Goal: Task Accomplishment & Management: Use online tool/utility

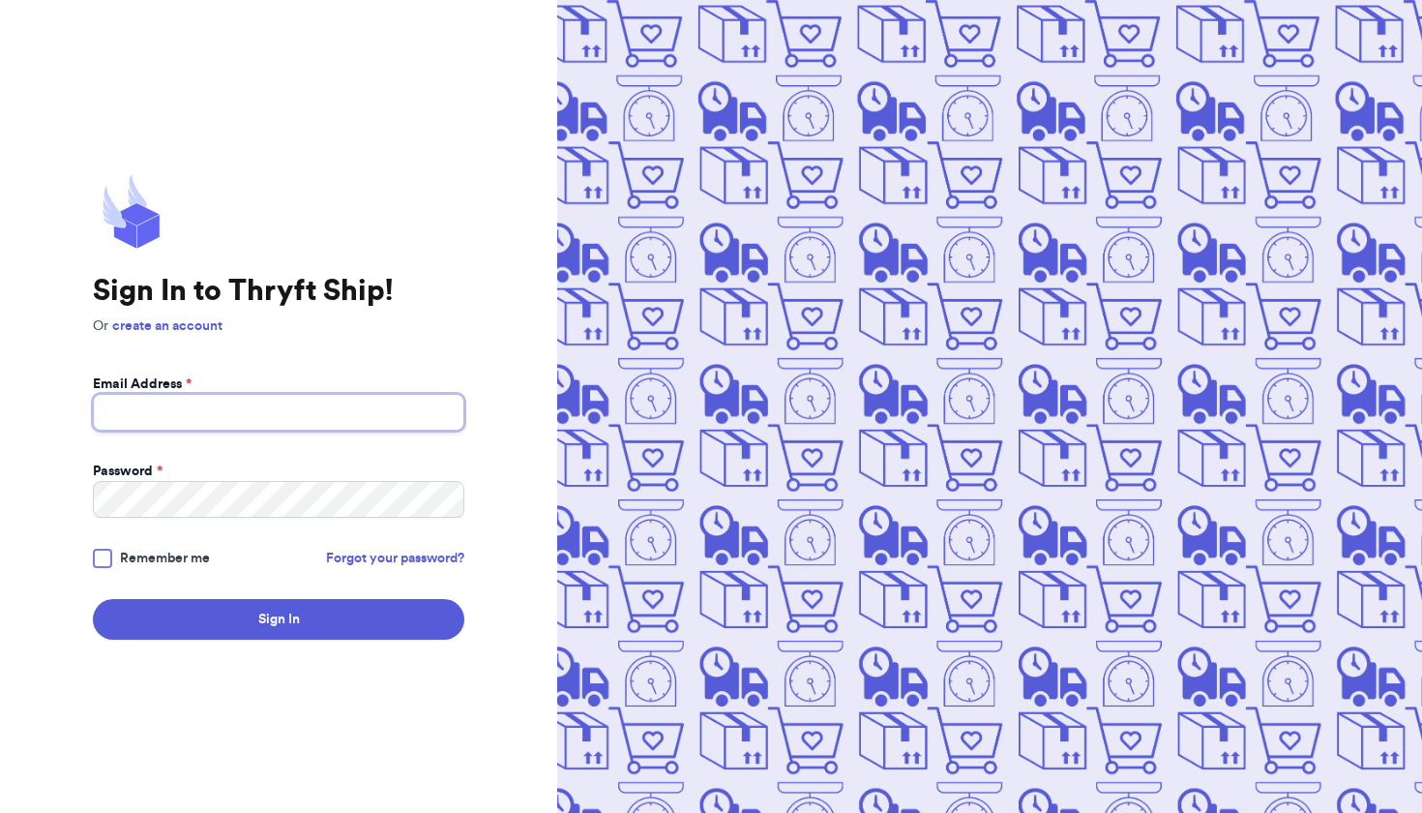
type input "[EMAIL_ADDRESS][DOMAIN_NAME]"
click at [279, 619] on button "Sign In" at bounding box center [279, 619] width 372 height 41
click at [230, 631] on body "Sign In to Thryft Ship! Or create an account Email Address * aloha.pula@gmail.c…" at bounding box center [711, 406] width 1422 height 813
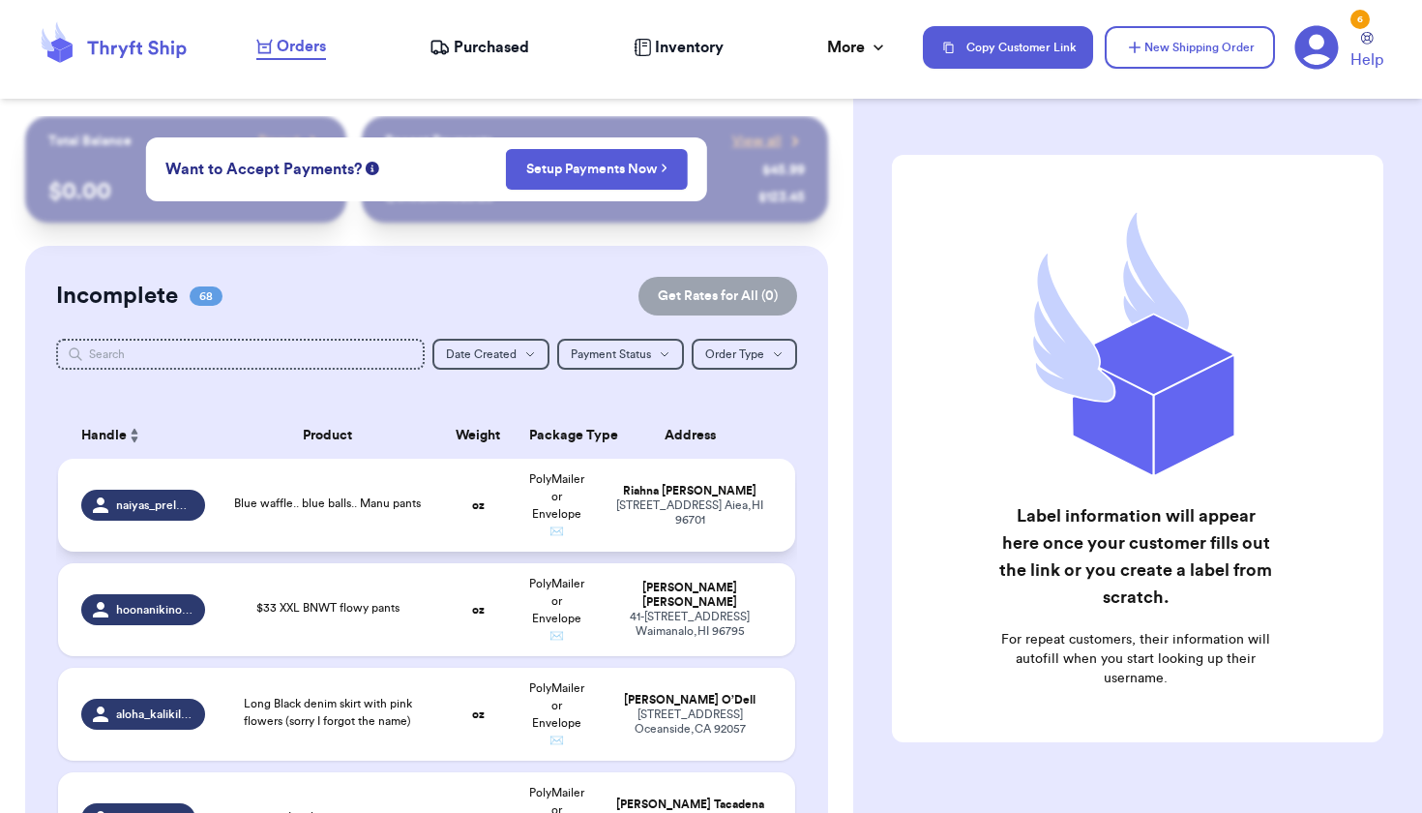
click at [427, 513] on div "Blue waffle.. blue balls.. Manu pants" at bounding box center [327, 504] width 198 height 21
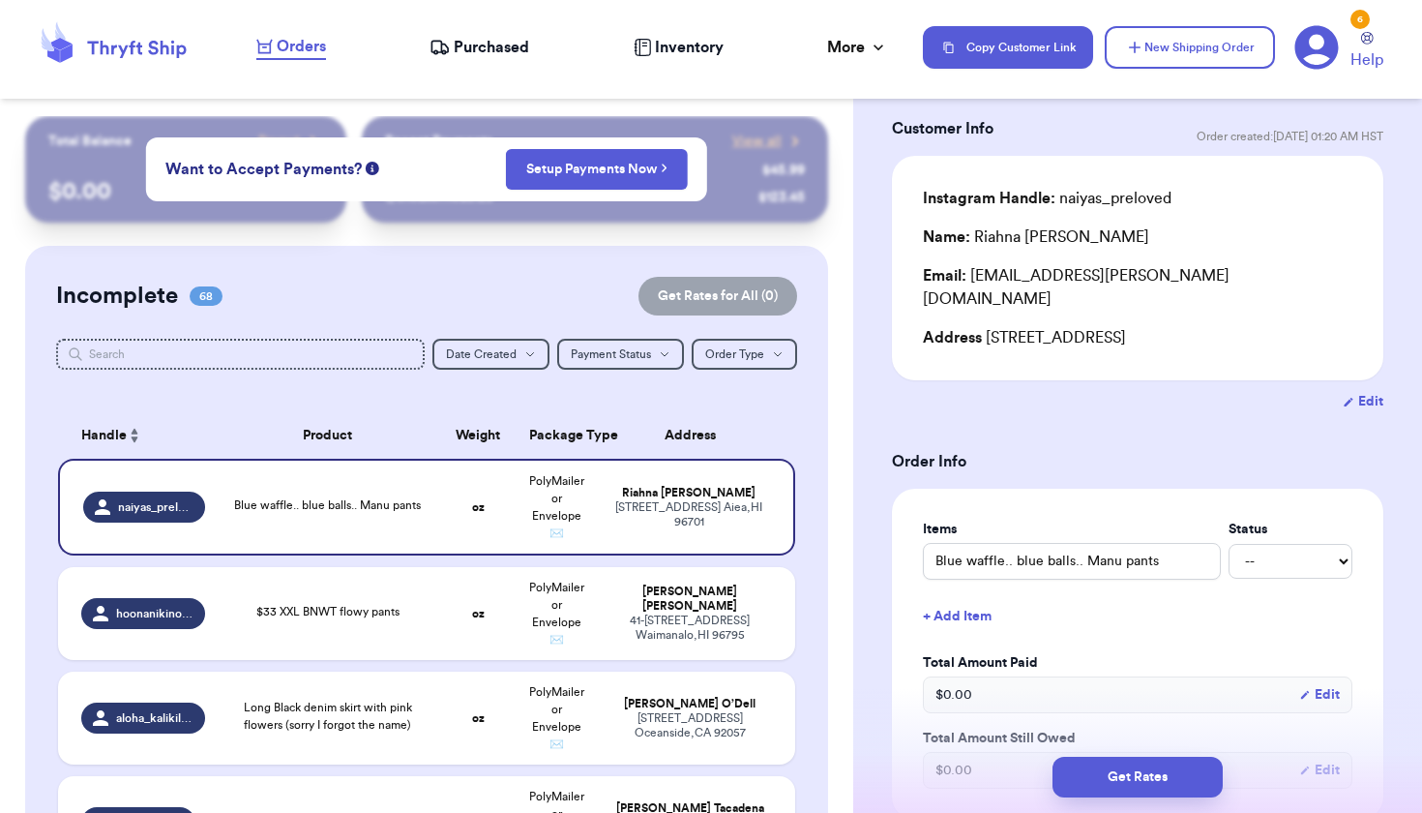
scroll to position [90, 0]
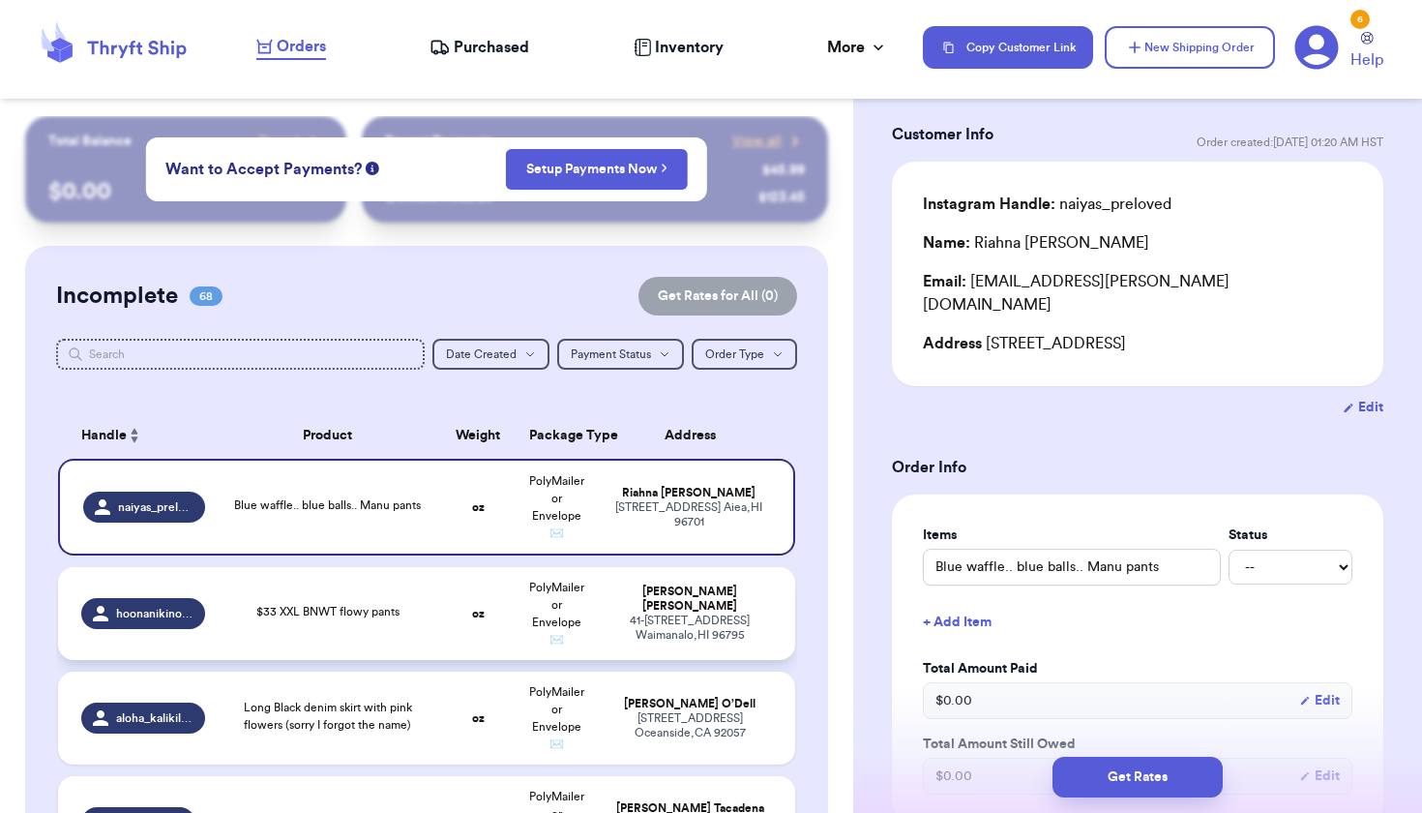
click at [576, 618] on td "PolyMailer or Envelope ✉️" at bounding box center [557, 613] width 79 height 93
type input "$33 XXL BNWT flowy pants"
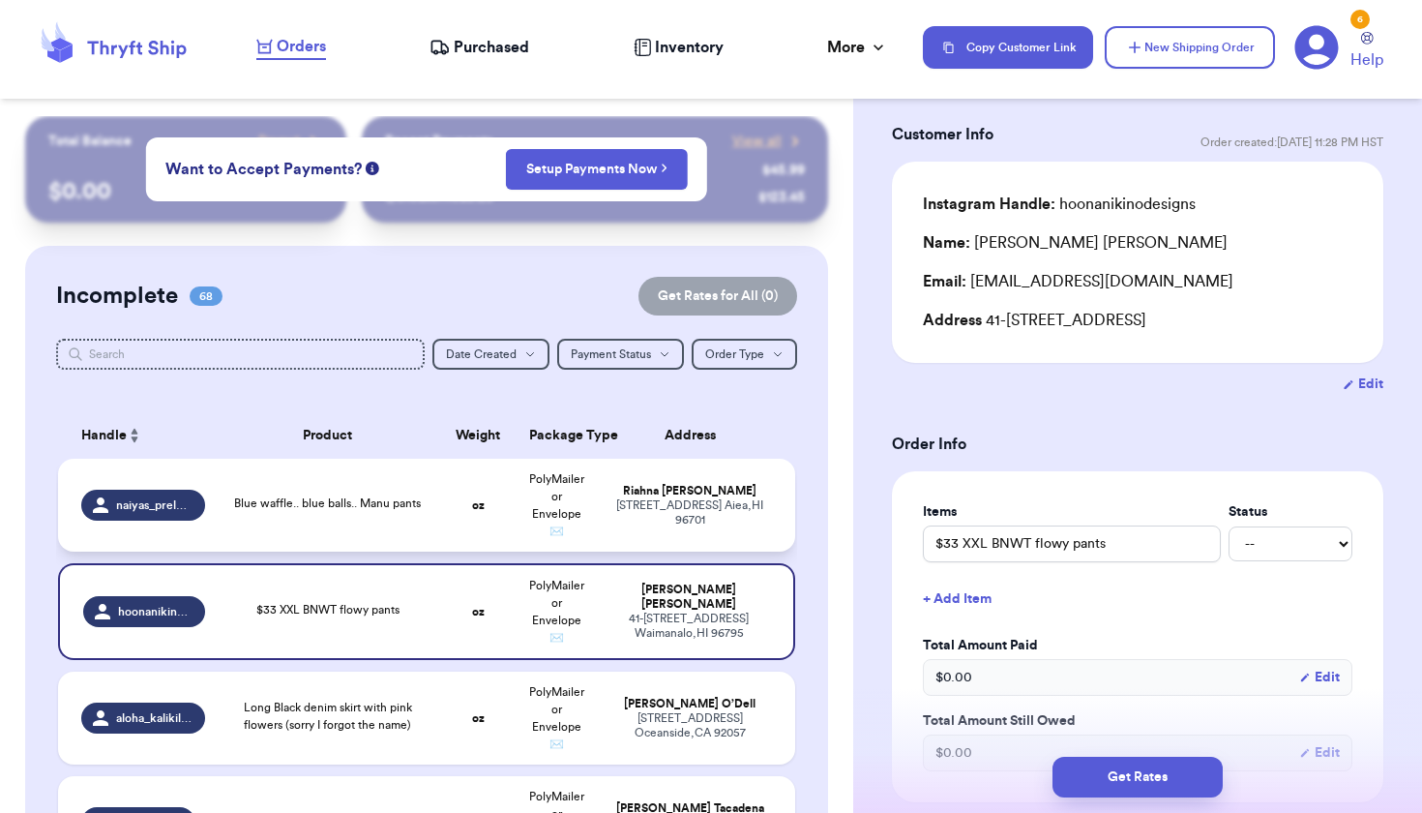
click at [628, 518] on div "[STREET_ADDRESS]" at bounding box center [691, 512] width 164 height 29
type input "Blue waffle.. blue balls.. Manu pants"
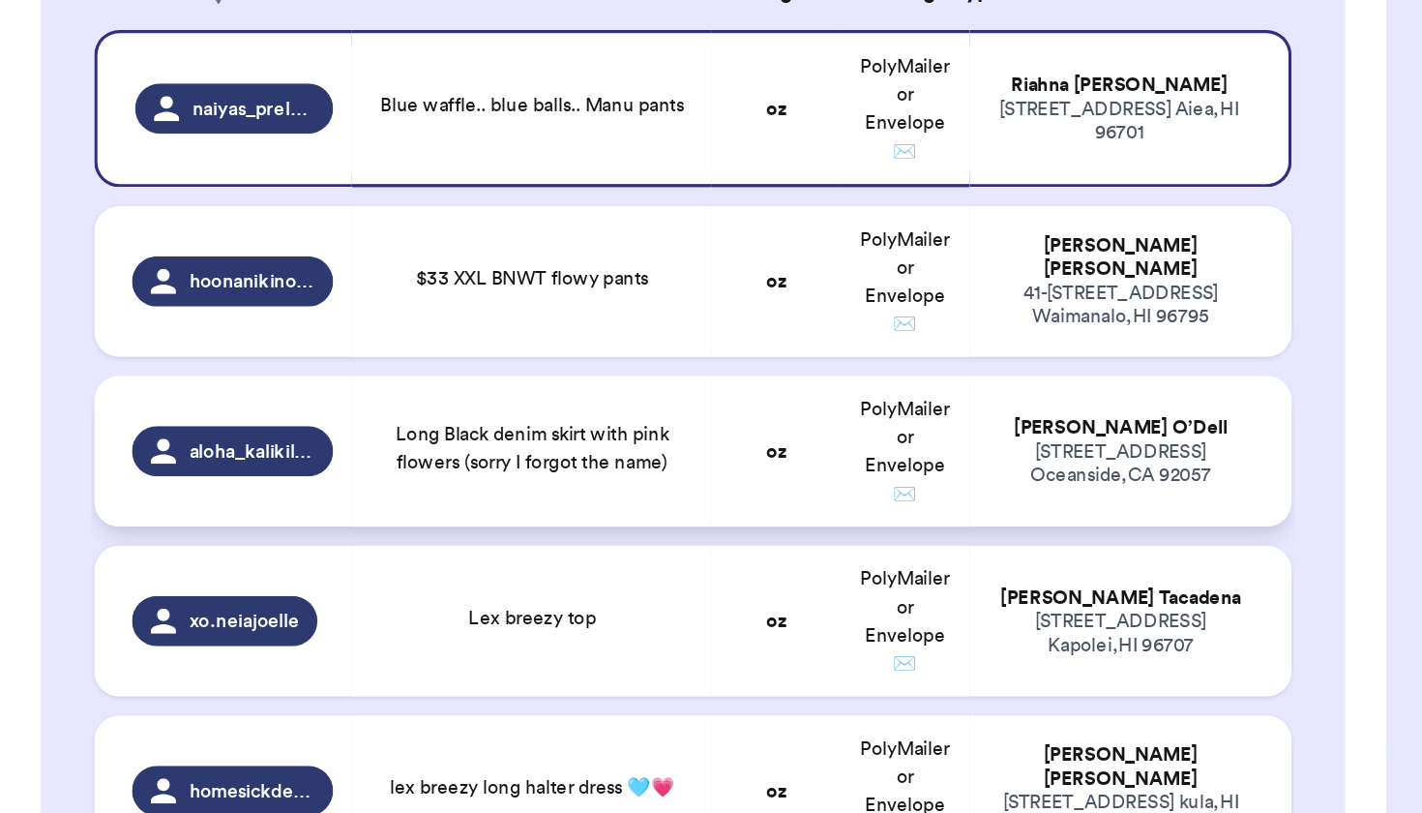
scroll to position [366, 0]
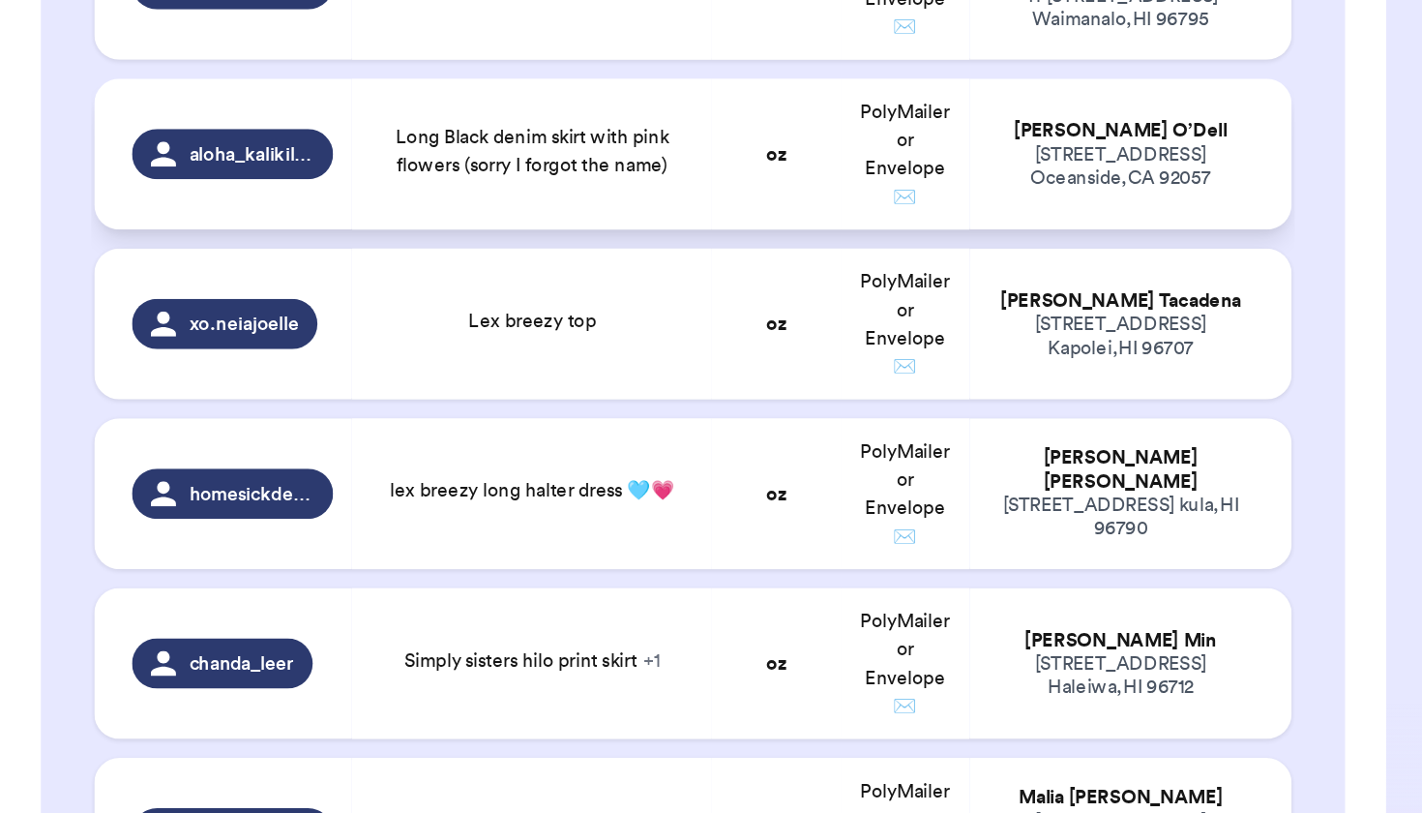
click at [474, 306] on td "oz" at bounding box center [477, 352] width 79 height 93
type input "Long Black denim skirt with pink flowers (sorry I forgot the name)"
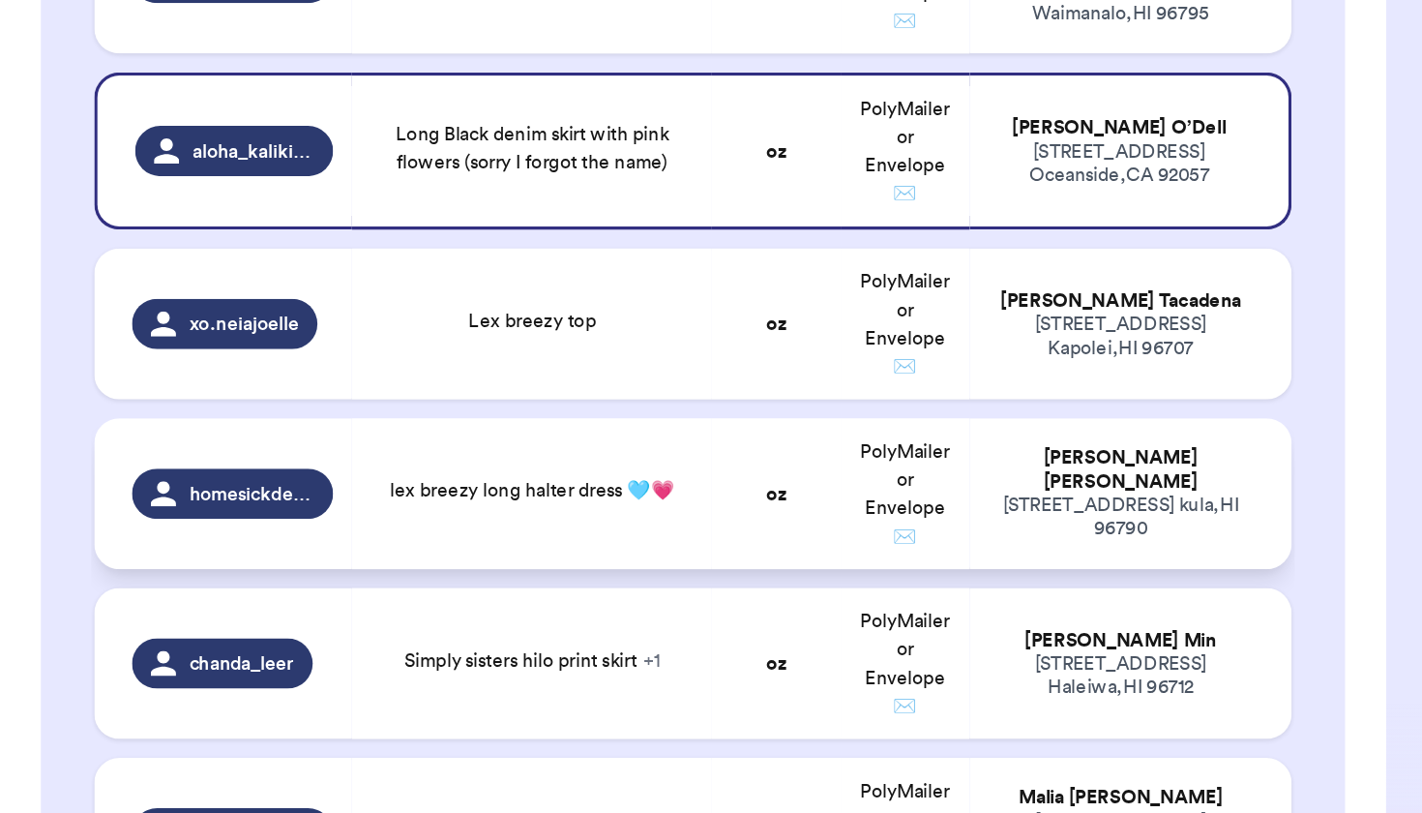
click at [264, 554] on span "lex breezy long halter dress 🩵💗" at bounding box center [327, 560] width 175 height 12
type input "lex breezy long halter dress 🩵💗"
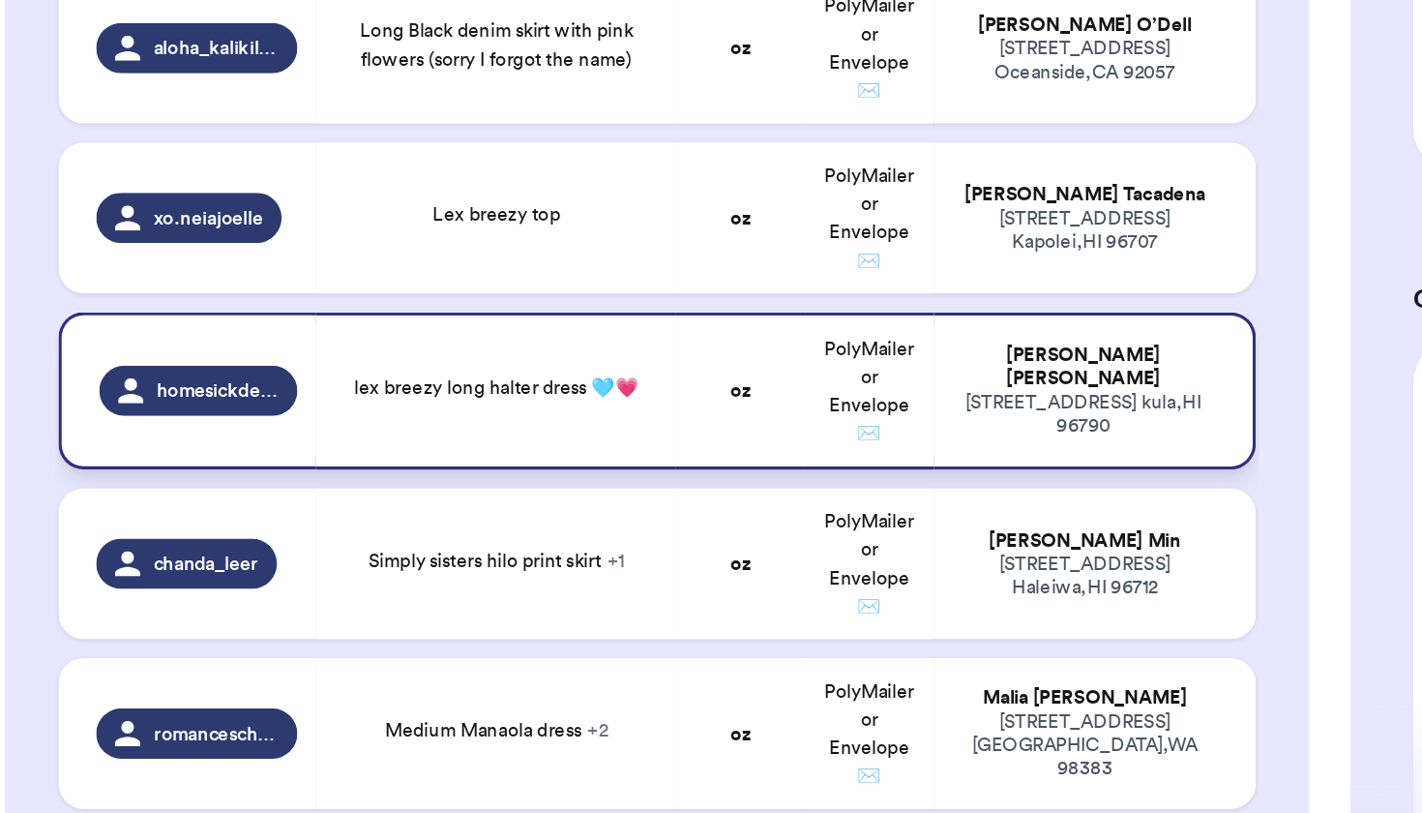
scroll to position [440, 0]
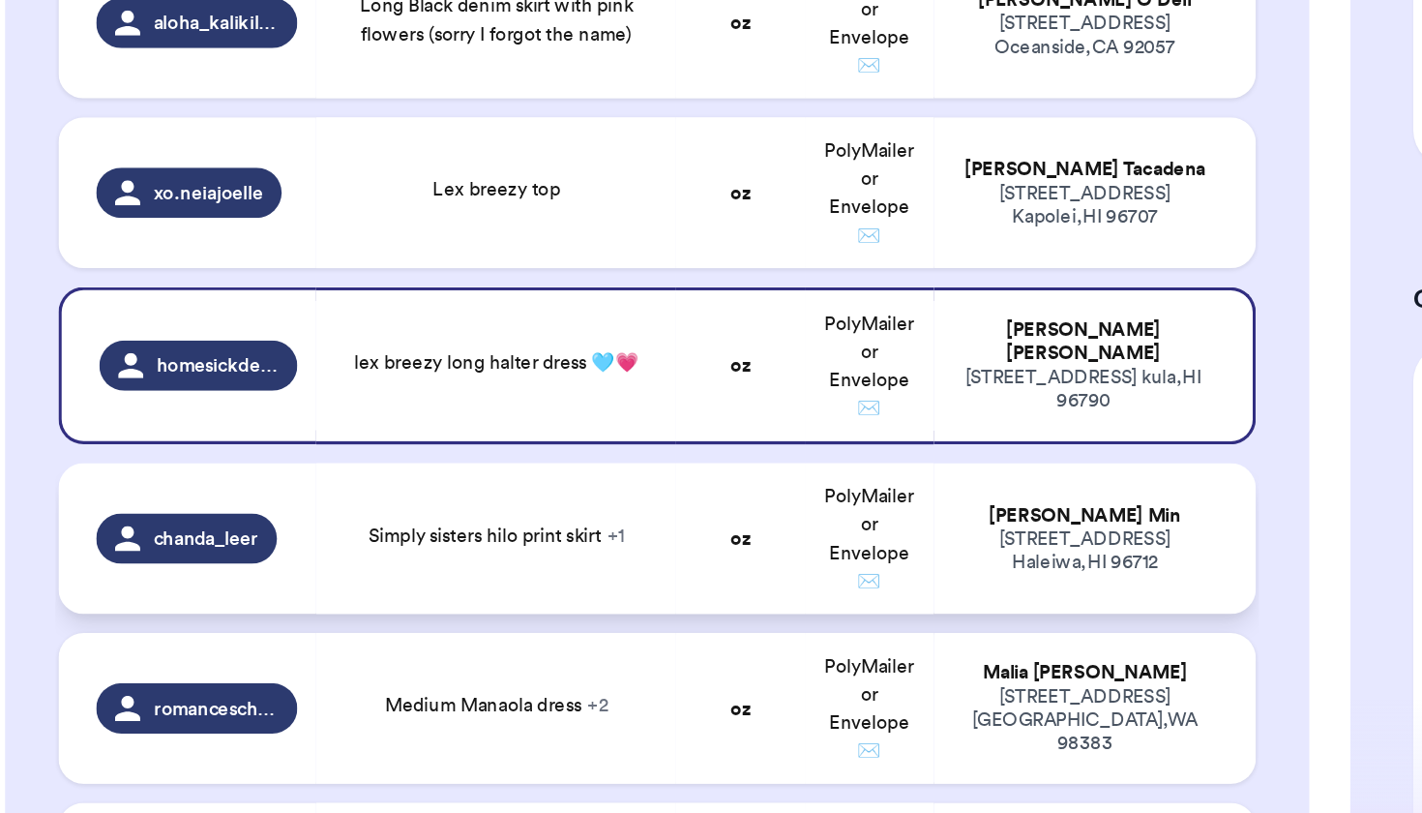
click at [264, 545] on td "Simply sisters hilo print skirt + 1" at bounding box center [328, 591] width 222 height 93
type input "Simply sisters hilo print skirt"
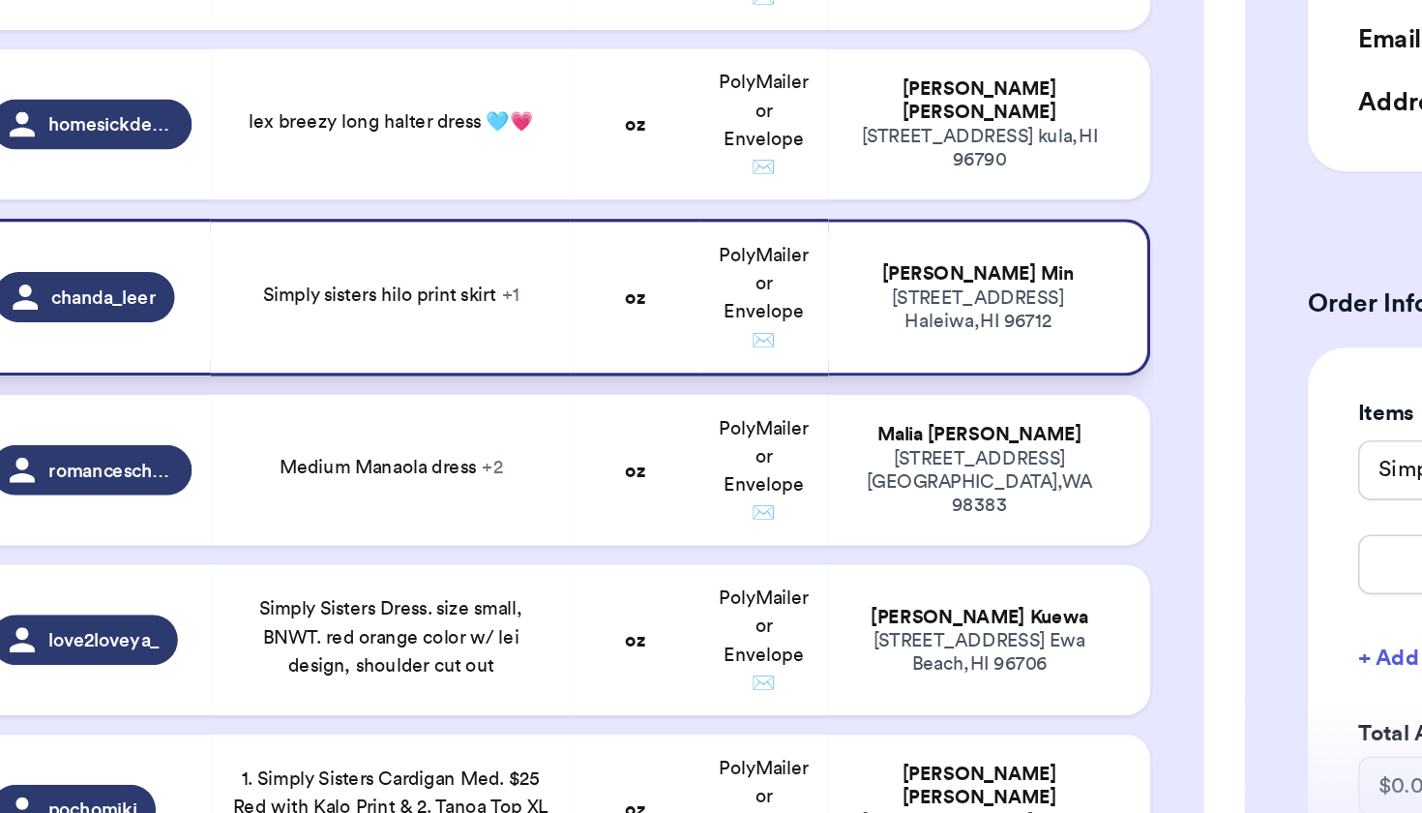
scroll to position [620, 0]
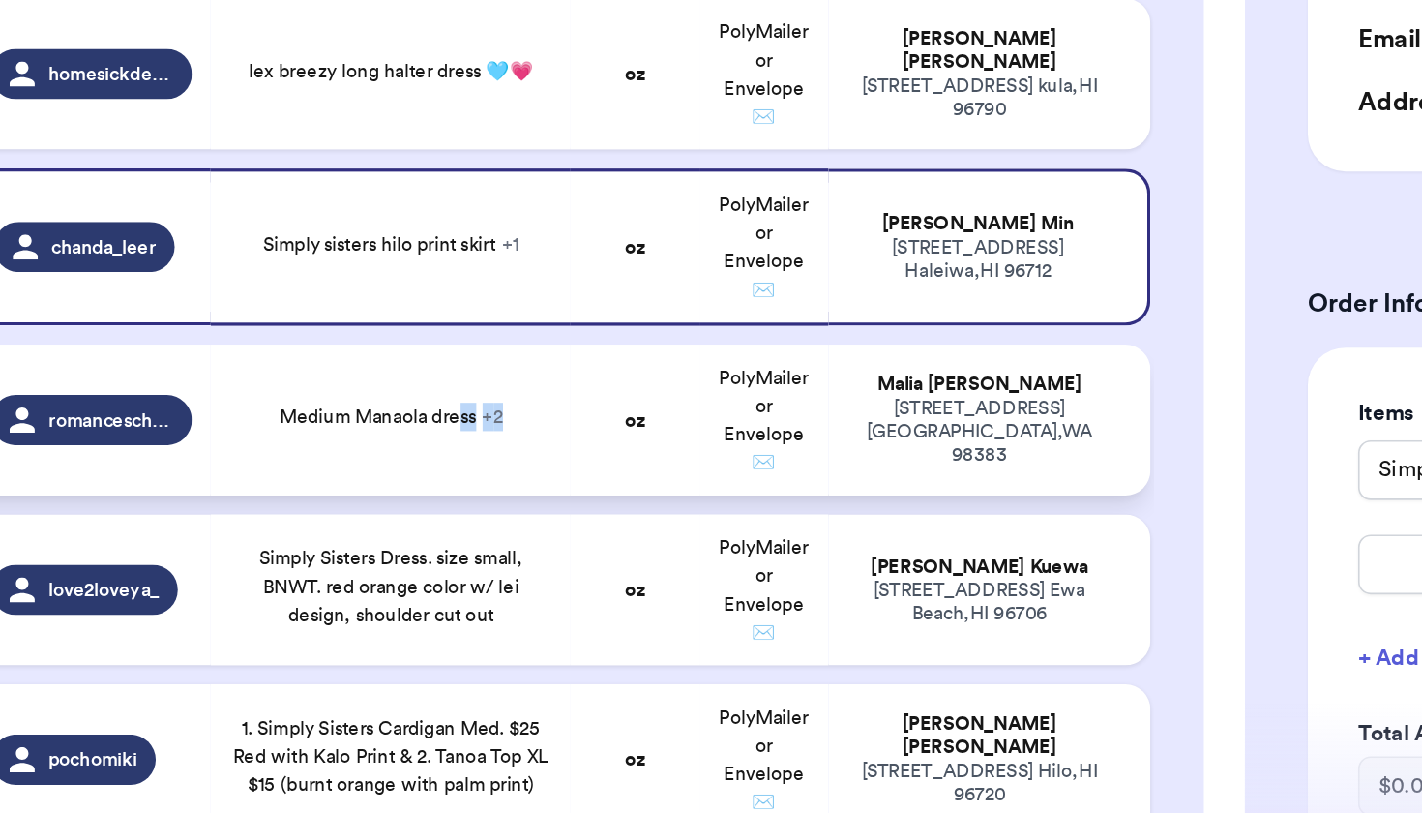
click at [284, 505] on div "Medium Manaola dress + 2" at bounding box center [327, 513] width 137 height 17
type input "Medium Manaola dress"
type input "Lauwae medium jumper blue"
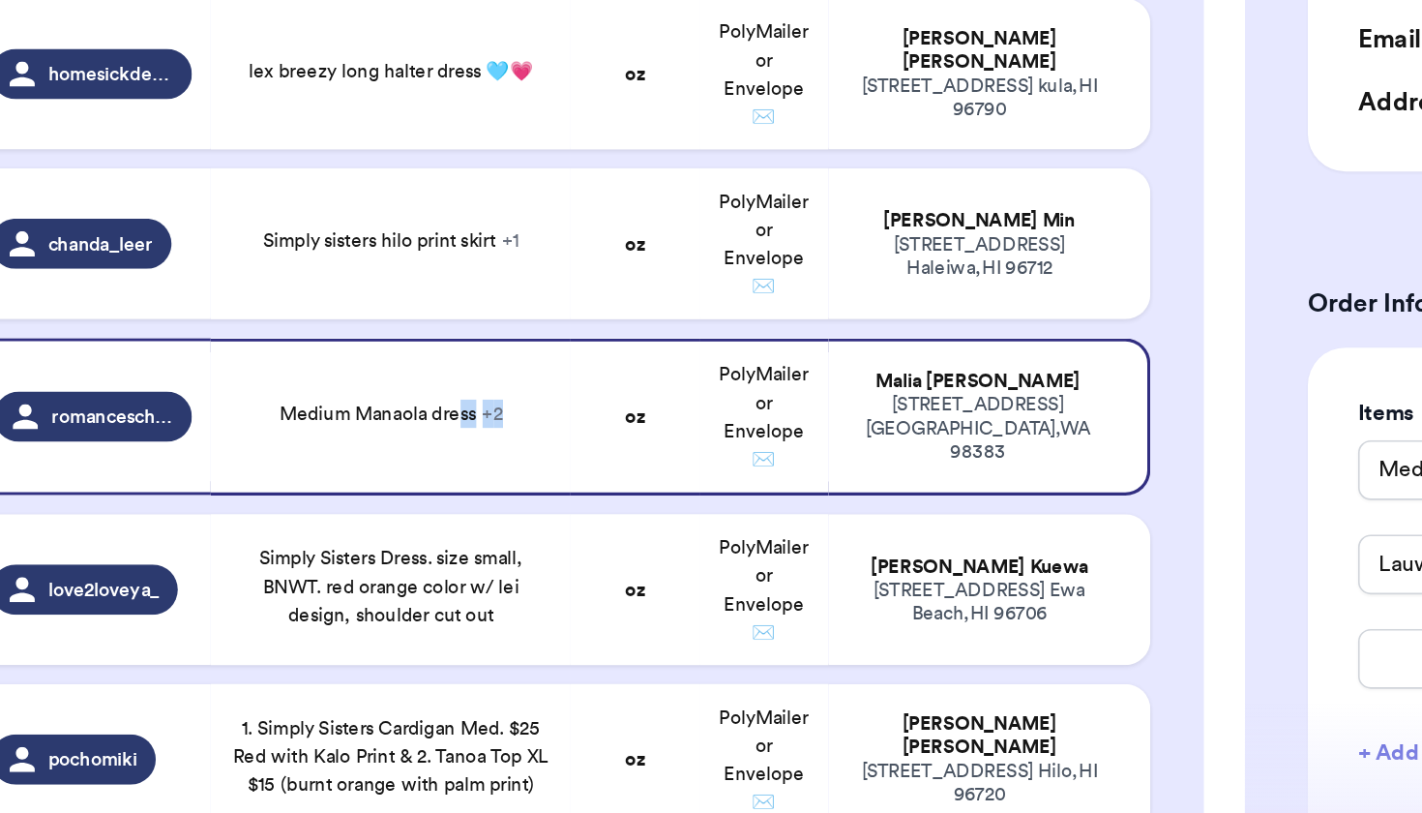
click at [597, 465] on td "[PERSON_NAME] [STREET_ADDRESS][PERSON_NAME]" at bounding box center [696, 513] width 198 height 97
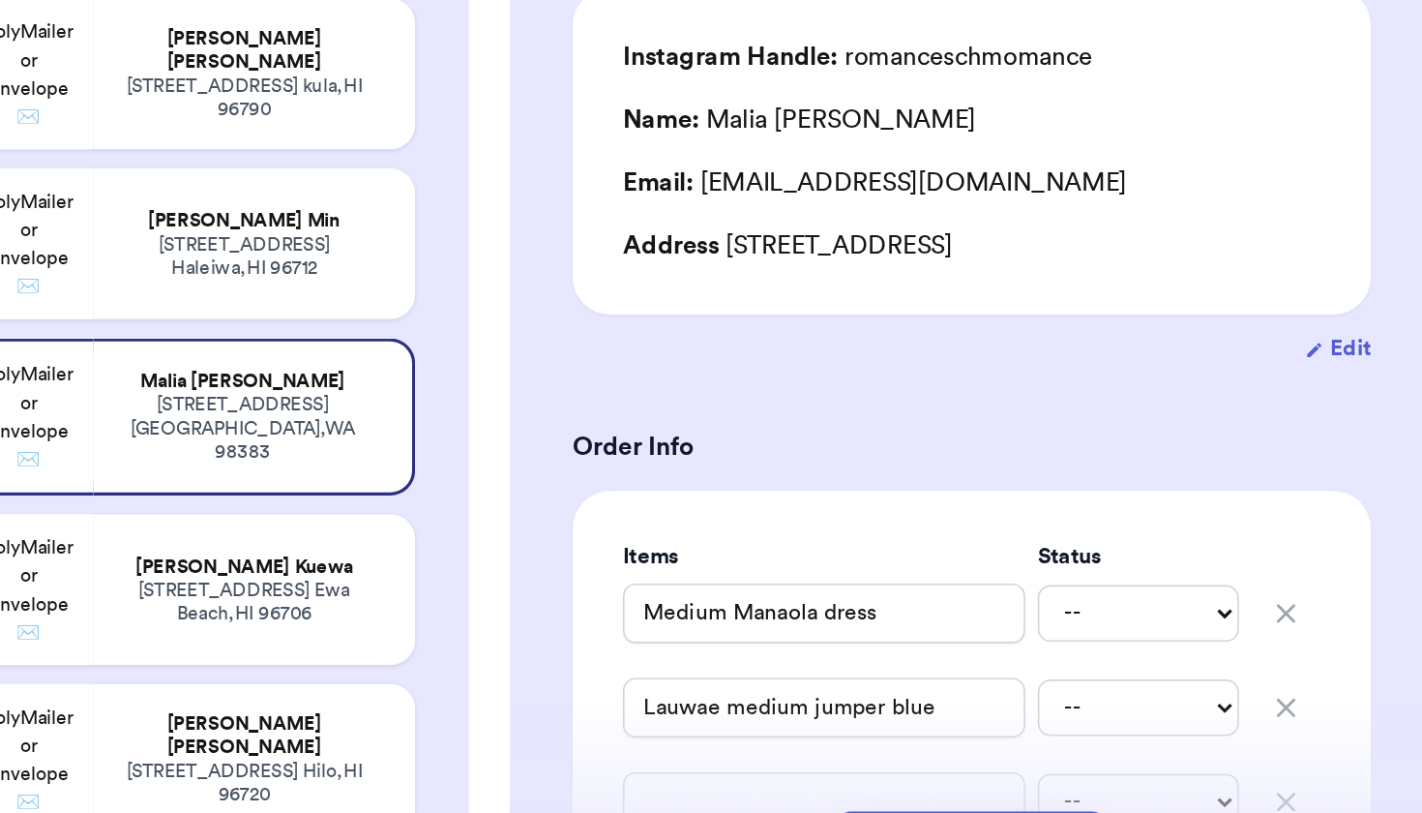
scroll to position [25, 0]
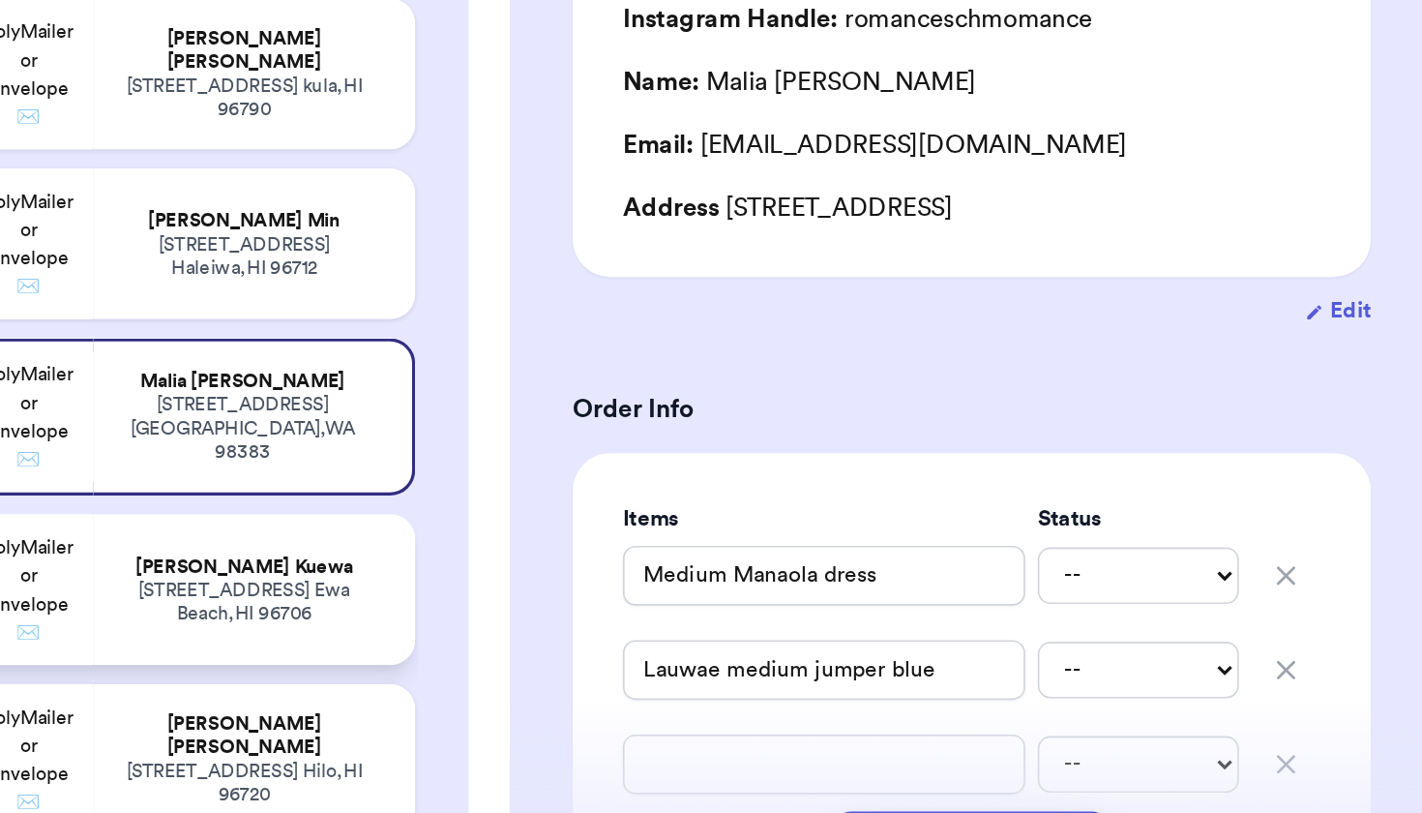
click at [609, 614] on div "[STREET_ADDRESS]" at bounding box center [691, 628] width 164 height 29
type input "Simply Sisters Dress. size small, BNWT. red orange color w/ lei design, shoulde…"
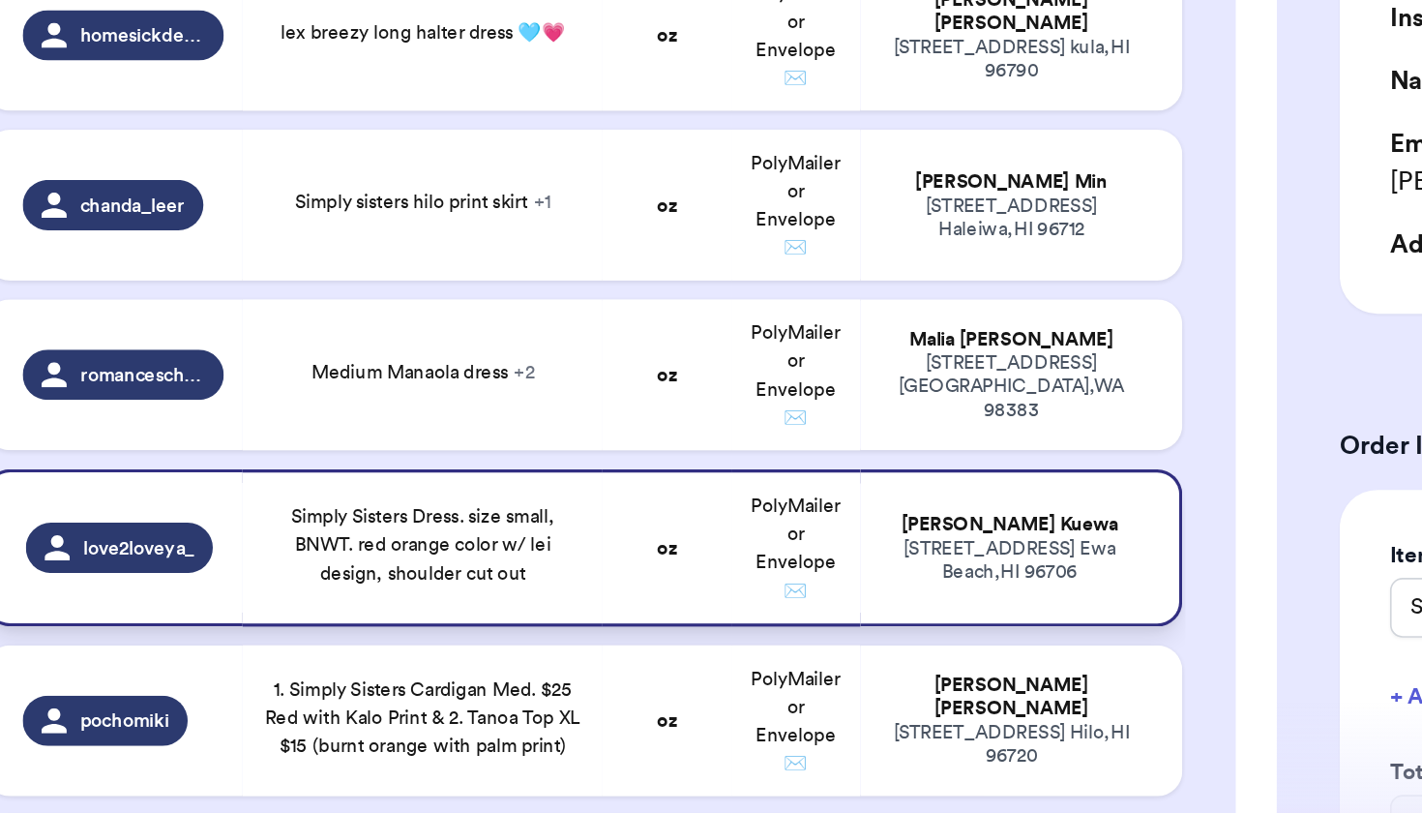
scroll to position [651, 0]
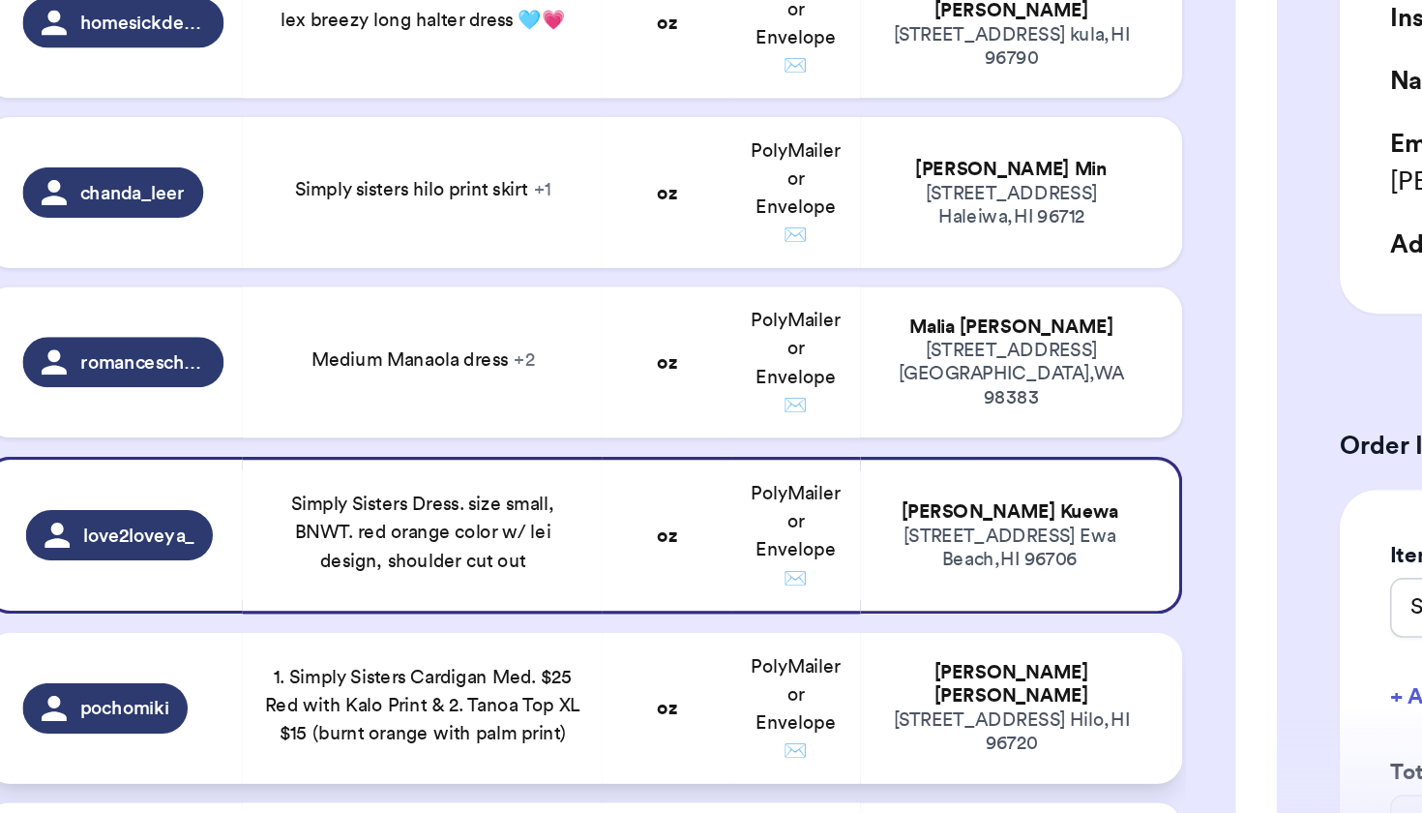
click at [230, 669] on span "1. Simply Sisters Cardigan Med. $25 Red with Kalo Print & 2. Tanoa Top XL $15 (…" at bounding box center [327, 692] width 195 height 46
type input "1. Simply Sisters Cardigan Med. $25 Red with Kalo Print & 2. Tanoa Top XL $15 (…"
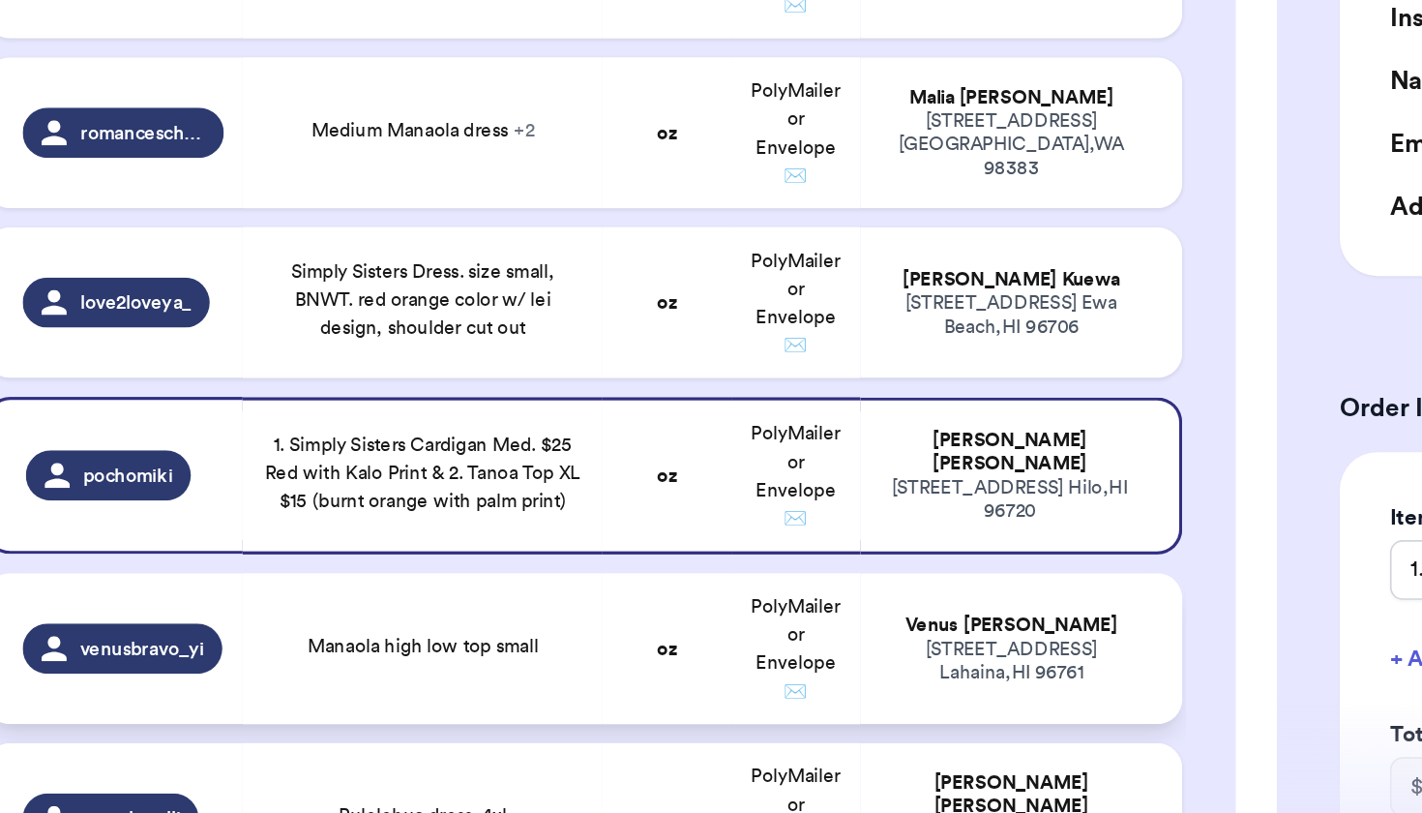
scroll to position [799, 0]
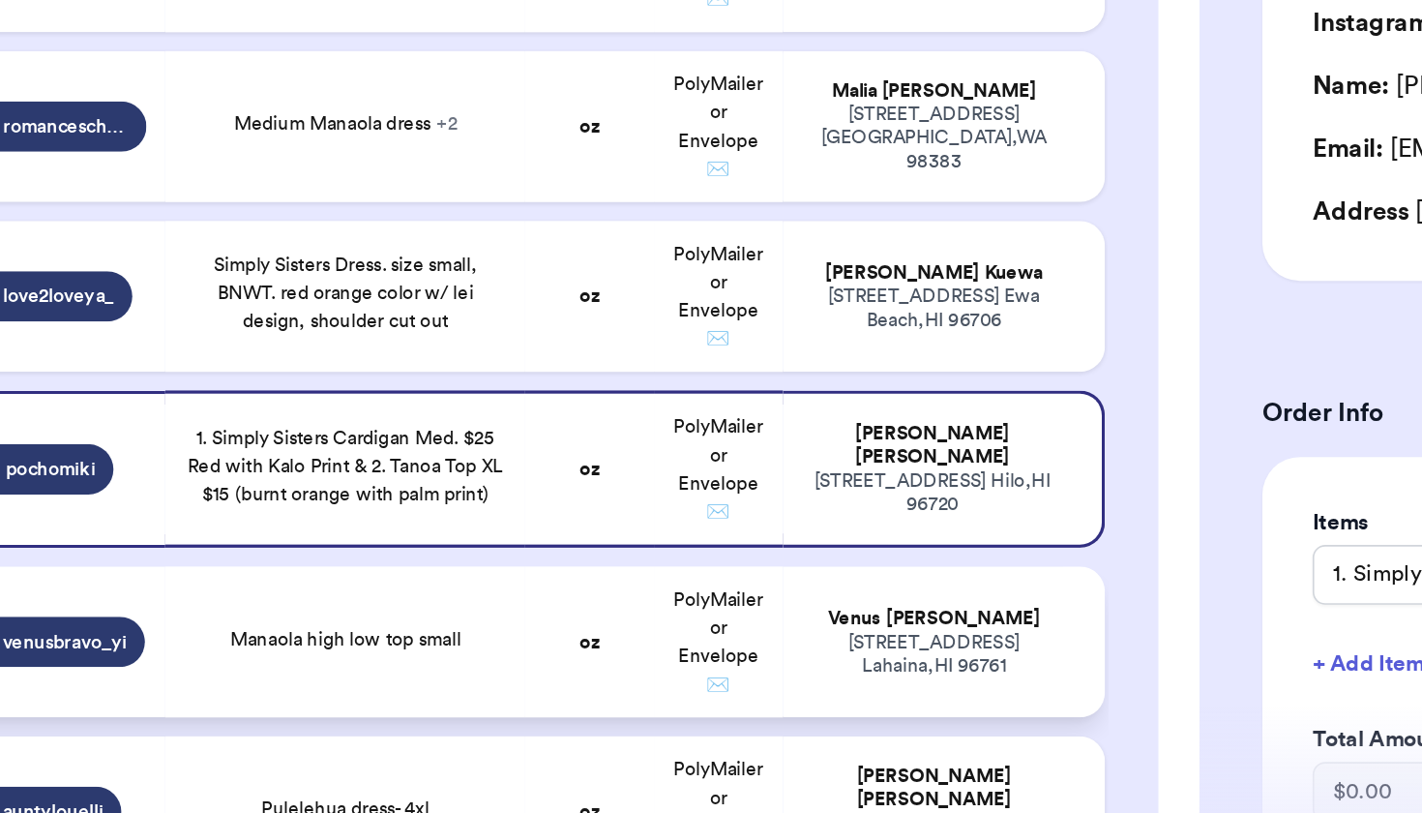
click at [221, 604] on td "Manaola high low top small" at bounding box center [328, 650] width 222 height 93
type input "Manaola high low top small"
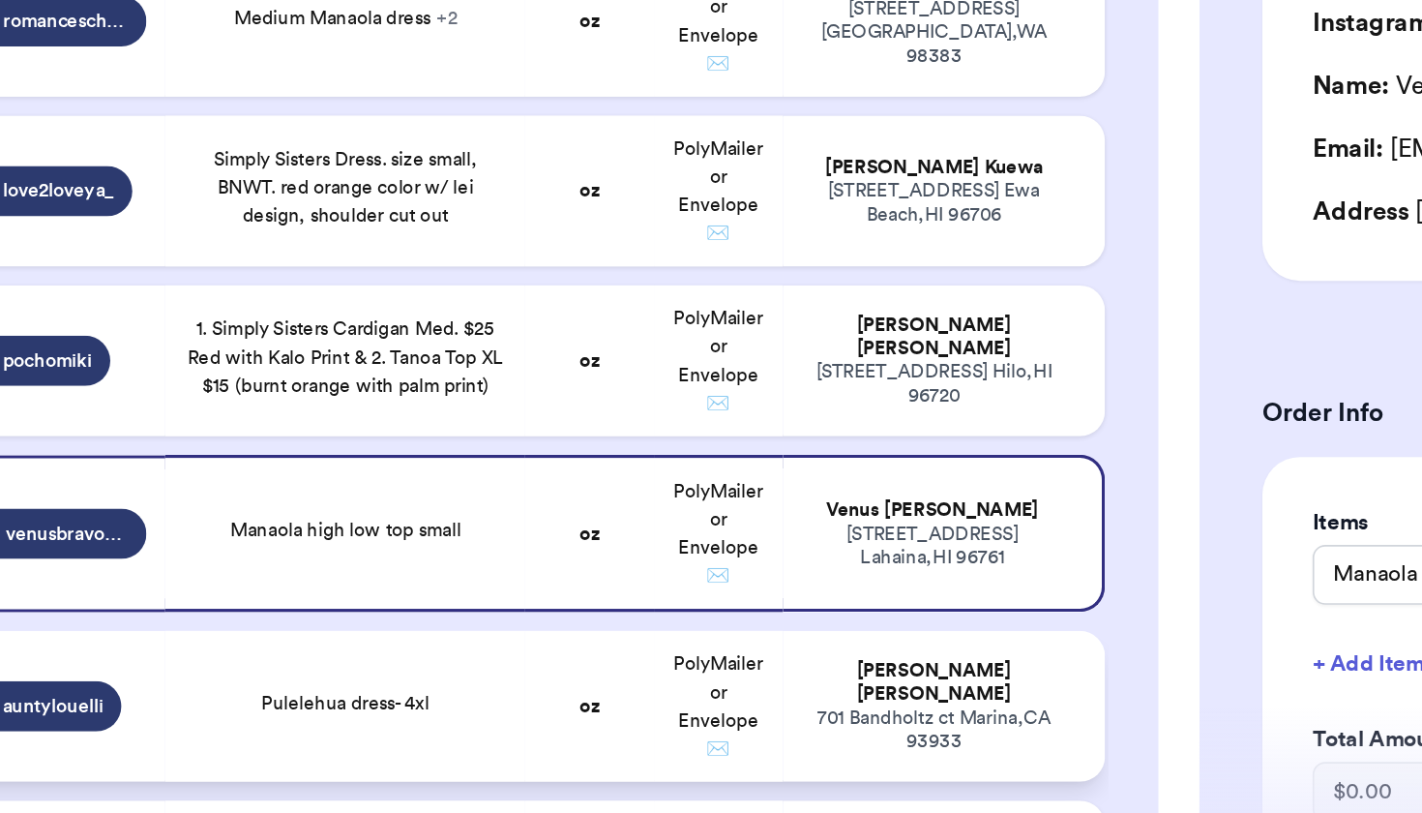
scroll to position [877, 0]
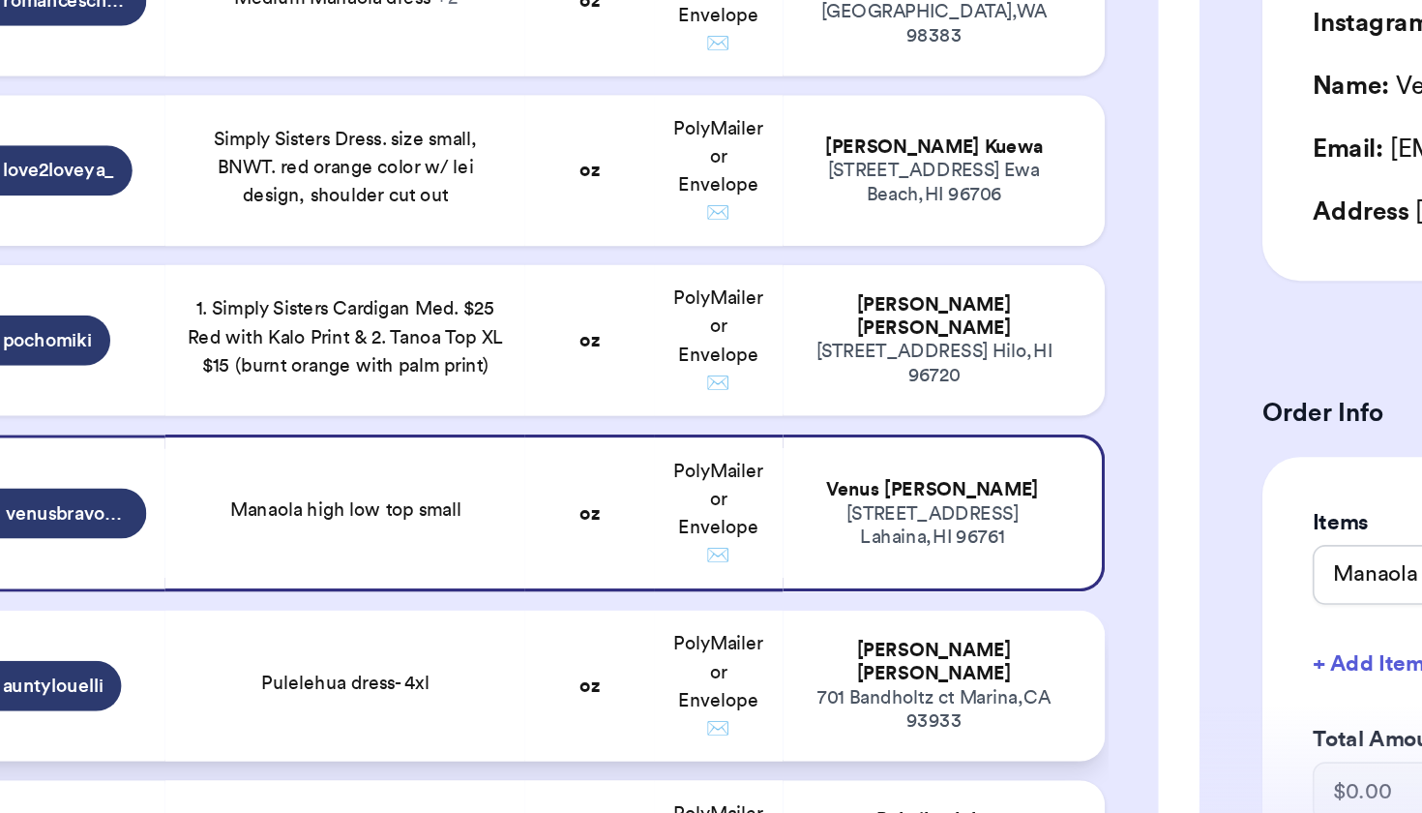
click at [276, 667] on div "Pulelehua dress- 4xl" at bounding box center [328, 675] width 104 height 17
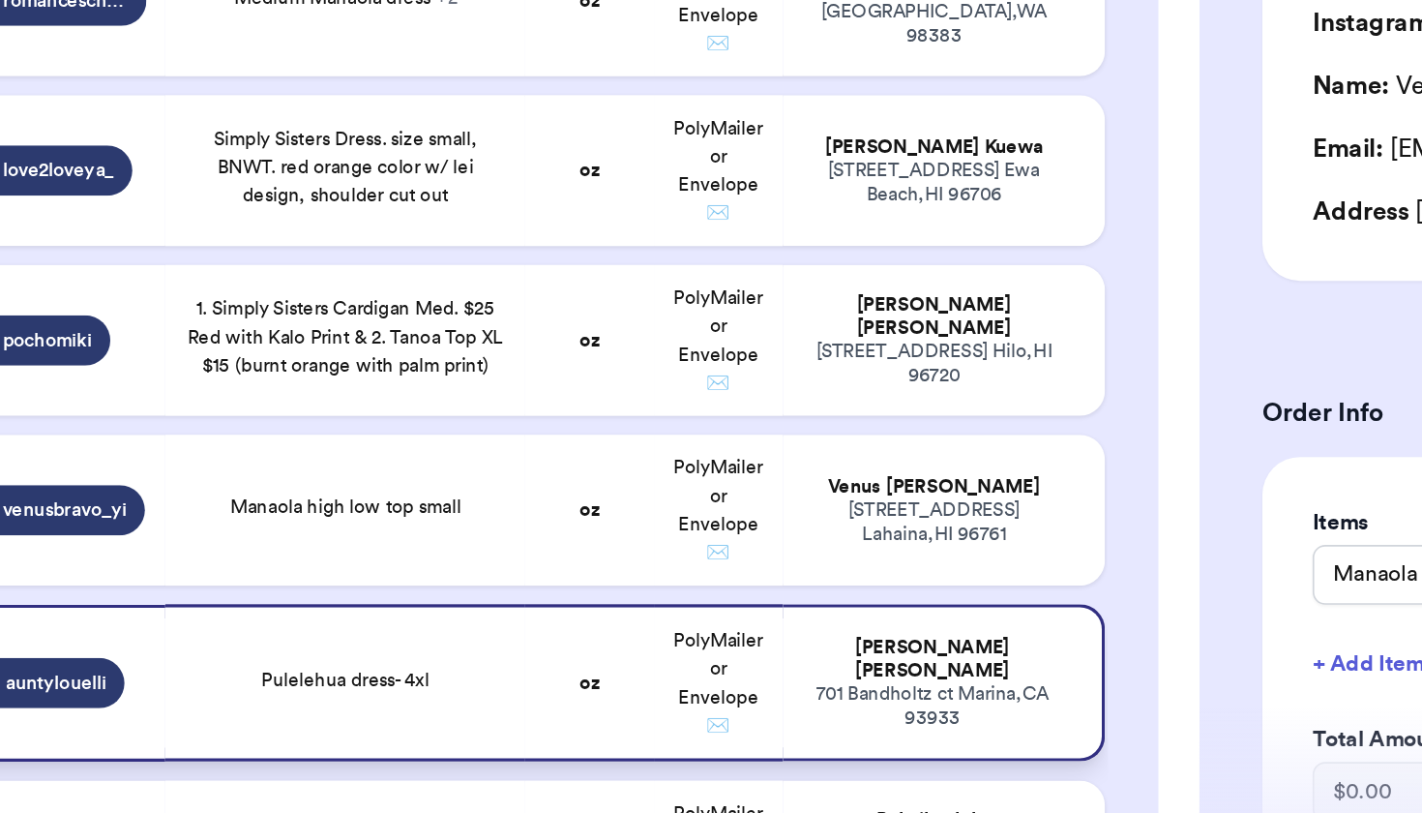
type input "Pulelehua dress- 4xl"
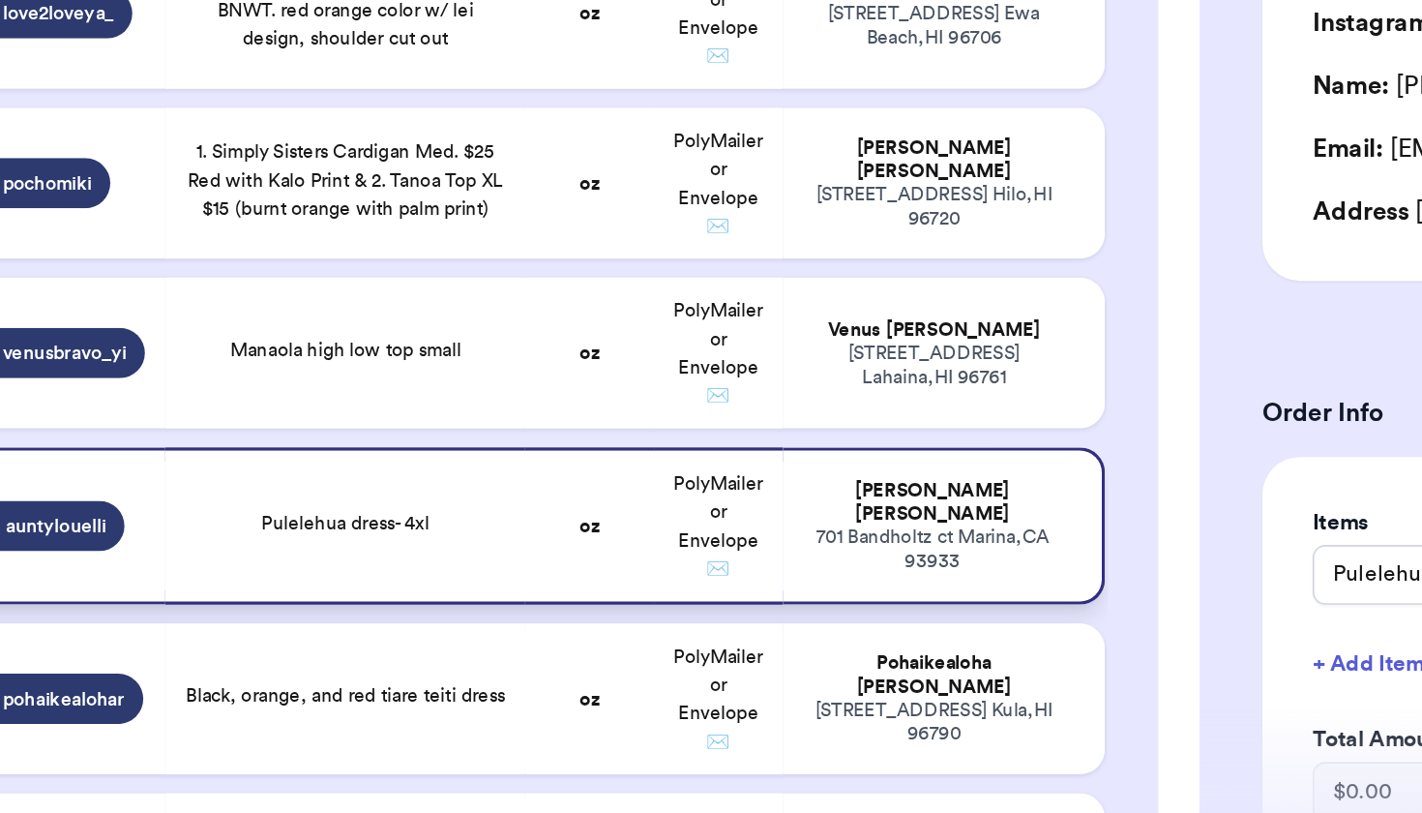
scroll to position [974, 0]
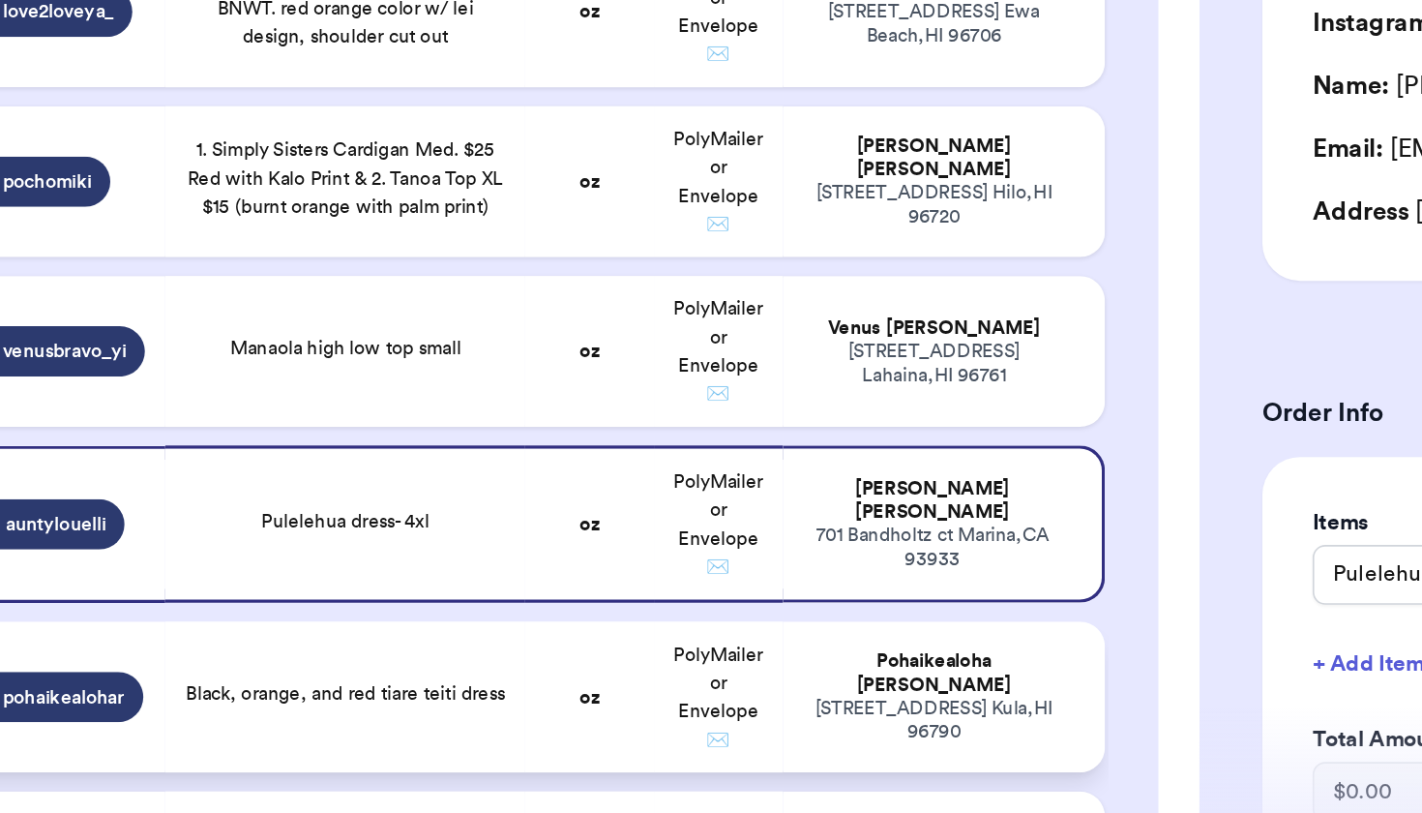
click at [221, 638] on td "Black, orange, and red tiare teiti dress" at bounding box center [328, 684] width 222 height 93
type input "Black, orange, and red tiare teiti dress"
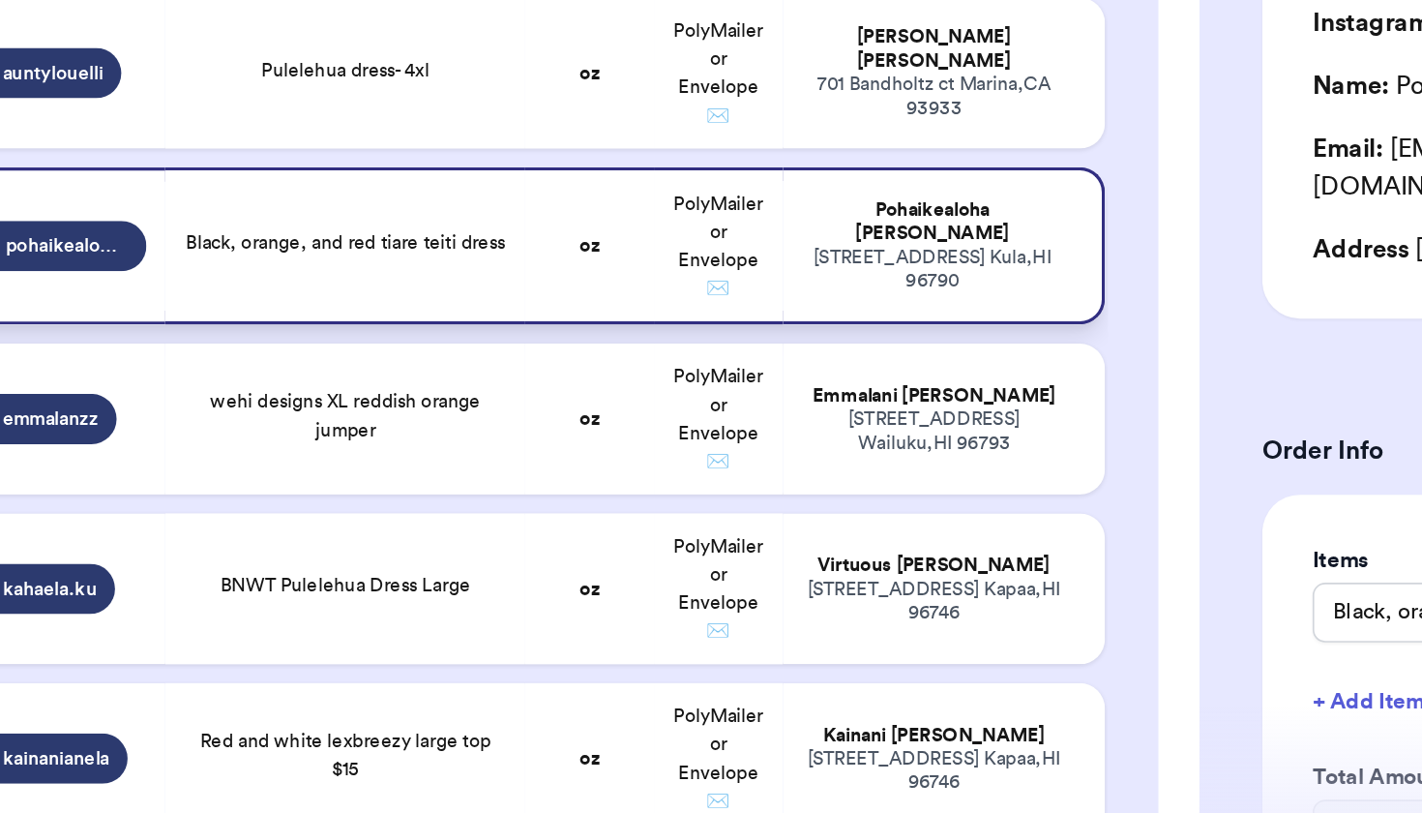
scroll to position [1289, 0]
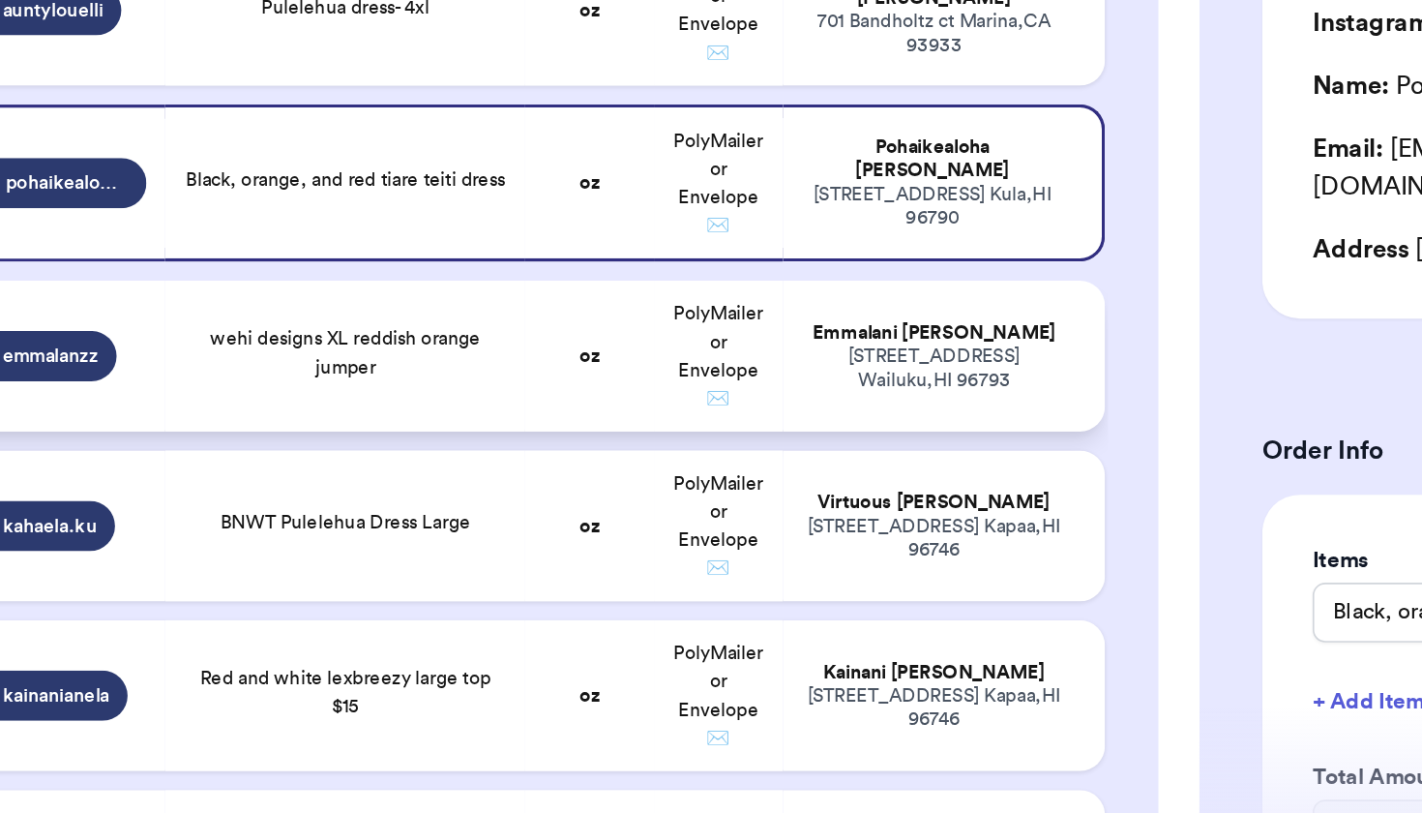
click at [252, 428] on td "wehi designs XL reddish orange jumper" at bounding box center [328, 474] width 222 height 93
type input "wehi designs XL reddish orange jumper"
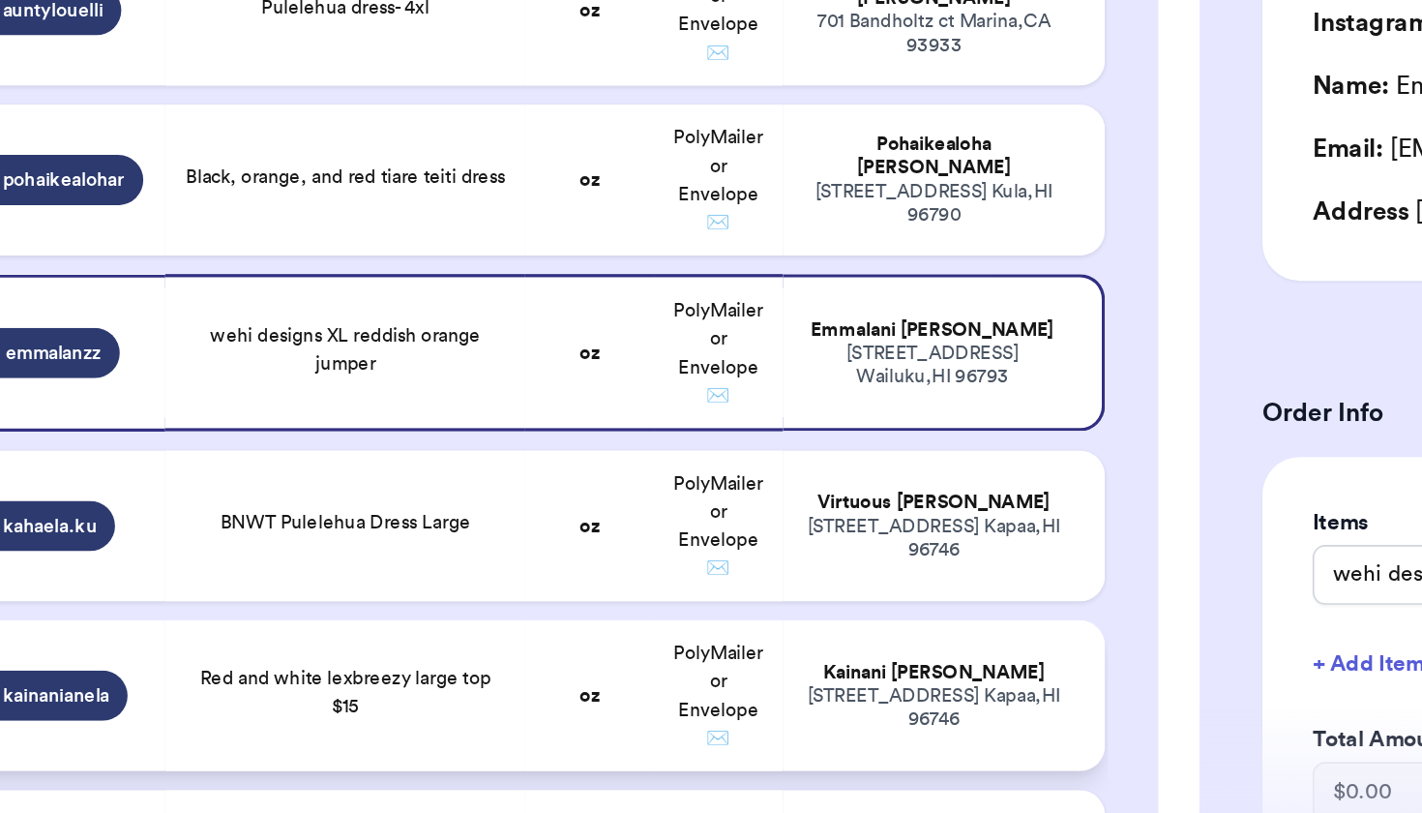
click at [217, 637] on td "Red and white lexbreezy large top $15" at bounding box center [328, 683] width 222 height 93
type input "Red and white lexbreezy large top $15"
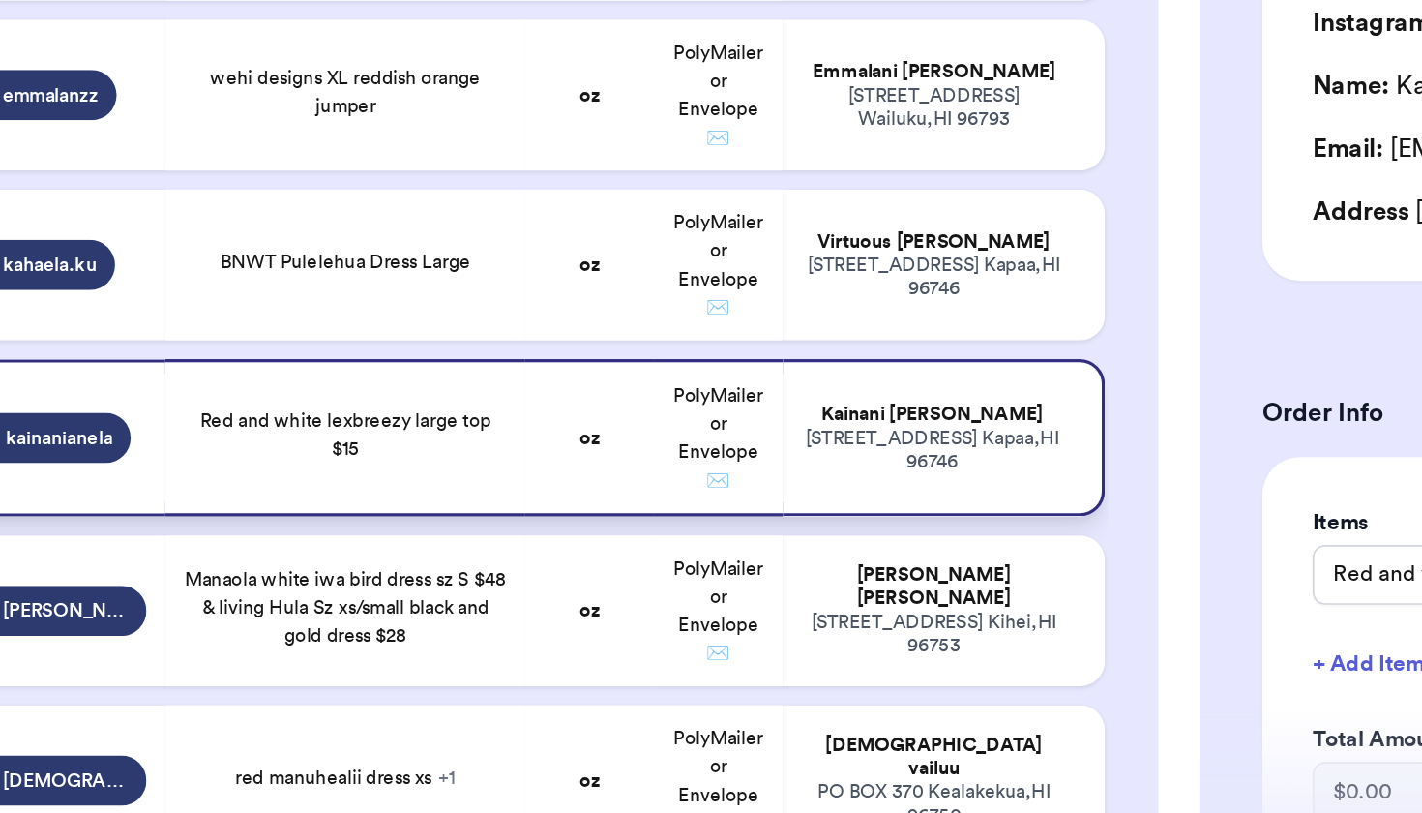
scroll to position [1451, 0]
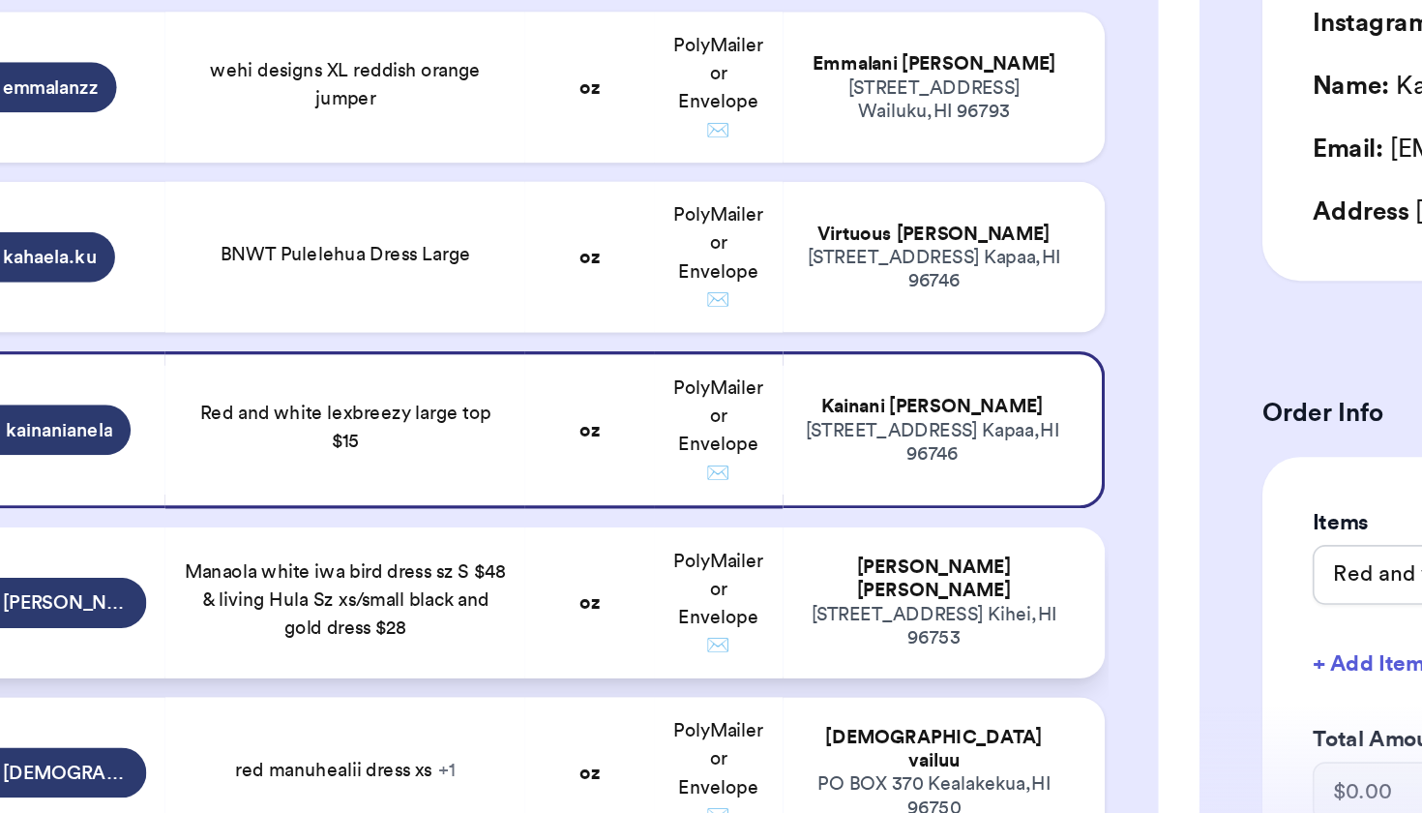
click at [310, 580] on td "Manaola white iwa bird dress sz S $48 & living Hula Sz xs/small black and gold …" at bounding box center [328, 626] width 222 height 93
type input "Manaola white iwa bird dress sz S $48 & living Hula Sz xs/small black and gold …"
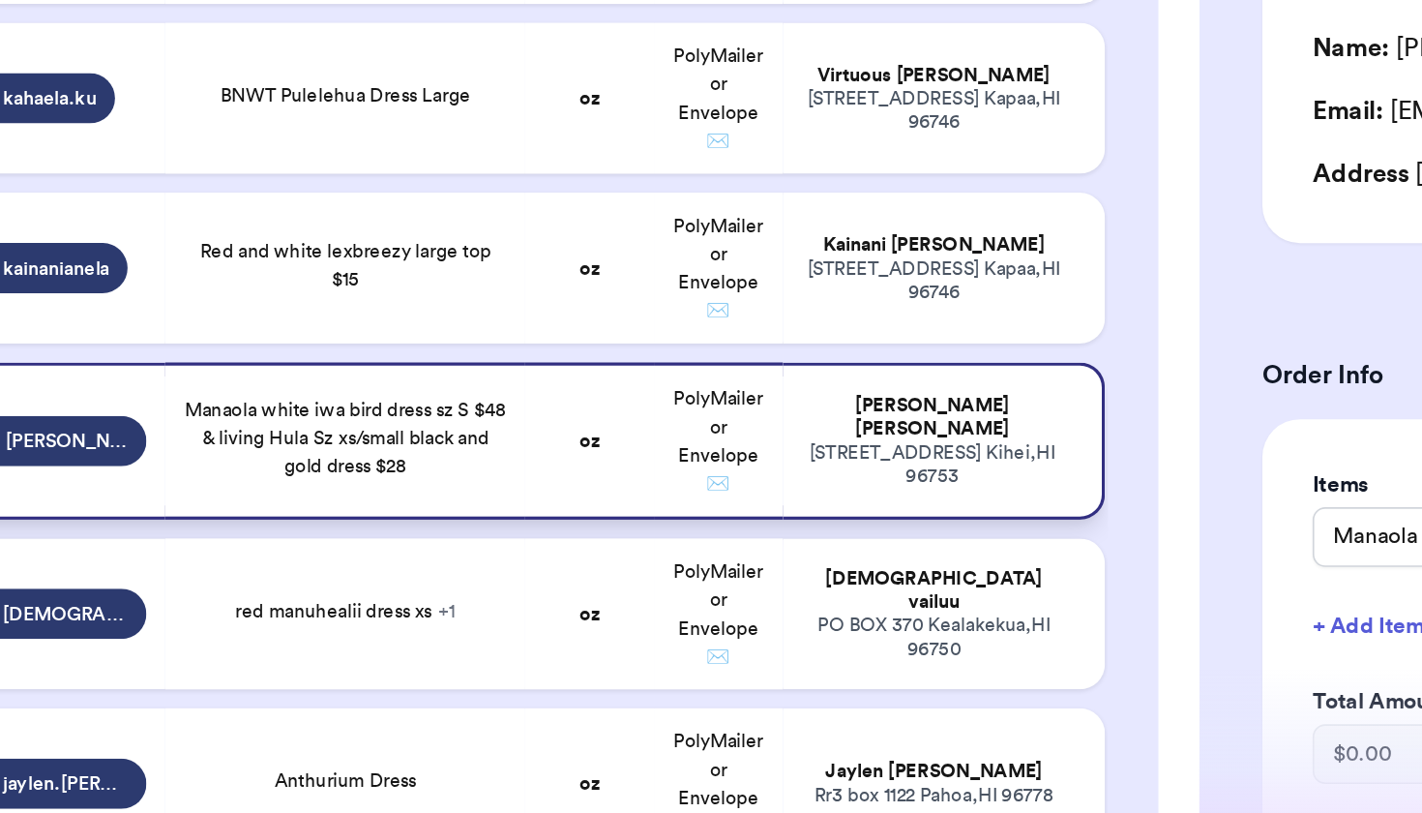
scroll to position [1526, 0]
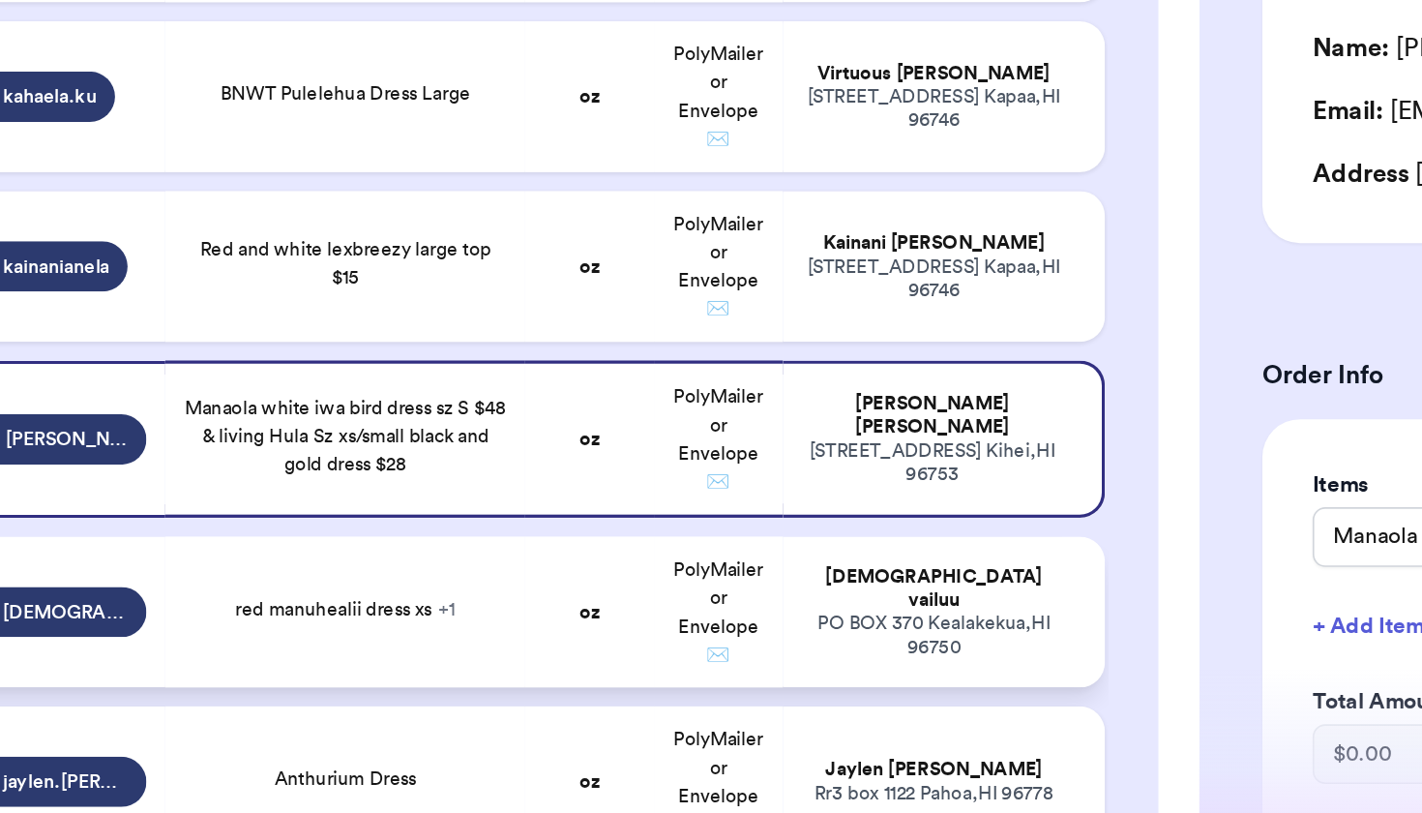
click at [311, 609] on td "red manuhealii dress xs + 1" at bounding box center [328, 655] width 222 height 93
type input "red manuhealii dress xs"
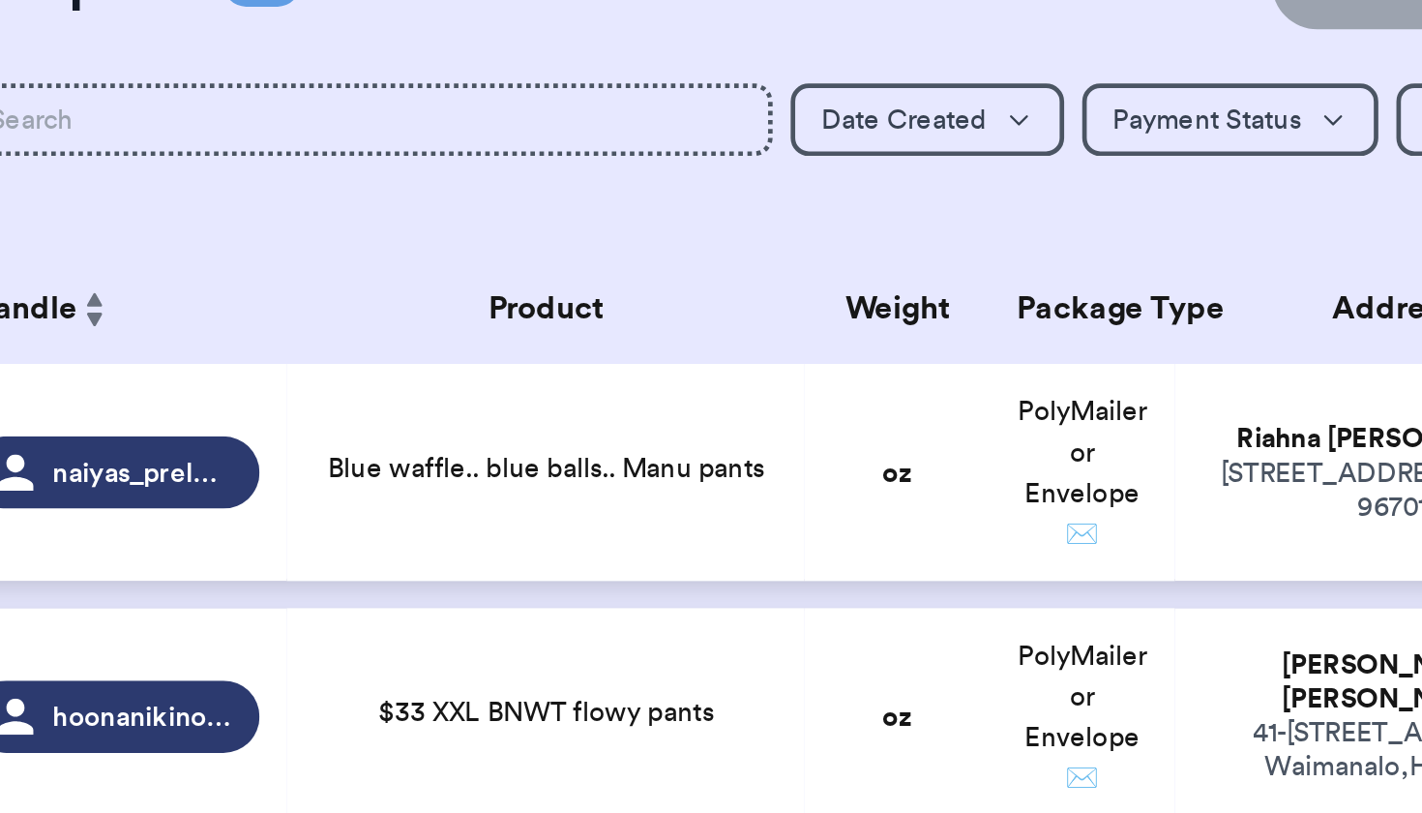
scroll to position [22, 0]
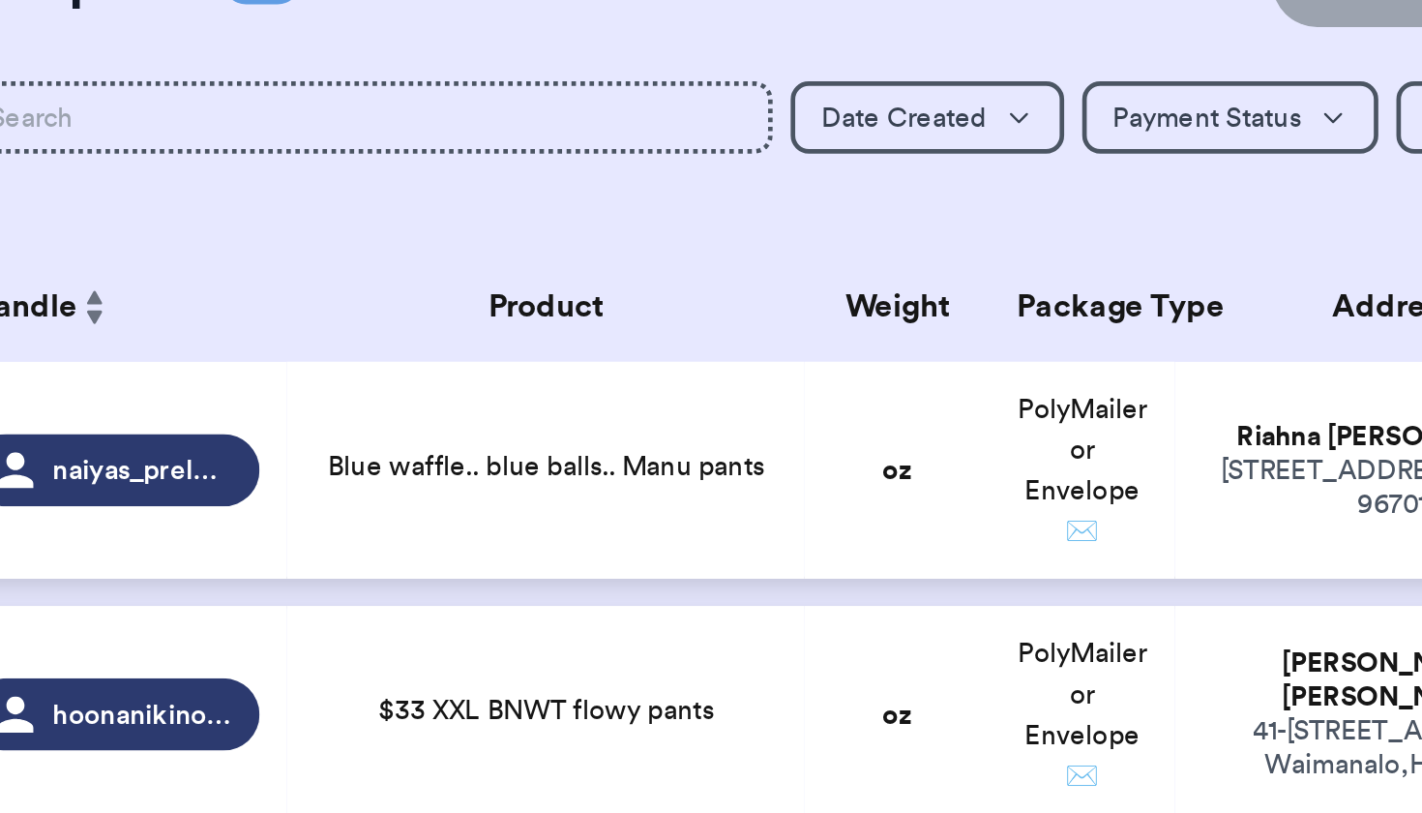
click at [311, 475] on span "Blue waffle.. blue balls.. Manu pants" at bounding box center [327, 481] width 187 height 12
type input "Blue waffle.. blue balls.. Manu pants"
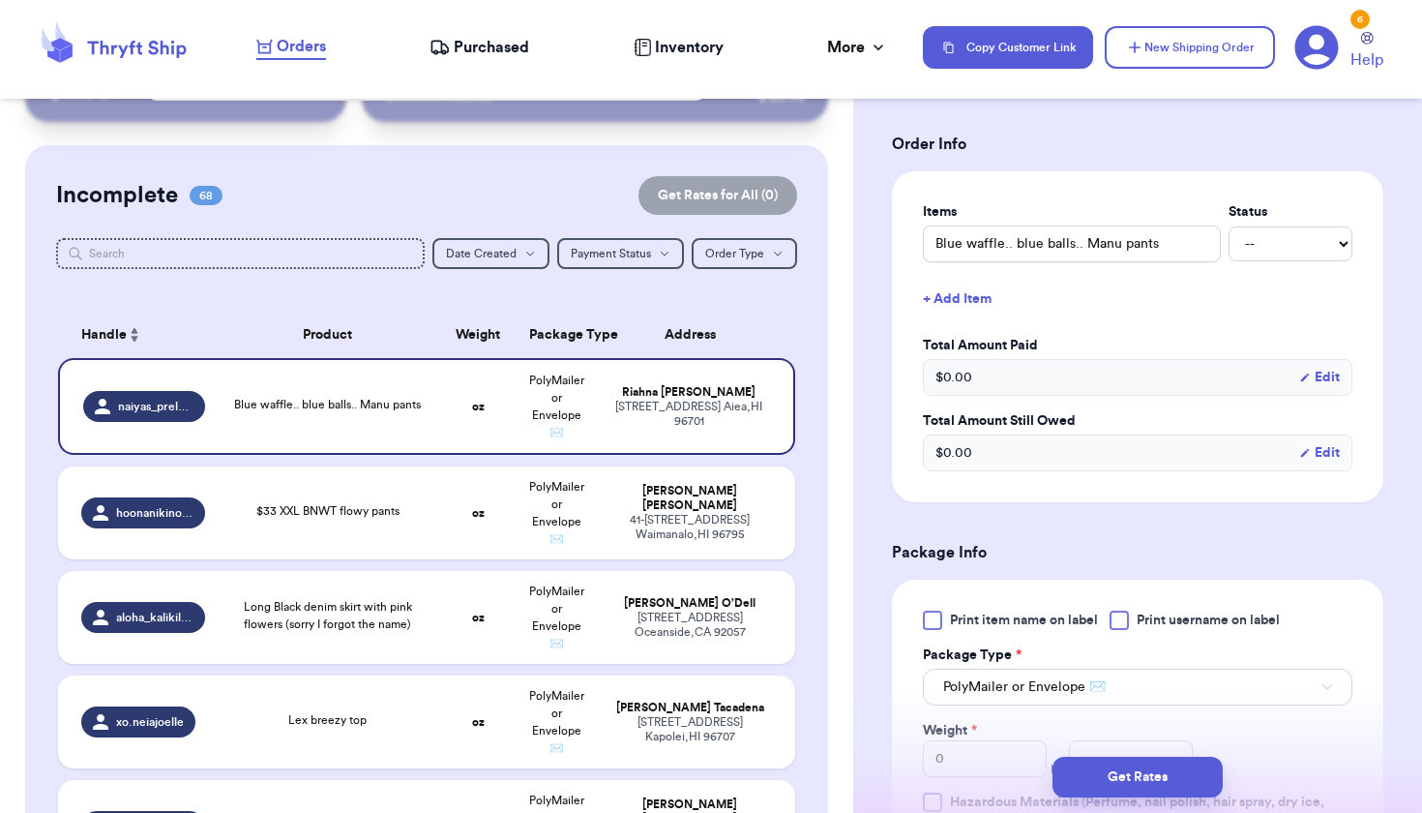
scroll to position [509, 0]
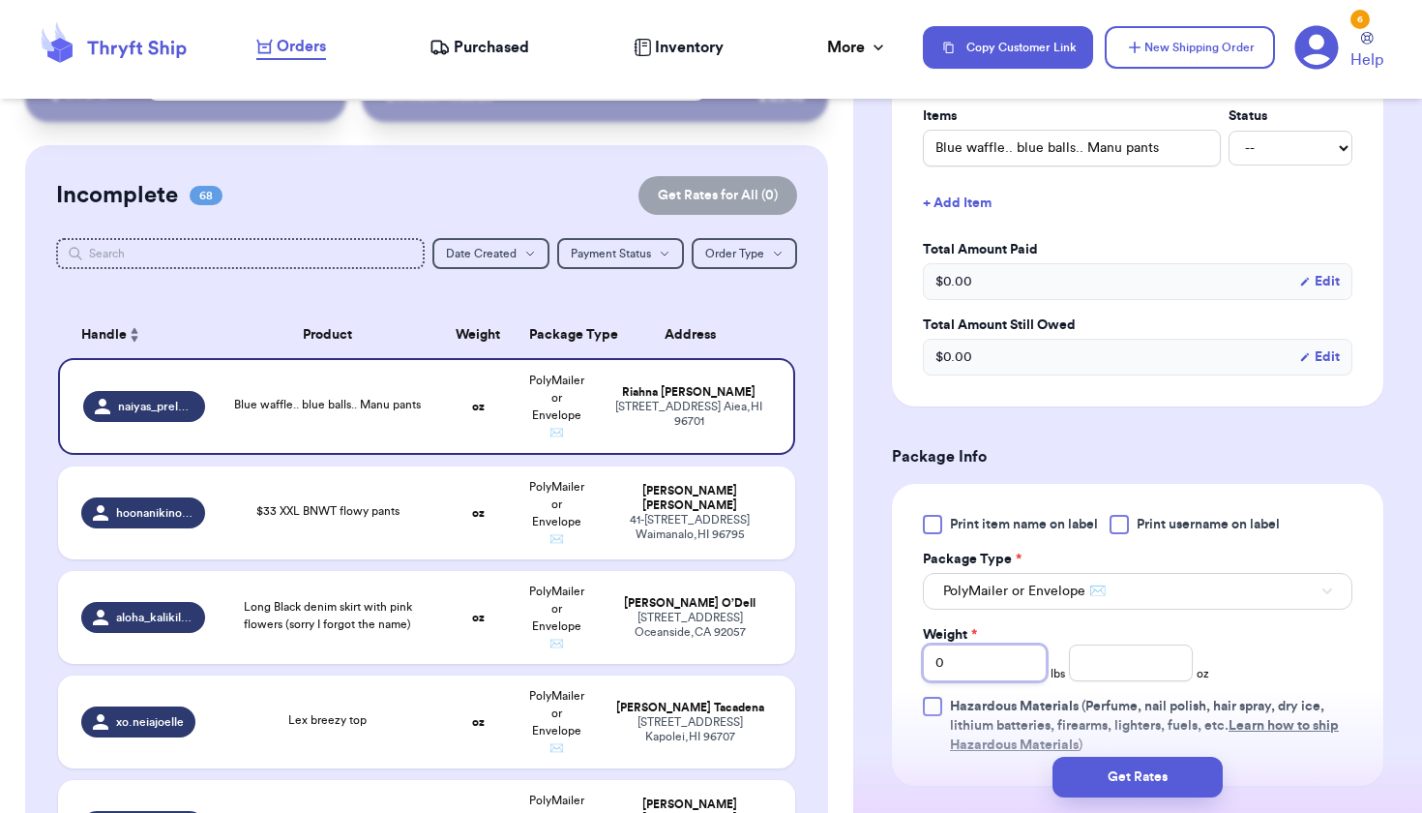
click at [1003, 648] on input "0" at bounding box center [985, 662] width 124 height 37
type input "2"
click at [1156, 655] on input "number" at bounding box center [1131, 662] width 124 height 37
type input "12"
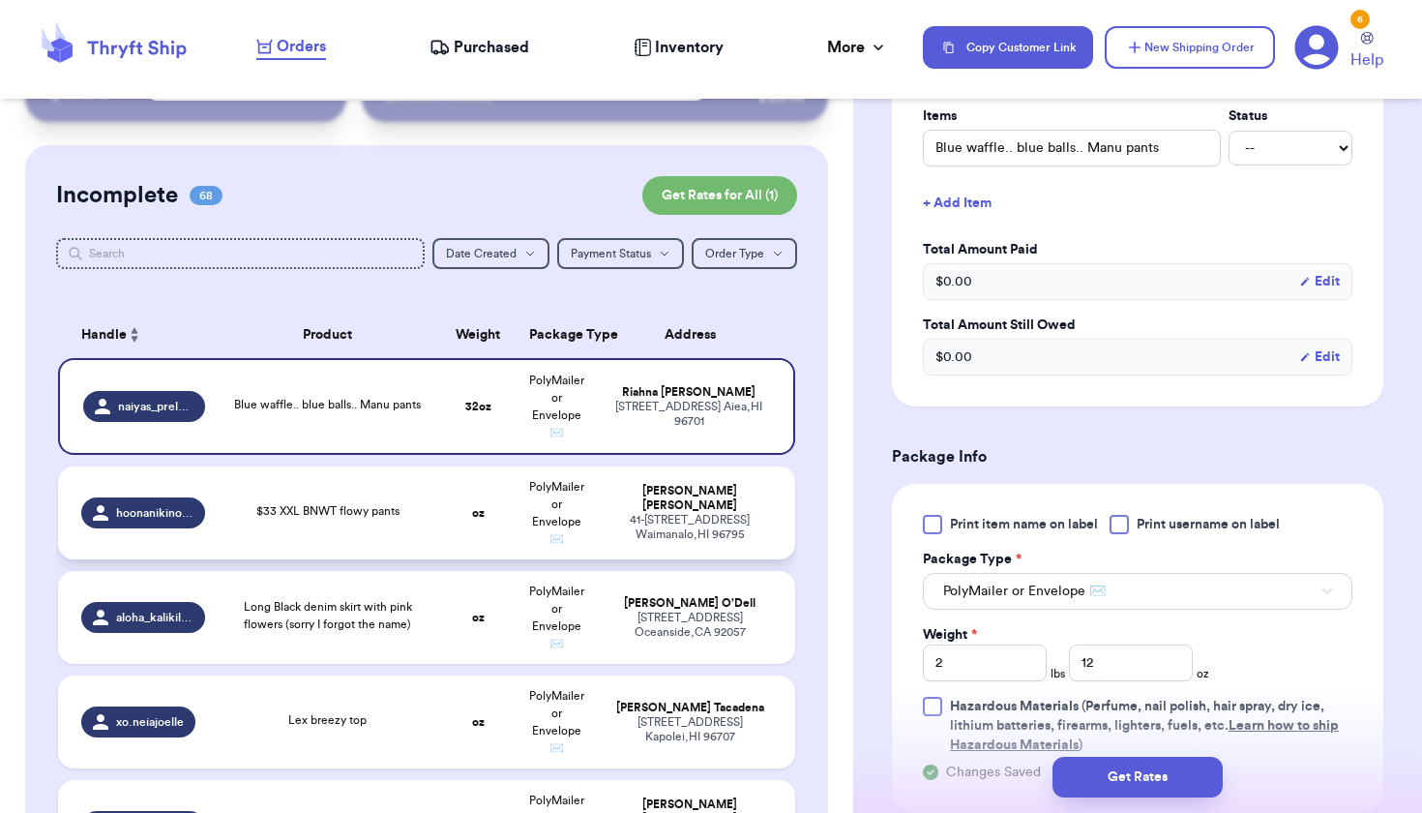
click at [681, 521] on div "41-[STREET_ADDRESS]" at bounding box center [691, 527] width 164 height 29
type input "$33 XXL BNWT flowy pants"
type input "0"
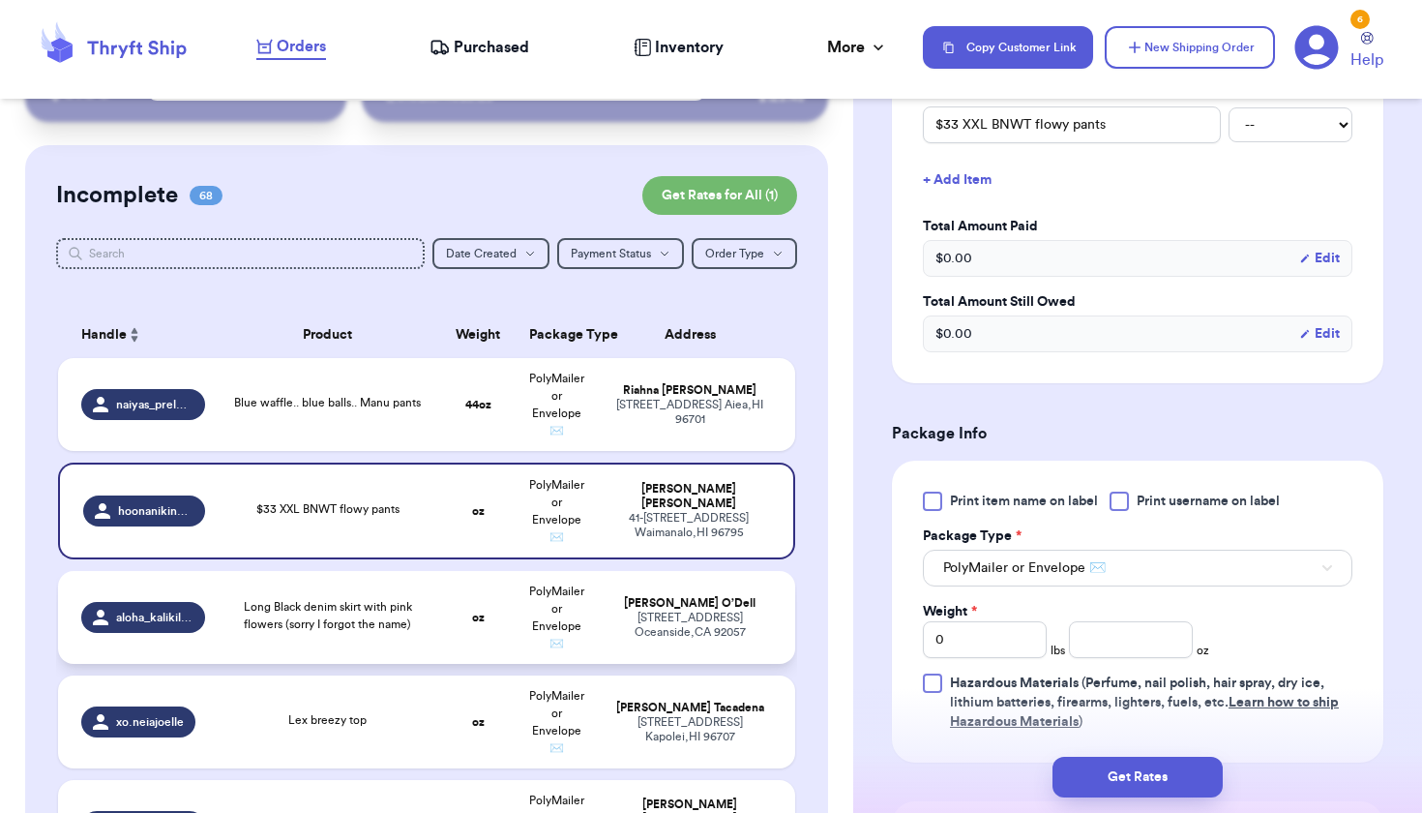
click at [457, 633] on td "oz" at bounding box center [477, 617] width 79 height 93
type input "Long Black denim skirt with pink flowers (sorry I forgot the name)"
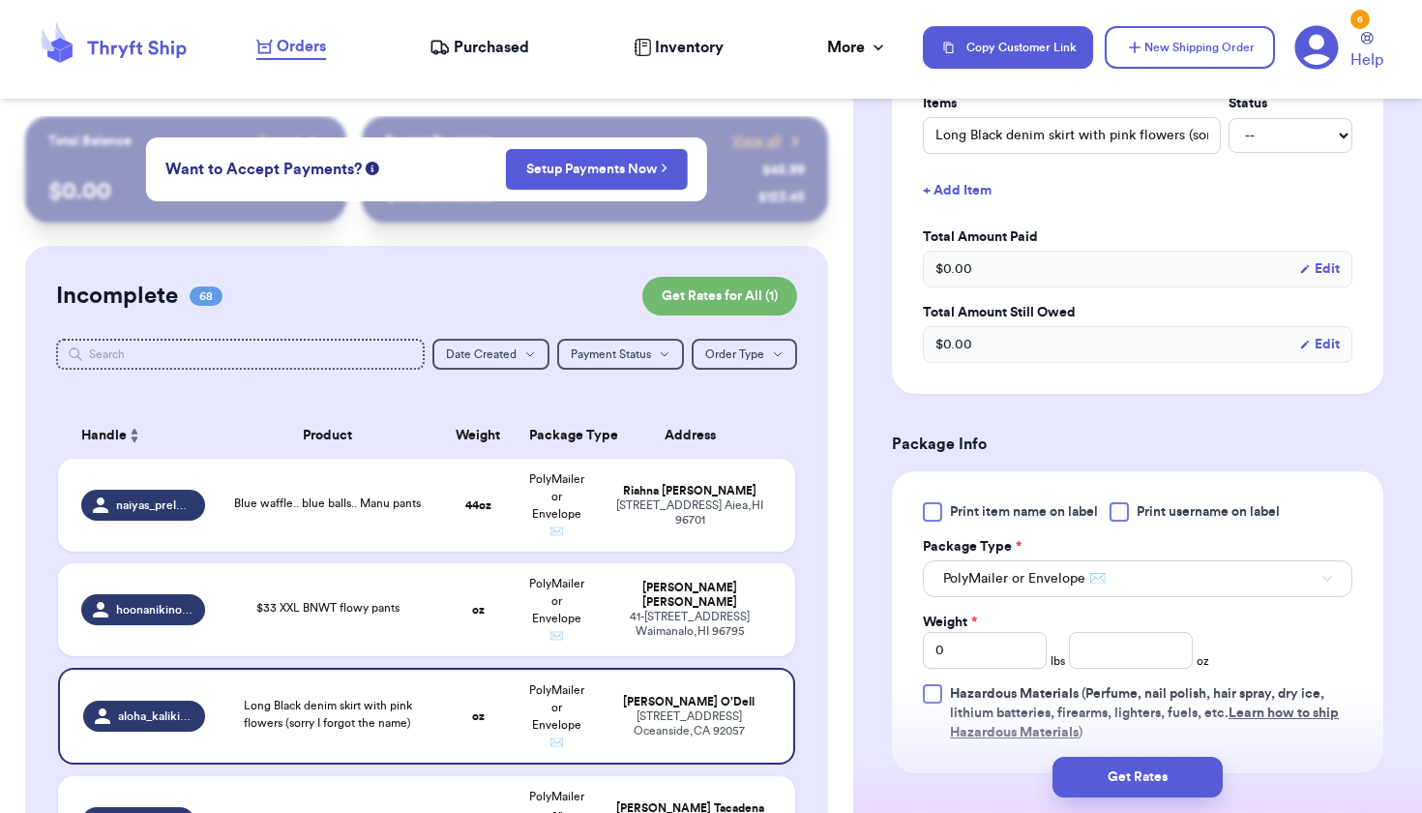
scroll to position [533, 0]
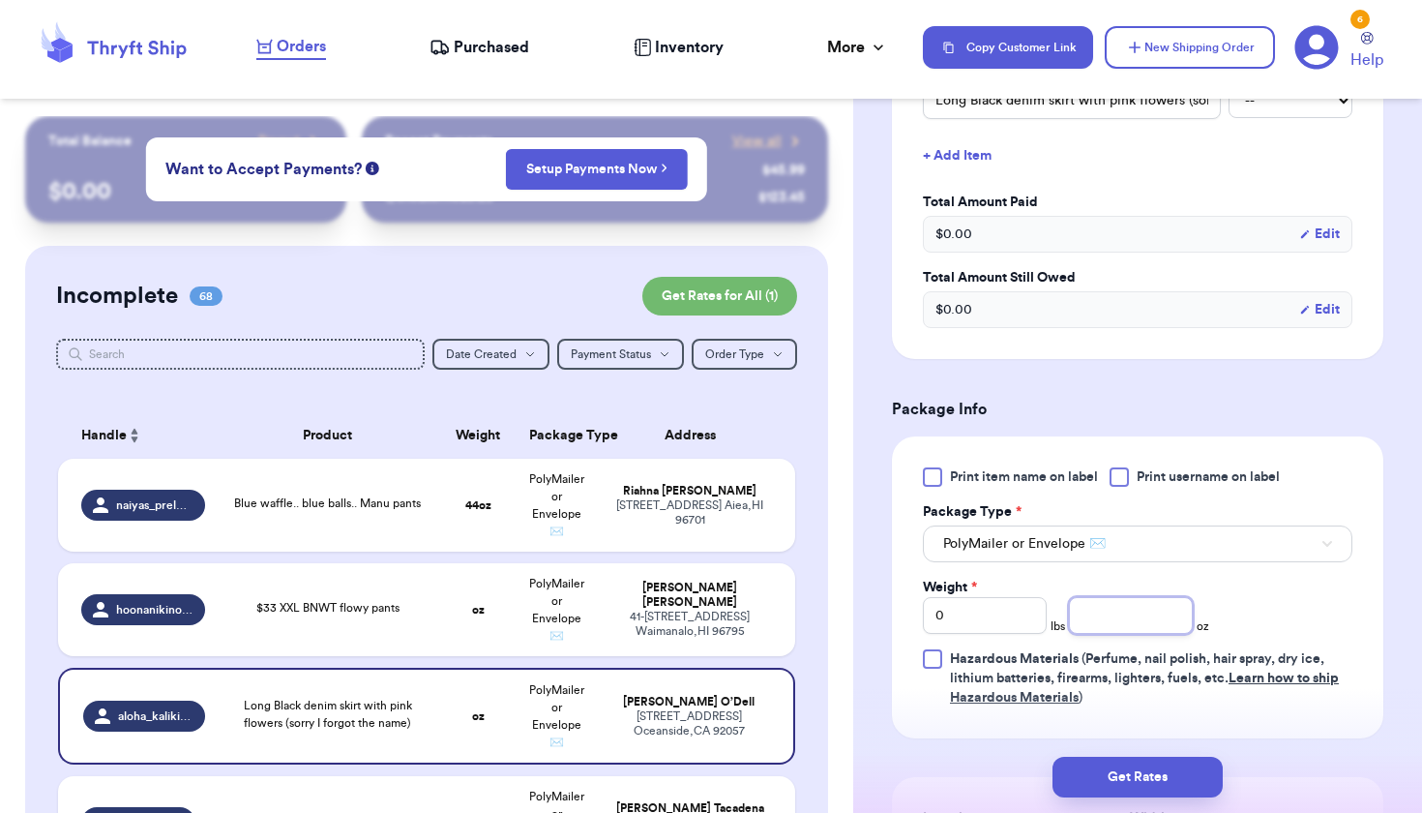
click at [1104, 634] on input "number" at bounding box center [1131, 615] width 124 height 37
type input "11"
click at [549, 636] on span "PolyMailer or Envelope ✉️" at bounding box center [556, 610] width 55 height 64
type input "$33 XXL BNWT flowy pants"
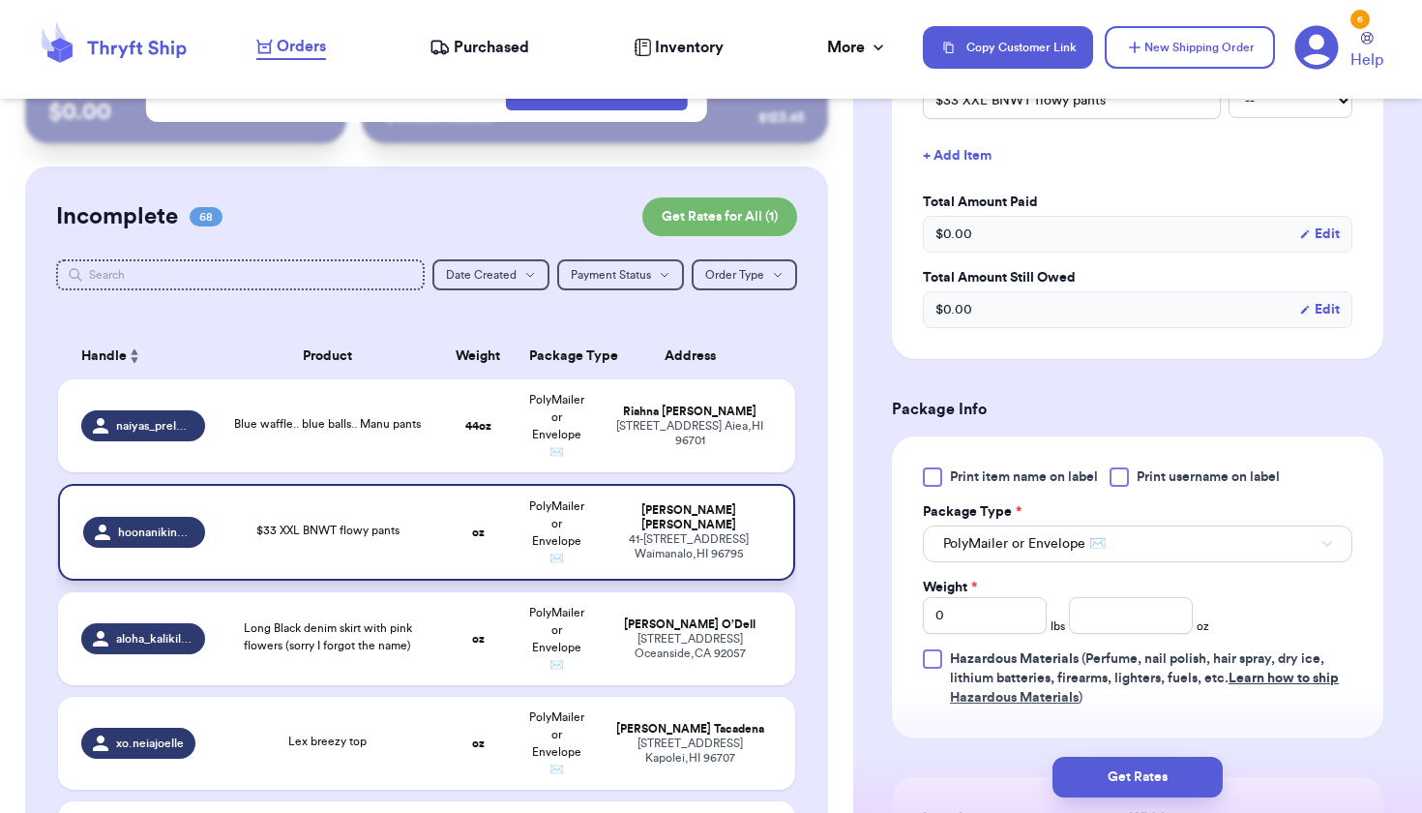
scroll to position [162, 0]
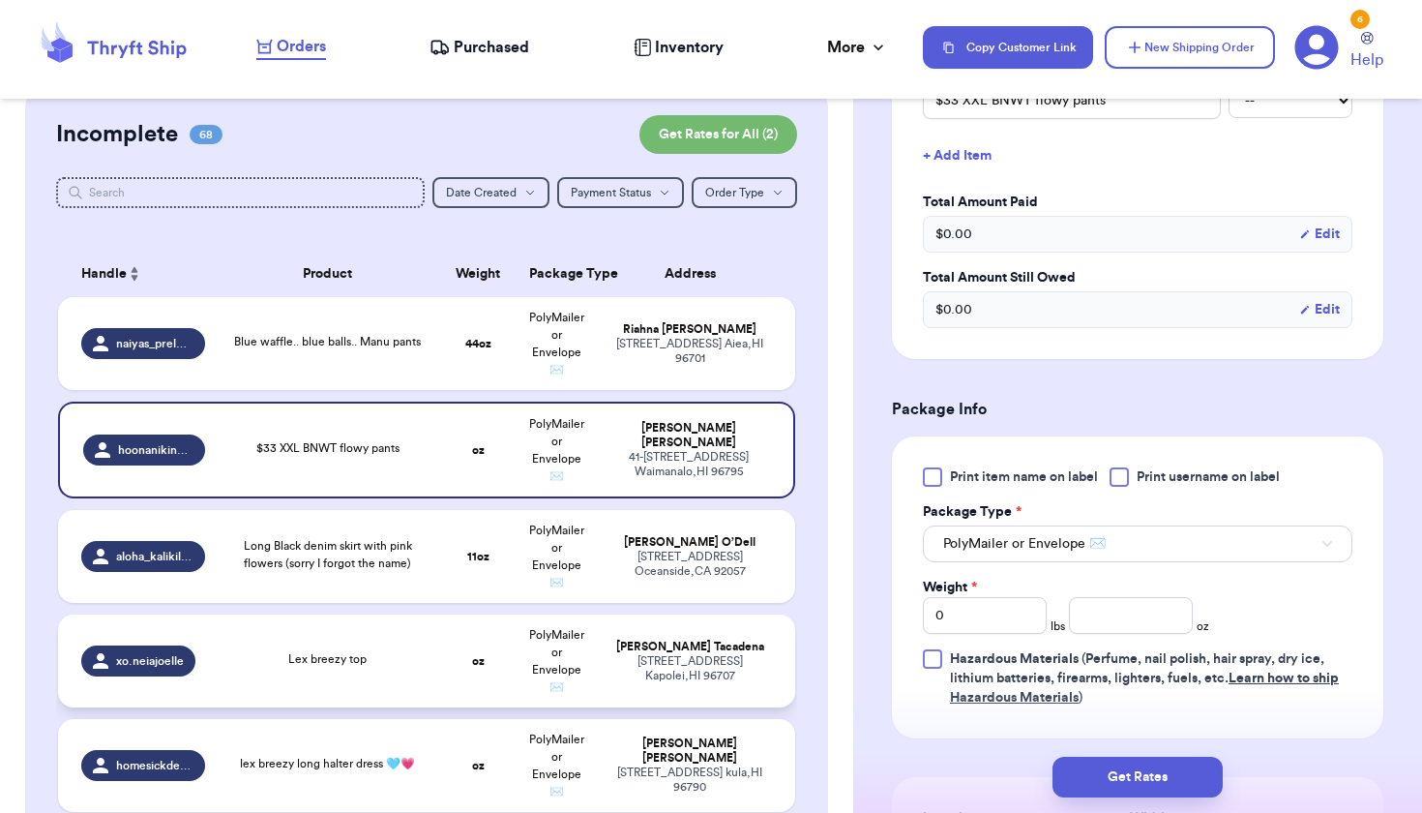
click at [532, 667] on td "PolyMailer or Envelope ✉️" at bounding box center [557, 660] width 79 height 93
type input "Lex breezy top"
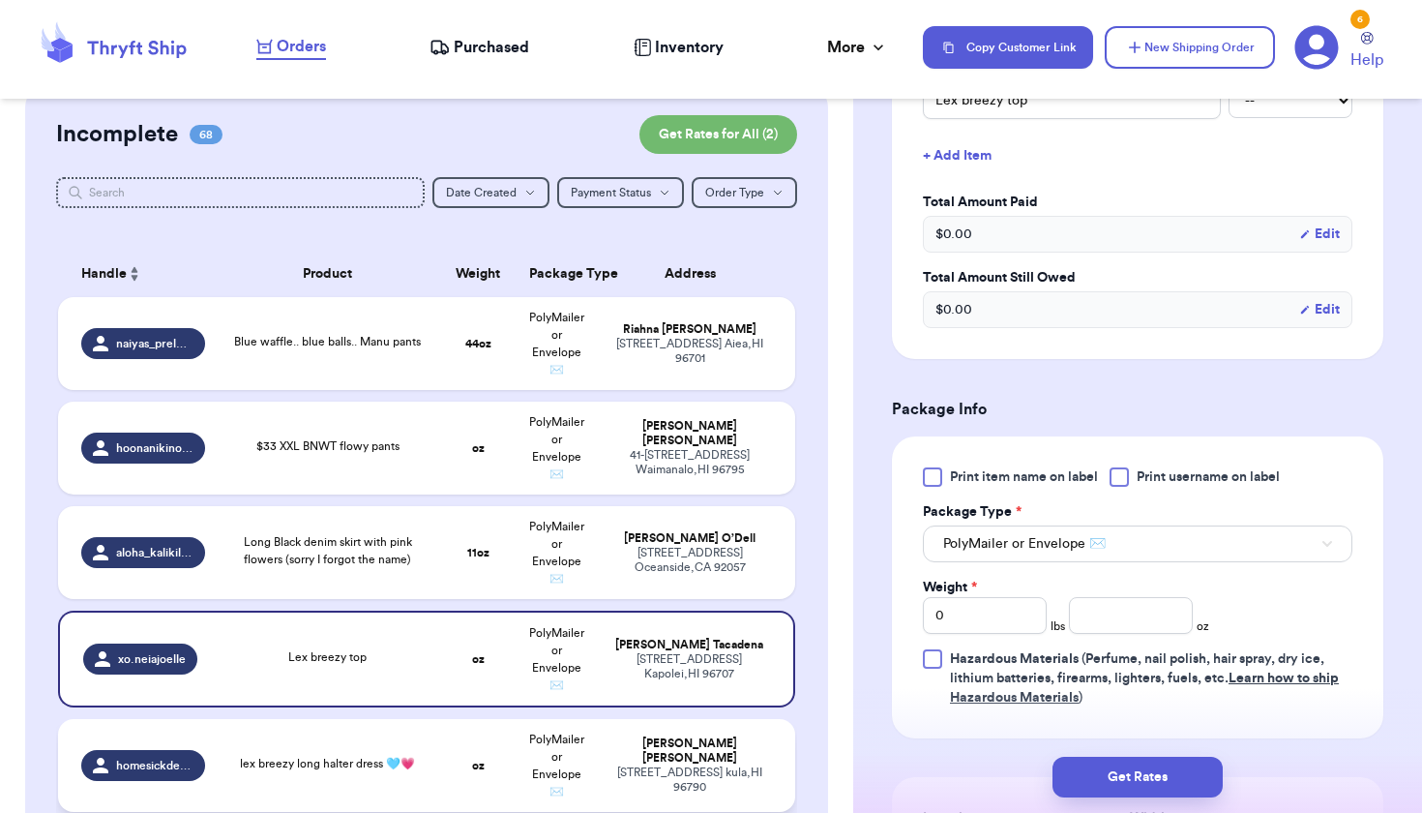
click at [445, 766] on td "oz" at bounding box center [477, 765] width 79 height 93
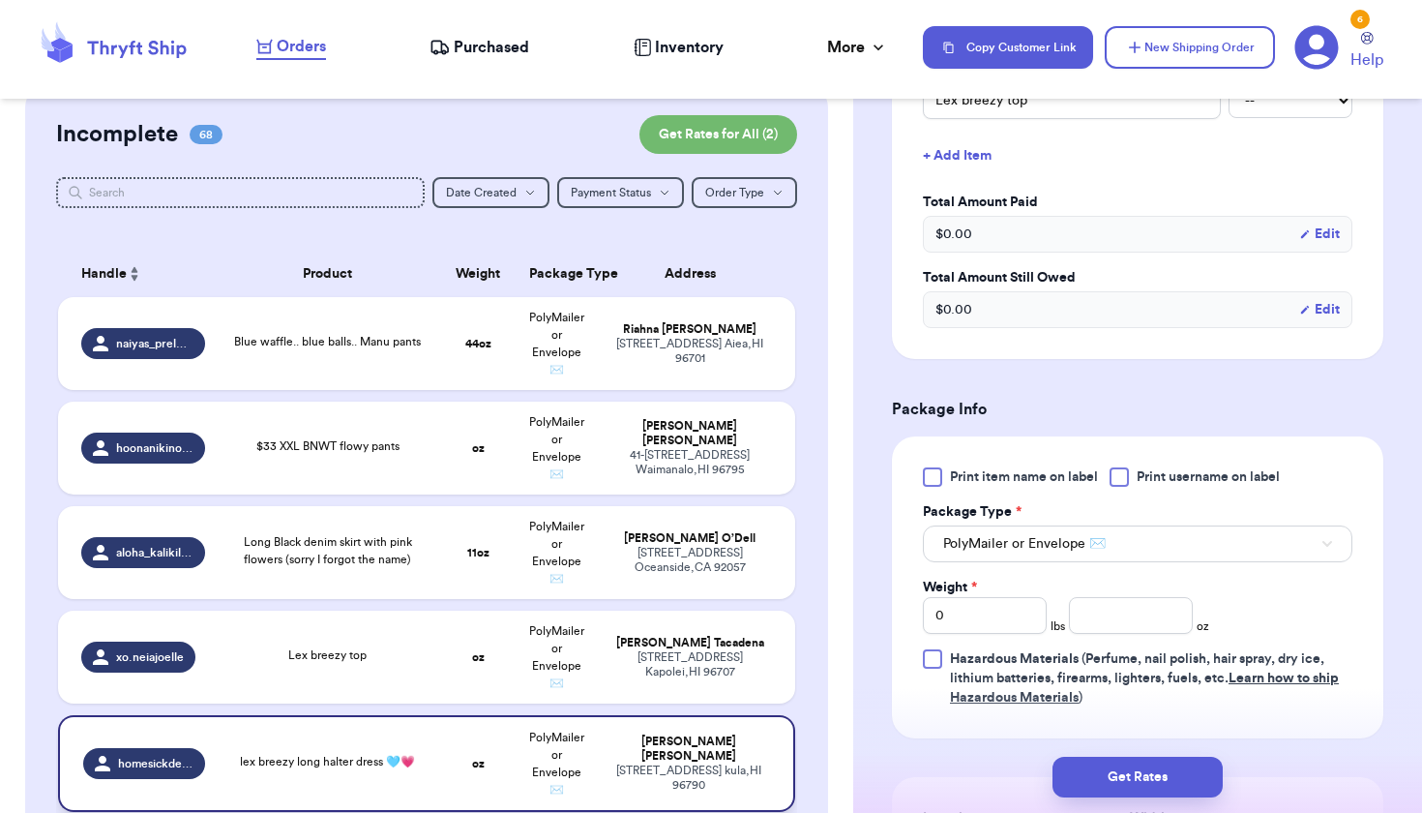
type input "lex breezy long halter dress 🩵💗"
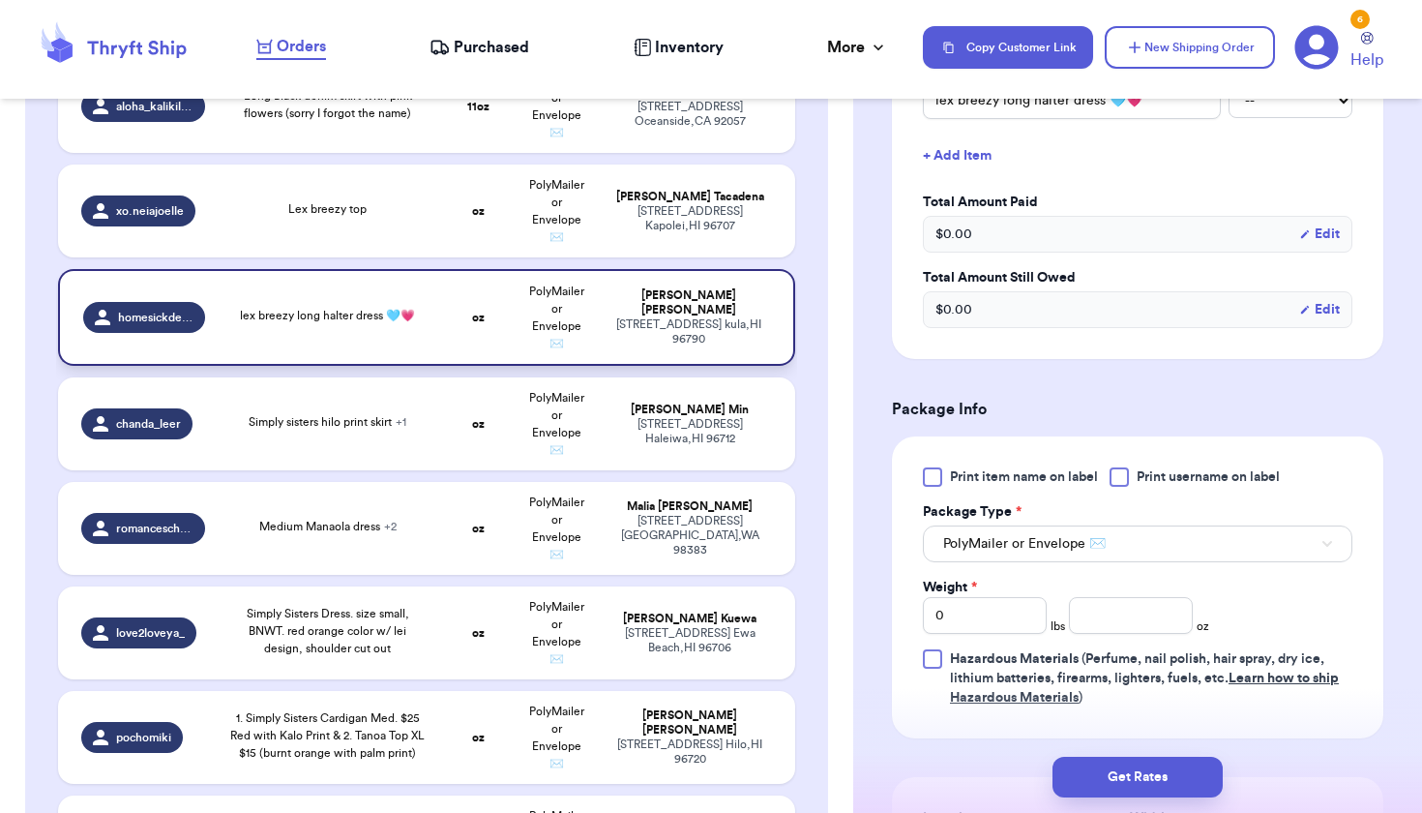
scroll to position [612, 0]
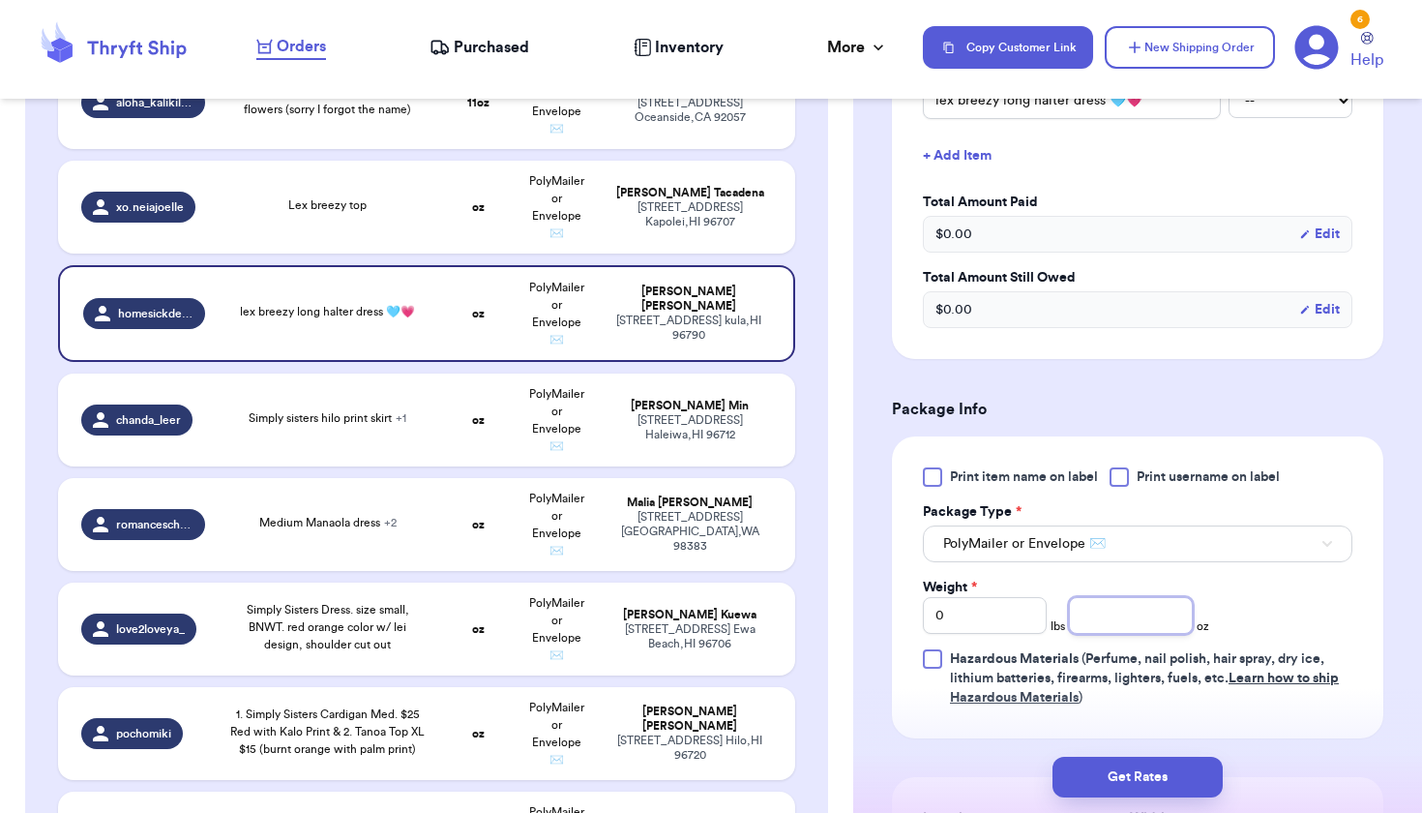
click at [1121, 601] on input "number" at bounding box center [1131, 615] width 124 height 37
type input "7"
click at [573, 420] on td "PolyMailer or Envelope ✉️" at bounding box center [557, 420] width 79 height 93
type input "Simply sisters hilo print skirt"
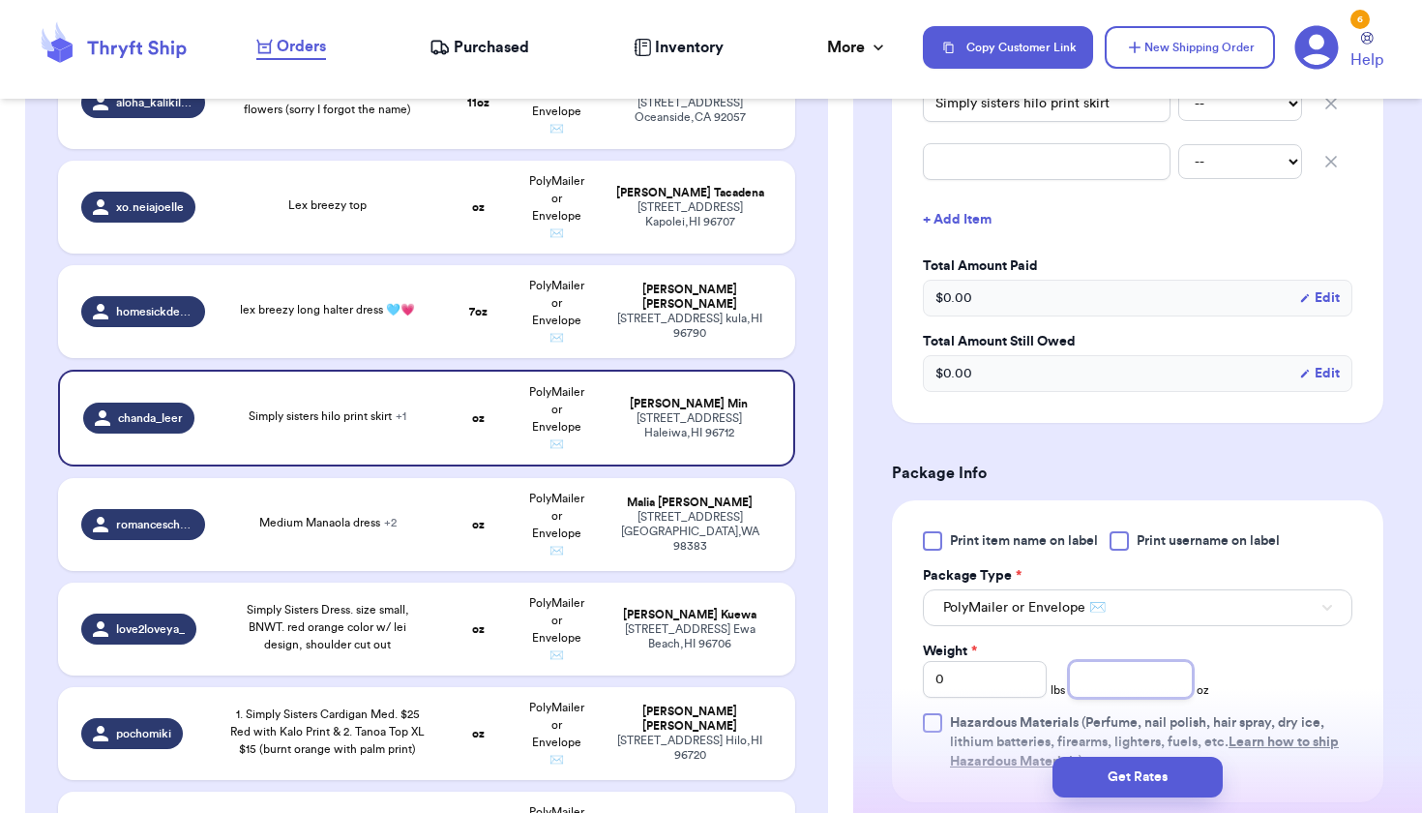
click at [1104, 678] on input "number" at bounding box center [1131, 679] width 124 height 37
type input "12"
click at [609, 537] on div "[STREET_ADDRESS]" at bounding box center [691, 532] width 164 height 44
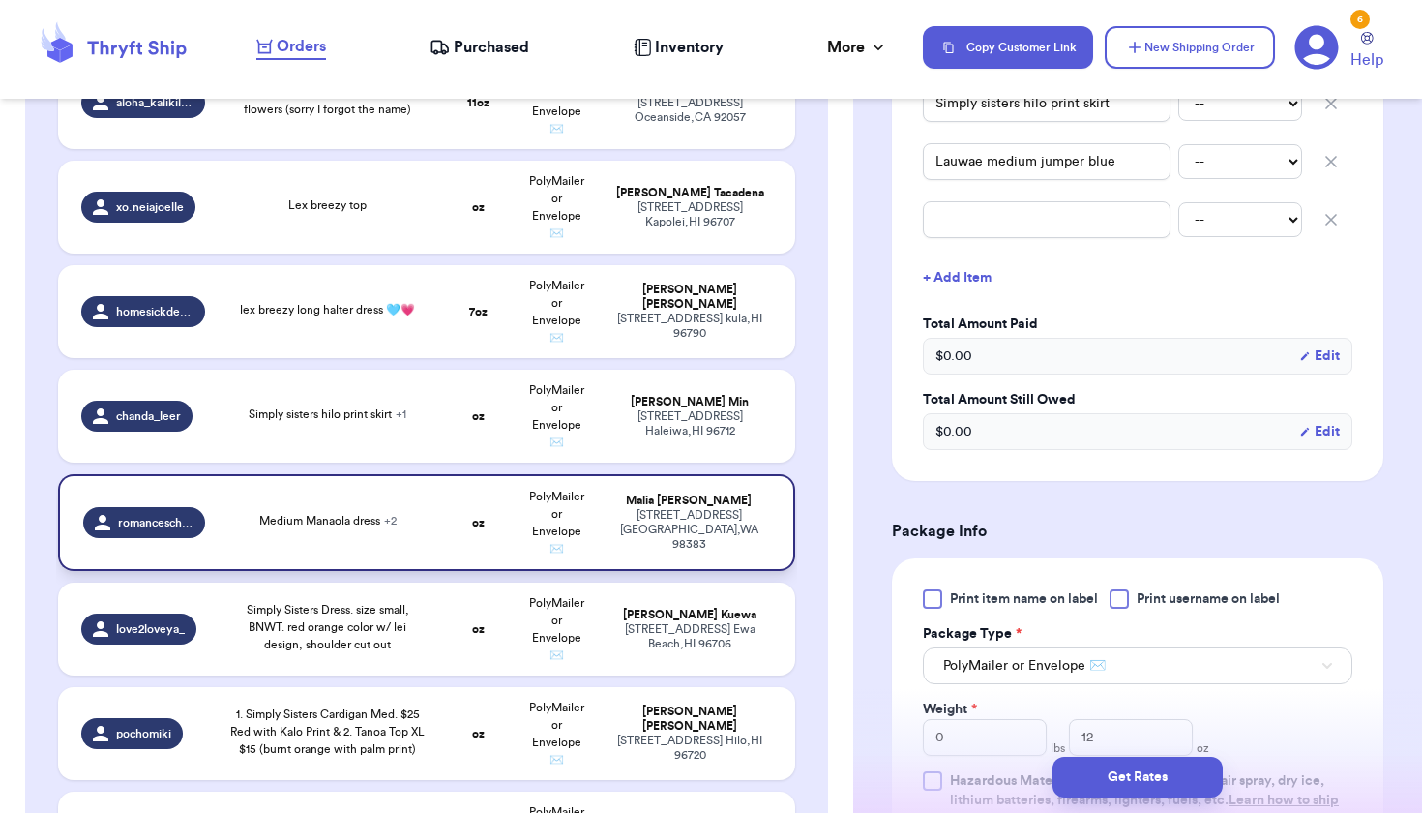
type input "Medium Manaola dress"
type input "Lauwae medium jumper blue"
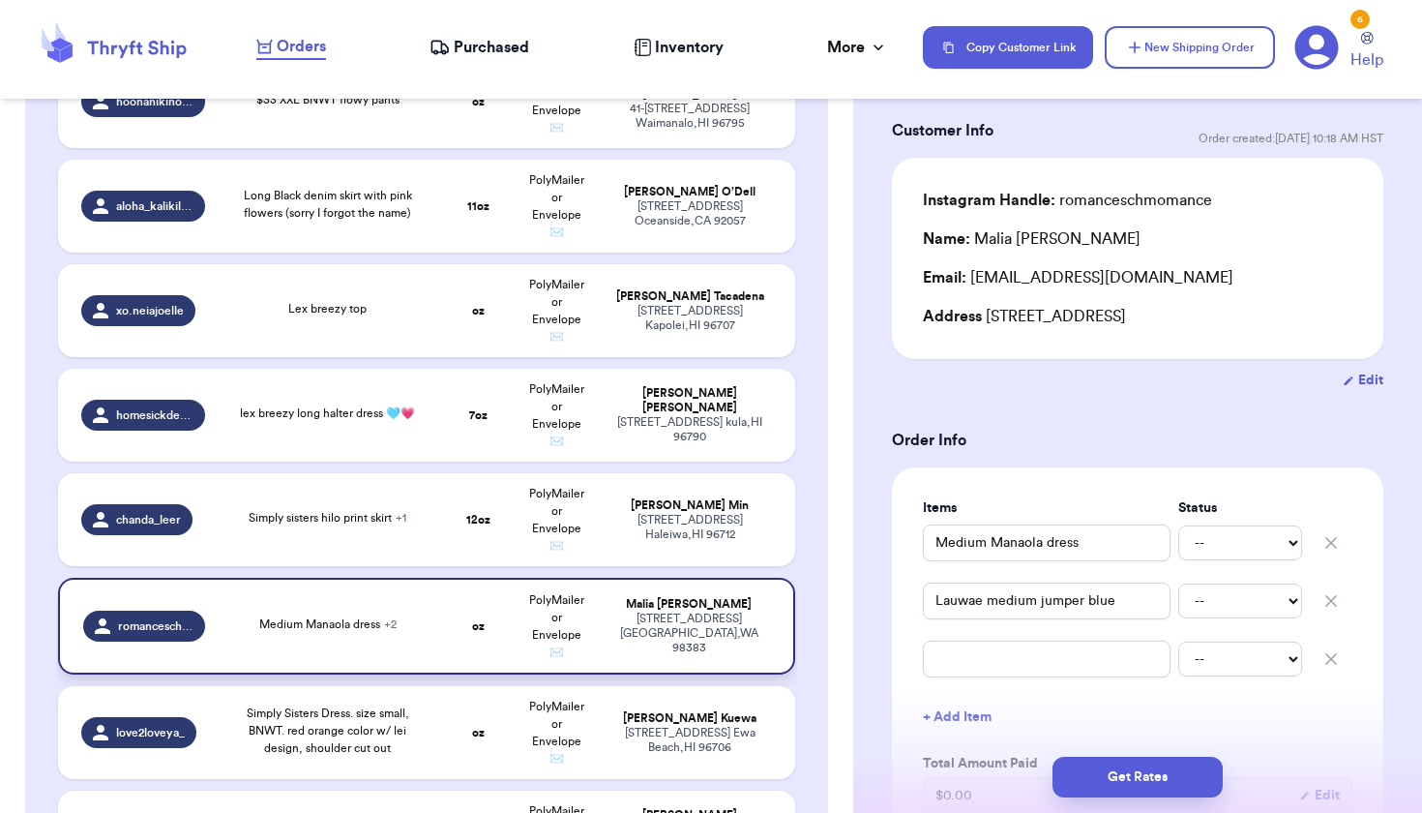
scroll to position [578, 0]
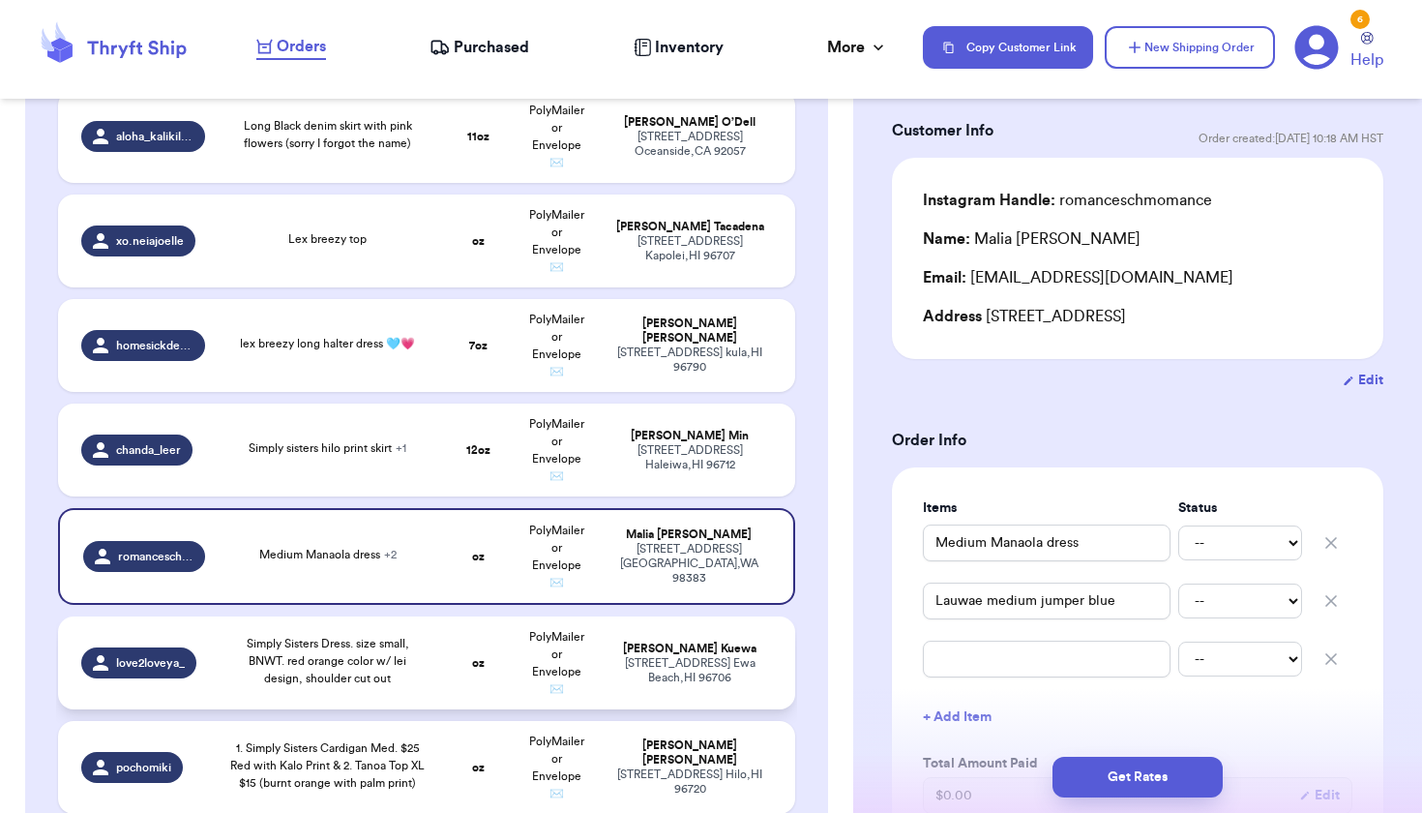
click at [519, 655] on td "PolyMailer or Envelope ✉️" at bounding box center [557, 662] width 79 height 93
type input "Simply Sisters Dress. size small, BNWT. red orange color w/ lei design, shoulde…"
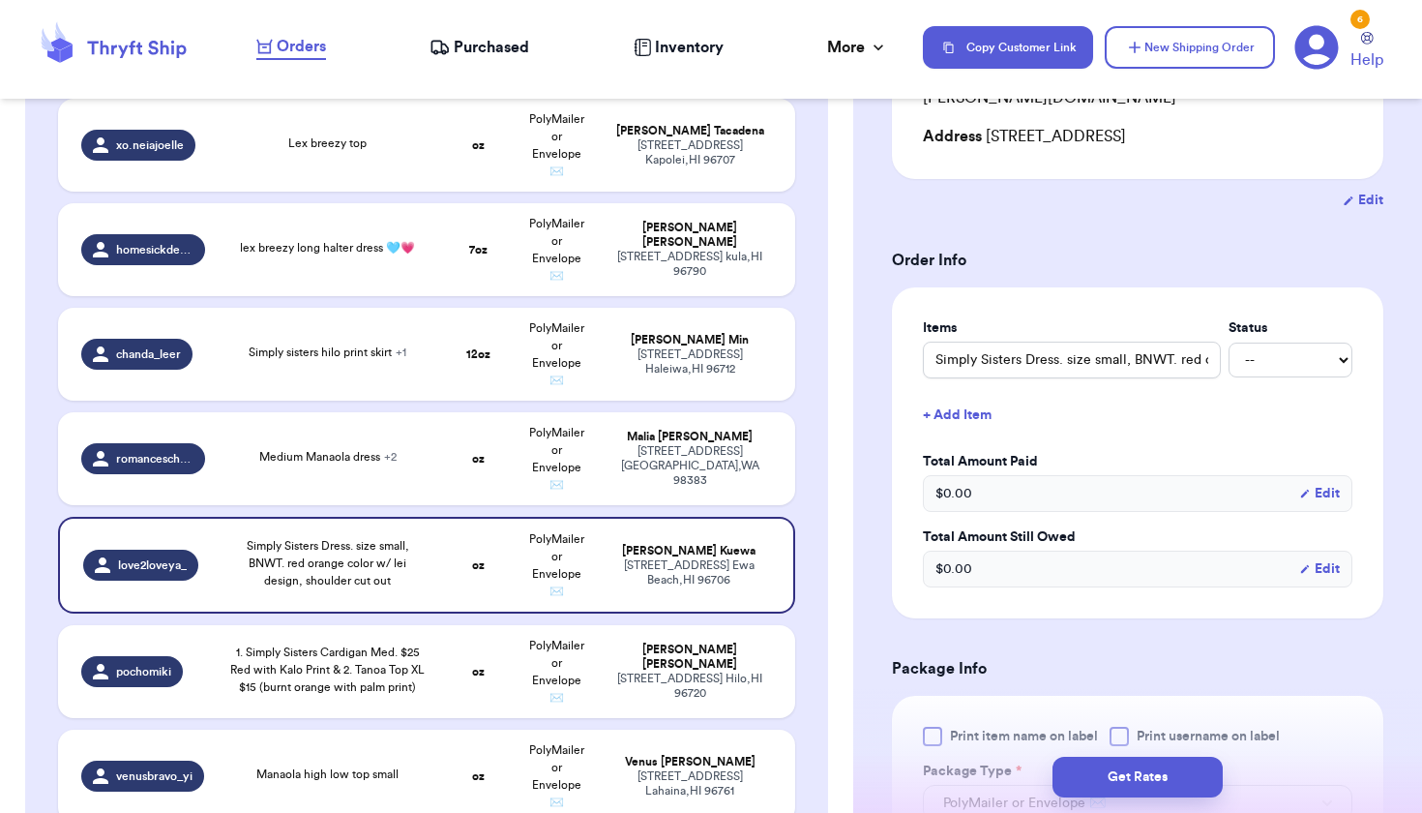
scroll to position [560, 0]
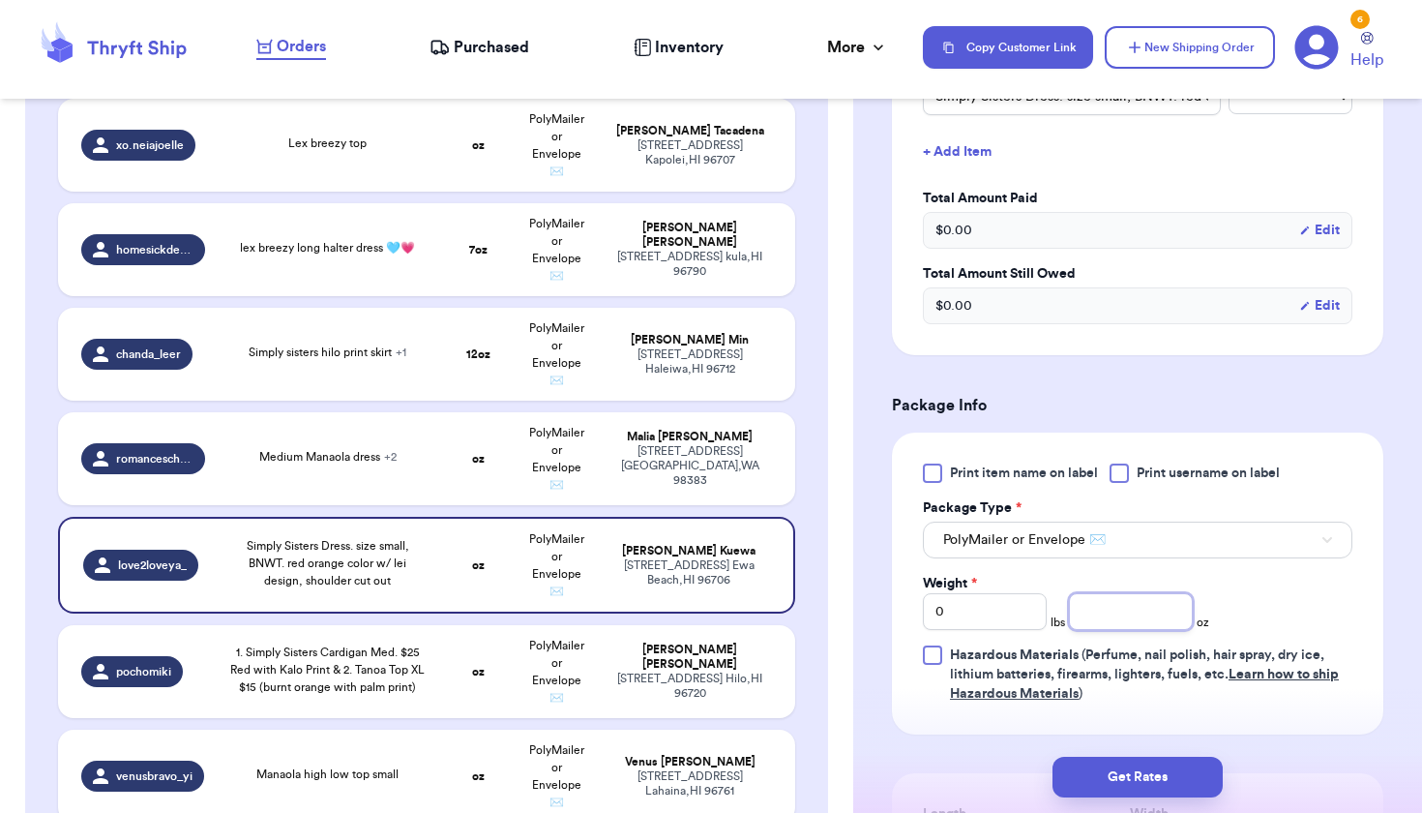
click at [1146, 594] on input "number" at bounding box center [1131, 611] width 124 height 37
type input "6"
click at [492, 498] on td "oz" at bounding box center [477, 458] width 79 height 93
type input "Medium Manaola dress"
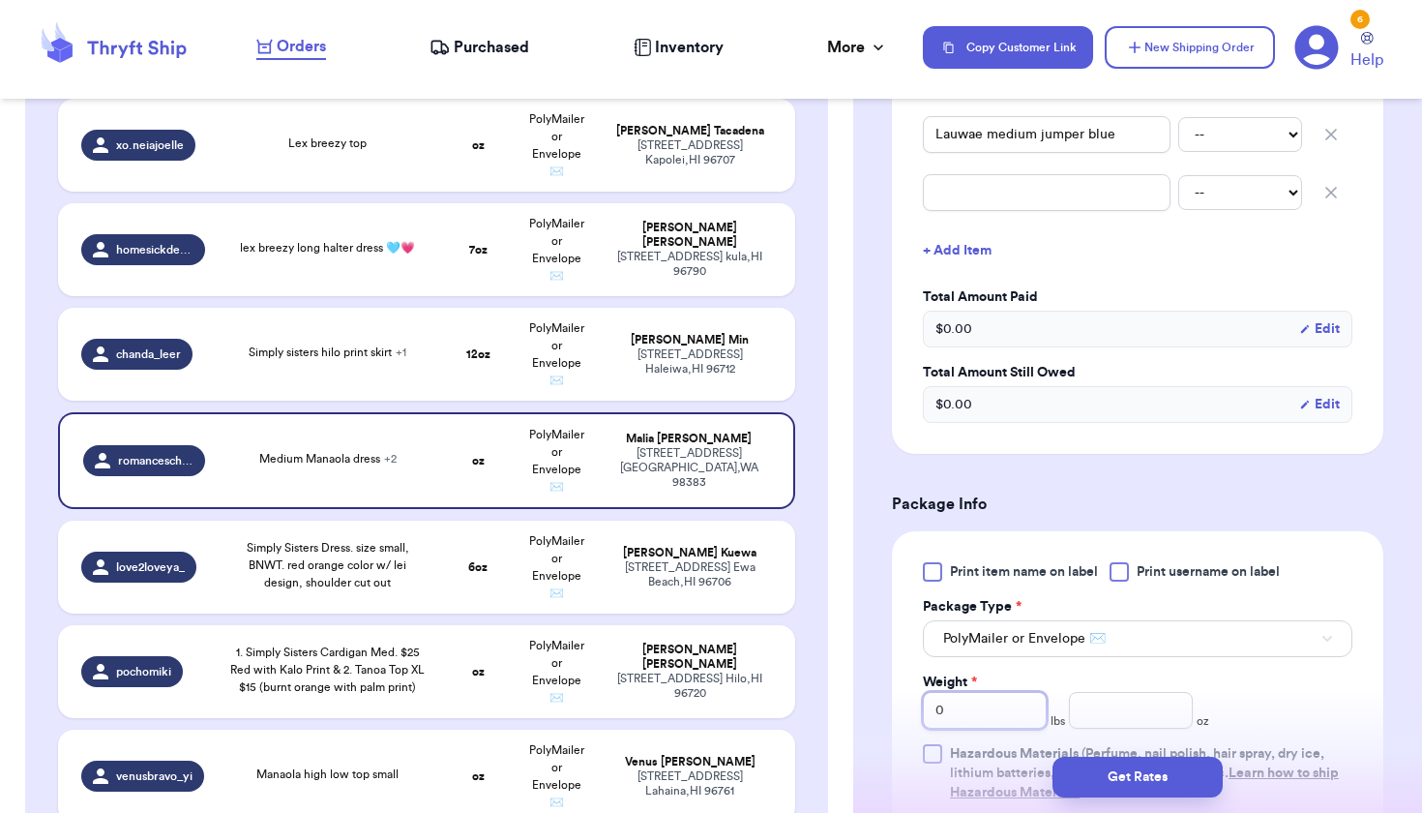
click at [943, 712] on input "0" at bounding box center [985, 710] width 124 height 37
type input "1"
click at [1180, 711] on input "number" at bounding box center [1131, 710] width 124 height 37
type input "2"
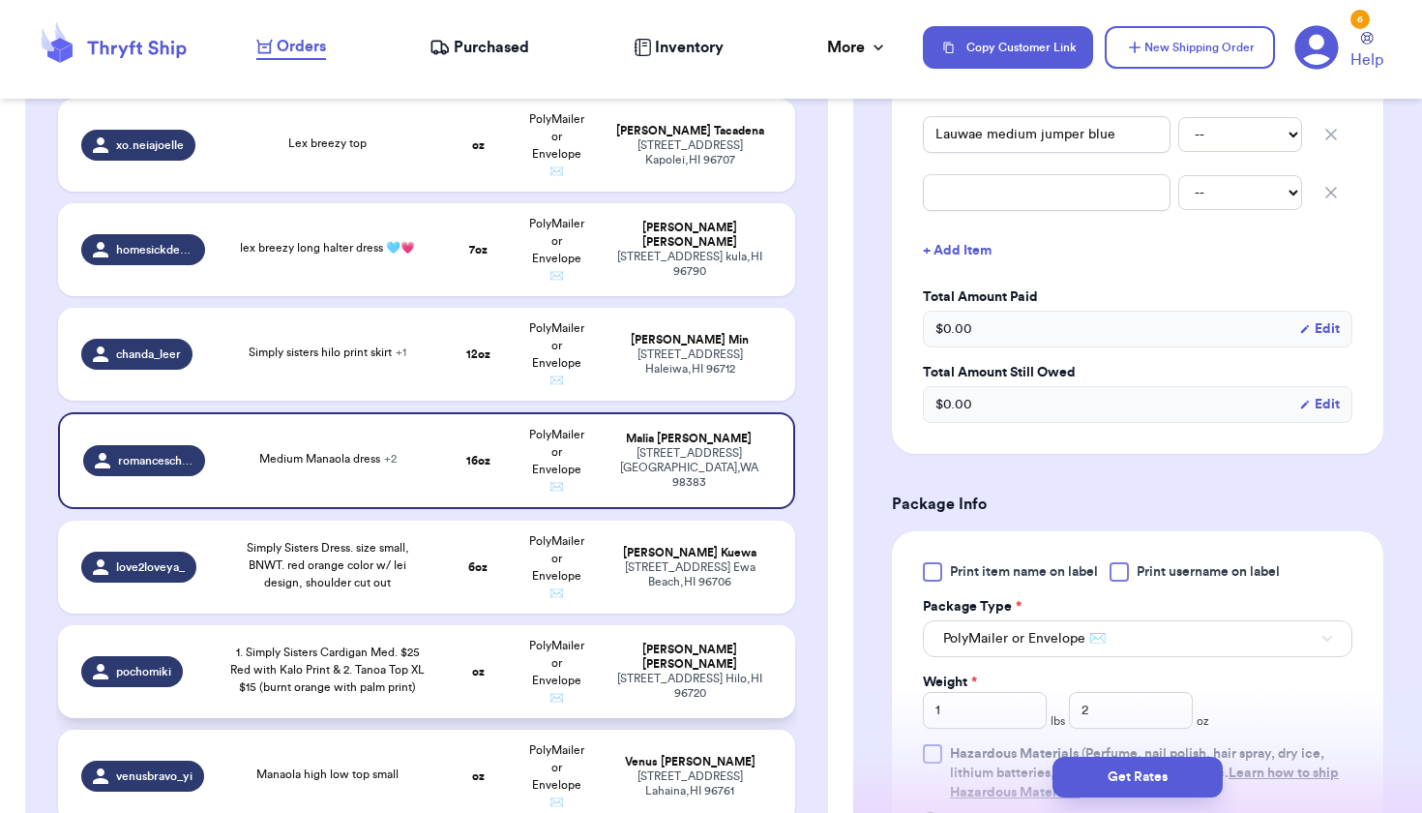
click at [652, 679] on div "[STREET_ADDRESS]" at bounding box center [691, 686] width 164 height 29
type input "1. Simply Sisters Cardigan Med. $25 Red with Kalo Print & 2. Tanoa Top XL $15 (…"
type input "0"
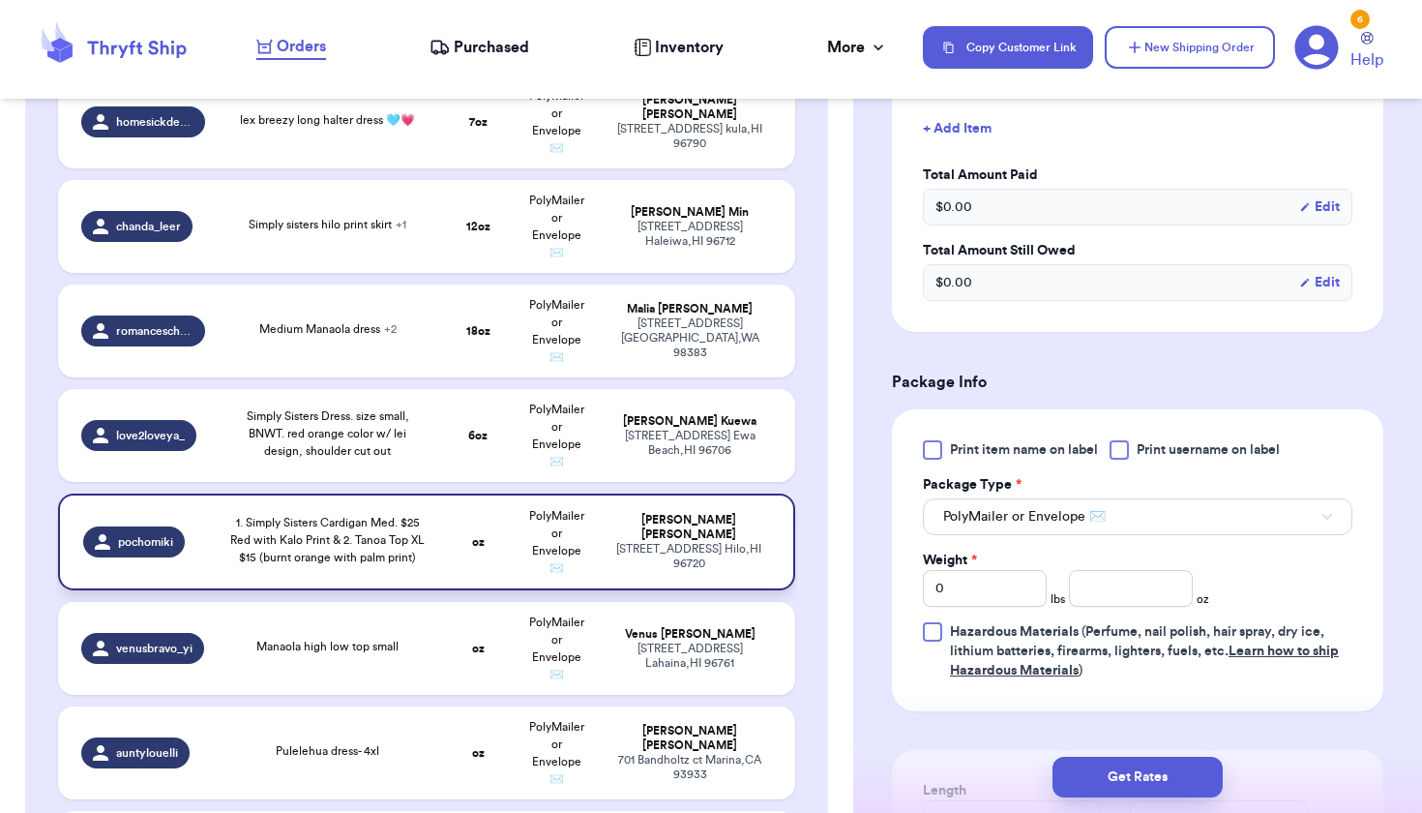
scroll to position [0, 0]
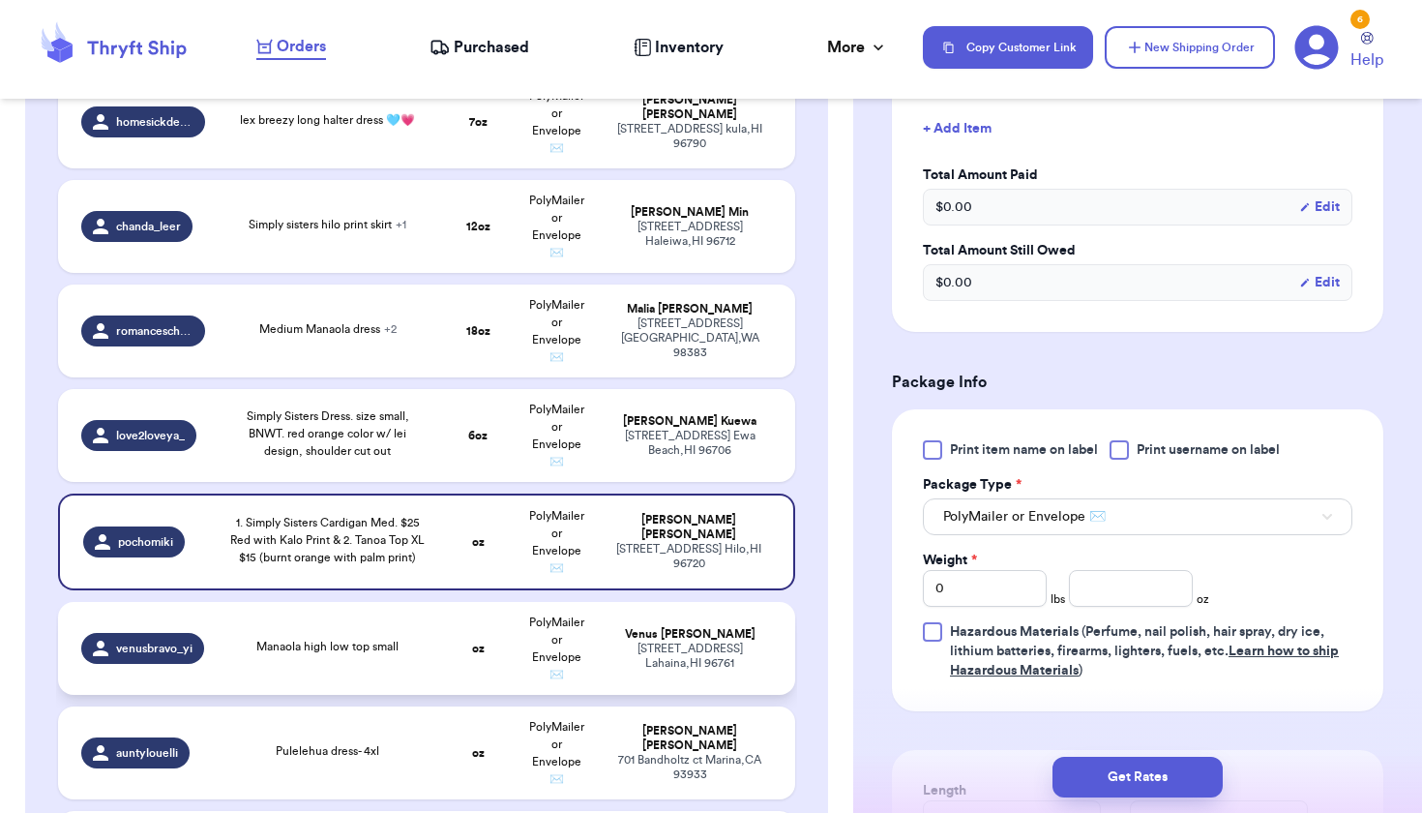
click at [426, 672] on td "Manaola high low top small" at bounding box center [328, 648] width 222 height 93
type input "Manaola high low top small"
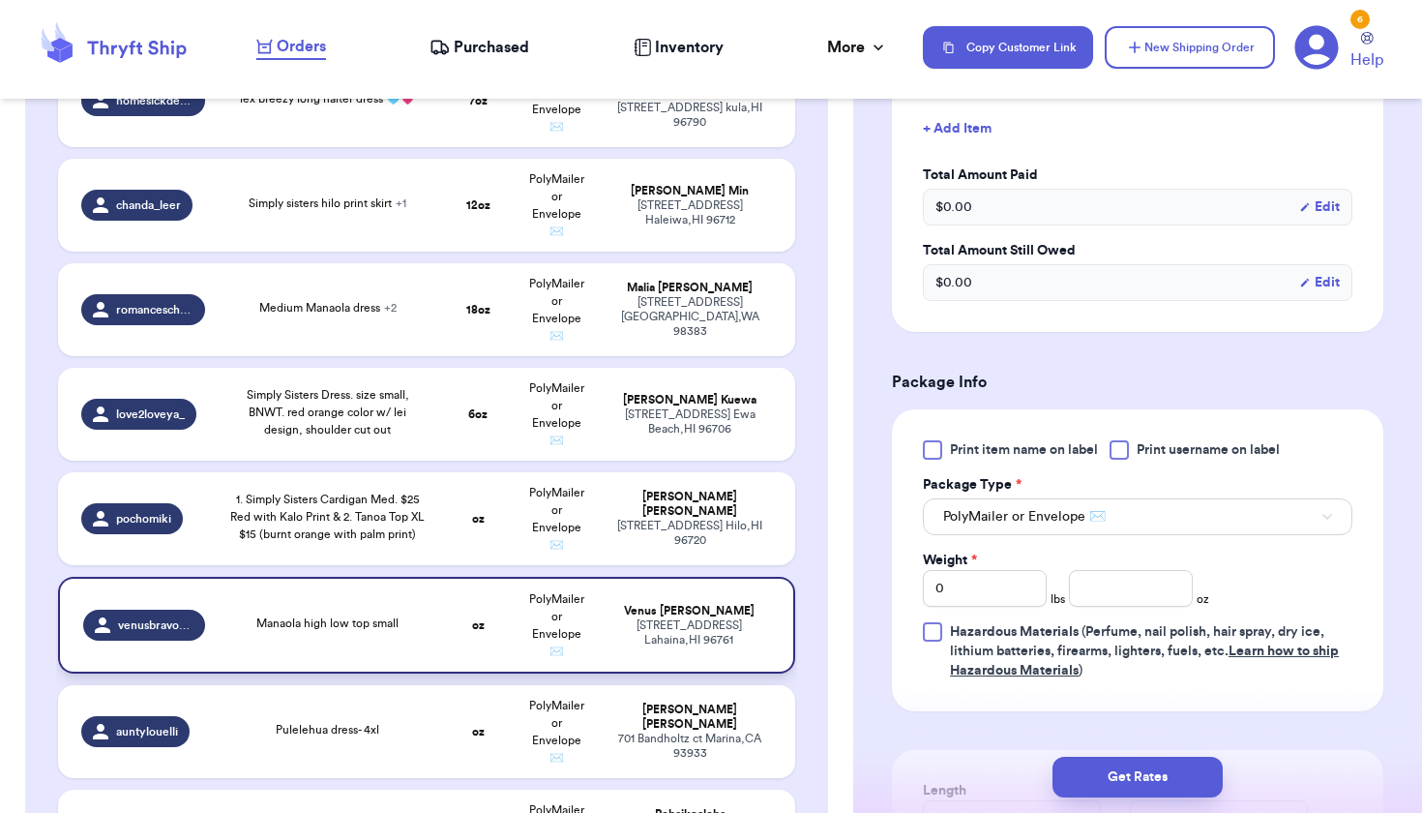
scroll to position [823, 0]
click at [976, 578] on input "0" at bounding box center [985, 588] width 124 height 37
type input "0"
click at [1019, 600] on input "0" at bounding box center [985, 588] width 124 height 37
type input "1"
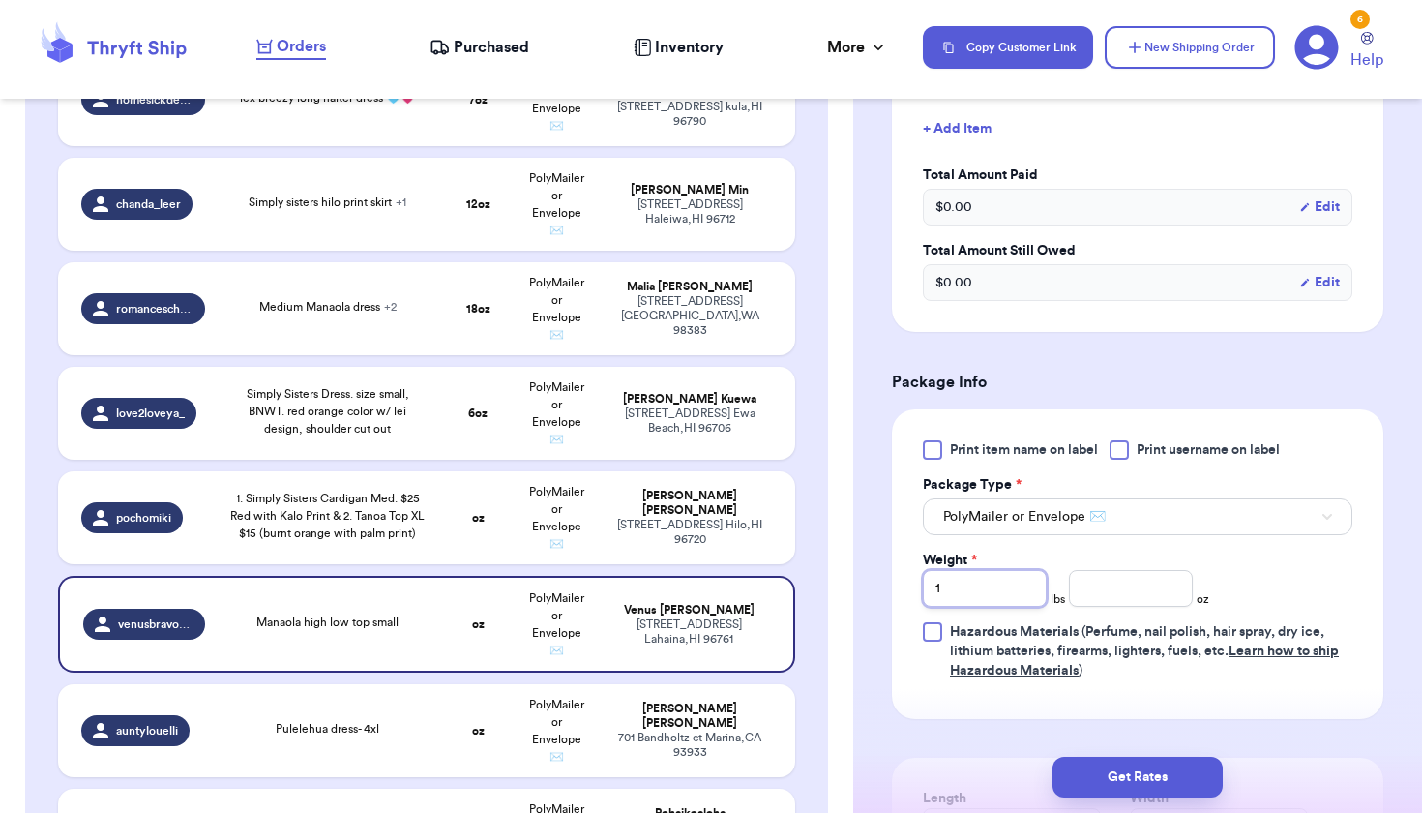
type input "1"
click at [1112, 595] on input "number" at bounding box center [1131, 588] width 124 height 37
type input "1"
click at [299, 734] on span "Pulelehua dress- 4xl" at bounding box center [328, 729] width 104 height 12
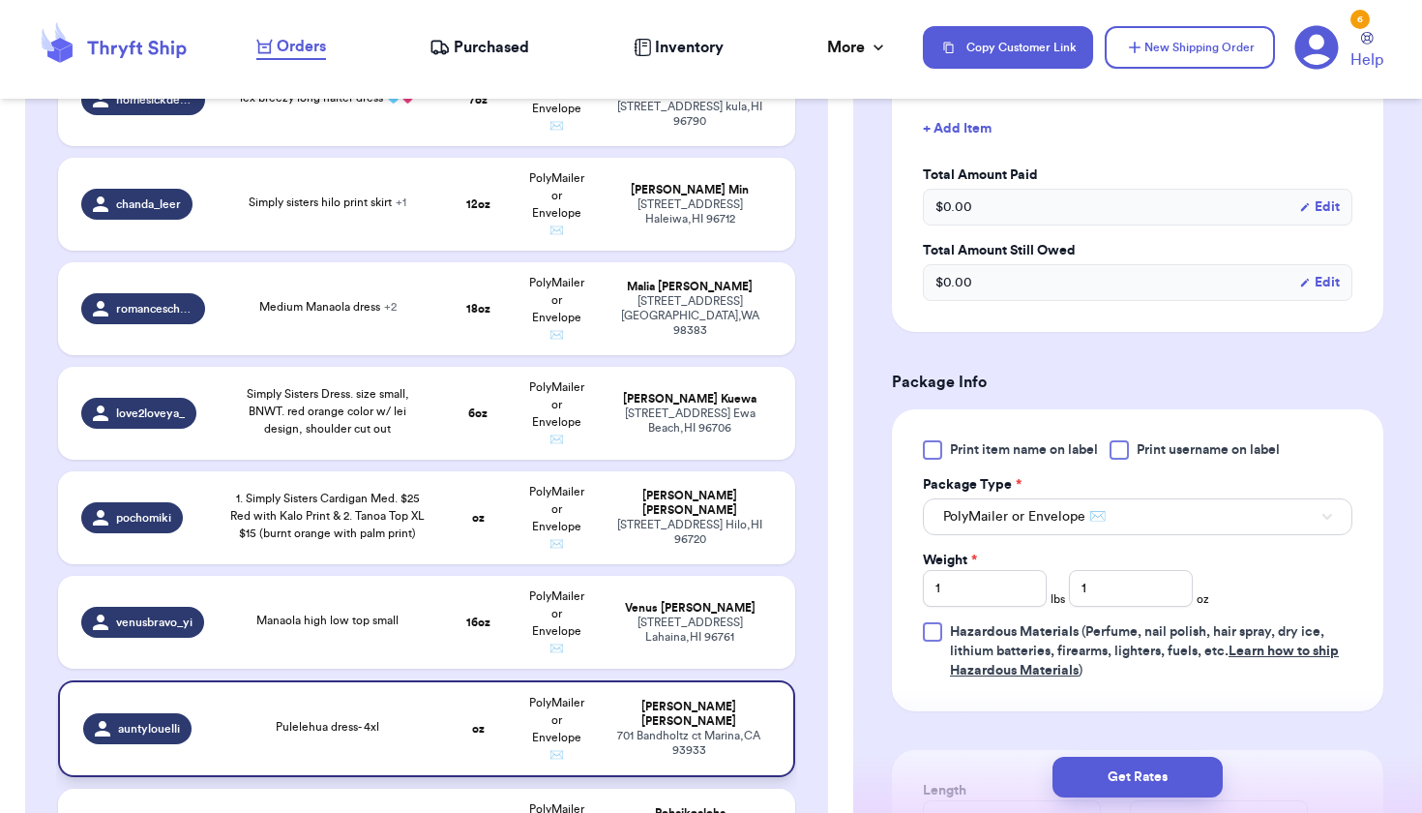
type input "Pulelehua dress- 4xl"
type input "0"
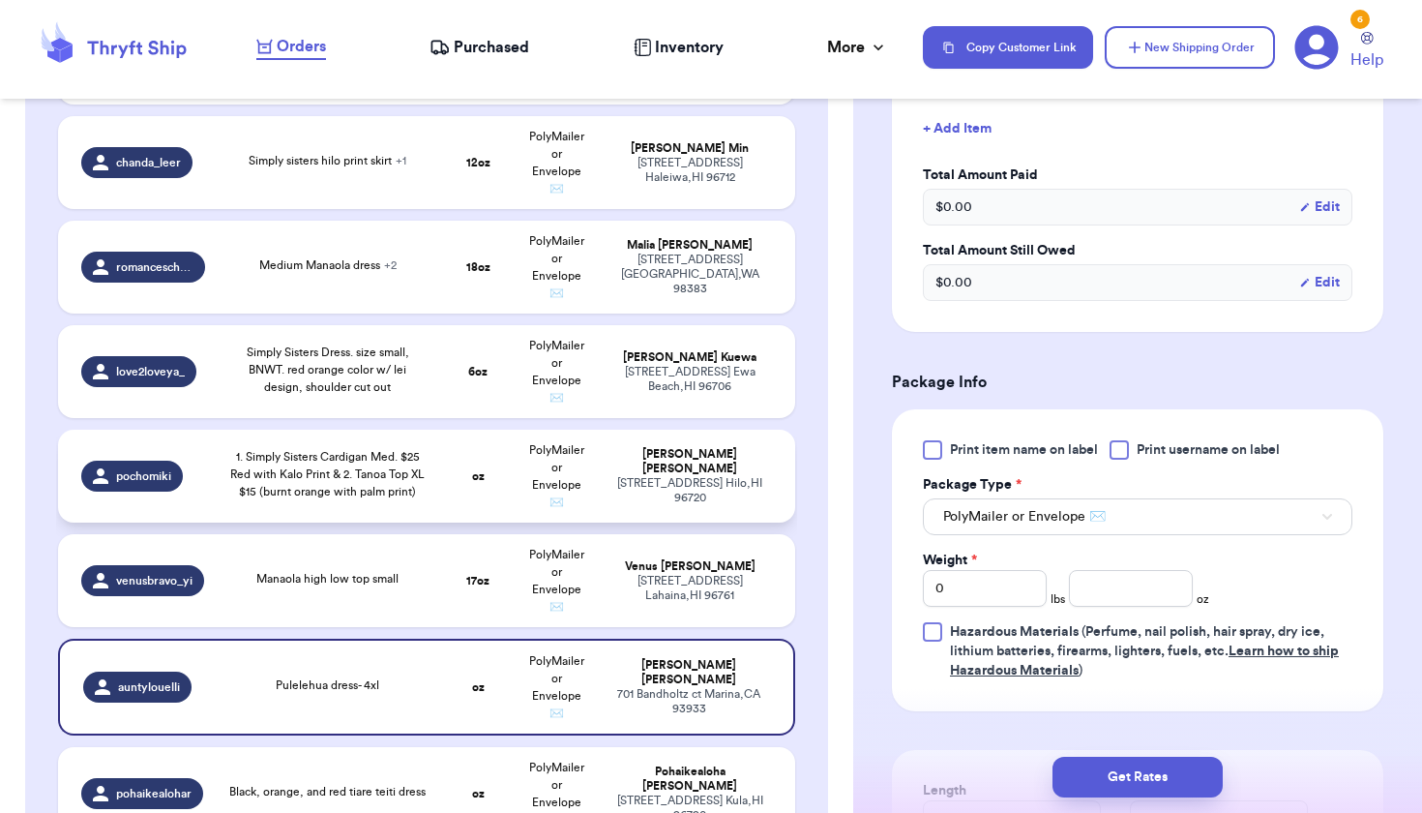
click at [492, 488] on td "oz" at bounding box center [477, 476] width 79 height 93
type input "1. Simply Sisters Cardigan Med. $25 Red with Kalo Print & 2. Tanoa Top XL $15 (…"
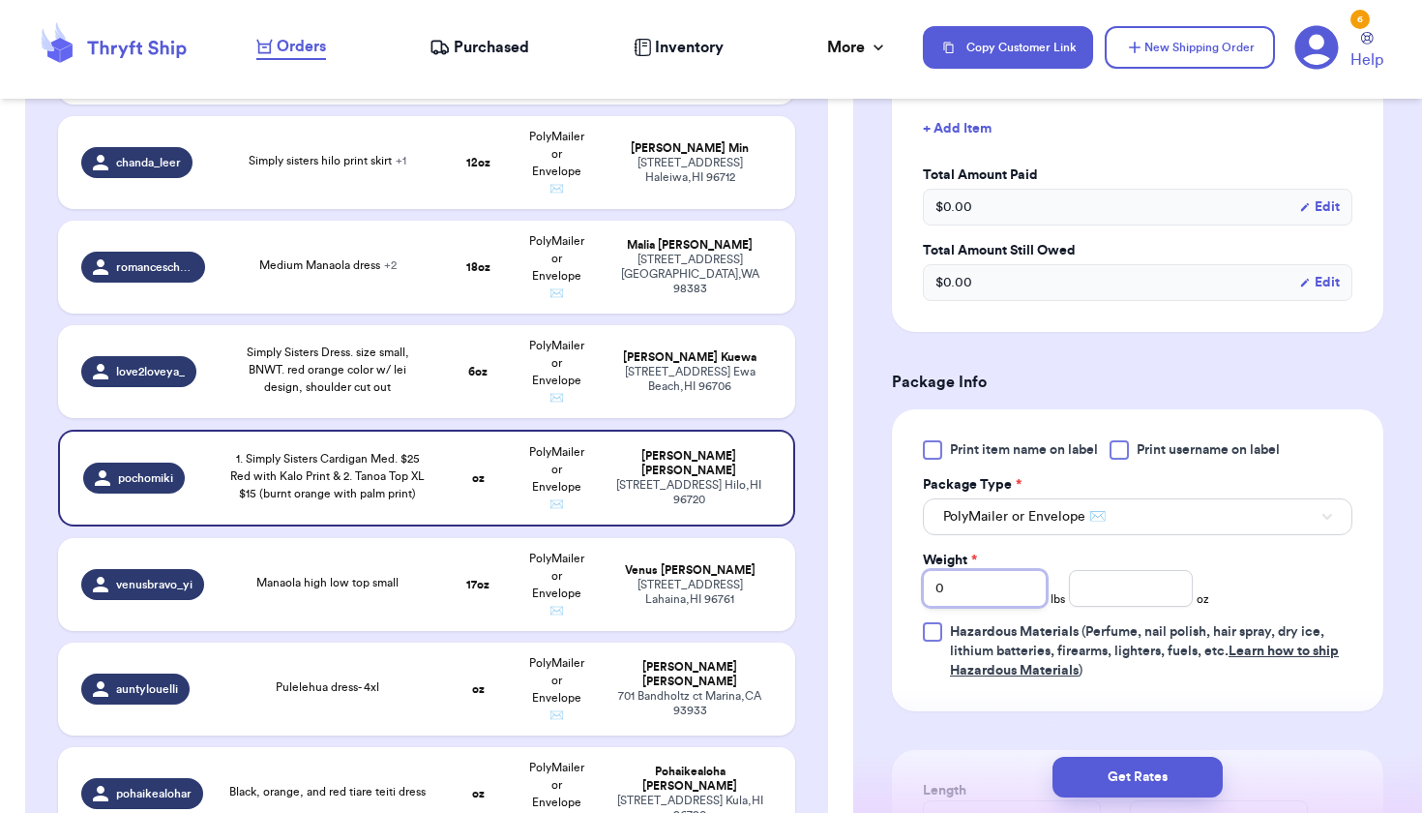
click at [1023, 592] on input "0" at bounding box center [985, 588] width 124 height 37
click at [1137, 592] on input "number" at bounding box center [1131, 588] width 124 height 37
type input "17"
click at [674, 622] on td "[PERSON_NAME] [STREET_ADDRESS]" at bounding box center [696, 584] width 198 height 93
type input "Manaola high low top small"
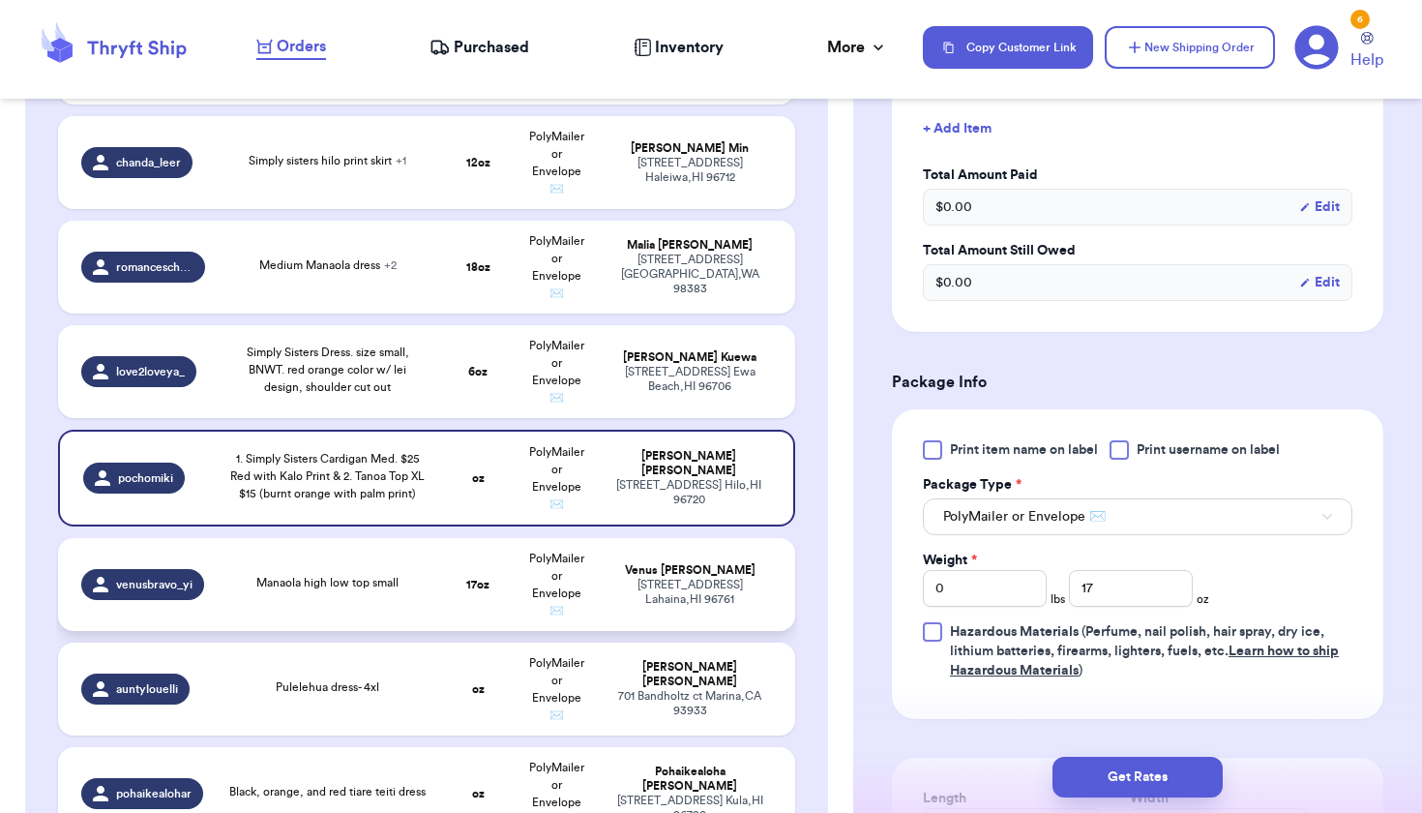
type input "1"
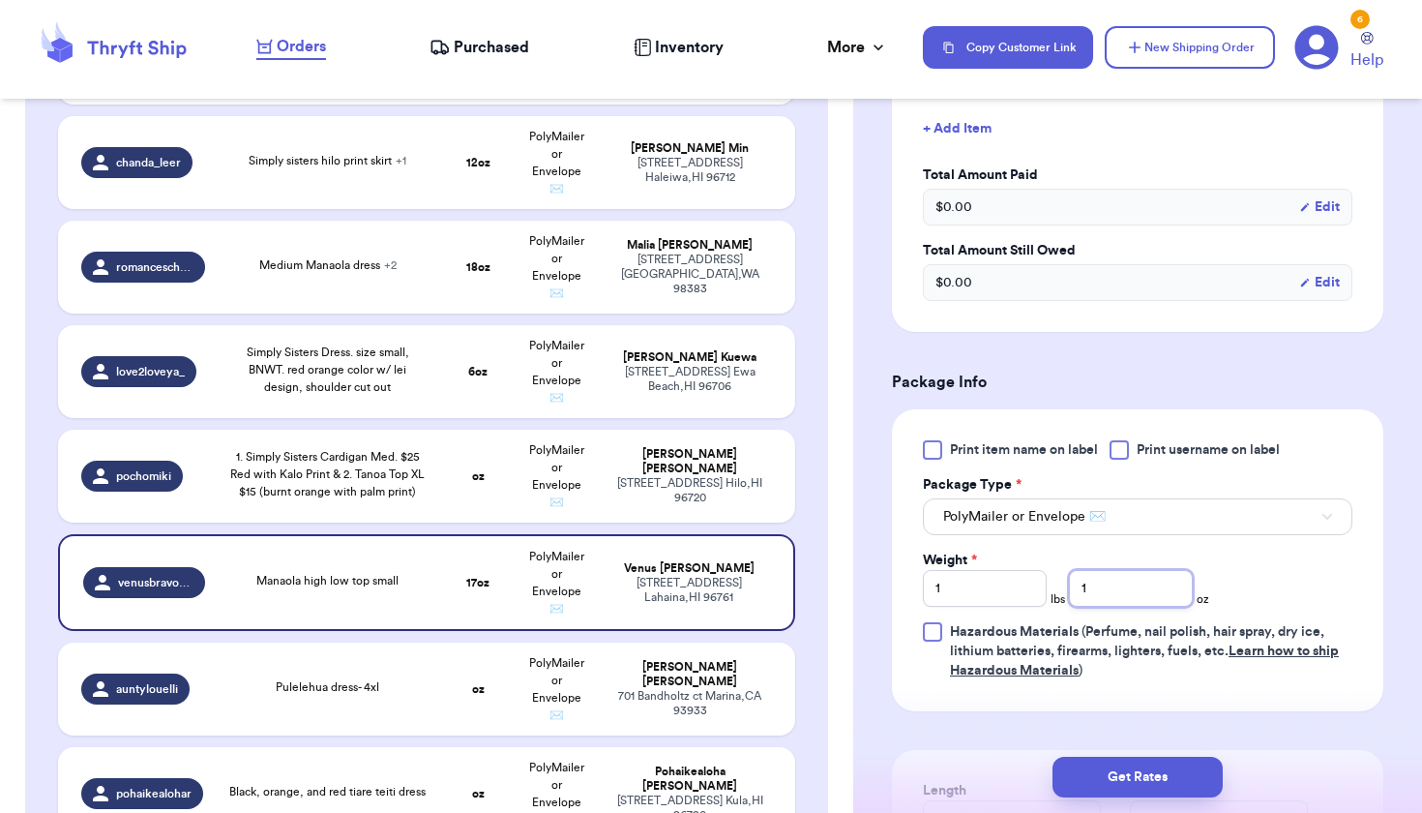
click at [1131, 603] on input "1" at bounding box center [1131, 588] width 124 height 37
click at [1033, 588] on input "1" at bounding box center [985, 588] width 124 height 37
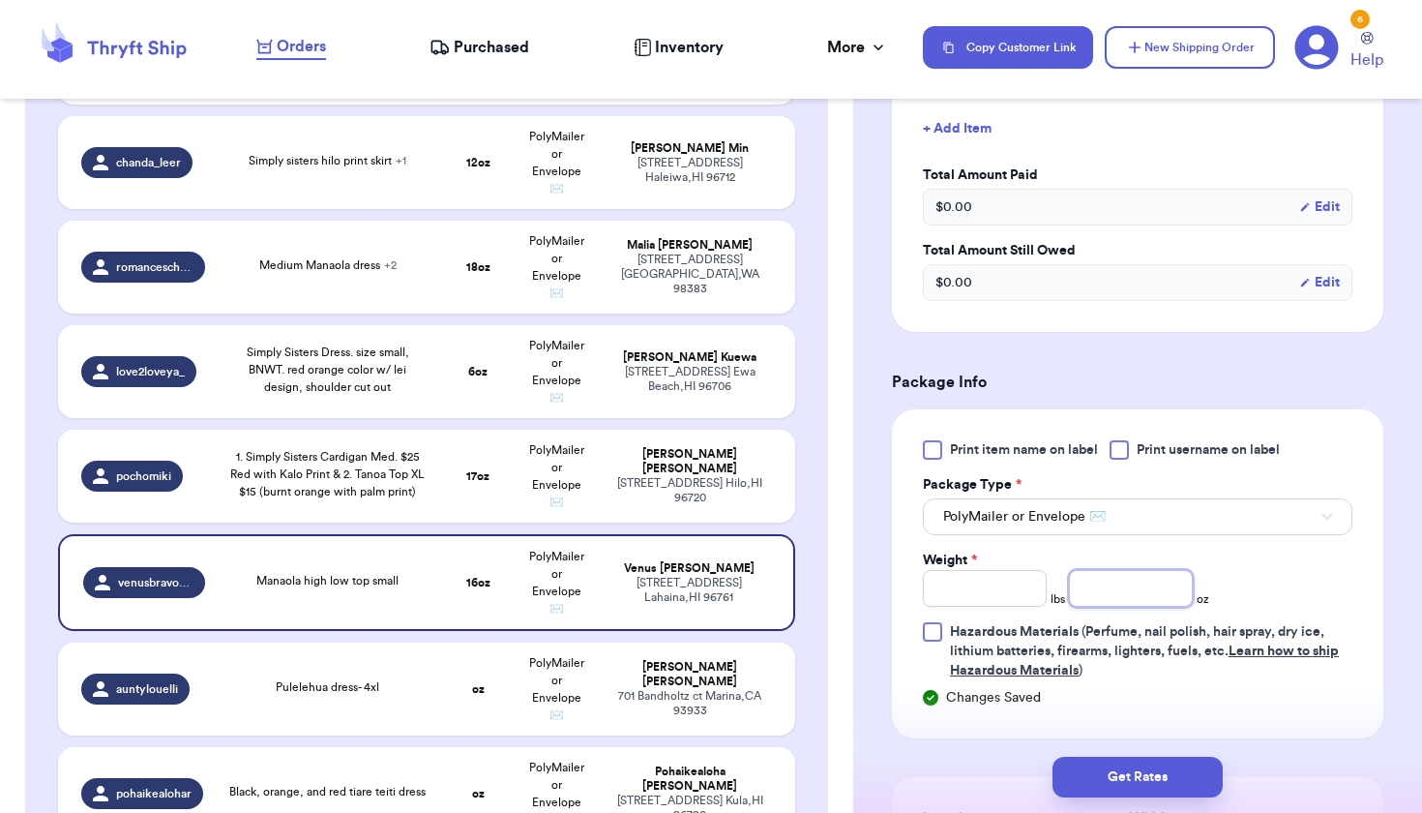
click at [1148, 584] on input "number" at bounding box center [1131, 588] width 124 height 37
type input "8"
click at [561, 714] on span "PolyMailer or Envelope ✉️" at bounding box center [556, 689] width 55 height 64
type input "Pulelehua dress- 4xl"
type input "0"
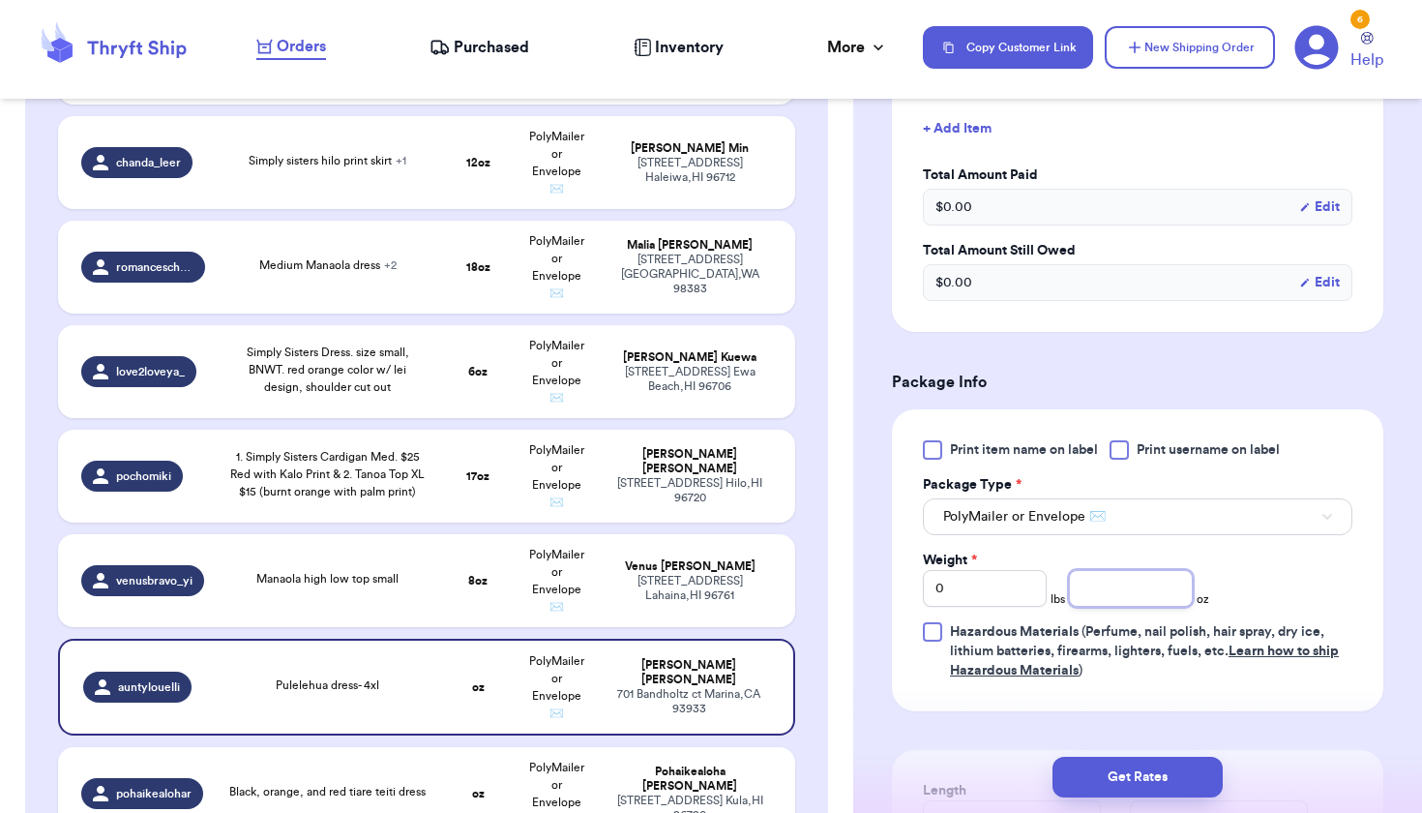
click at [1156, 584] on input "number" at bounding box center [1131, 588] width 124 height 37
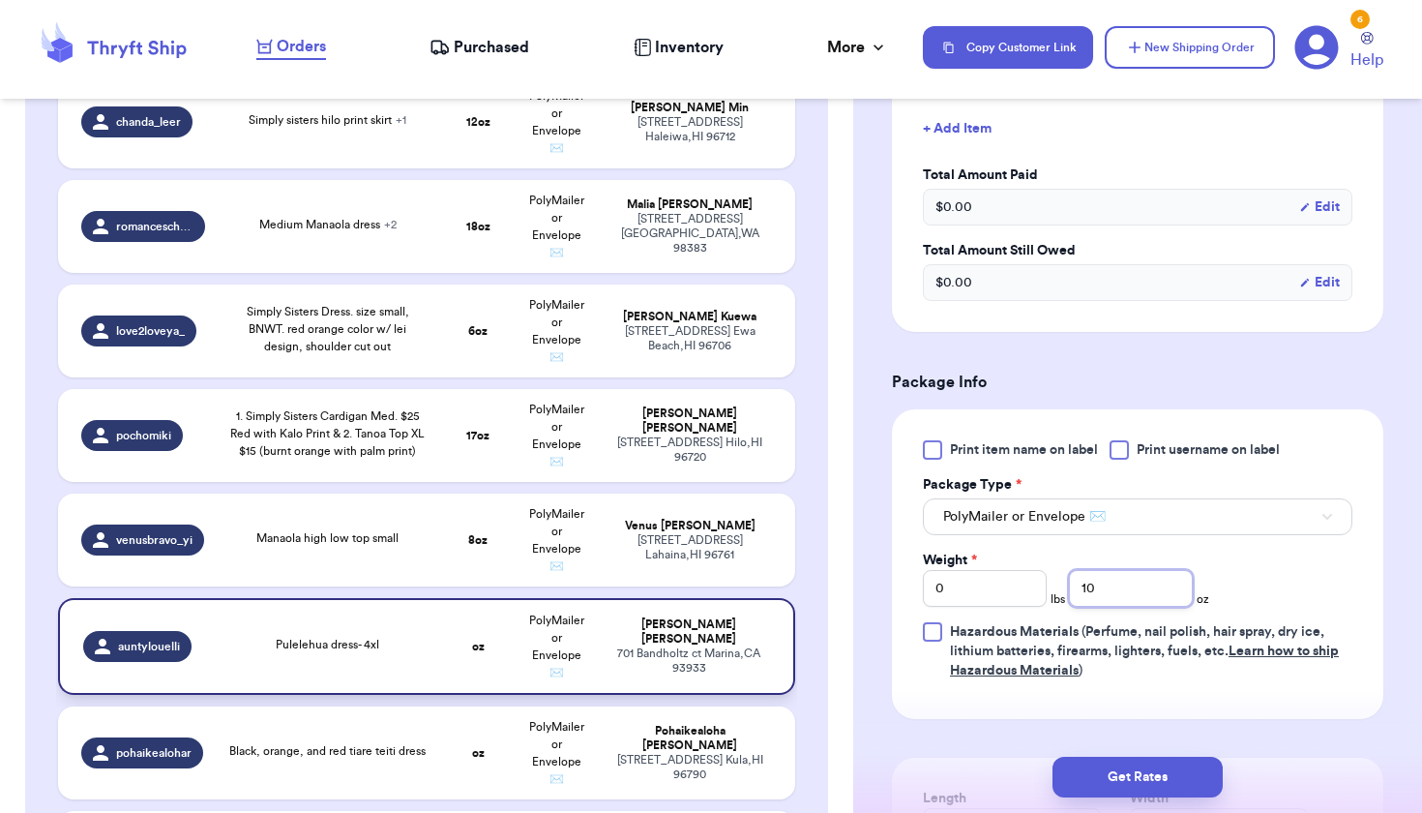
scroll to position [911, 0]
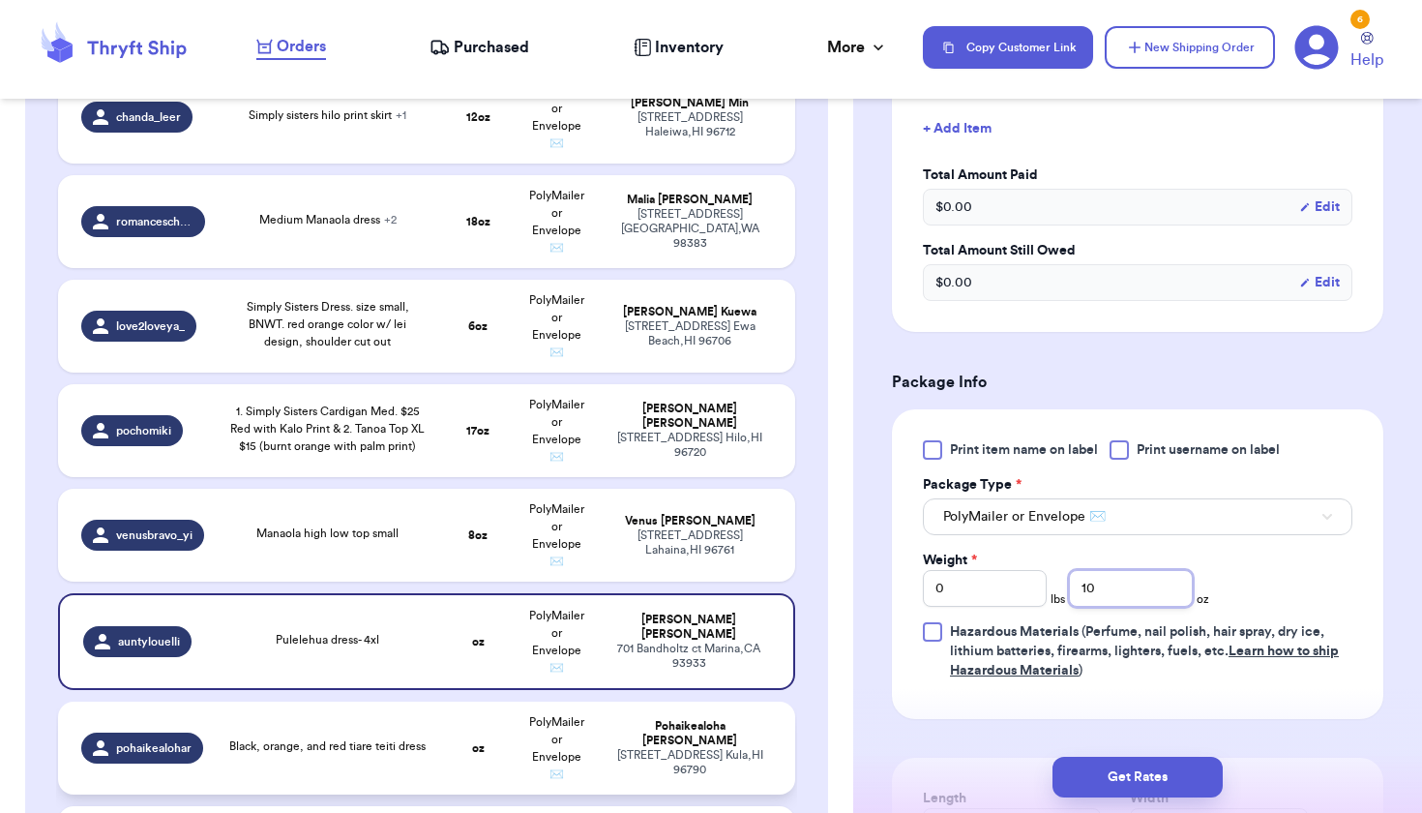
type input "10"
click at [461, 755] on td "oz" at bounding box center [477, 748] width 79 height 93
type input "Black, orange, and red tiare teiti dress"
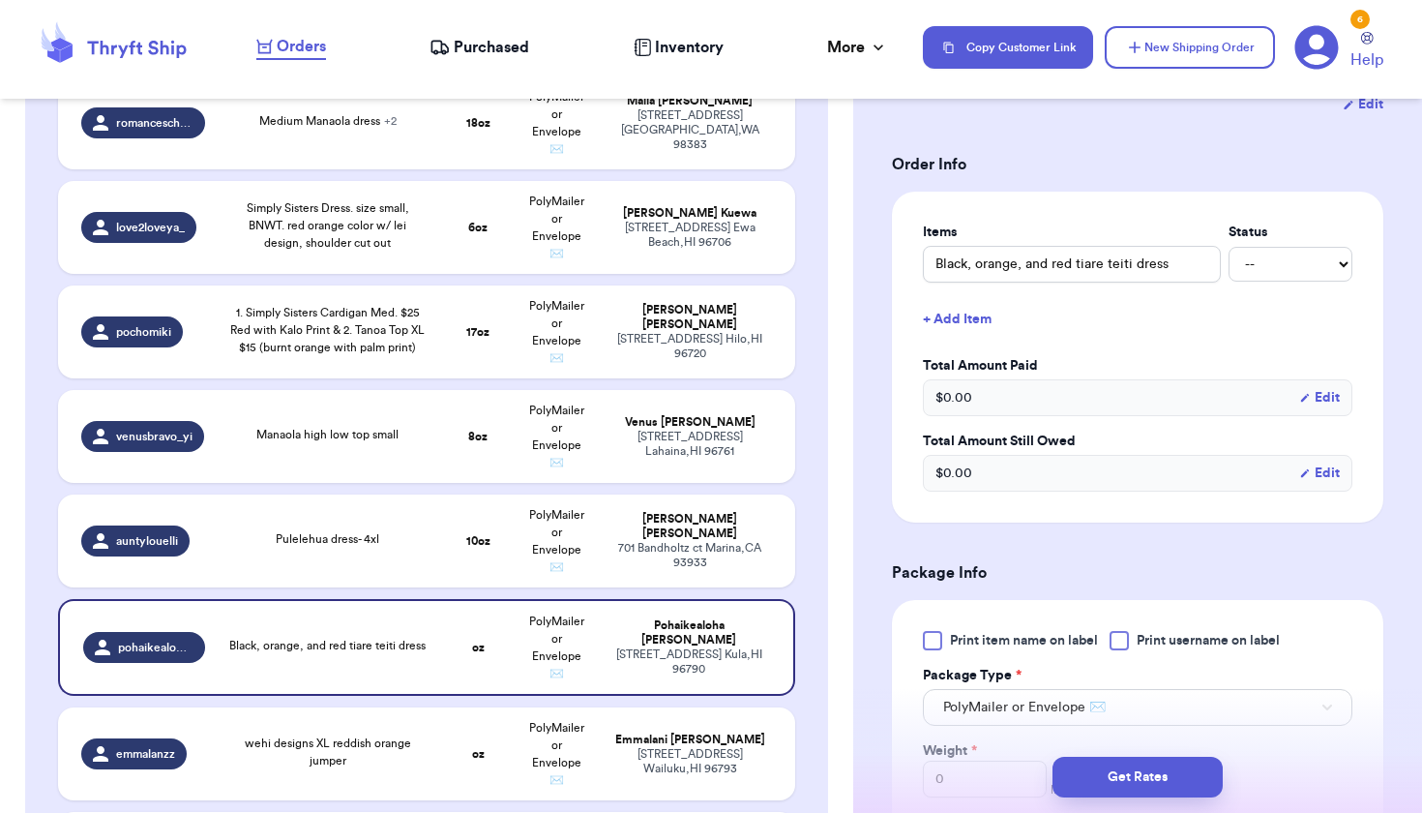
scroll to position [595, 0]
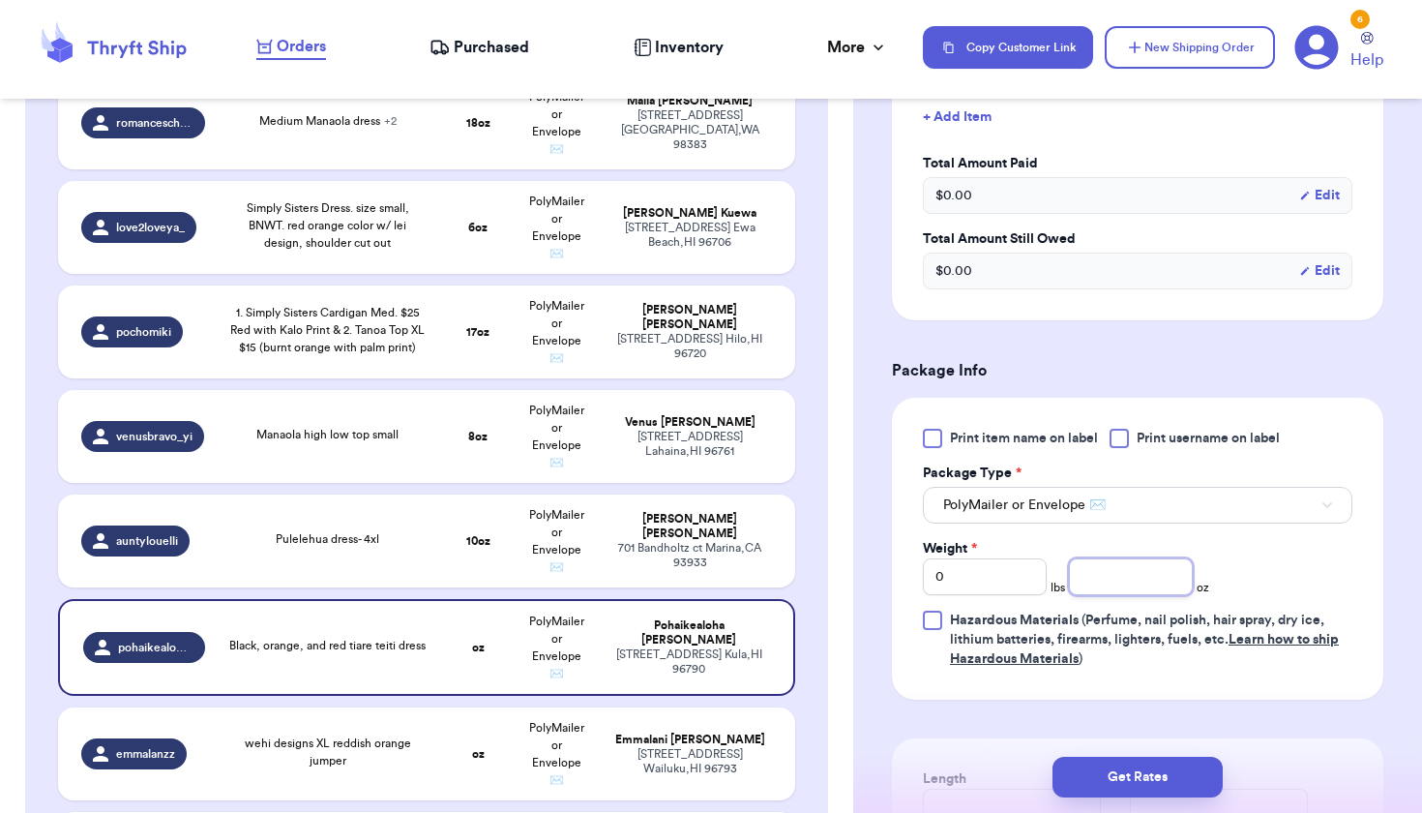
click at [1124, 558] on input "number" at bounding box center [1131, 576] width 124 height 37
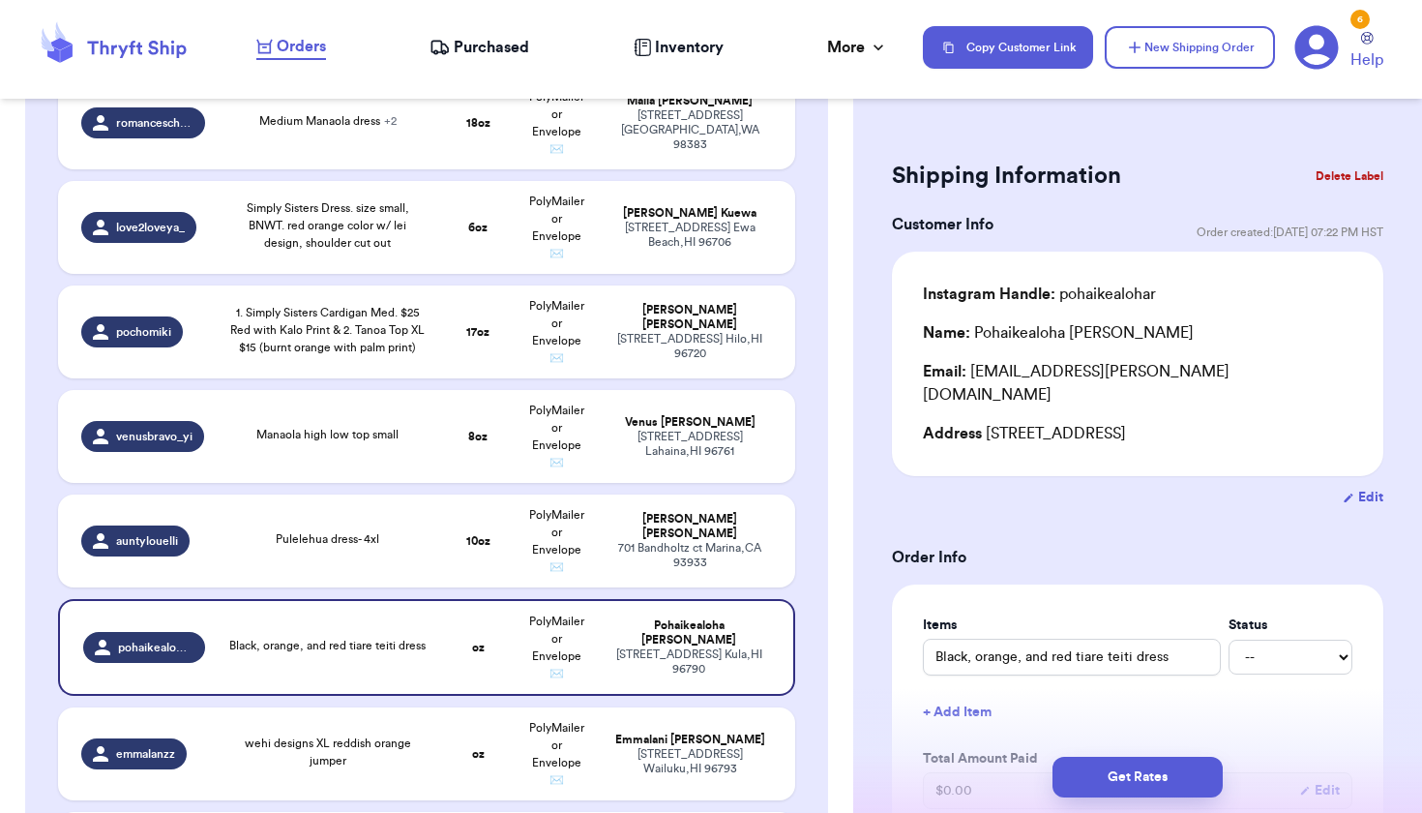
scroll to position [0, 0]
type input "6"
click at [487, 777] on td "oz" at bounding box center [477, 753] width 79 height 93
type input "wehi designs XL reddish orange jumper"
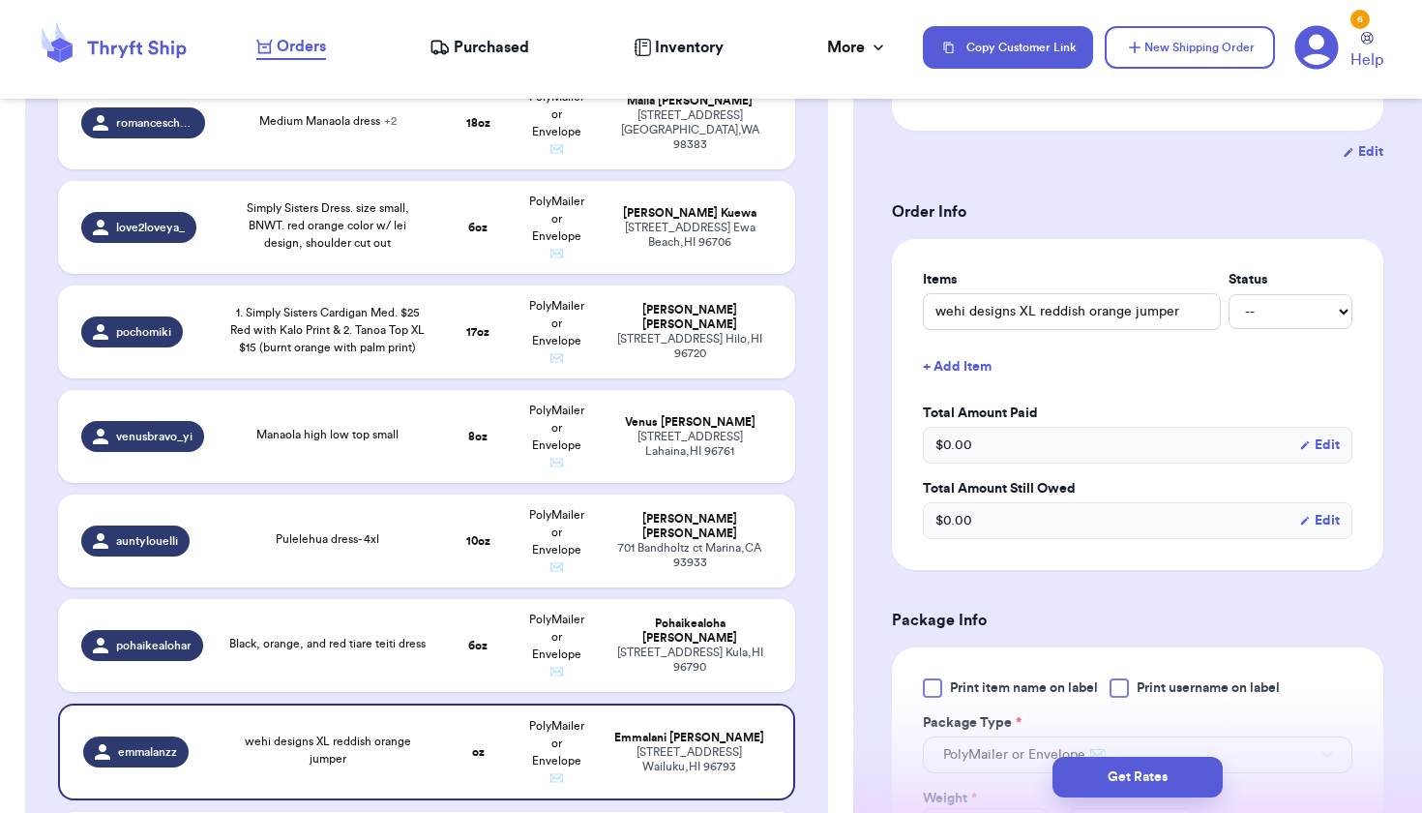
scroll to position [453, 0]
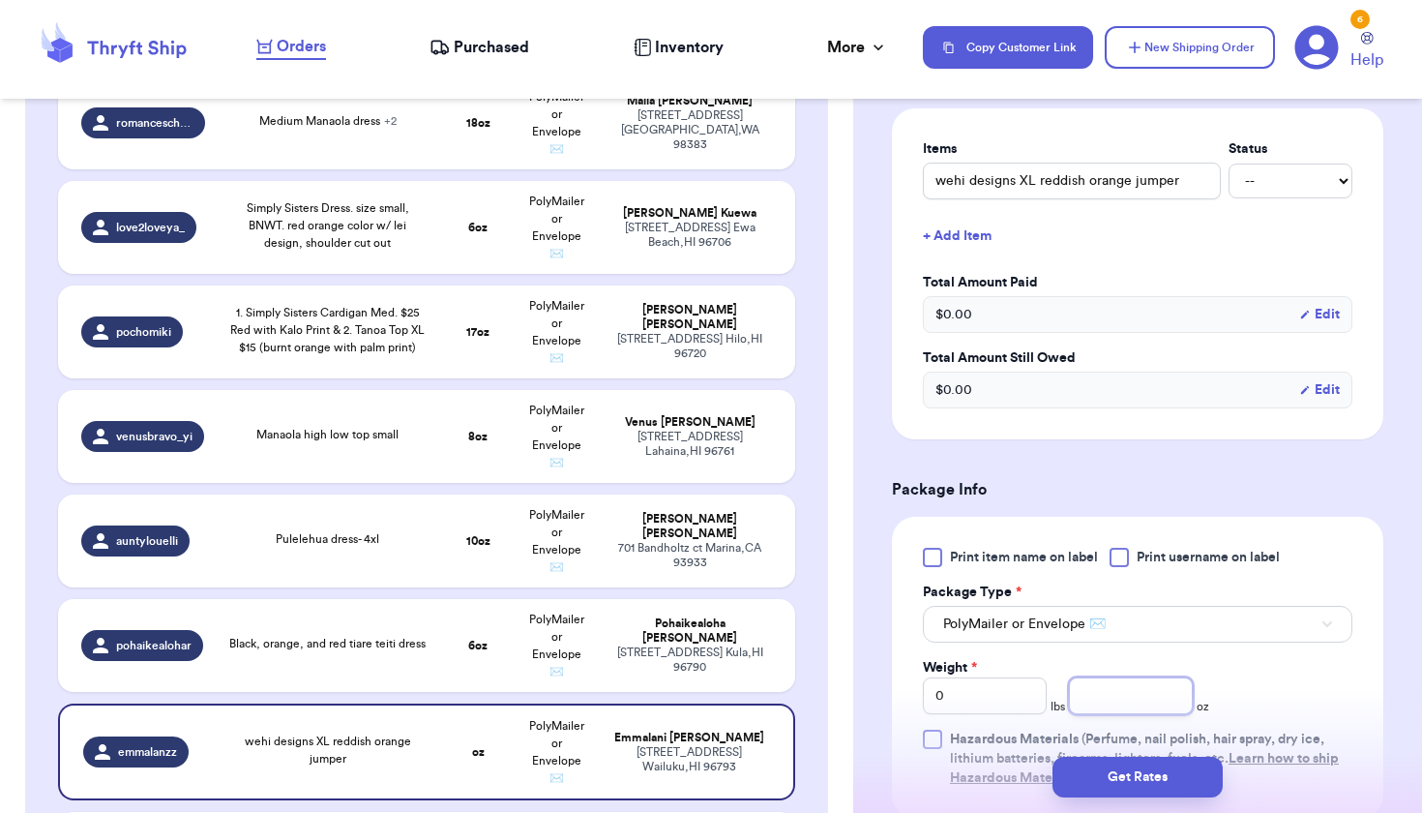
click at [1154, 695] on input "number" at bounding box center [1131, 695] width 124 height 37
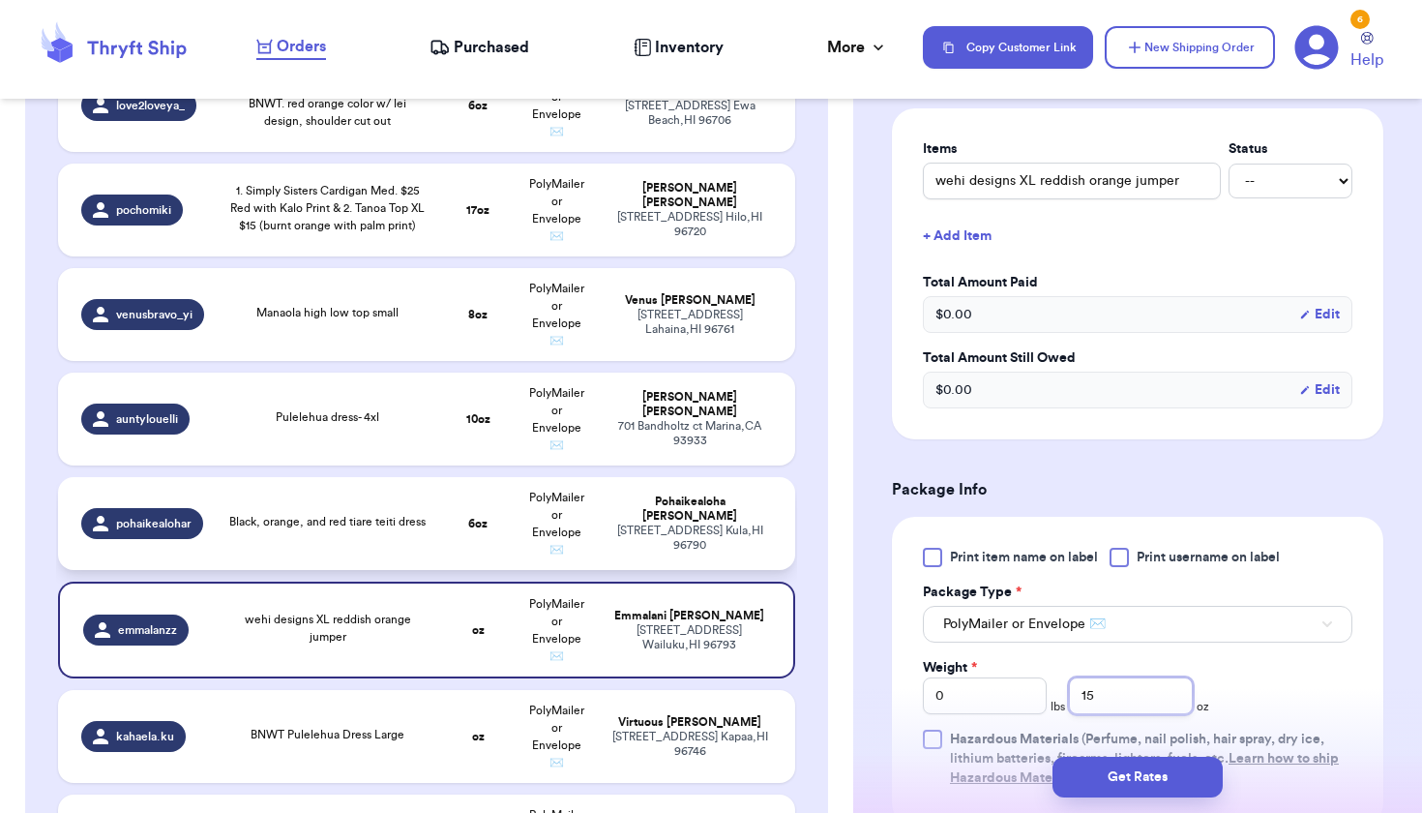
scroll to position [1232, 0]
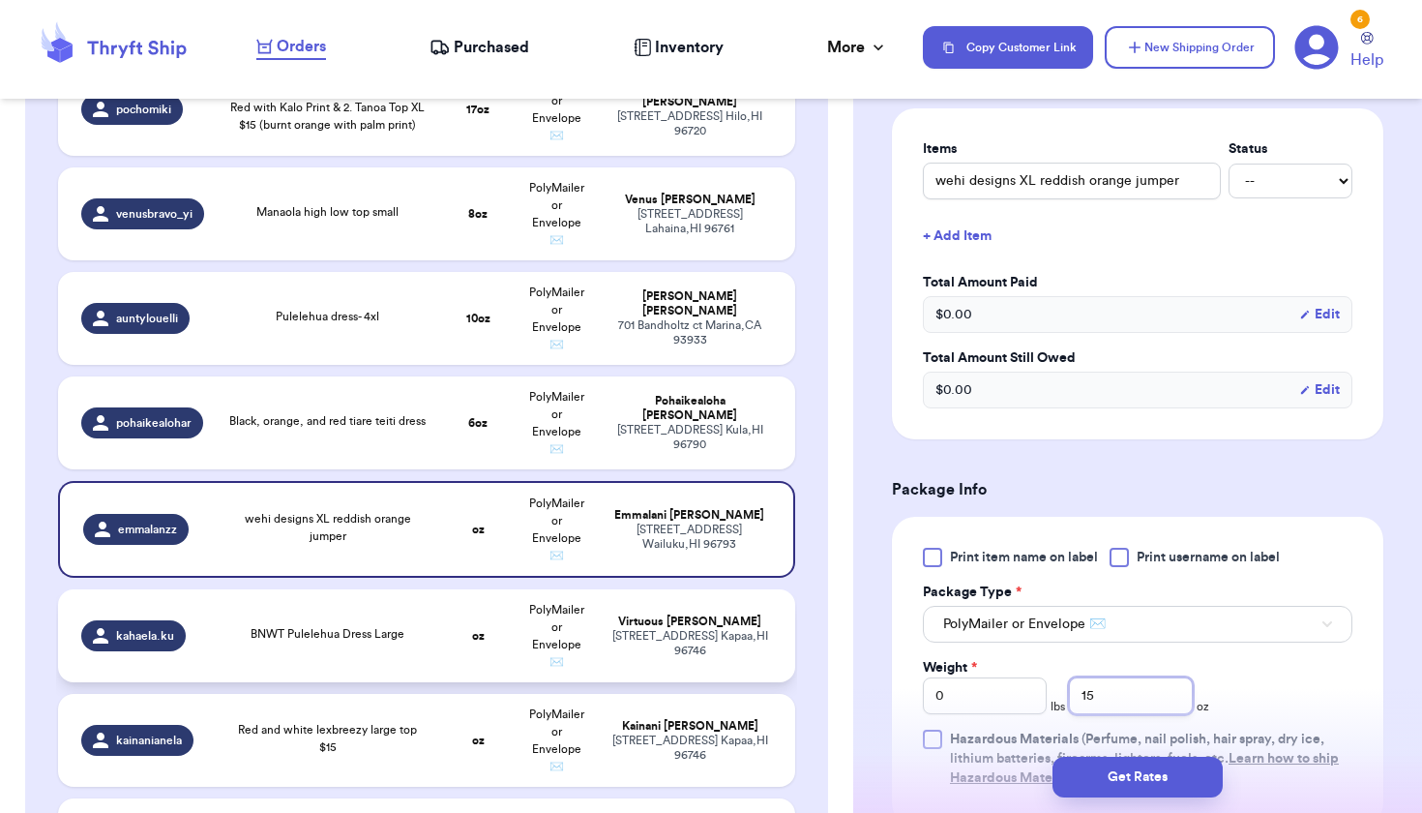
type input "15"
click at [692, 658] on div "[STREET_ADDRESS]" at bounding box center [691, 643] width 164 height 29
type input "BNWT Pulelehua Dress Large"
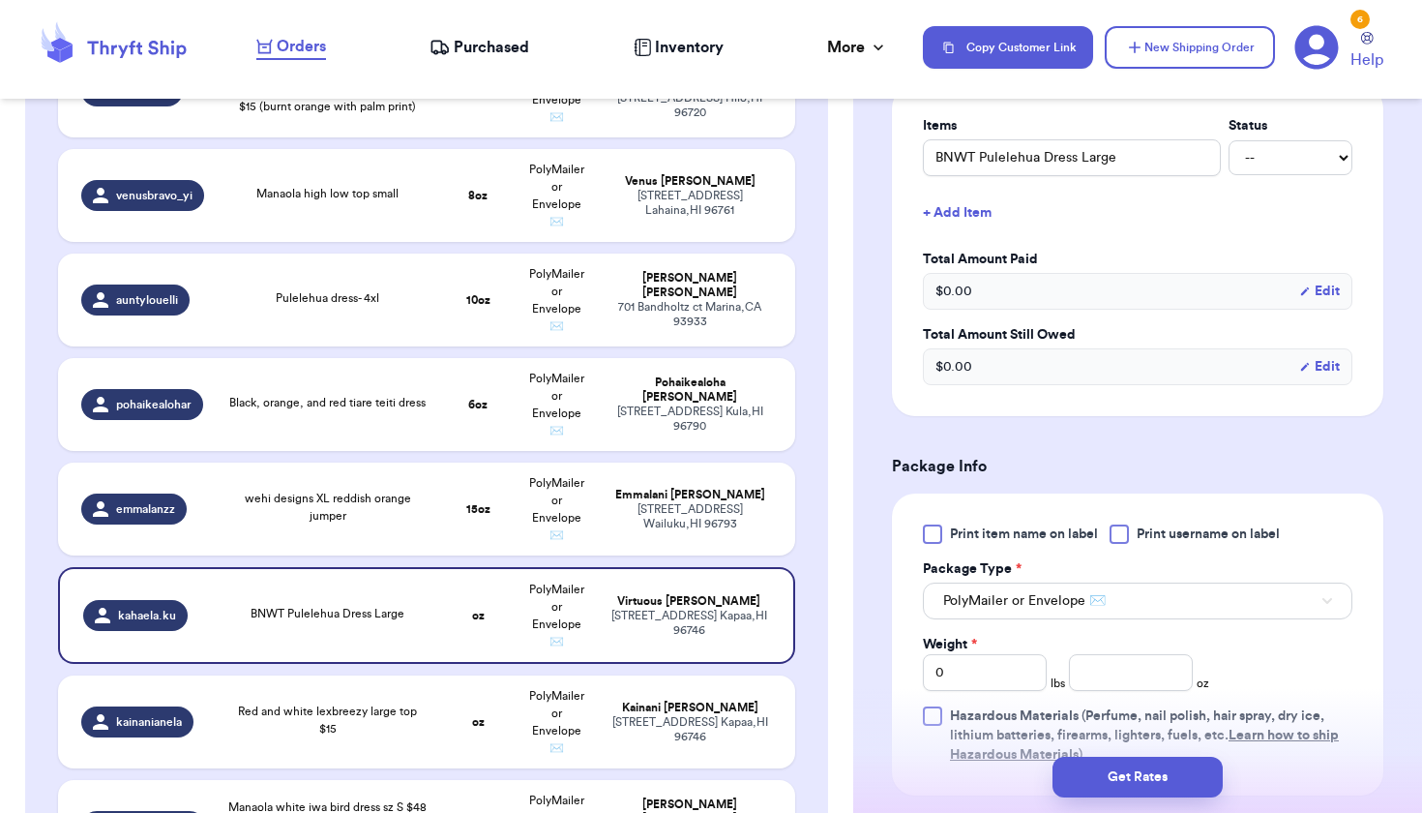
scroll to position [477, 0]
click at [1167, 674] on input "number" at bounding box center [1131, 671] width 124 height 37
type input "7"
click at [388, 734] on span "Red and white lexbreezy large top $15" at bounding box center [327, 719] width 179 height 29
type input "Red and white lexbreezy large top $15"
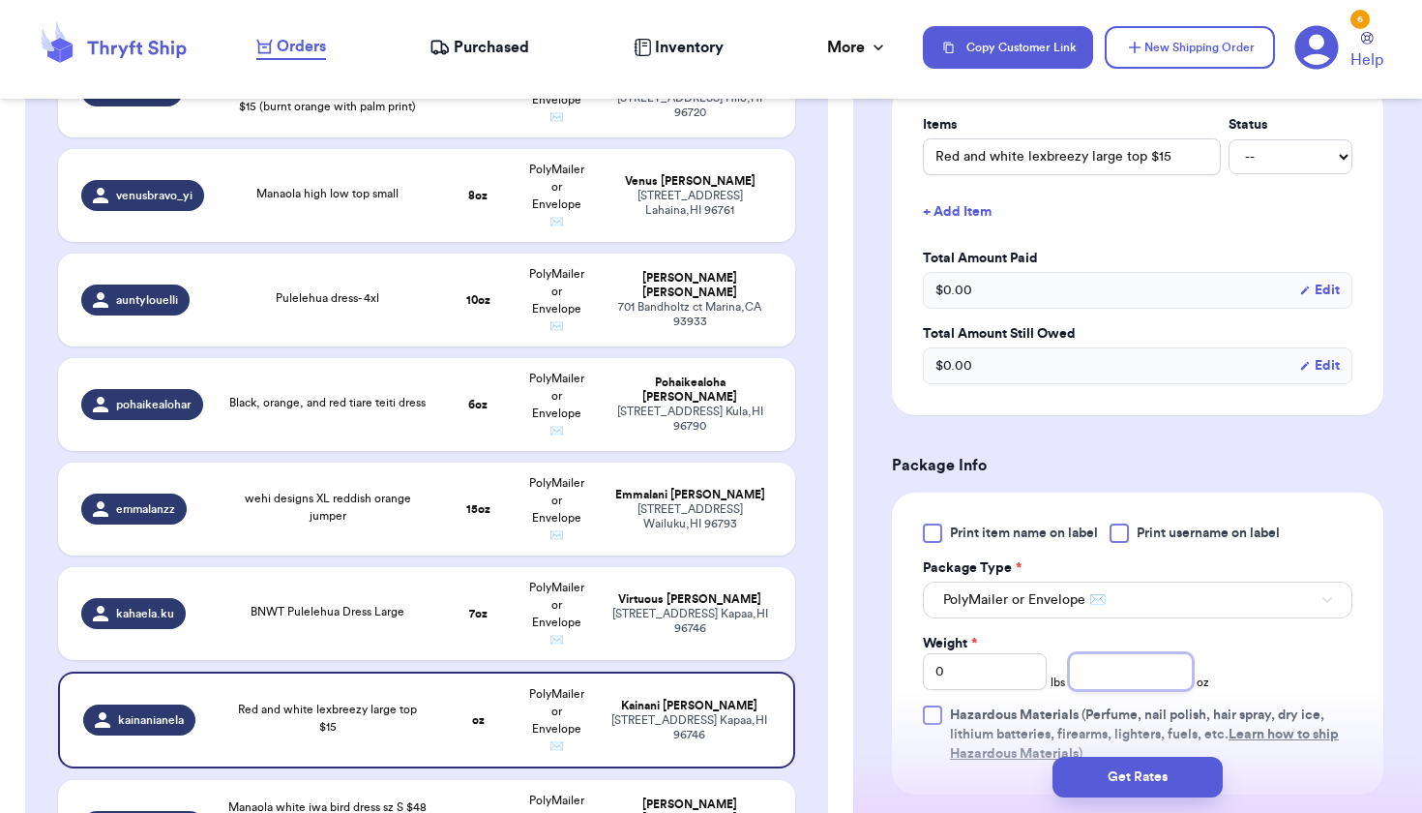
click at [1140, 673] on input "number" at bounding box center [1131, 671] width 124 height 37
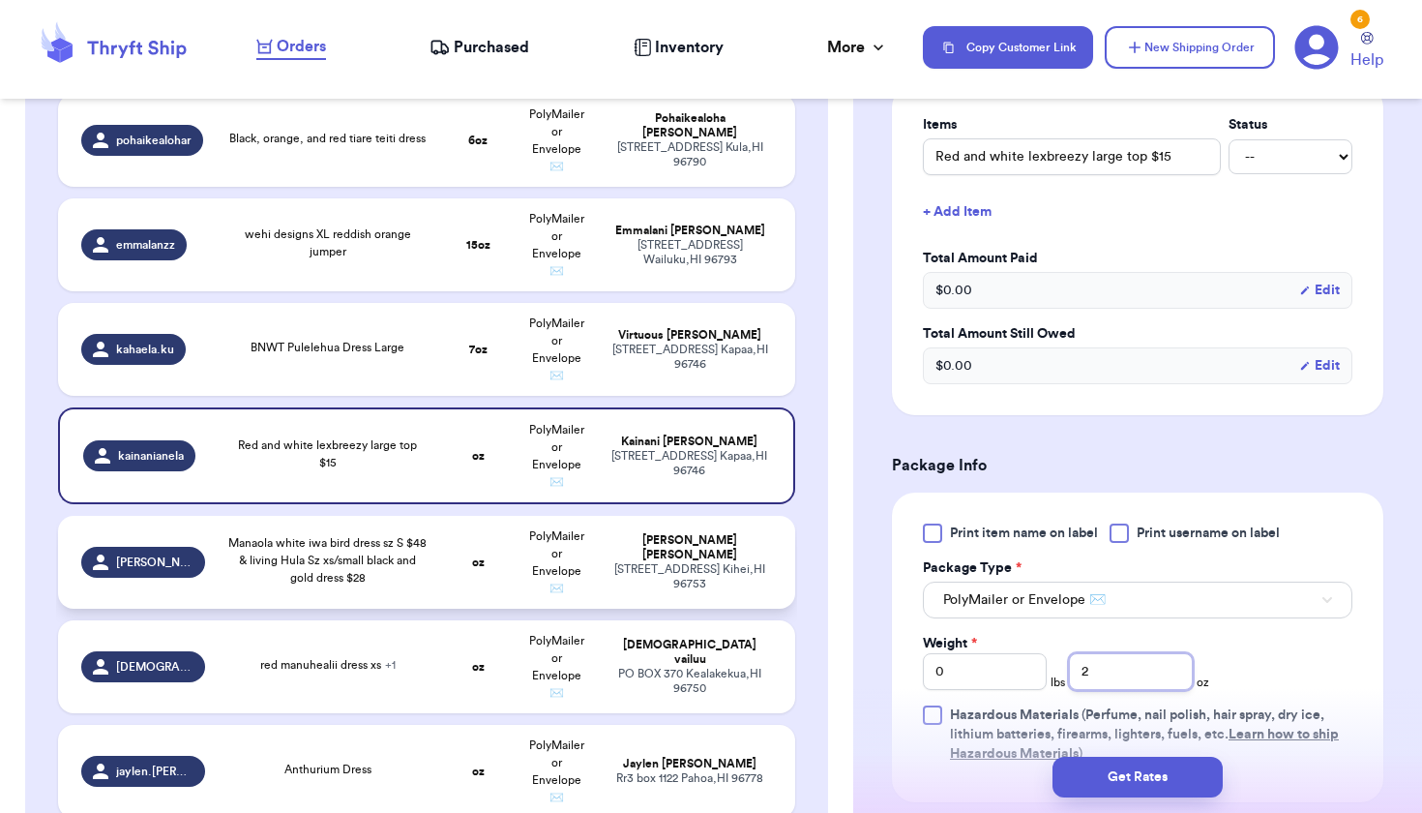
type input "2"
click at [619, 581] on div "[STREET_ADDRESS]" at bounding box center [691, 576] width 164 height 29
type input "Manaola white iwa bird dress sz S $48 & living Hula Sz xs/small black and gold …"
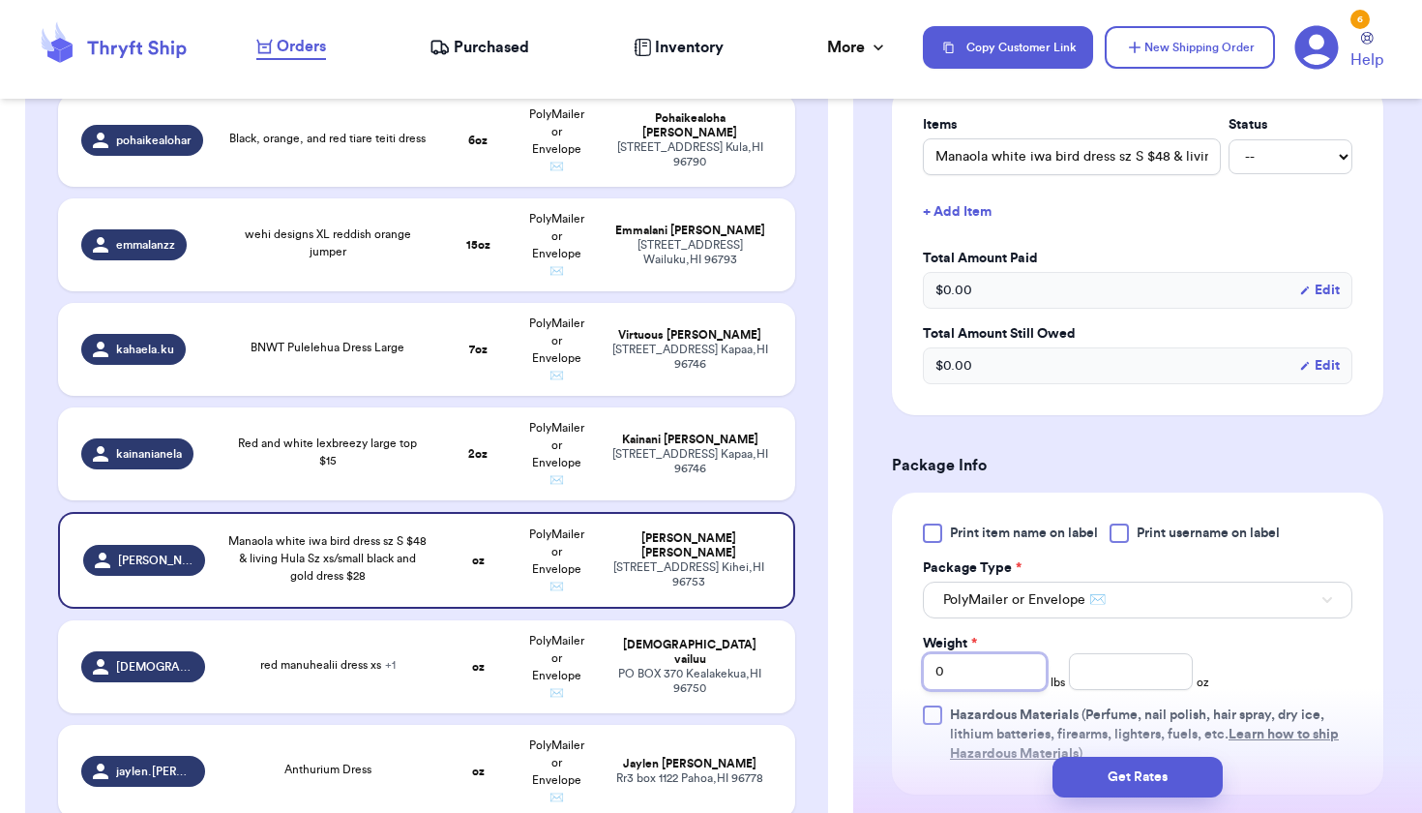
click at [999, 679] on input "0" at bounding box center [985, 671] width 124 height 37
type input "1"
click at [1117, 668] on input "number" at bounding box center [1131, 671] width 124 height 37
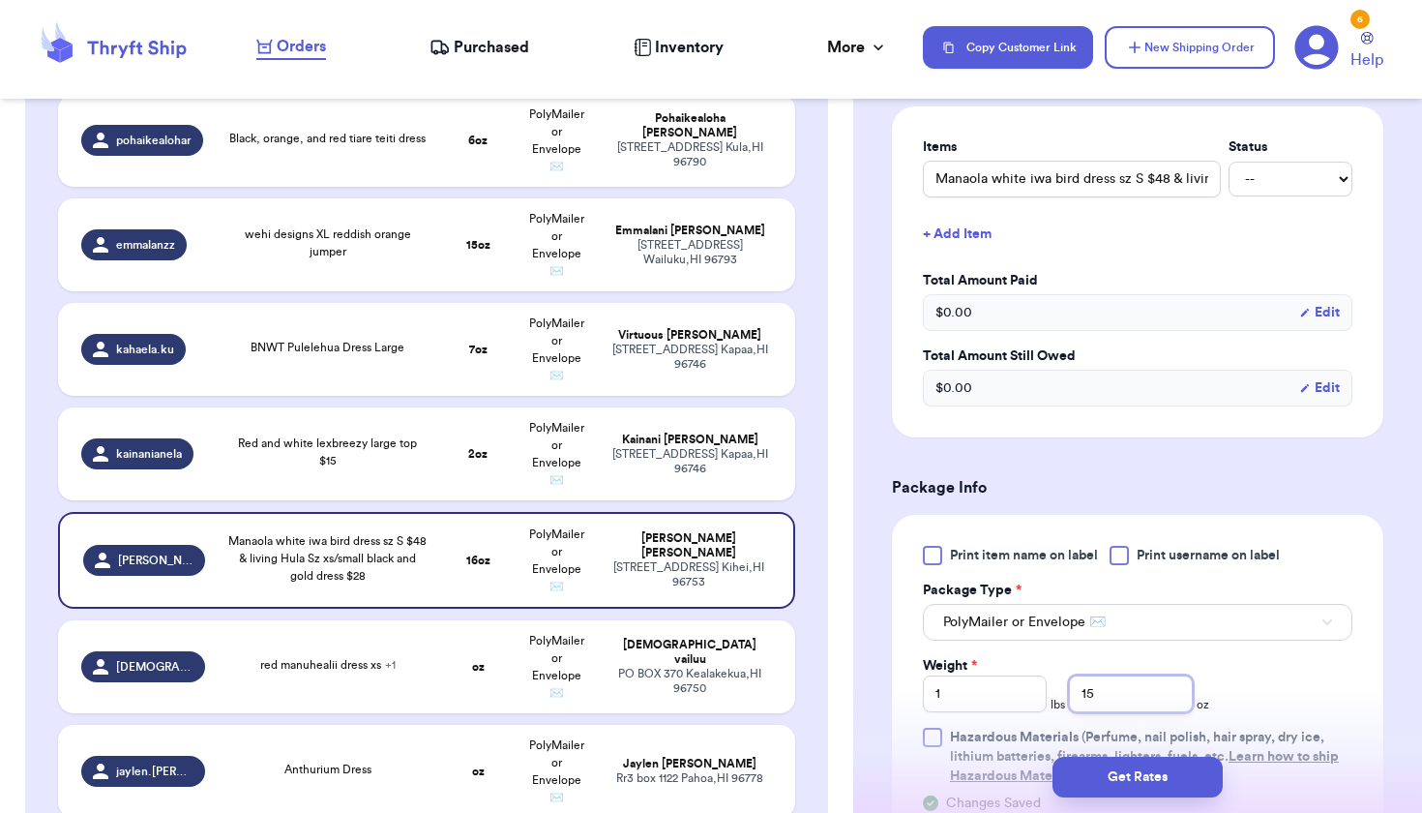
scroll to position [533, 0]
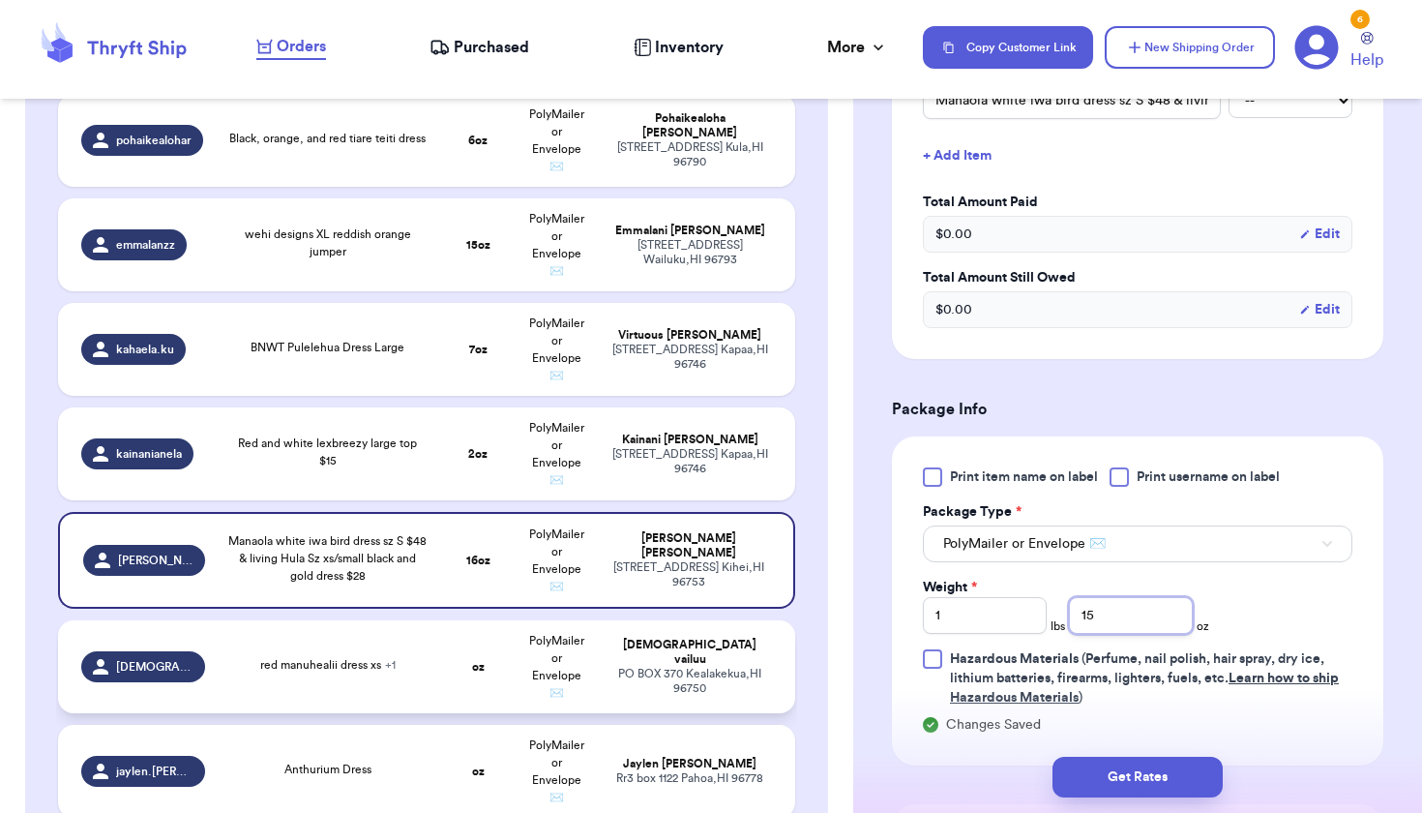
type input "15"
click at [474, 673] on strong "oz" at bounding box center [478, 667] width 13 height 12
type input "red manuhealii dress xs"
type input "0"
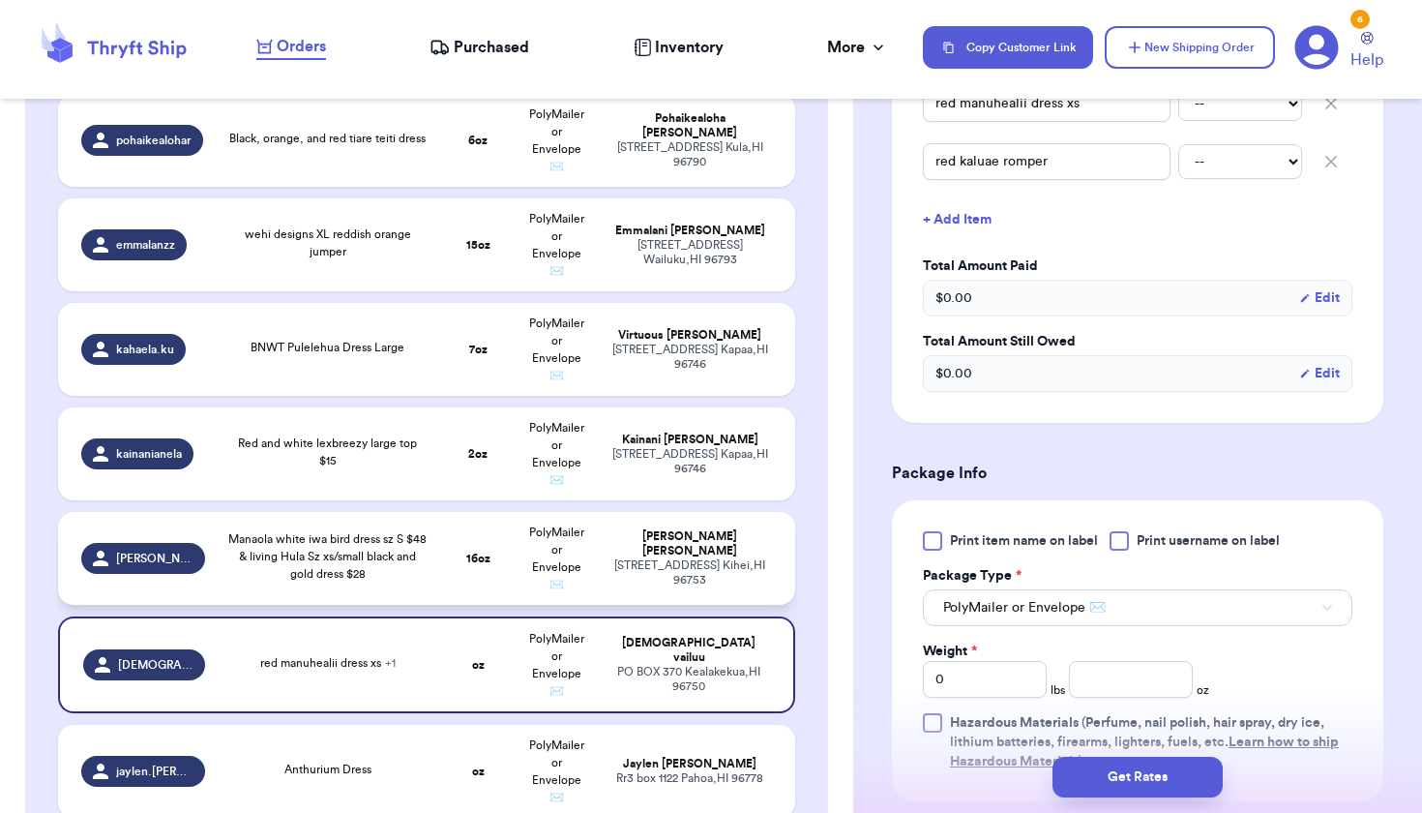
click at [467, 564] on strong "16 oz" at bounding box center [478, 559] width 24 height 12
type input "Manaola white iwa bird dress sz S $48 & living Hula Sz xs/small black and gold …"
type input "16"
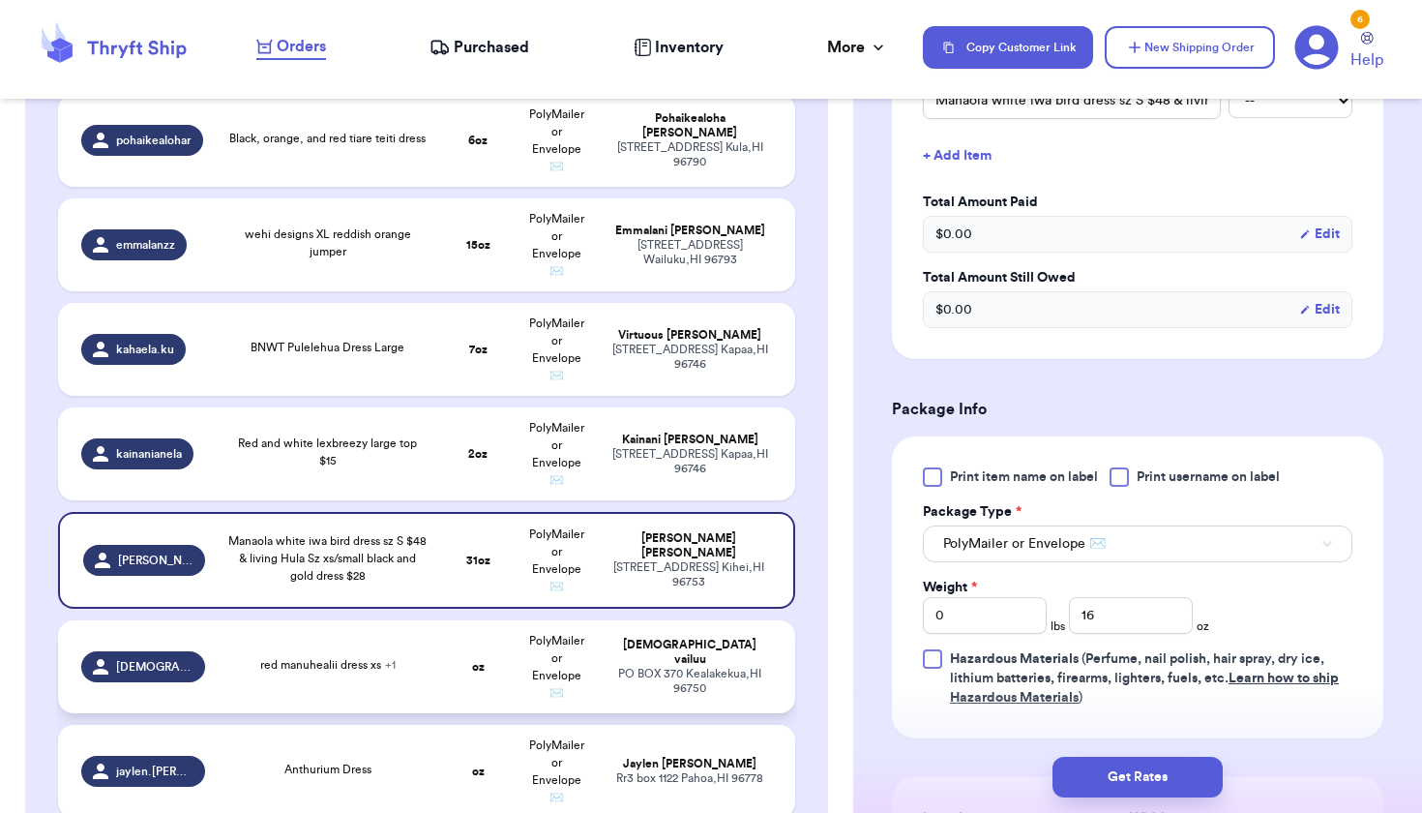
click at [481, 713] on td "oz" at bounding box center [477, 666] width 79 height 93
type input "red manuhealii dress xs"
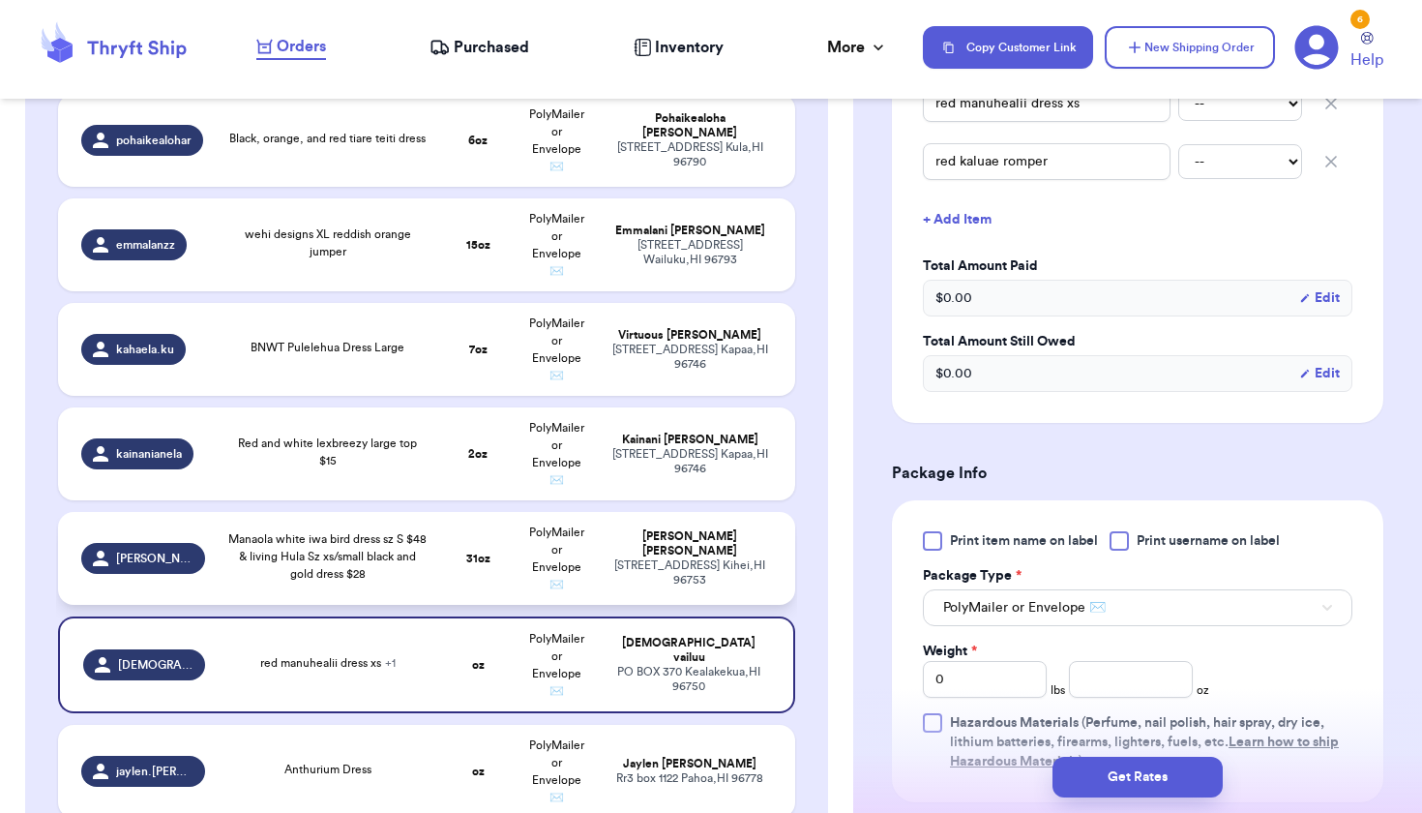
click at [708, 582] on div "[STREET_ADDRESS]" at bounding box center [691, 572] width 164 height 29
type input "Manaola white iwa bird dress sz S $48 & living Hula Sz xs/small black and gold …"
type input "1"
type input "15"
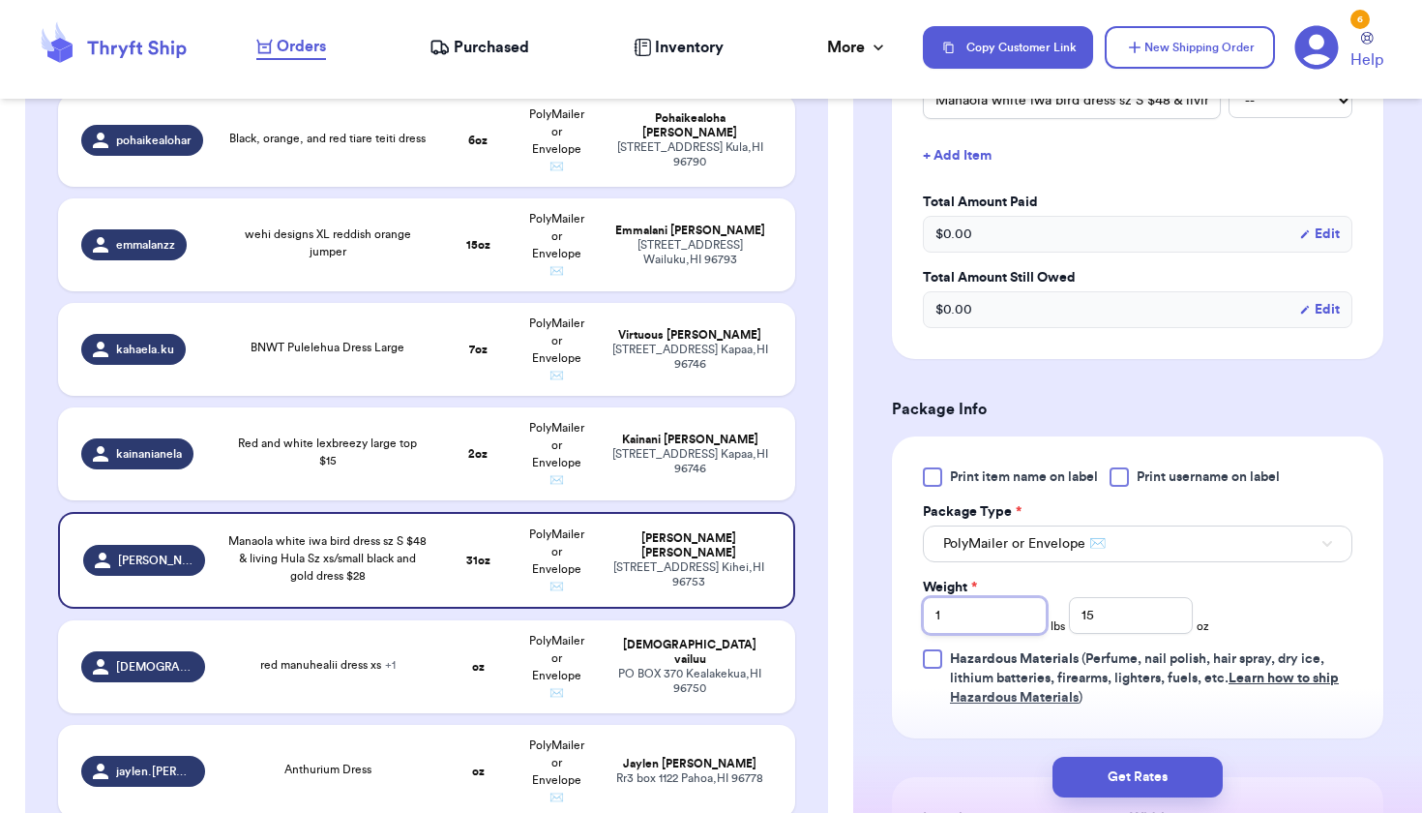
click at [985, 620] on input "1" at bounding box center [985, 615] width 124 height 37
type input "2"
click at [1161, 628] on input "15" at bounding box center [1131, 615] width 124 height 37
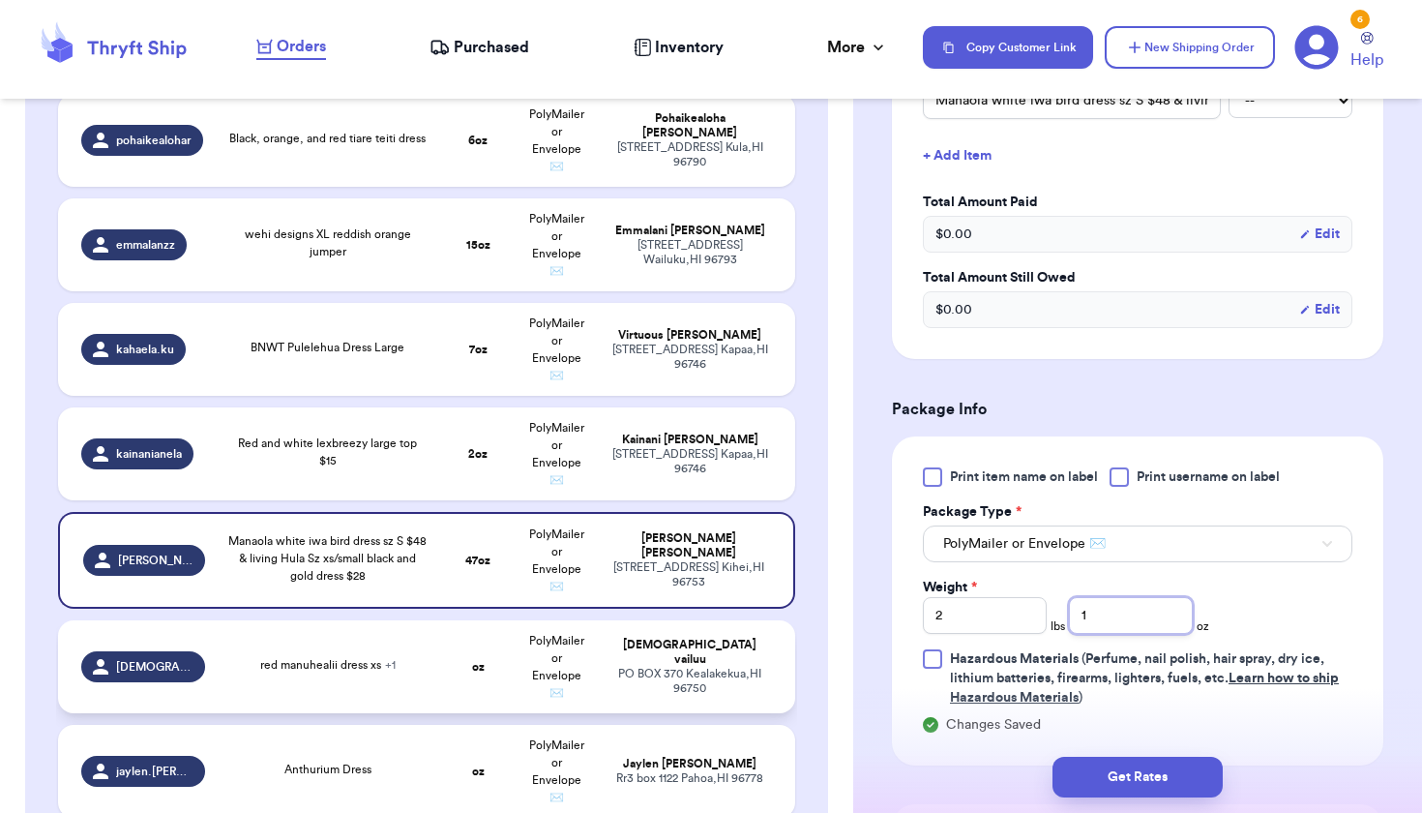
type input "1"
click at [524, 699] on td "PolyMailer or Envelope ✉️" at bounding box center [557, 666] width 79 height 93
type input "red manuhealii dress xs"
type input "0"
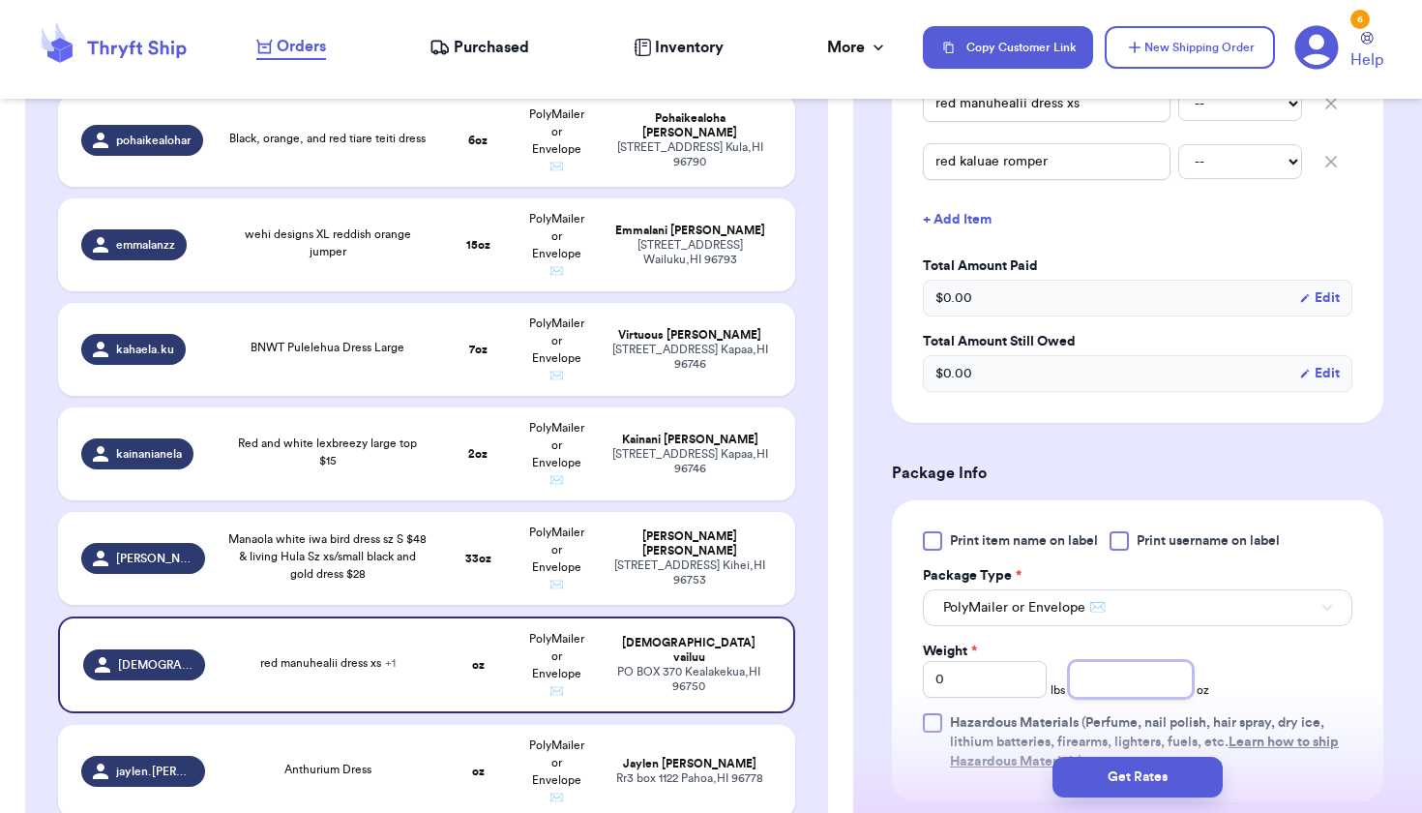
click at [1119, 681] on input "number" at bounding box center [1131, 679] width 124 height 37
type input "11"
click at [625, 786] on div "[STREET_ADDRESS]" at bounding box center [691, 778] width 164 height 15
type input "Anthurium Dress"
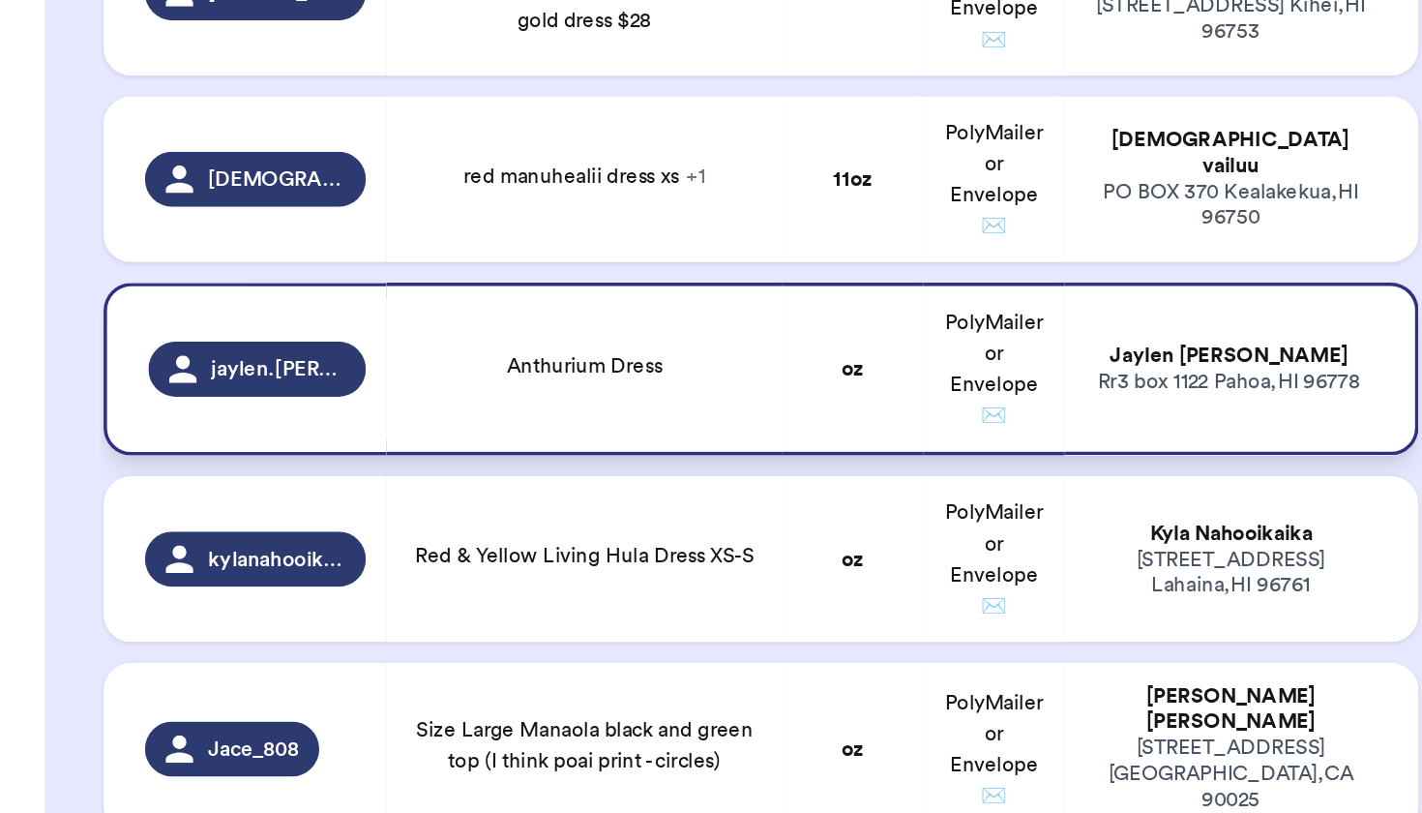
scroll to position [1913, 0]
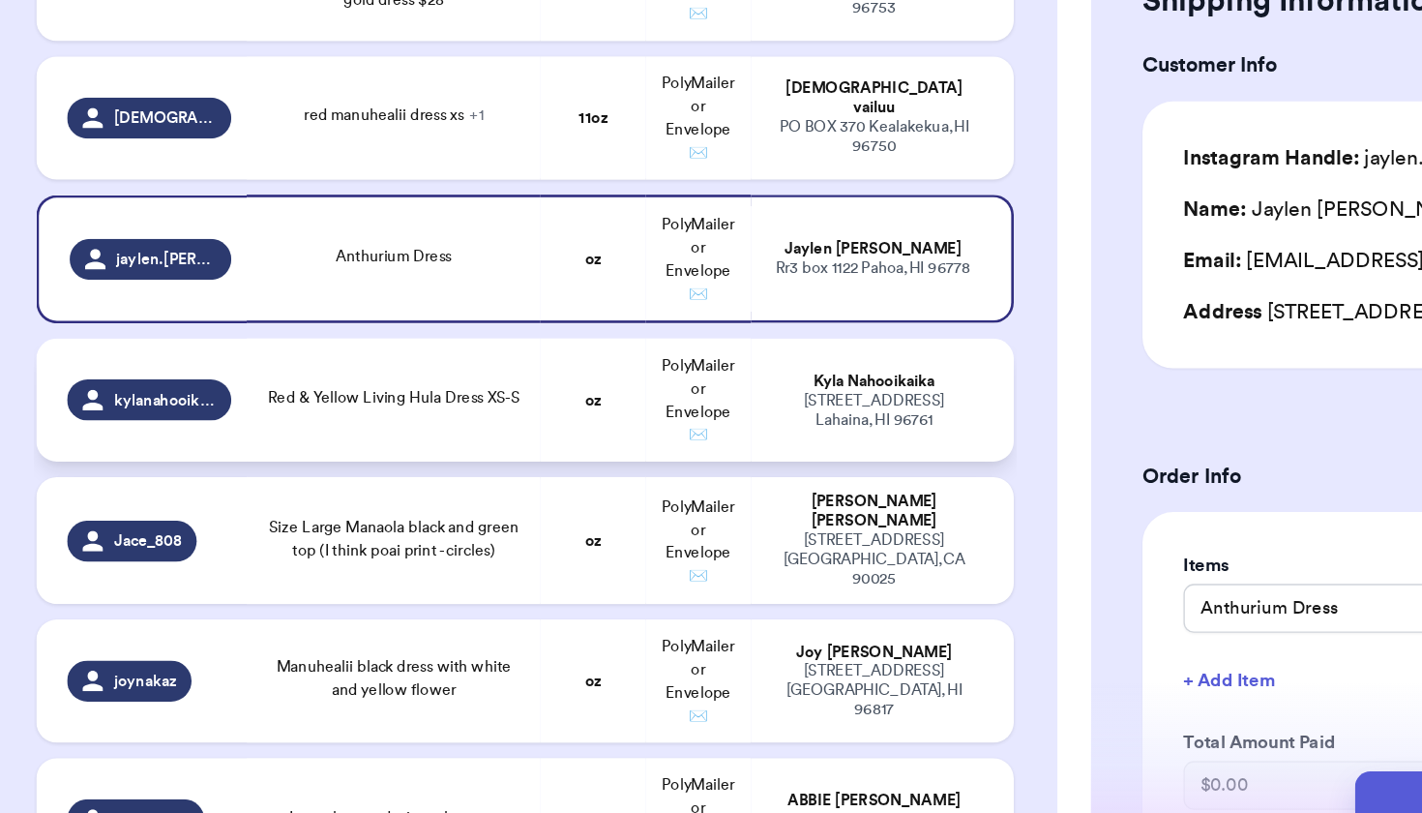
click at [235, 466] on div "Red & Yellow Living Hula Dress XS-S" at bounding box center [327, 476] width 198 height 21
type input "Red & Yellow Living Hula Dress XS-S"
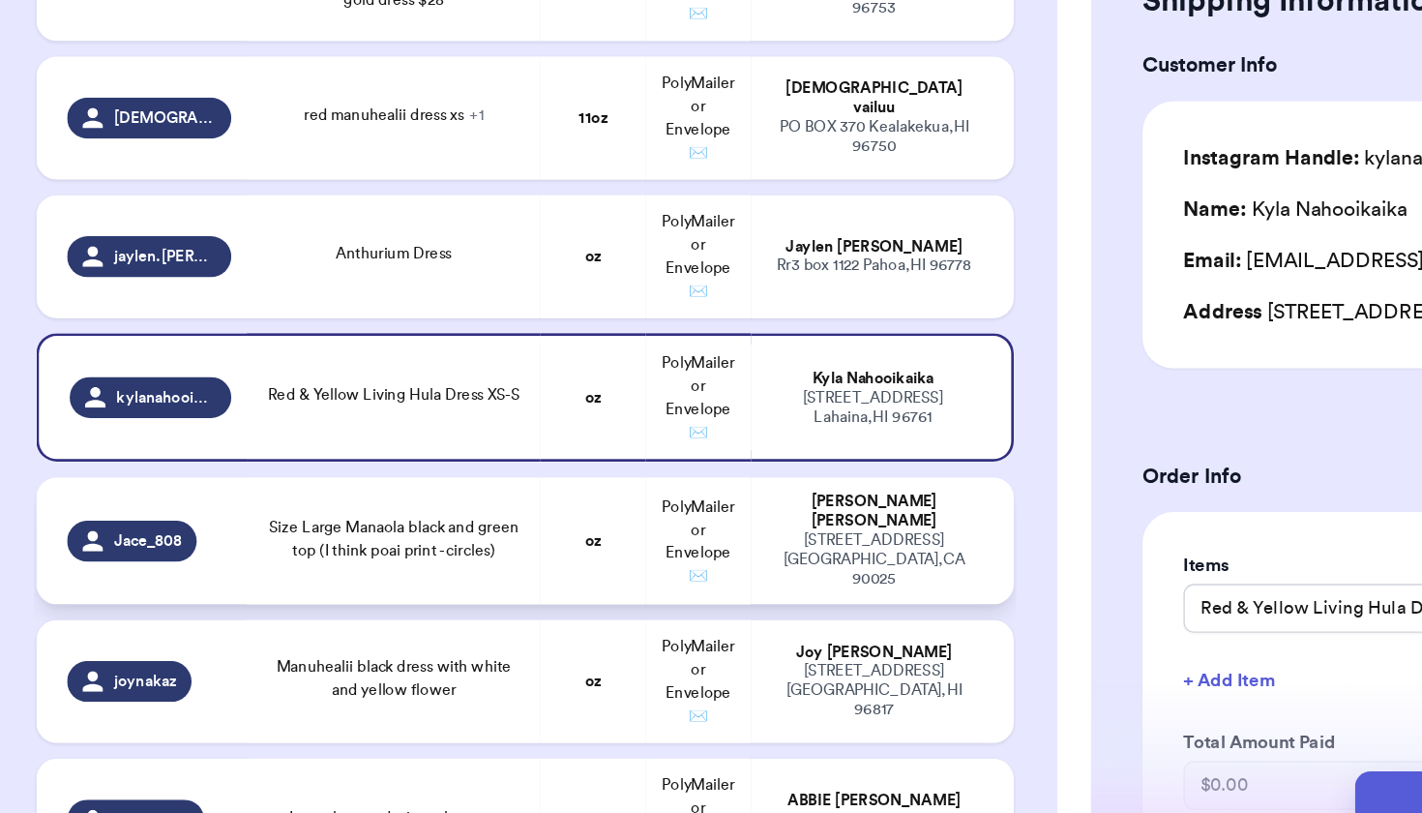
click at [278, 535] on td "Size Large Manaola black and green top (I think poai print - circles)" at bounding box center [328, 583] width 222 height 96
type input "Size Large Manaola black and green top (I think poai print - circles)"
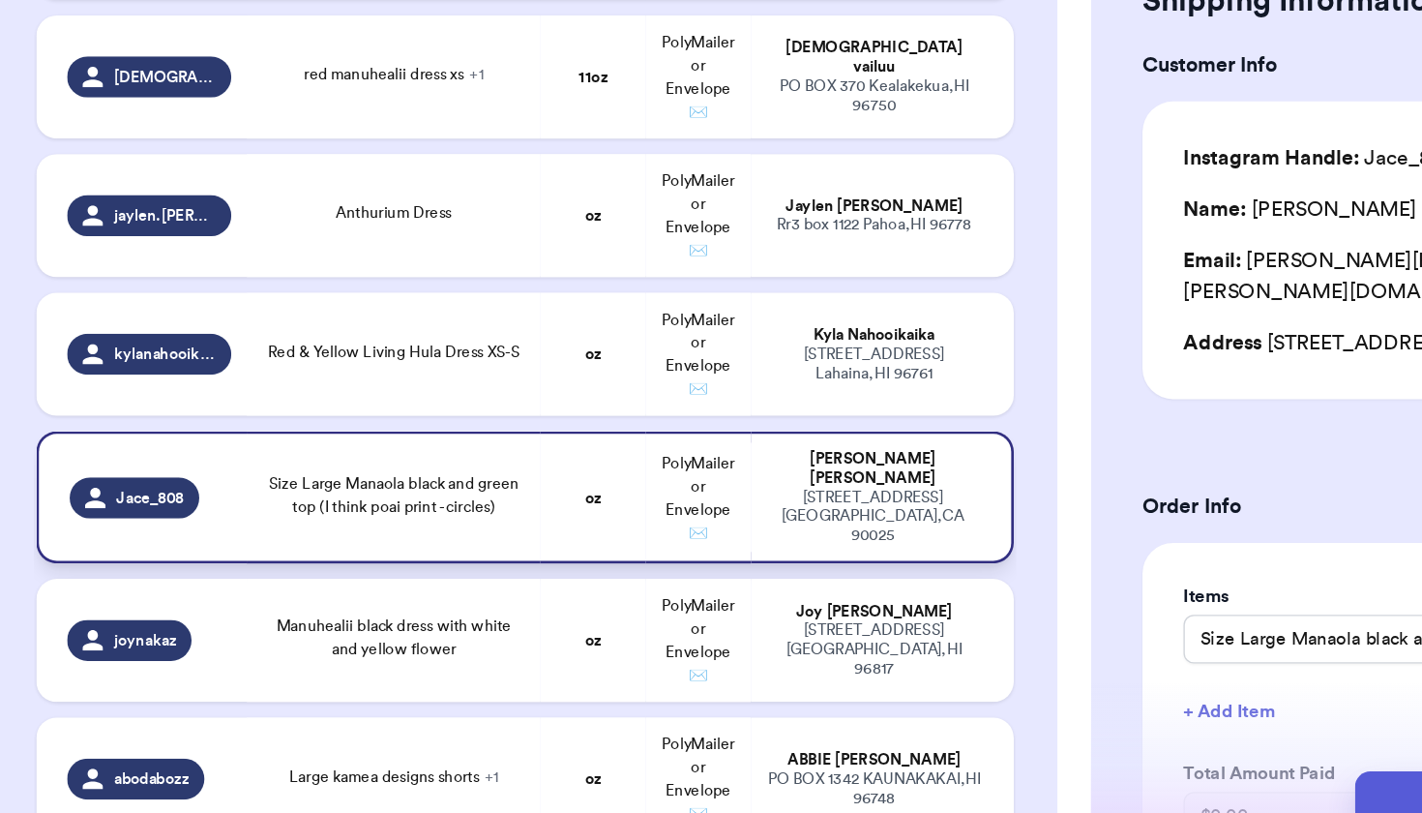
scroll to position [1960, 0]
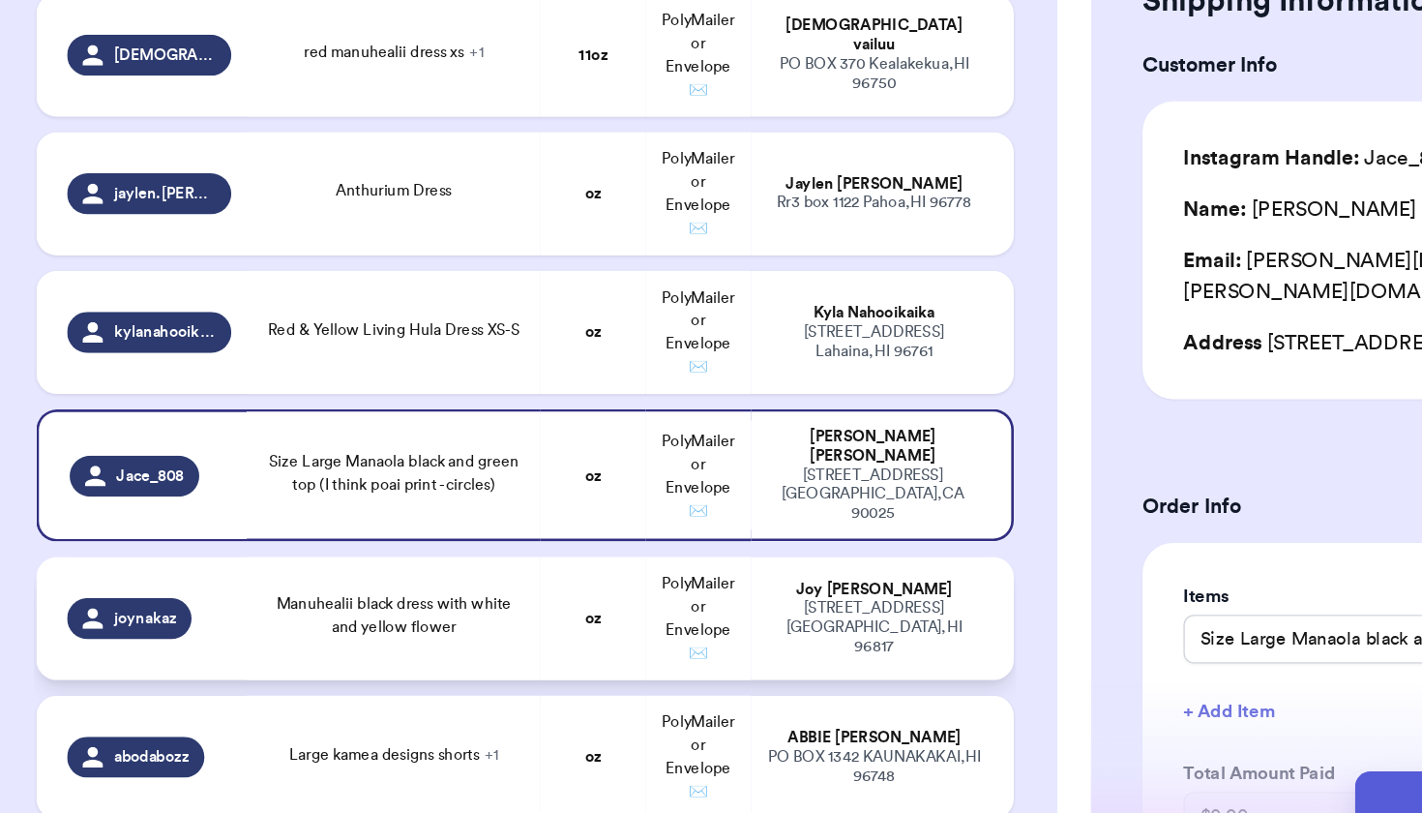
click at [307, 625] on span "Manuhealii black dress with white and yellow flower" at bounding box center [327, 639] width 177 height 29
type input "Manuhealii black dress with white and yellow flower"
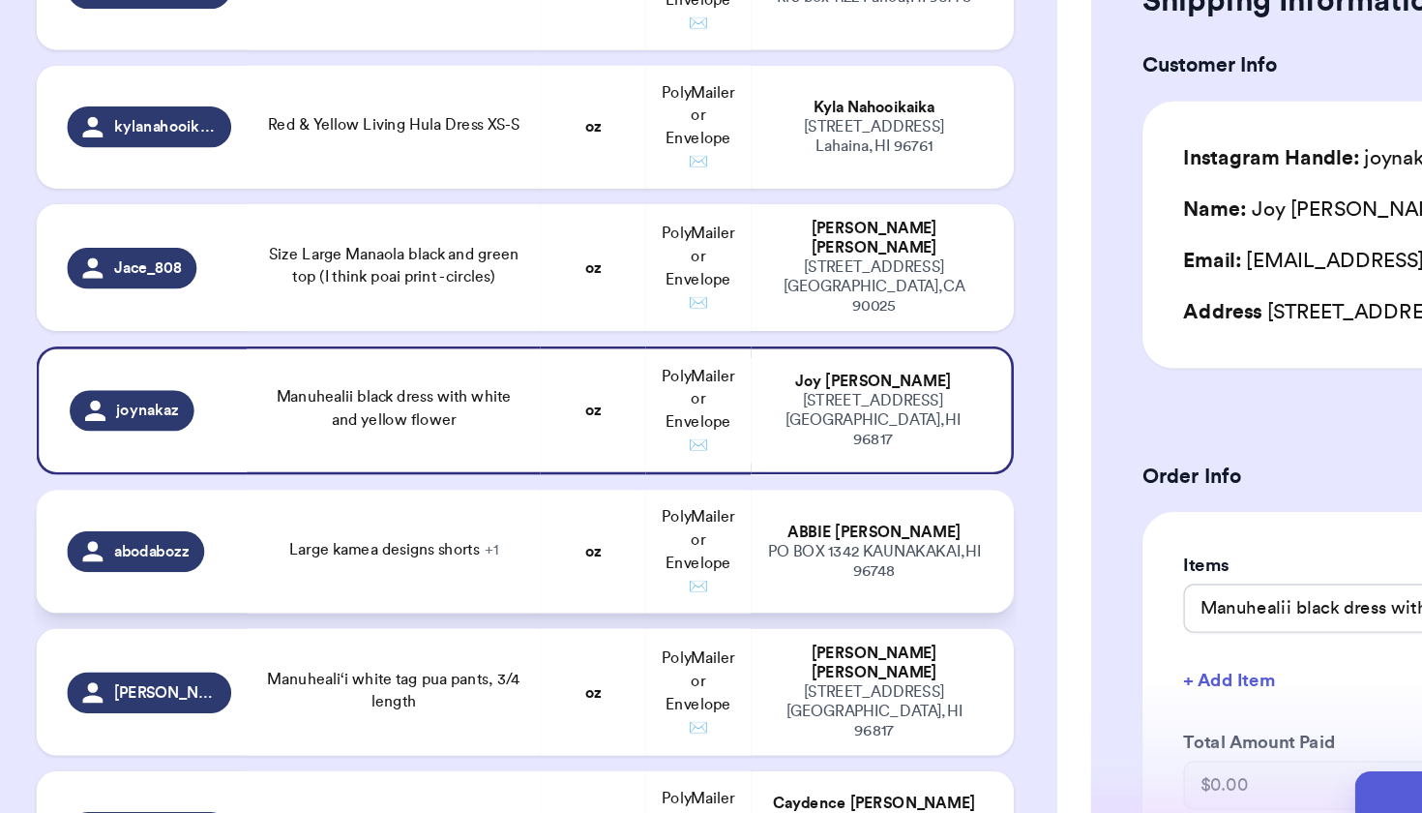
click at [312, 545] on td "Large kamea designs shorts + 1" at bounding box center [328, 591] width 222 height 93
type input "Large kamea designs shorts"
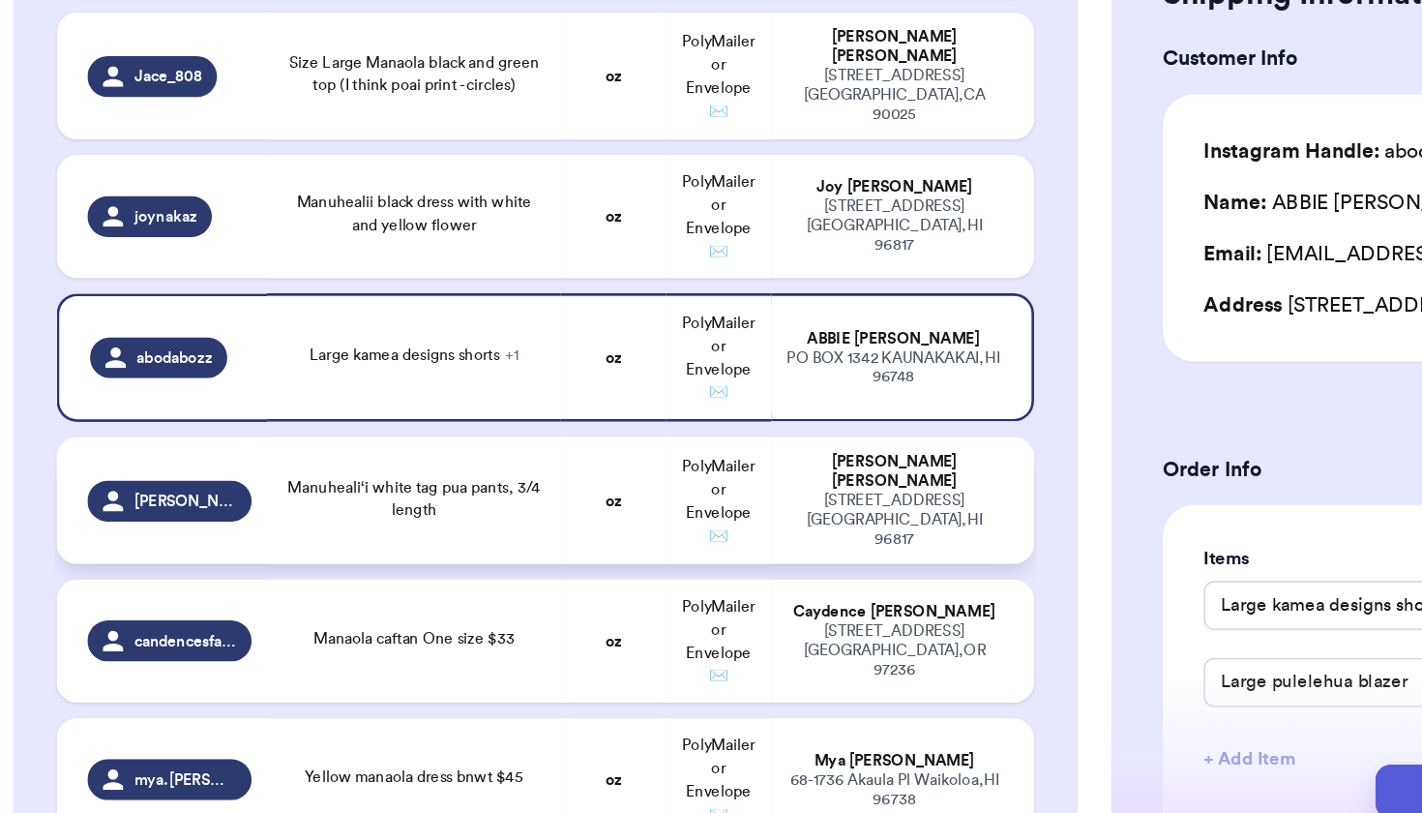
scroll to position [2256, 0]
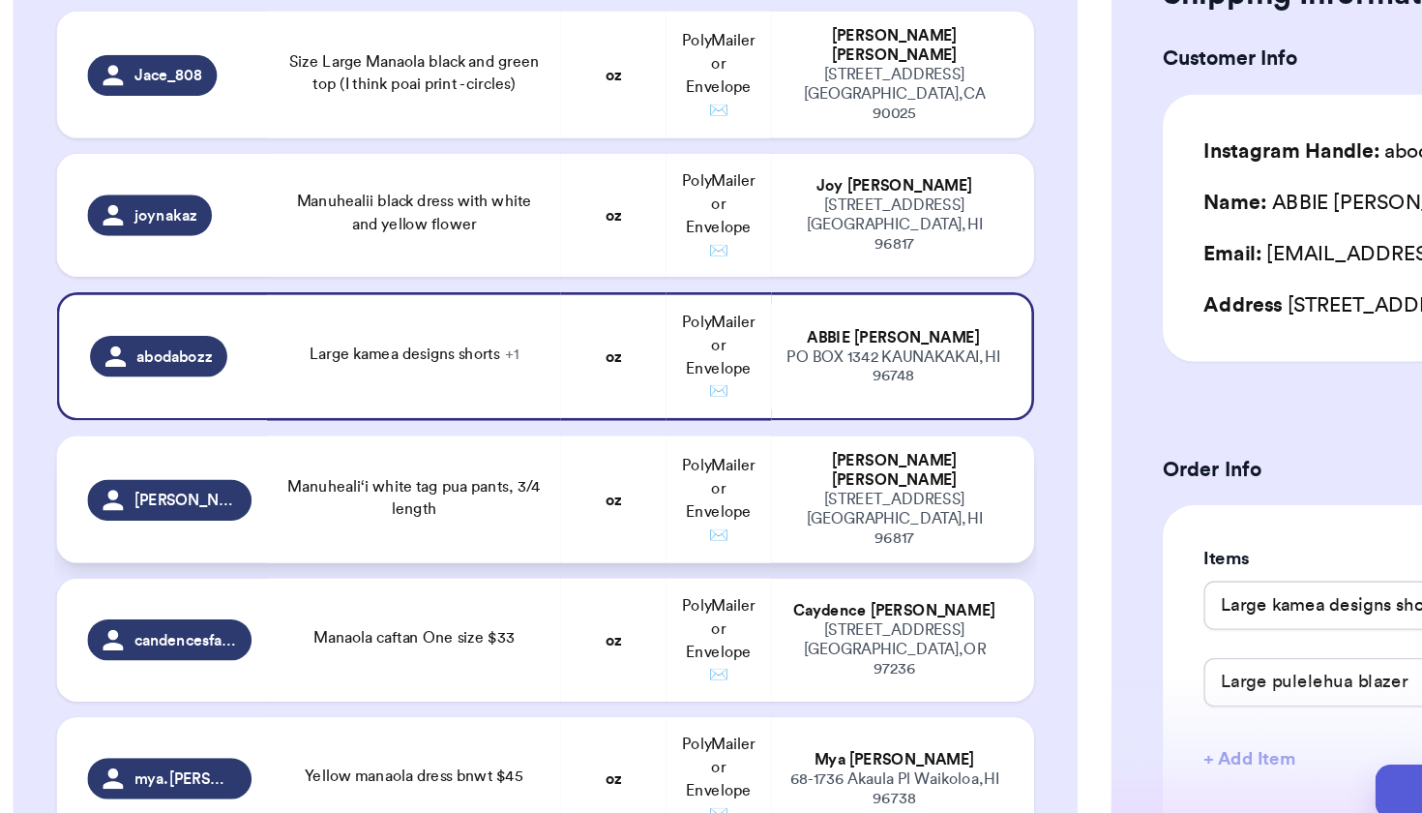
click at [309, 509] on td "Manuheali‘i white tag pua pants, 3/4 length" at bounding box center [328, 557] width 222 height 96
type input "Manuheali‘i white tag pua pants, 3/4 length"
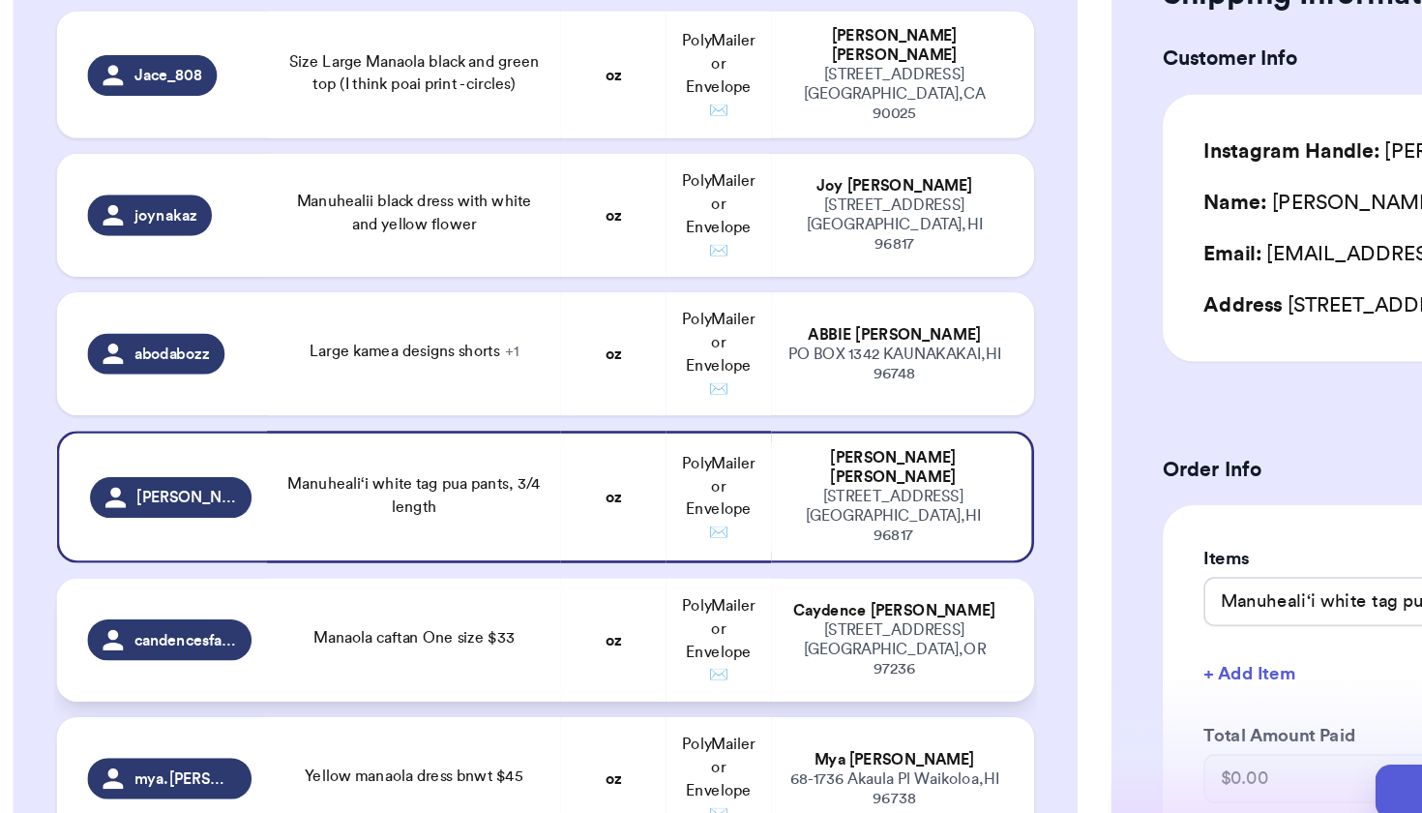
click at [312, 616] on td "Manaola caftan One size $33" at bounding box center [328, 662] width 222 height 93
type input "Manaola caftan One size $33"
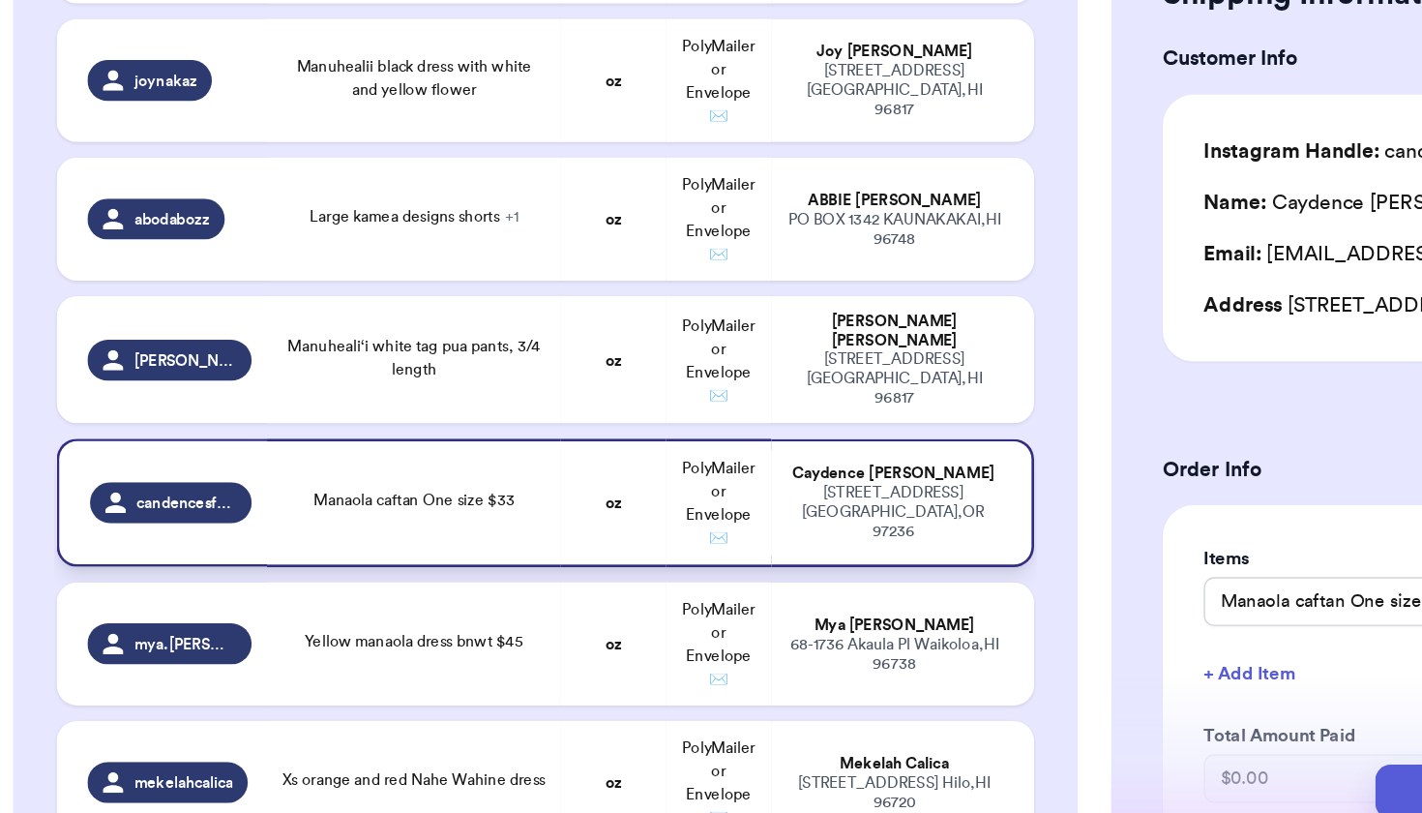
scroll to position [2358, 0]
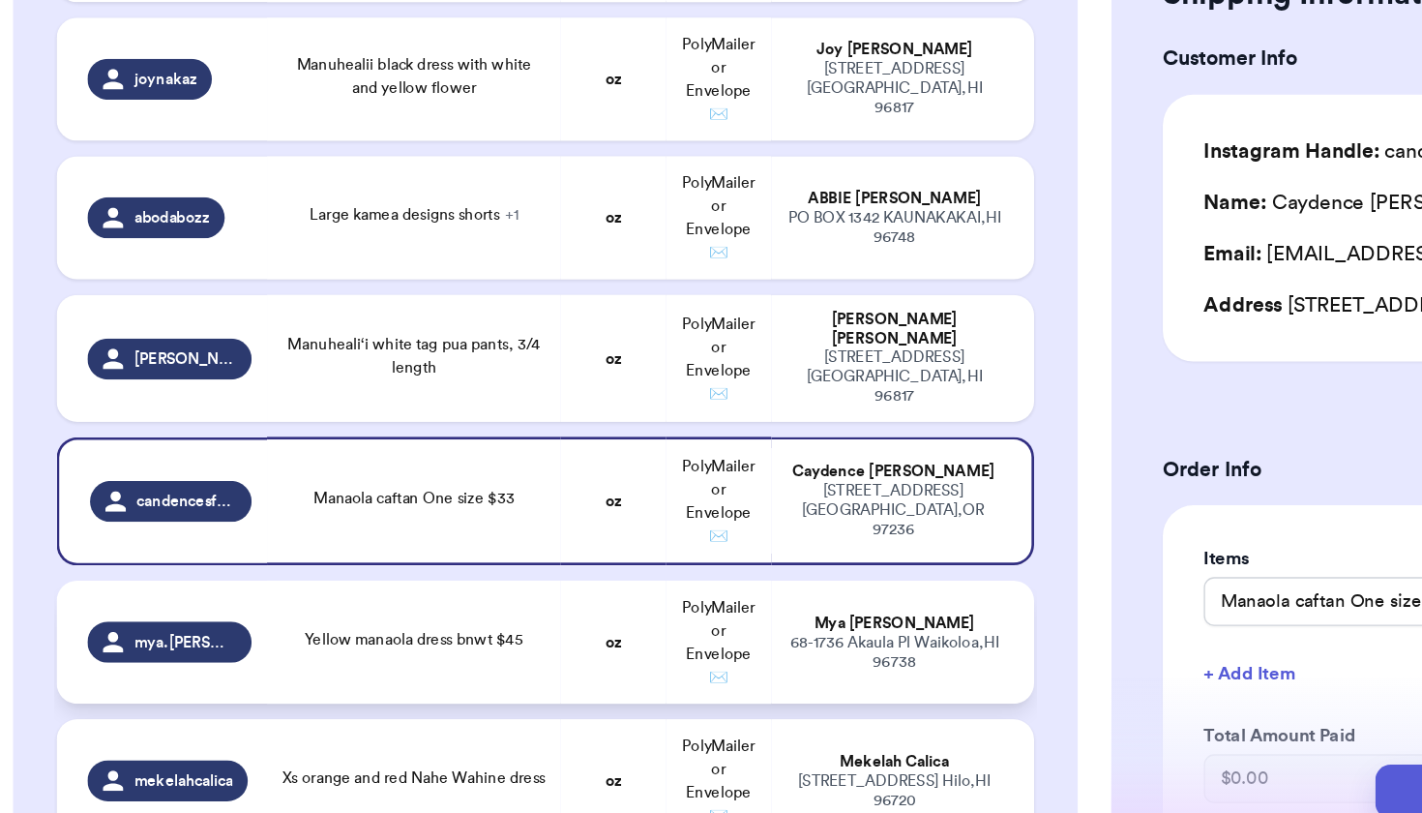
click at [314, 618] on td "Yellow manaola dress bnwt $45" at bounding box center [328, 664] width 222 height 93
type input "Yellow manaola dress bnwt $45"
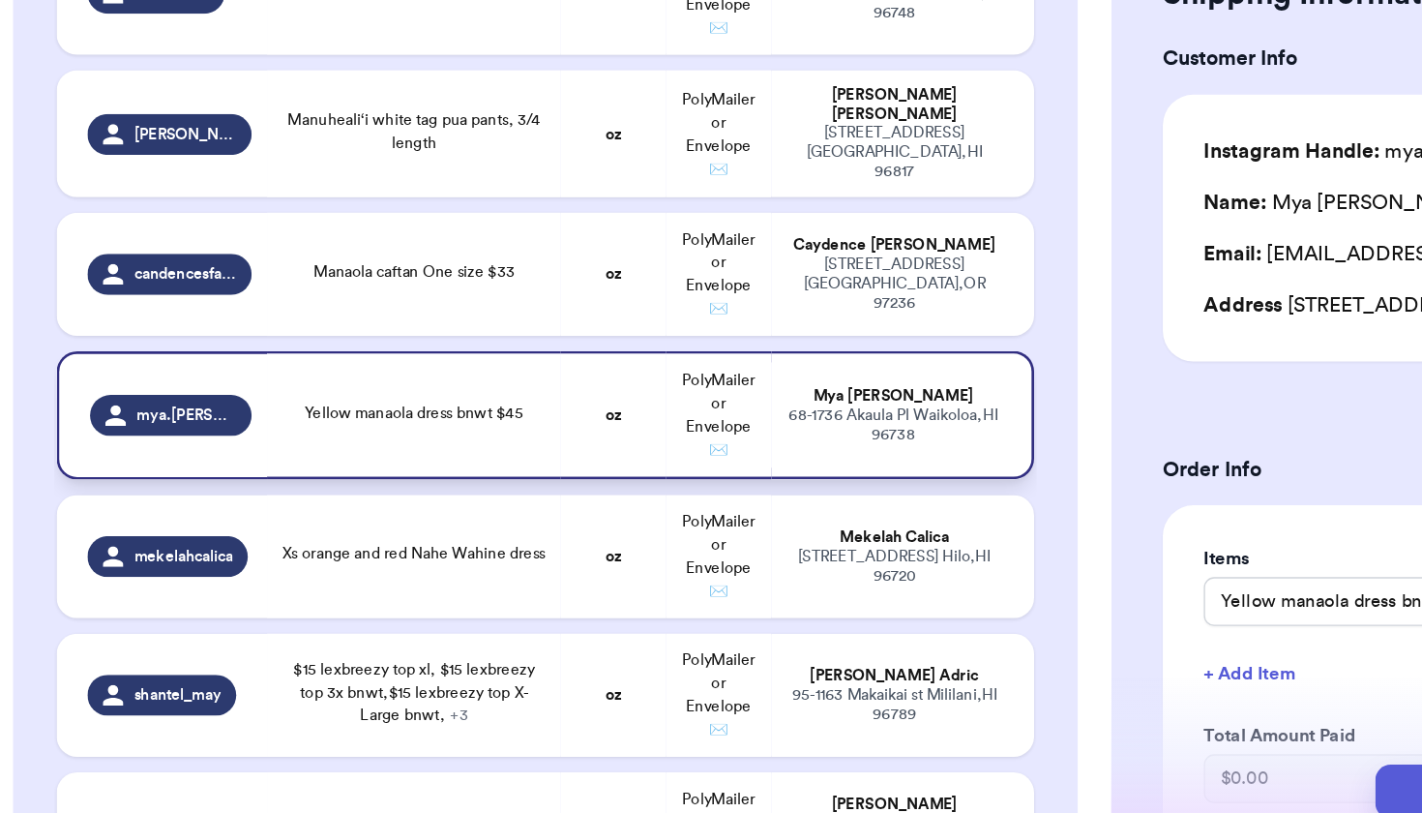
scroll to position [2541, 0]
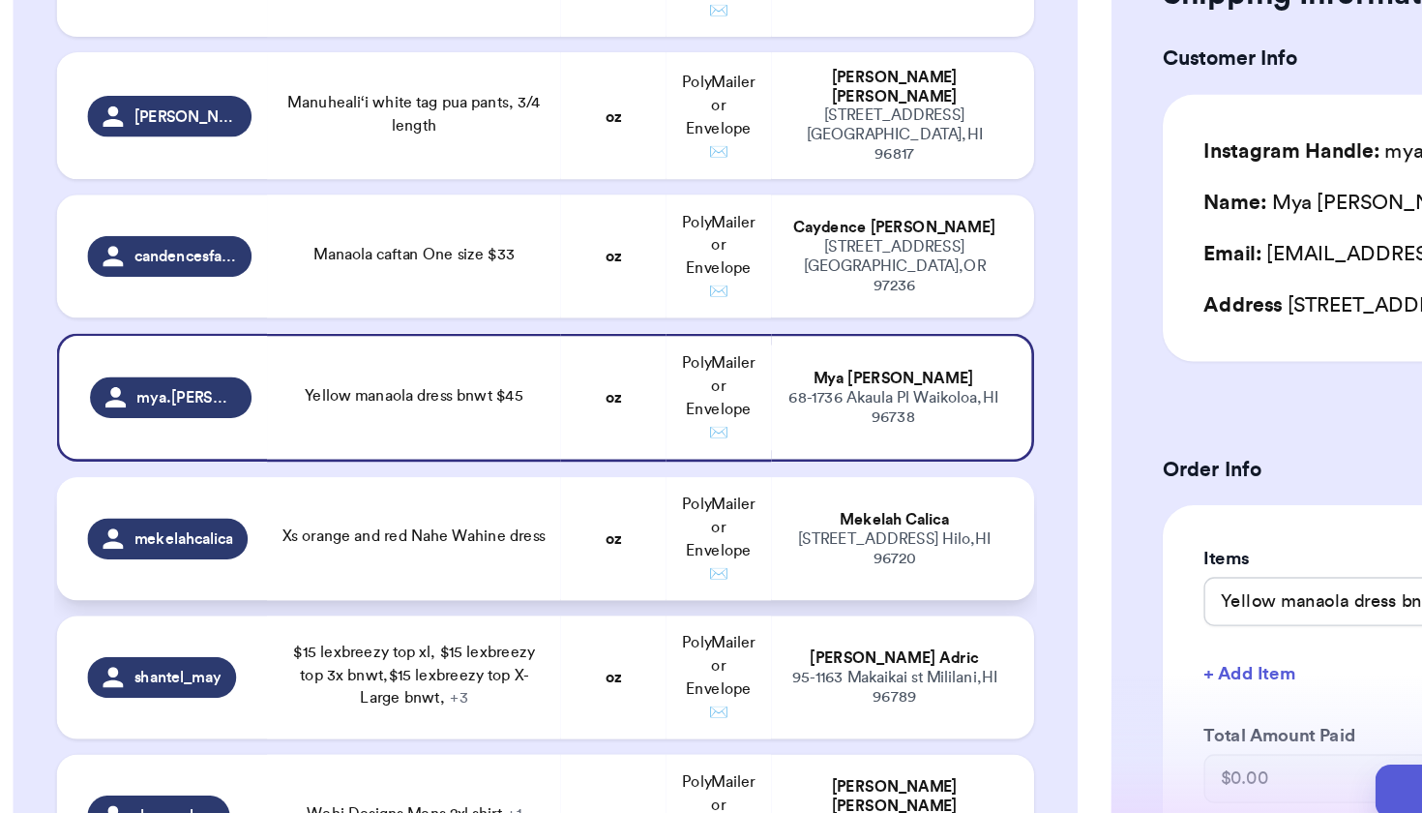
click at [329, 579] on span "Xs orange and red Nahe Wahine dress" at bounding box center [327, 585] width 198 height 12
type input "Xs orange and red Nahe Wahine dress"
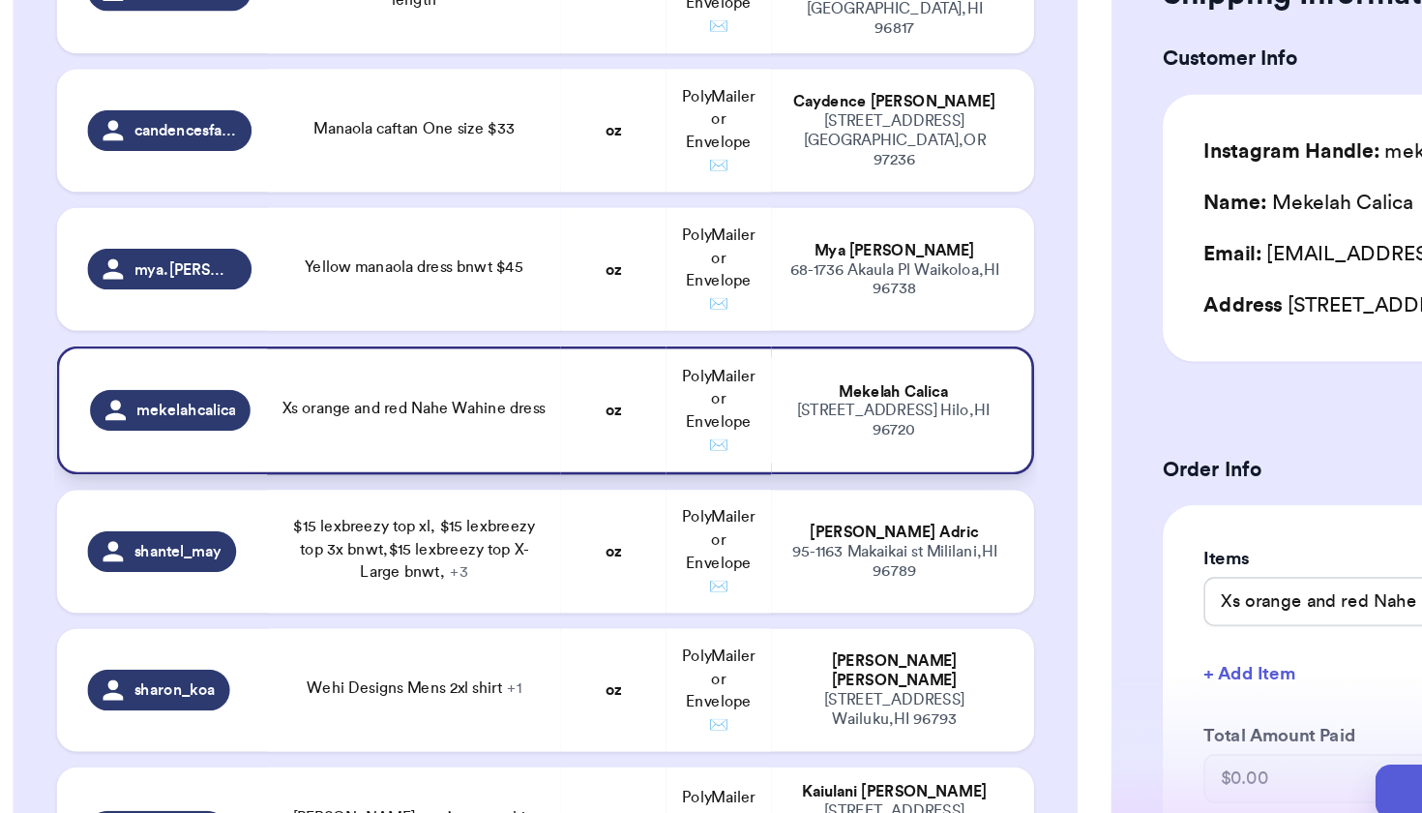
scroll to position [2649, 0]
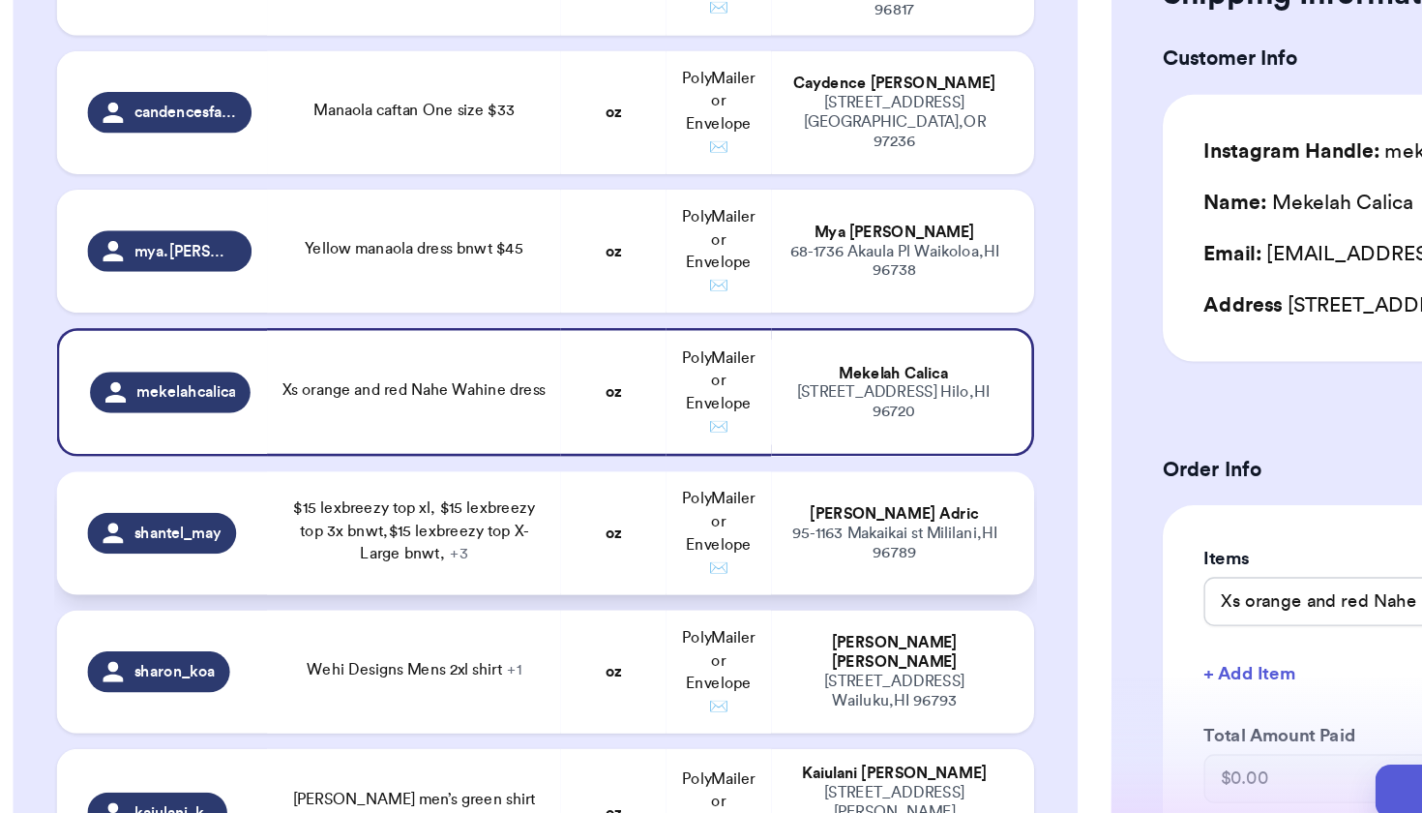
click at [328, 557] on span "$15 lexbreezy top xl, $15 lexbreezy top 3x bnwt,$15 lexbreezy top X-Large bnwt,…" at bounding box center [328, 580] width 182 height 46
type input "$15 lexbreezy top xl, $15 lexbreezy top 3x bnwt,$15 lexbreezy top X-Large bnwt,"
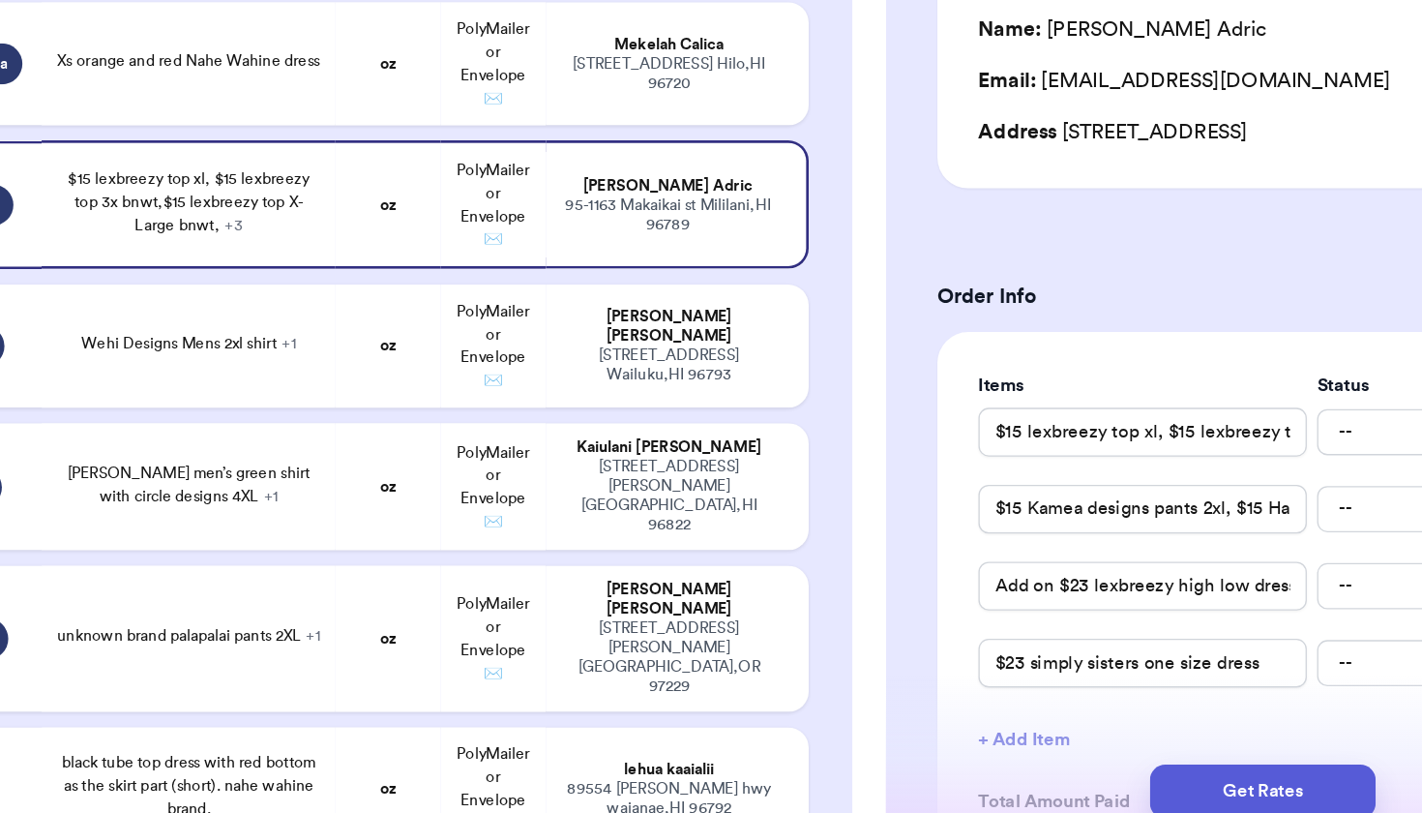
scroll to position [208, 0]
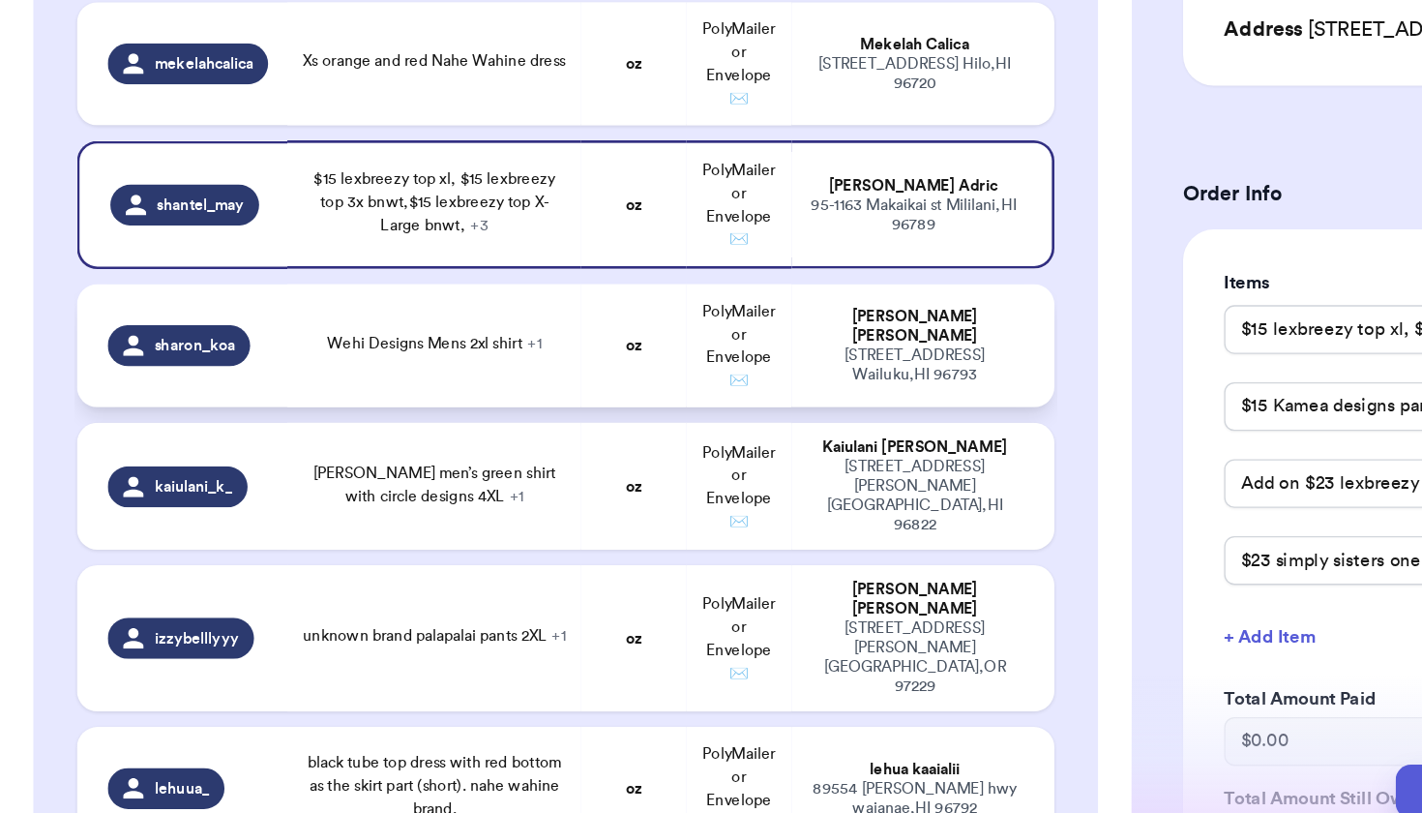
click at [438, 395] on td "Wehi Designs Mens 2xl shirt + 1" at bounding box center [328, 441] width 222 height 93
type input "Wehi Designs Mens 2xl shirt"
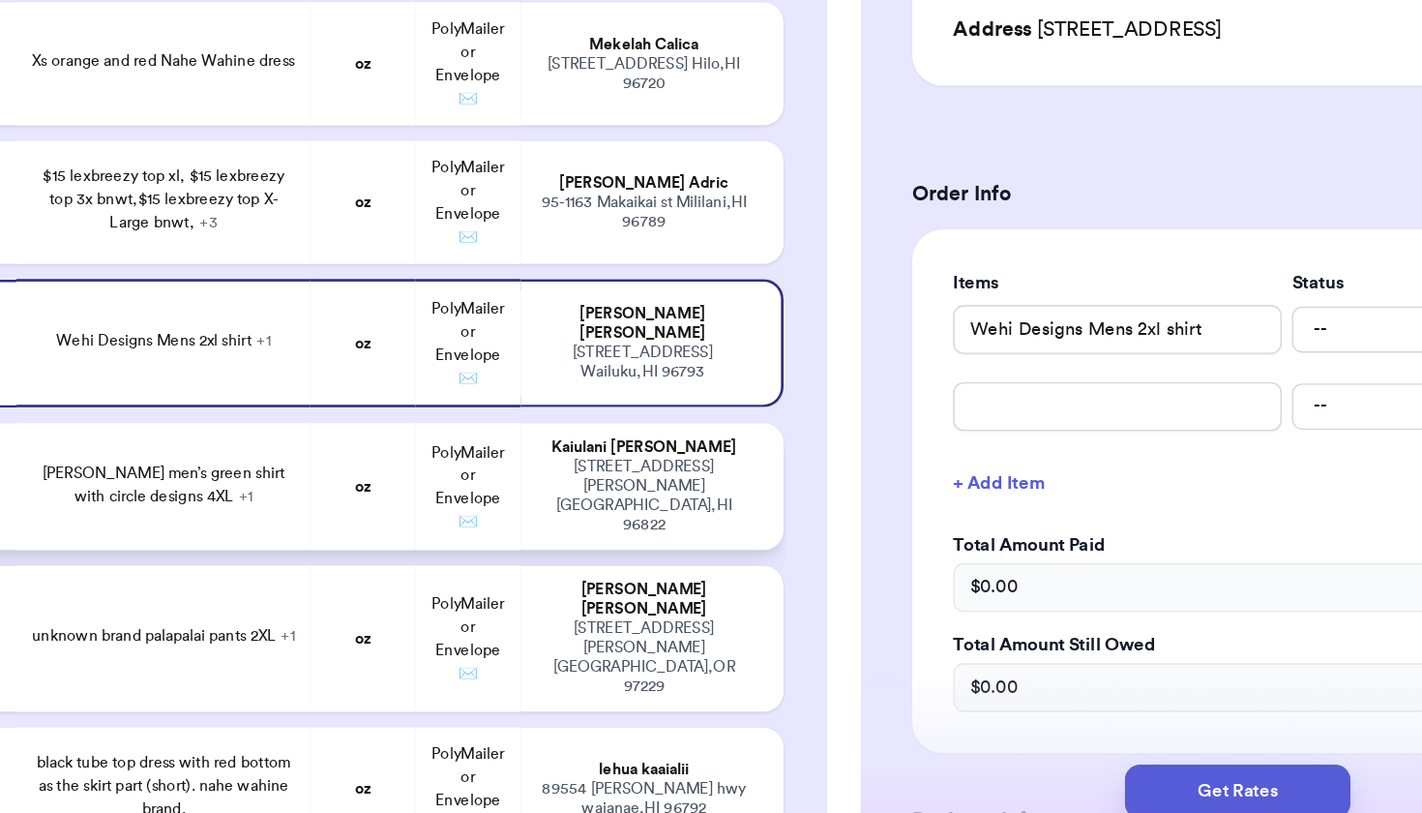
click at [597, 499] on td "[PERSON_NAME] [STREET_ADDRESS][PERSON_NAME]" at bounding box center [696, 547] width 198 height 96
type input "[PERSON_NAME] men’s green shirt with circle designs 4XL"
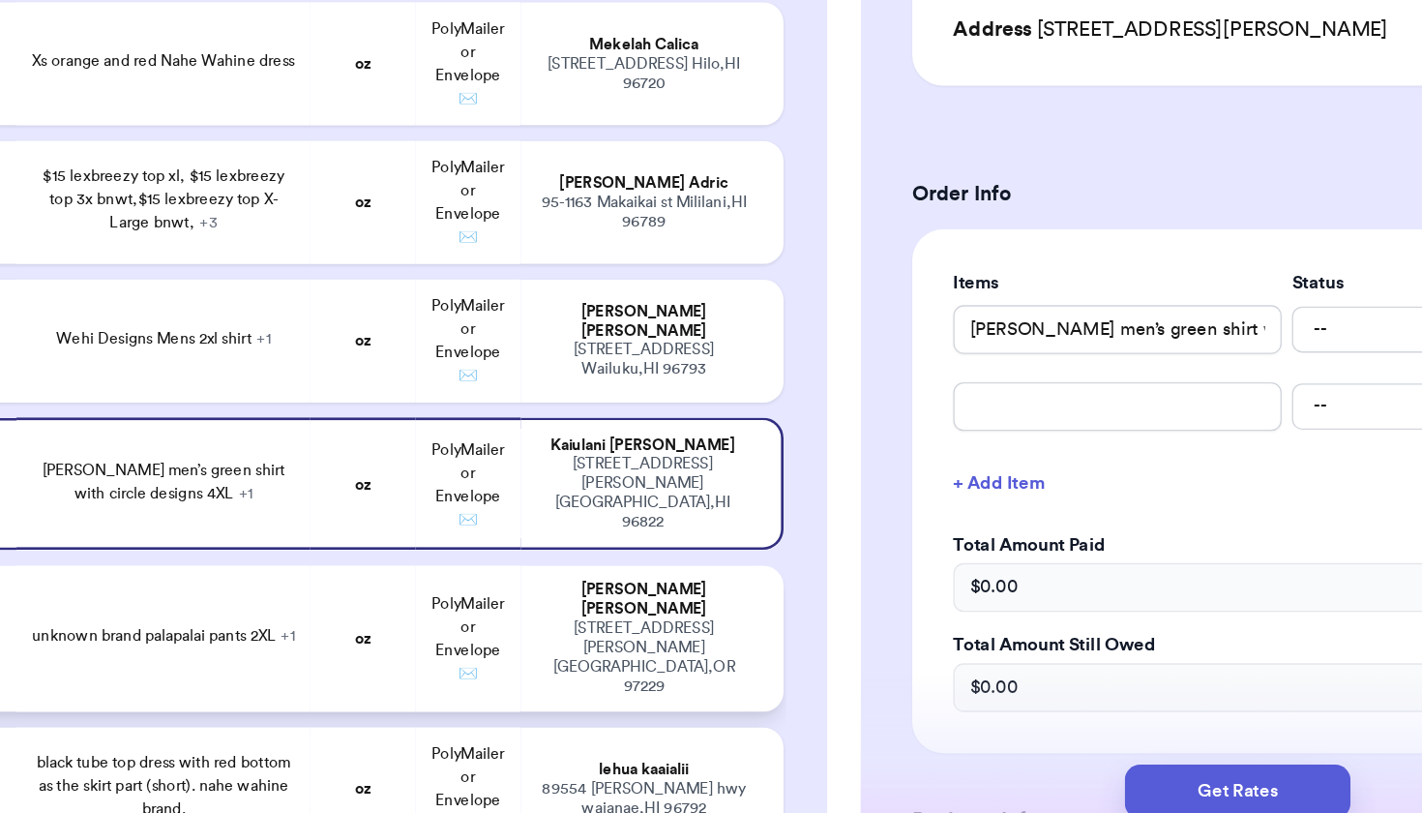
click at [228, 654] on span "unknown brand palapalai pants 2XL + 1" at bounding box center [327, 660] width 198 height 12
type input "unknown brand palapalai pants 2XL"
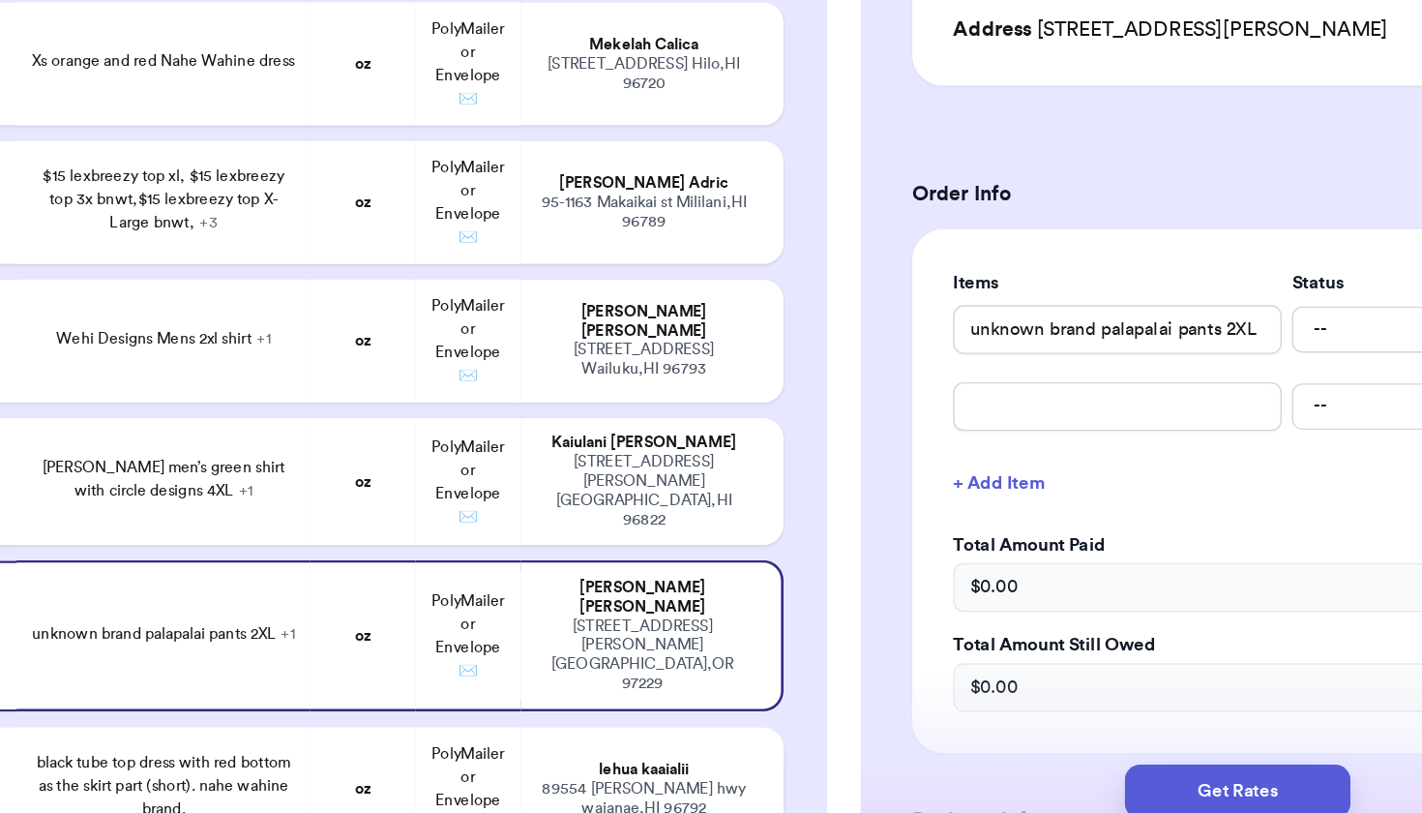
click at [217, 729] on td "black tube top dress with red bottom as the skirt part (short). nahe wahine bra…" at bounding box center [328, 775] width 222 height 93
type input "black tube top dress with red bottom as the skirt part (short). nahe wahine bra…"
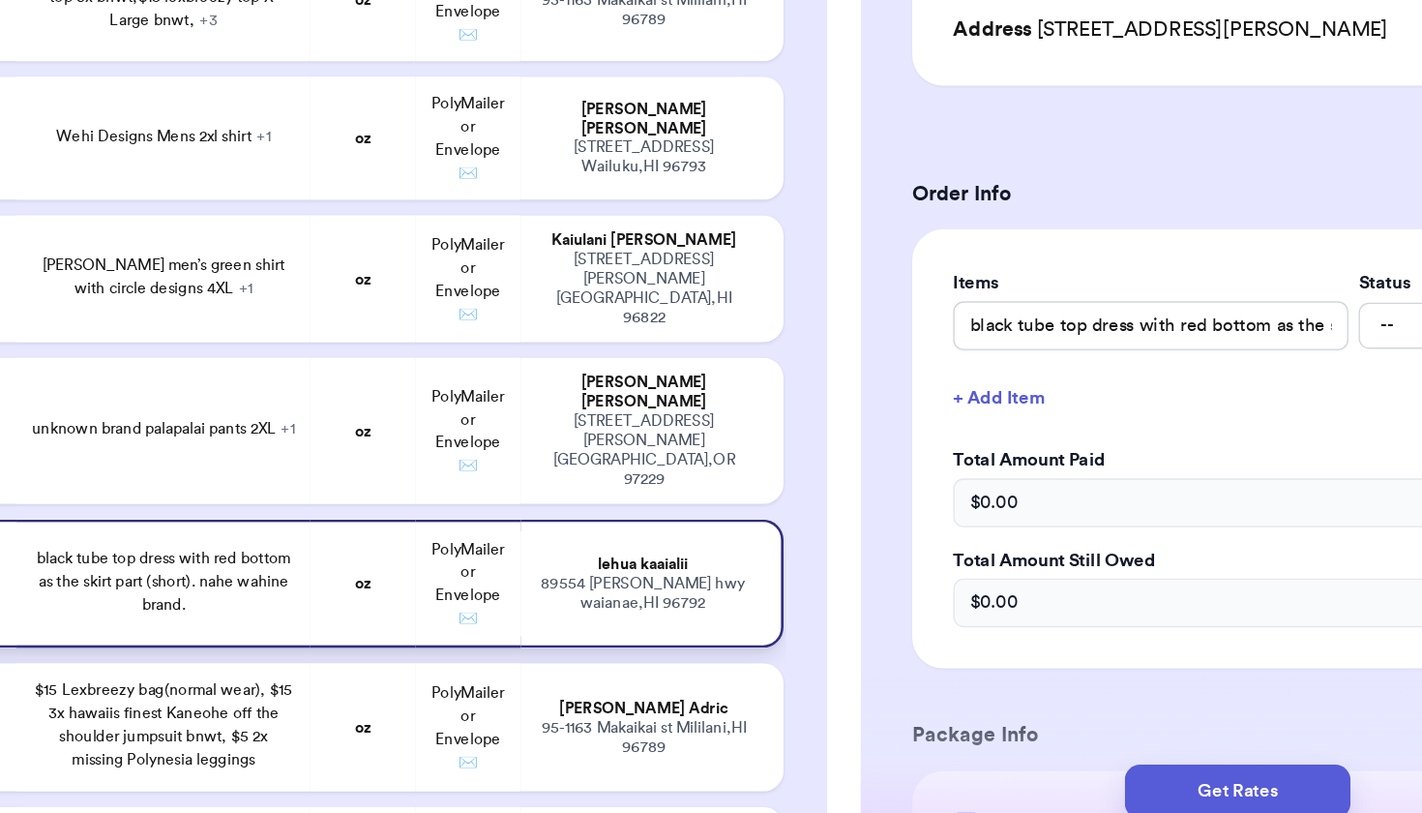
scroll to position [3051, 0]
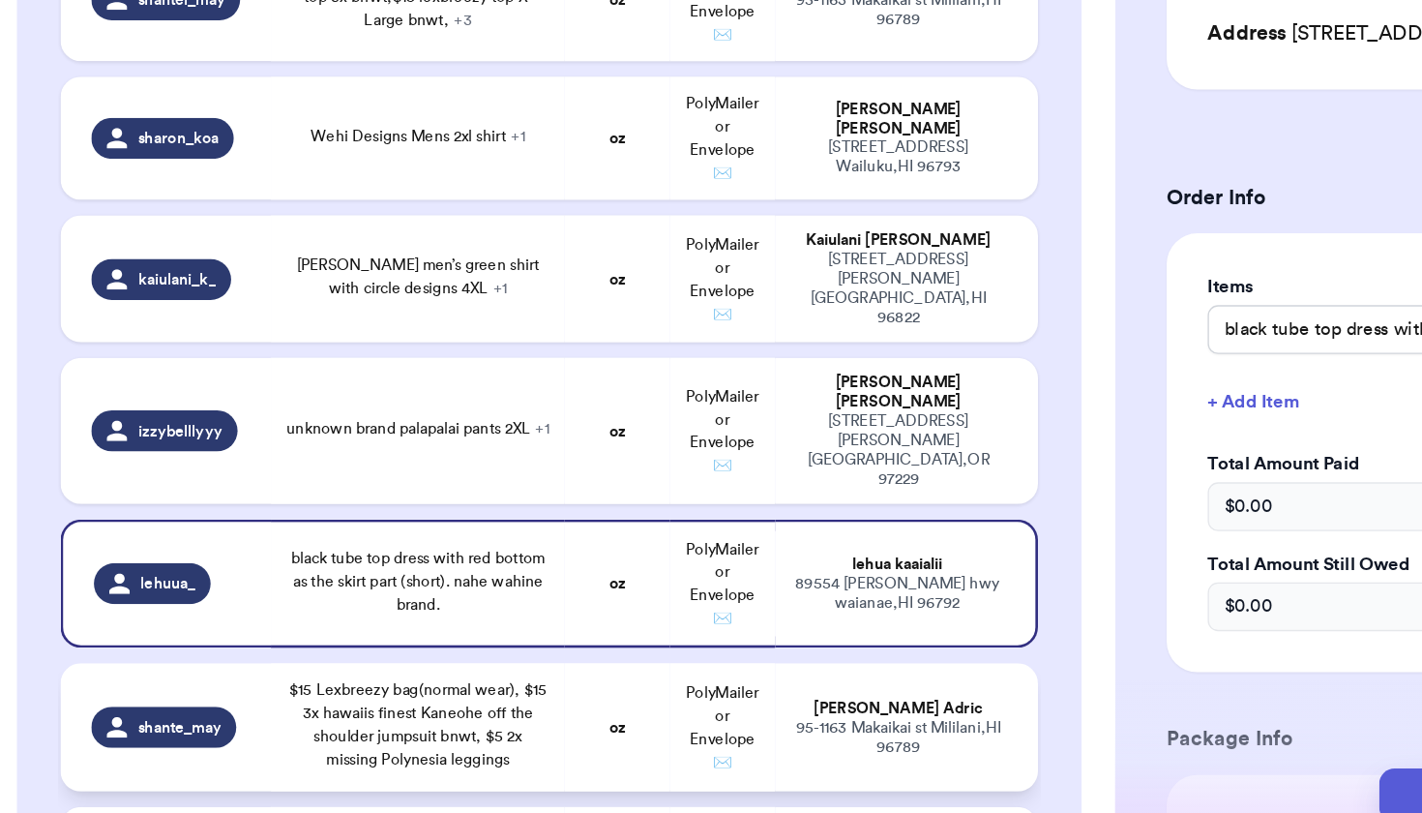
click at [333, 692] on span "$15 Lexbreezy bag(normal wear), $15 3x hawaiis finest Kaneohe off the shoulder …" at bounding box center [327, 724] width 195 height 64
type input "$15 Lexbreezy bag(normal wear), $15 3x hawaiis finest Kaneohe off the shoulder …"
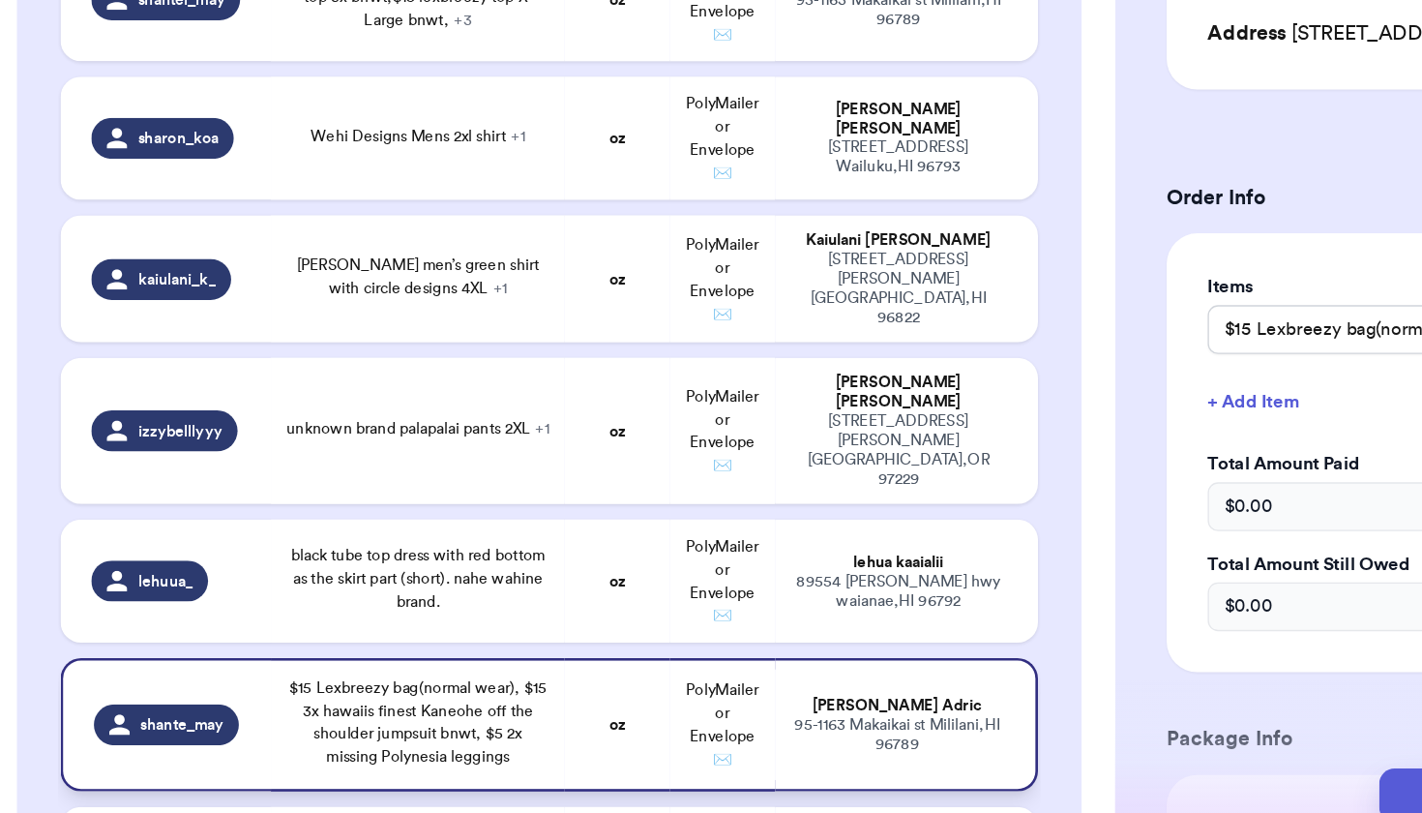
click at [337, 690] on span "$15 Lexbreezy bag(normal wear), $15 3x hawaiis finest Kaneohe off the shoulder …" at bounding box center [327, 722] width 195 height 64
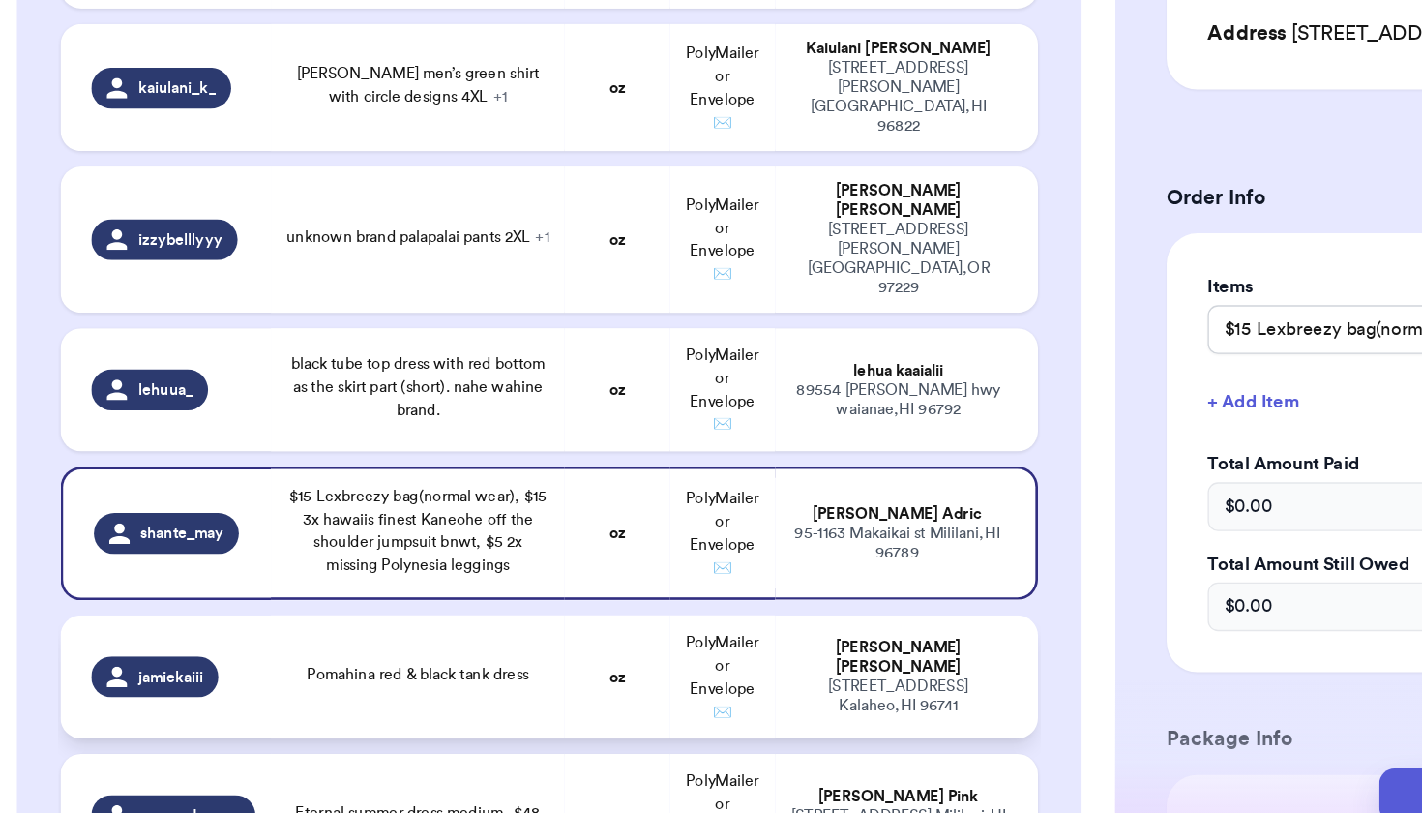
scroll to position [3201, 0]
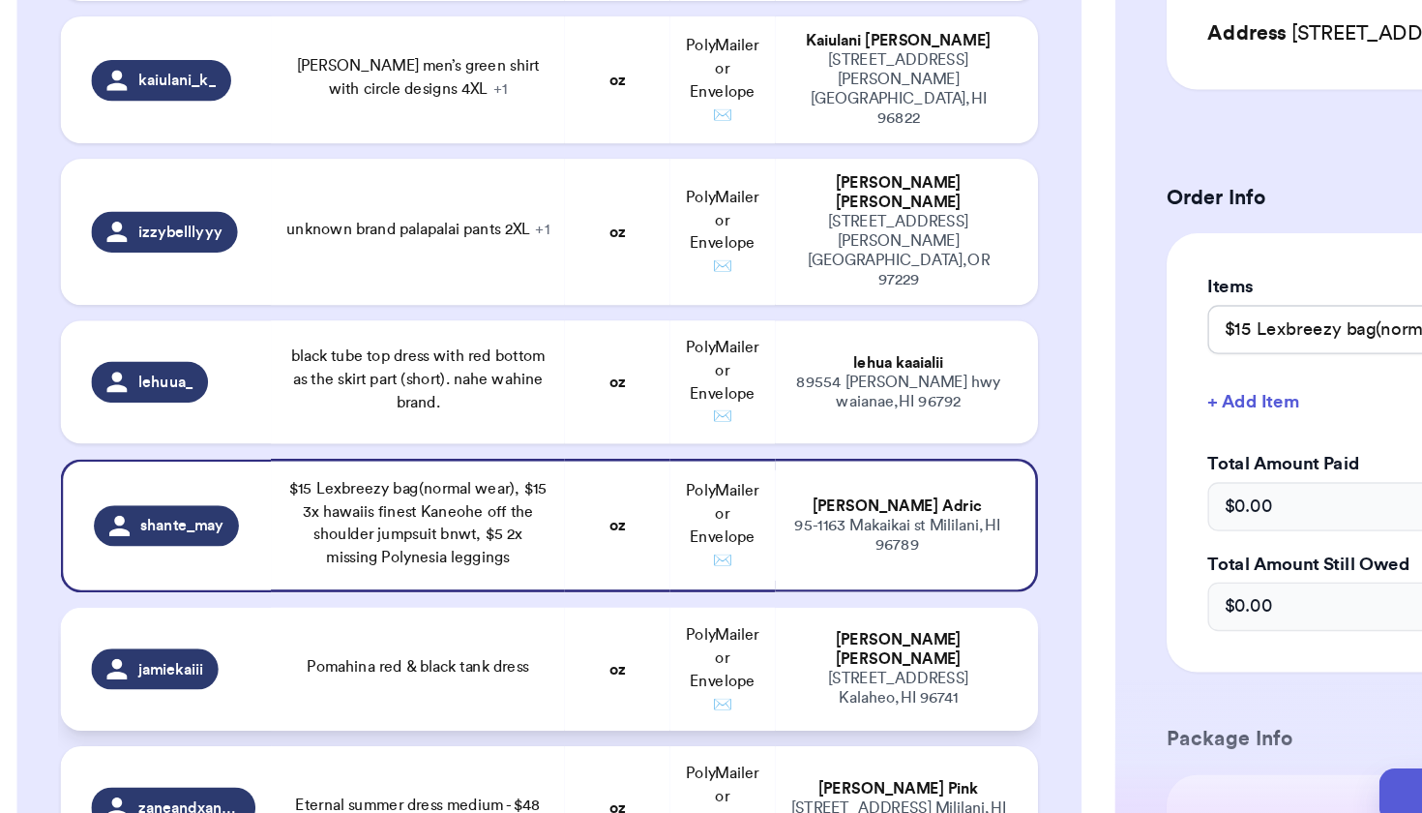
click at [373, 636] on td "Pomahina red & black tank dress" at bounding box center [328, 682] width 222 height 93
type input "Pomahina red & black tank dress"
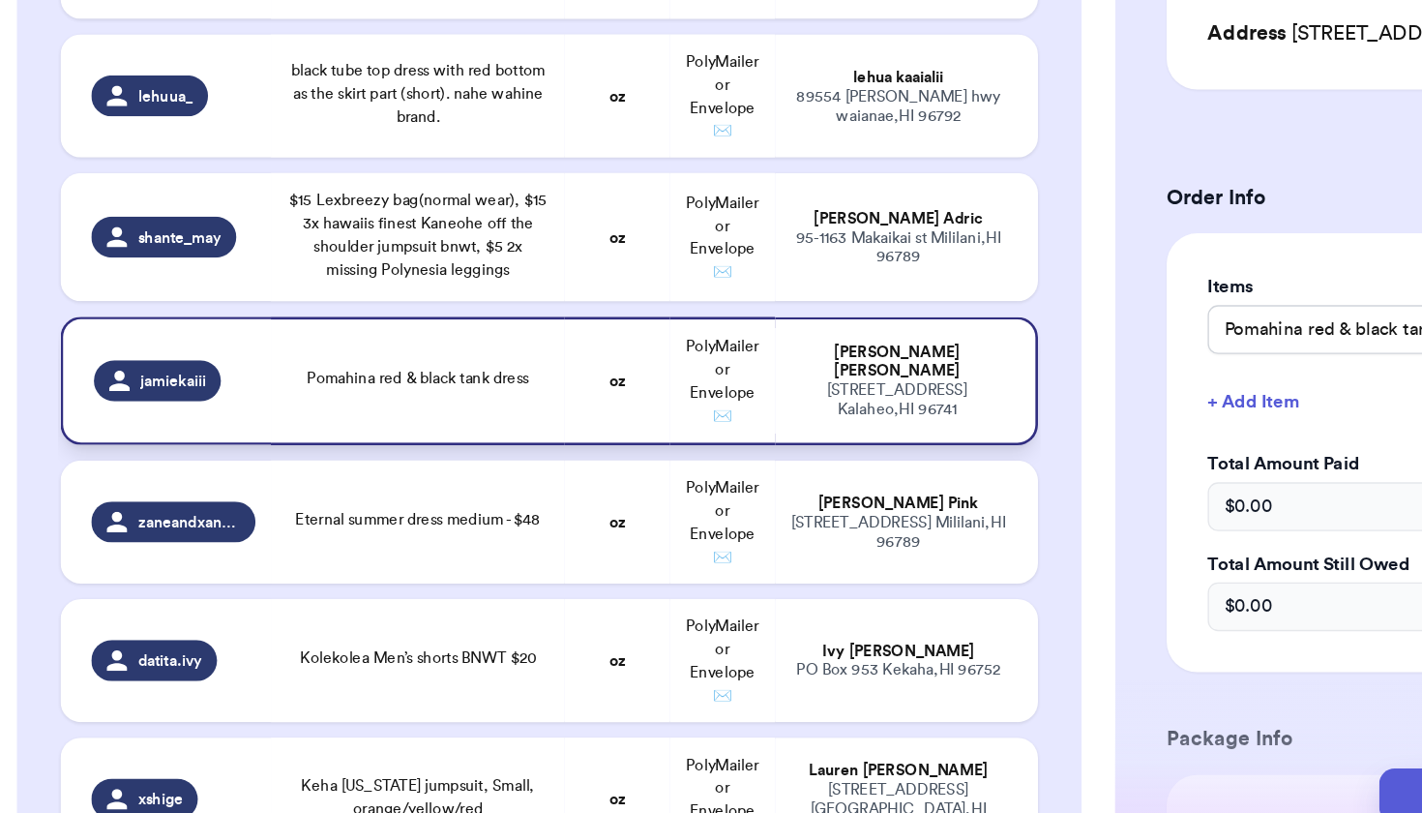
scroll to position [3434, 0]
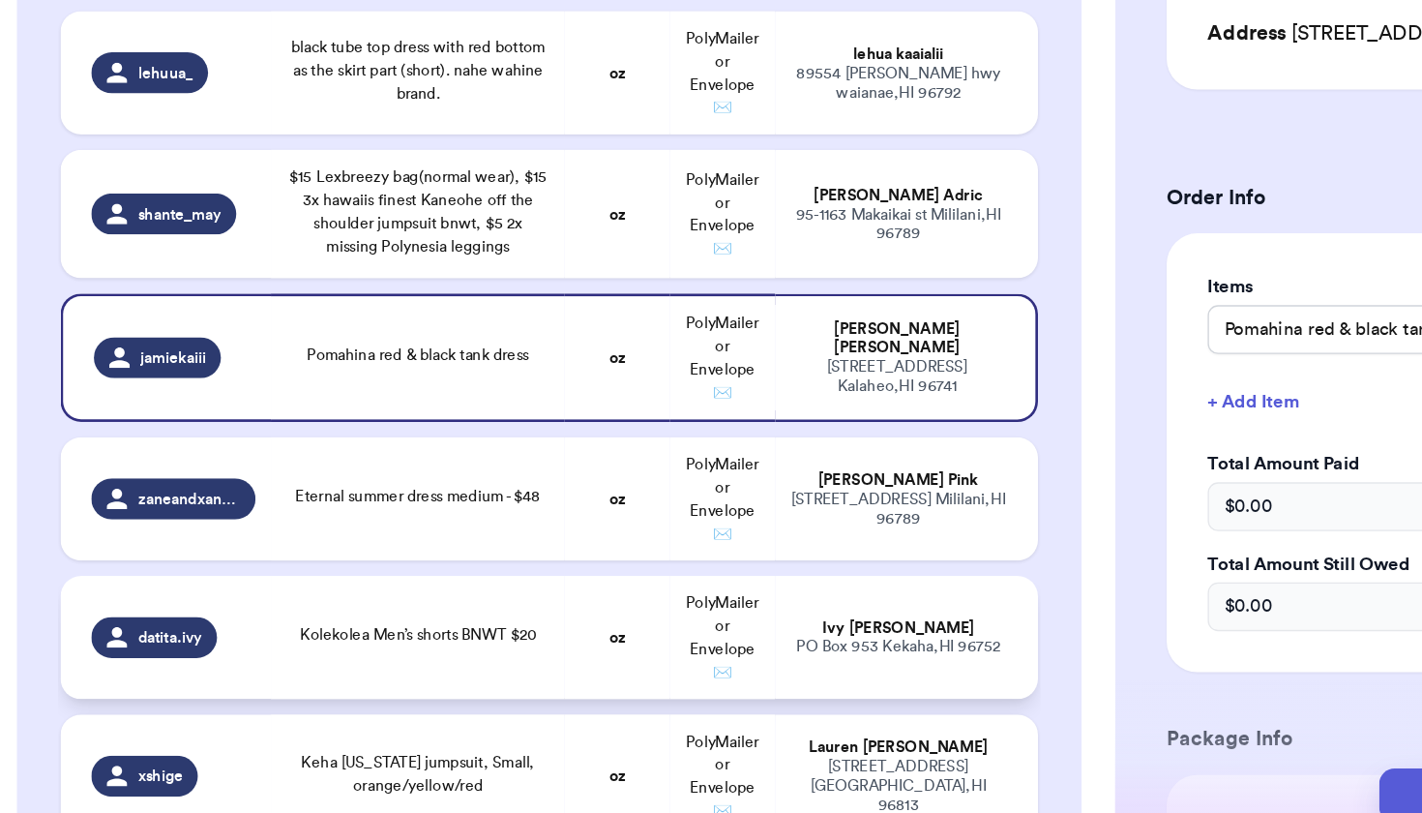
click at [391, 612] on td "Kolekolea Men’s shorts BNWT $20" at bounding box center [328, 658] width 222 height 93
type input "Kolekolea Men’s shorts BNWT $20"
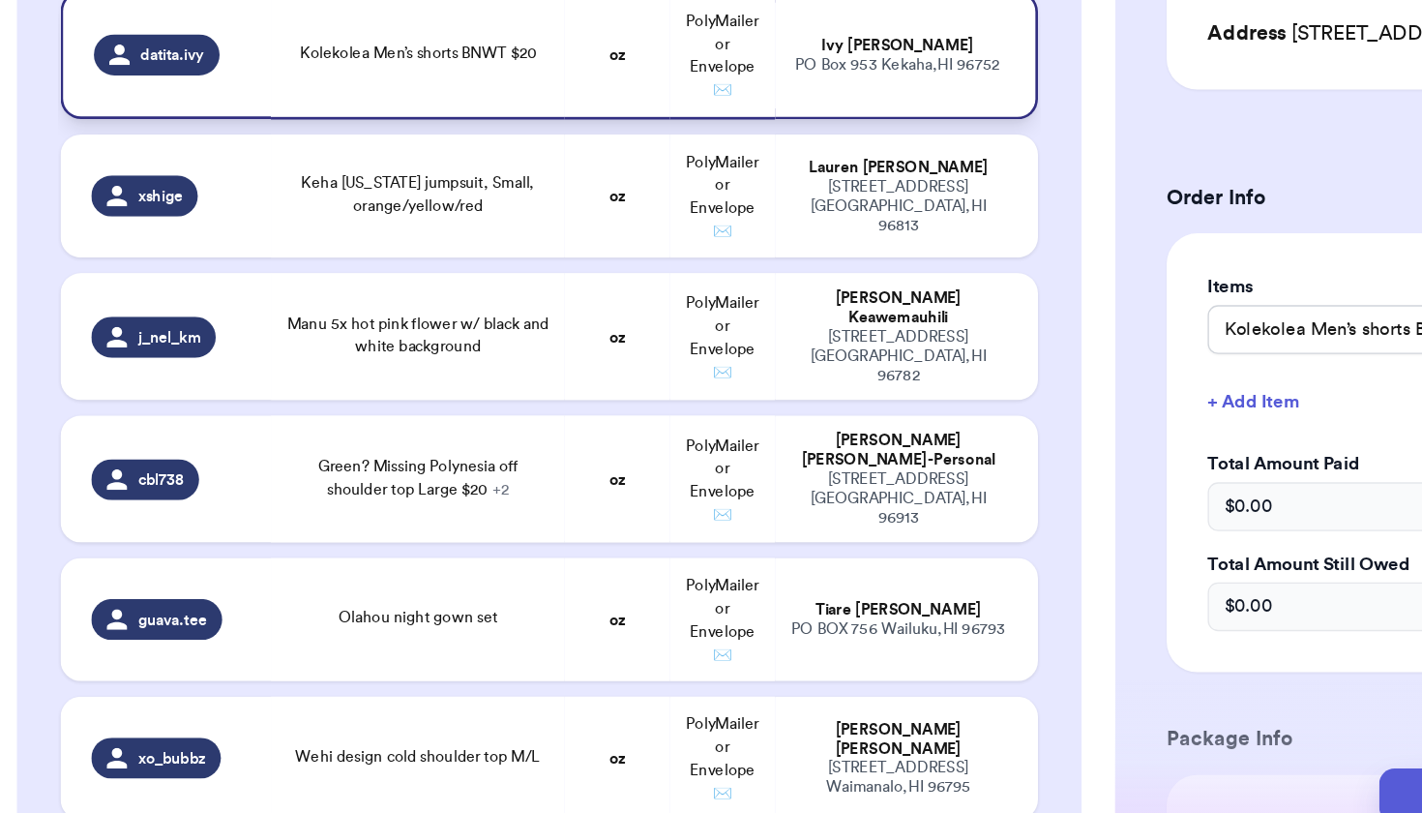
scroll to position [3882, 0]
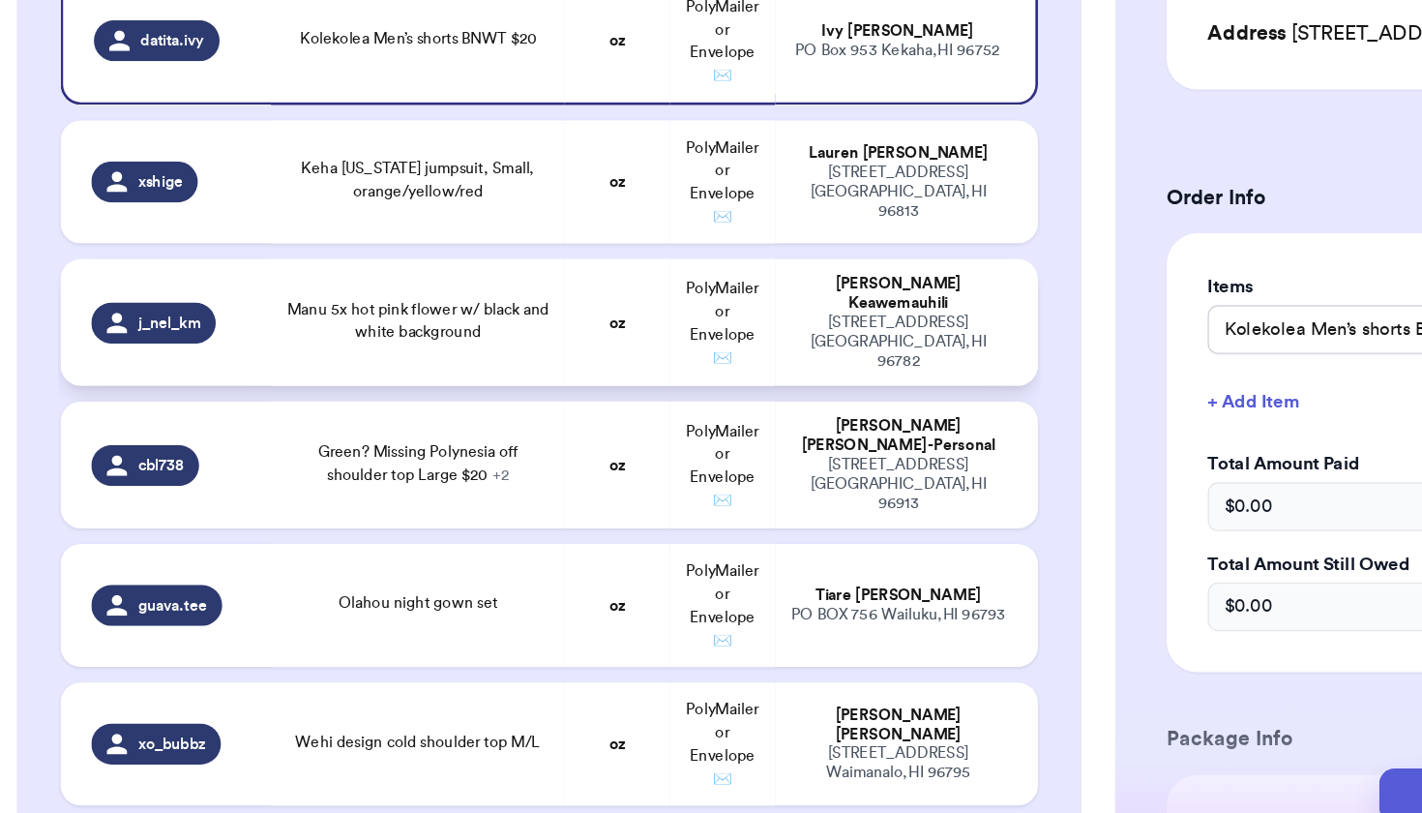
click at [362, 373] on td "Manu 5x hot pink flower w/ black and white background" at bounding box center [328, 421] width 222 height 96
type input "Manu 5x hot pink flower w/ black and white background"
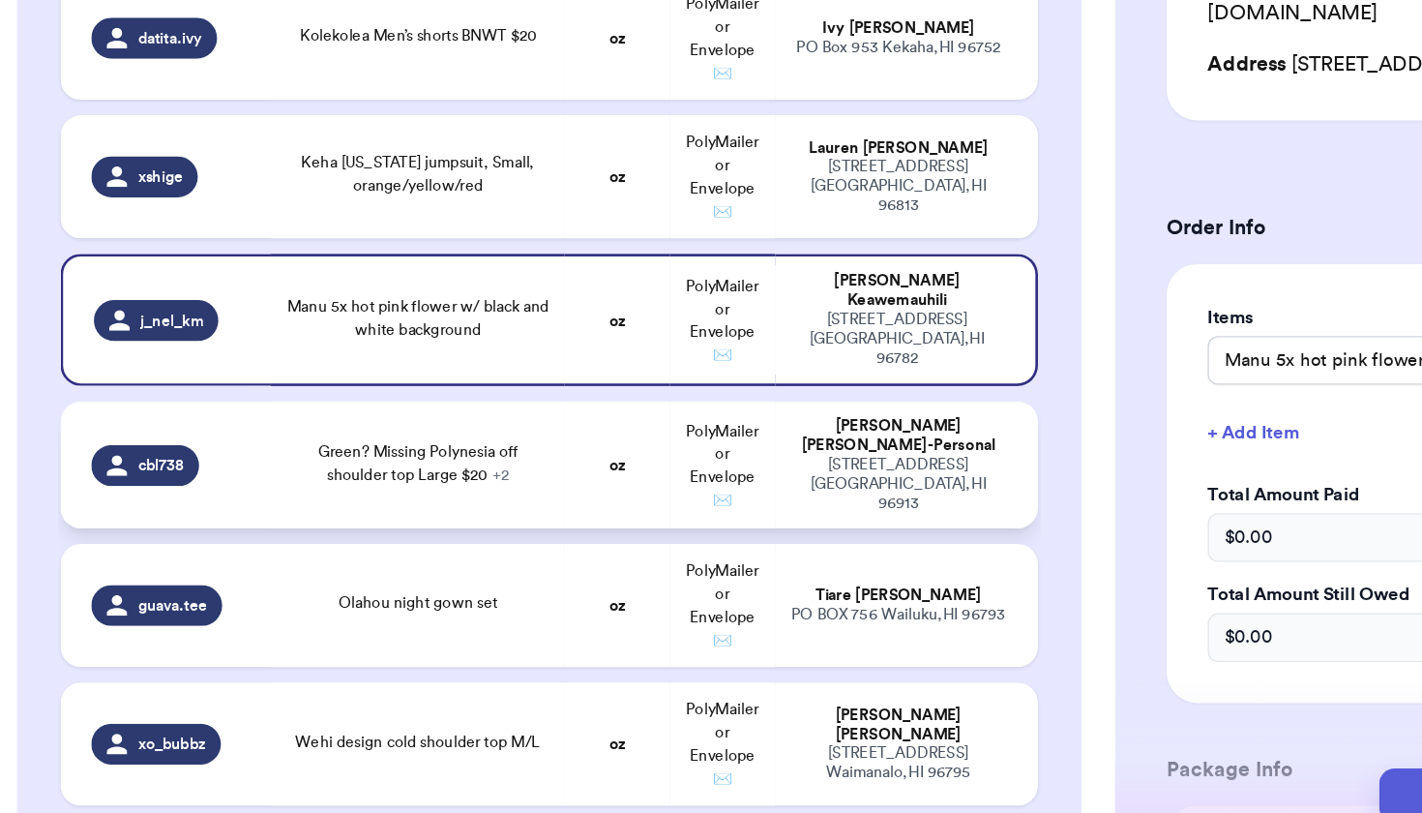
click at [336, 480] on td "Green? Missing Polynesia off shoulder top Large $20 + 2" at bounding box center [328, 528] width 222 height 96
type input "Green? Missing Polynesia off shoulder top Large $20"
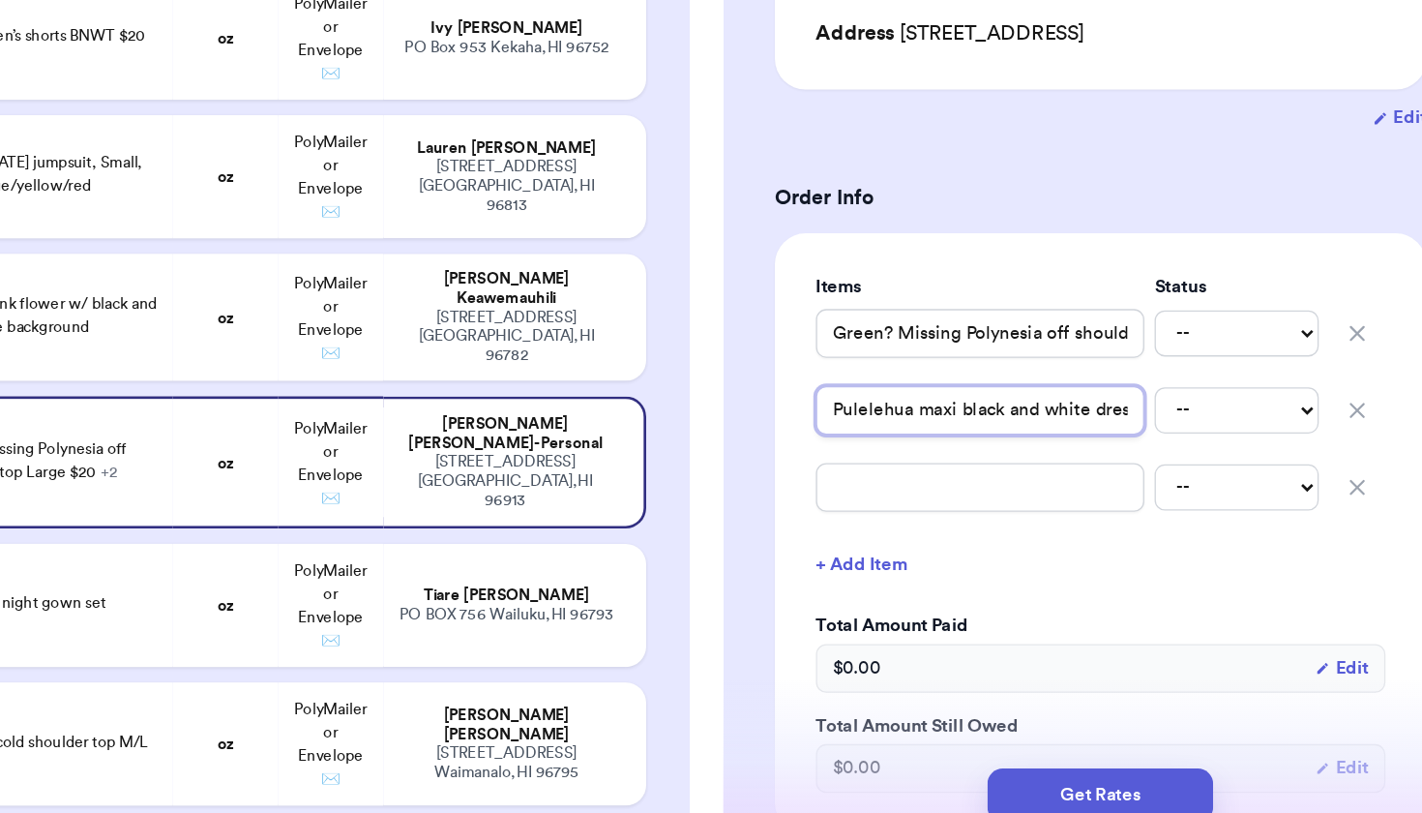
click at [923, 468] on input "Pulelehua maxi black and white dress BNWT" at bounding box center [1047, 486] width 248 height 37
click at [923, 410] on input "Green? Missing Polynesia off shoulder top Large $20" at bounding box center [1047, 428] width 248 height 37
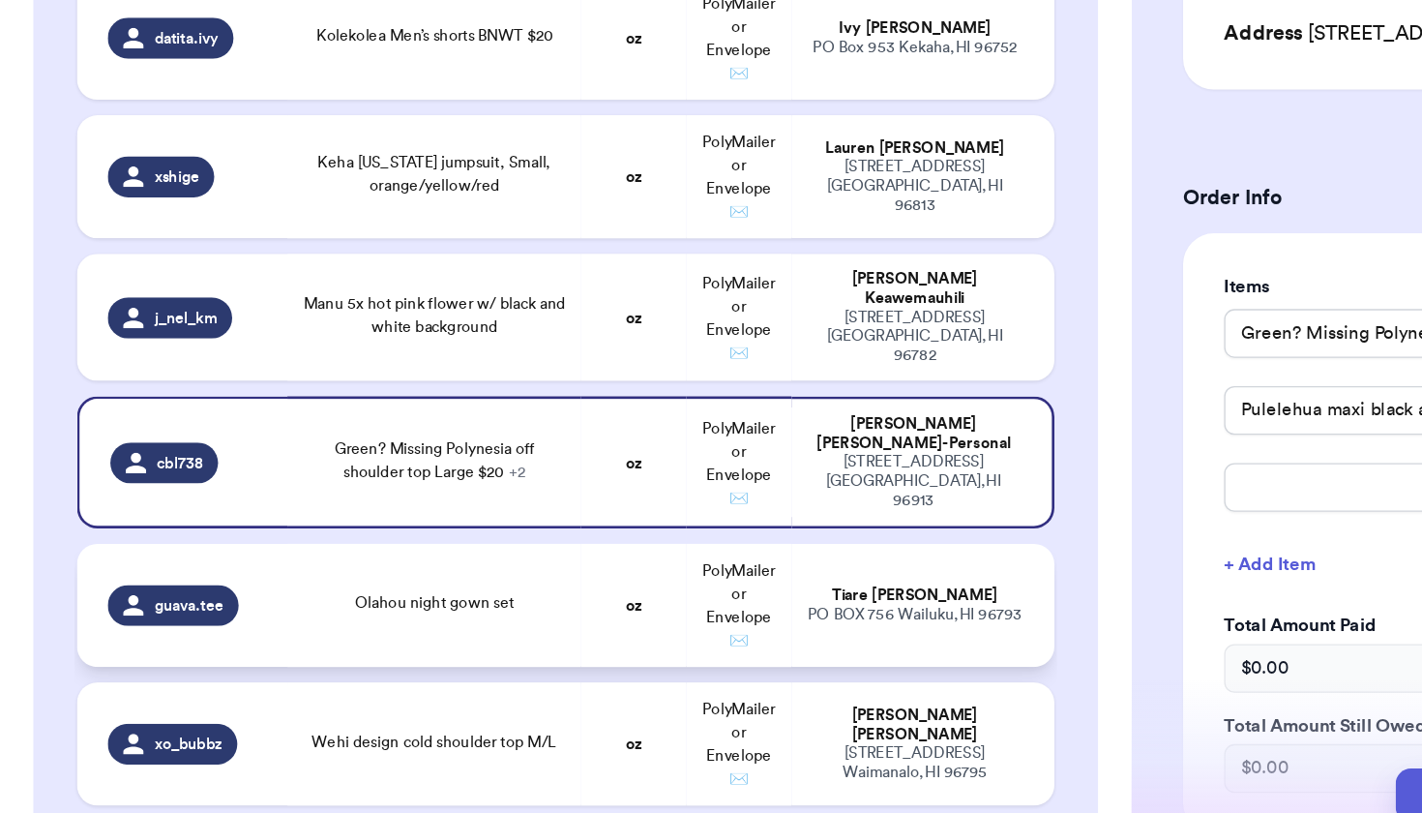
click at [445, 587] on td "oz" at bounding box center [477, 633] width 79 height 93
type input "Olahou night gown set"
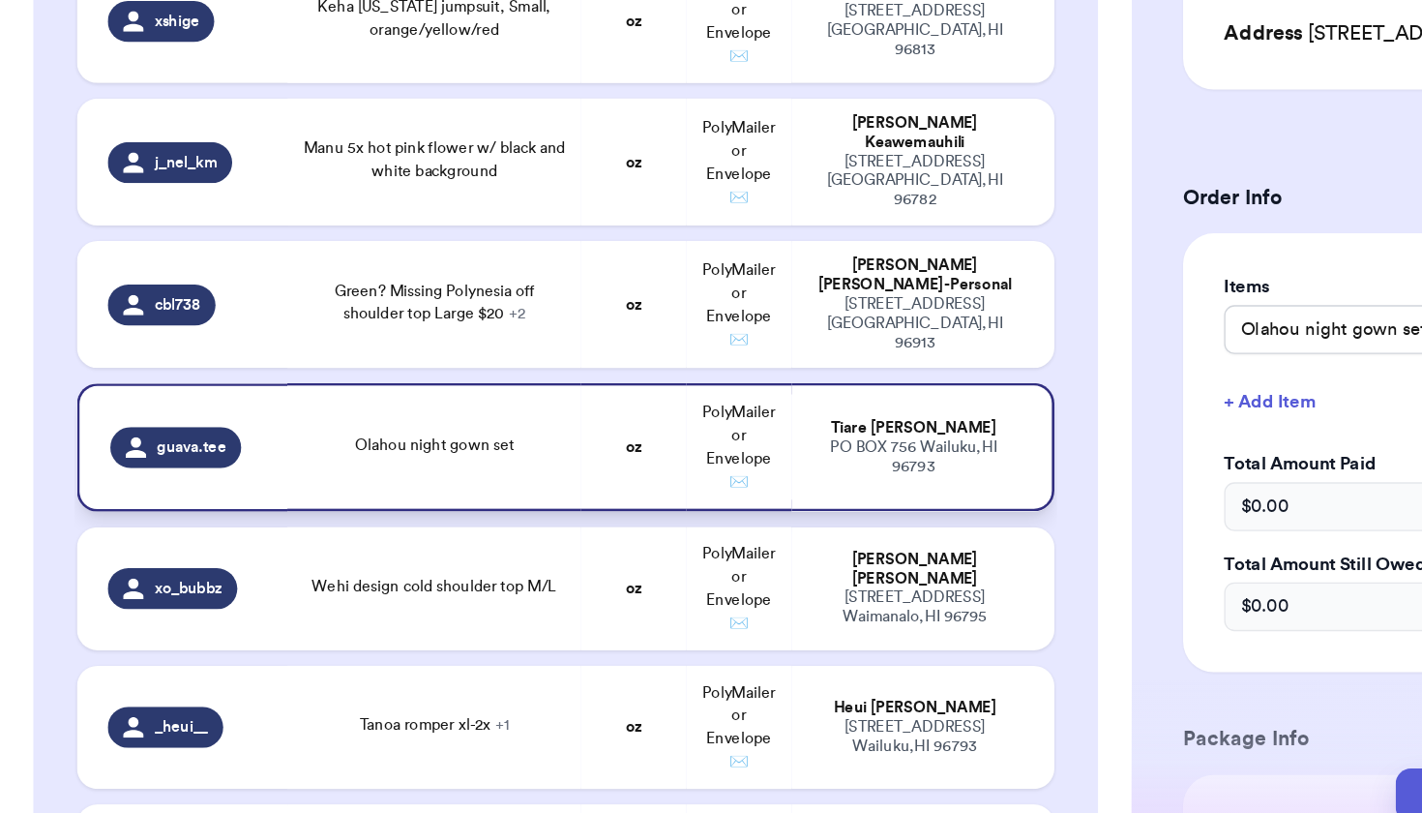
scroll to position [4248, 0]
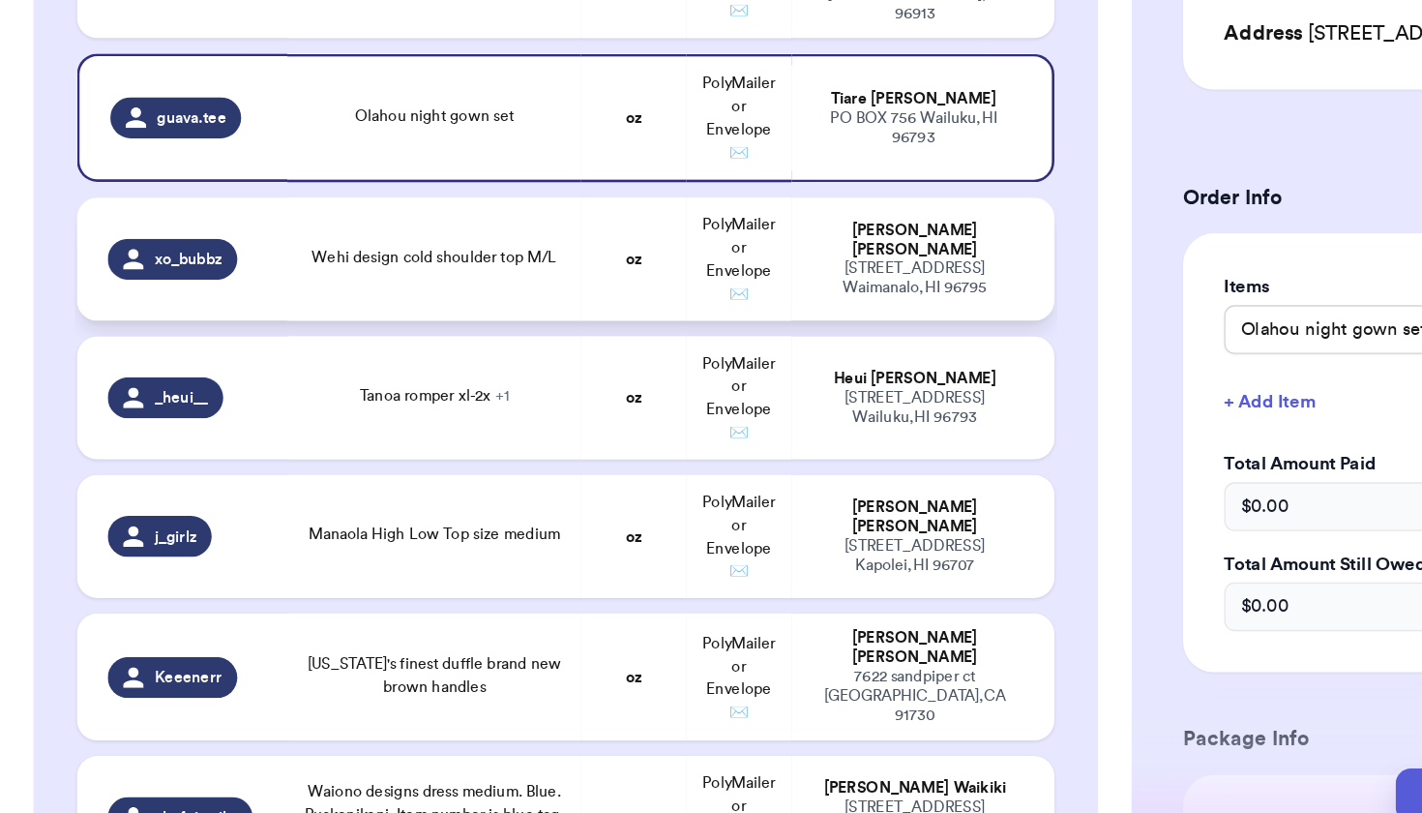
click at [409, 326] on td "Wehi design cold shoulder top M/L" at bounding box center [328, 372] width 222 height 93
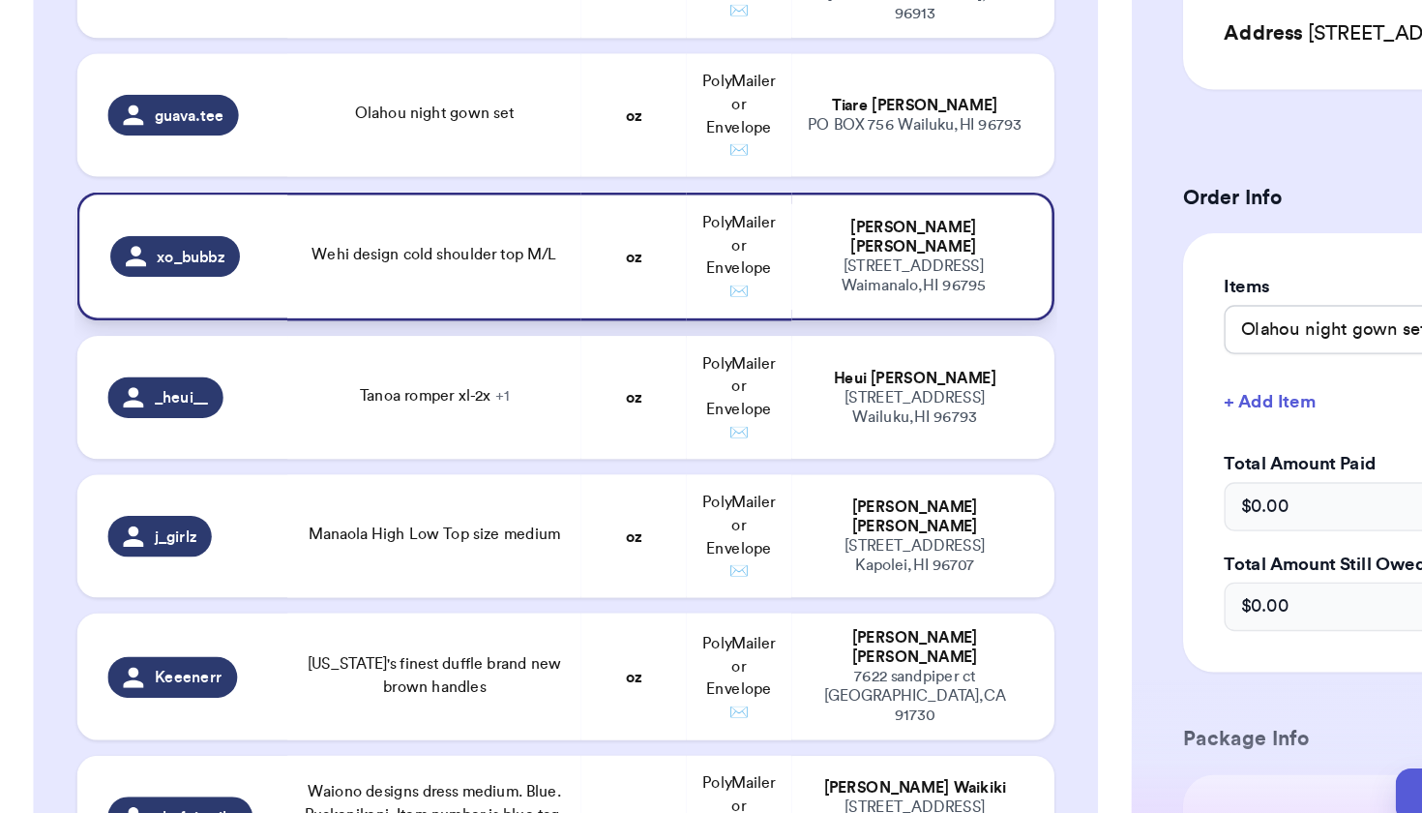
type input "Wehi design cold shoulder top M/L"
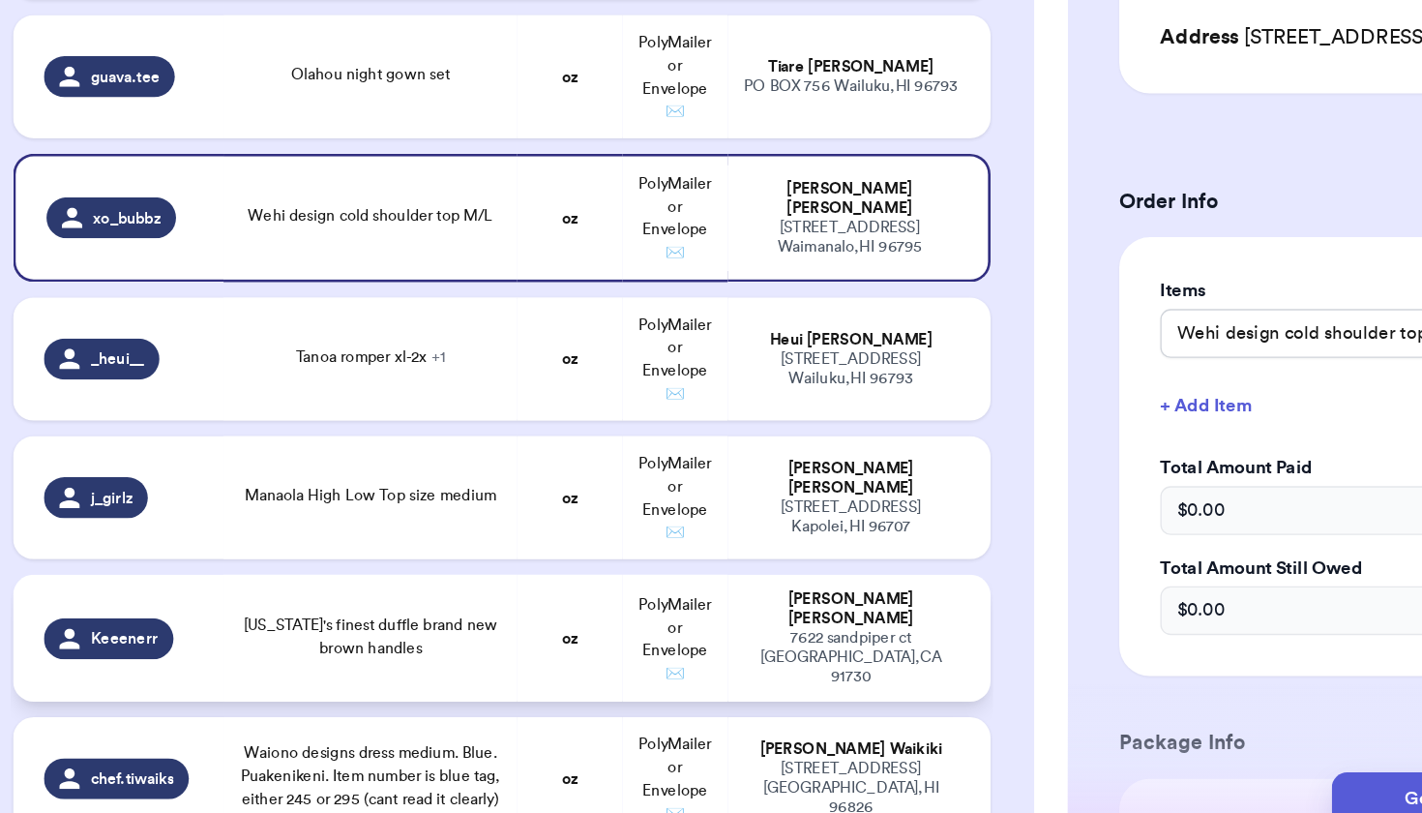
scroll to position [4269, 0]
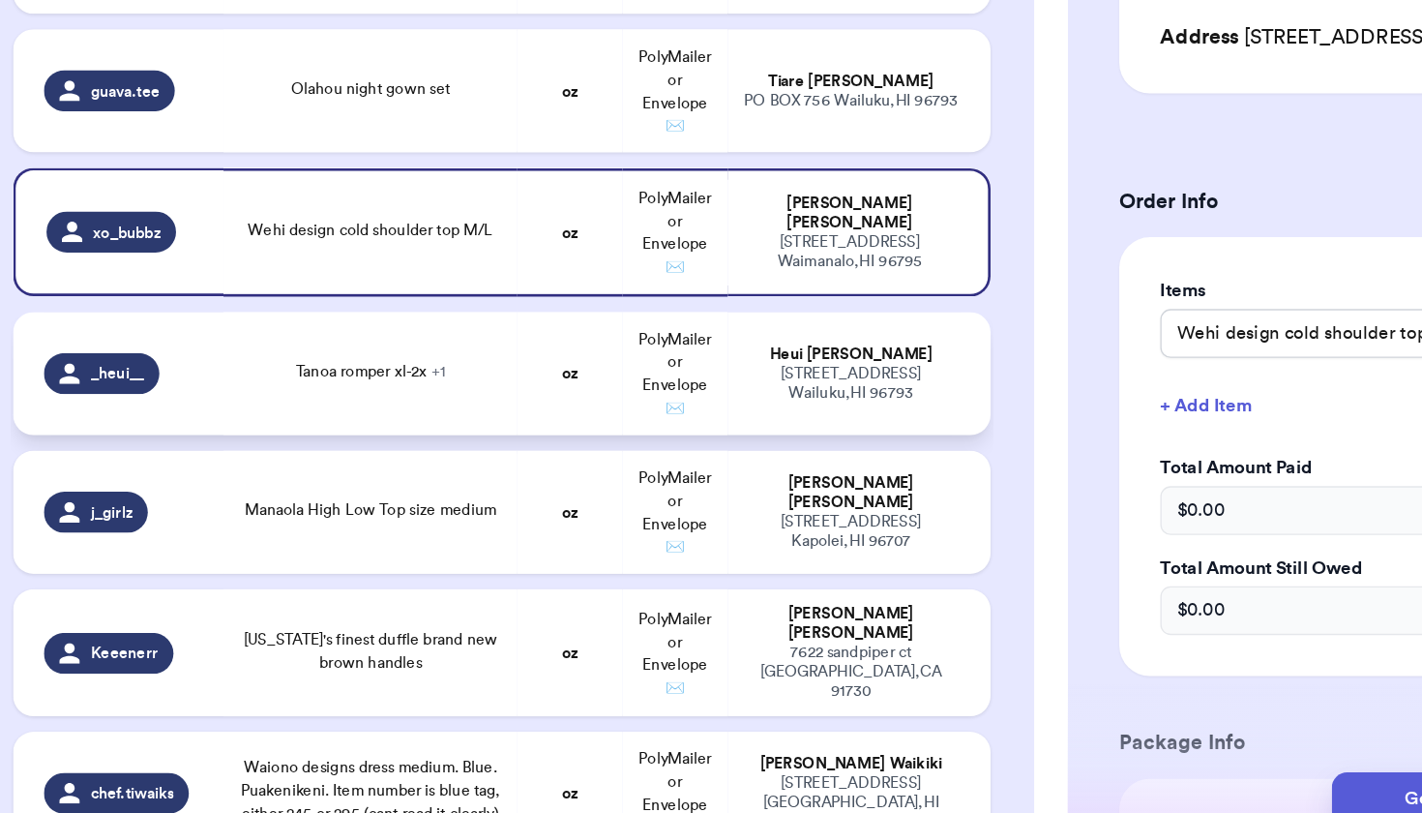
click at [285, 409] on td "Tanoa romper xl-2x + 1" at bounding box center [328, 455] width 222 height 93
type input "Tanoa romper xl-2x"
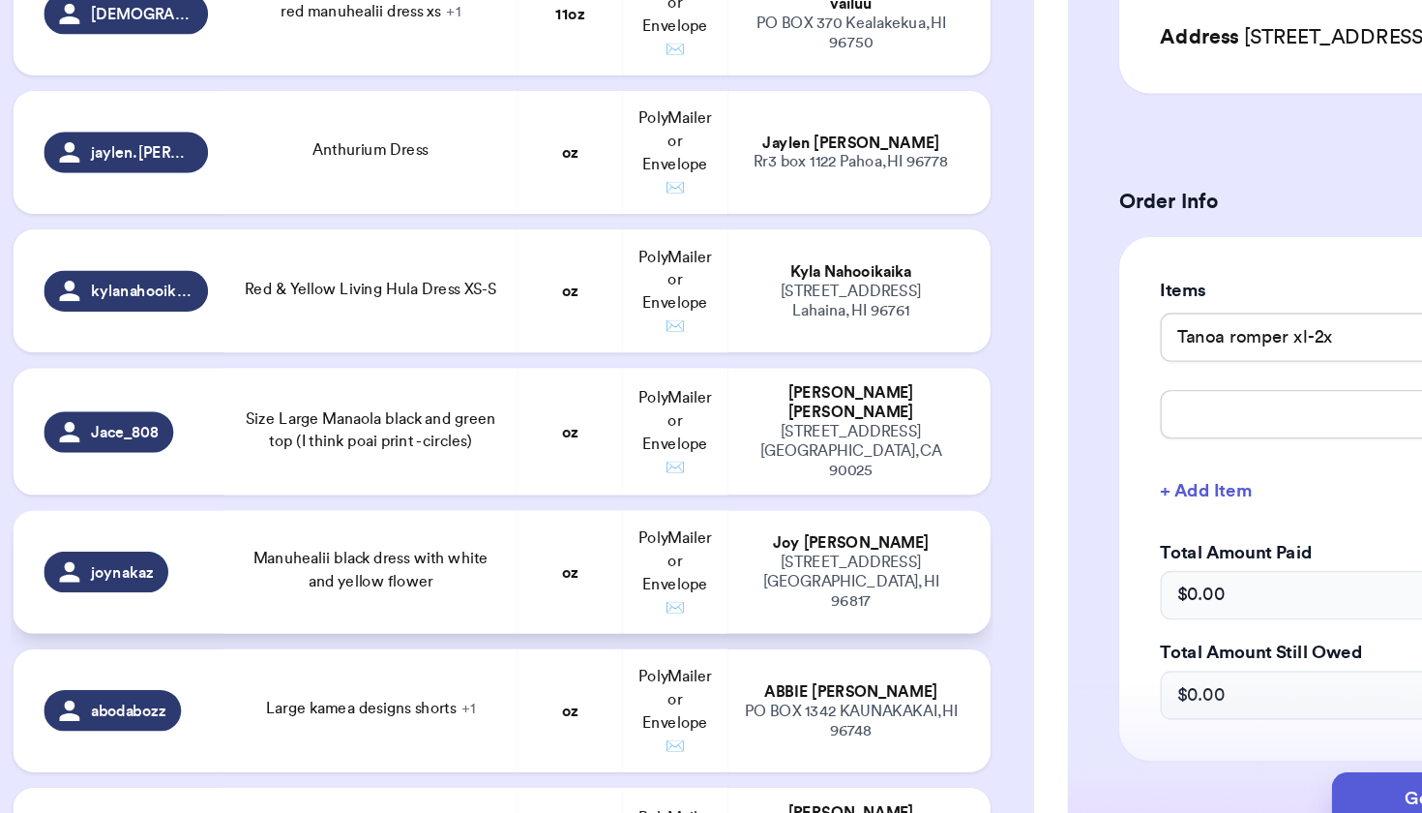
scroll to position [1965, 0]
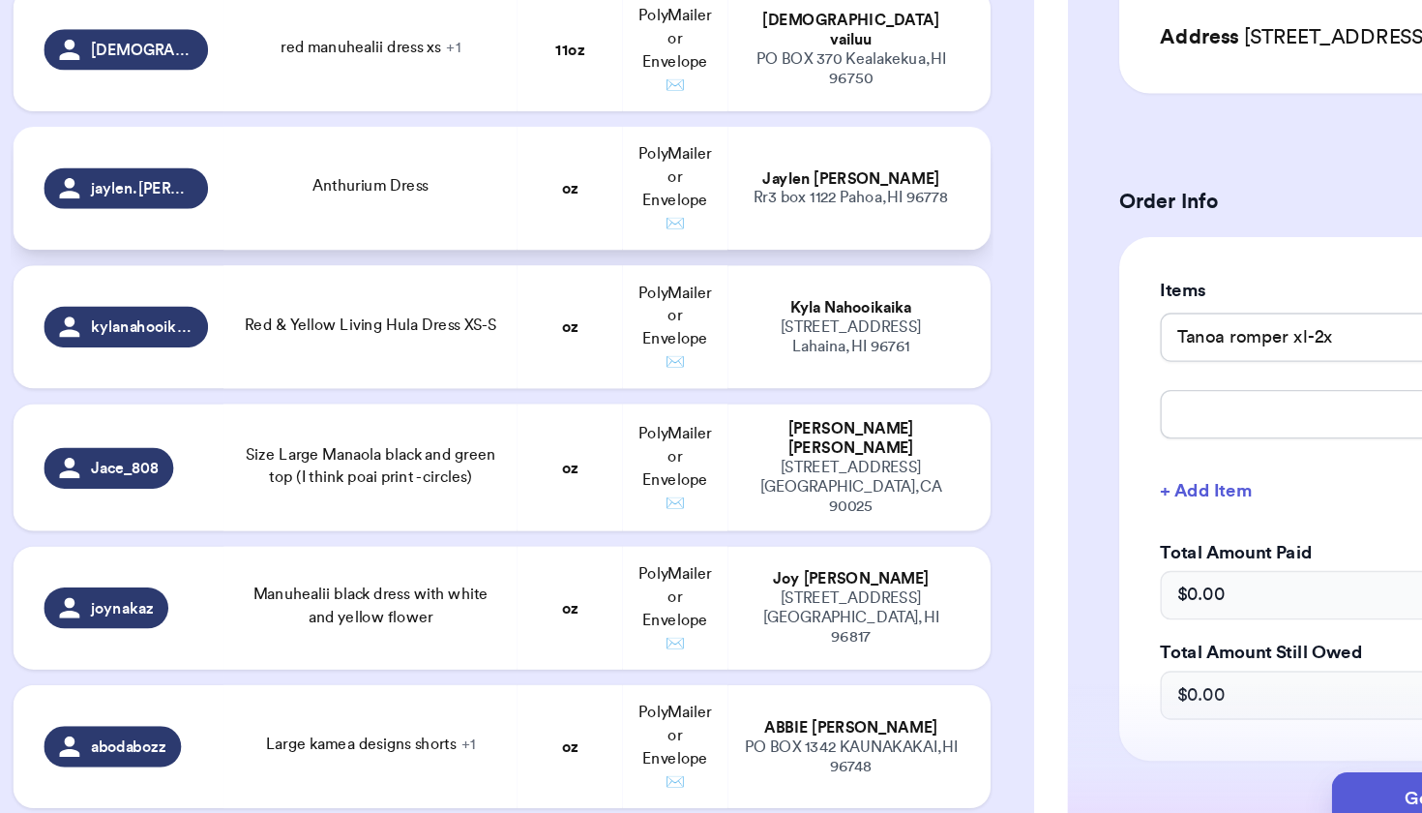
click at [294, 270] on td "Anthurium Dress" at bounding box center [328, 316] width 222 height 93
type input "Anthurium Dress"
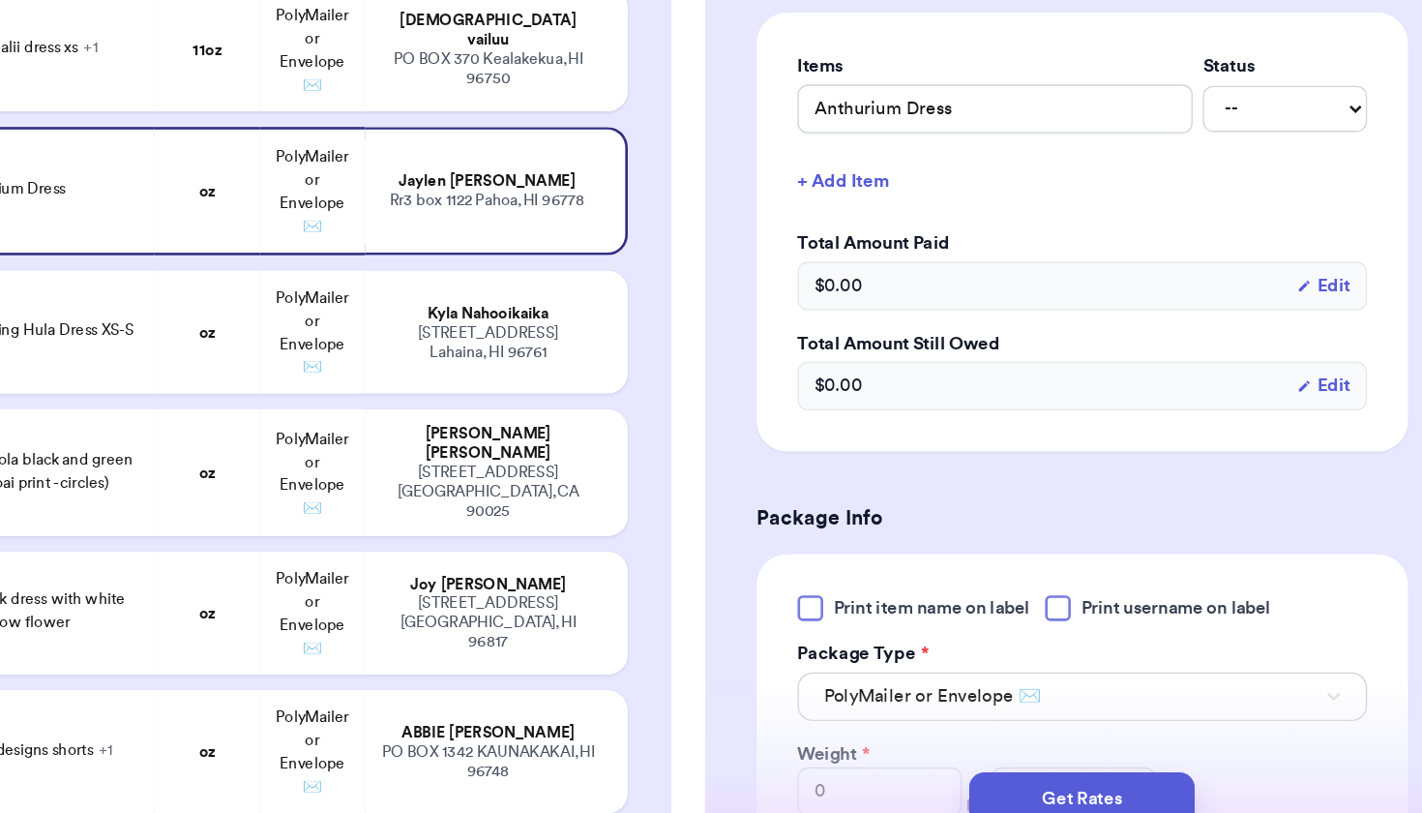
scroll to position [853, 0]
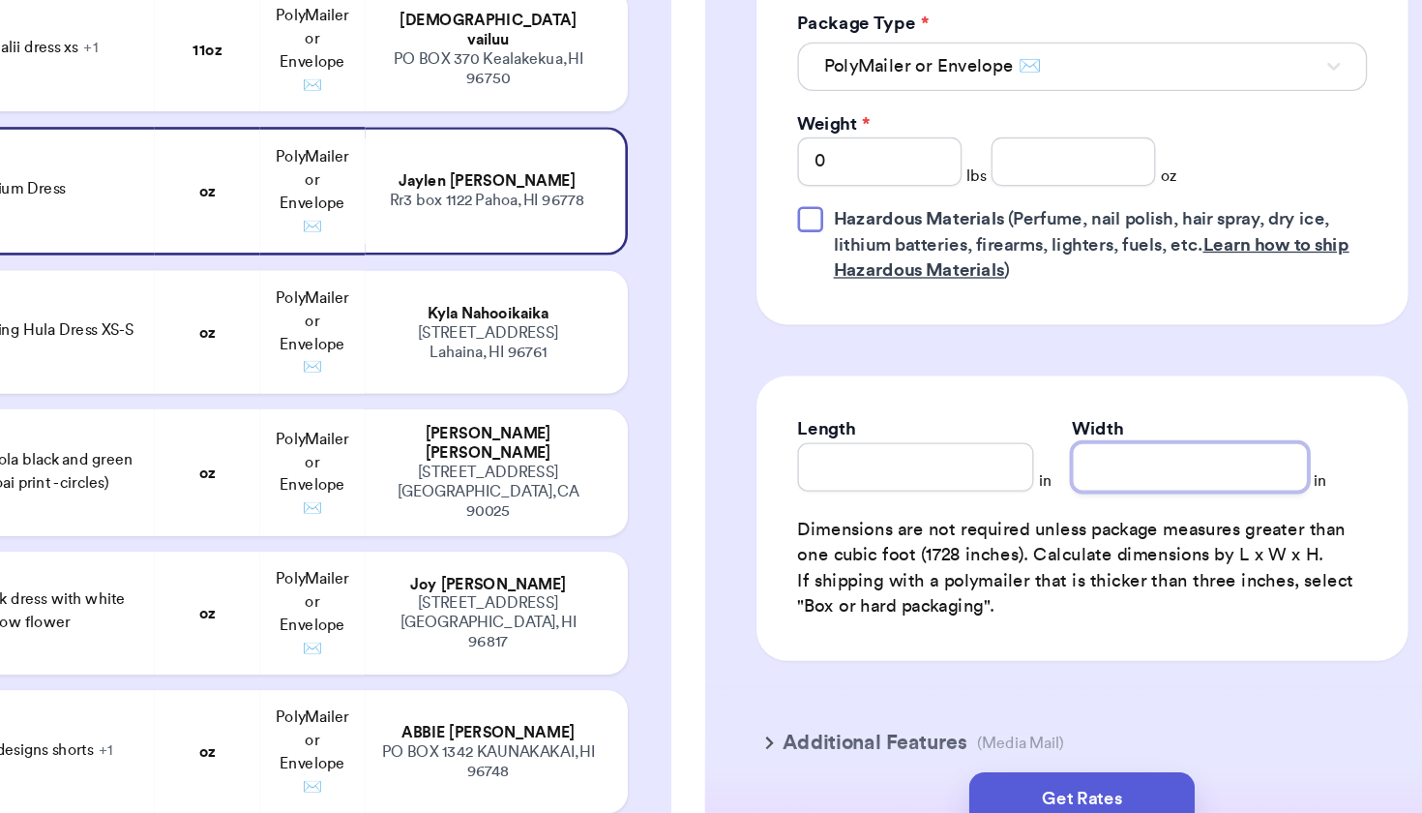
click at [1130, 508] on input "Width" at bounding box center [1219, 526] width 178 height 37
click at [1069, 278] on input "number" at bounding box center [1131, 296] width 124 height 37
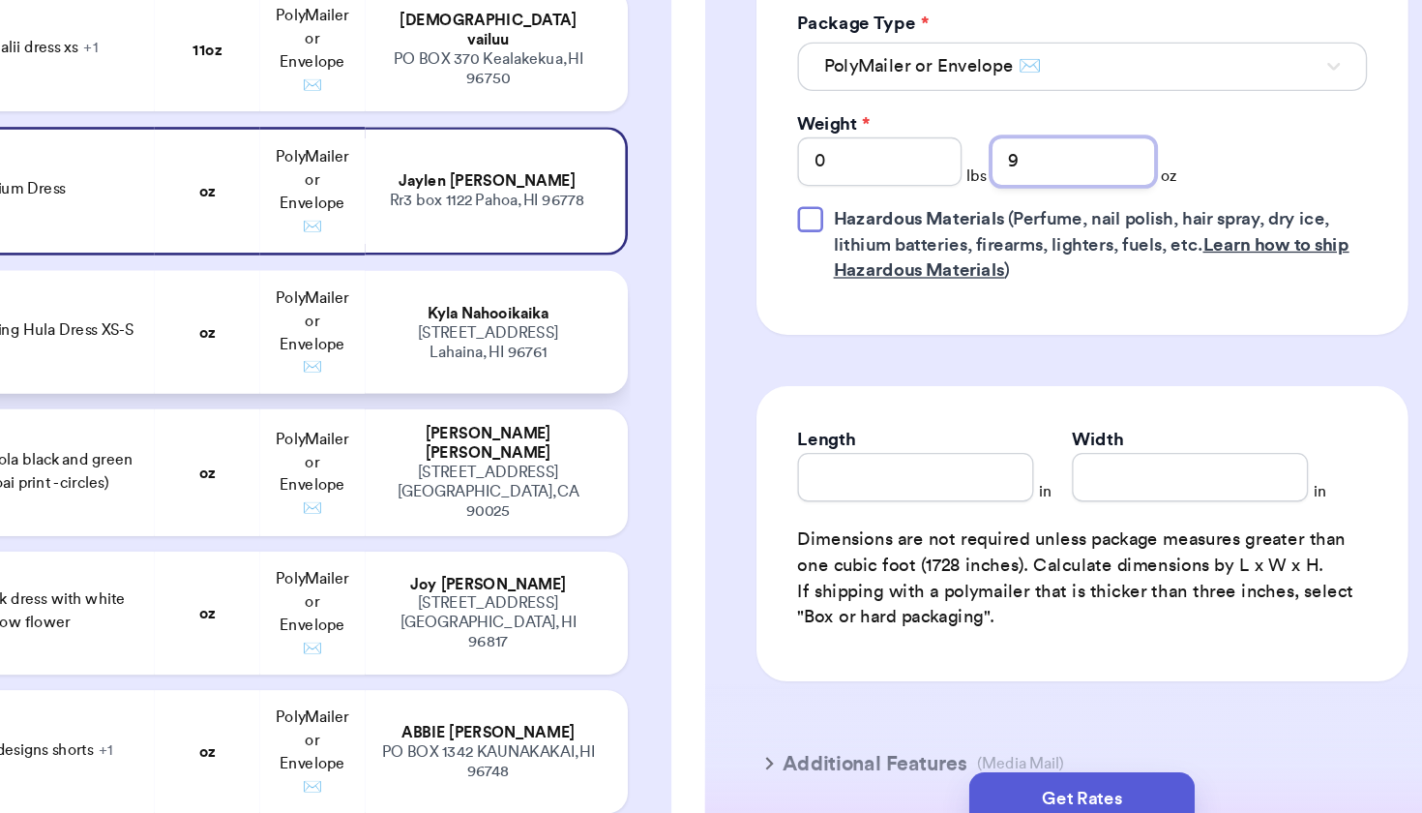
type input "9"
click at [597, 378] on td "[PERSON_NAME] [STREET_ADDRESS]" at bounding box center [696, 424] width 198 height 93
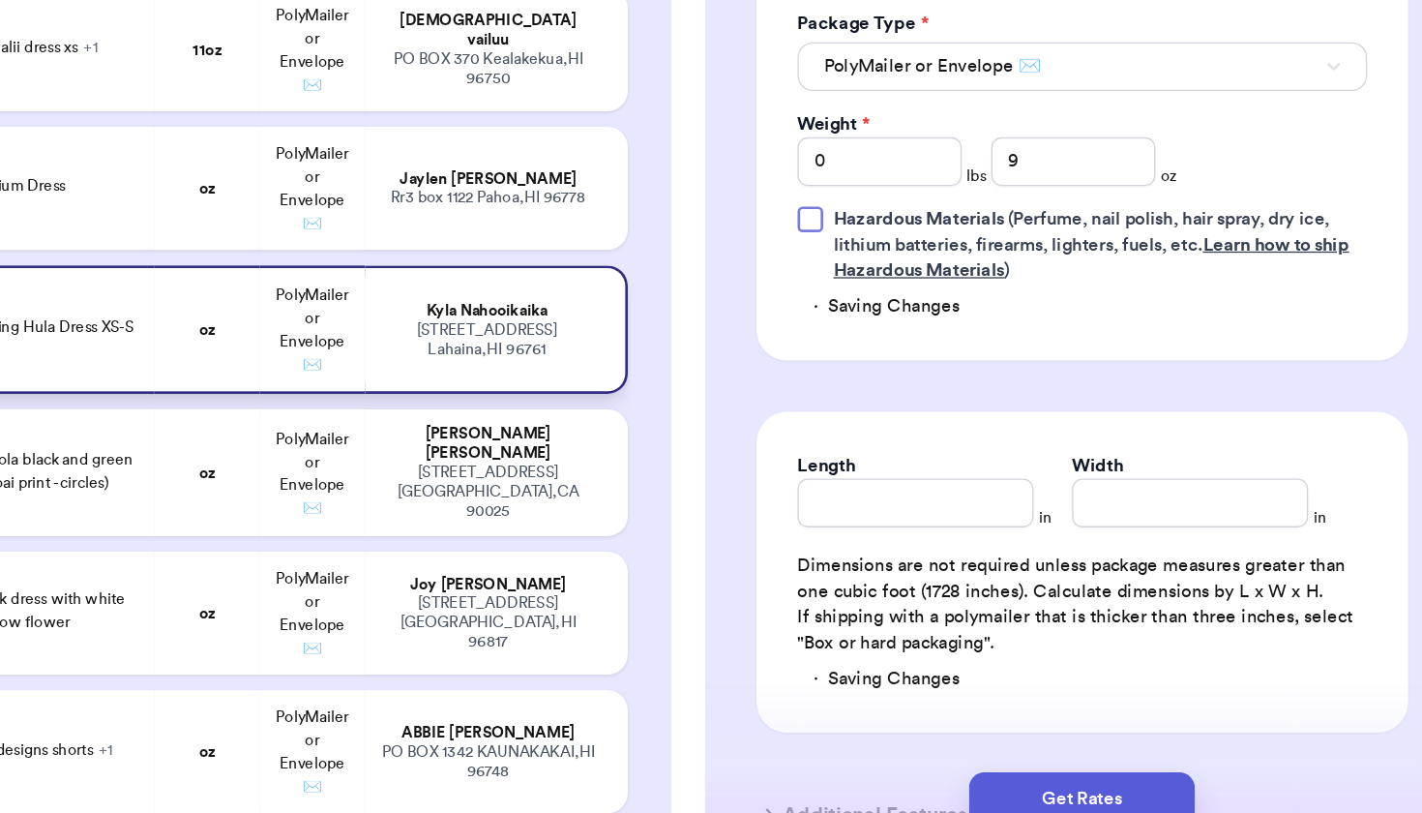
type input "Red & Yellow Living Hula Dress XS-S"
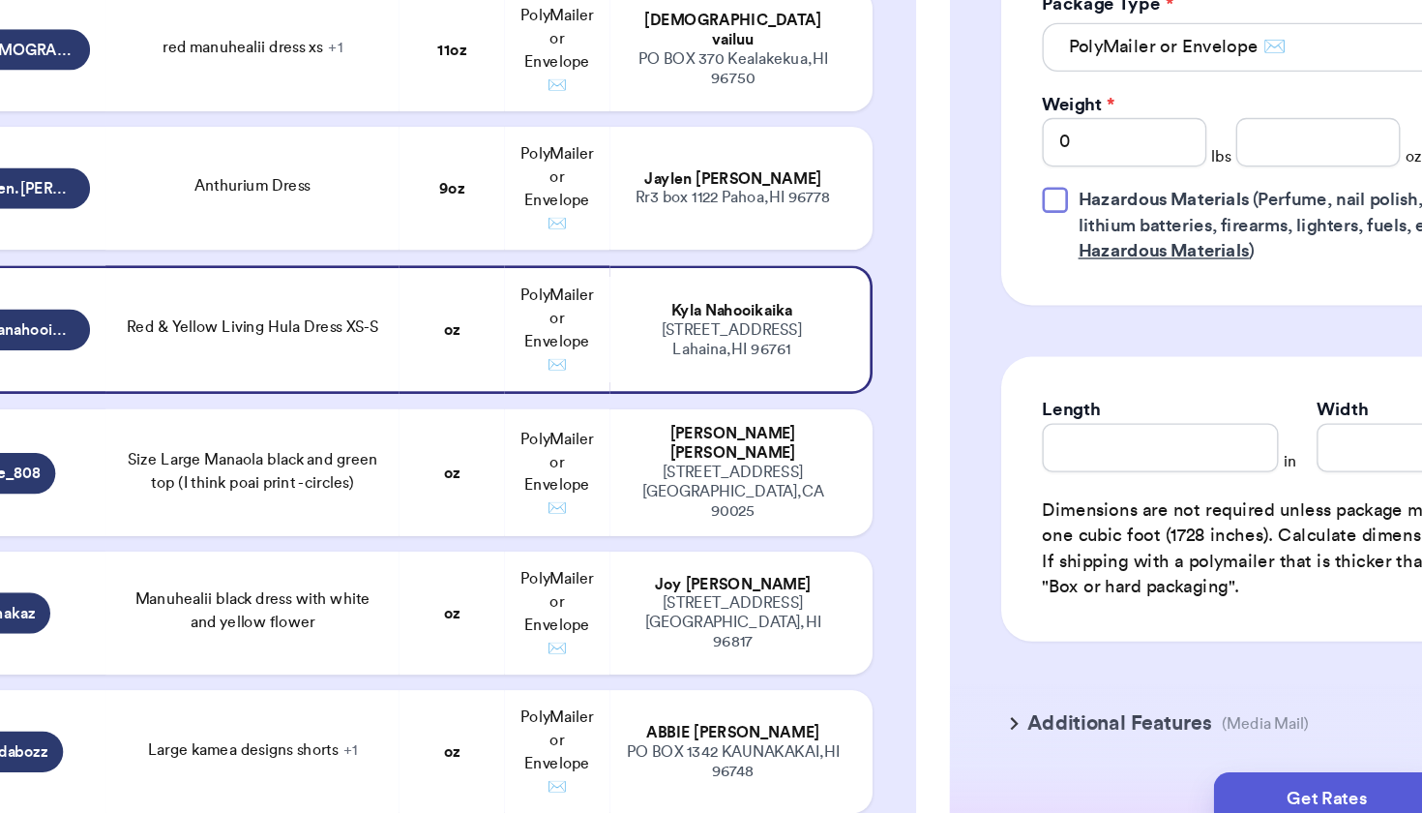
scroll to position [866, 0]
click at [1069, 264] on input "number" at bounding box center [1131, 282] width 124 height 37
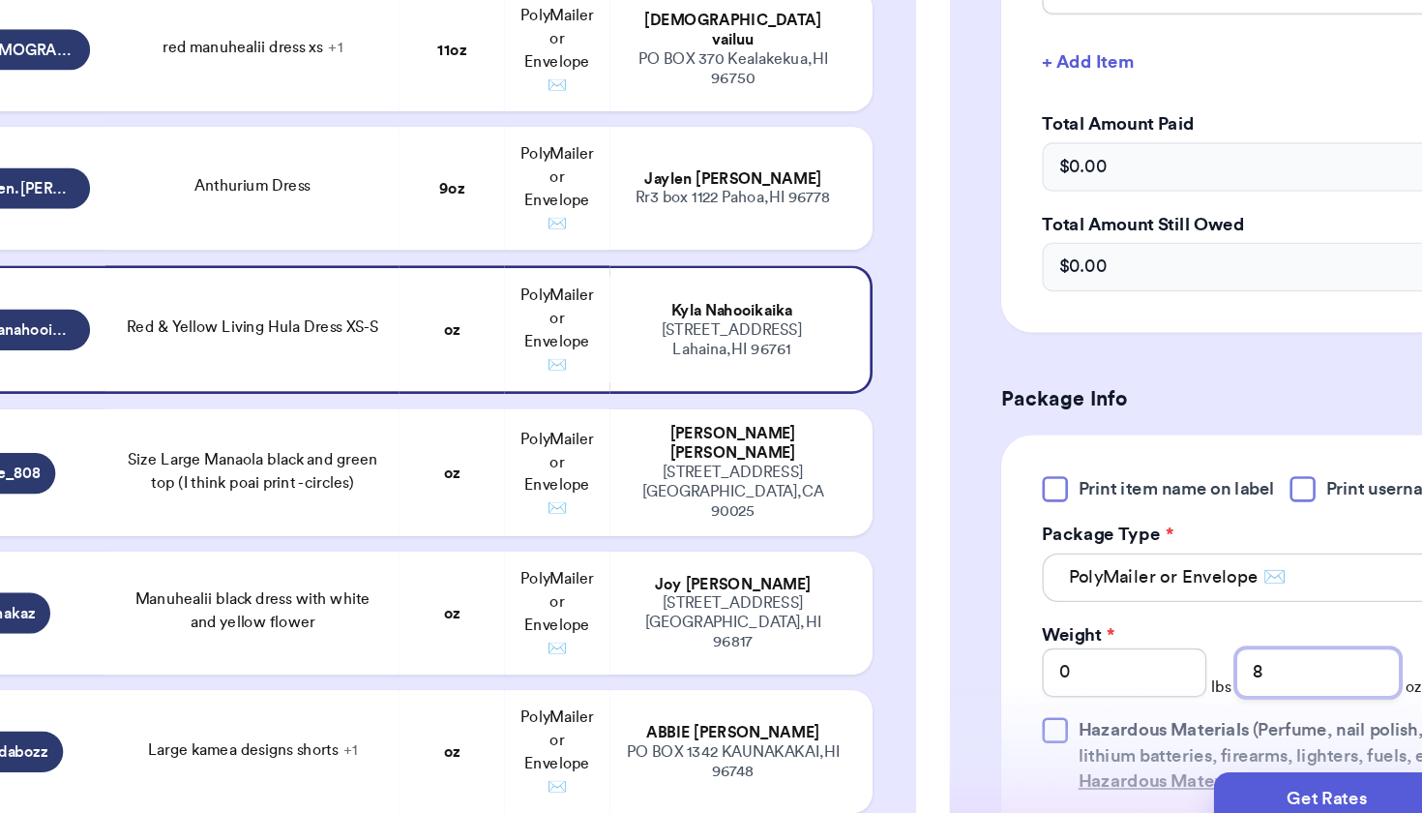
scroll to position [474, 0]
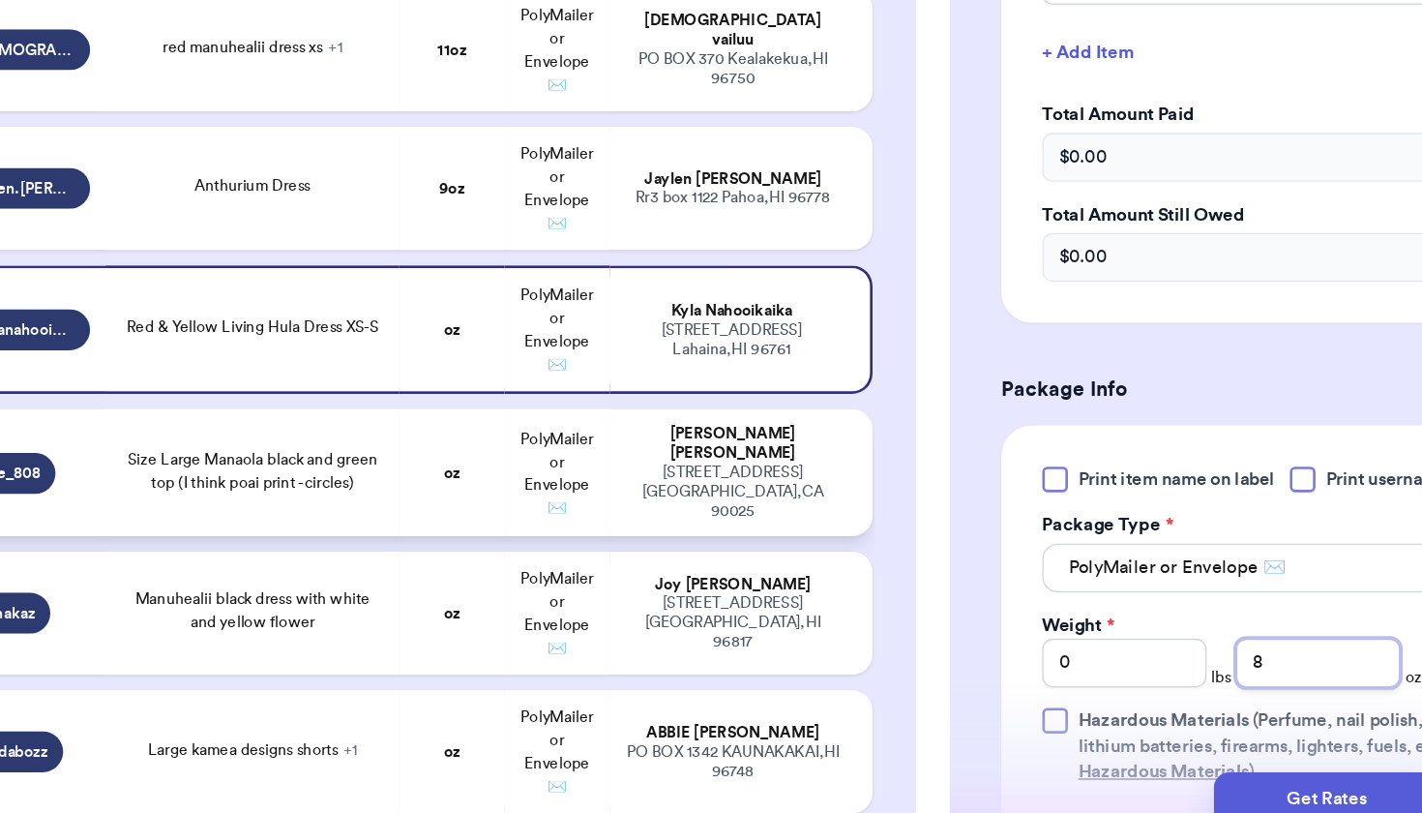
type input "8"
click at [609, 524] on div "[STREET_ADDRESS] [GEOGRAPHIC_DATA]" at bounding box center [691, 546] width 164 height 44
type input "Size Large Manaola black and green top (I think poai print - circles)"
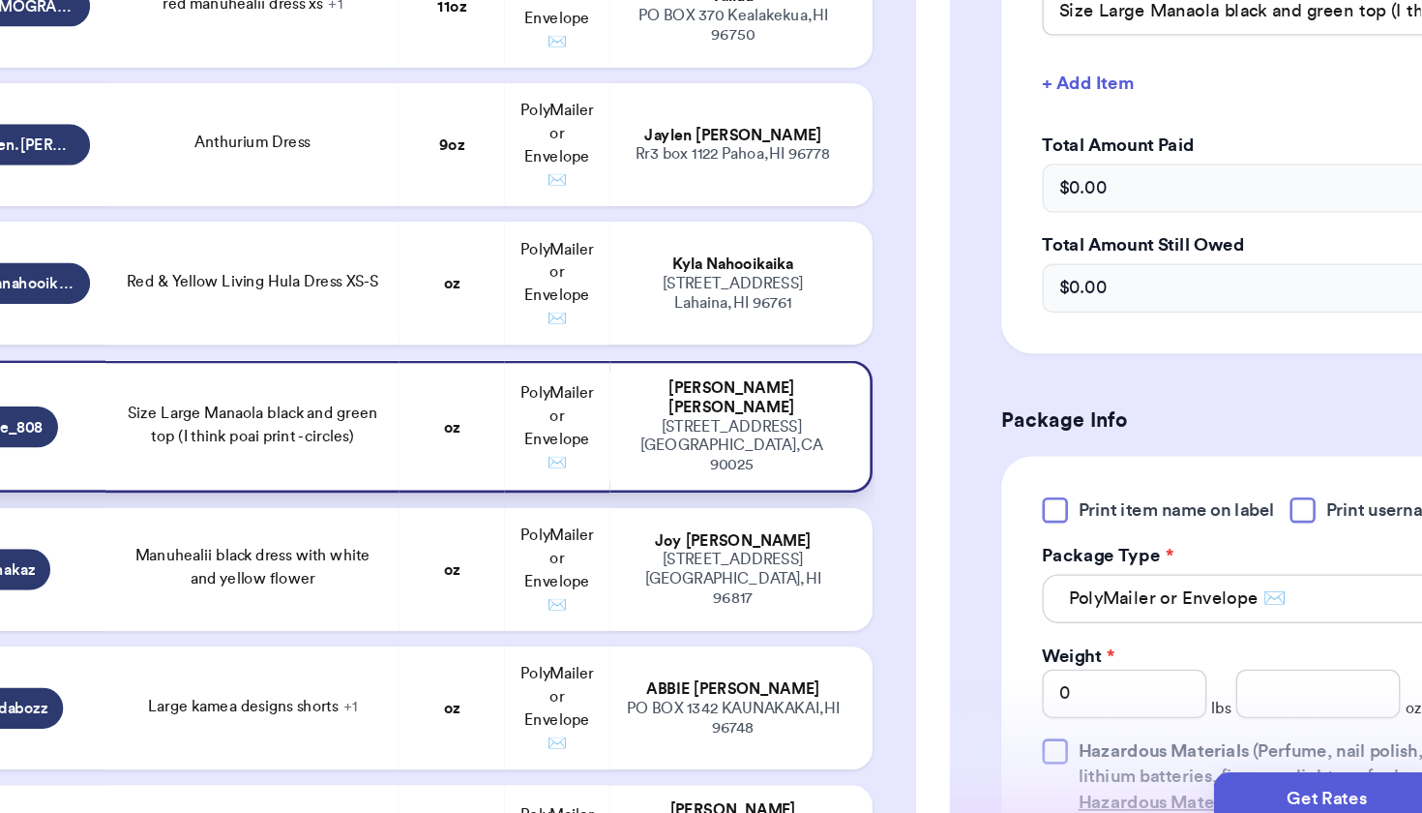
scroll to position [2010, 0]
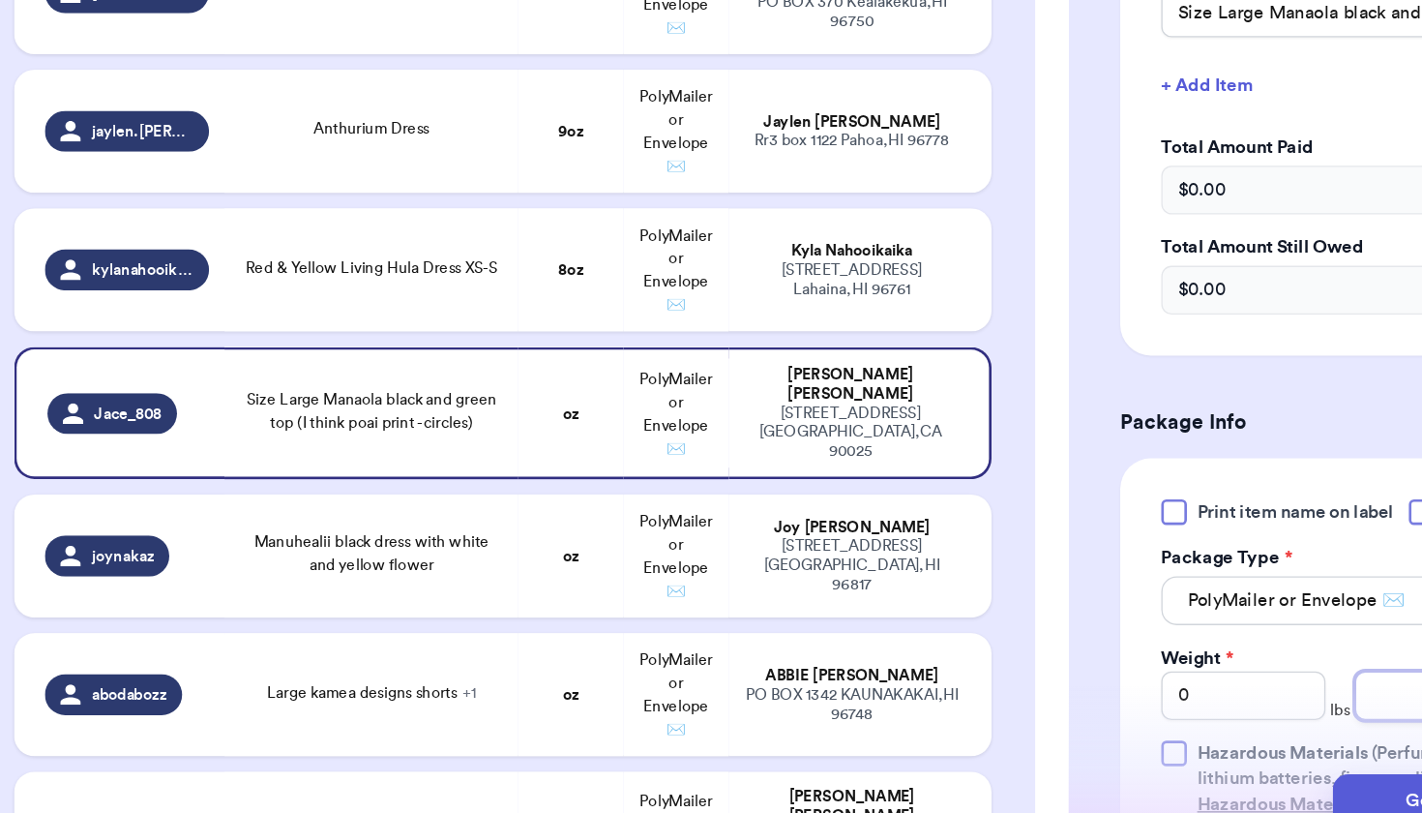
click at [1069, 679] on input "number" at bounding box center [1131, 697] width 124 height 37
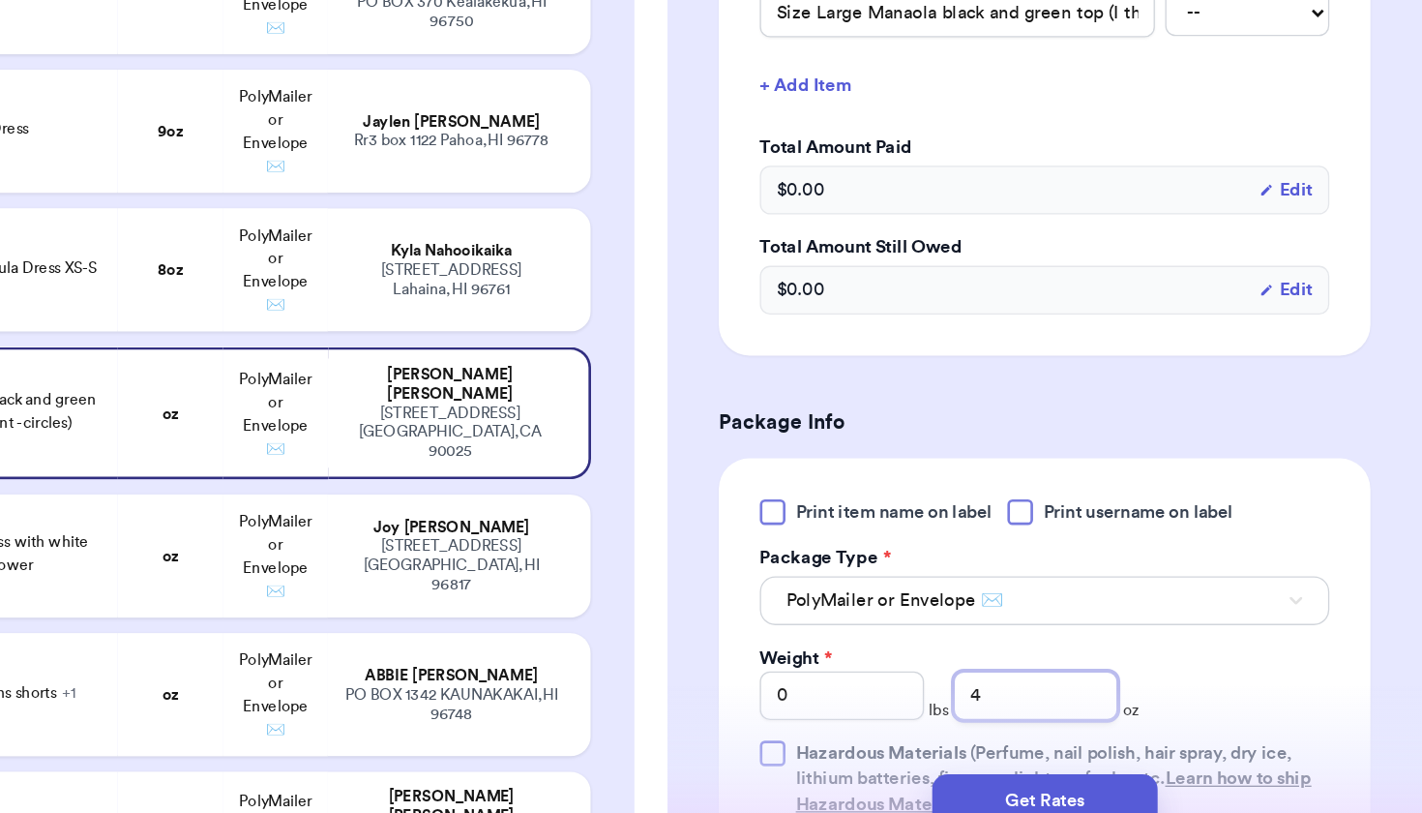
scroll to position [0, 0]
type input "4"
click at [609, 578] on div "[STREET_ADDRESS]" at bounding box center [691, 600] width 164 height 44
type input "Manuhealii black dress with white and yellow flower"
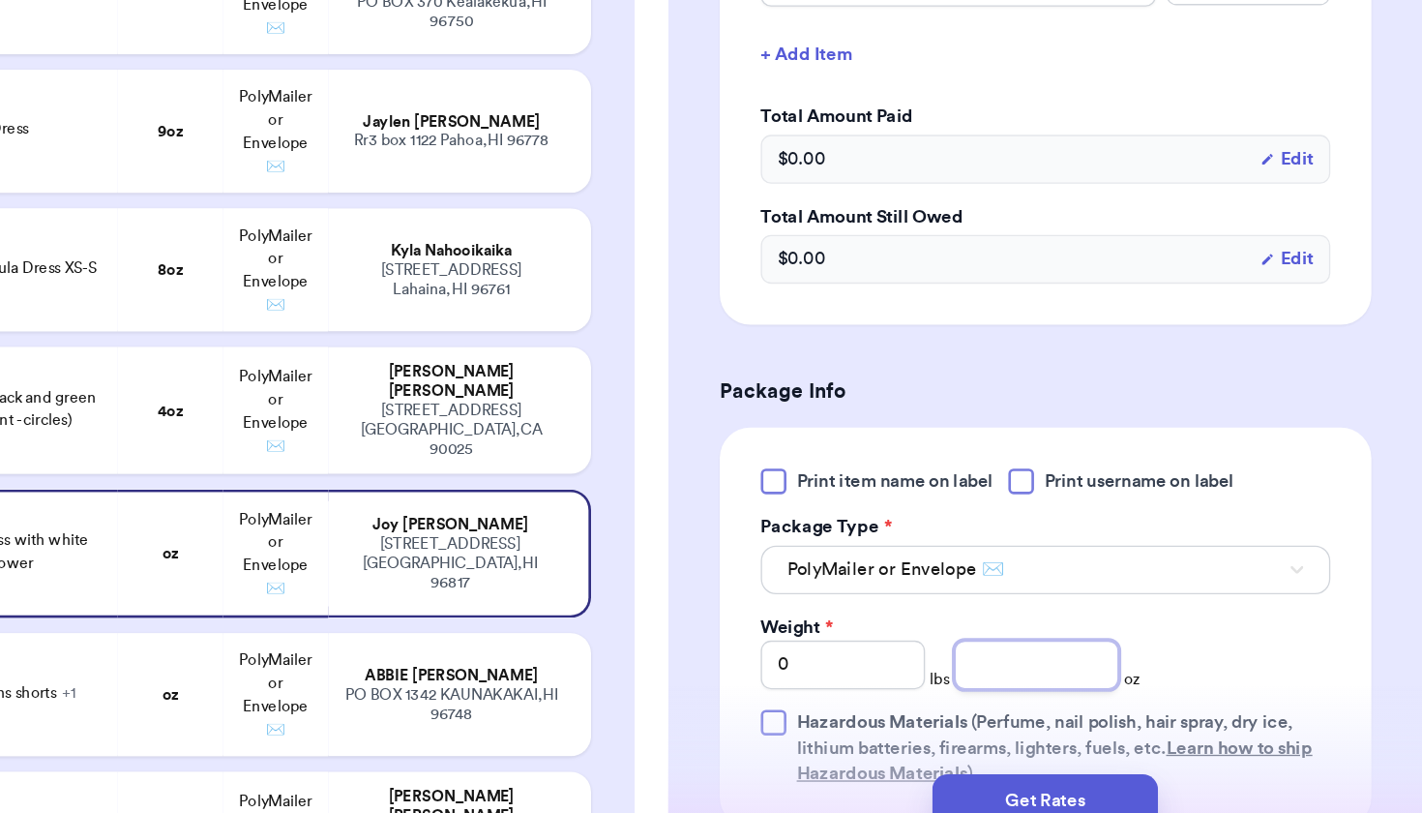
click at [1069, 656] on input "number" at bounding box center [1131, 674] width 124 height 37
type input "6"
click at [609, 675] on div "[PERSON_NAME]" at bounding box center [691, 682] width 164 height 15
type input "Large kamea designs shorts"
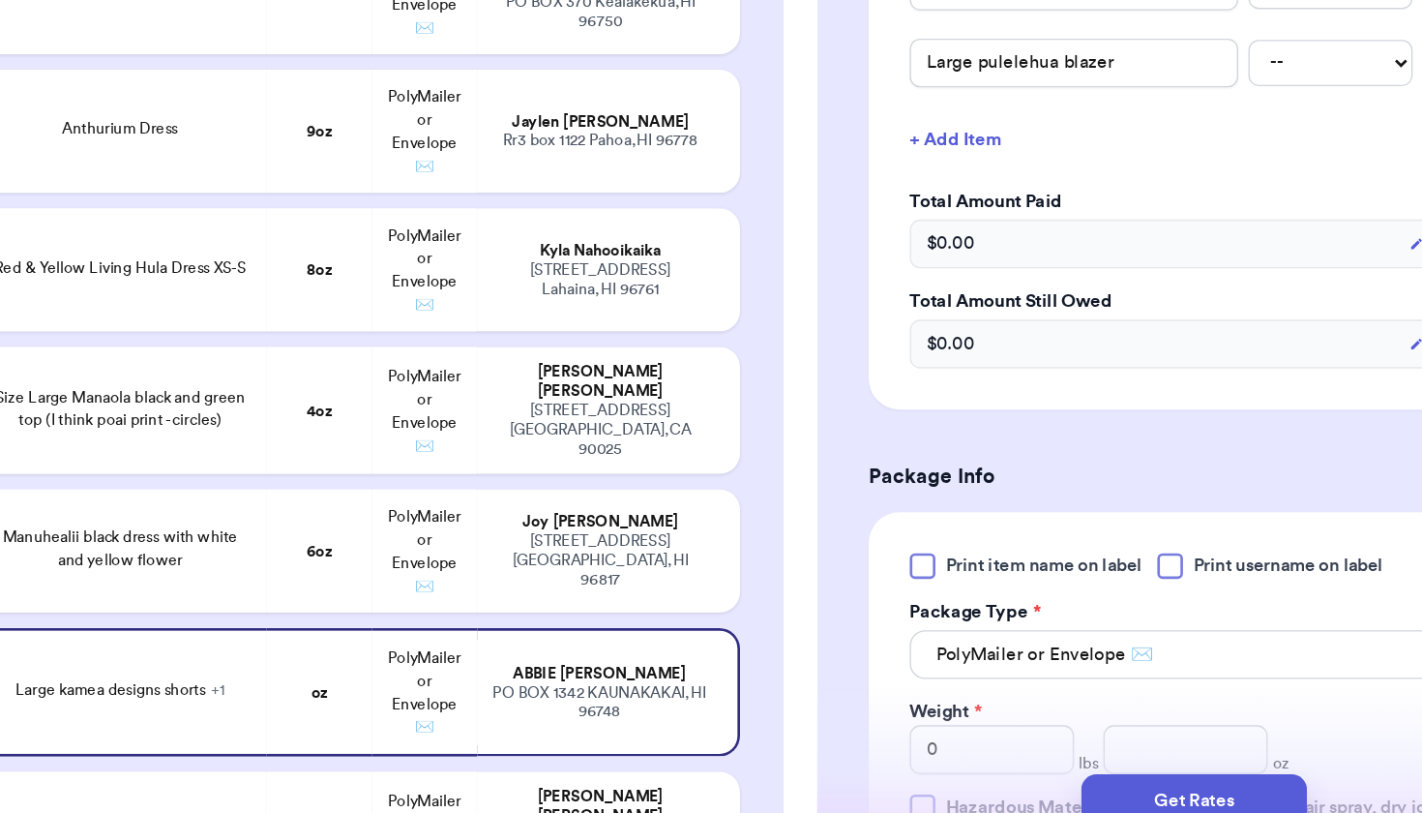
scroll to position [819, 0]
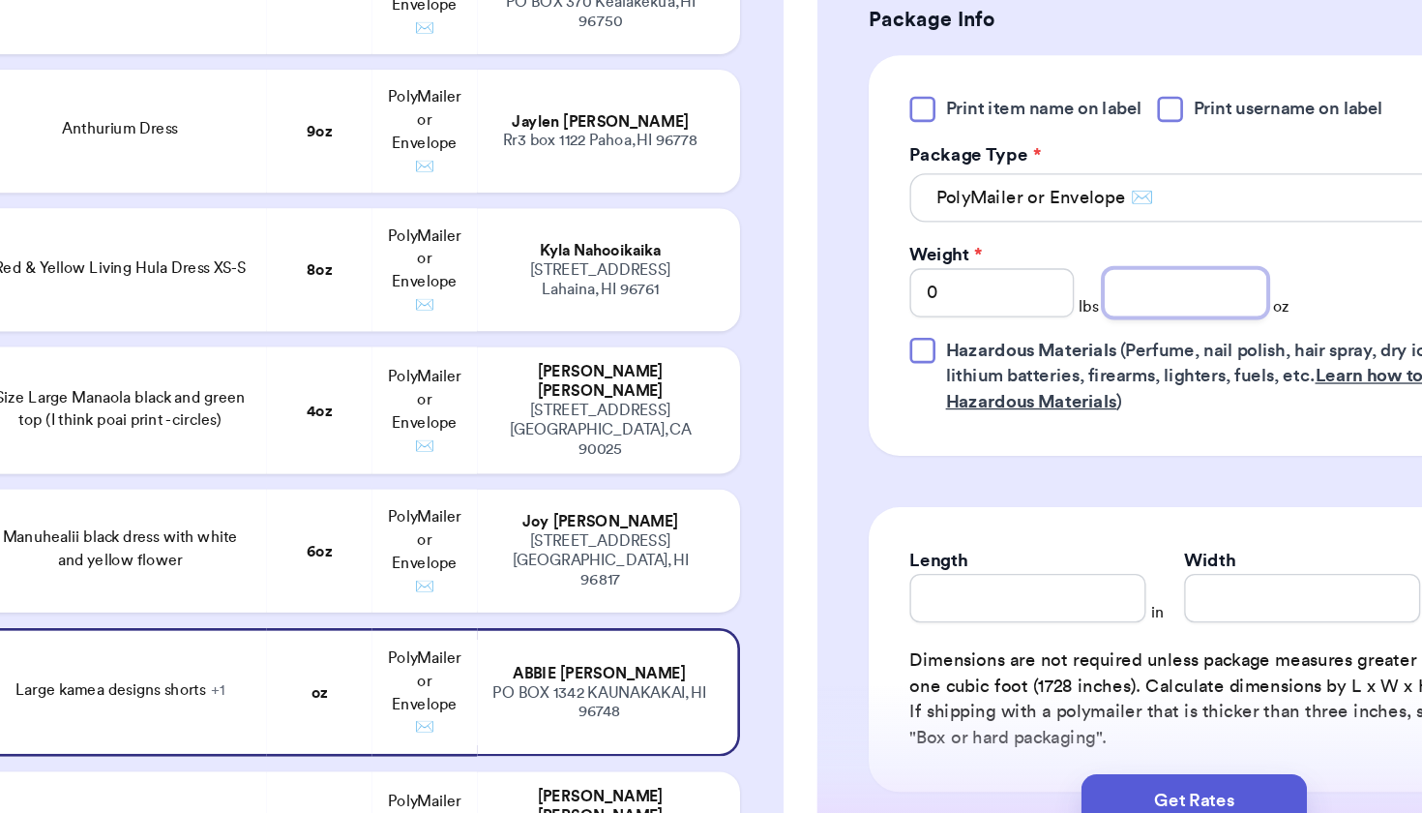
click at [1069, 375] on input "number" at bounding box center [1131, 393] width 124 height 37
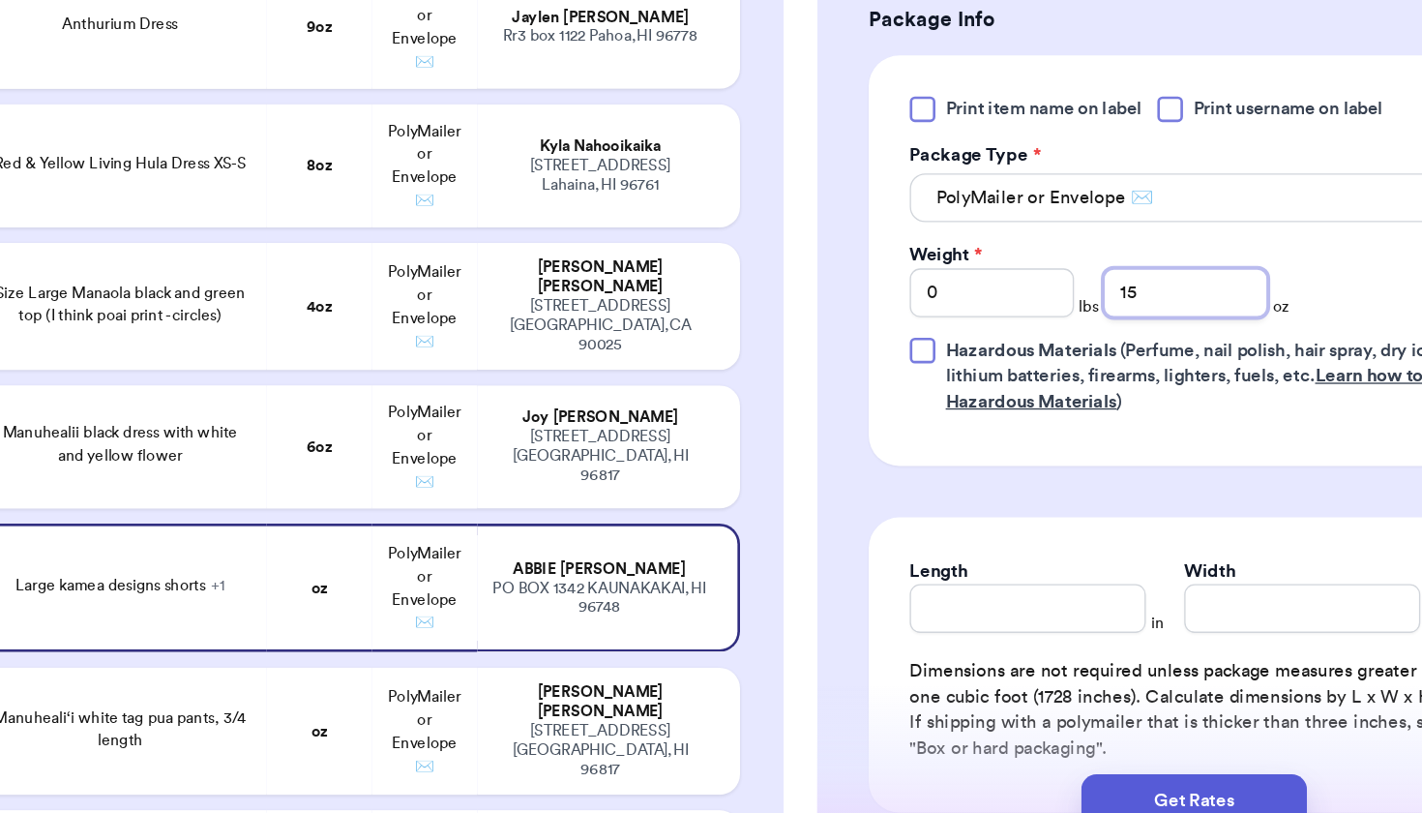
scroll to position [2185, 0]
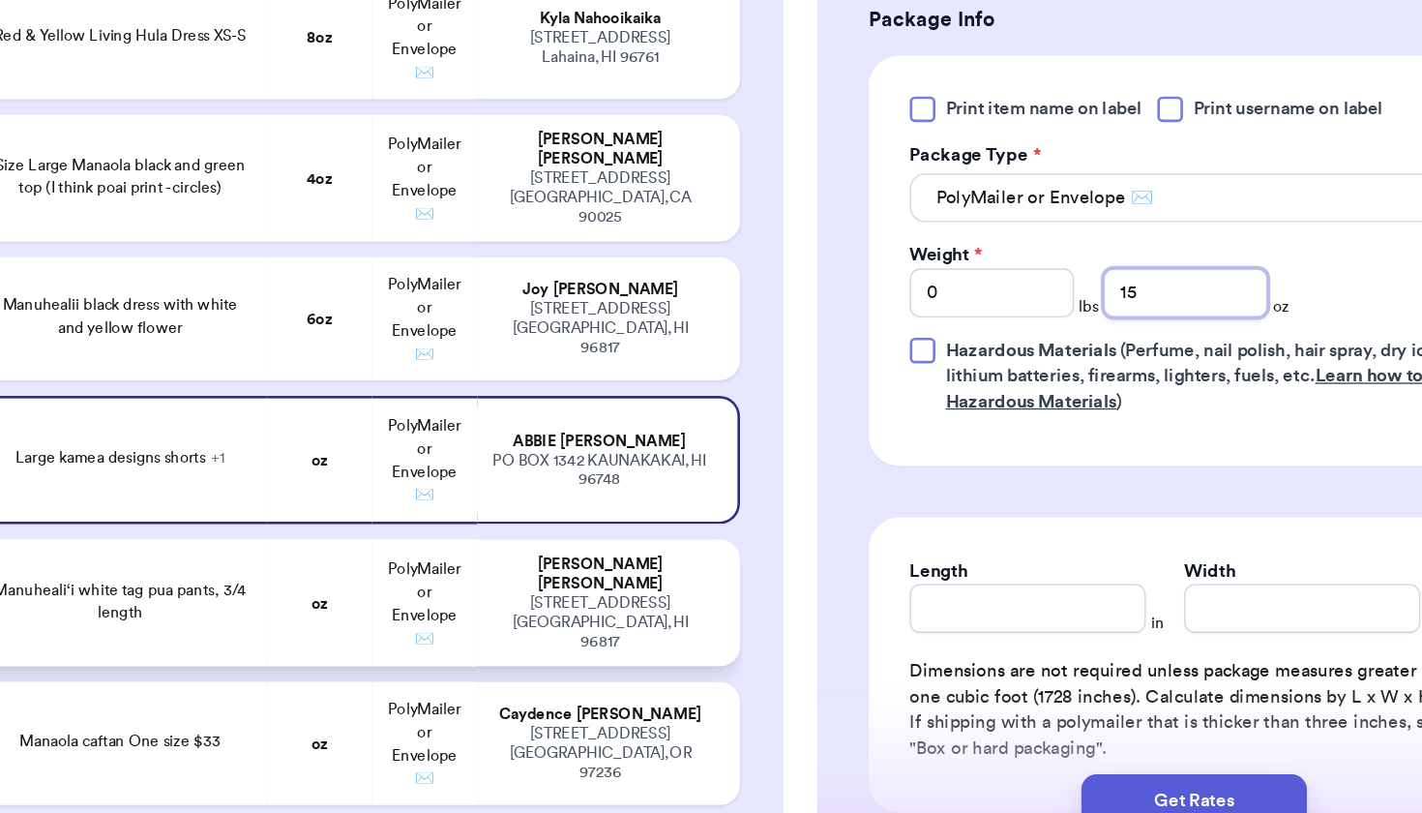
type input "15"
click at [609, 620] on div "[STREET_ADDRESS][PERSON_NAME]" at bounding box center [691, 642] width 164 height 44
type input "Manuheali‘i white tag pua pants, 3/4 length"
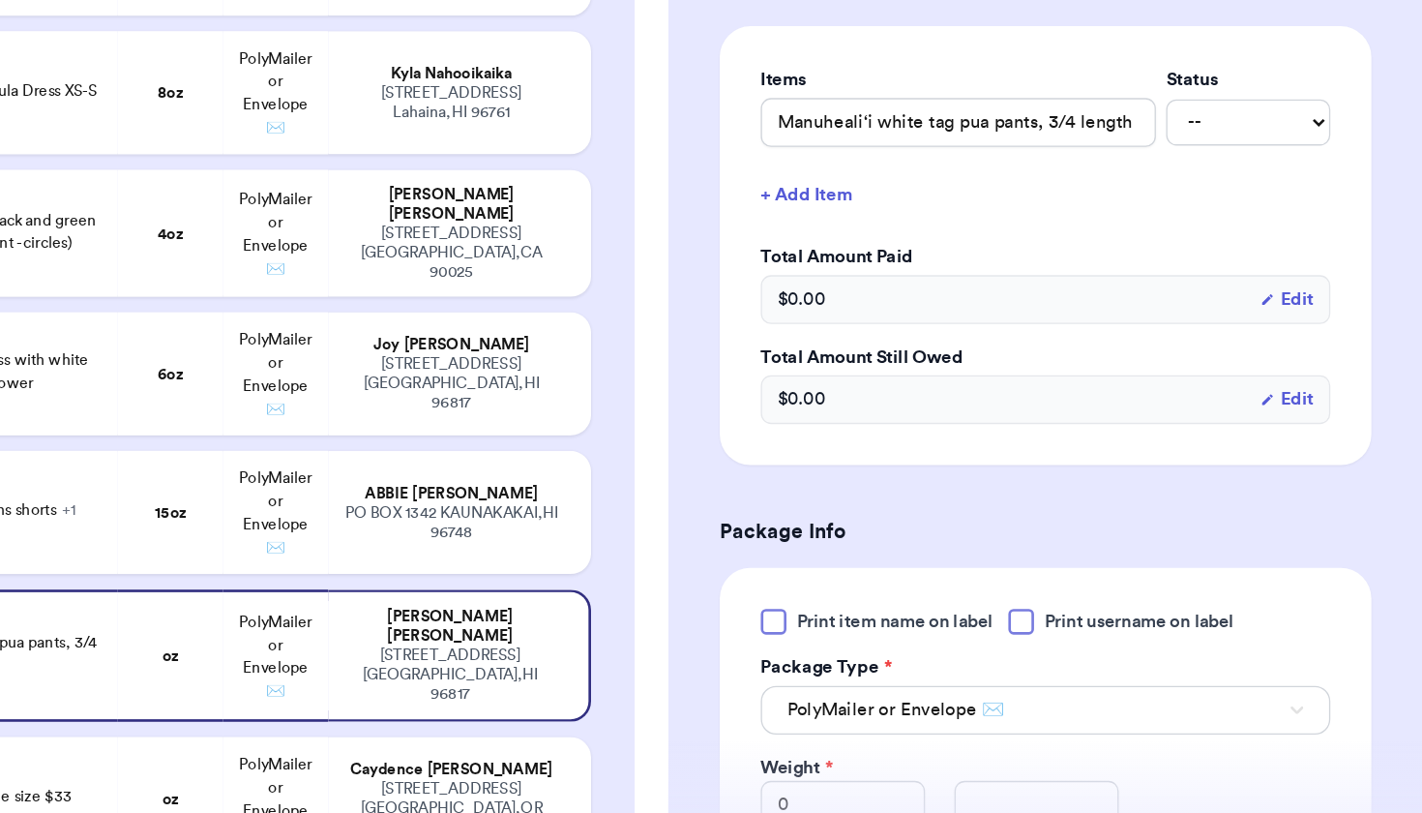
scroll to position [459, 0]
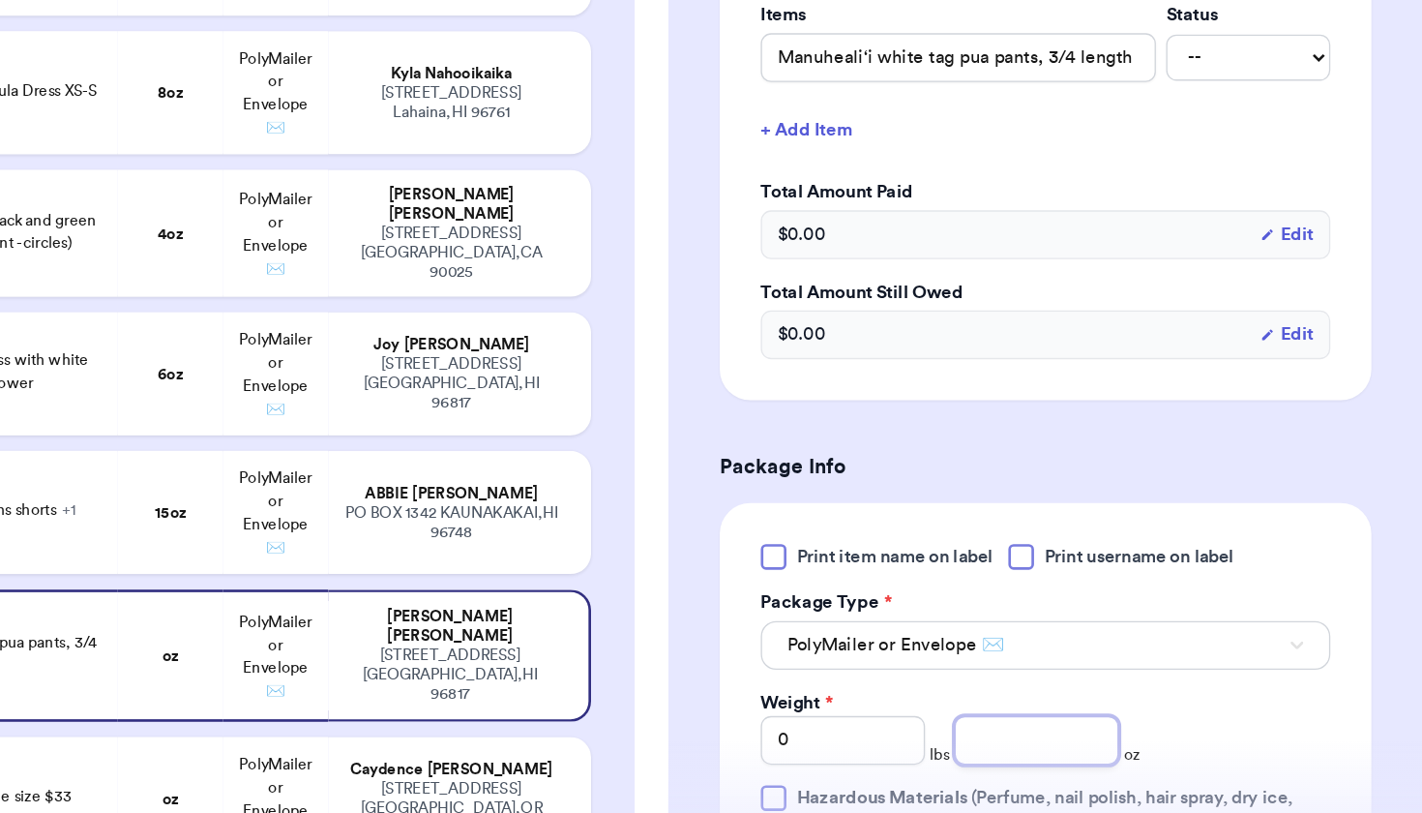
click at [1069, 672] on input "number" at bounding box center [1131, 690] width 124 height 37
type input "5"
click at [438, 687] on td "oz" at bounding box center [477, 733] width 79 height 93
type input "Manaola caftan One size $33"
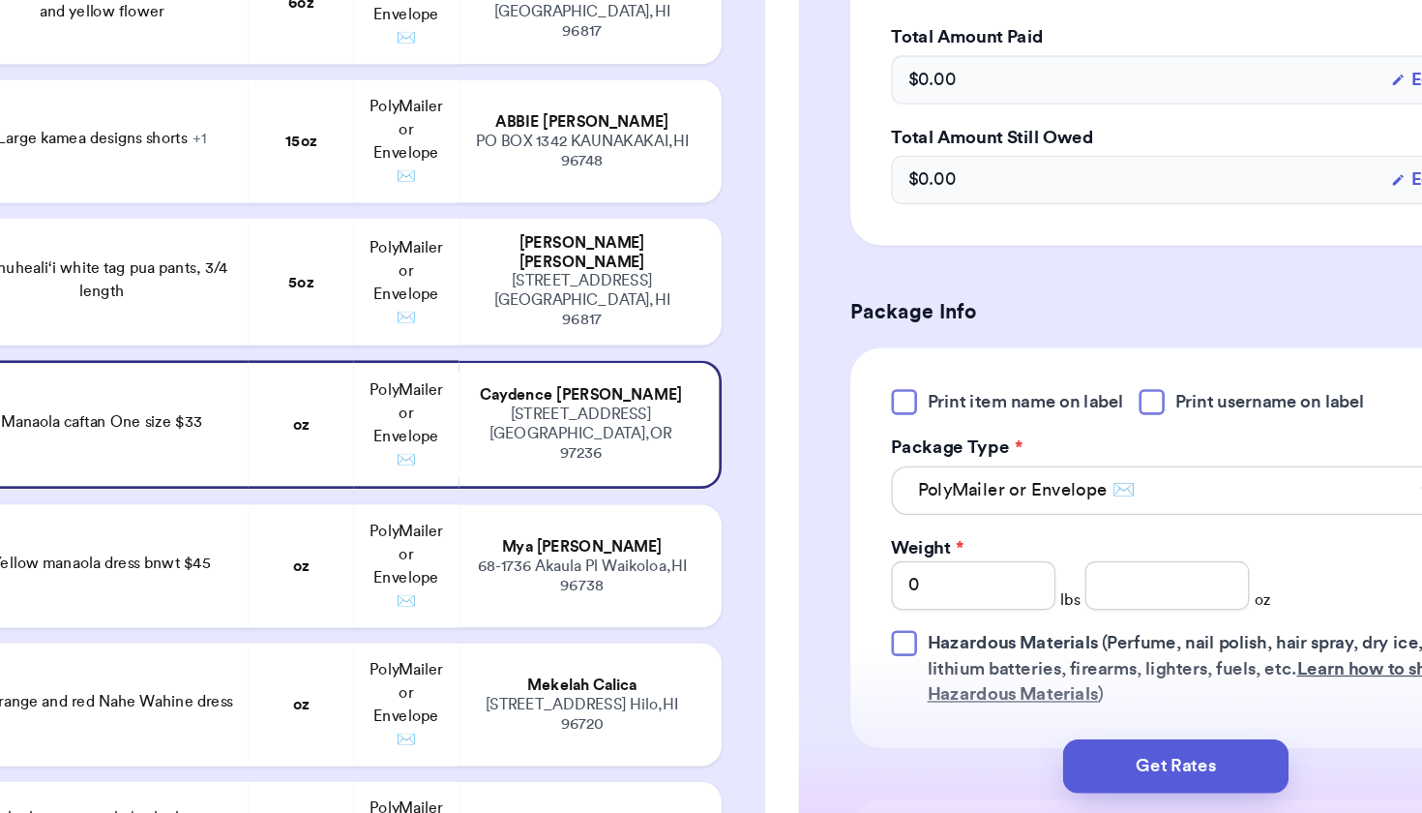
scroll to position [526, 0]
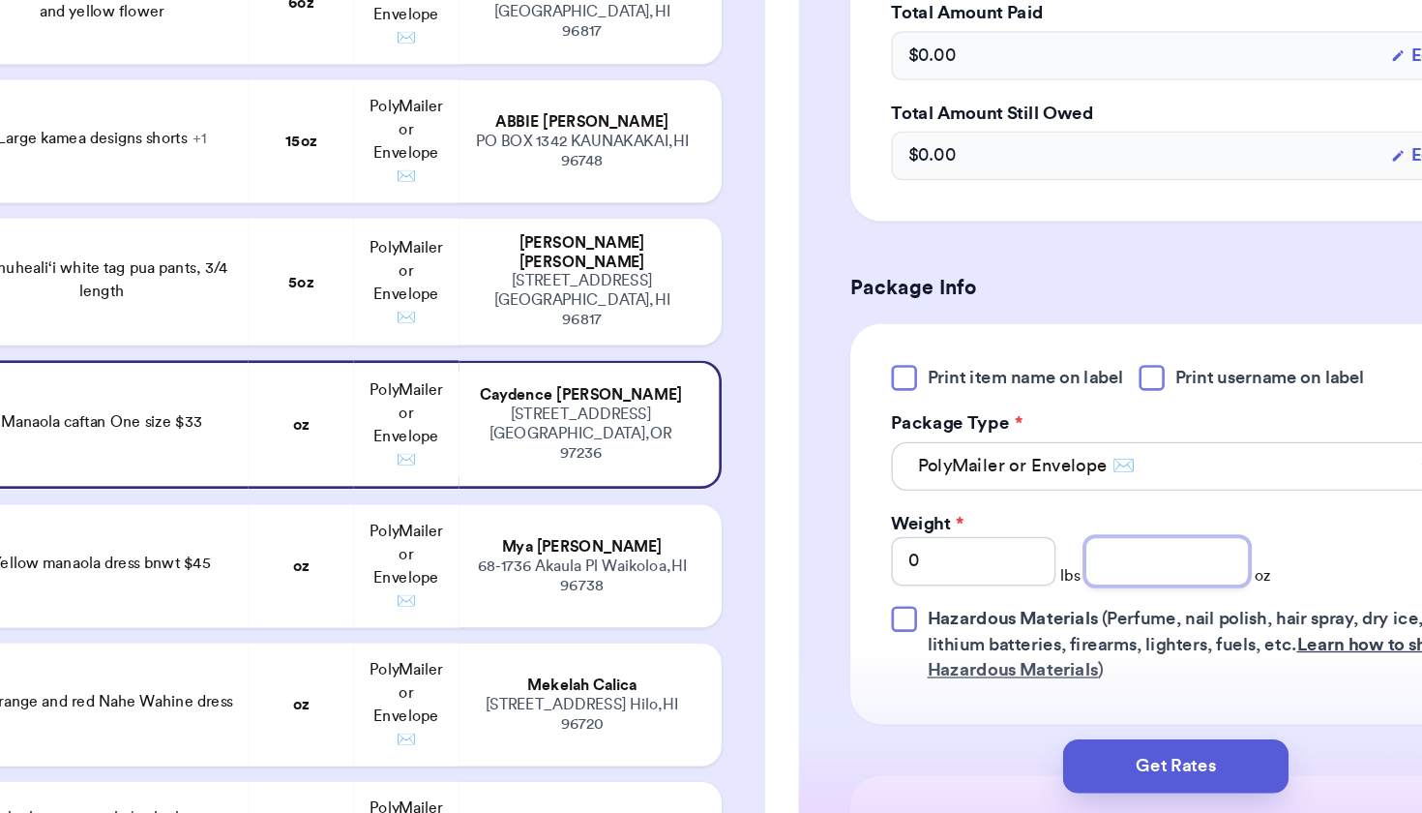
click at [1069, 604] on input "number" at bounding box center [1131, 622] width 124 height 37
type input "5"
click at [609, 605] on div "[PERSON_NAME]" at bounding box center [691, 612] width 164 height 15
type input "Yellow manaola dress bnwt $45"
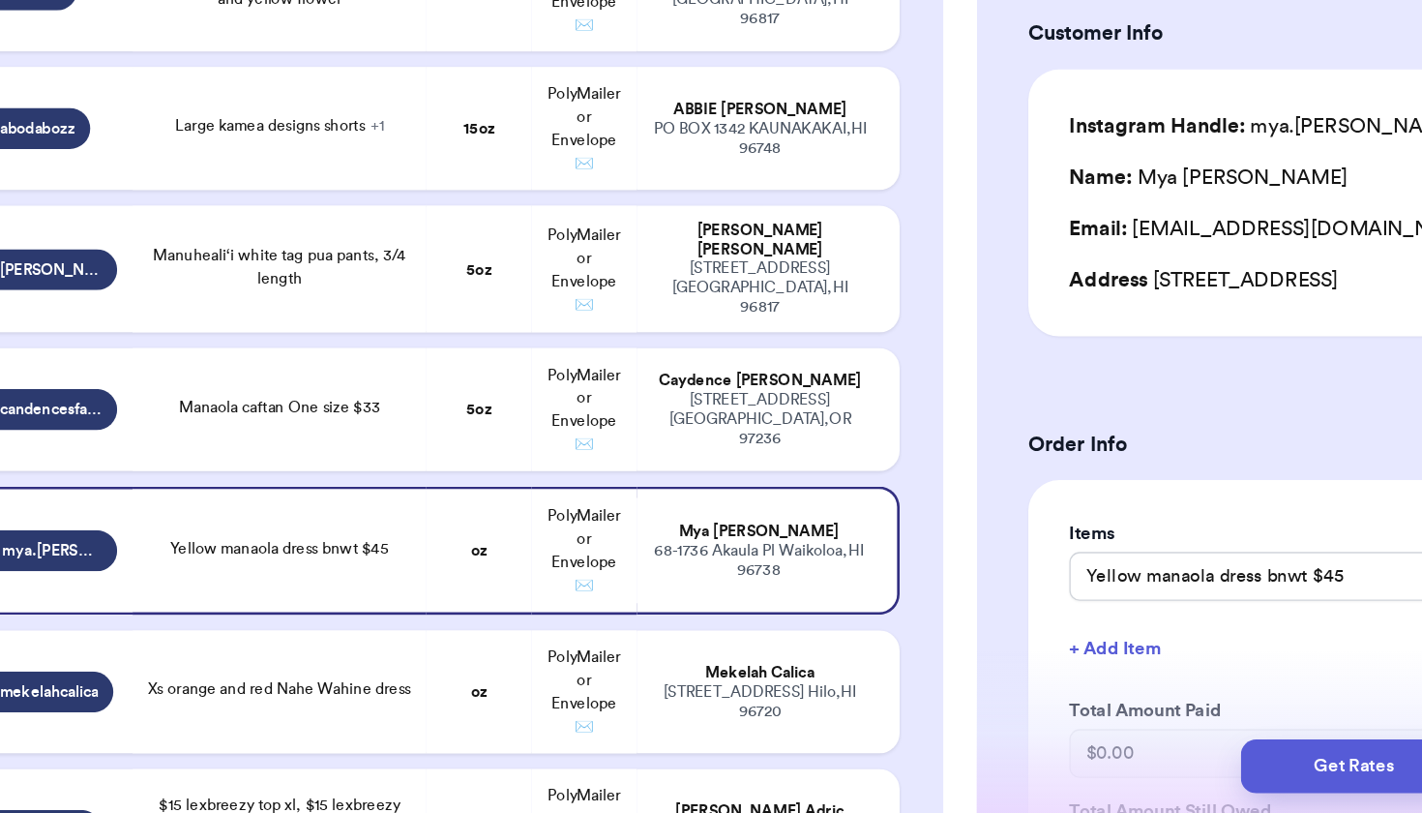
scroll to position [0, 0]
click at [634, 462] on td "Caydence [PERSON_NAME] [STREET_ADDRESS]" at bounding box center [696, 508] width 198 height 93
type input "Manaola caftan One size $33"
type input "5"
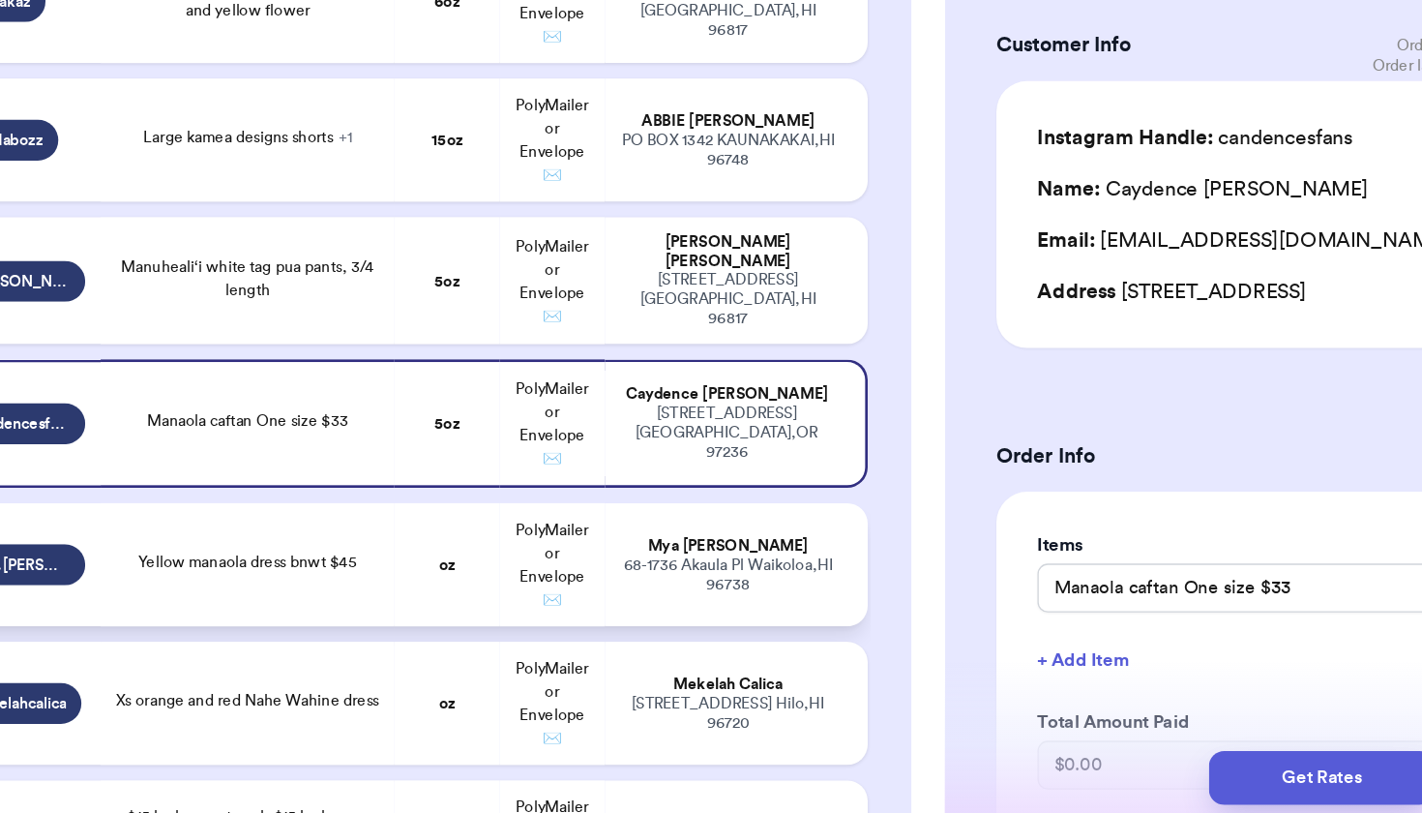
click at [518, 570] on td "PolyMailer or Envelope ✉️" at bounding box center [557, 616] width 79 height 93
type input "Yellow manaola dress bnwt $45"
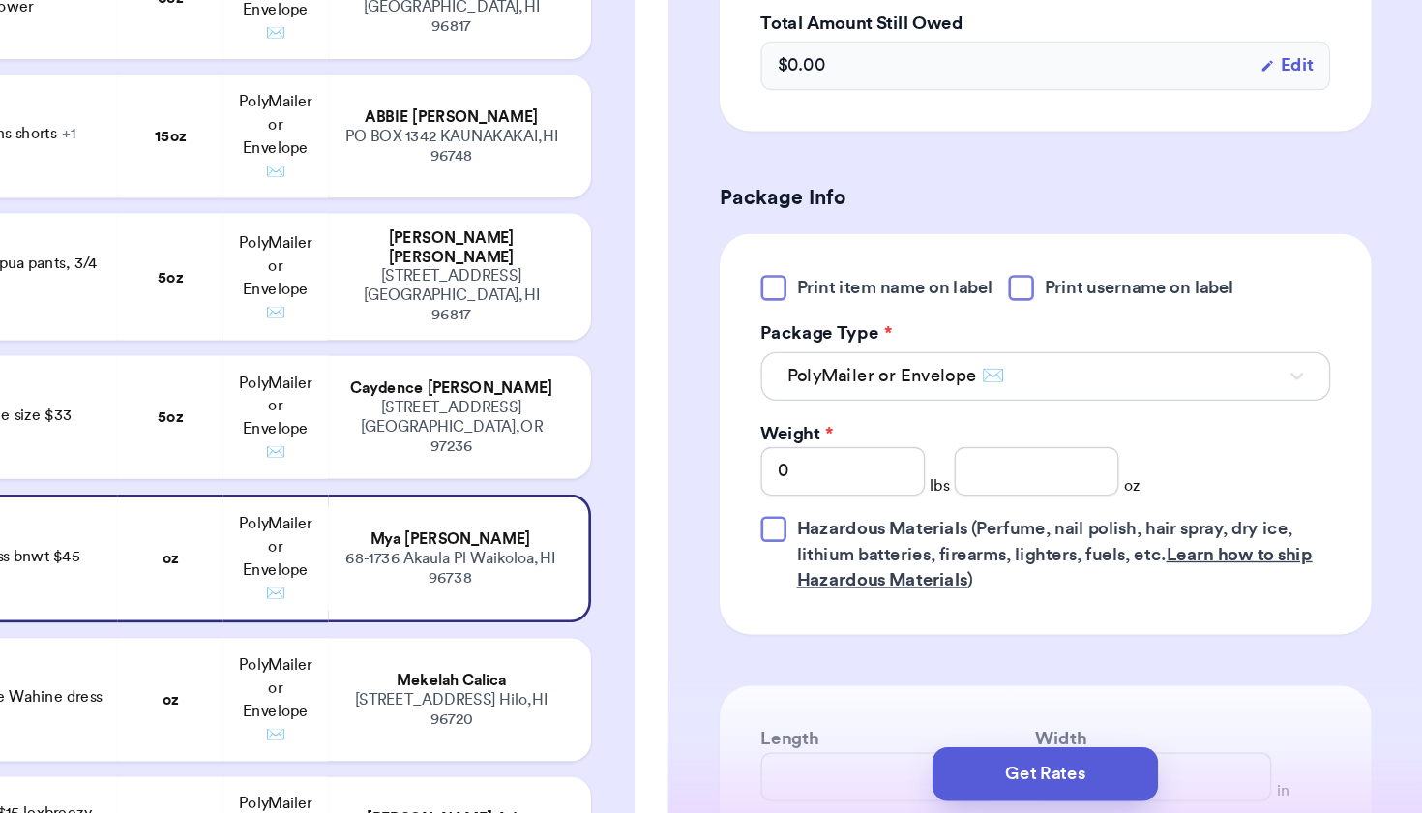
scroll to position [776, 0]
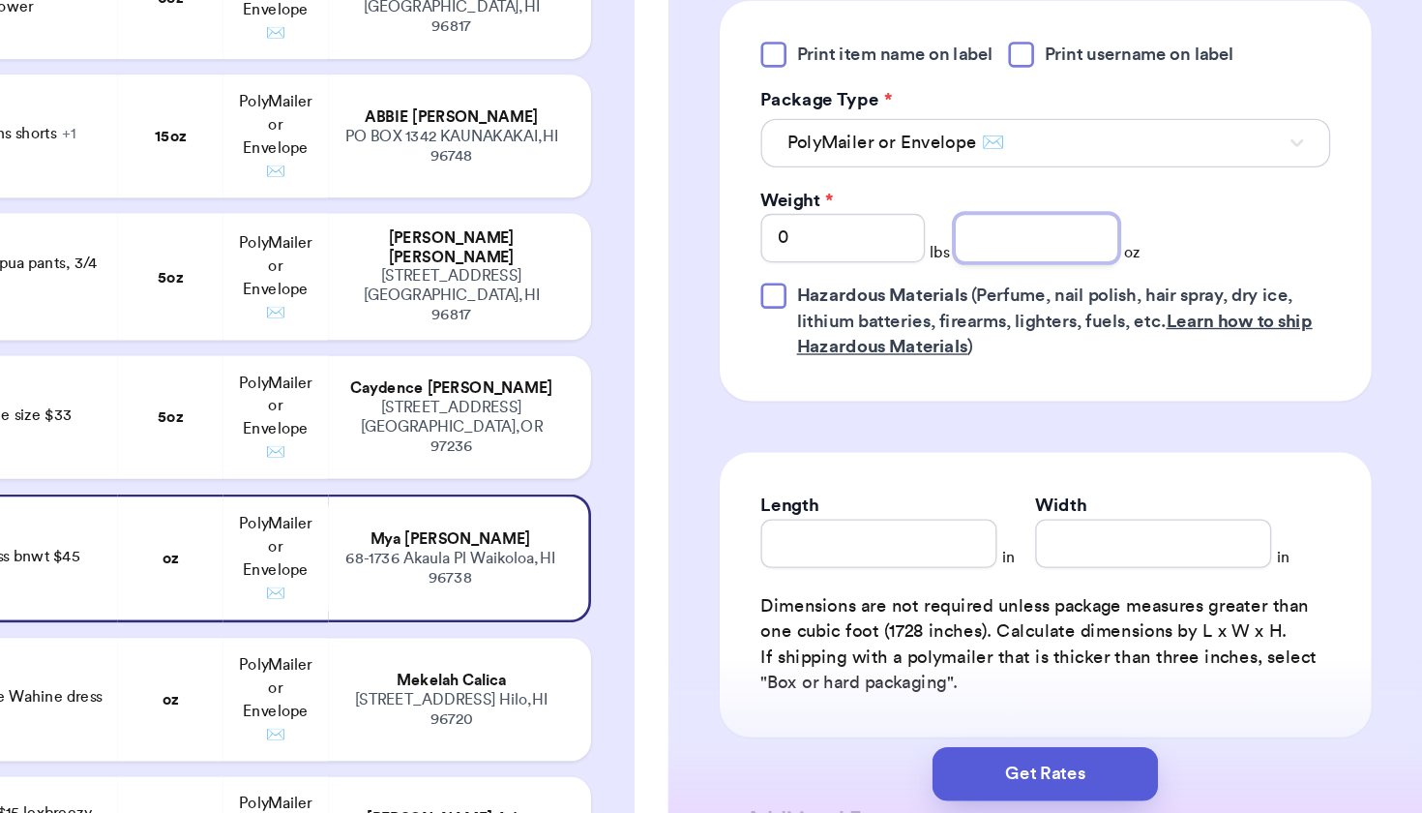
click at [1069, 354] on input "number" at bounding box center [1131, 372] width 124 height 37
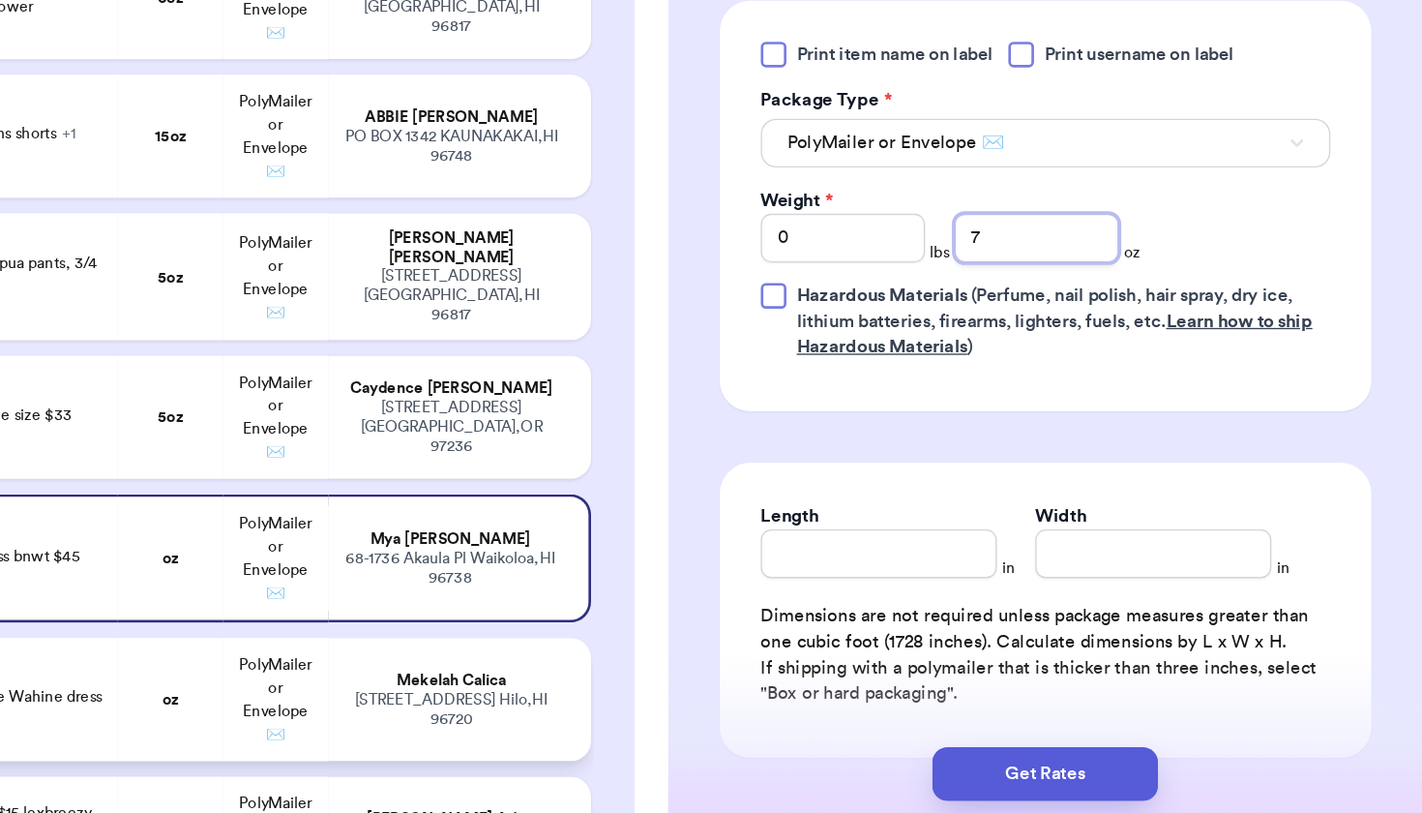
type input "7"
click at [518, 674] on td "PolyMailer or Envelope ✉️" at bounding box center [557, 720] width 79 height 93
type input "Xs orange and red Nahe Wahine dress"
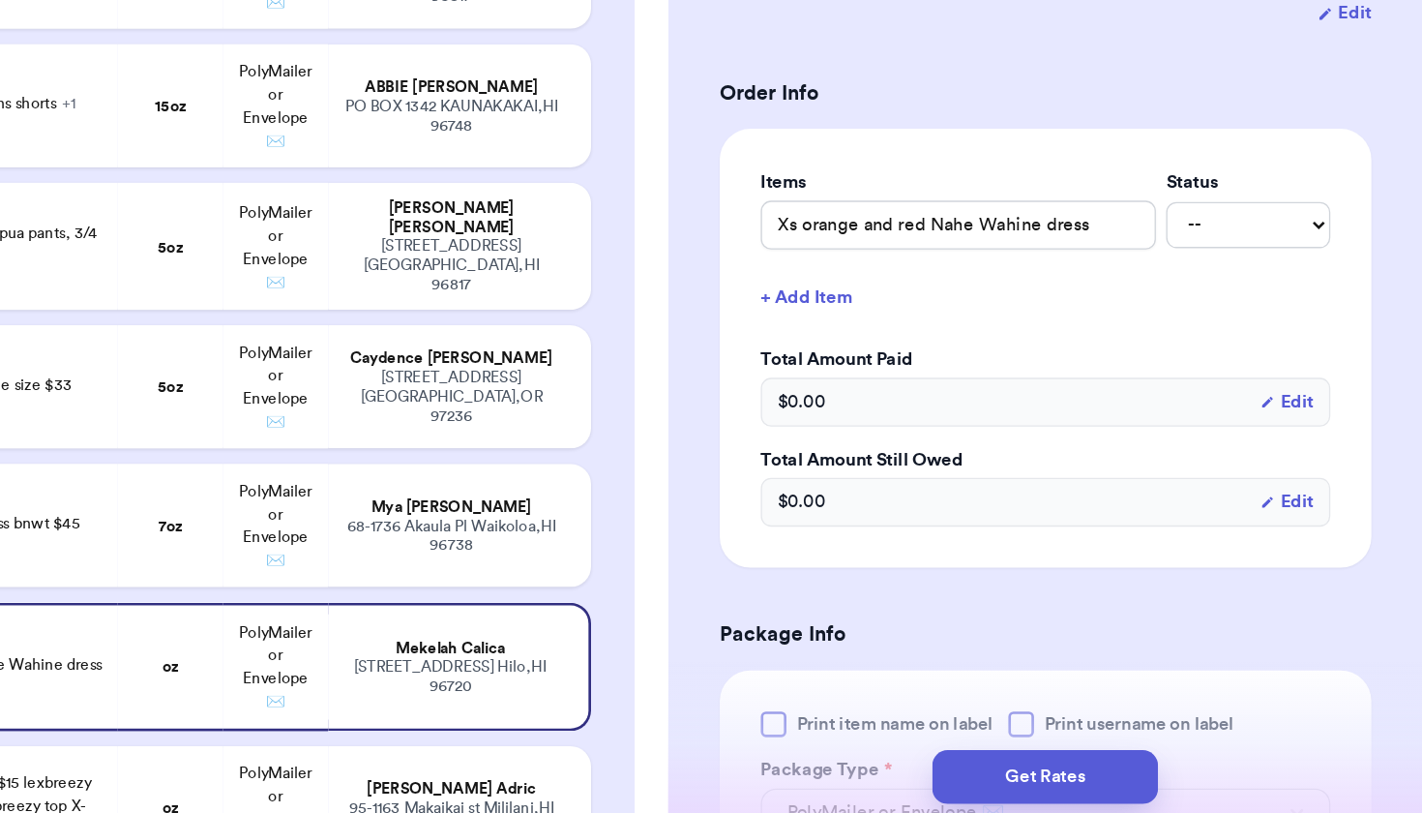
scroll to position [512, 0]
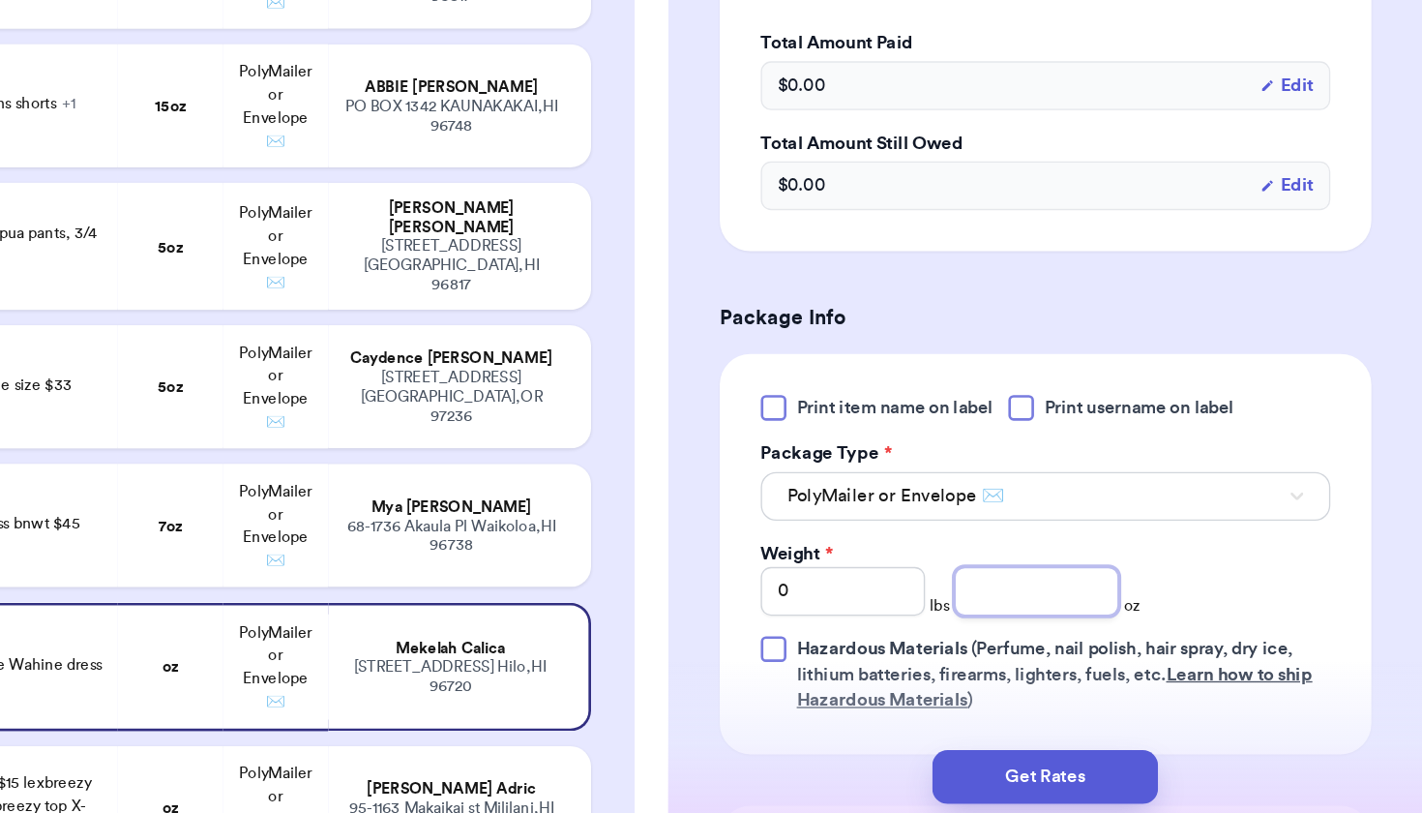
click at [1069, 618] on input "number" at bounding box center [1131, 636] width 124 height 37
type input "8"
click at [609, 779] on div "[PERSON_NAME]" at bounding box center [691, 786] width 164 height 15
type input "$15 lexbreezy top xl, $15 lexbreezy top 3x bnwt,$15 lexbreezy top X-Large bnwt,"
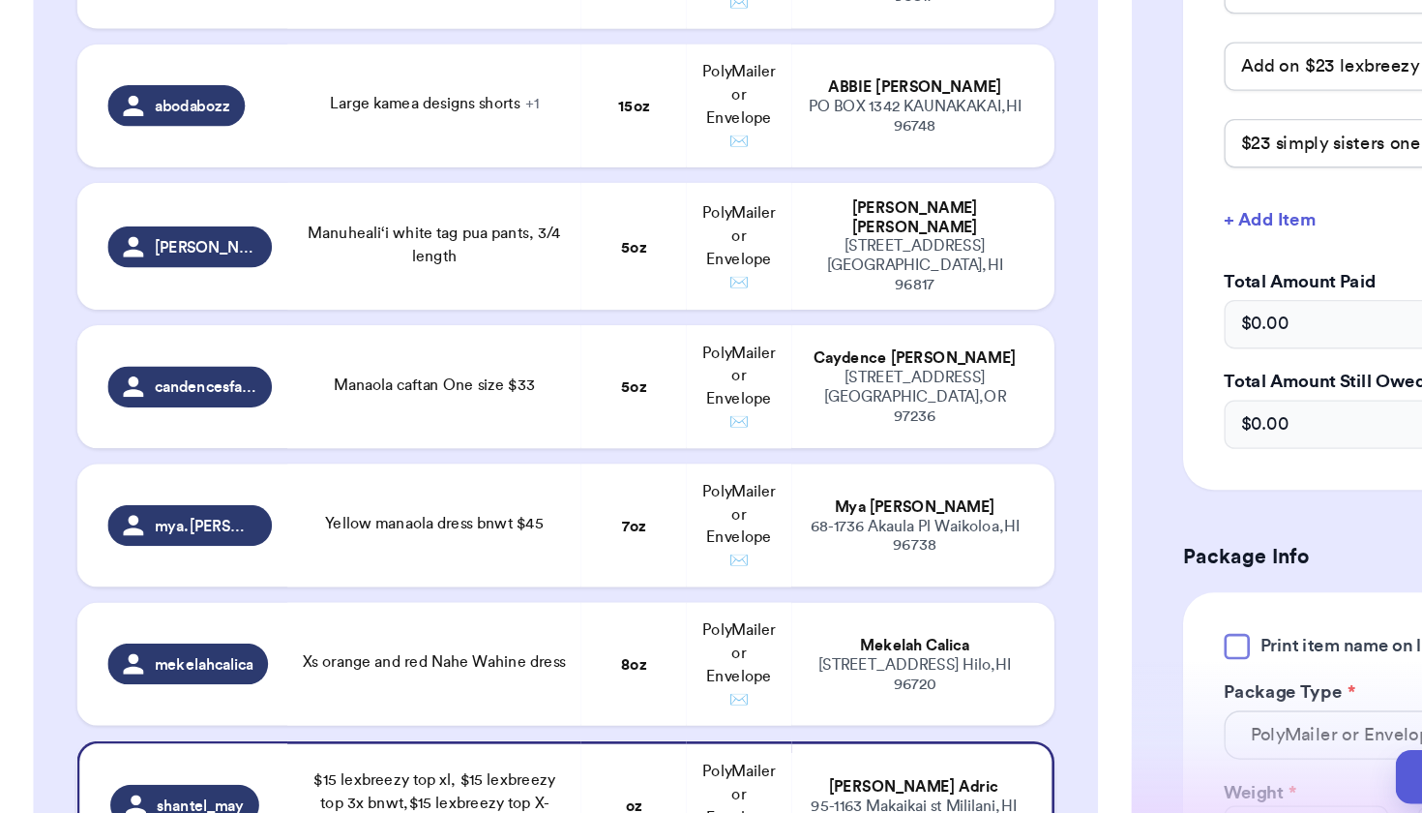
scroll to position [2705, 0]
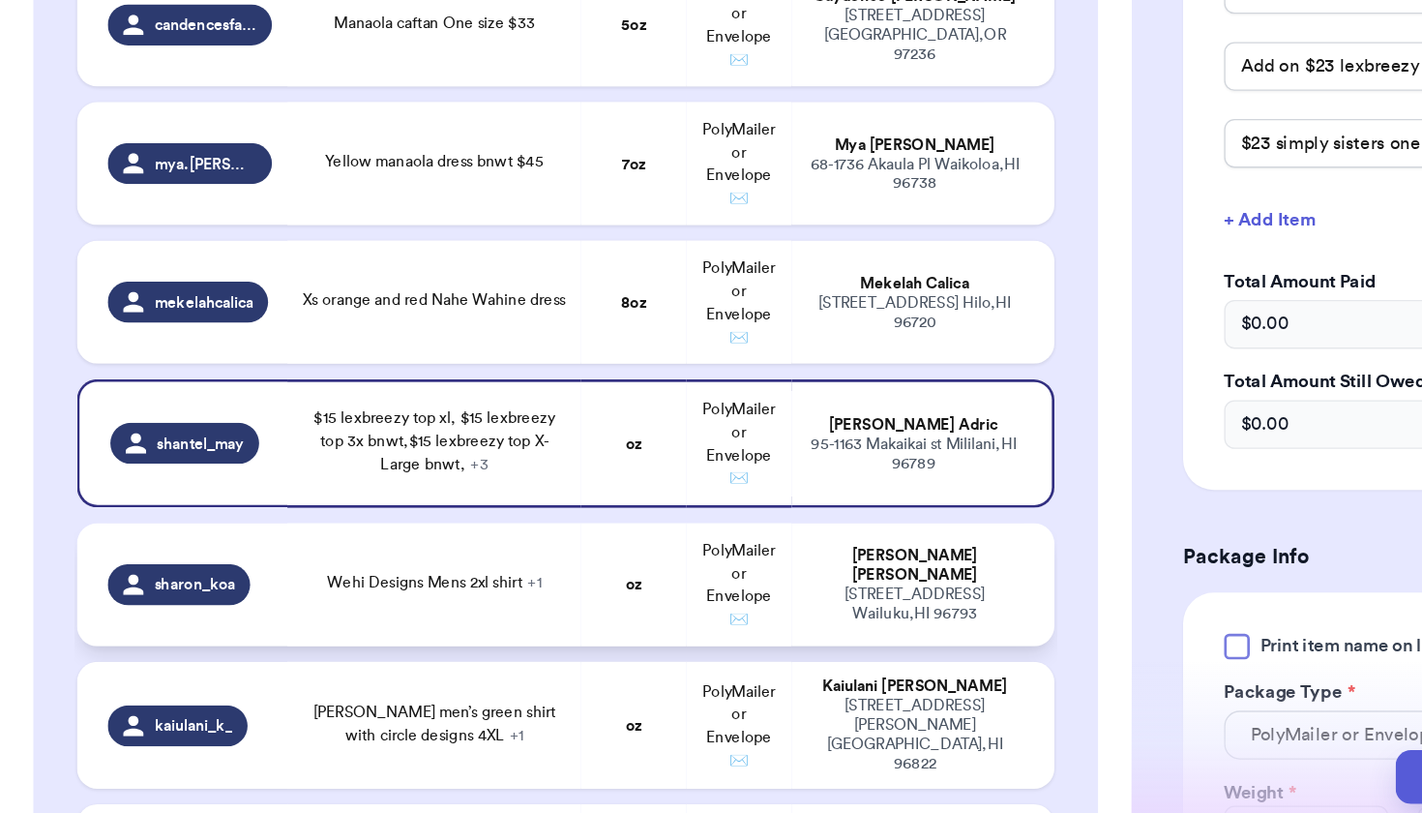
click at [306, 585] on td "Wehi Designs Mens 2xl shirt + 1" at bounding box center [328, 631] width 222 height 93
type input "Wehi Designs Mens 2xl shirt"
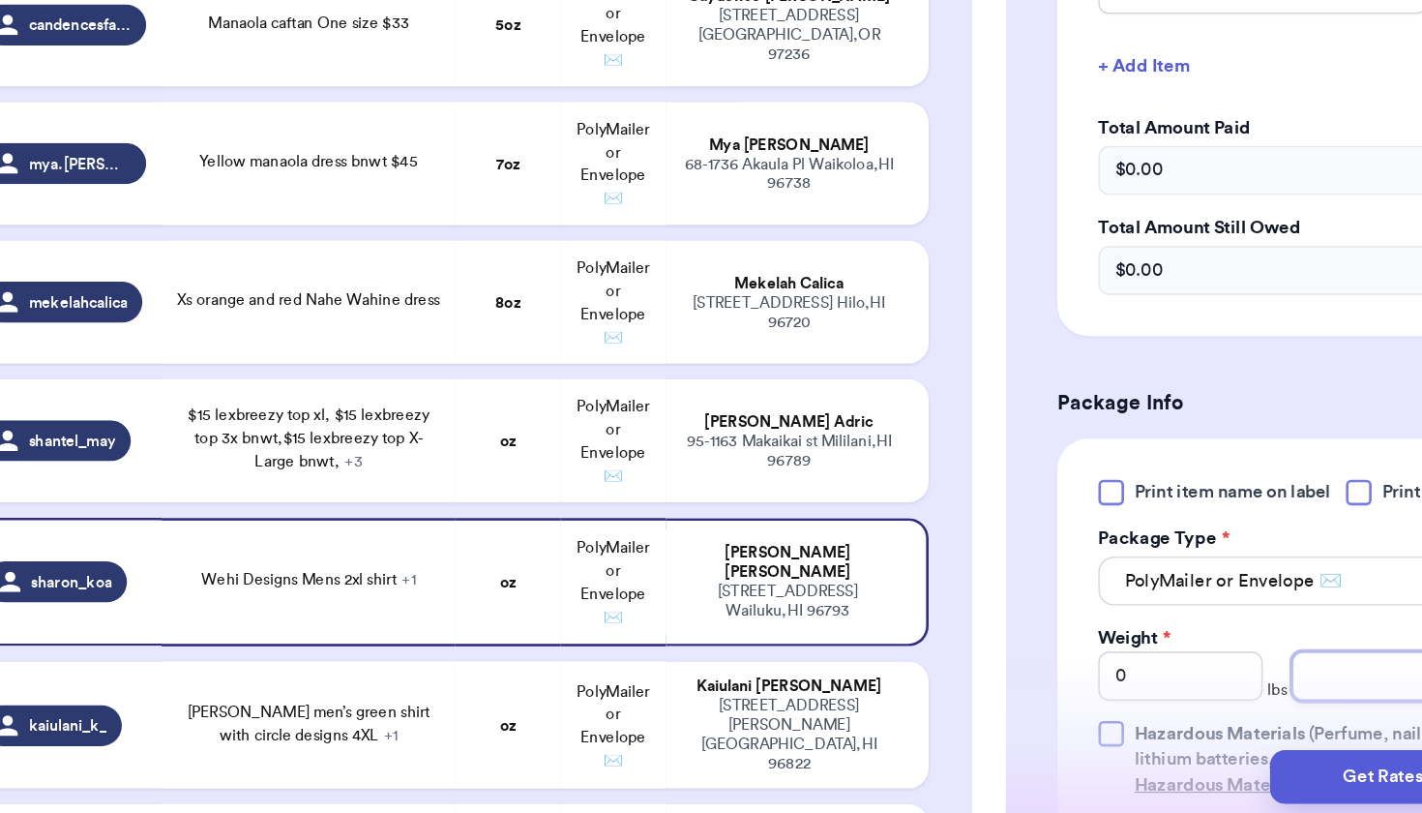
click at [1069, 682] on input "number" at bounding box center [1131, 700] width 124 height 37
click at [623, 716] on div "[STREET_ADDRESS][PERSON_NAME]" at bounding box center [691, 745] width 164 height 58
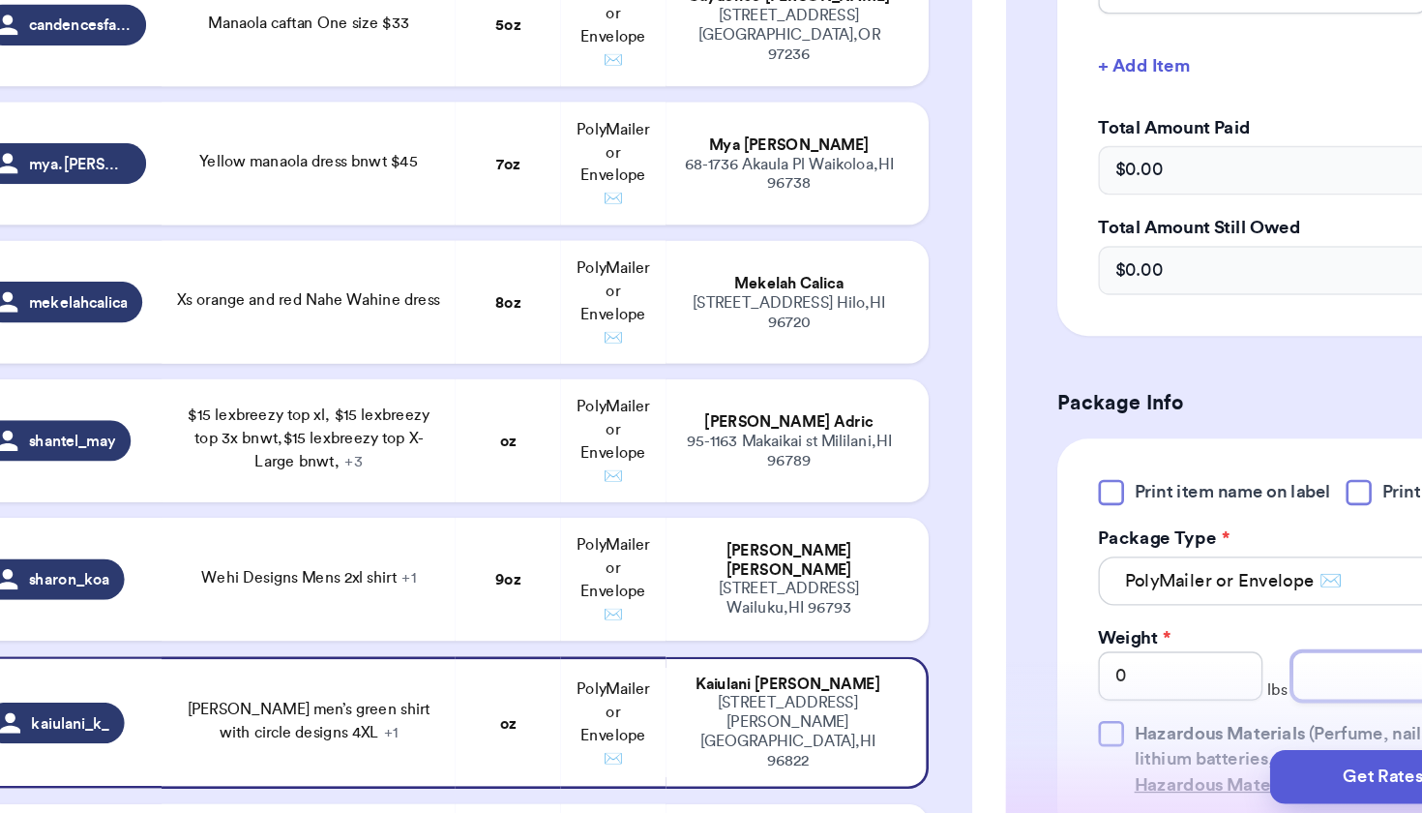
click at [1069, 682] on input "number" at bounding box center [1131, 700] width 124 height 37
click at [597, 686] on td "[PERSON_NAME] [STREET_ADDRESS][PERSON_NAME]" at bounding box center [696, 736] width 198 height 100
click at [609, 628] on div "[STREET_ADDRESS]" at bounding box center [691, 642] width 164 height 29
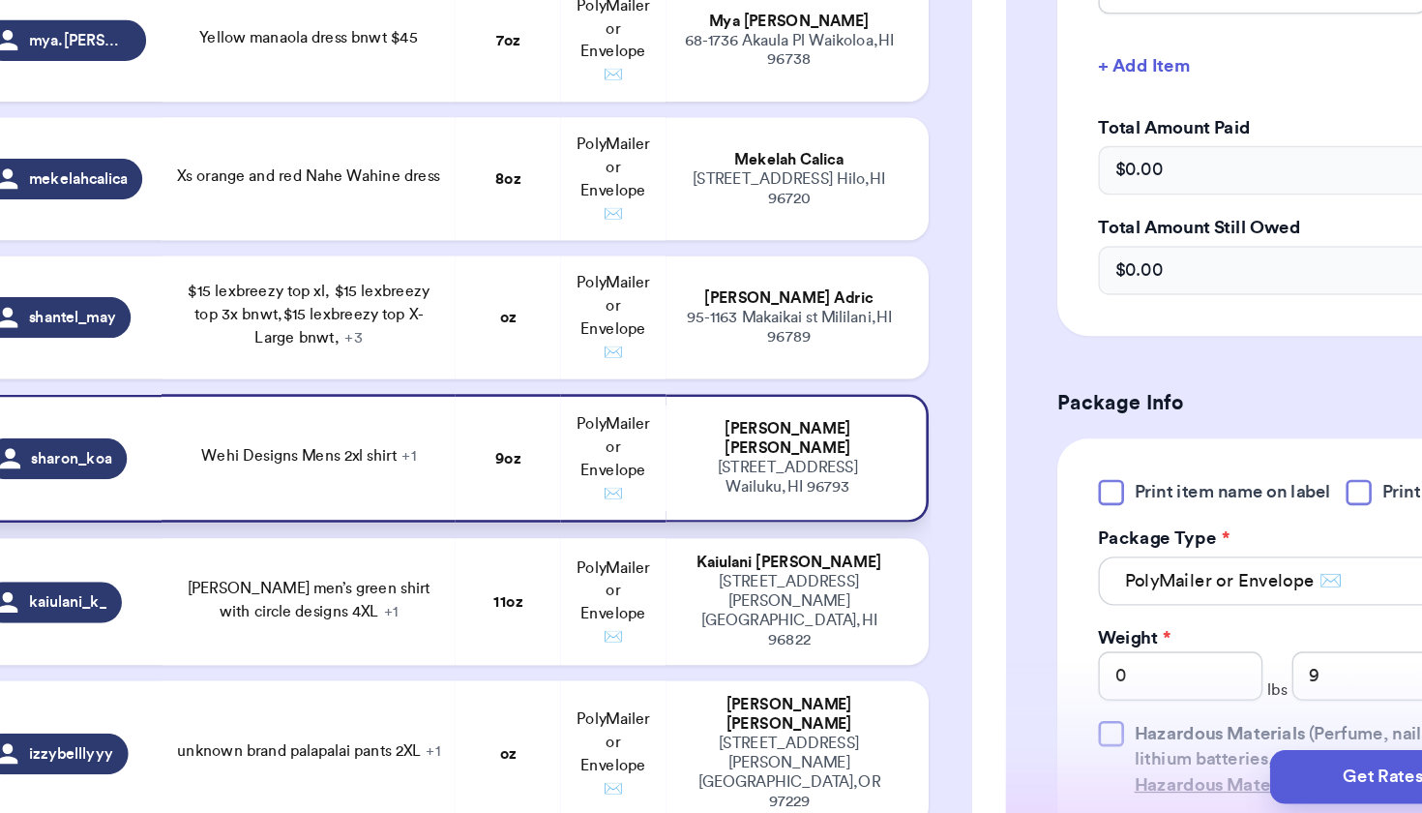
scroll to position [2802, 0]
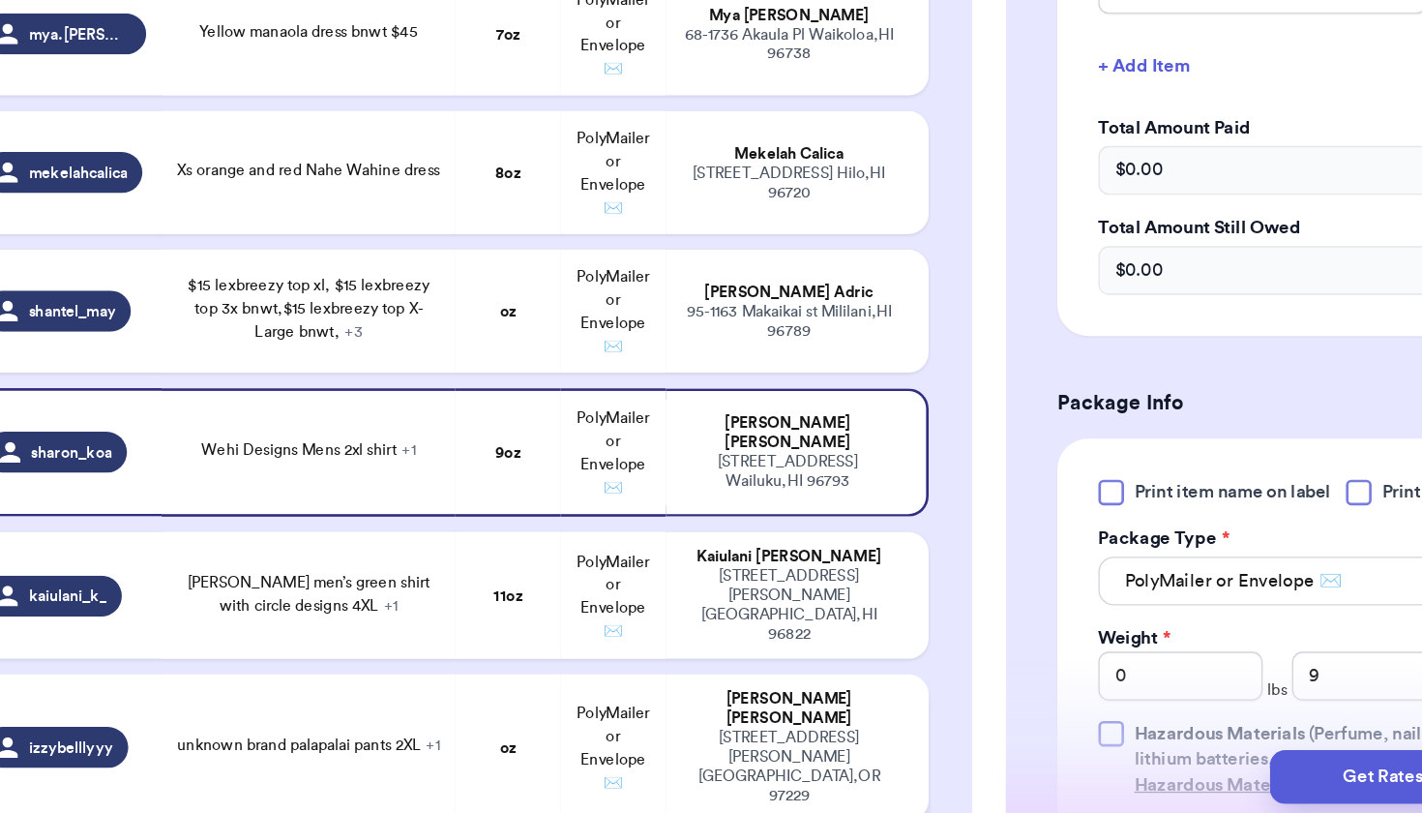
click at [518, 700] on td "PolyMailer or Envelope ✉️" at bounding box center [557, 755] width 79 height 110
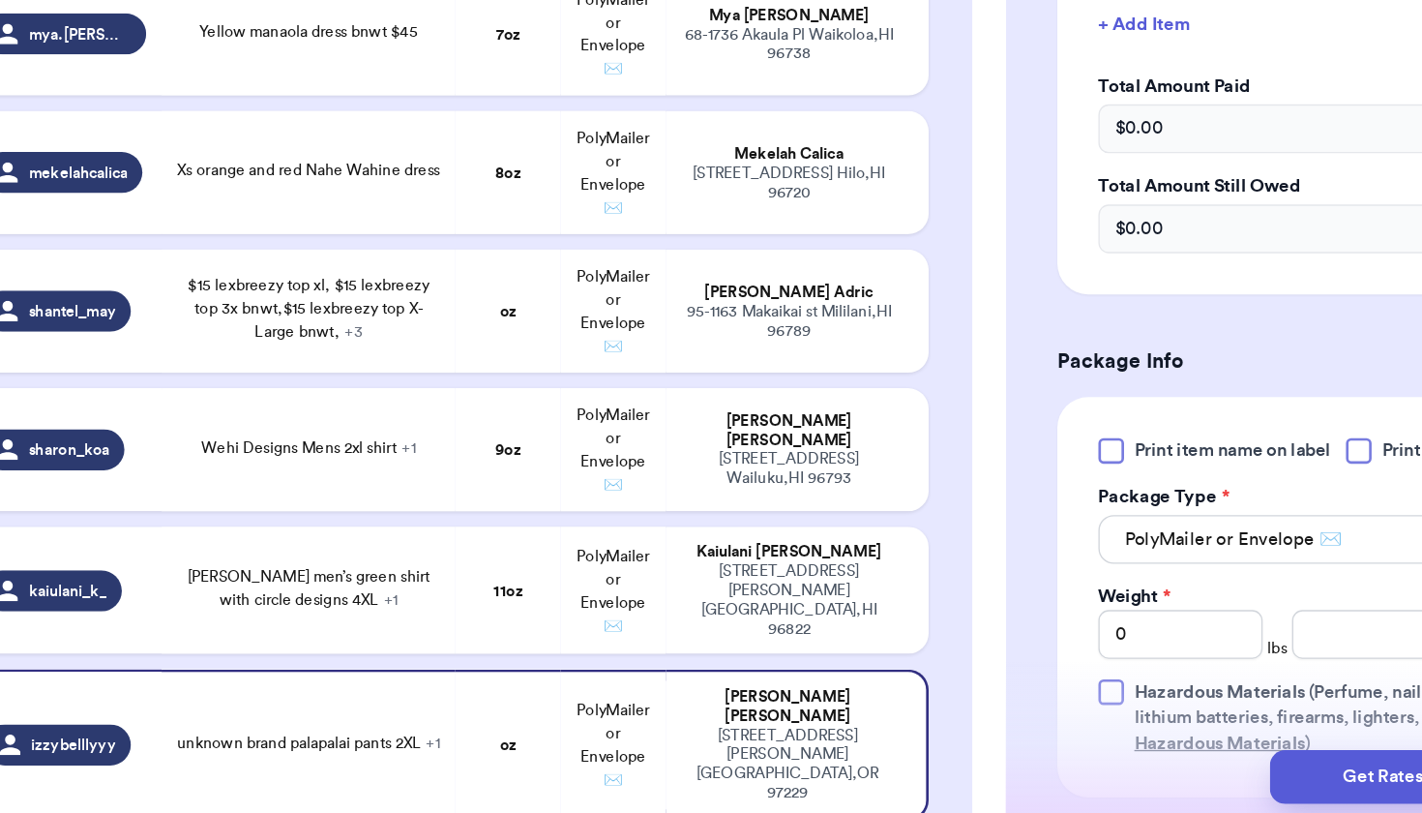
scroll to position [547, 0]
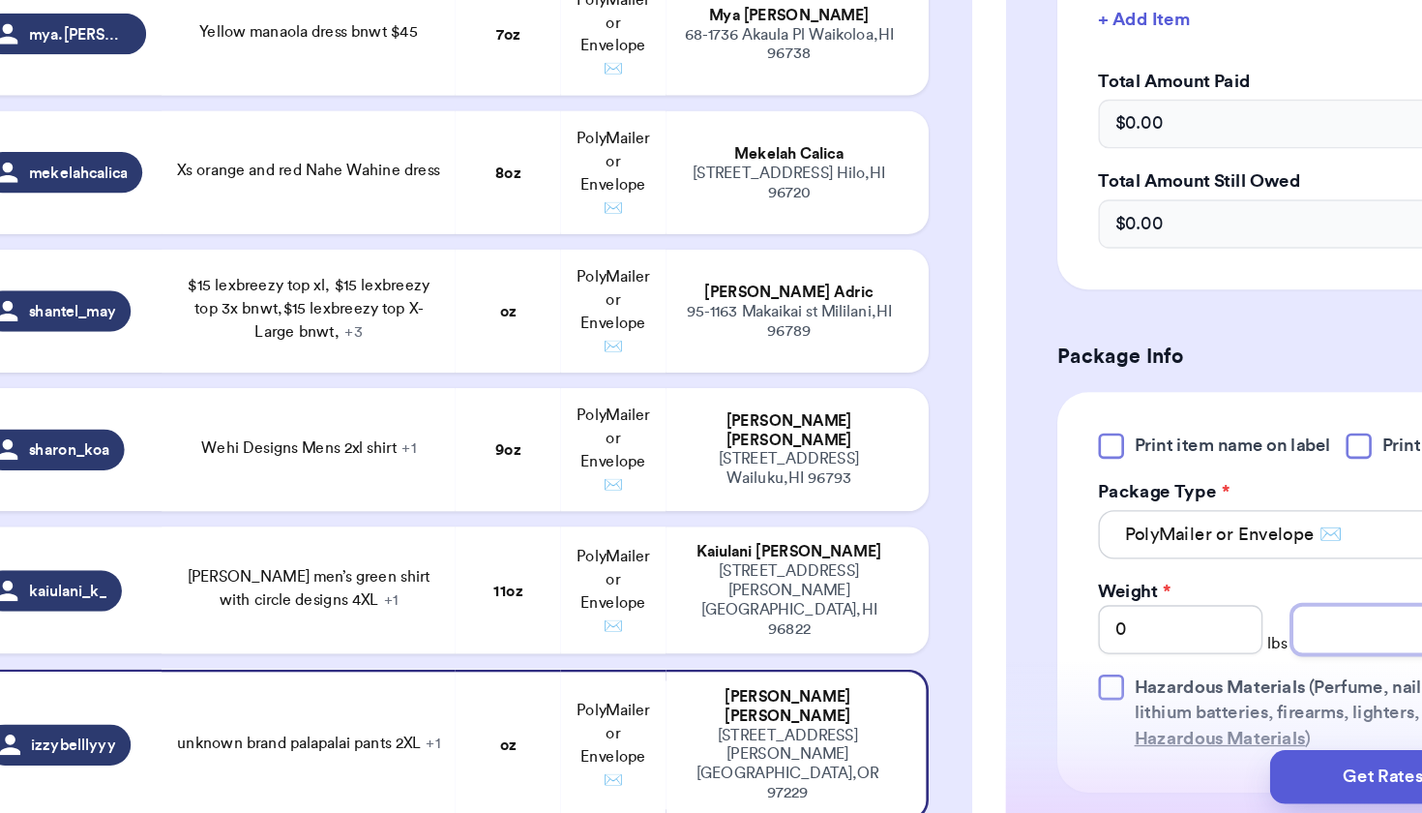
click at [1069, 647] on input "number" at bounding box center [1131, 665] width 124 height 37
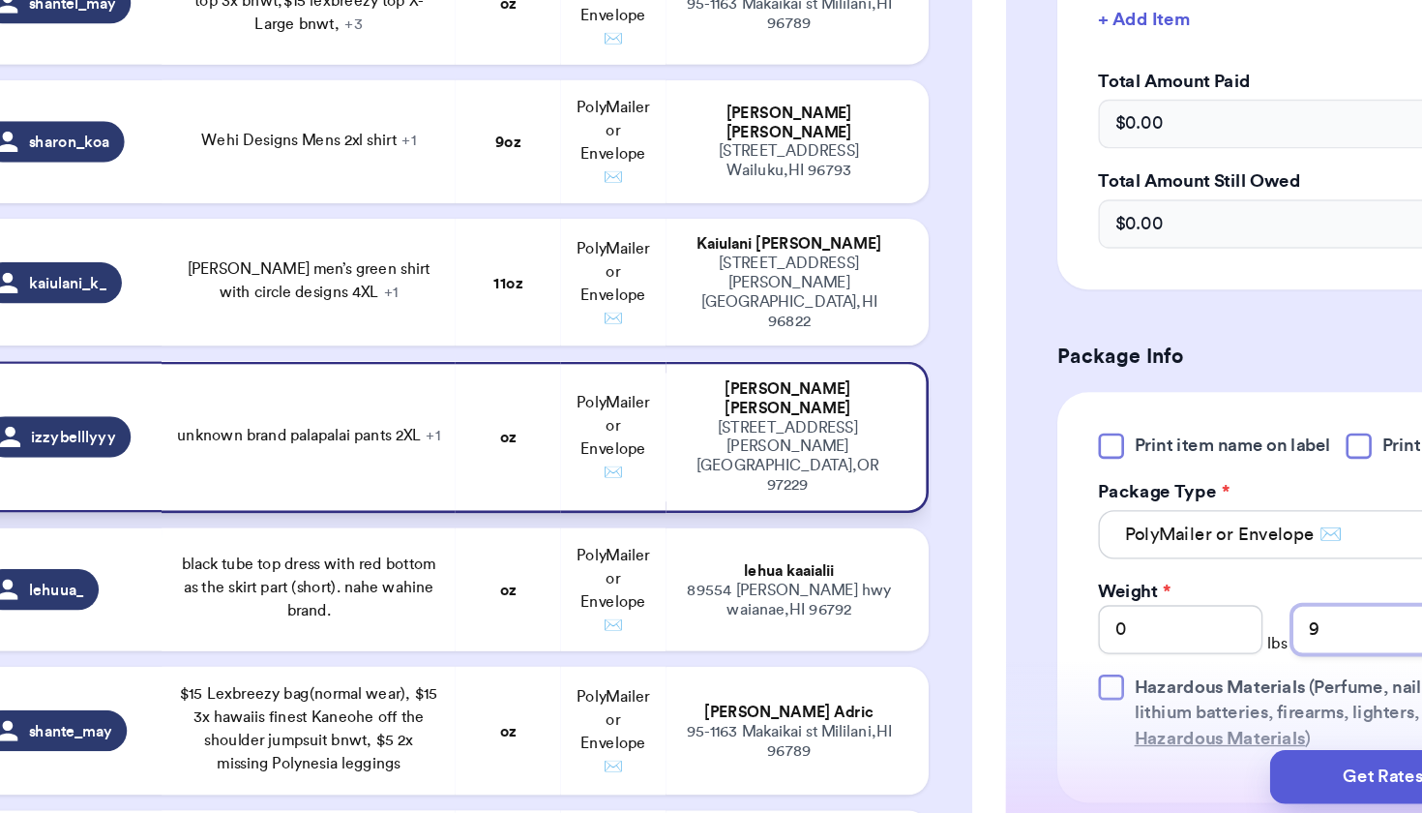
scroll to position [3097, 0]
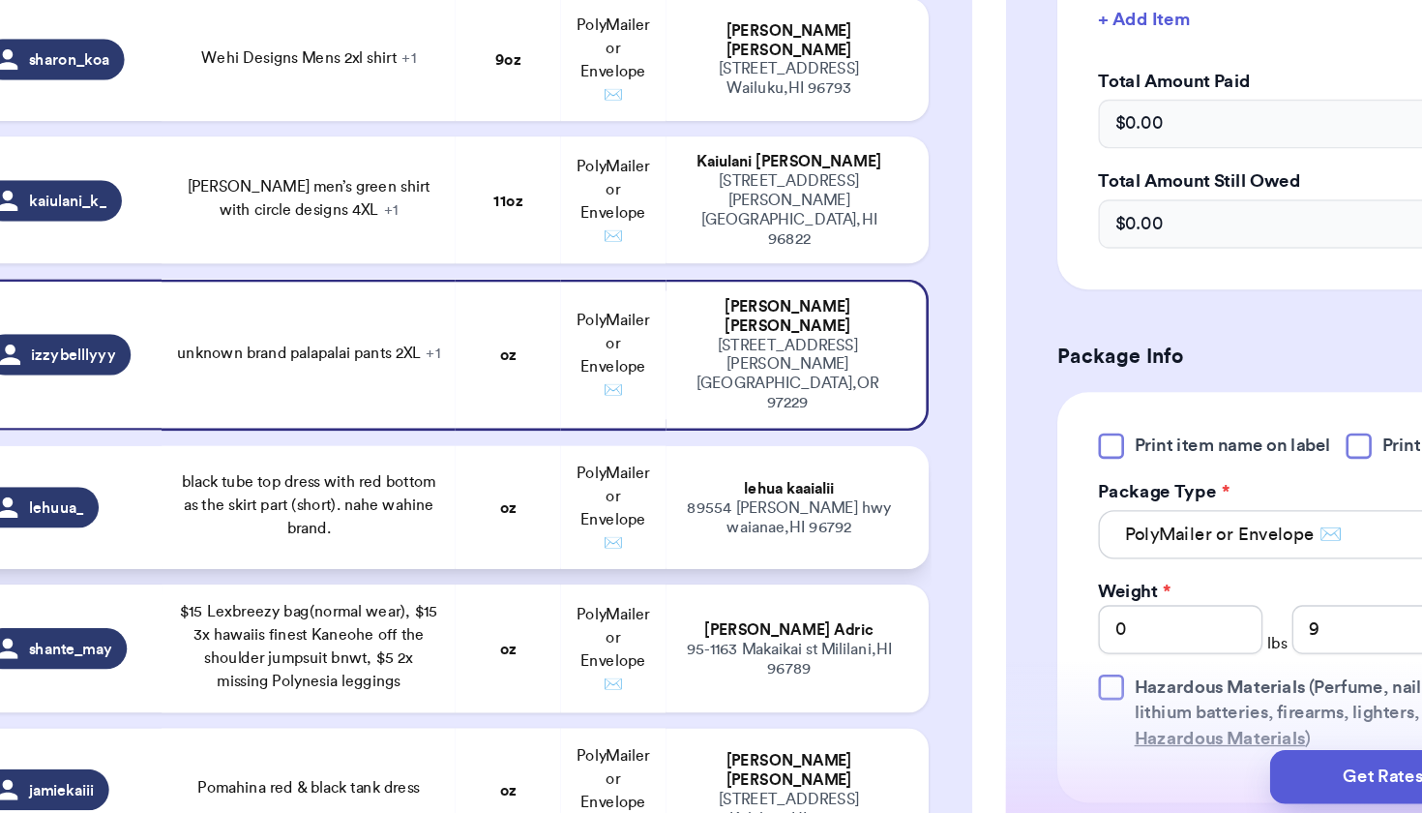
click at [646, 553] on div "[PERSON_NAME]" at bounding box center [691, 560] width 164 height 15
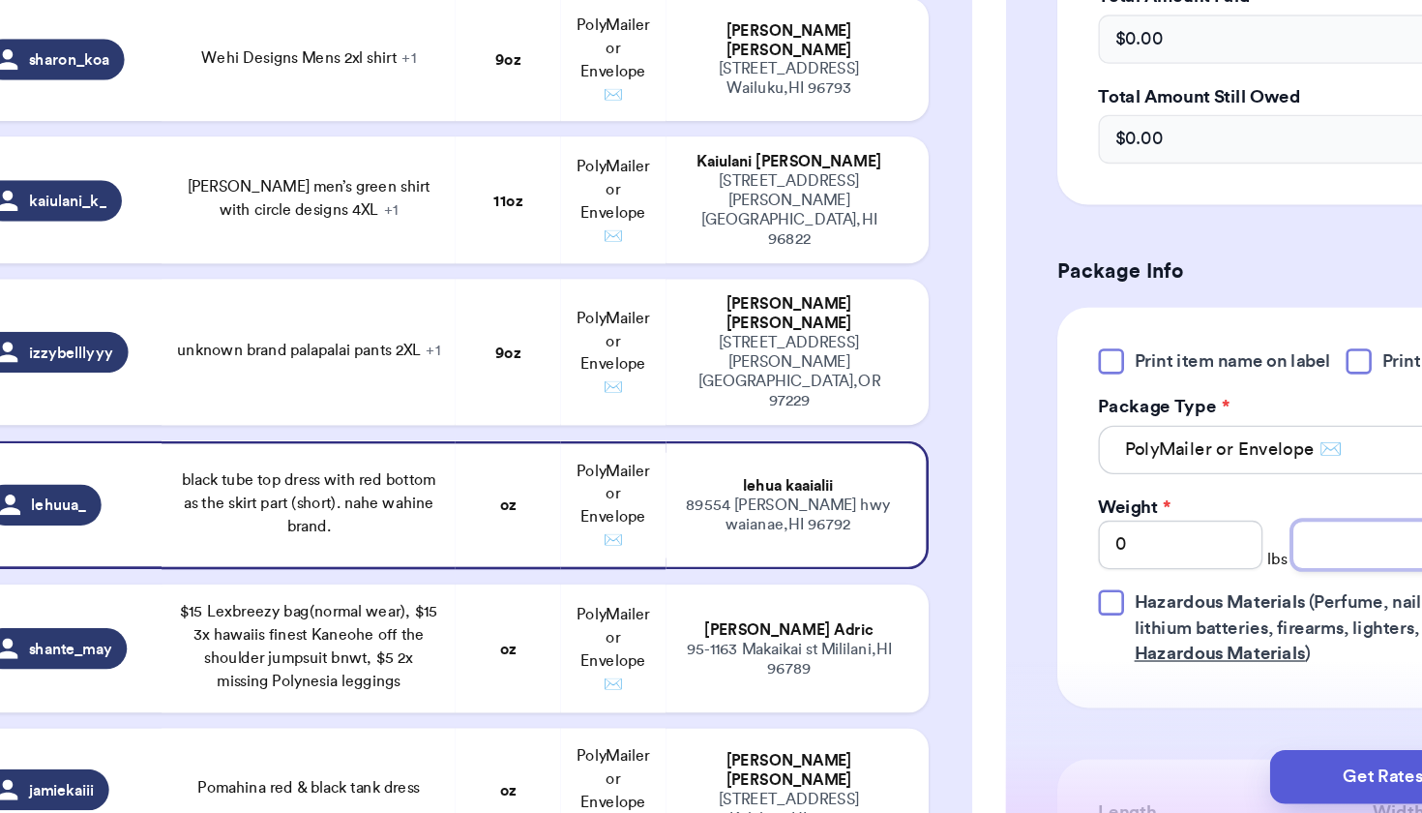
click at [1069, 584] on input "number" at bounding box center [1131, 602] width 124 height 37
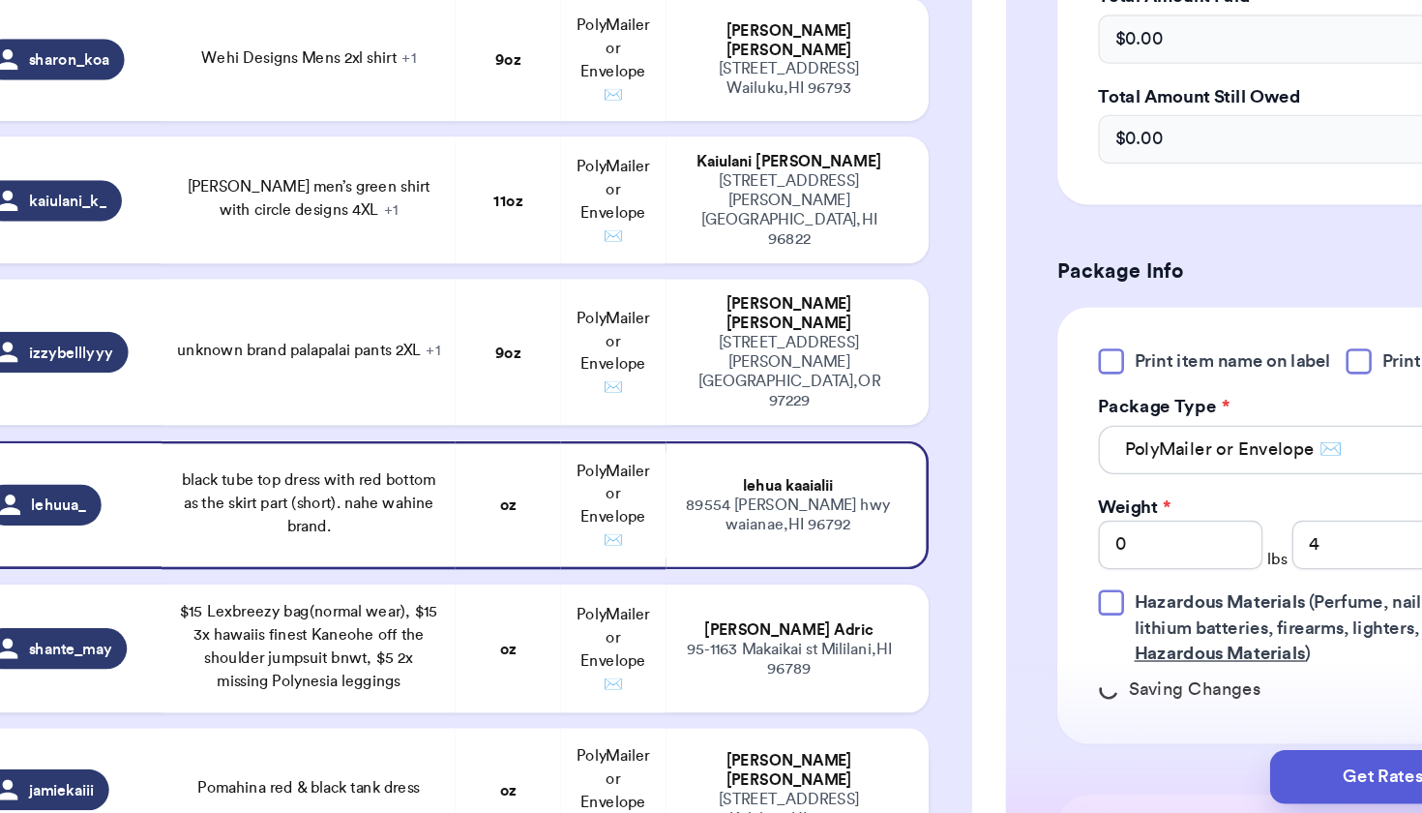
click at [438, 740] on td "oz" at bounding box center [477, 786] width 79 height 93
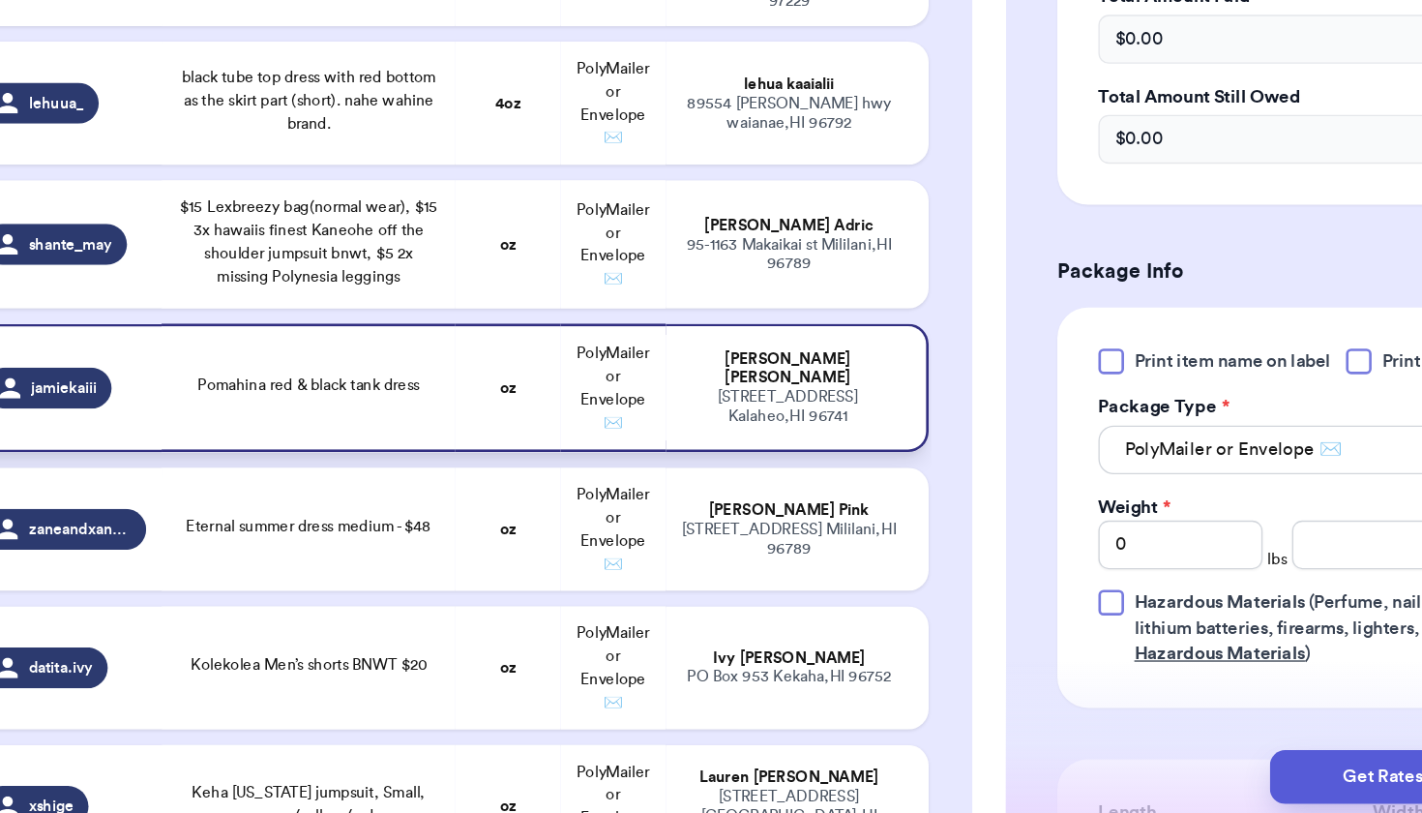
scroll to position [3398, 0]
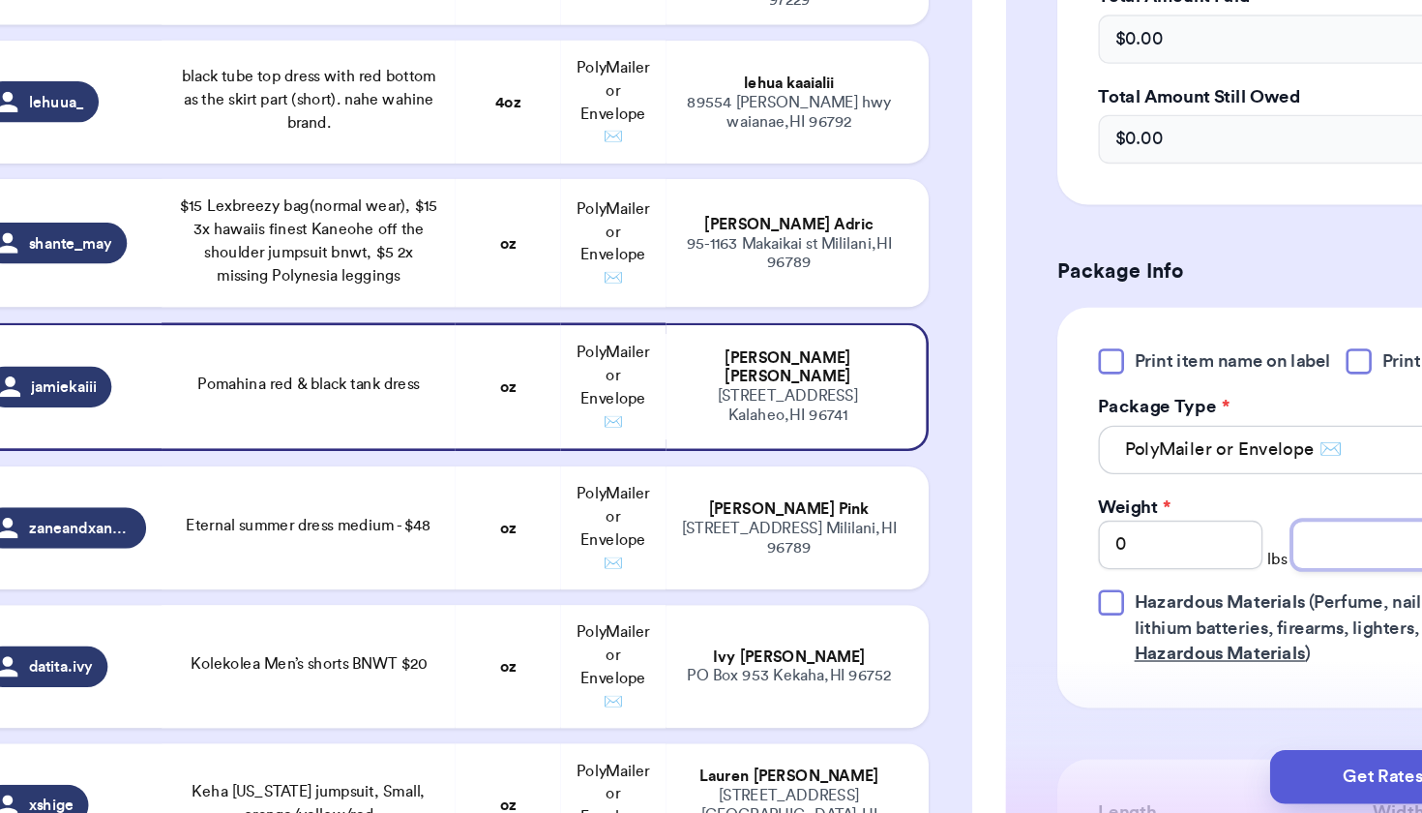
click at [1069, 584] on input "number" at bounding box center [1131, 602] width 124 height 37
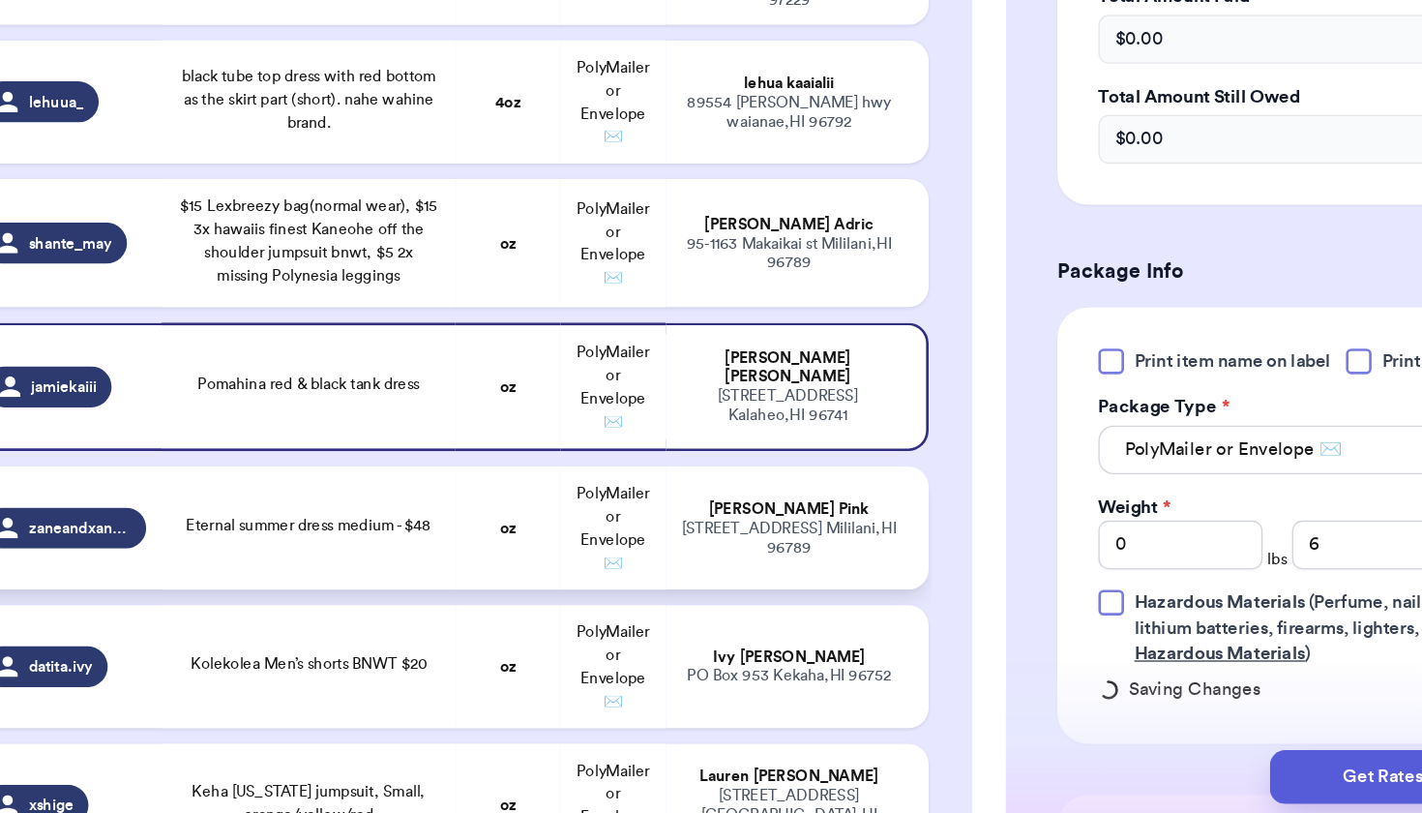
click at [529, 557] on span "PolyMailer or Envelope ✉️" at bounding box center [556, 589] width 55 height 64
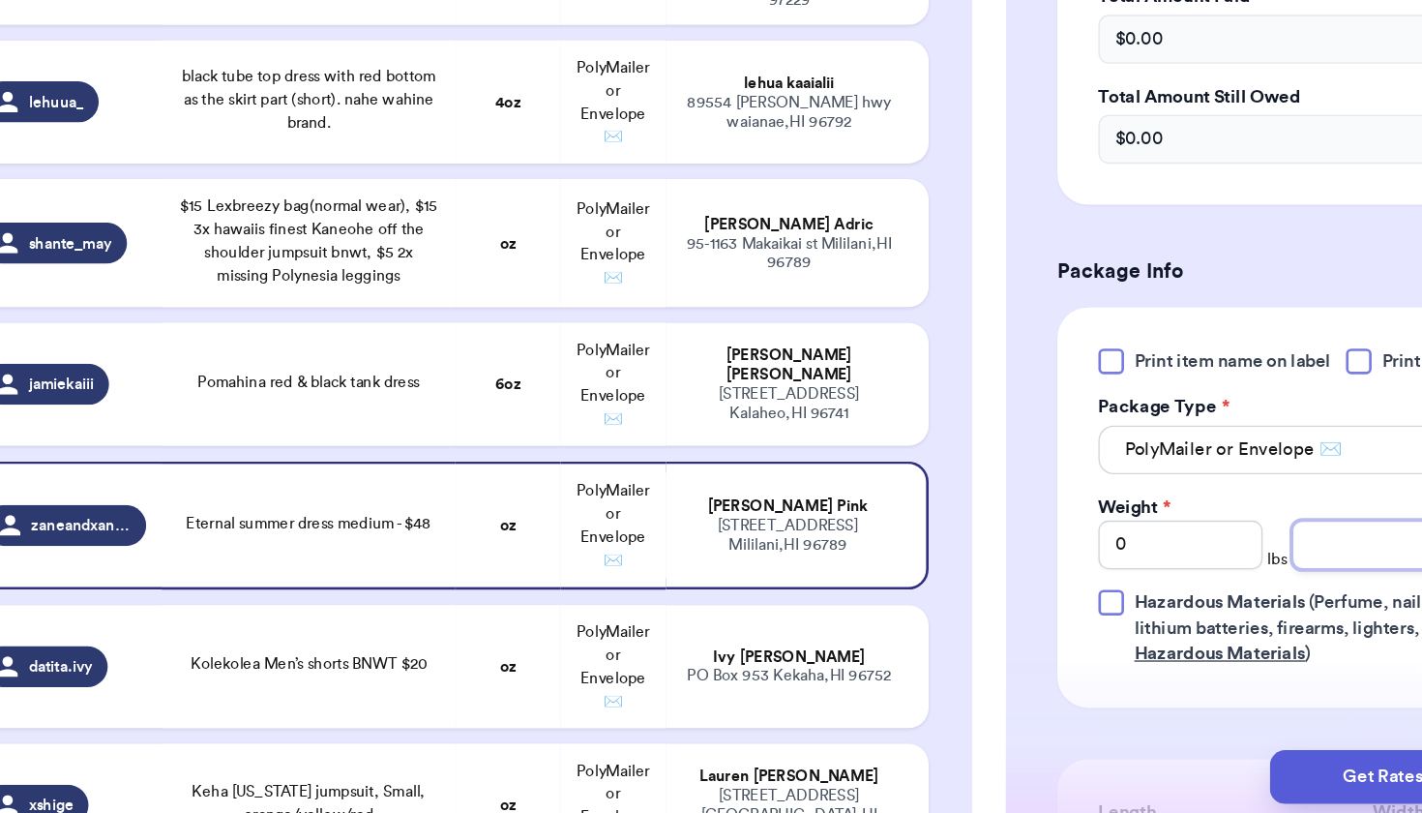
click at [1069, 584] on input "number" at bounding box center [1131, 602] width 124 height 37
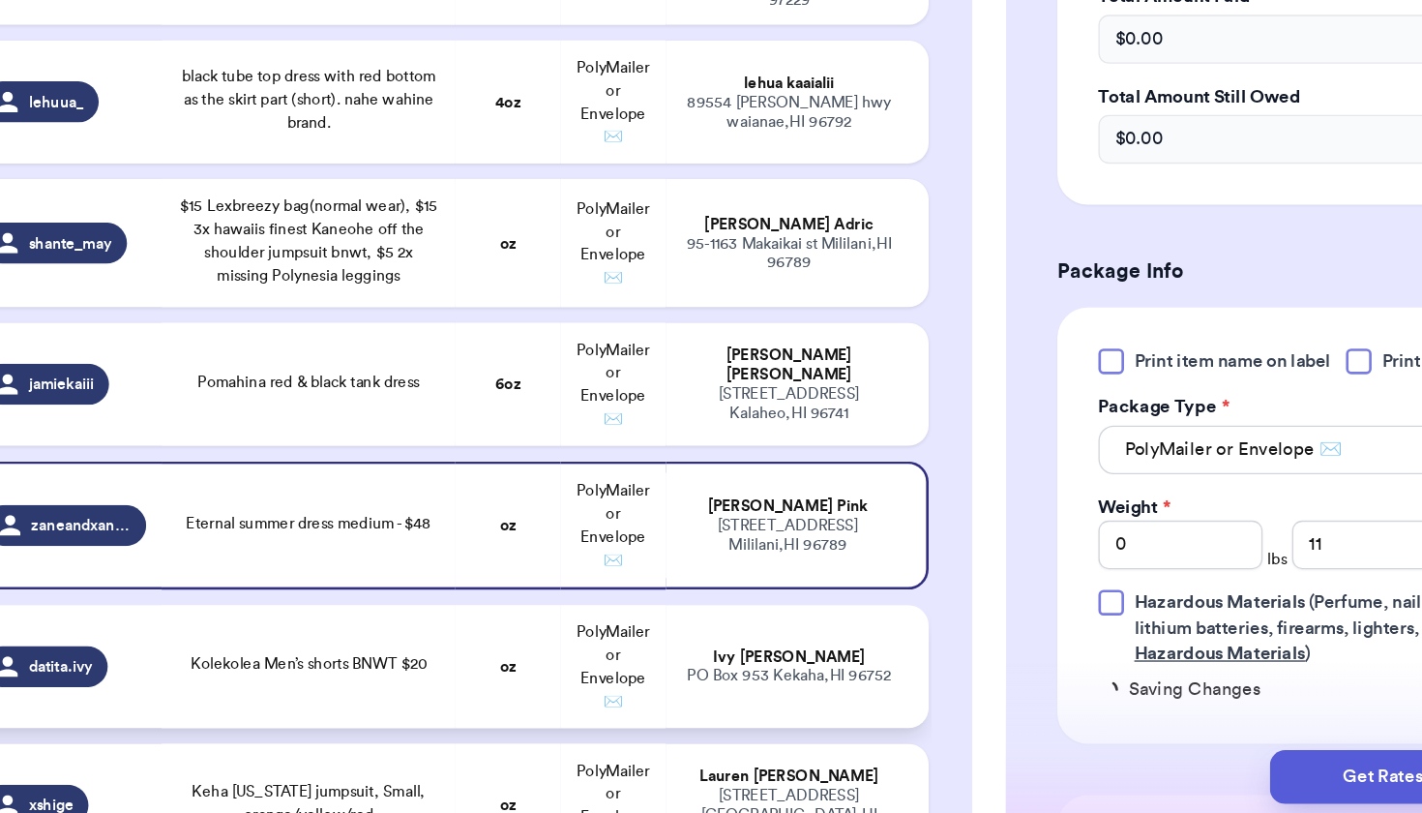
click at [609, 679] on div "[PERSON_NAME]" at bounding box center [691, 686] width 164 height 15
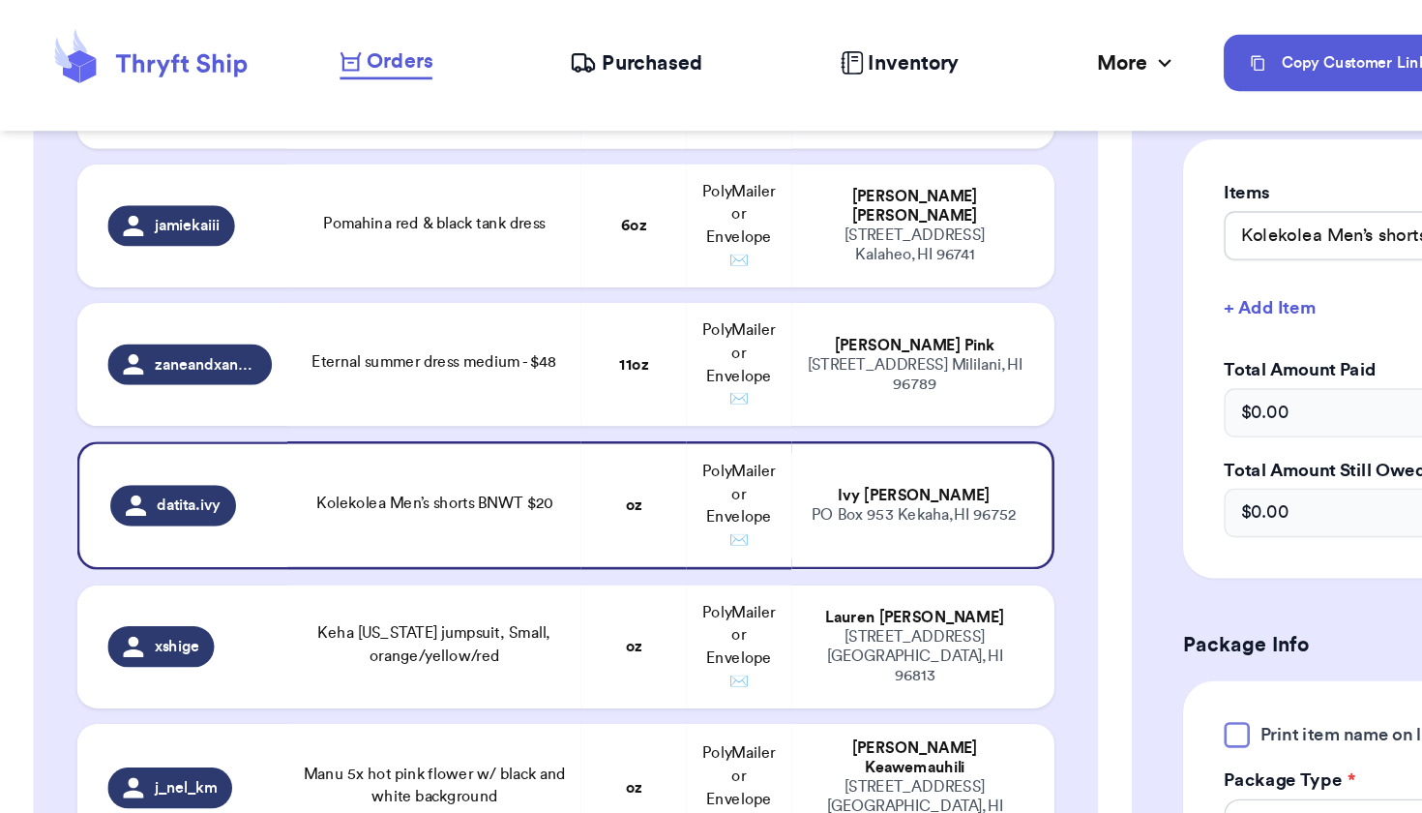
scroll to position [3600, 0]
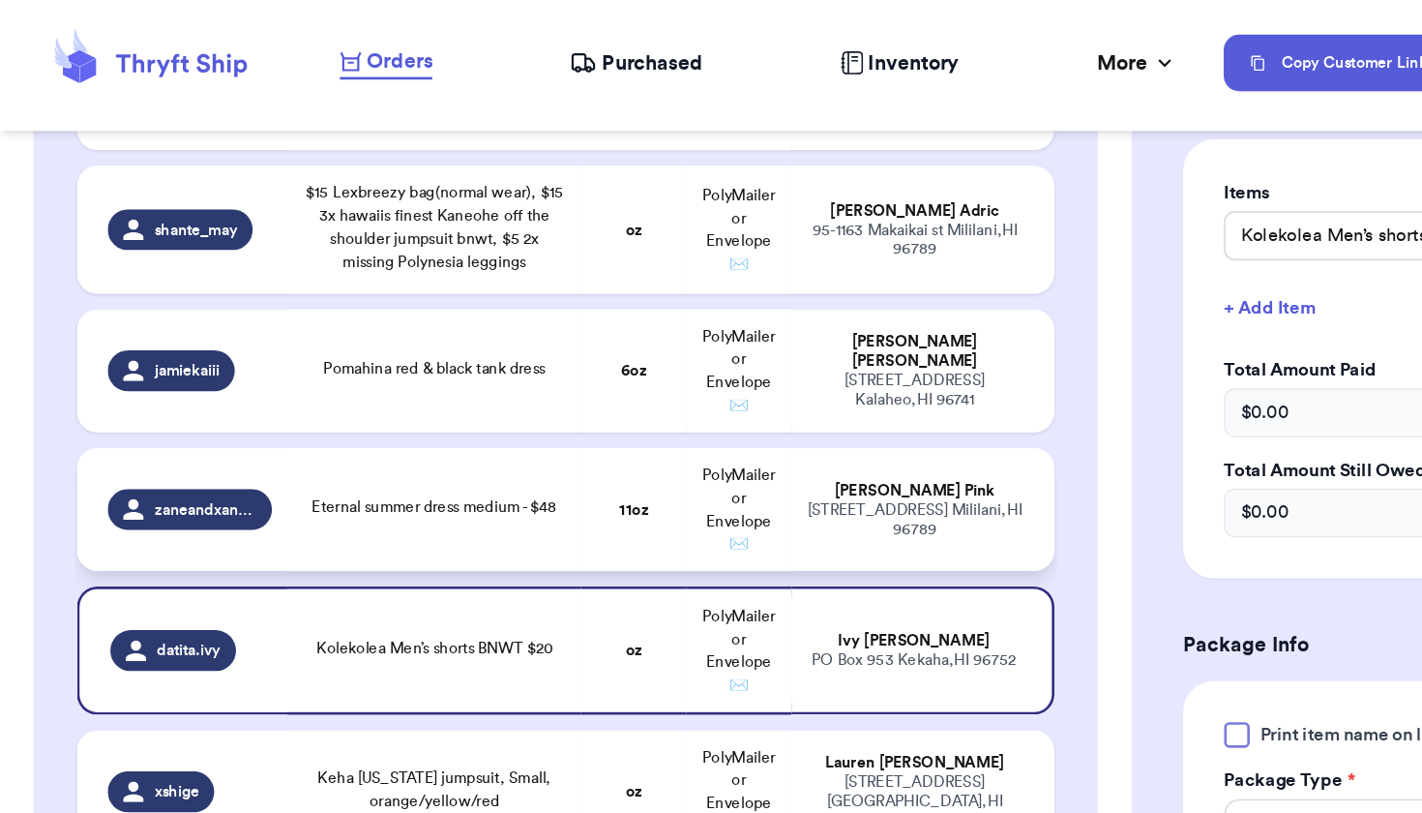
click at [697, 392] on td "[PERSON_NAME] Pink [STREET_ADDRESS]" at bounding box center [696, 384] width 198 height 93
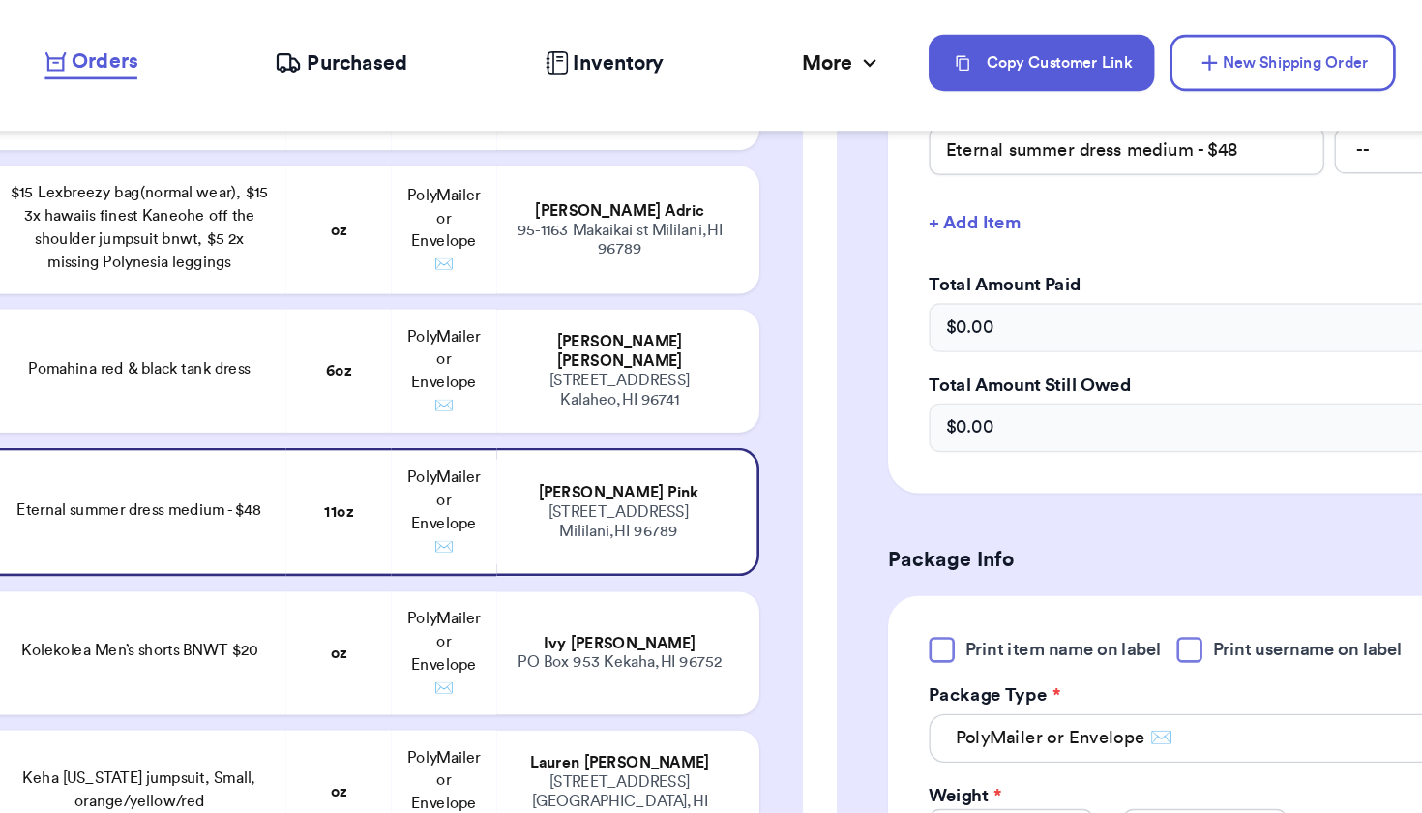
scroll to position [699, 0]
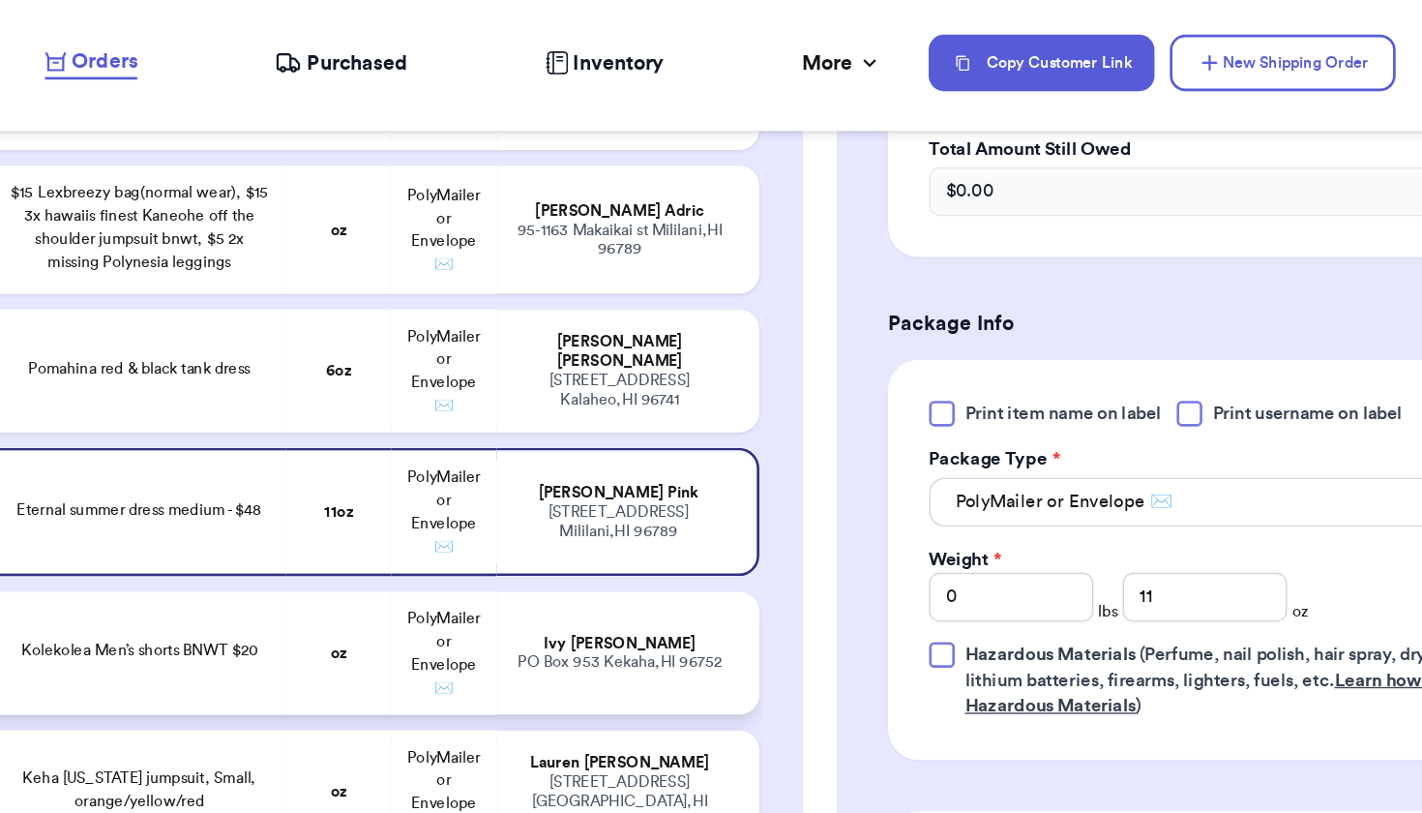
click at [518, 476] on td "PolyMailer or Envelope ✉️" at bounding box center [557, 492] width 79 height 93
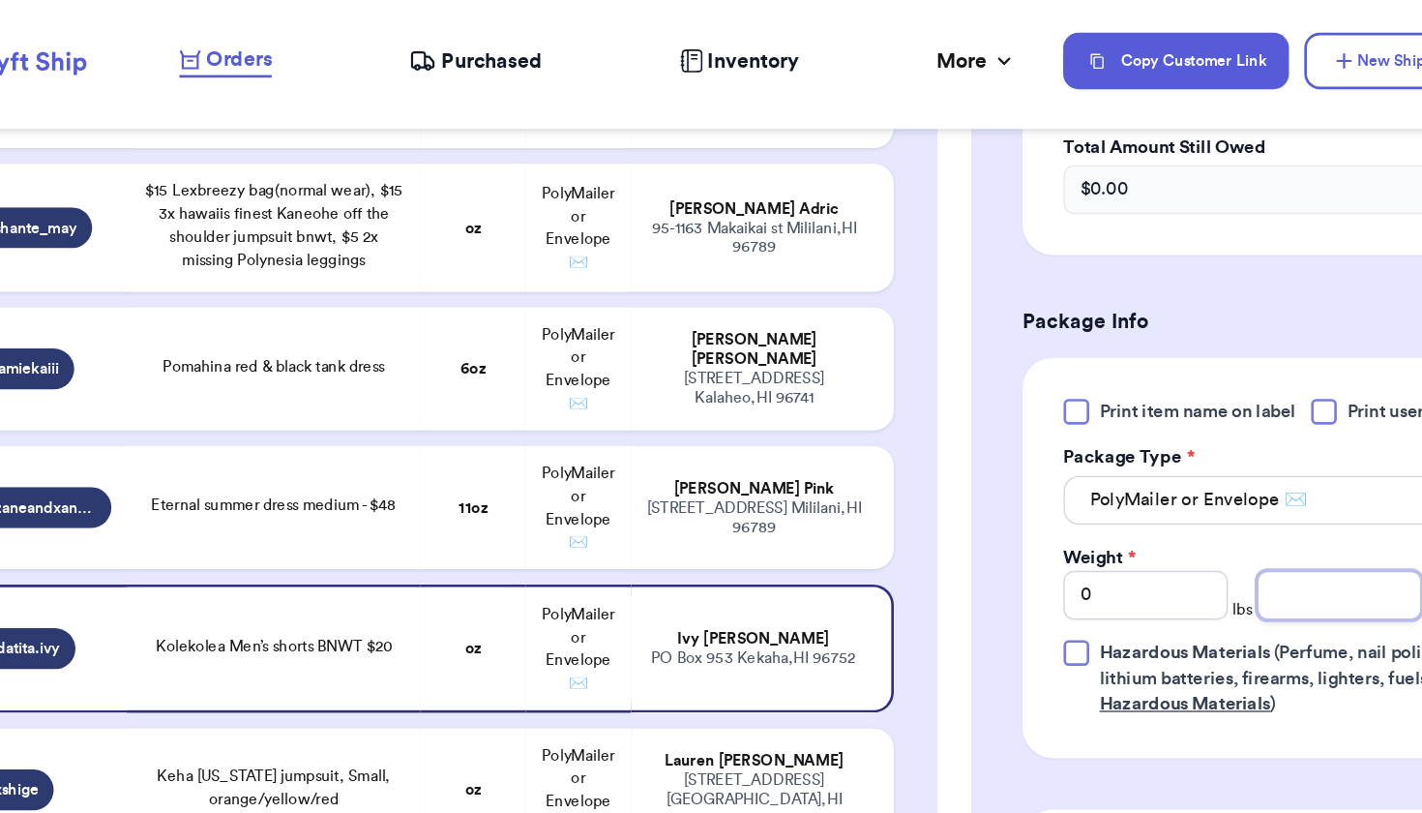
click at [1069, 446] on input "number" at bounding box center [1131, 450] width 124 height 37
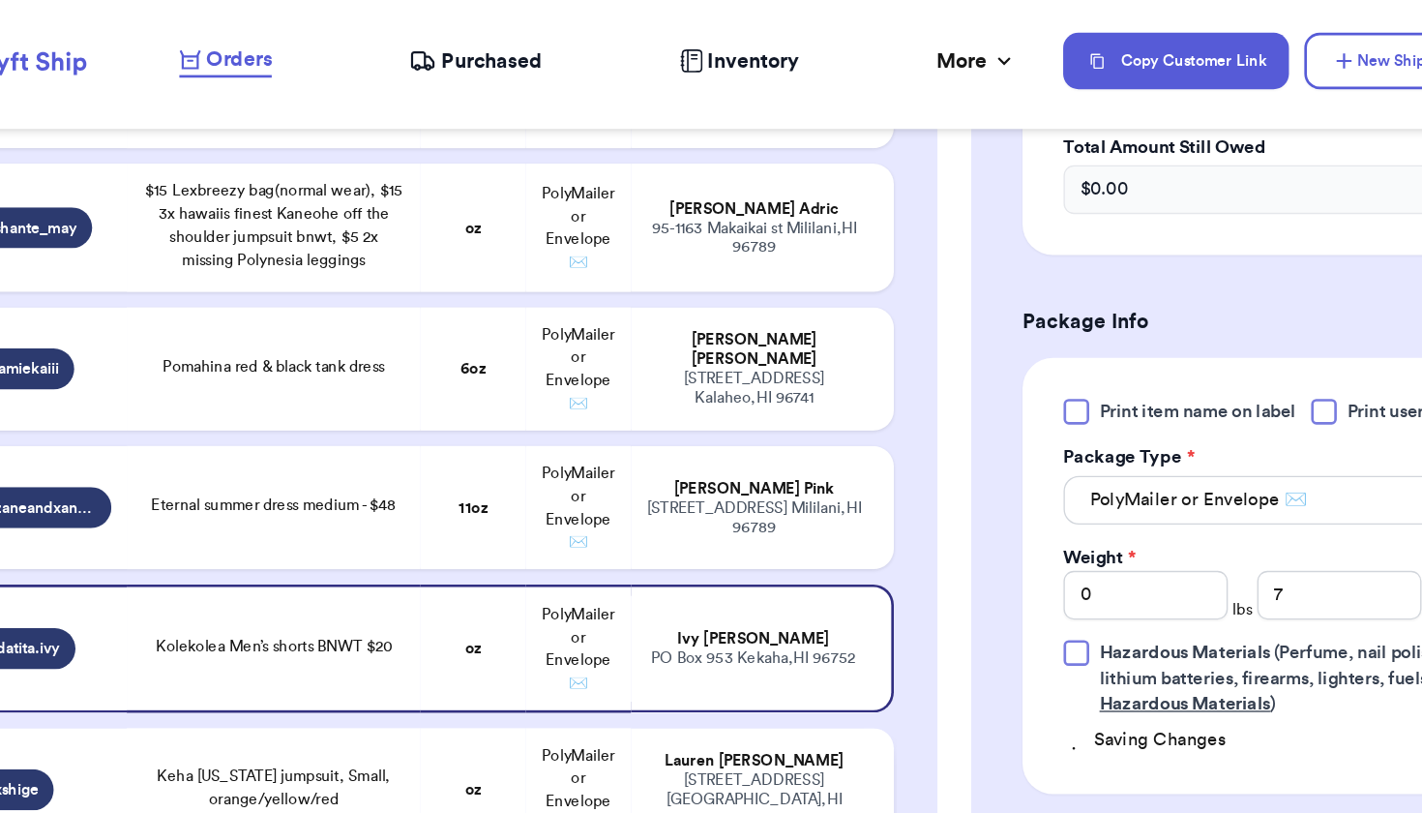
click at [518, 580] on td "PolyMailer or Envelope ✉️" at bounding box center [557, 597] width 79 height 93
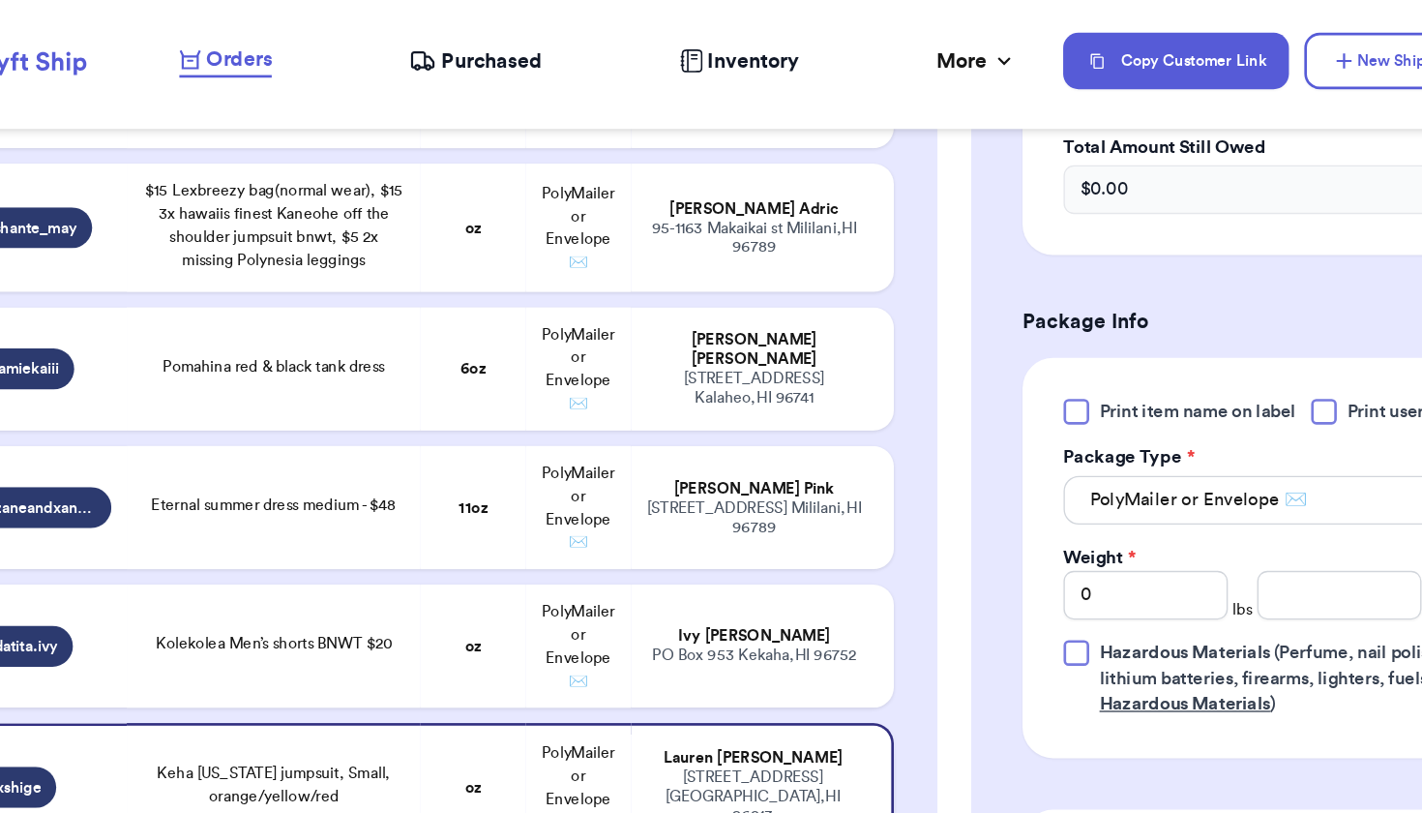
scroll to position [3741, 0]
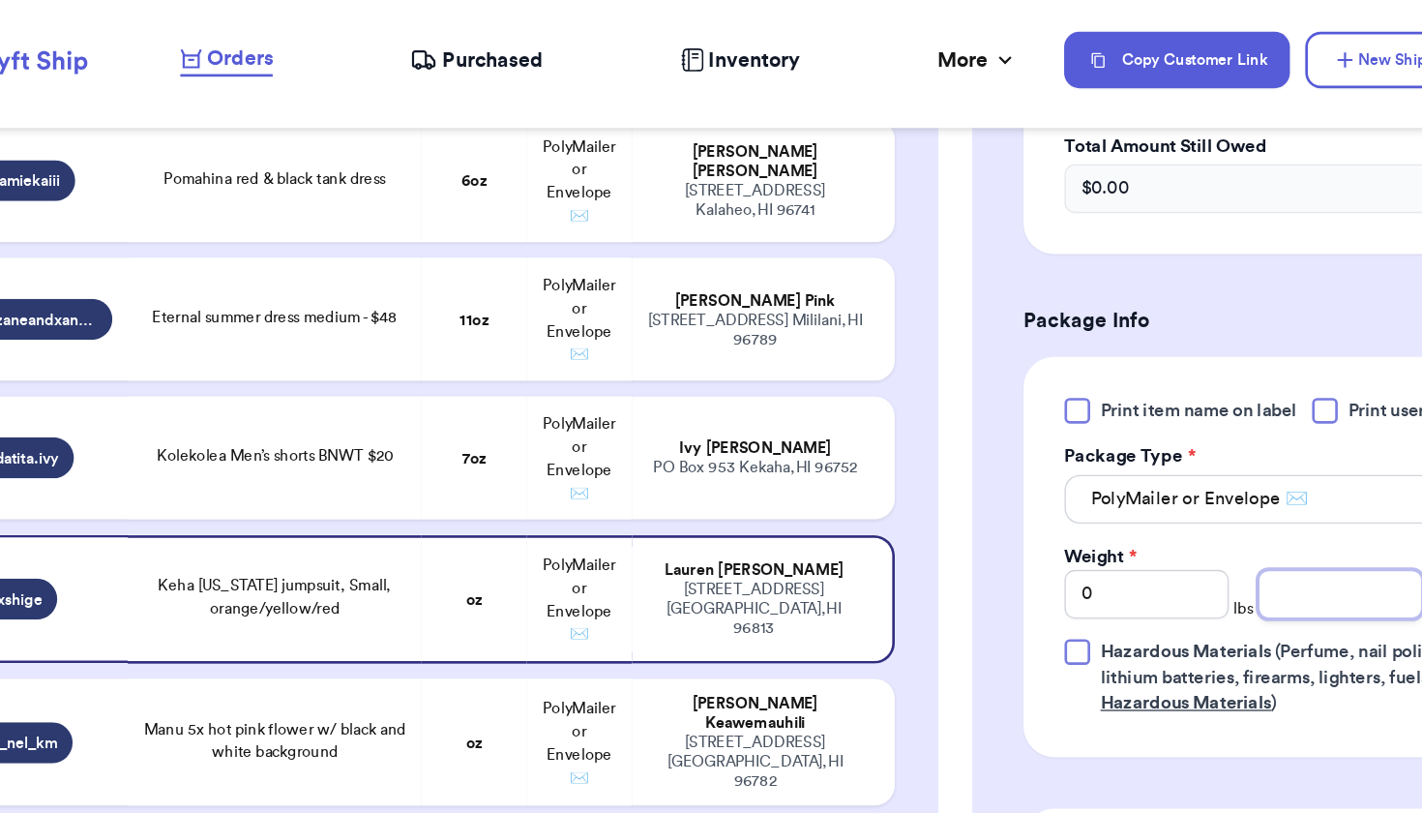
click at [1069, 452] on input "number" at bounding box center [1131, 450] width 124 height 37
click at [518, 561] on td "PolyMailer or Envelope ✉️" at bounding box center [557, 562] width 79 height 96
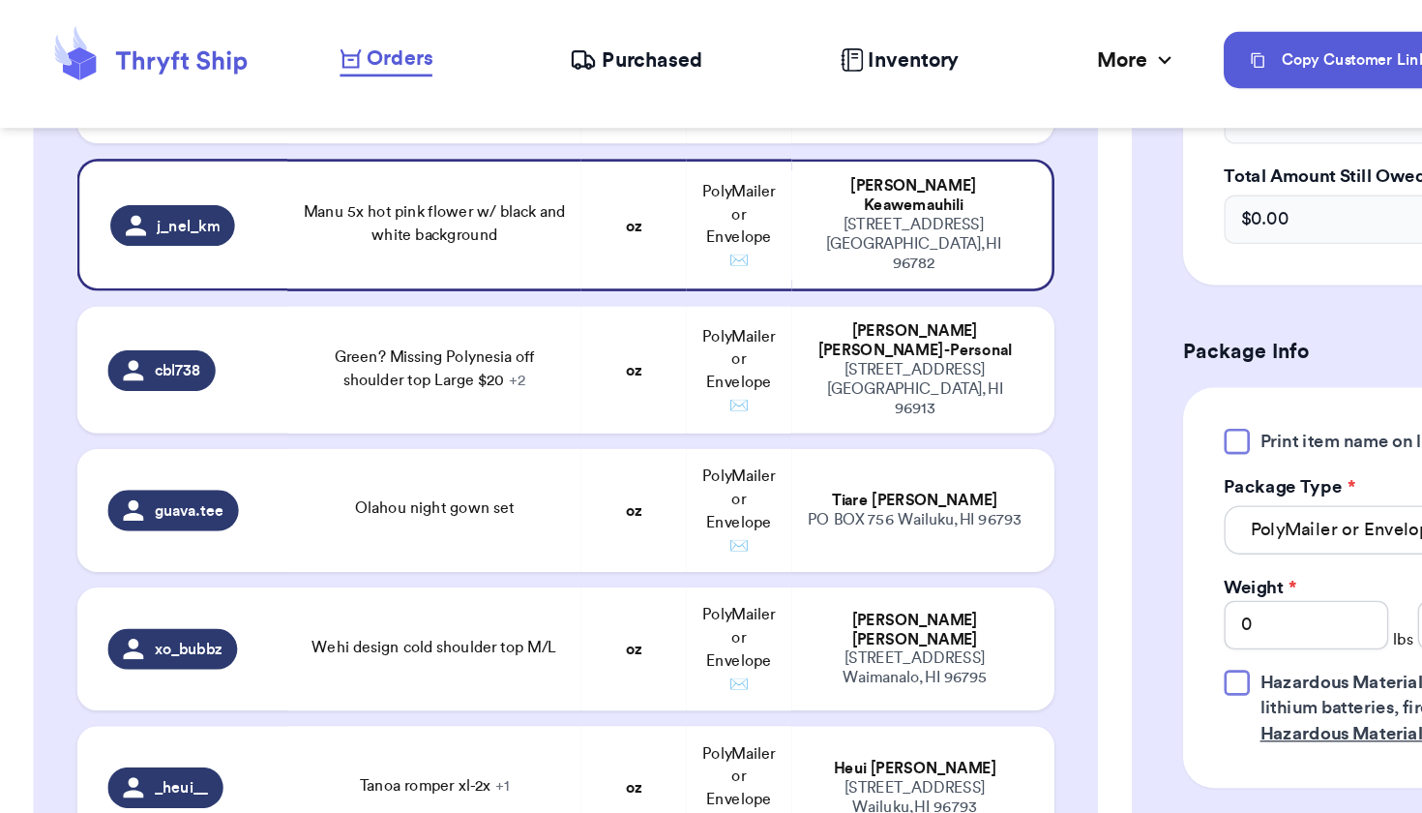
scroll to position [4111, 0]
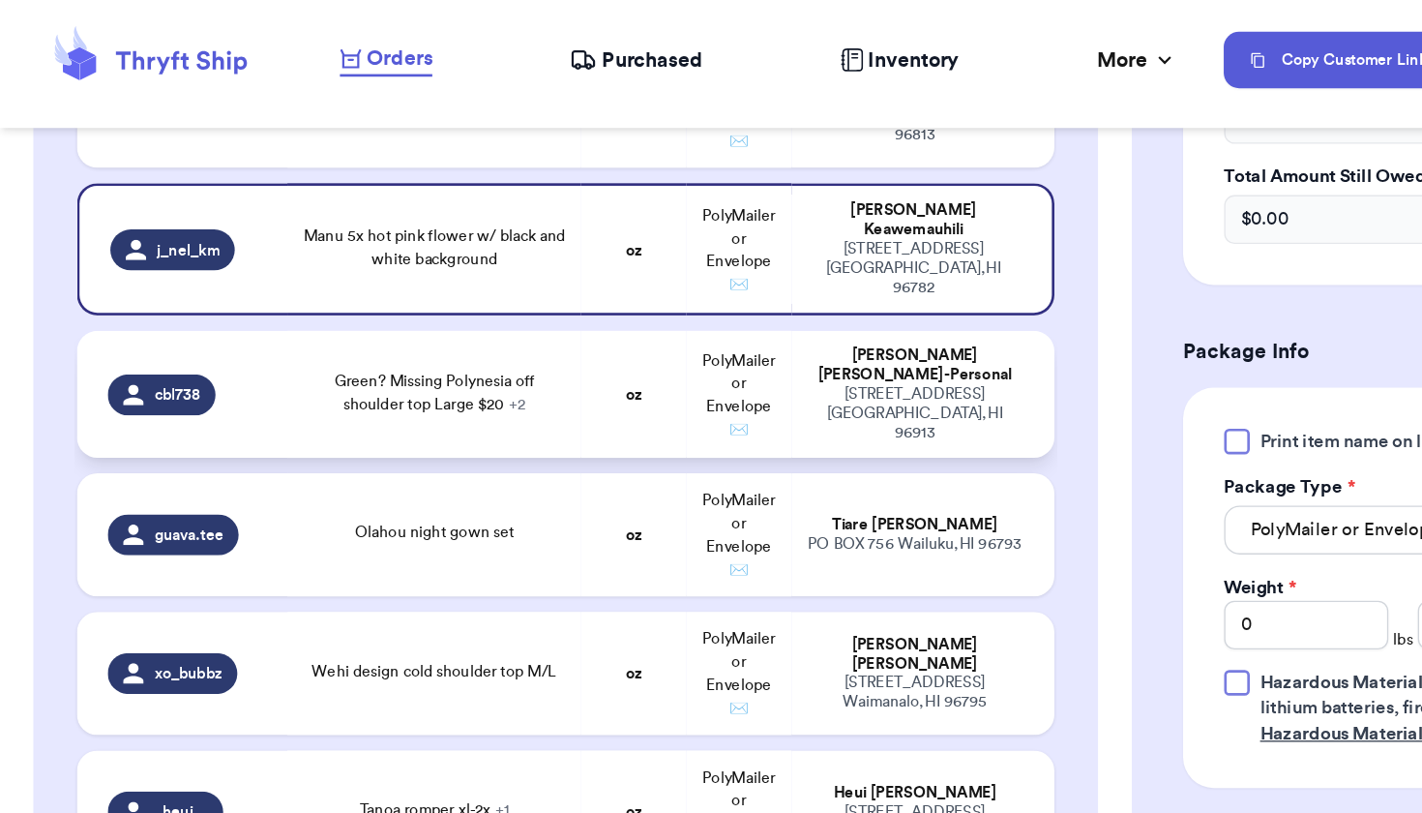
click at [293, 290] on span "Green? Missing Polynesia off shoulder top Large $20 + 2" at bounding box center [328, 298] width 151 height 29
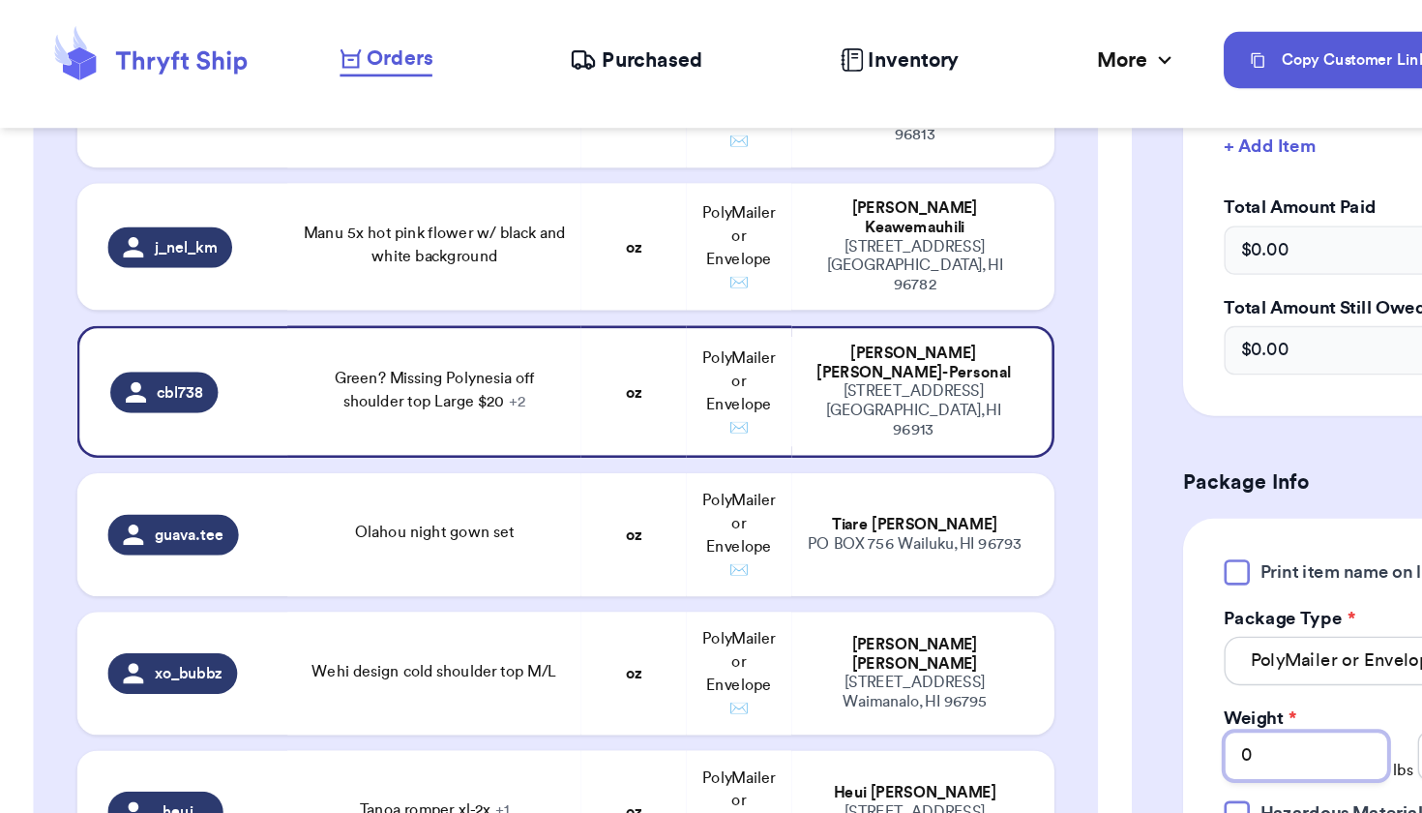
click at [971, 576] on input "0" at bounding box center [985, 572] width 124 height 37
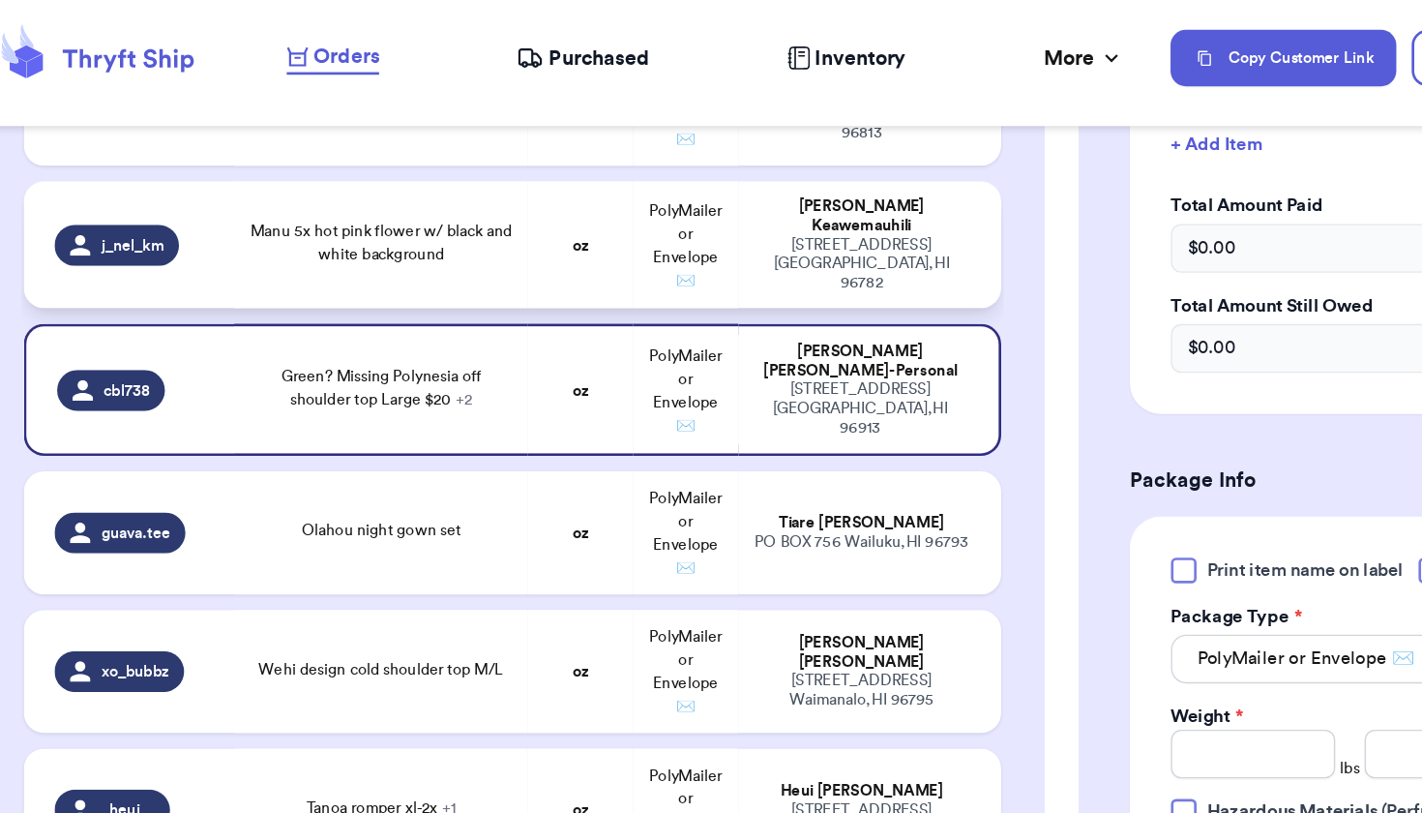
click at [638, 152] on div "[PERSON_NAME]" at bounding box center [691, 166] width 164 height 29
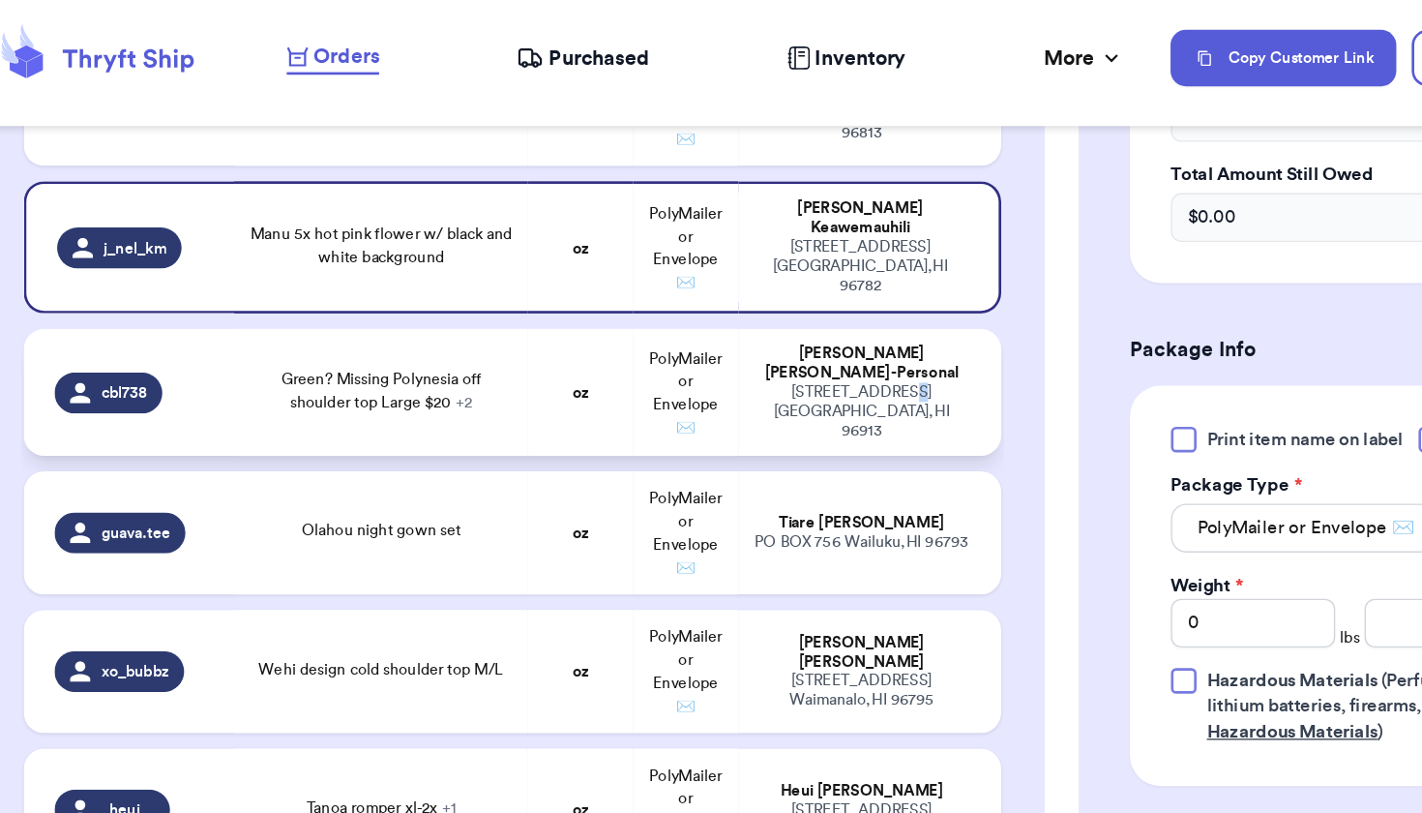
click at [646, 292] on div "[STREET_ADDRESS]" at bounding box center [691, 314] width 164 height 44
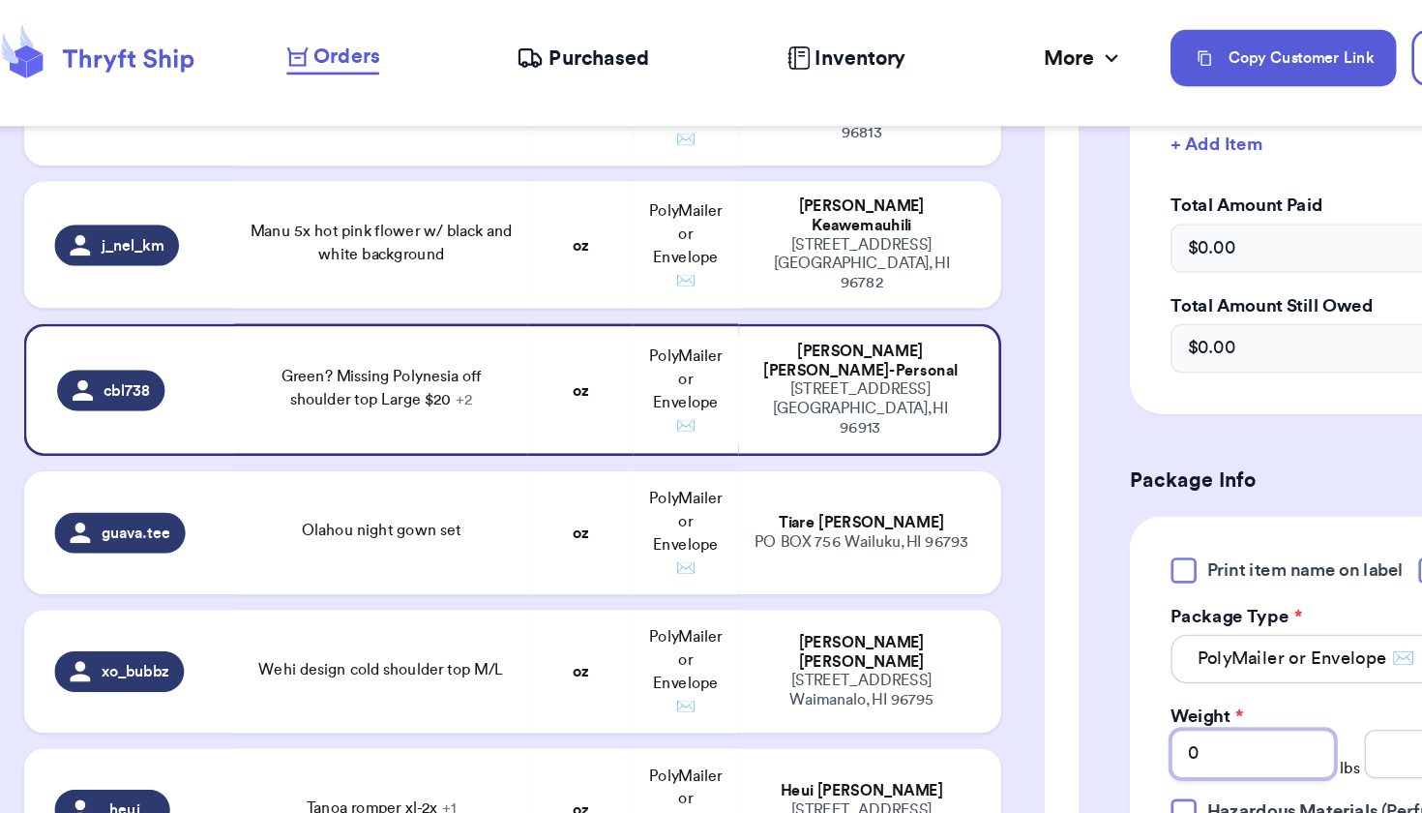
click at [943, 562] on input "0" at bounding box center [985, 572] width 124 height 37
click at [1069, 571] on input "number" at bounding box center [1131, 572] width 124 height 37
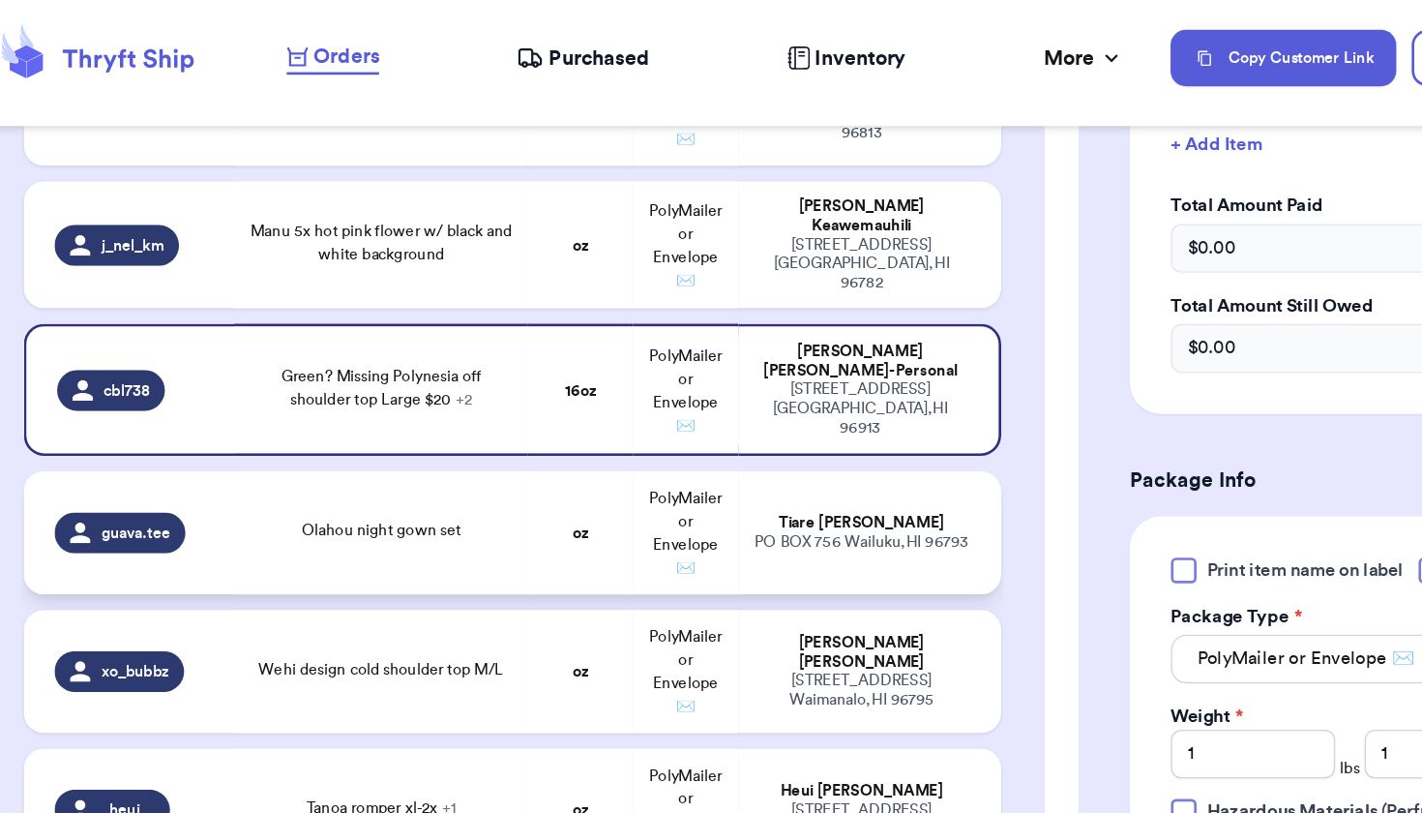
click at [371, 395] on div "Olahou night gown set" at bounding box center [327, 405] width 198 height 21
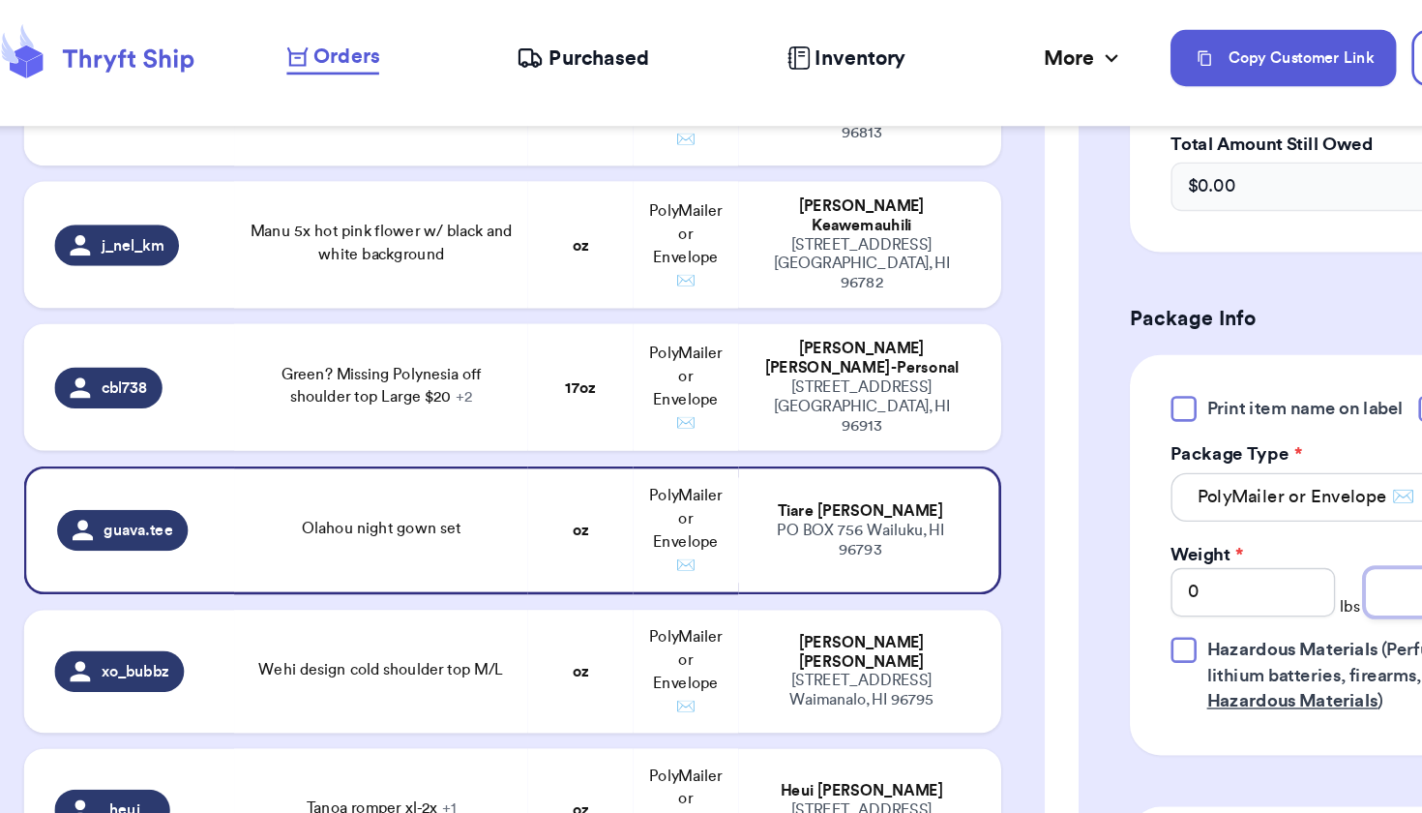
click at [1069, 463] on input "number" at bounding box center [1131, 450] width 124 height 37
click at [609, 510] on div "[STREET_ADDRESS]" at bounding box center [691, 524] width 164 height 29
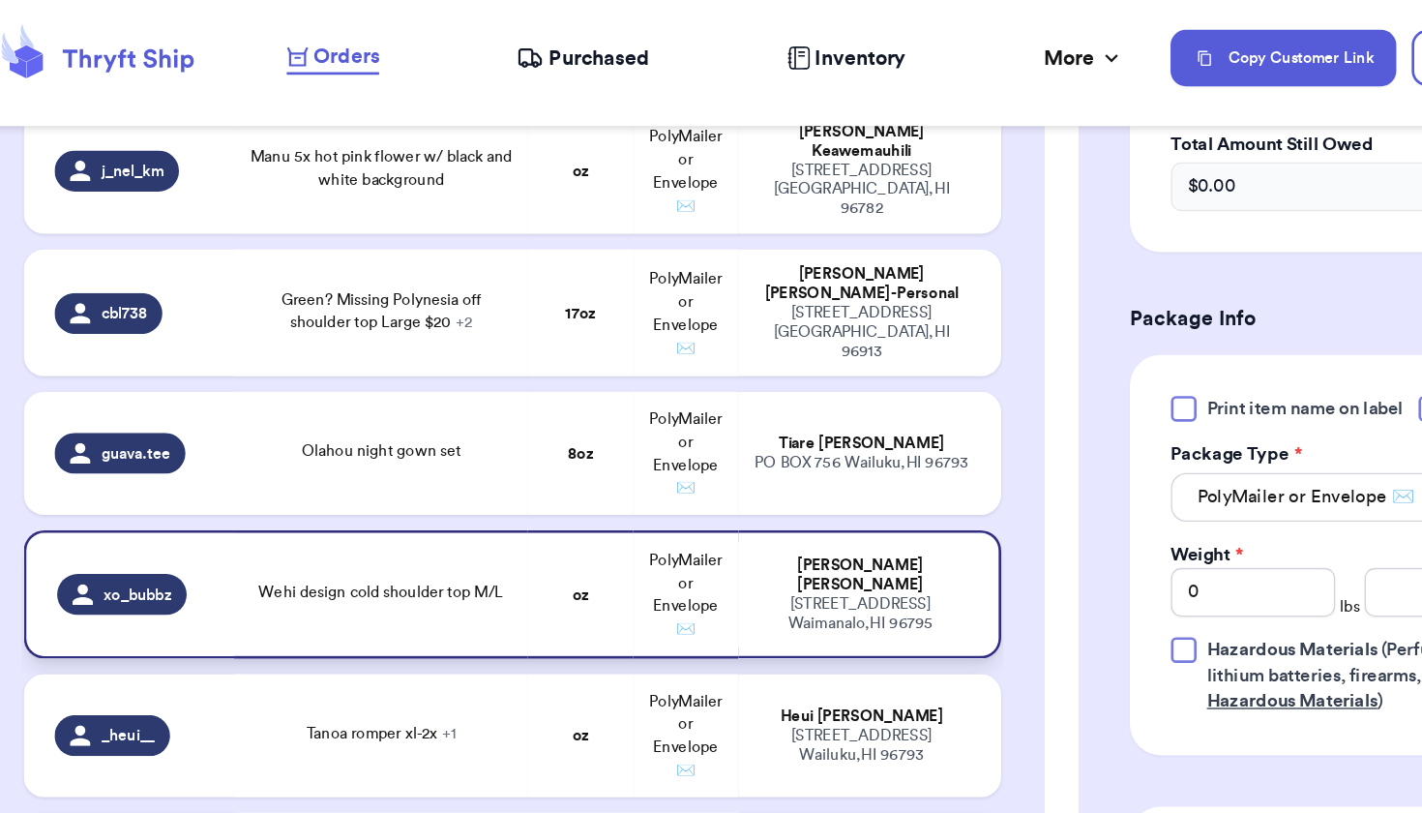
scroll to position [4205, 0]
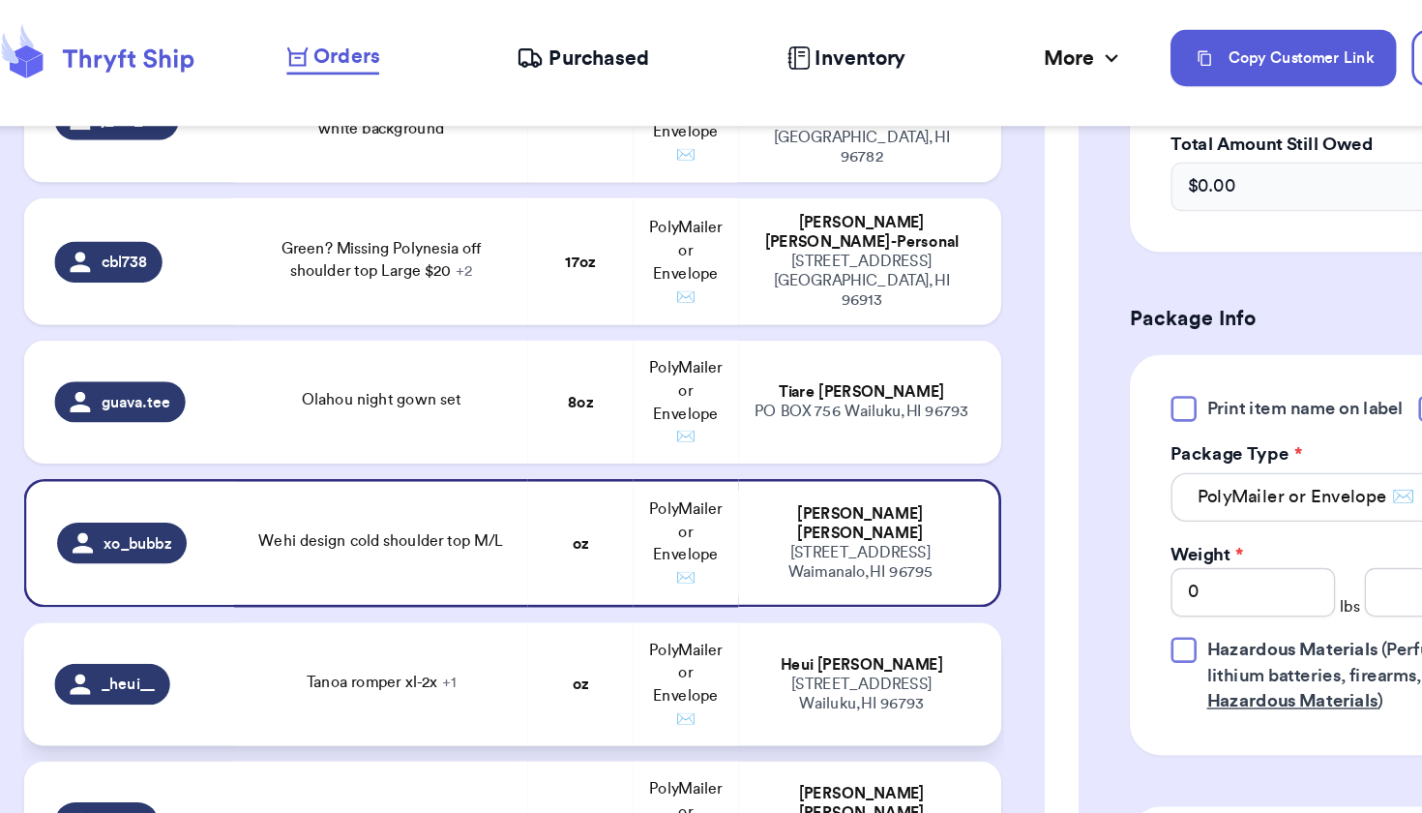
click at [438, 478] on td "oz" at bounding box center [477, 519] width 79 height 93
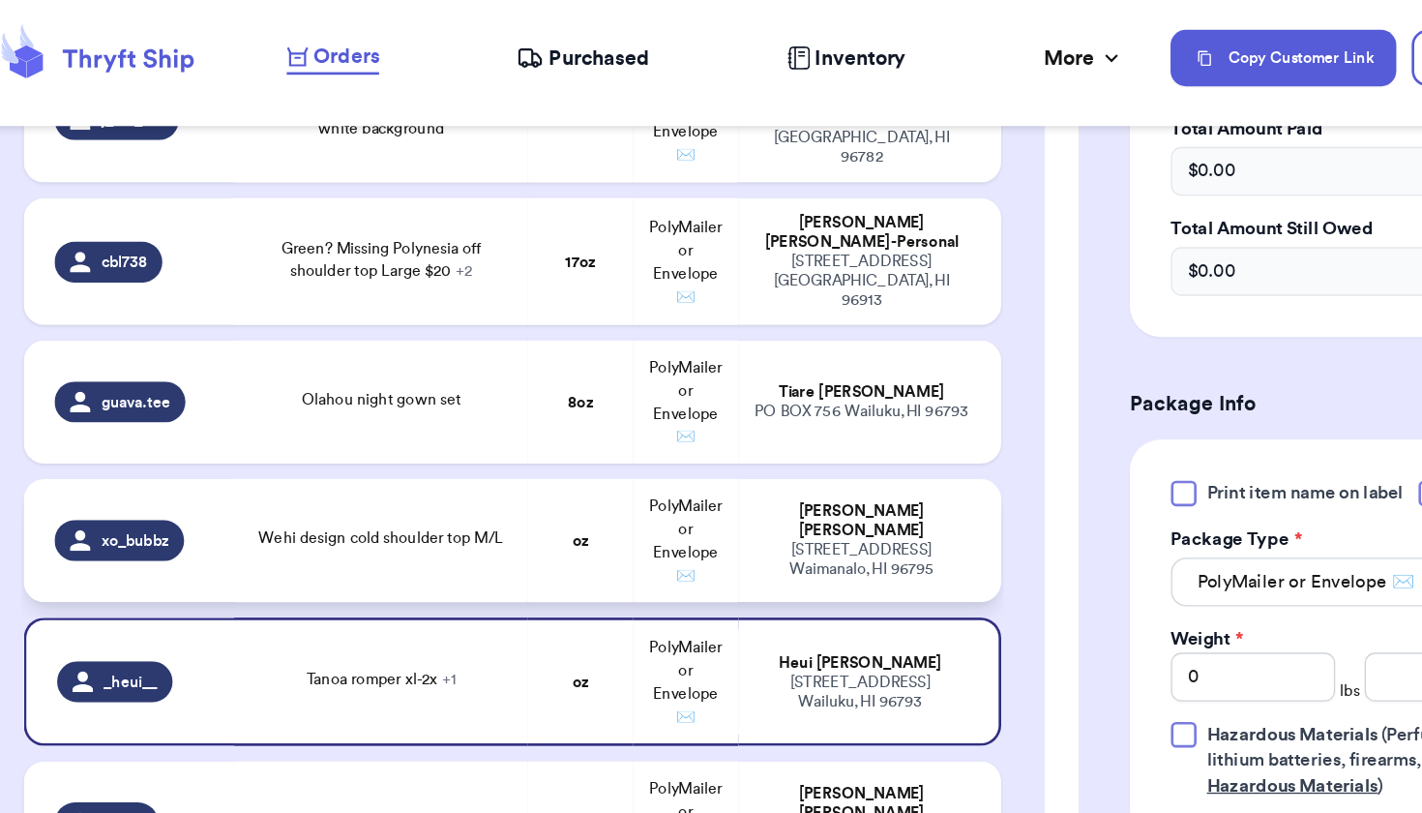
click at [438, 408] on td "oz" at bounding box center [477, 411] width 79 height 93
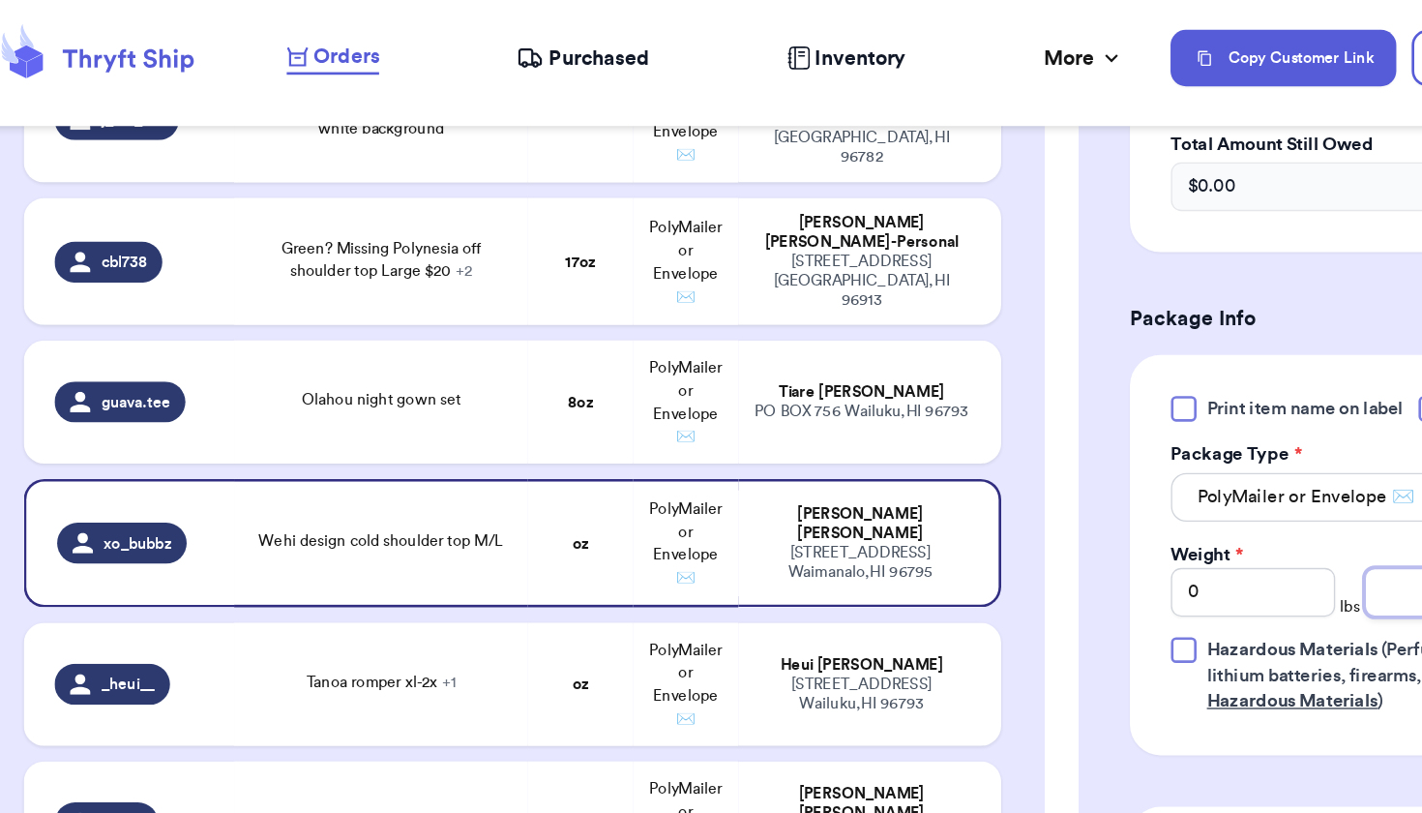
click at [1069, 457] on input "number" at bounding box center [1131, 450] width 124 height 37
click at [356, 519] on td "Tanoa romper xl-2x + 1" at bounding box center [328, 519] width 222 height 93
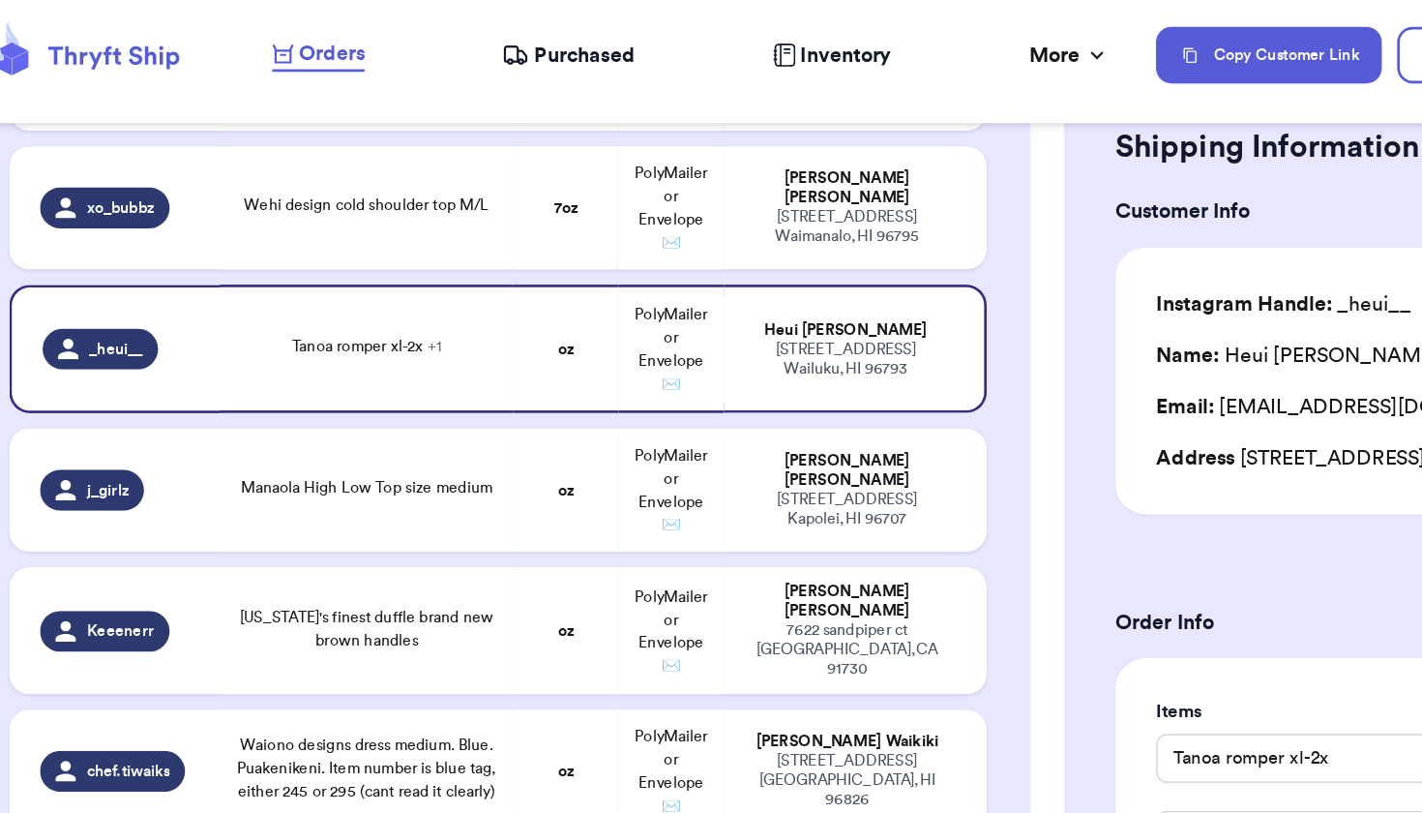
scroll to position [300, 0]
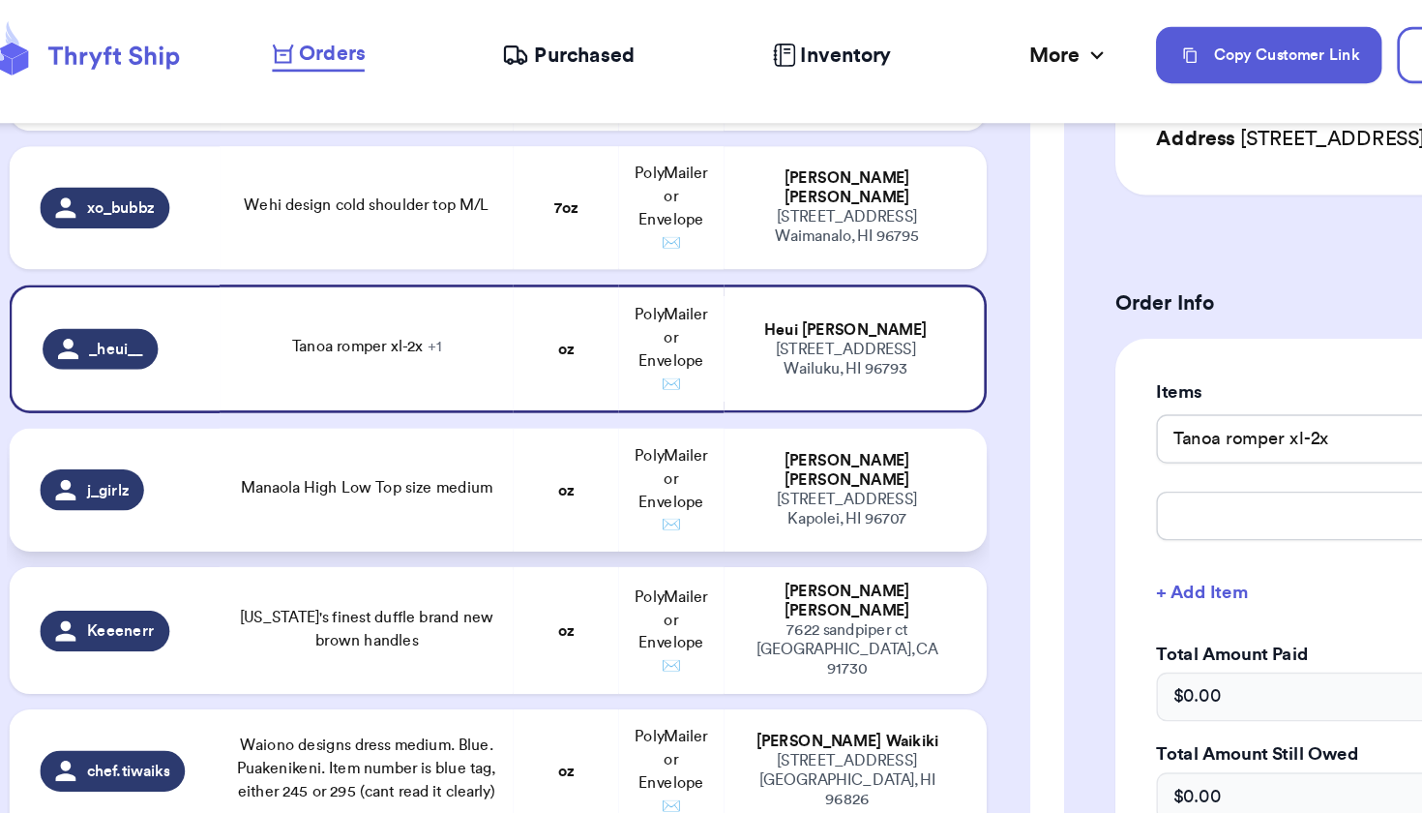
click at [438, 345] on td "oz" at bounding box center [477, 375] width 79 height 93
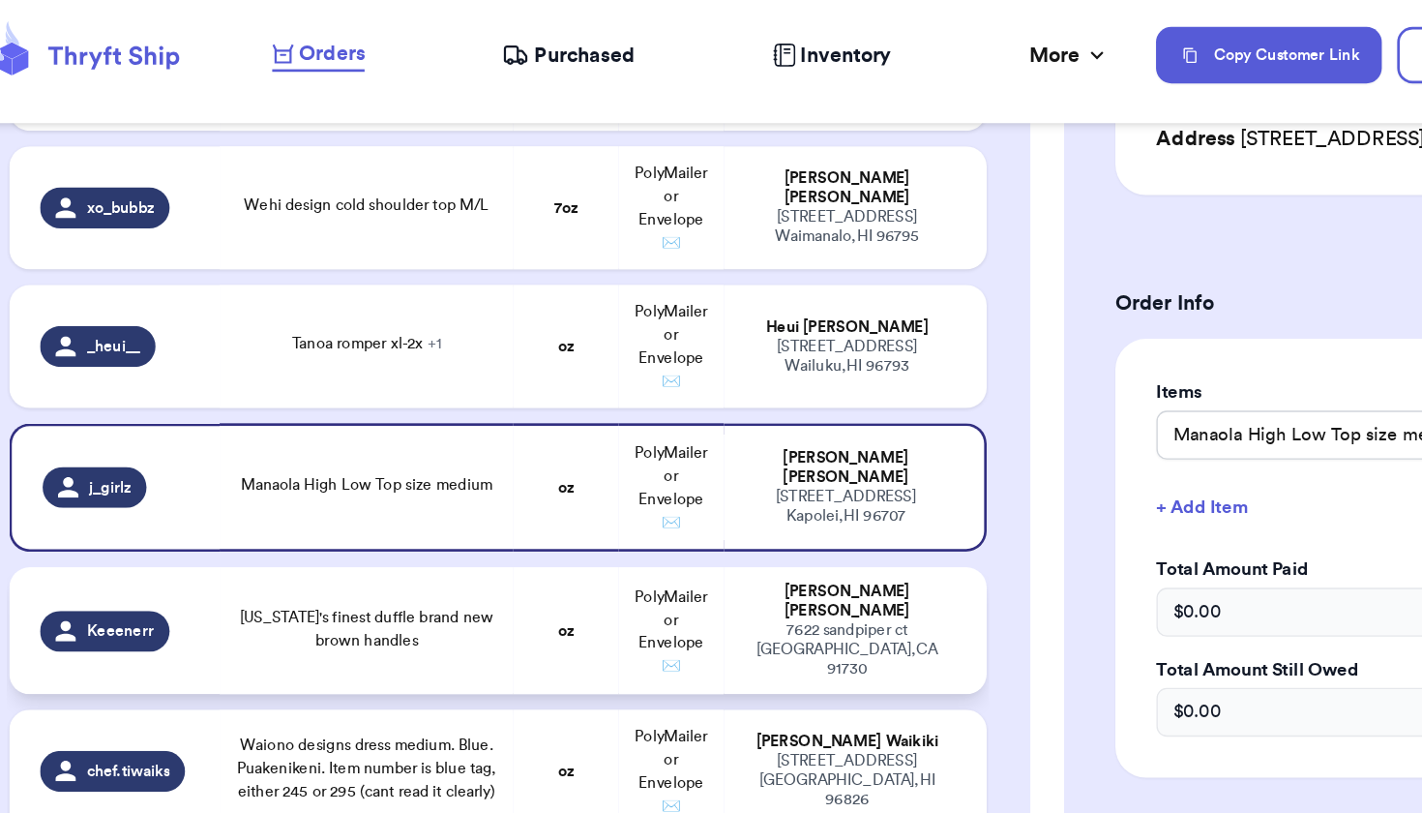
click at [302, 467] on div "[US_STATE]'s finest duffle brand new brown handles" at bounding box center [327, 480] width 198 height 35
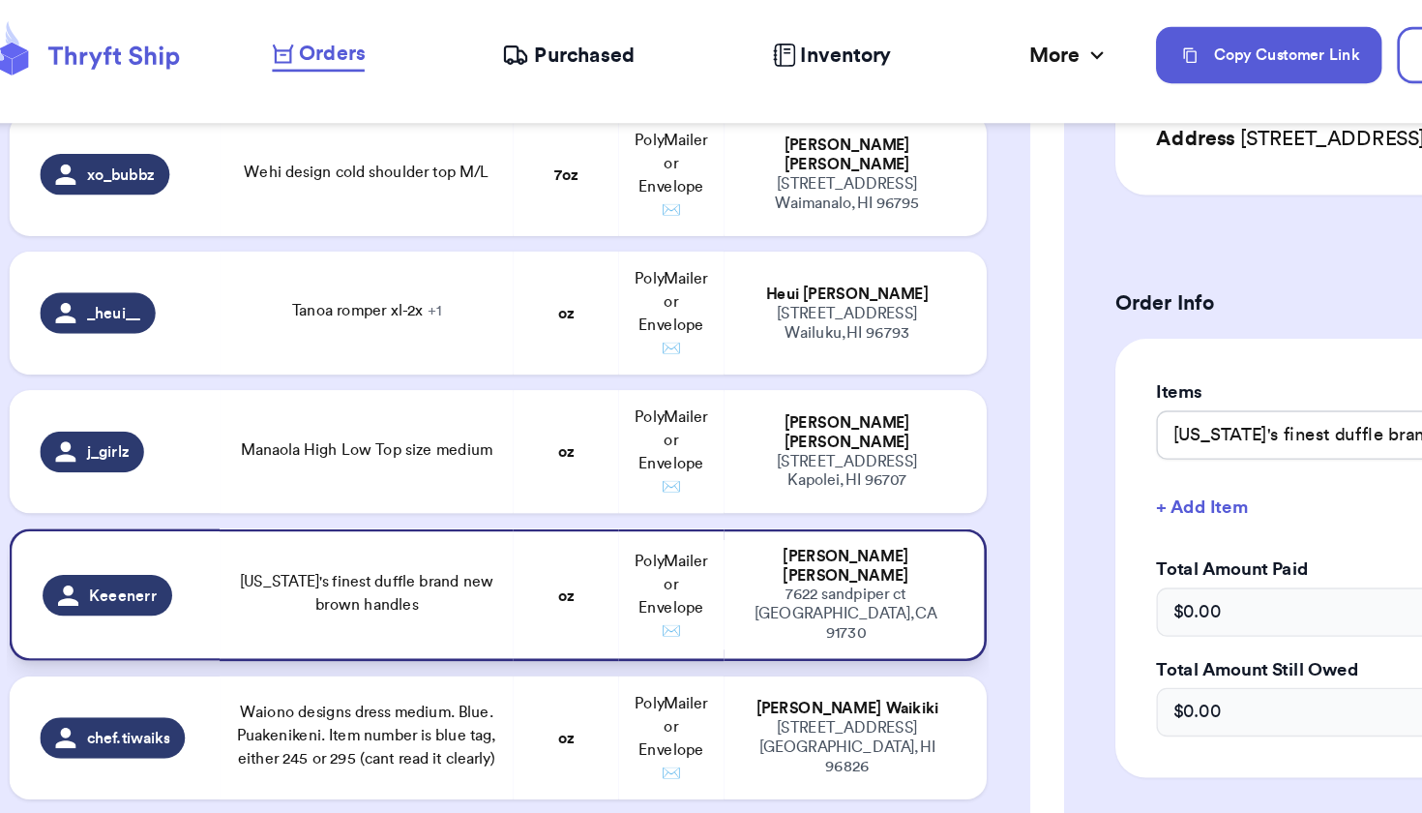
scroll to position [4483, 0]
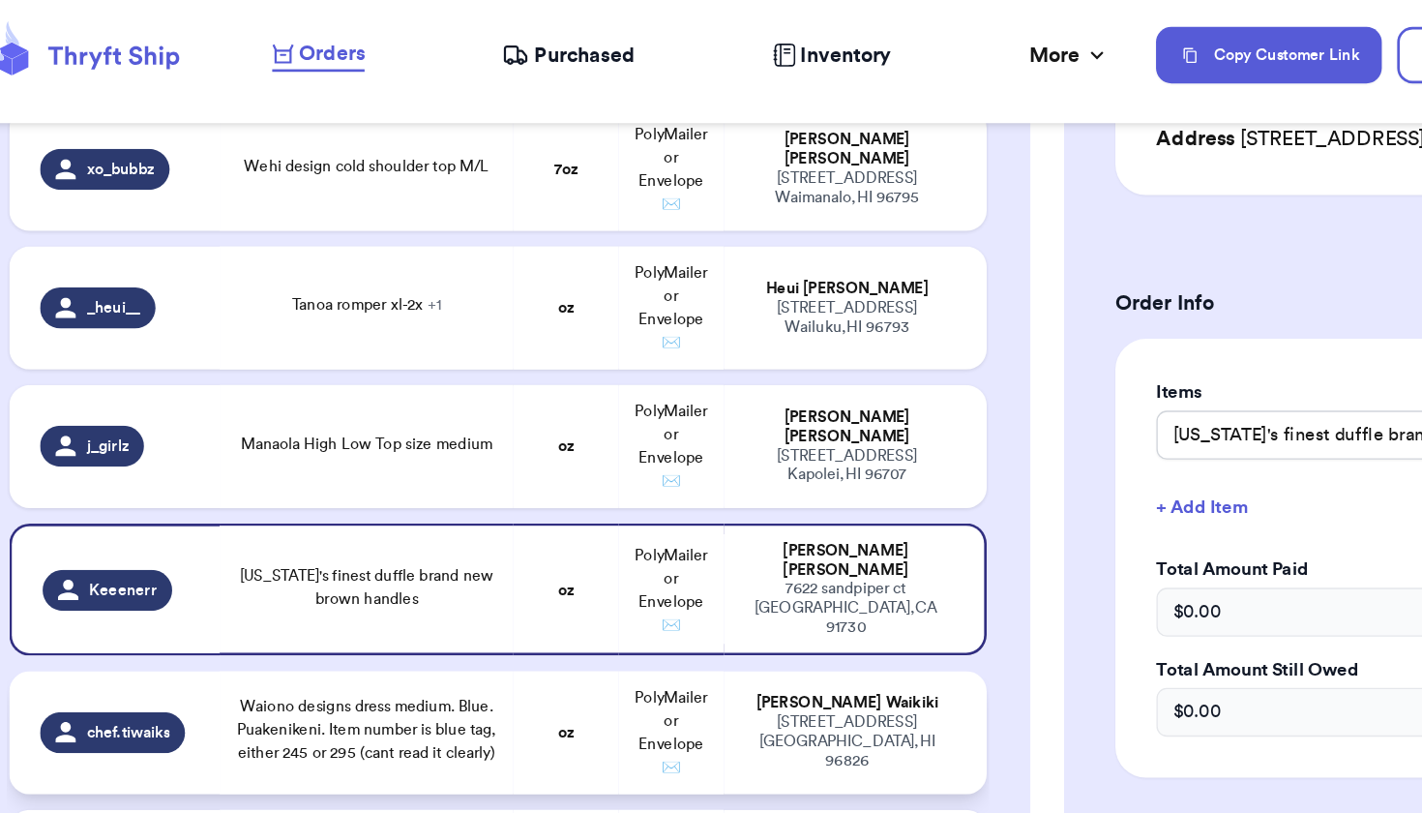
click at [267, 541] on span "Waiono designs dress medium. Blue. Puakenikeni. Item number is blue tag, either…" at bounding box center [327, 556] width 196 height 46
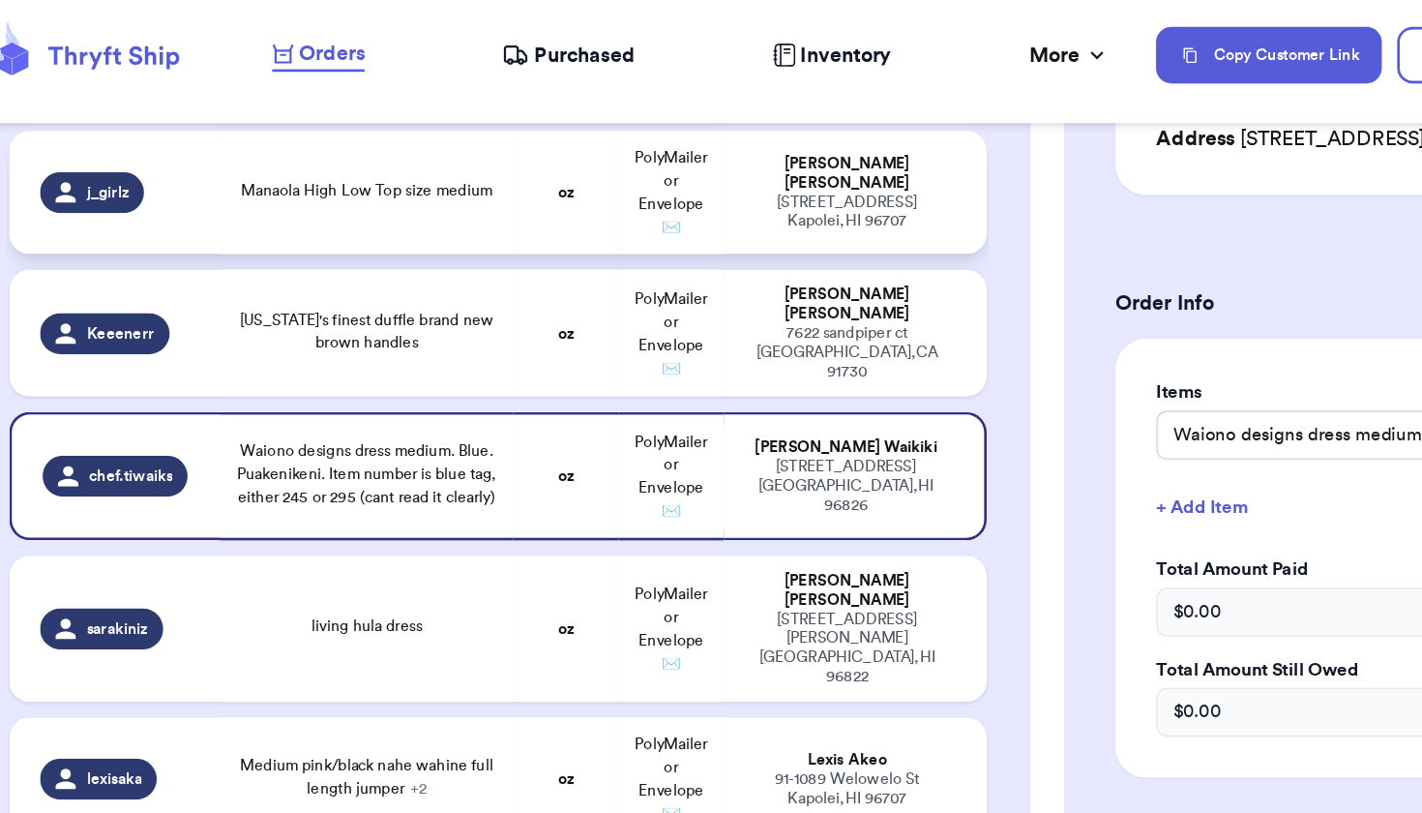
scroll to position [4689, 0]
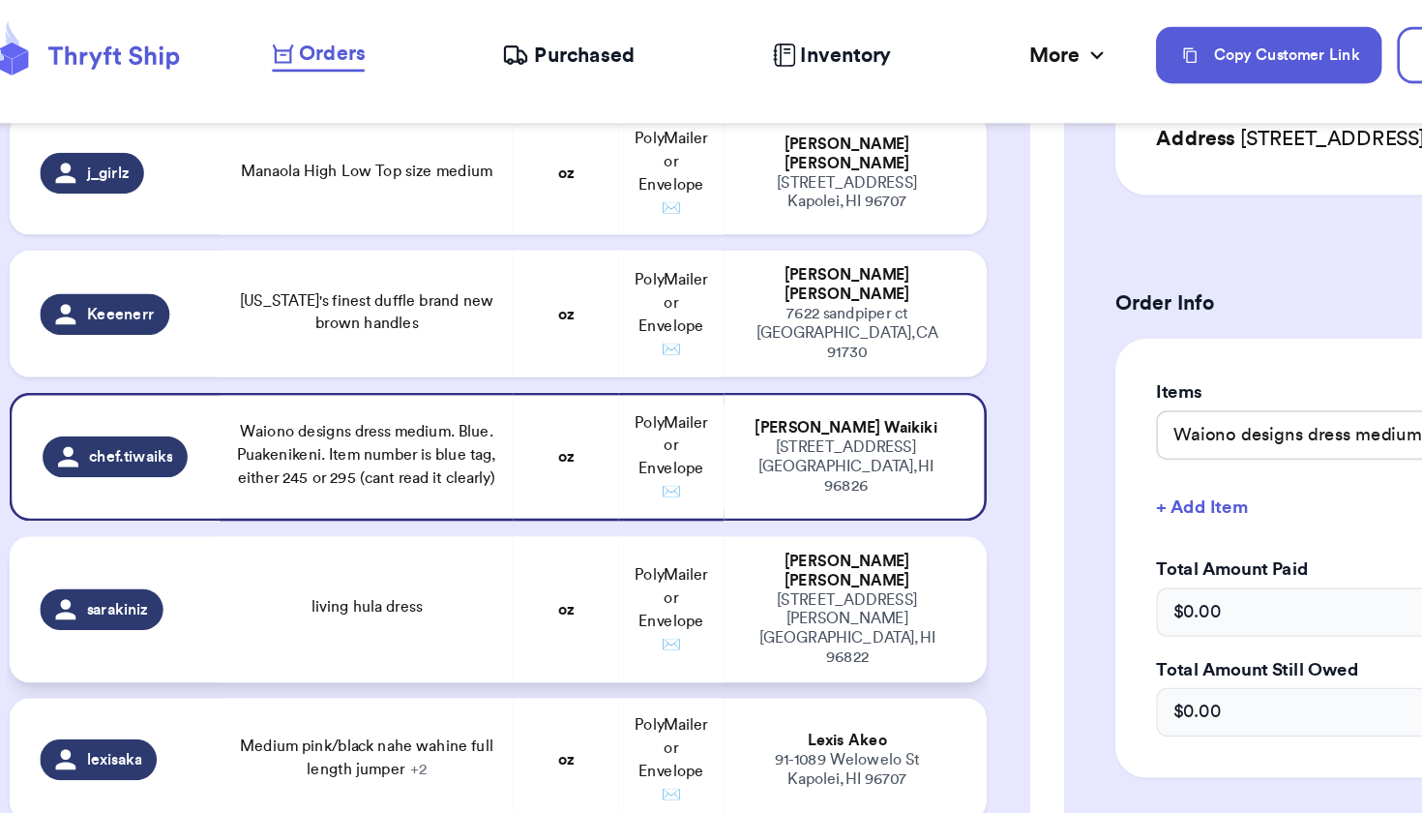
click at [290, 410] on td "living hula dress" at bounding box center [328, 465] width 222 height 110
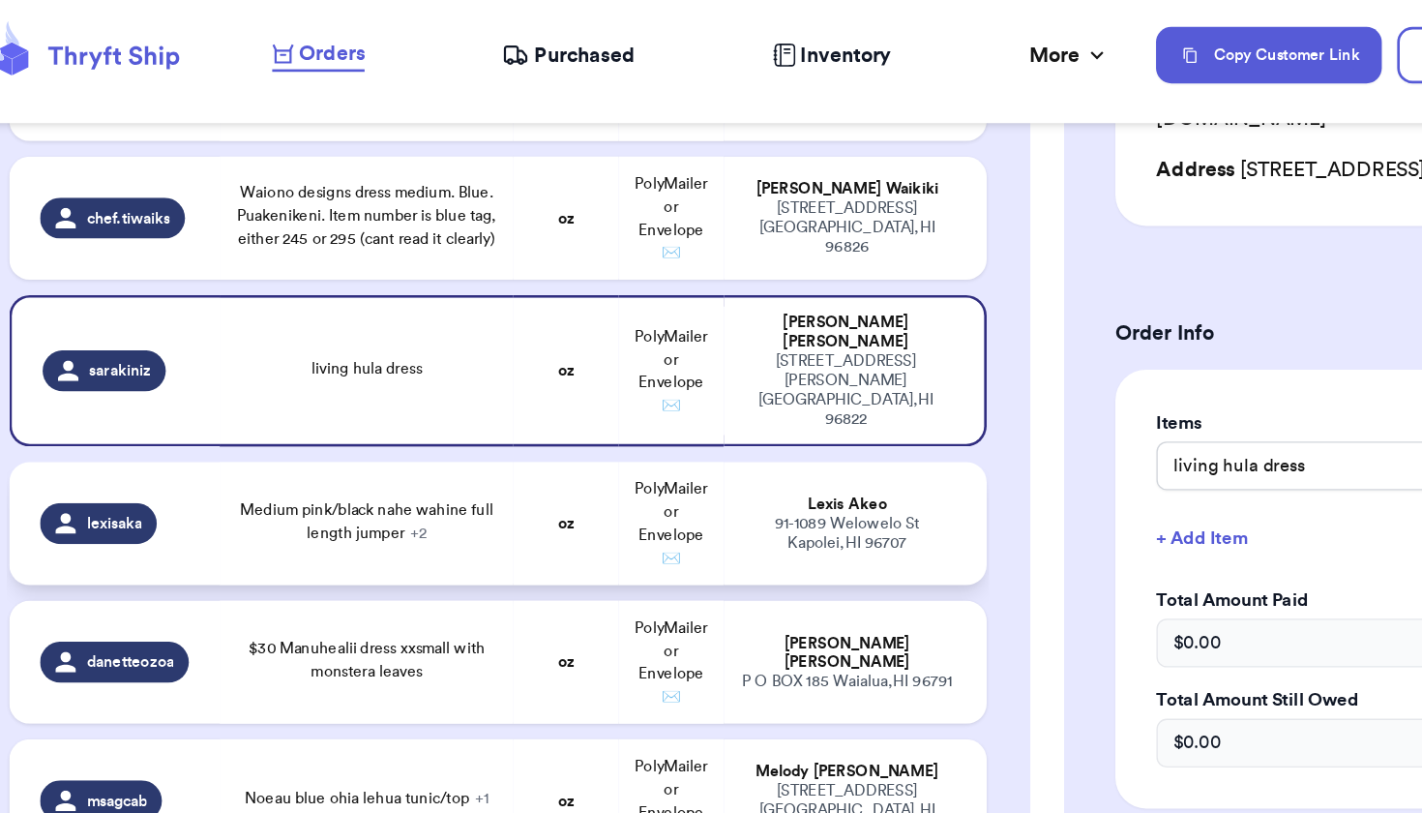
scroll to position [4908, 0]
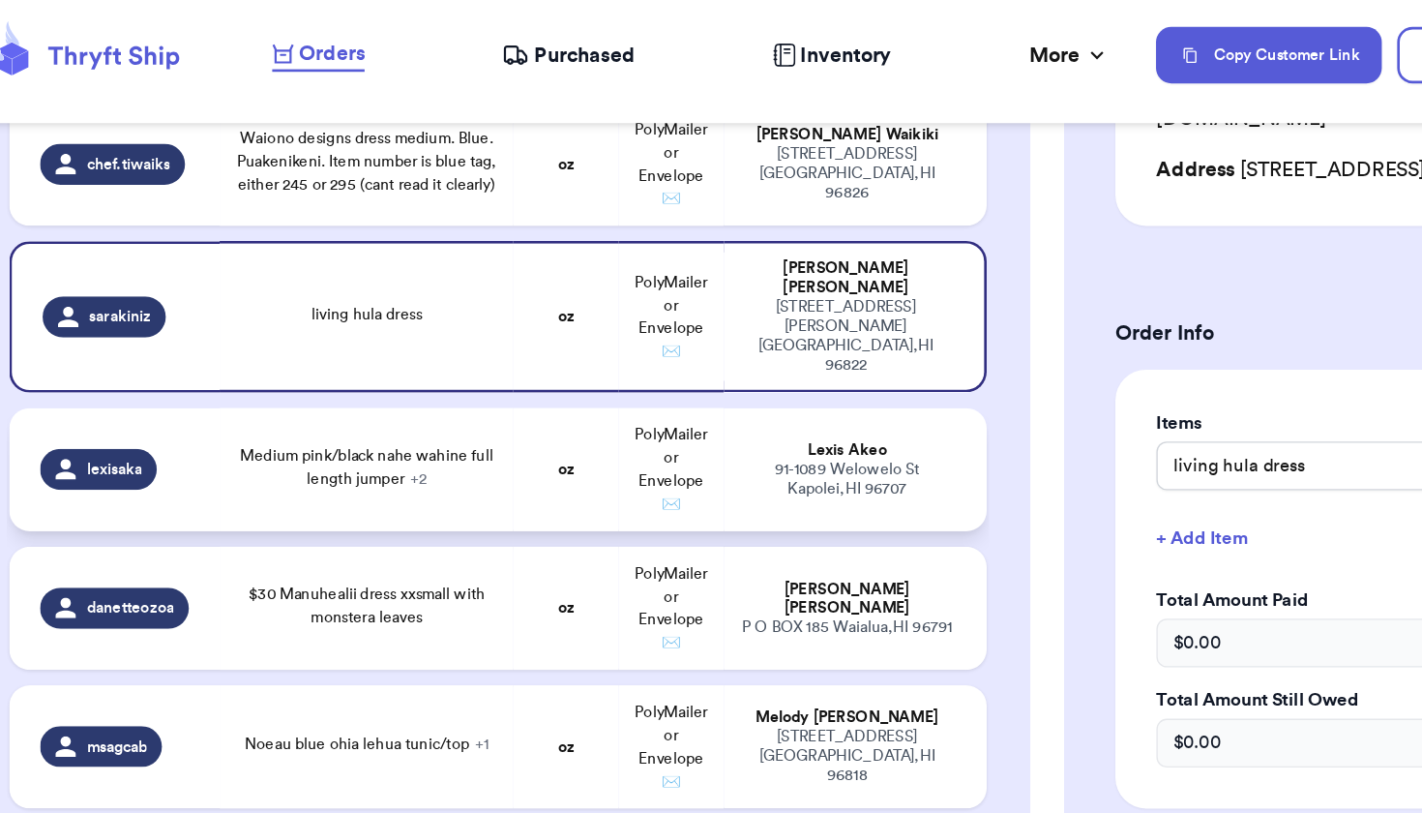
click at [228, 341] on div "Medium pink/black nahe wahine full length jumper + 2" at bounding box center [327, 358] width 198 height 35
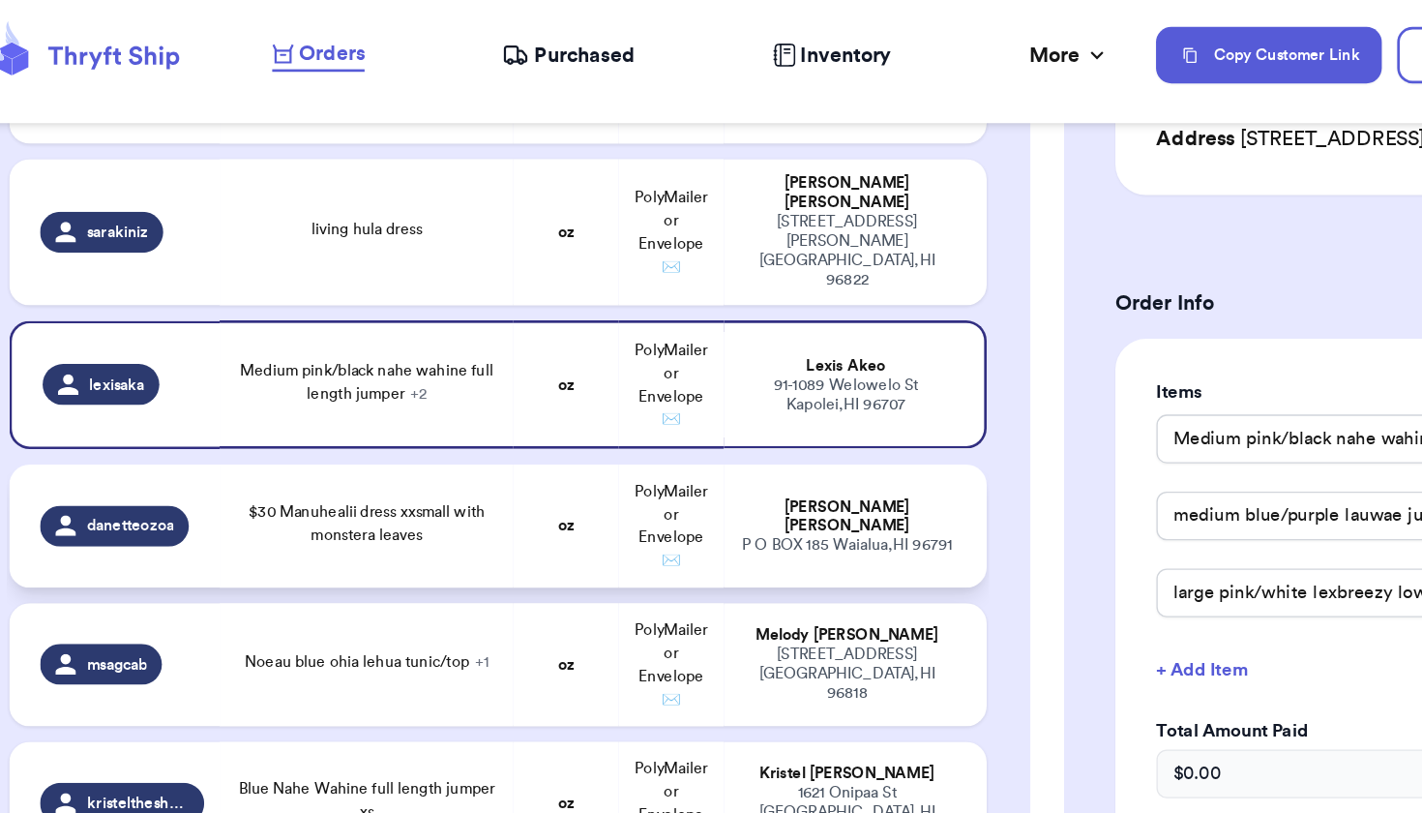
scroll to position [4972, 0]
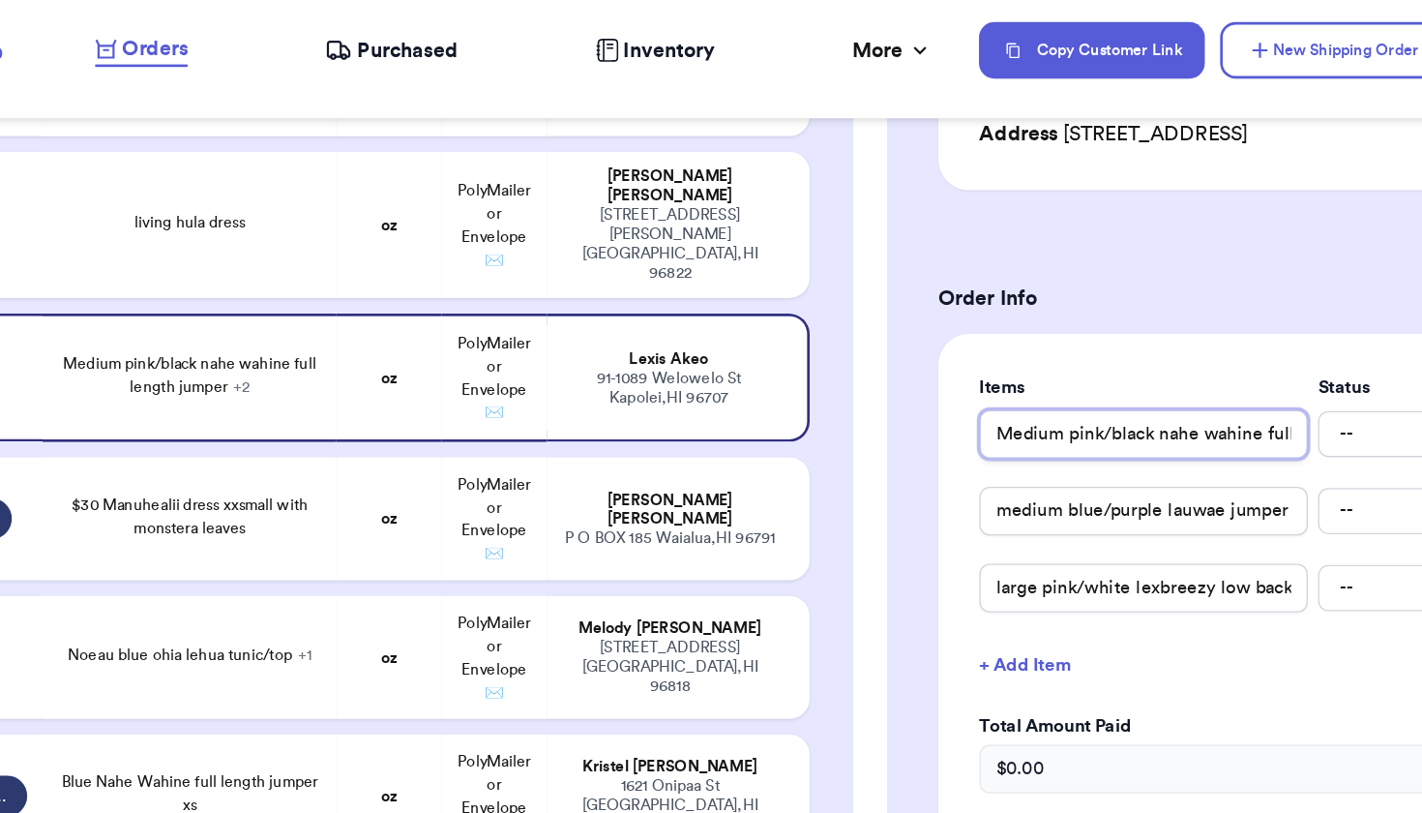
click at [923, 329] on input "Medium pink/black nahe wahine full length jumper" at bounding box center [1047, 336] width 248 height 37
click at [923, 334] on input "Medium pink/black nahe wahine full length jumper" at bounding box center [1047, 336] width 248 height 37
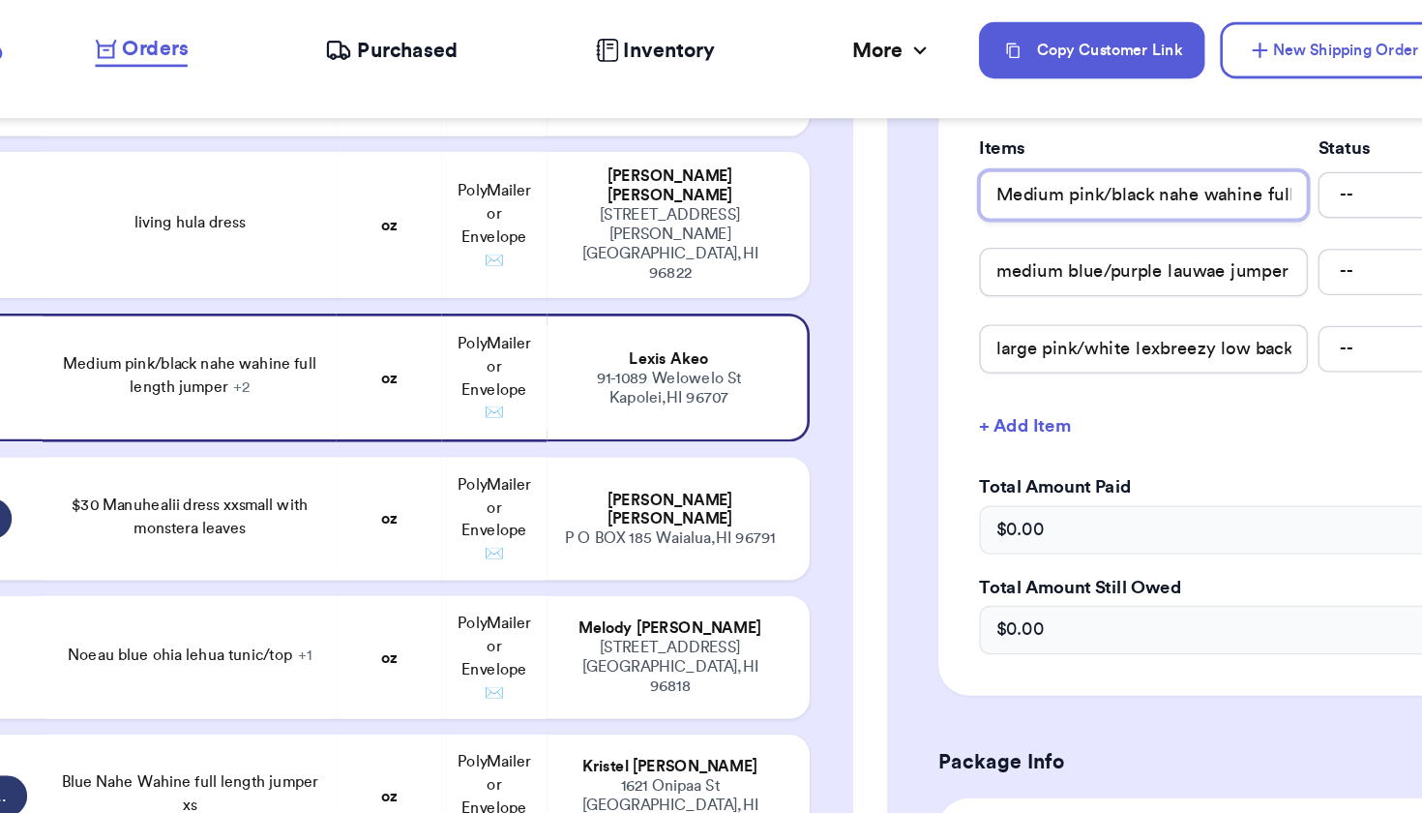
scroll to position [463, 0]
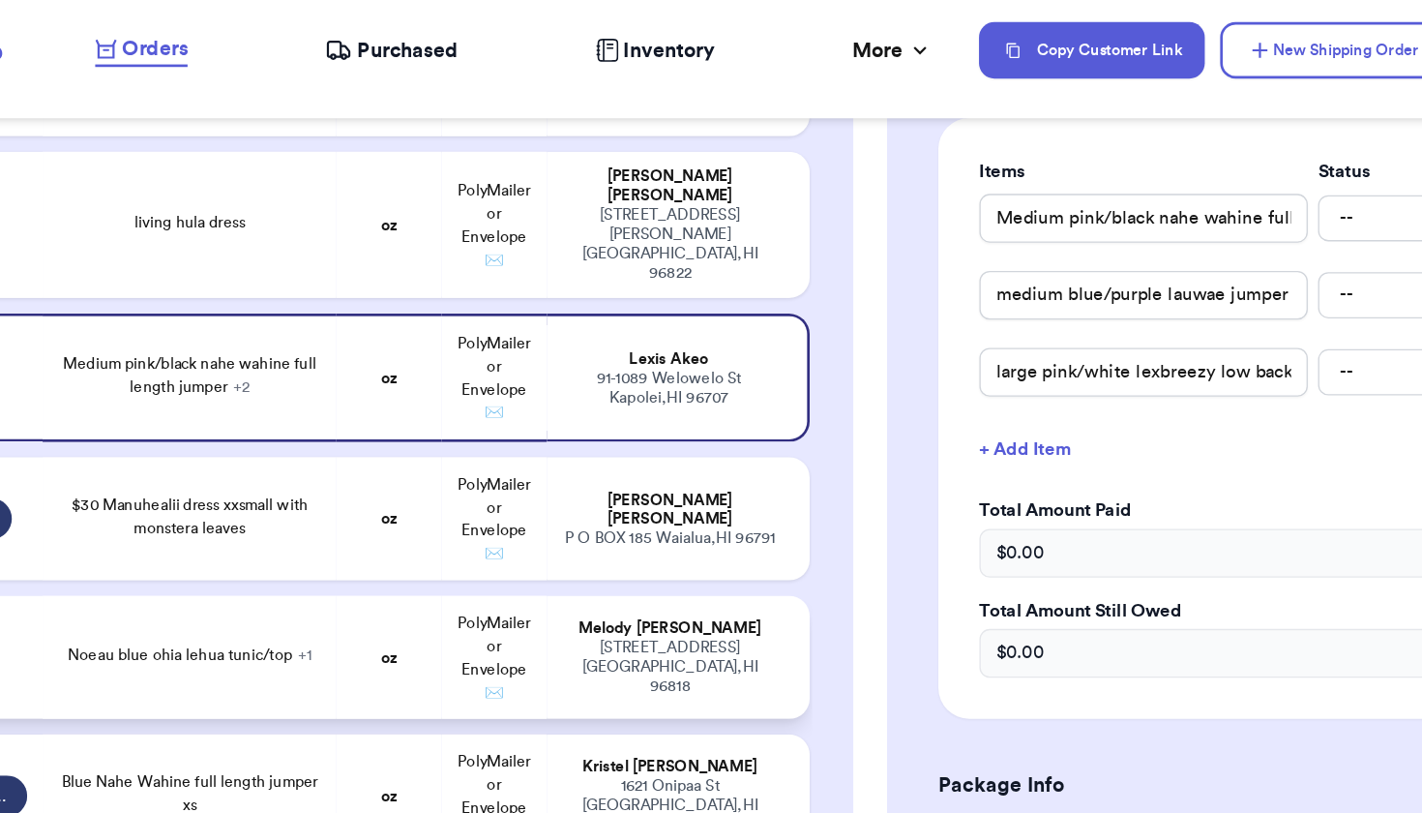
click at [438, 459] on td "oz" at bounding box center [477, 505] width 79 height 93
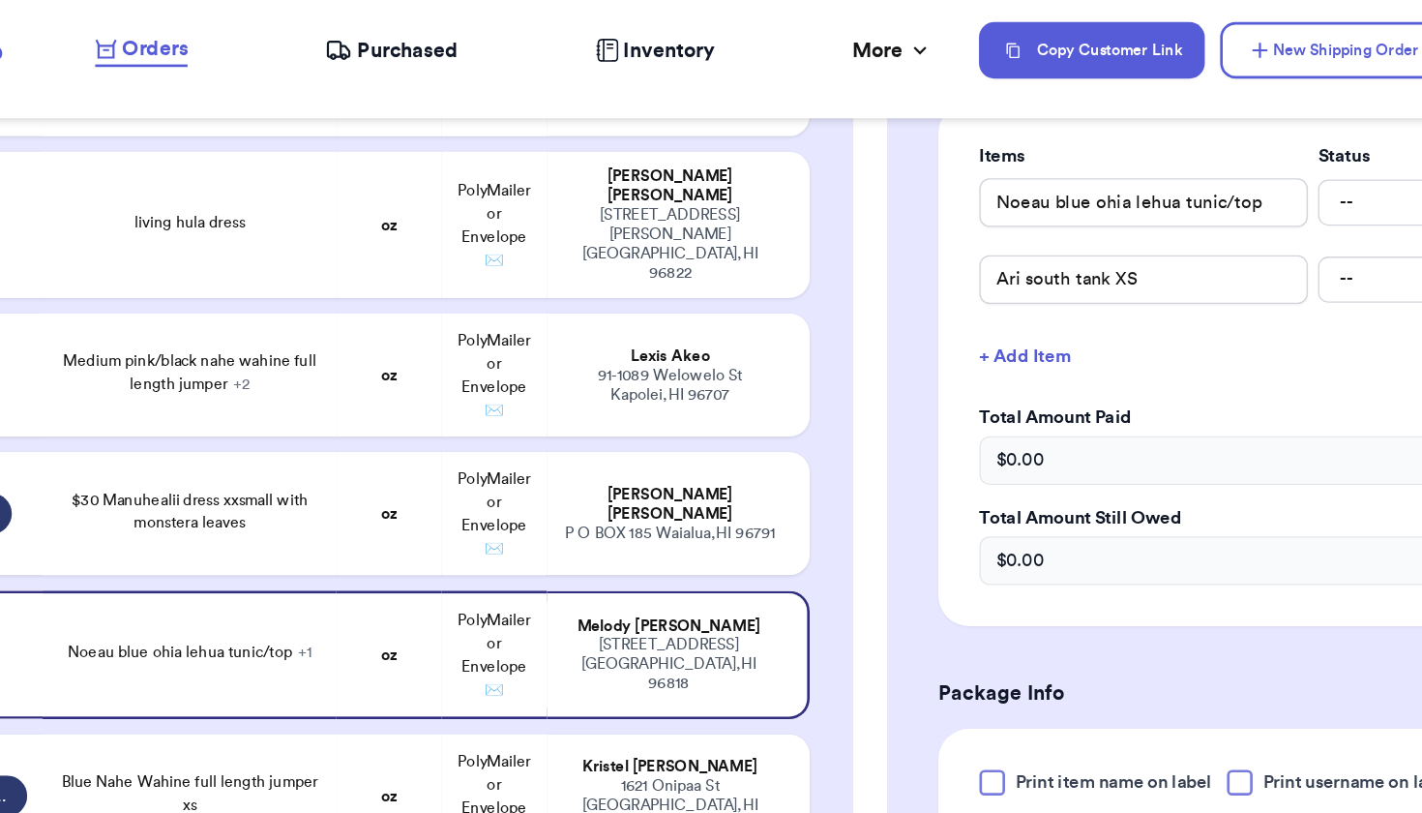
scroll to position [483, 0]
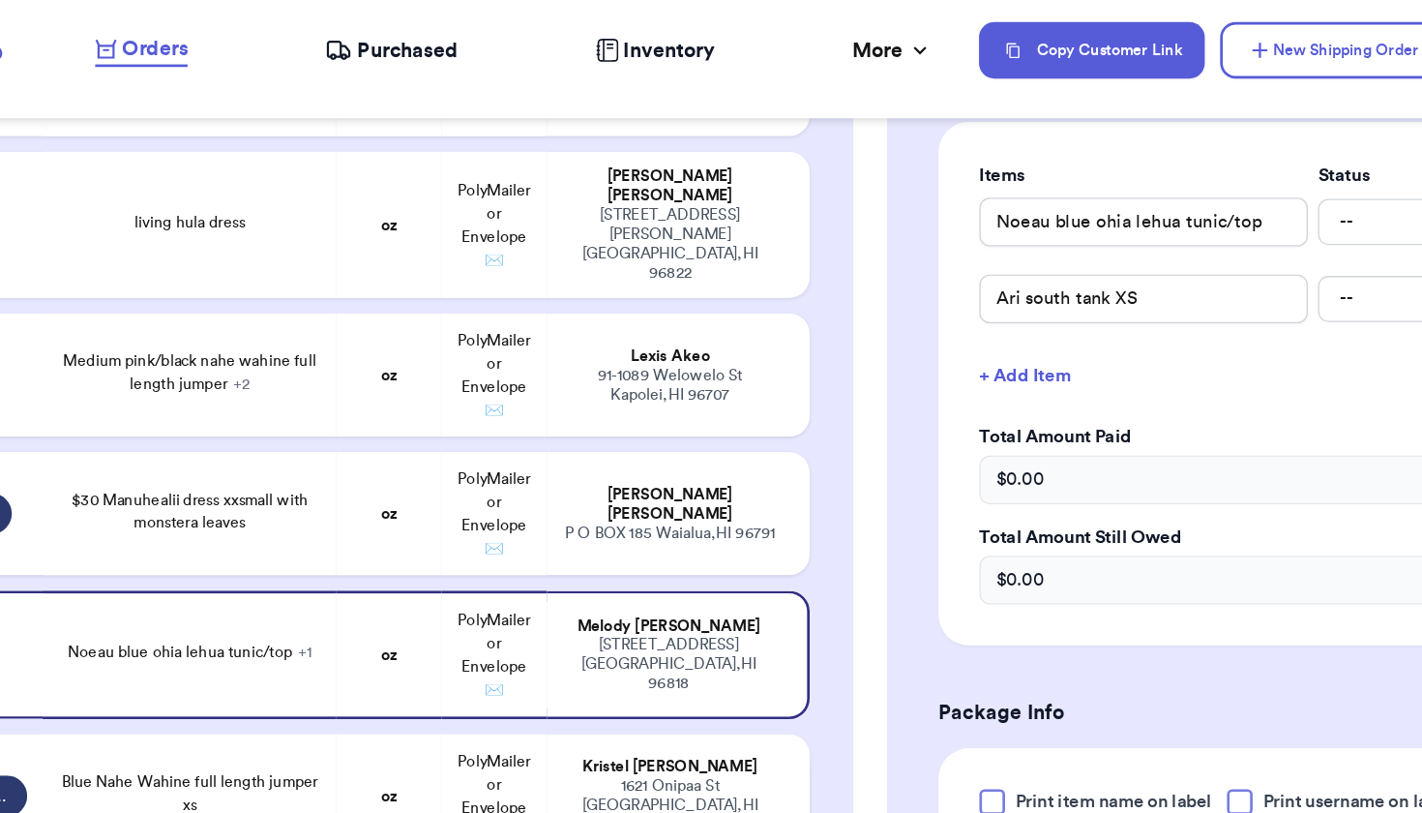
click at [518, 587] on td "PolyMailer or Envelope ✉️" at bounding box center [557, 609] width 79 height 93
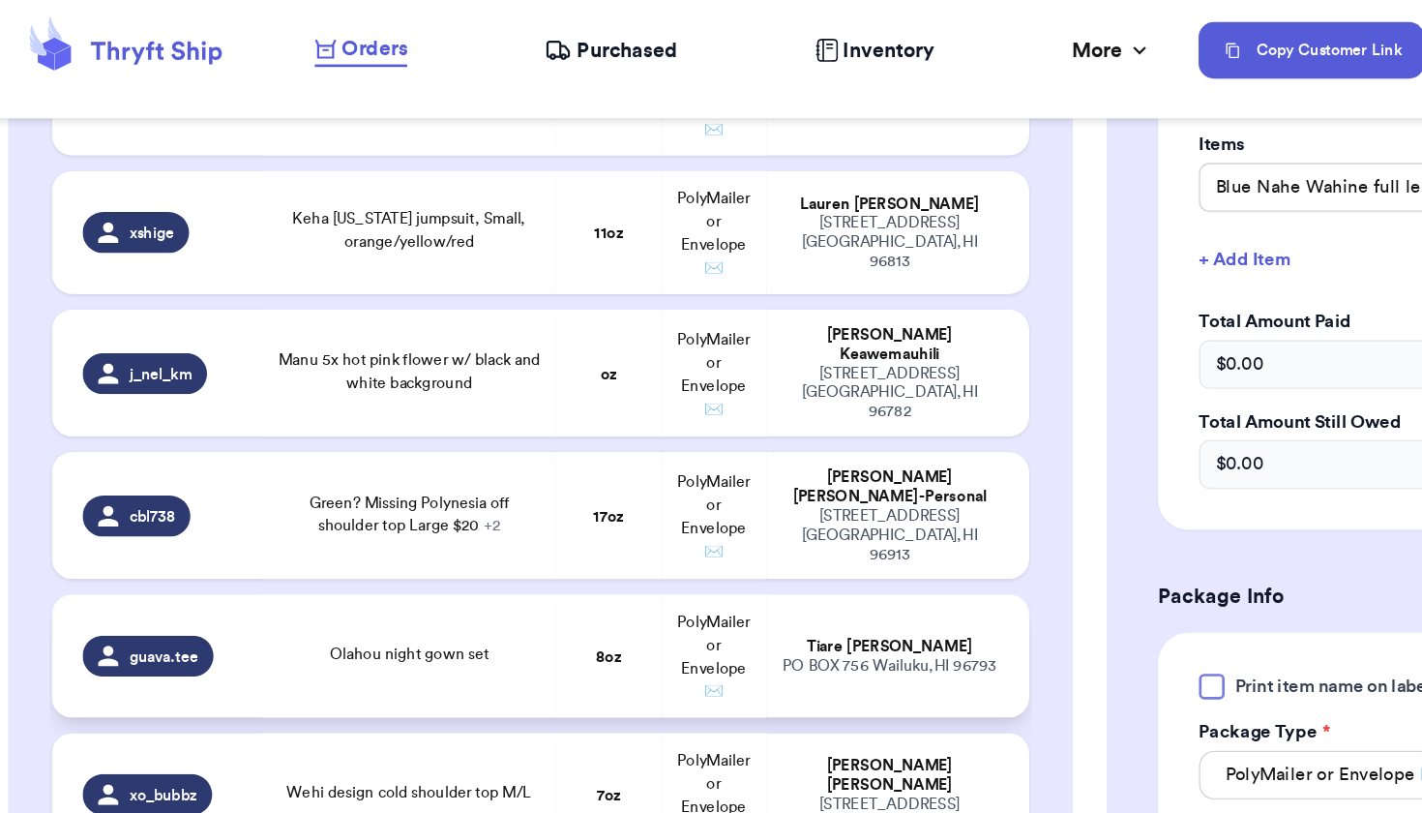
scroll to position [3987, 0]
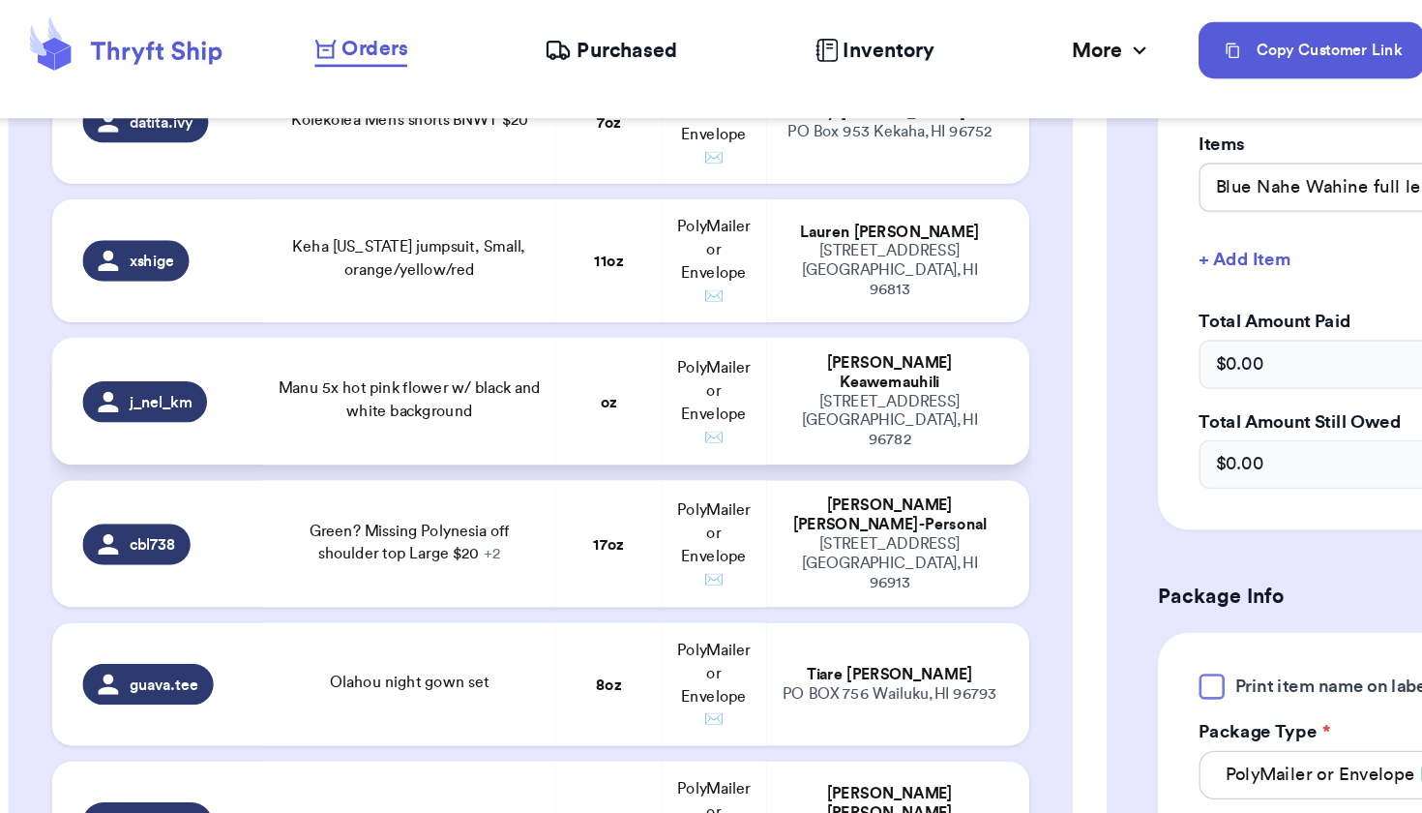
click at [405, 293] on div "Manu 5x hot pink flower w/ black and white background" at bounding box center [327, 310] width 198 height 35
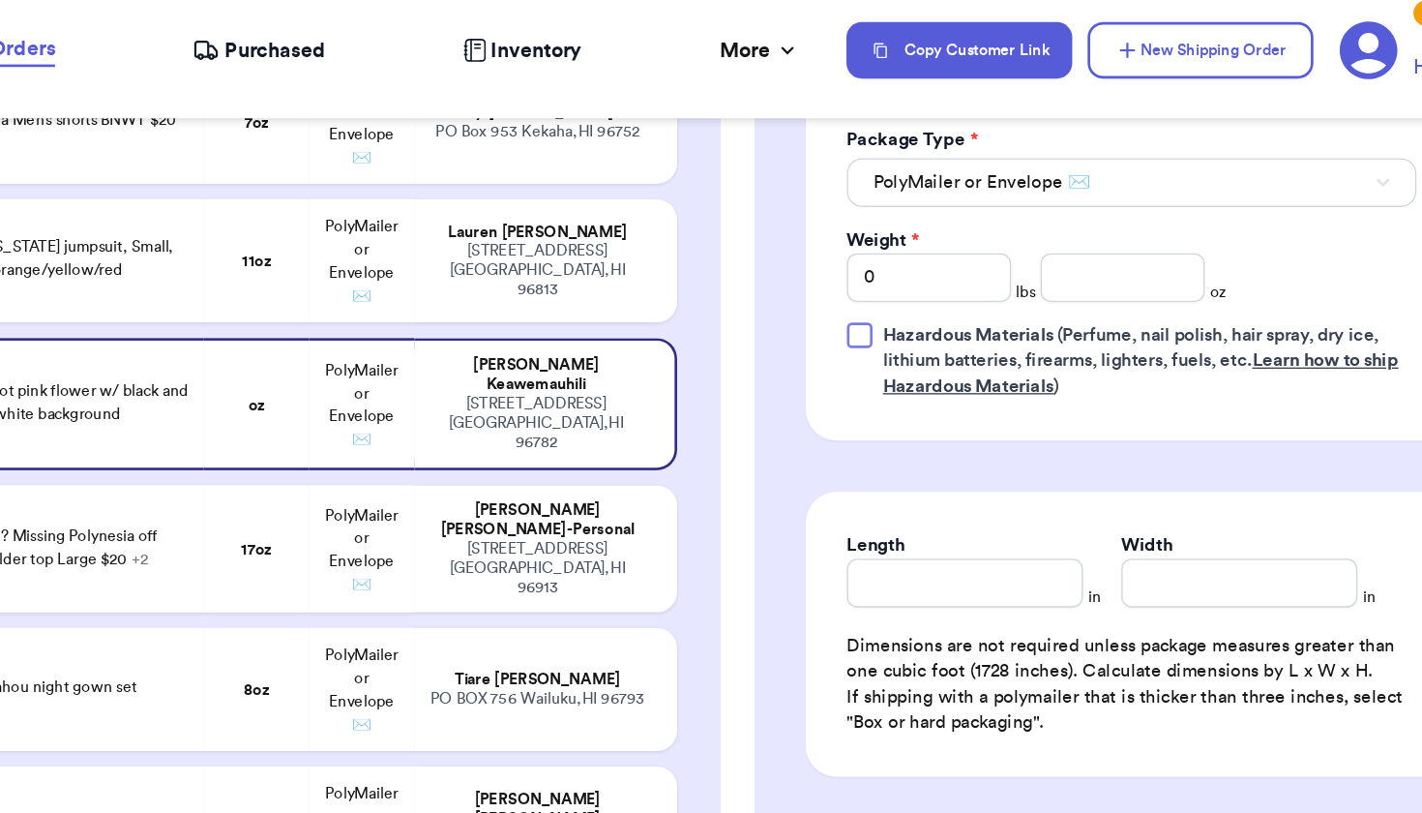
scroll to position [952, 0]
click at [1069, 201] on input "number" at bounding box center [1131, 219] width 124 height 37
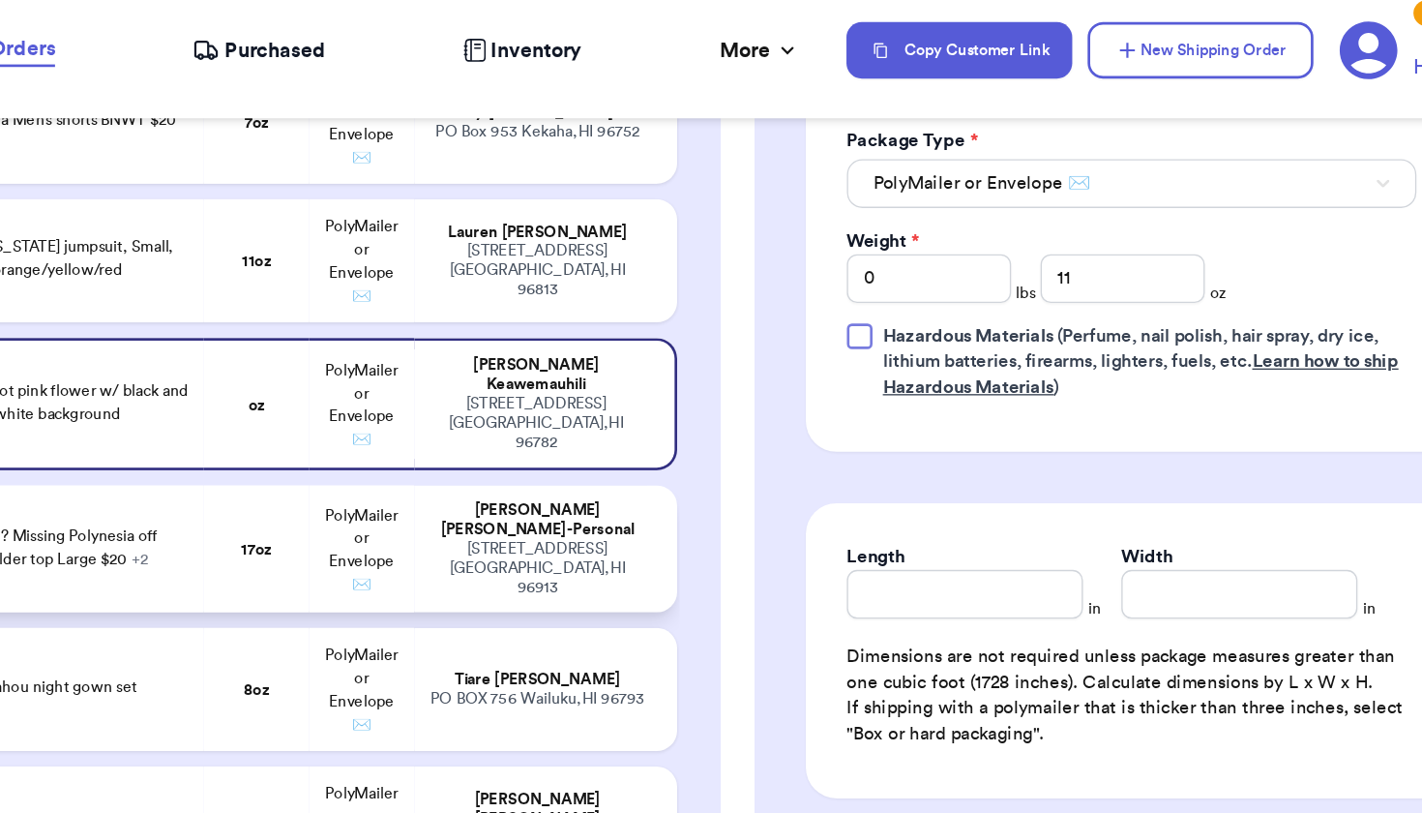
click at [597, 423] on td "[PERSON_NAME]-Personal [STREET_ADDRESS]" at bounding box center [696, 423] width 198 height 96
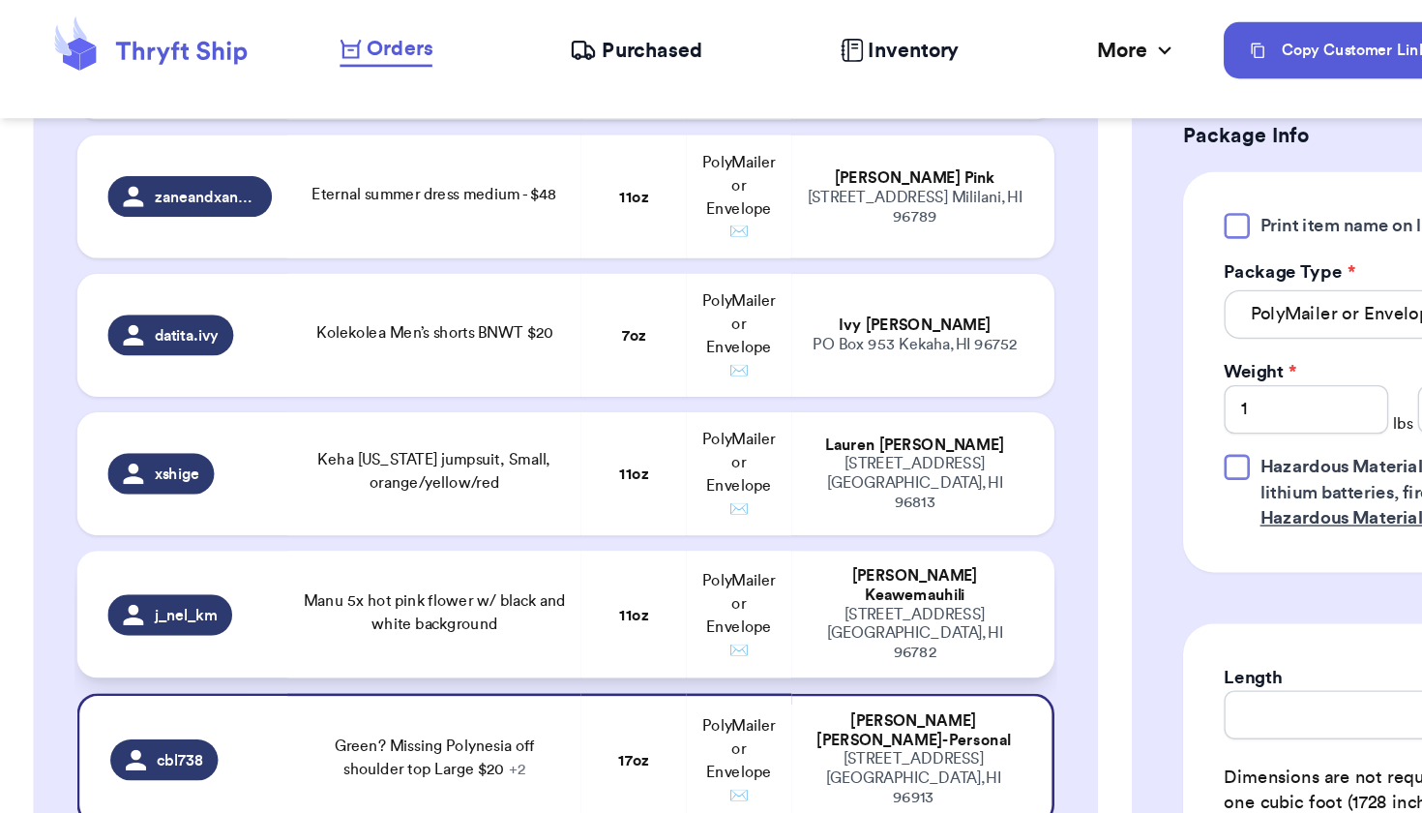
scroll to position [3822, 0]
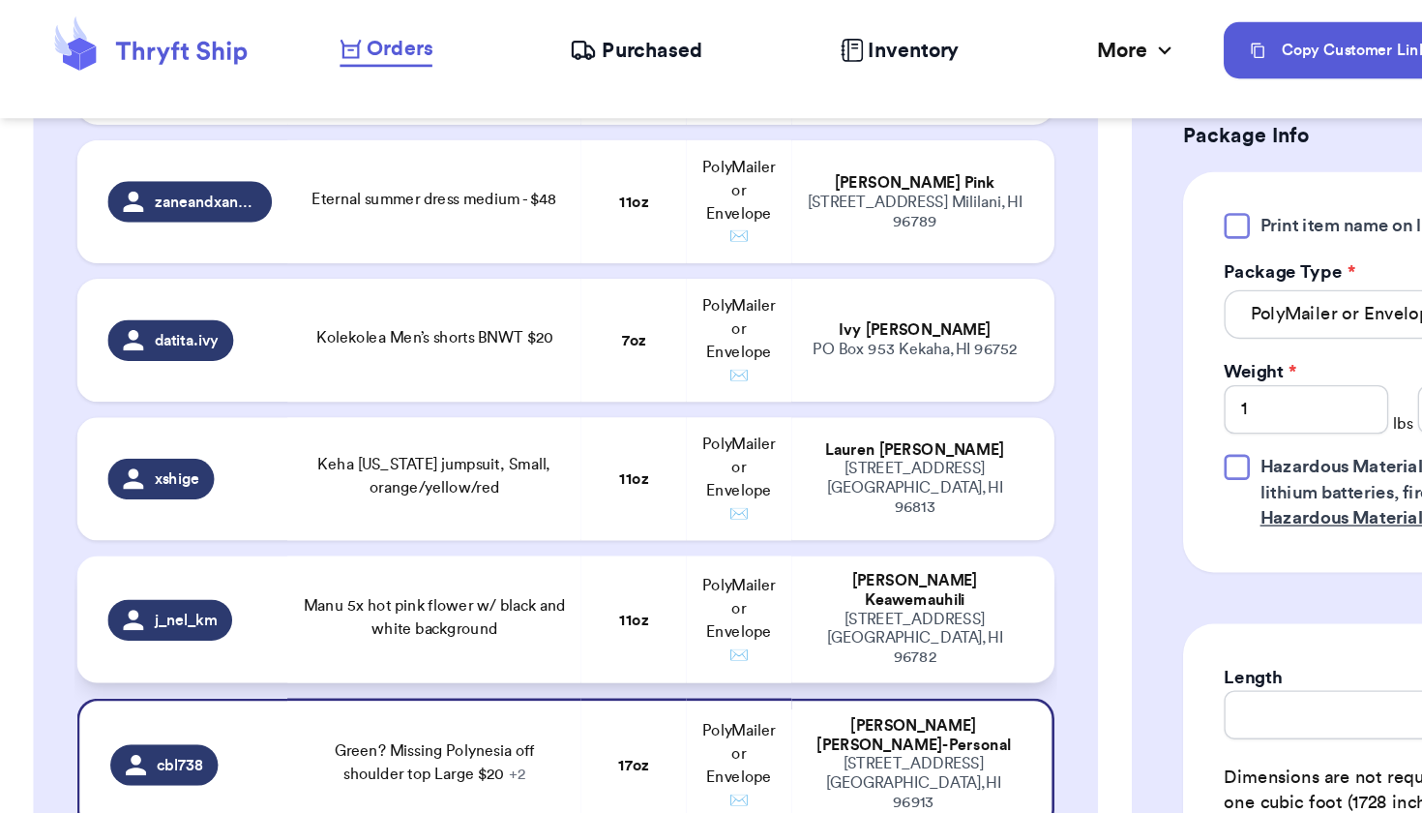
click at [467, 471] on strong "11 oz" at bounding box center [478, 477] width 22 height 12
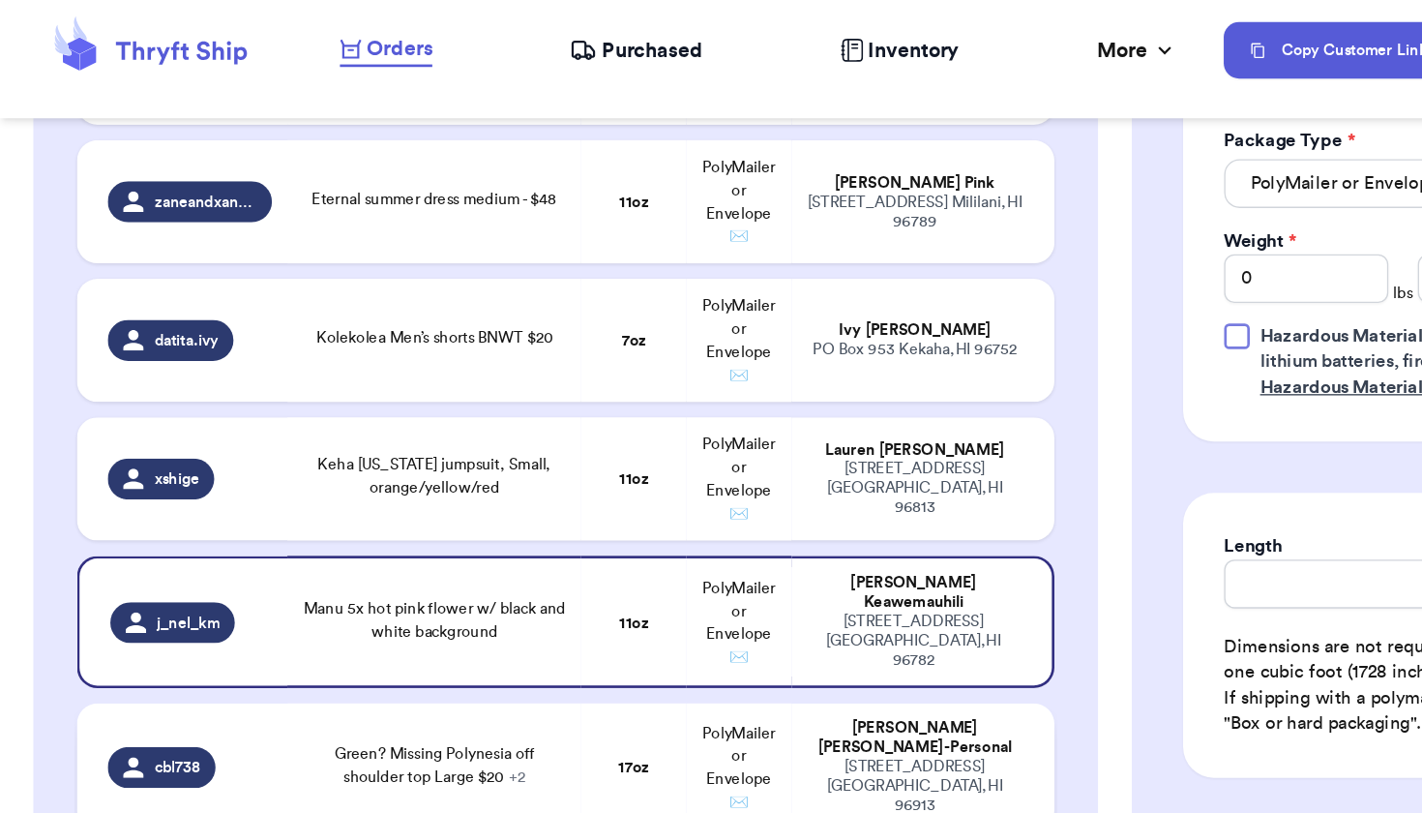
click at [449, 551] on td "17 oz" at bounding box center [477, 588] width 79 height 96
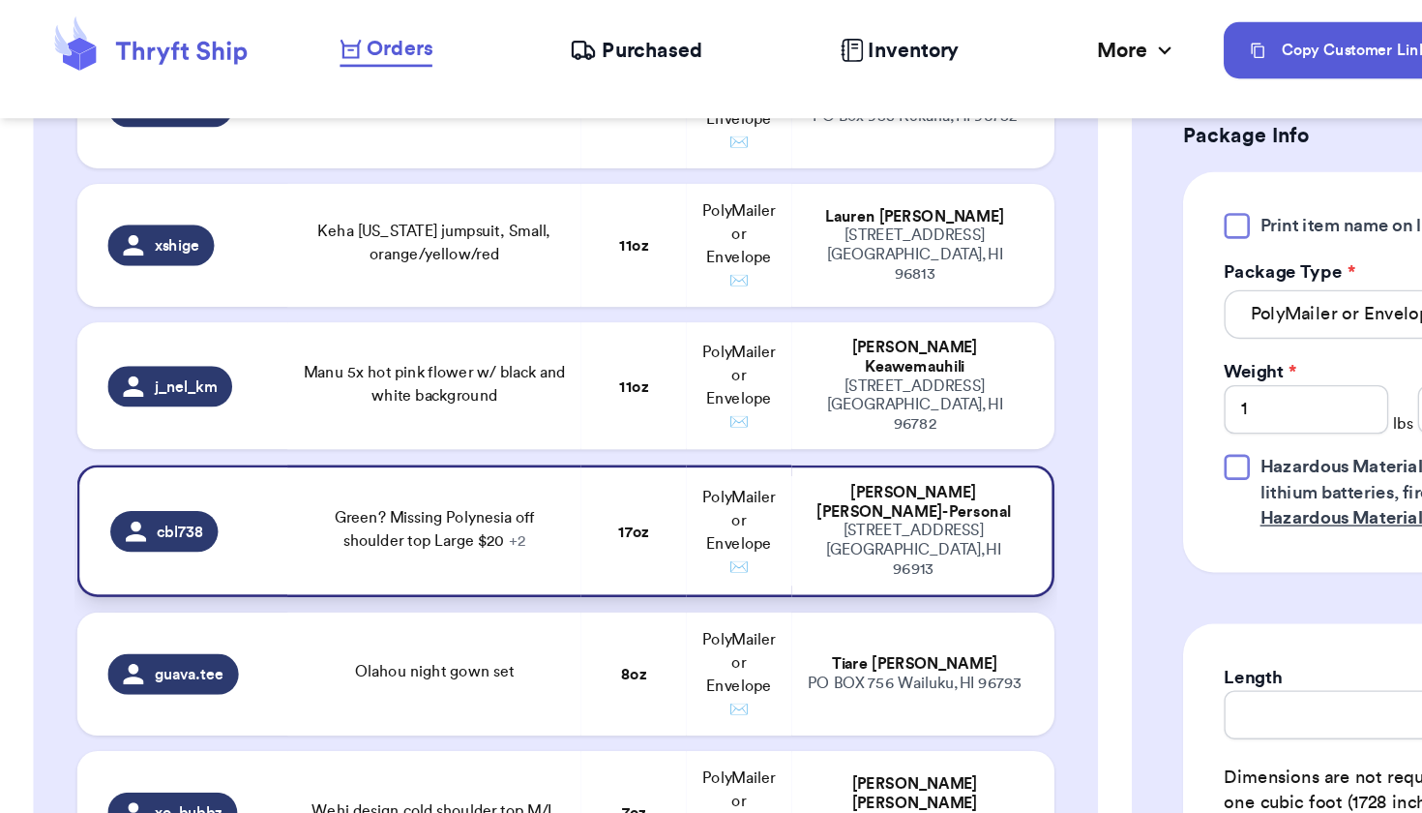
scroll to position [4014, 0]
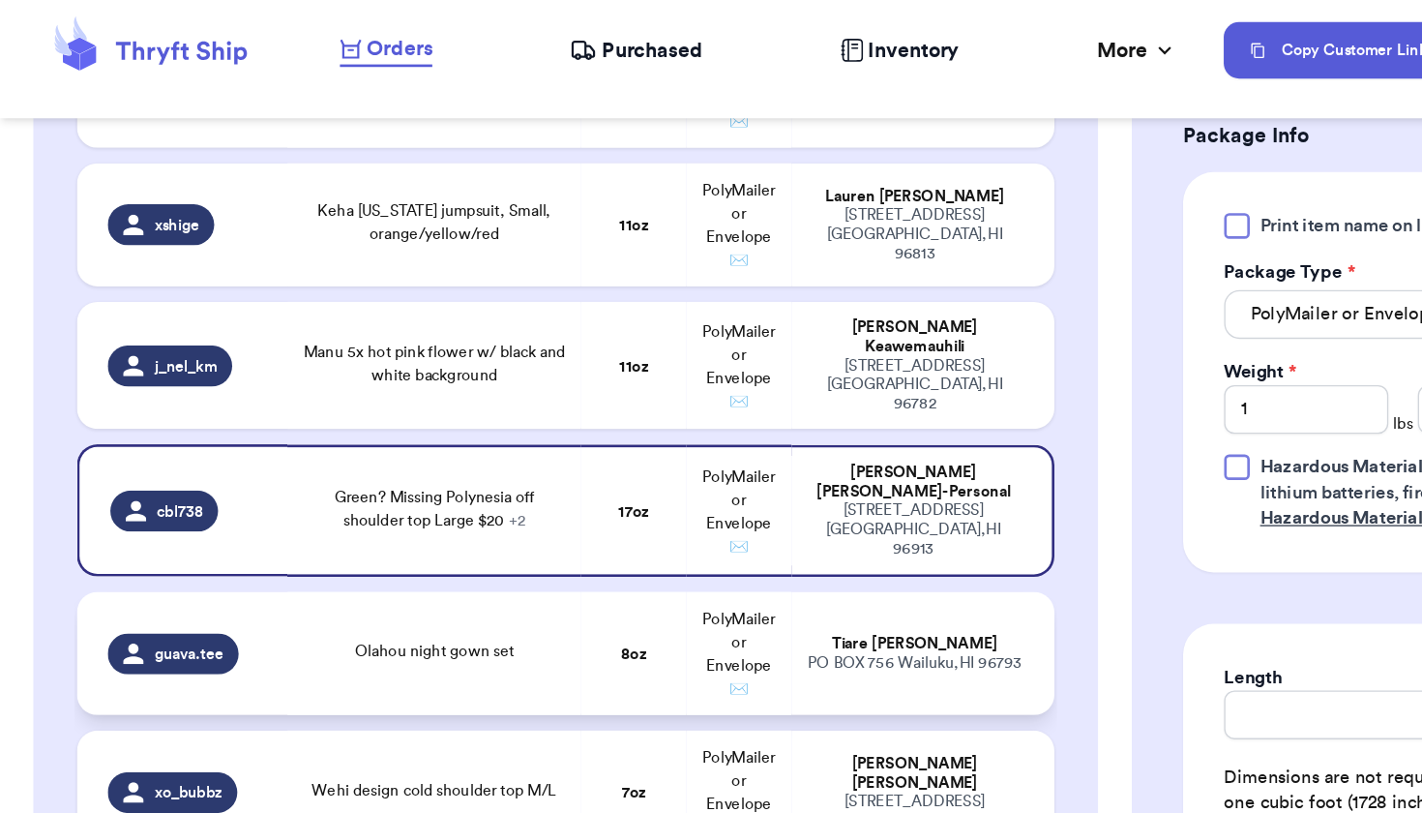
click at [436, 476] on td "Olahou night gown set" at bounding box center [328, 502] width 222 height 93
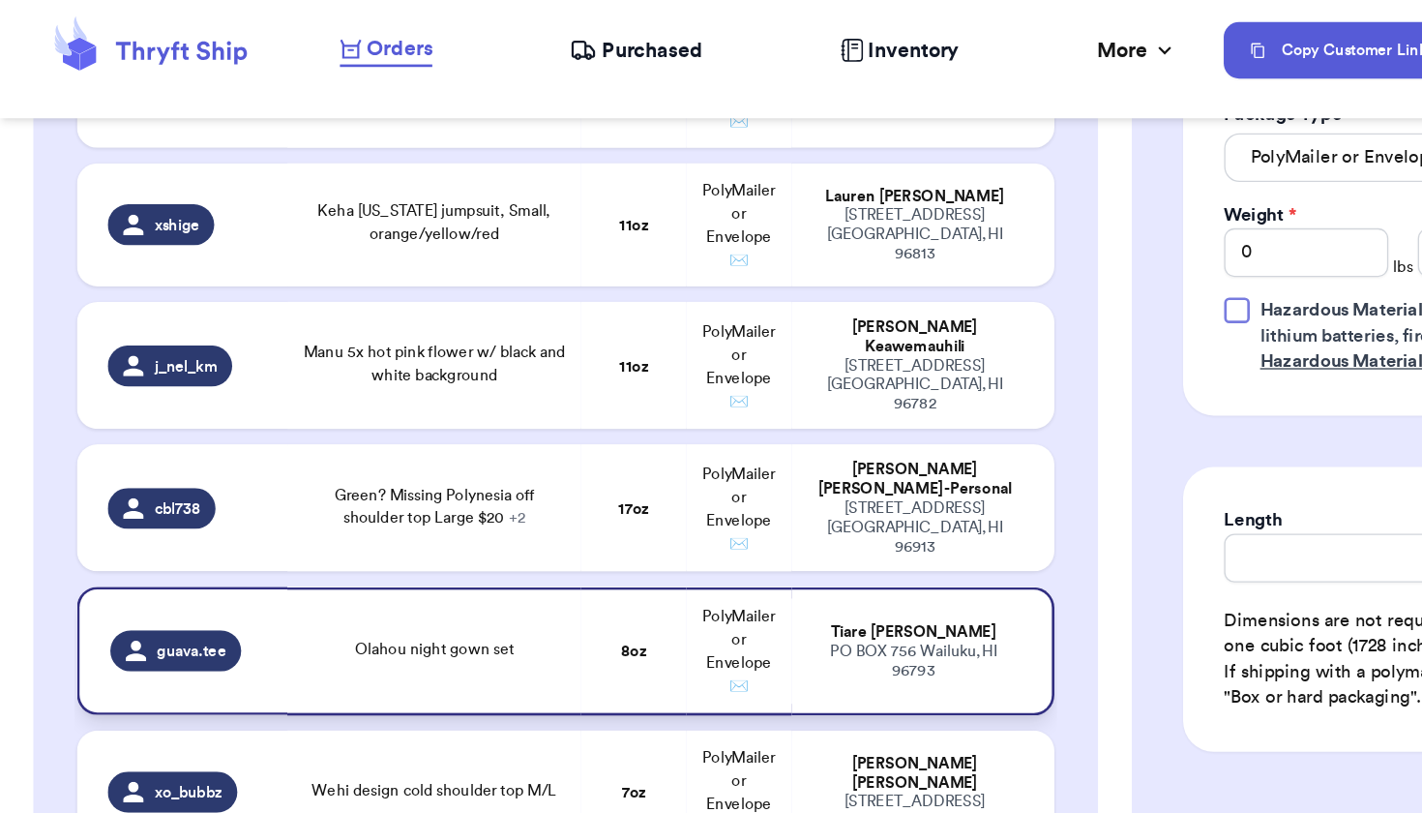
scroll to position [4145, 0]
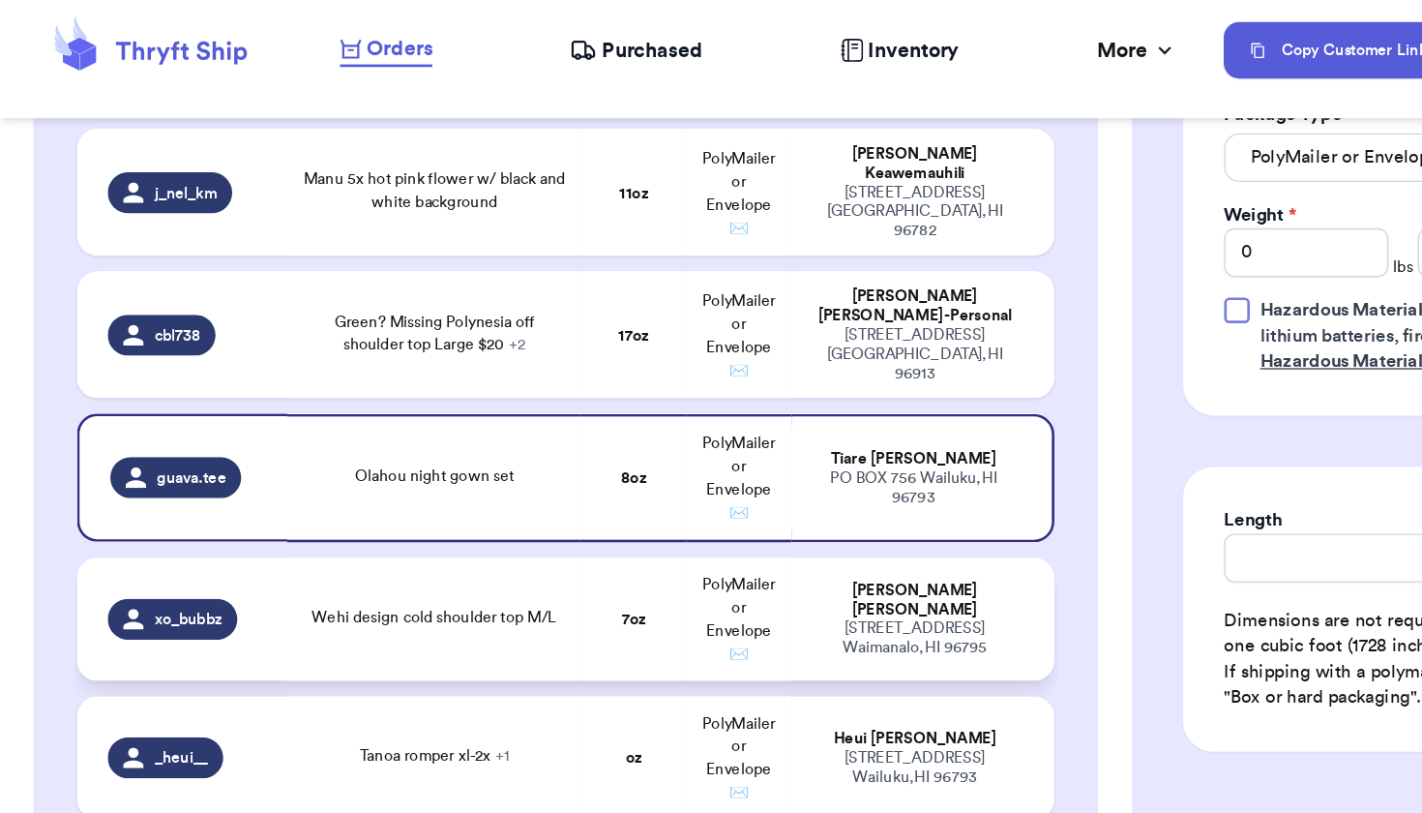
click at [436, 476] on td "Wehi design cold shoulder top M/L" at bounding box center [328, 476] width 222 height 93
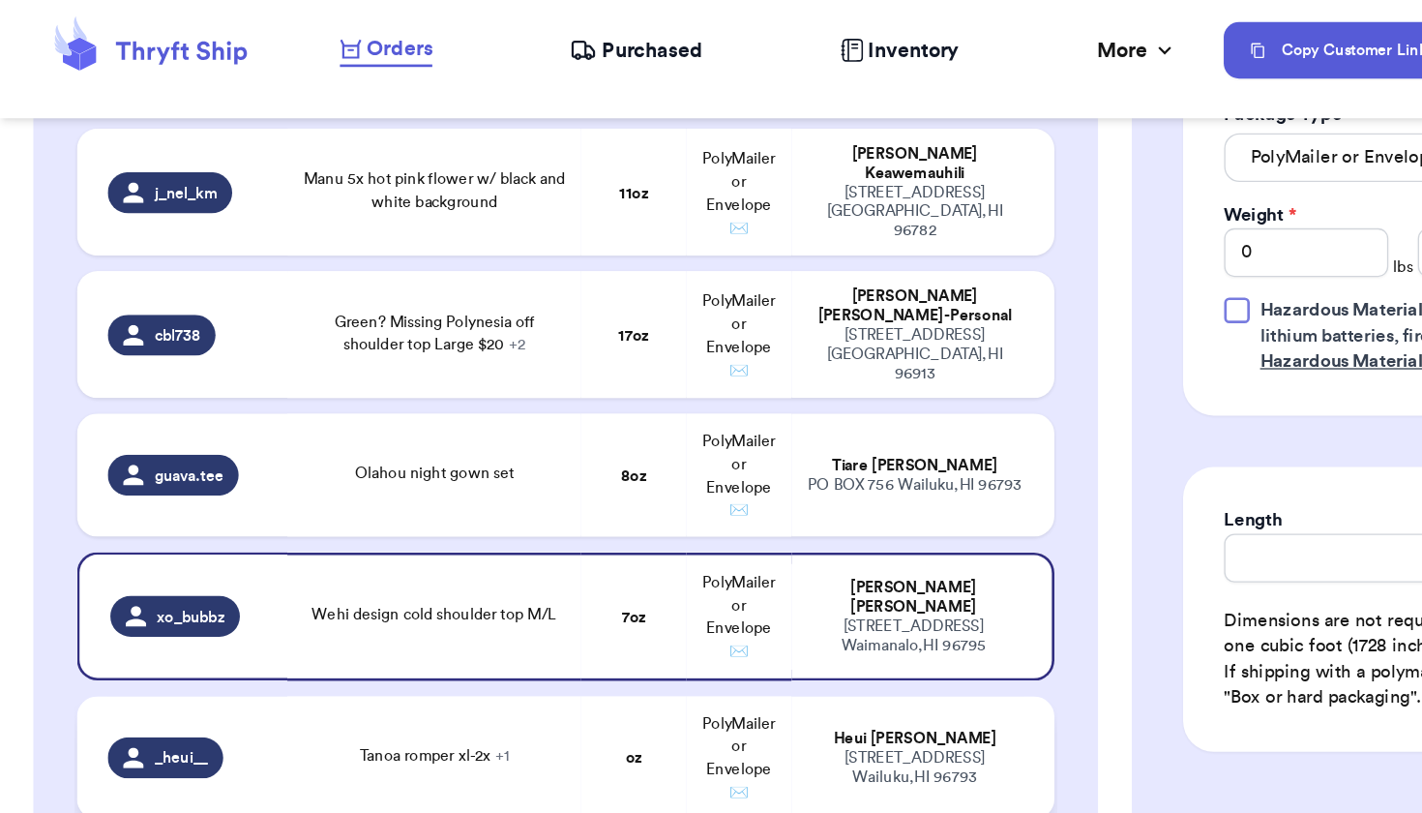
click at [433, 543] on td "Tanoa romper xl-2x + 1" at bounding box center [328, 580] width 222 height 93
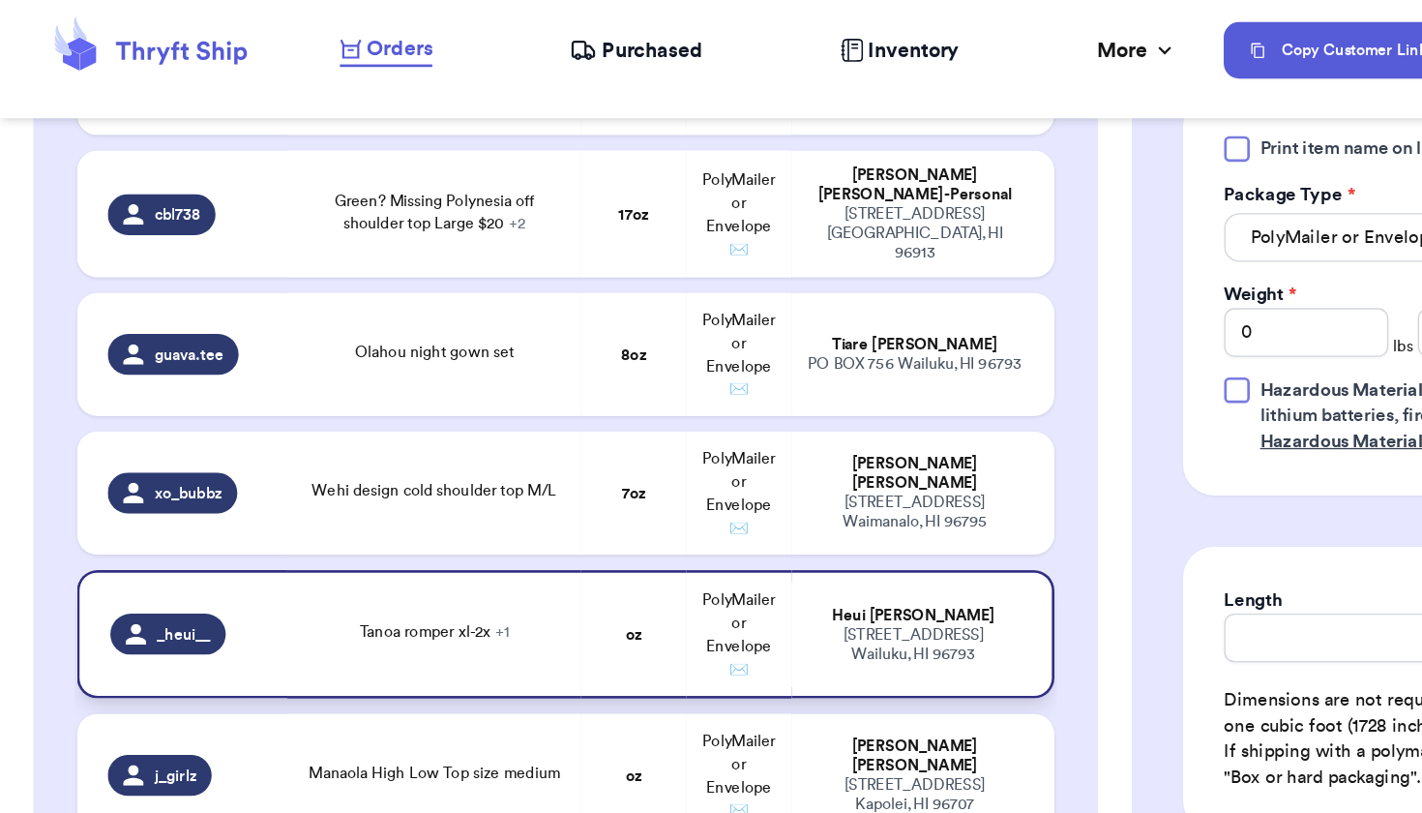
scroll to position [4333, 0]
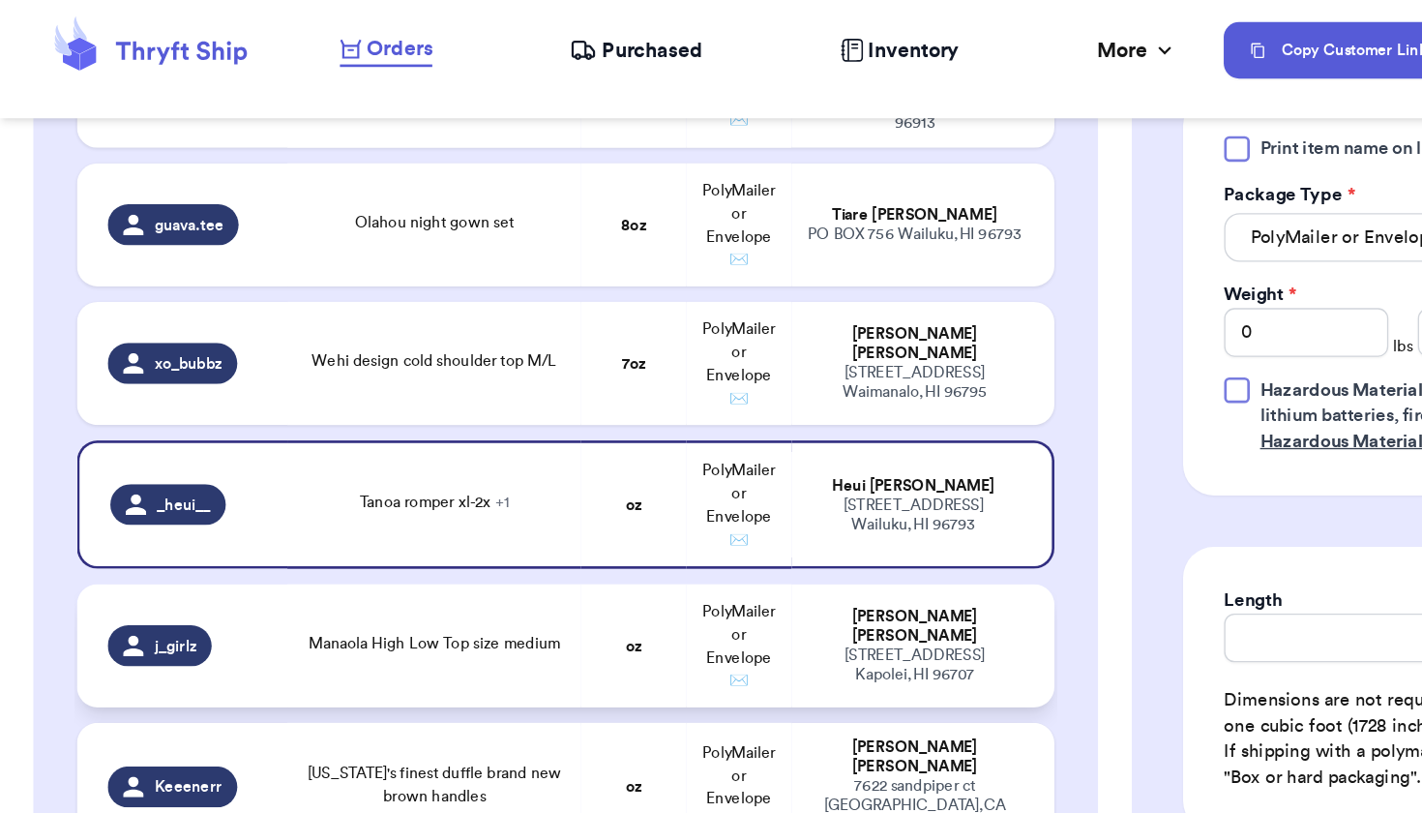
click at [406, 489] on span "Manaola High Low Top size medium" at bounding box center [328, 495] width 190 height 12
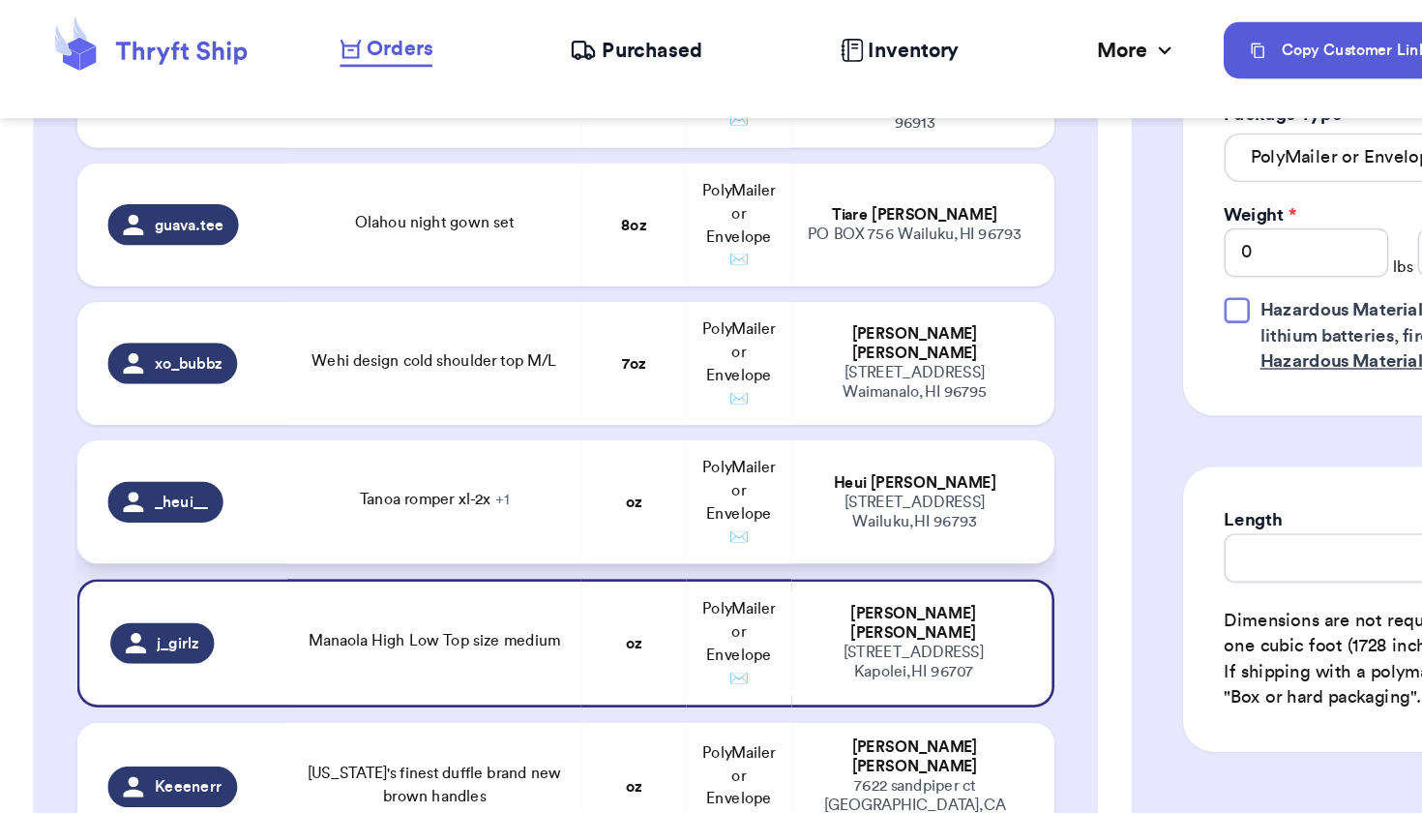
click at [484, 346] on td "oz" at bounding box center [477, 388] width 79 height 93
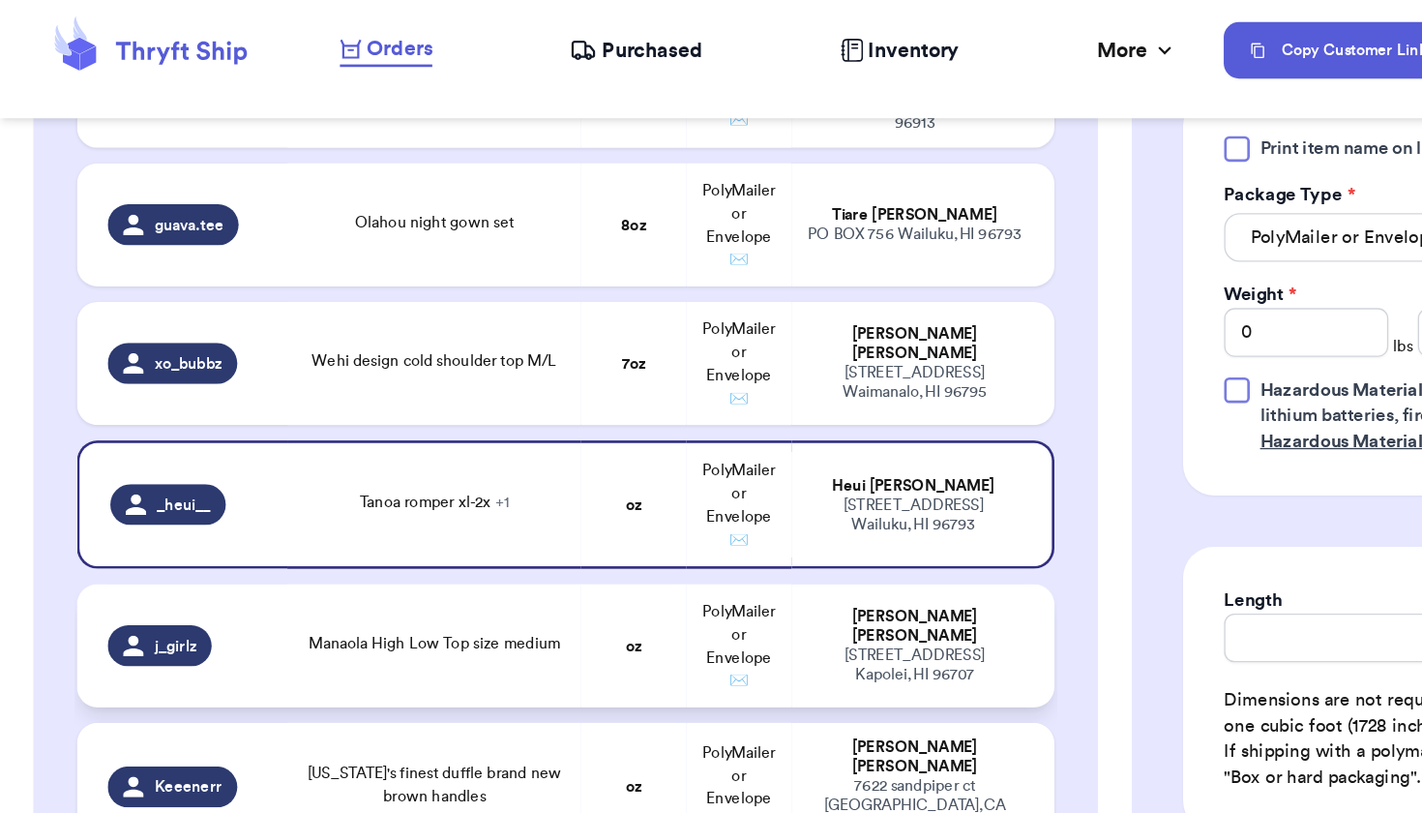
click at [446, 450] on td "oz" at bounding box center [477, 496] width 79 height 93
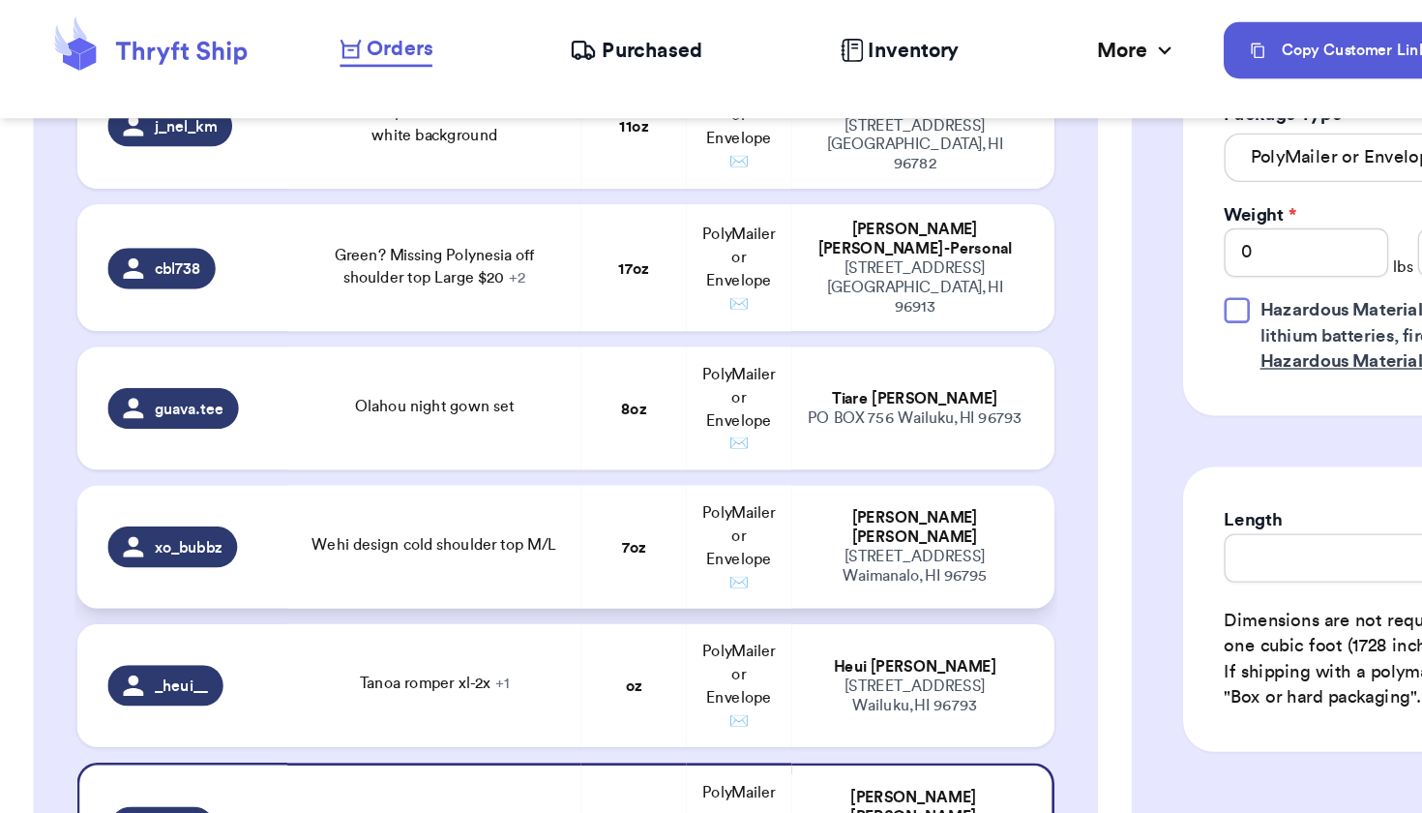
scroll to position [4196, 0]
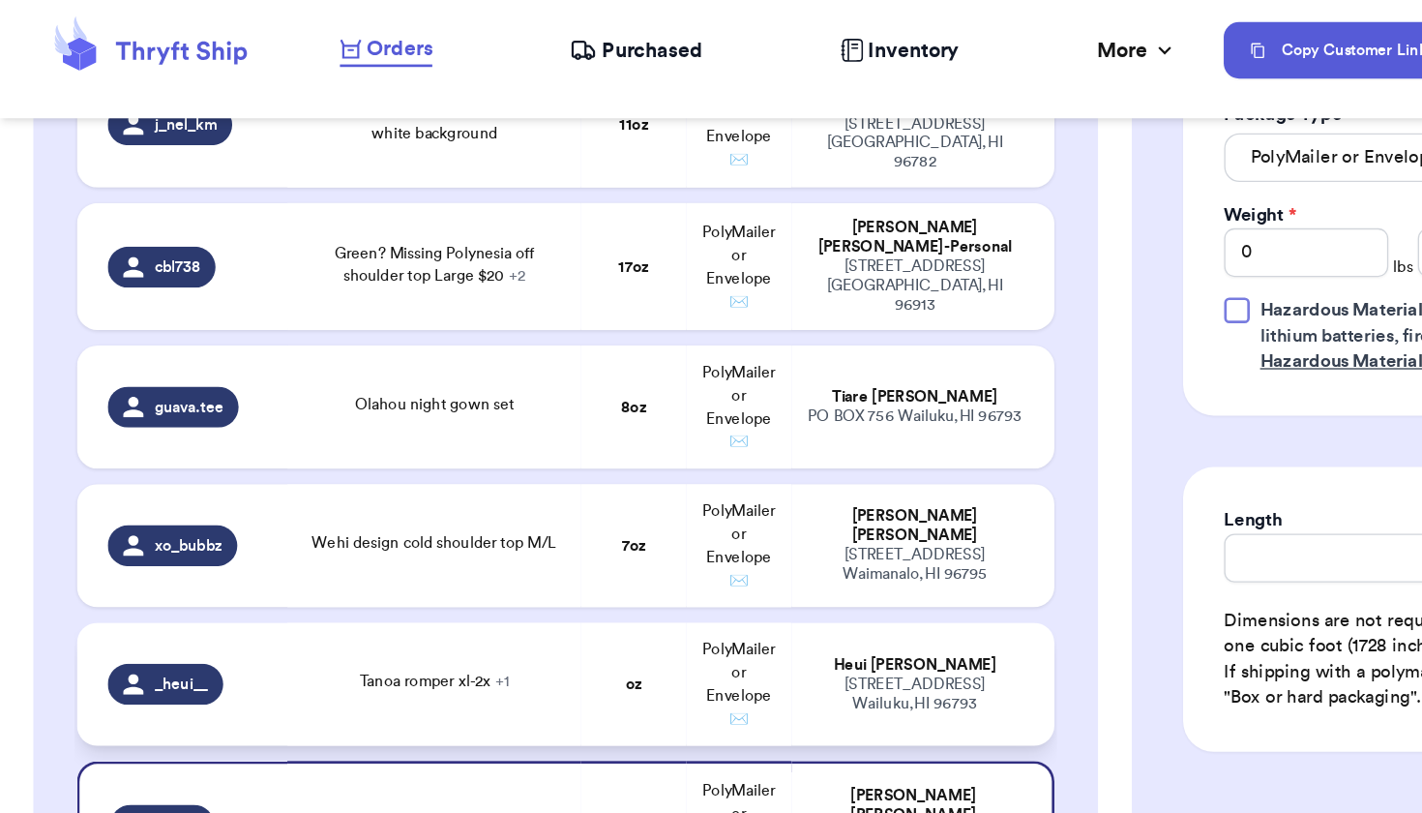
click at [359, 509] on td "Tanoa romper xl-2x + 1" at bounding box center [328, 525] width 222 height 93
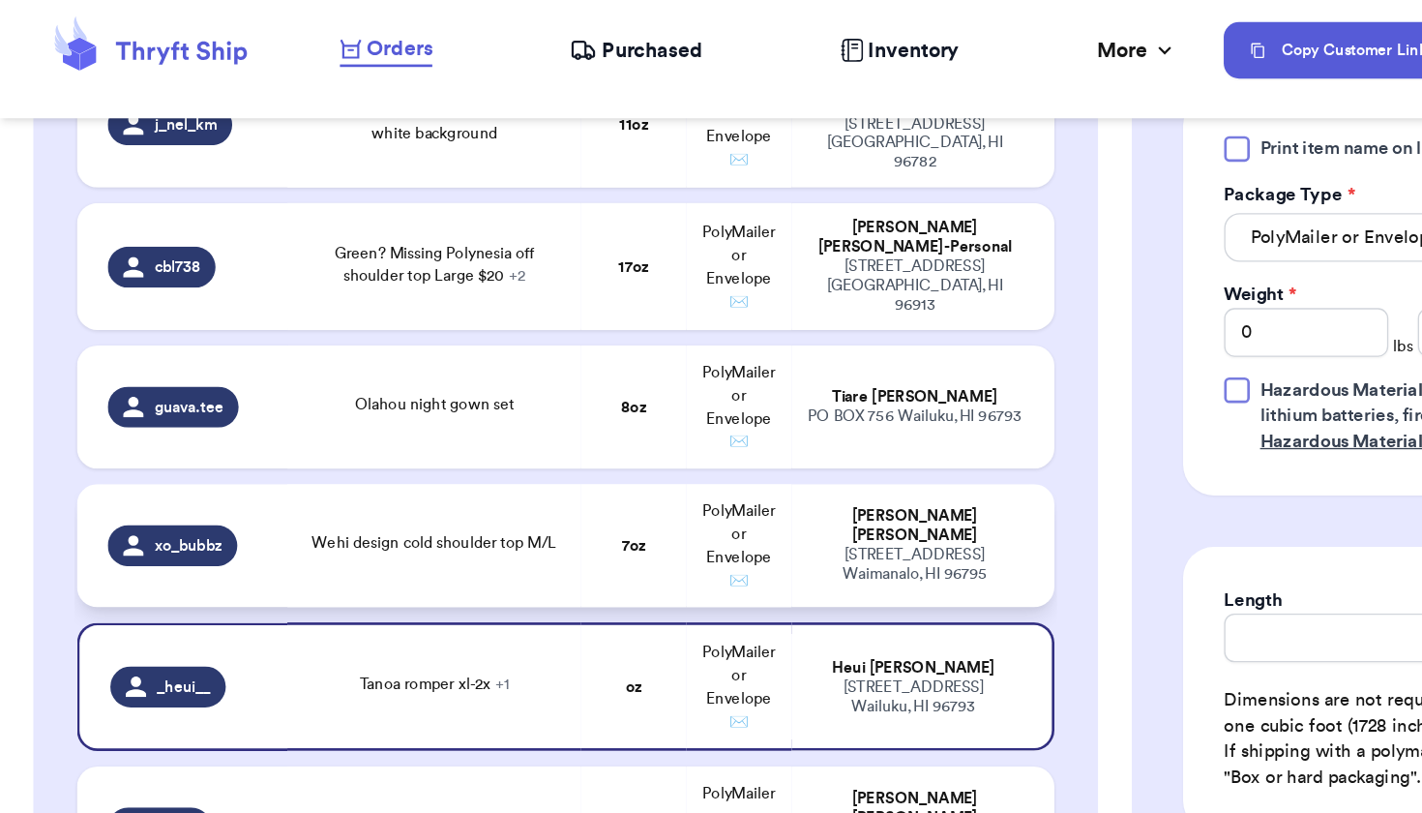
click at [427, 405] on td "Wehi design cold shoulder top M/L" at bounding box center [328, 420] width 222 height 93
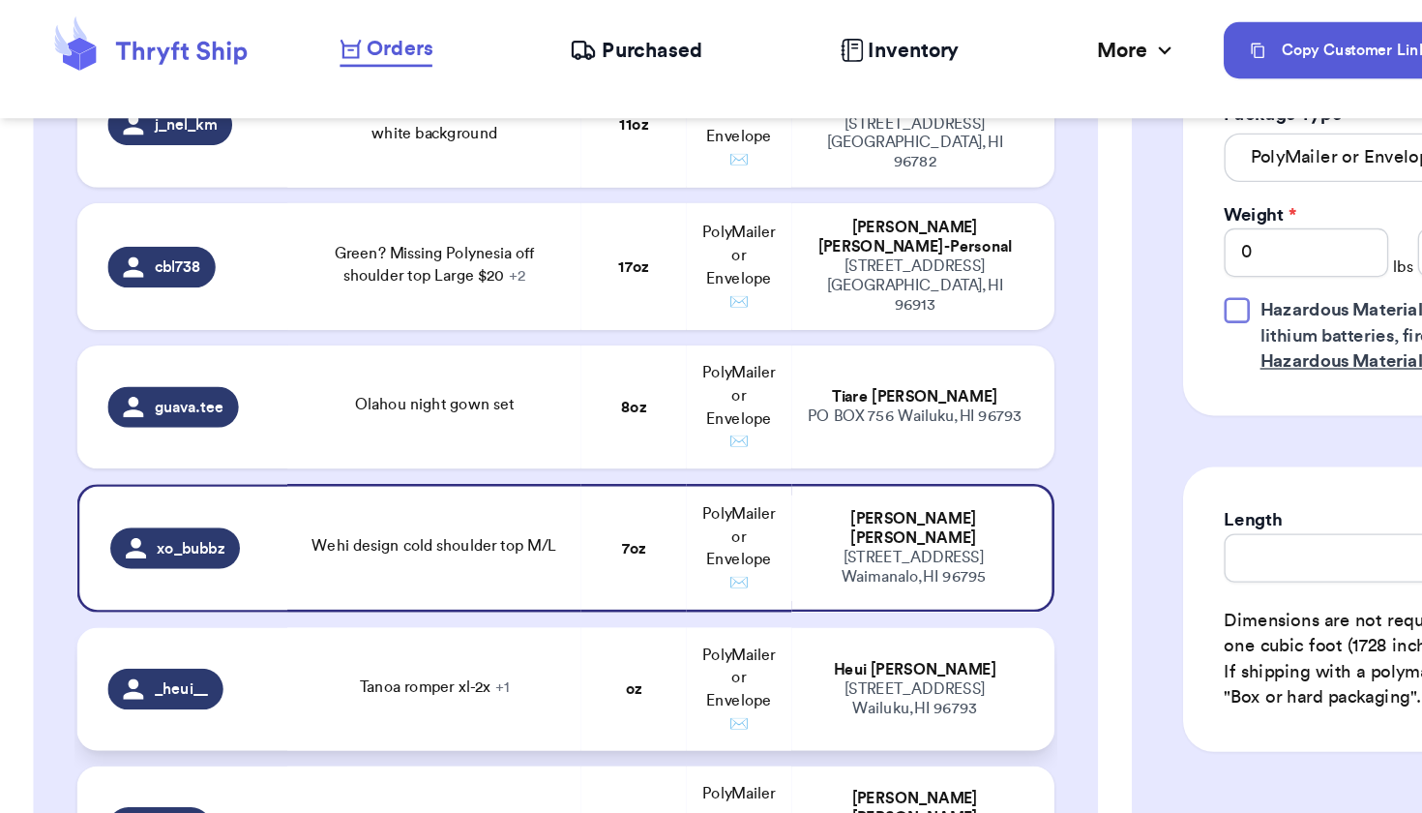
click at [368, 522] on span "Tanoa romper xl-2x + 1" at bounding box center [327, 528] width 113 height 12
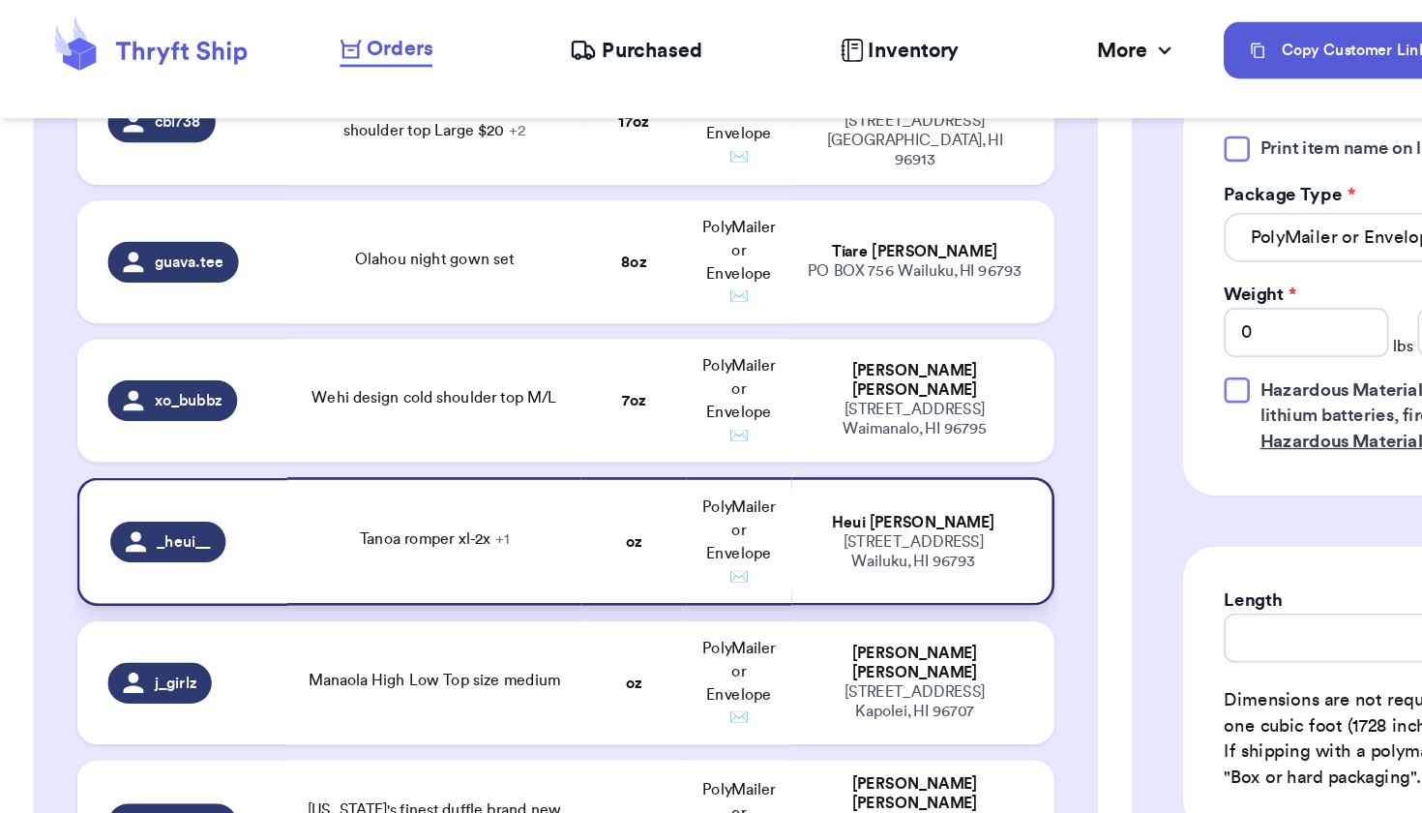
scroll to position [4306, 0]
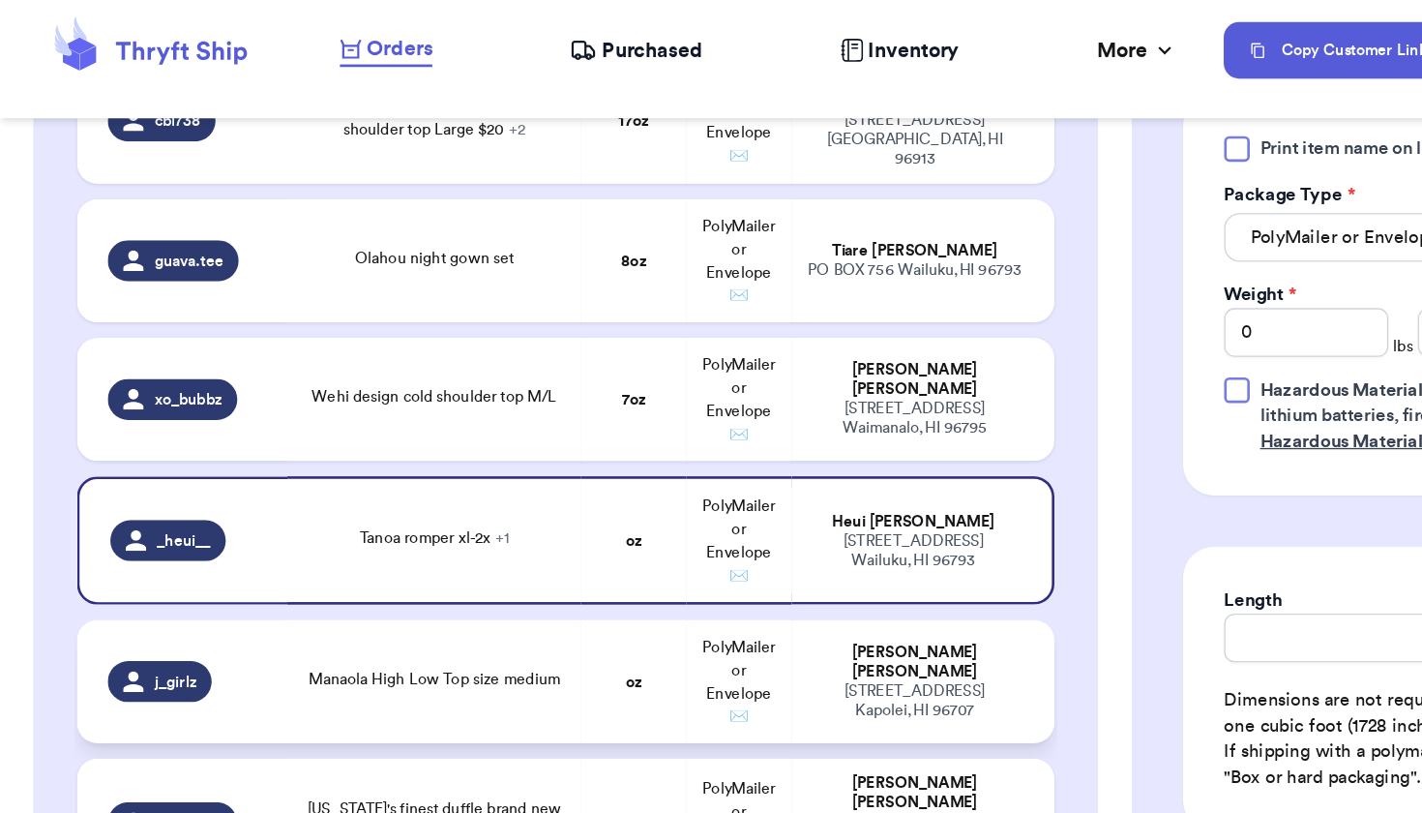
click at [341, 525] on td "Manaola High Low Top size medium" at bounding box center [328, 523] width 222 height 93
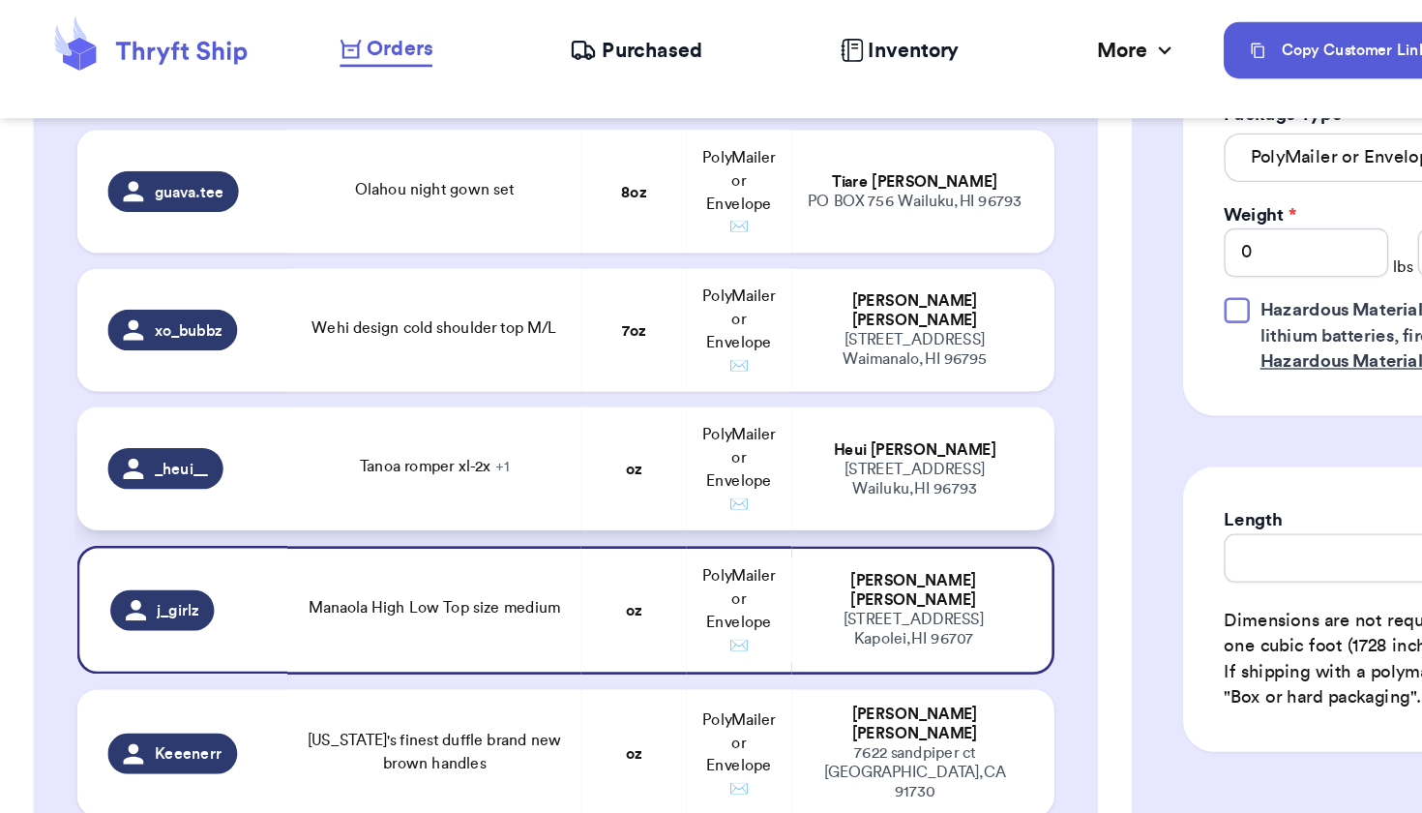
scroll to position [4437, 0]
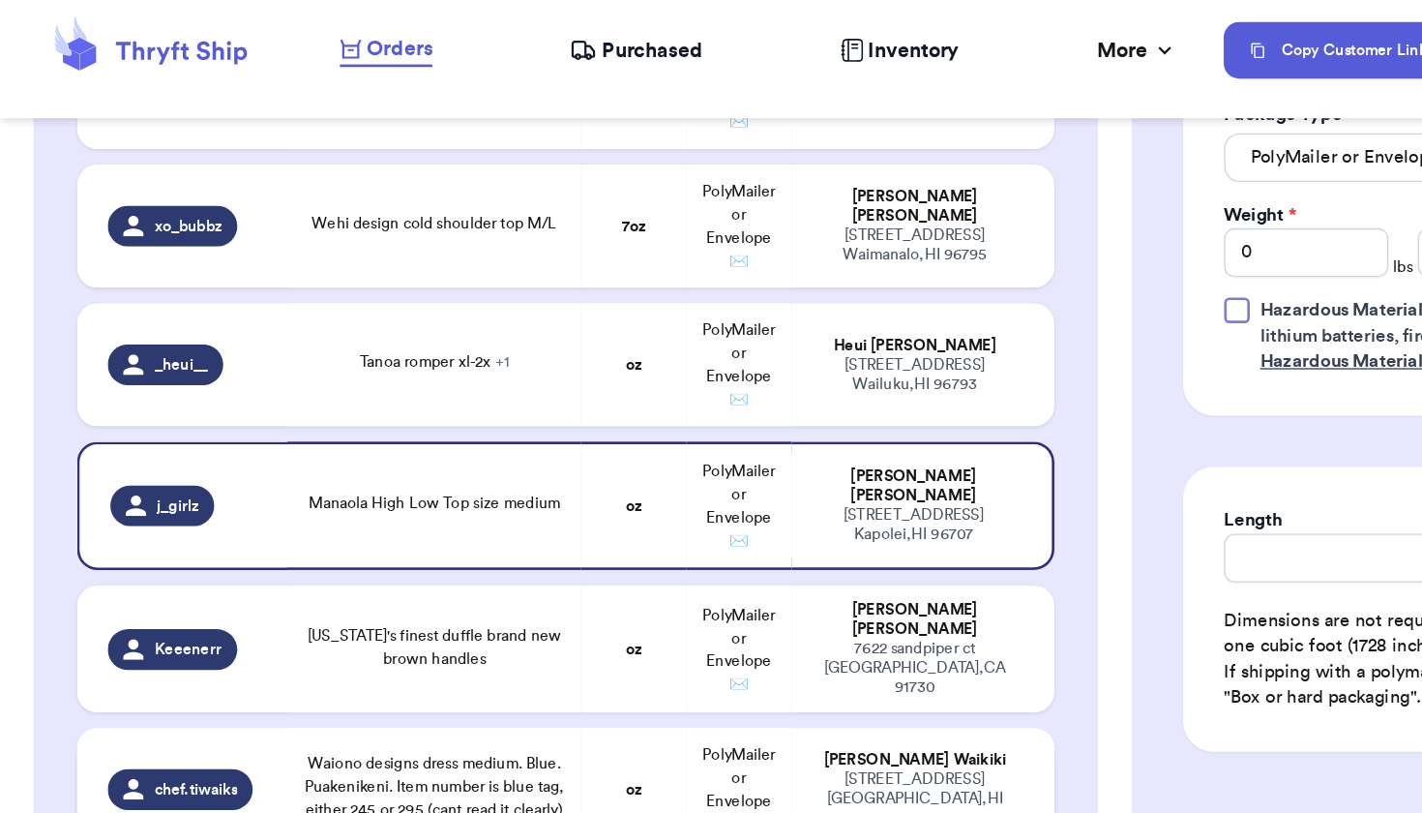
click at [465, 576] on td "oz" at bounding box center [477, 604] width 79 height 93
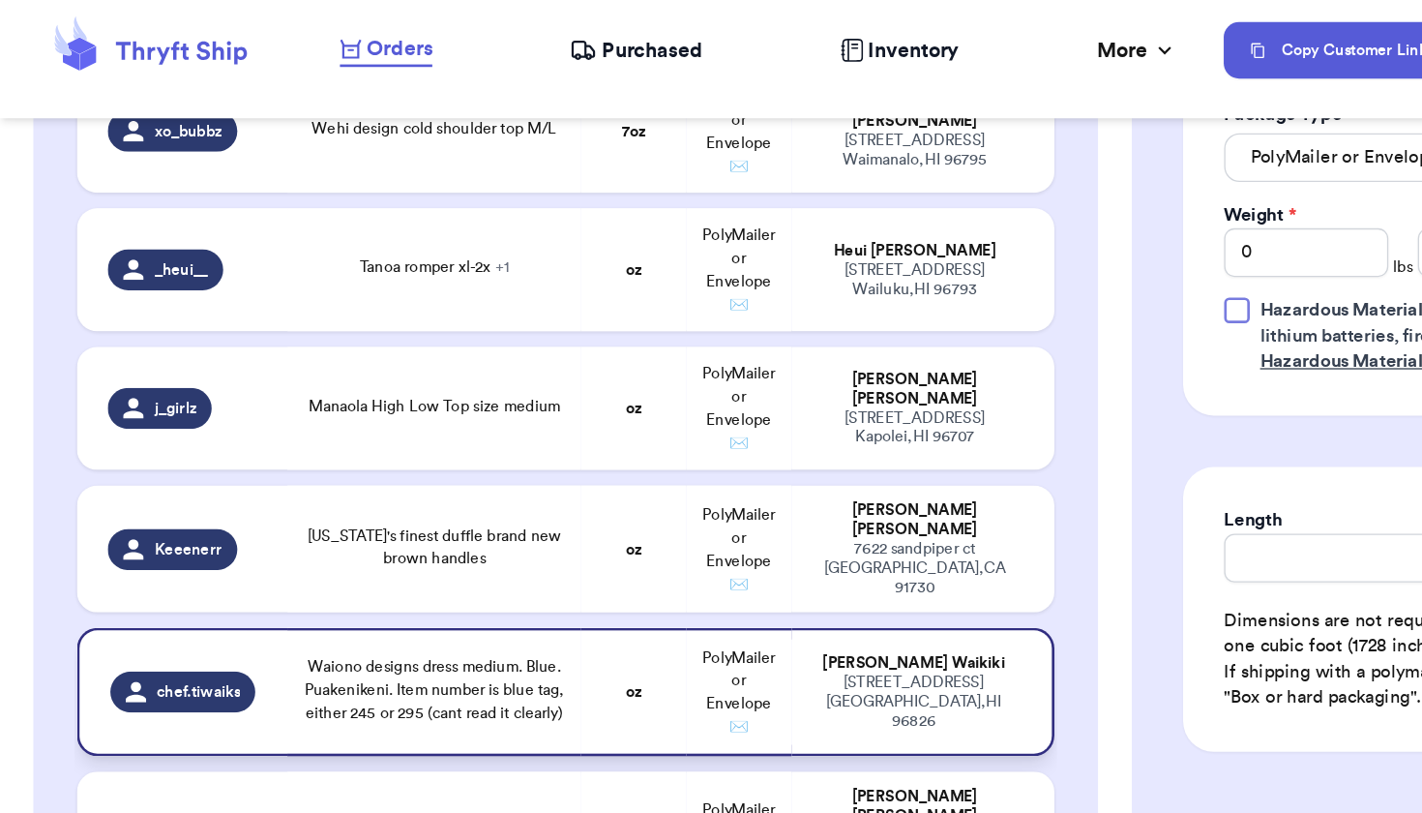
scroll to position [4600, 0]
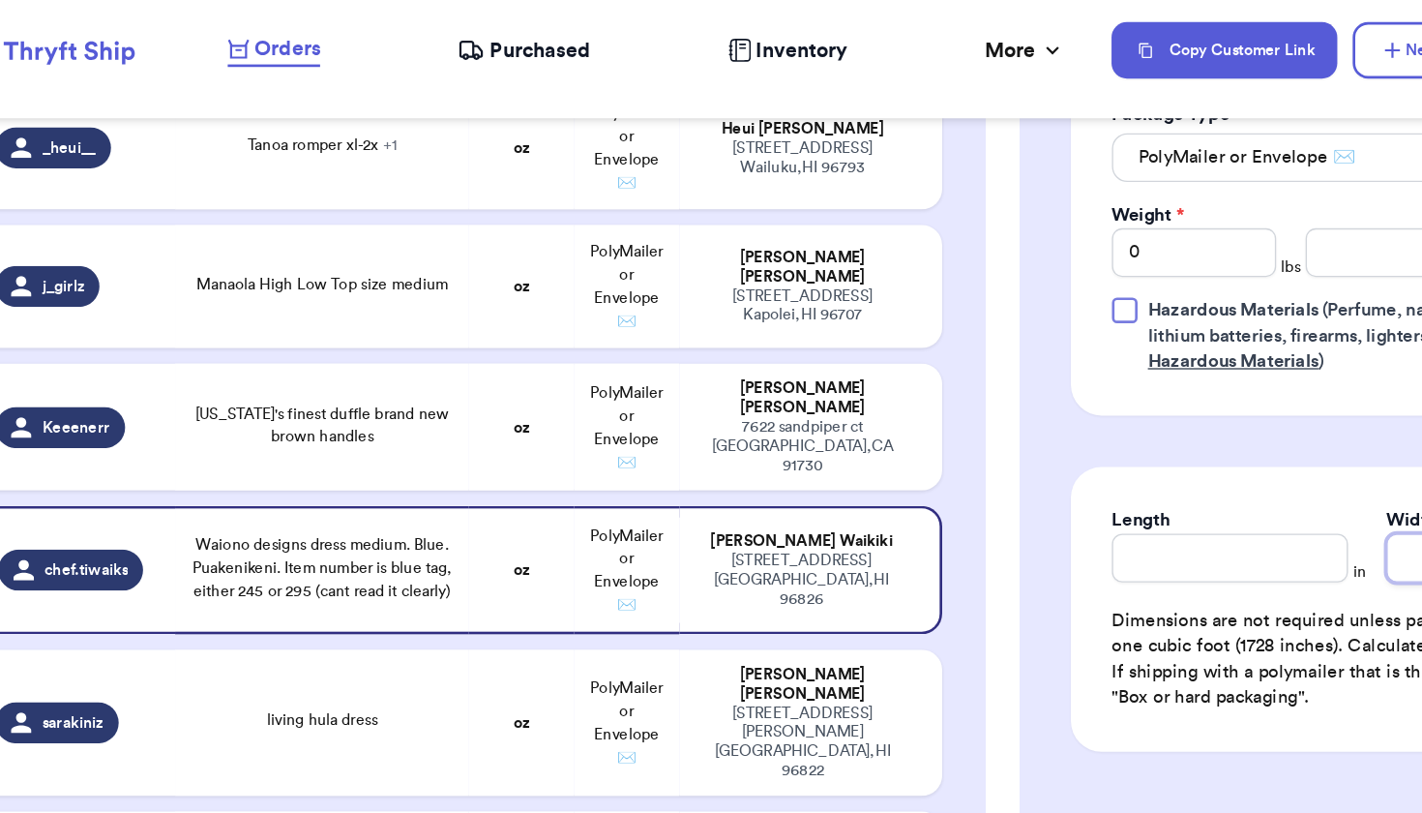
click at [1130, 433] on input "Width" at bounding box center [1219, 430] width 178 height 37
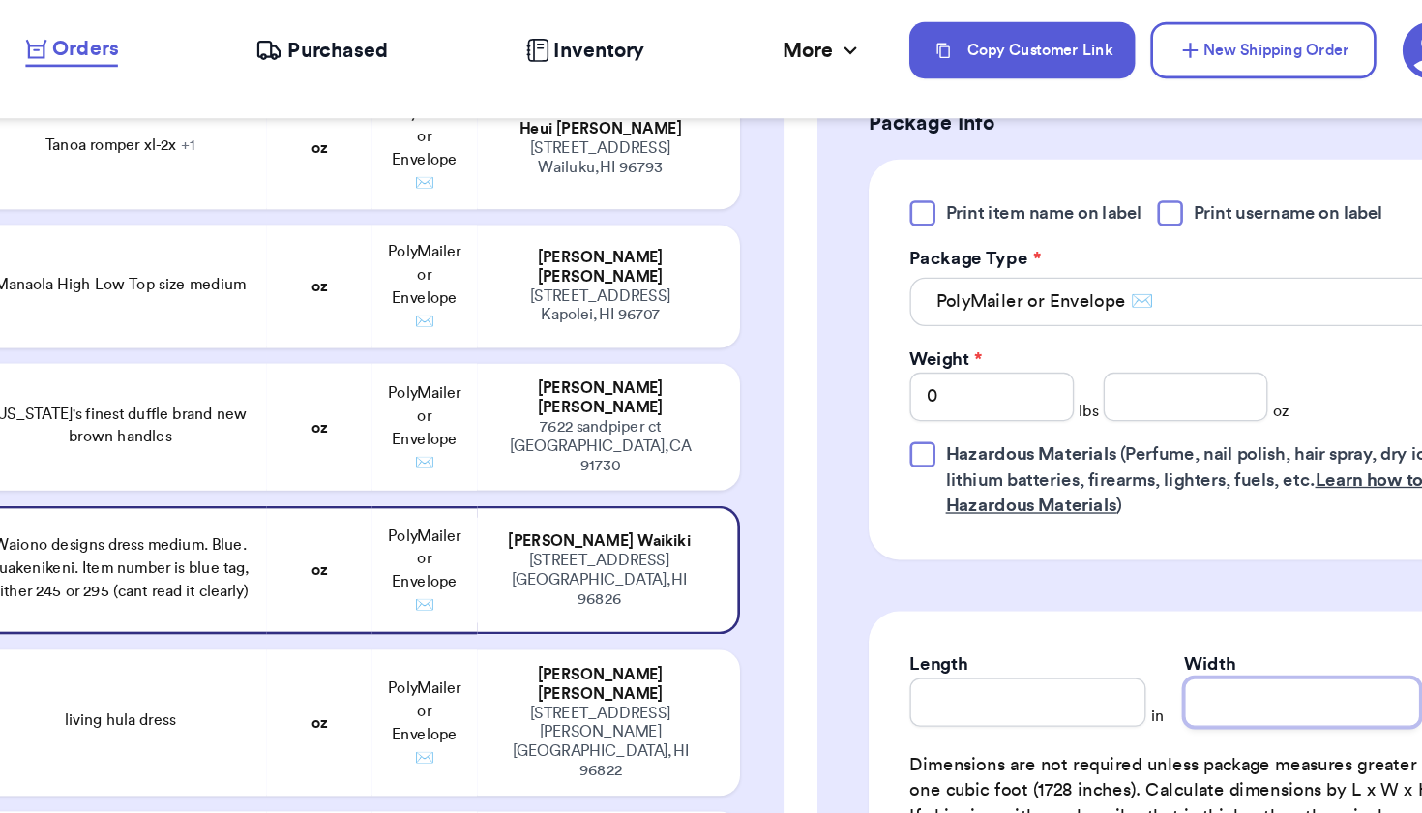
scroll to position [834, 0]
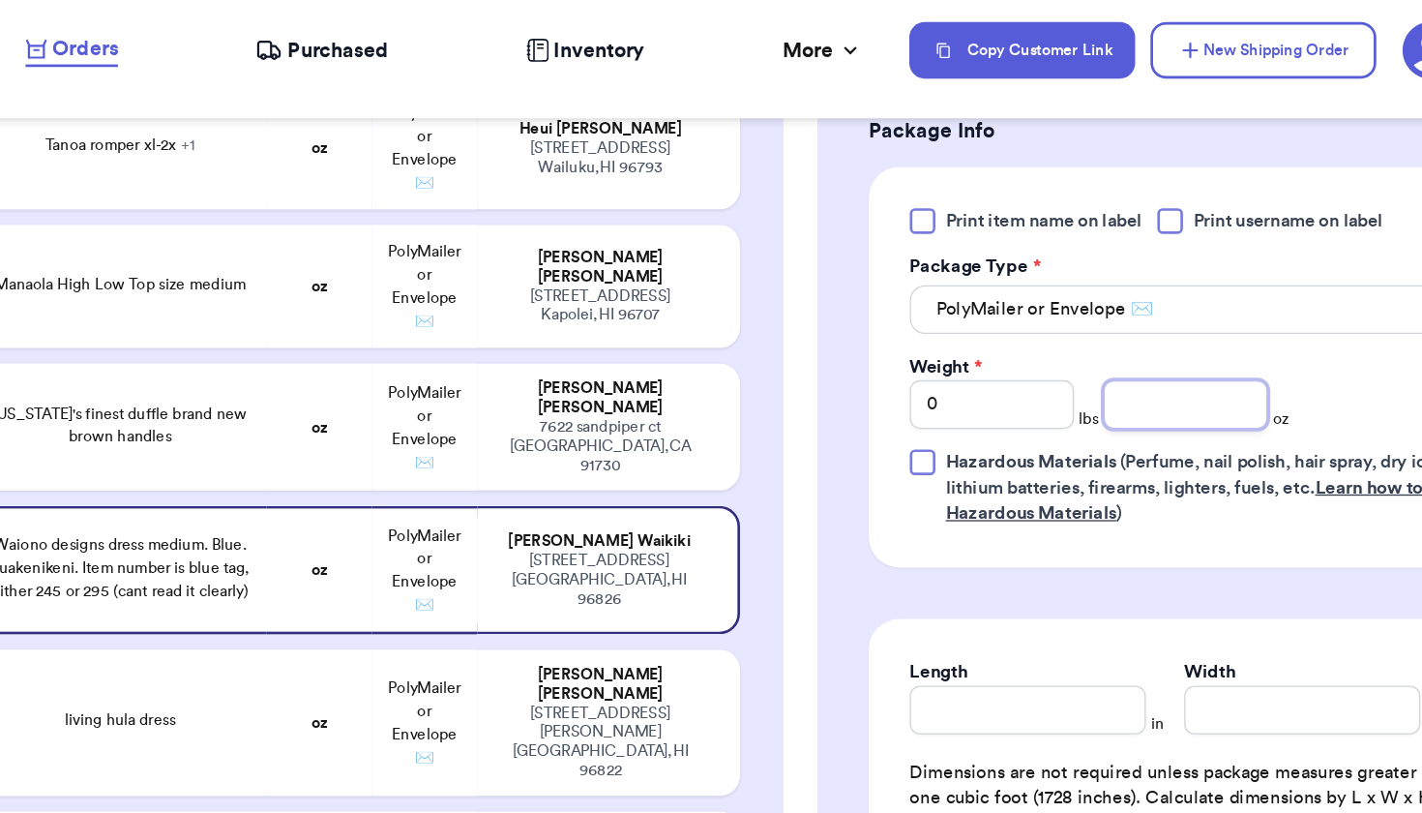
click at [1069, 316] on input "number" at bounding box center [1131, 314] width 124 height 37
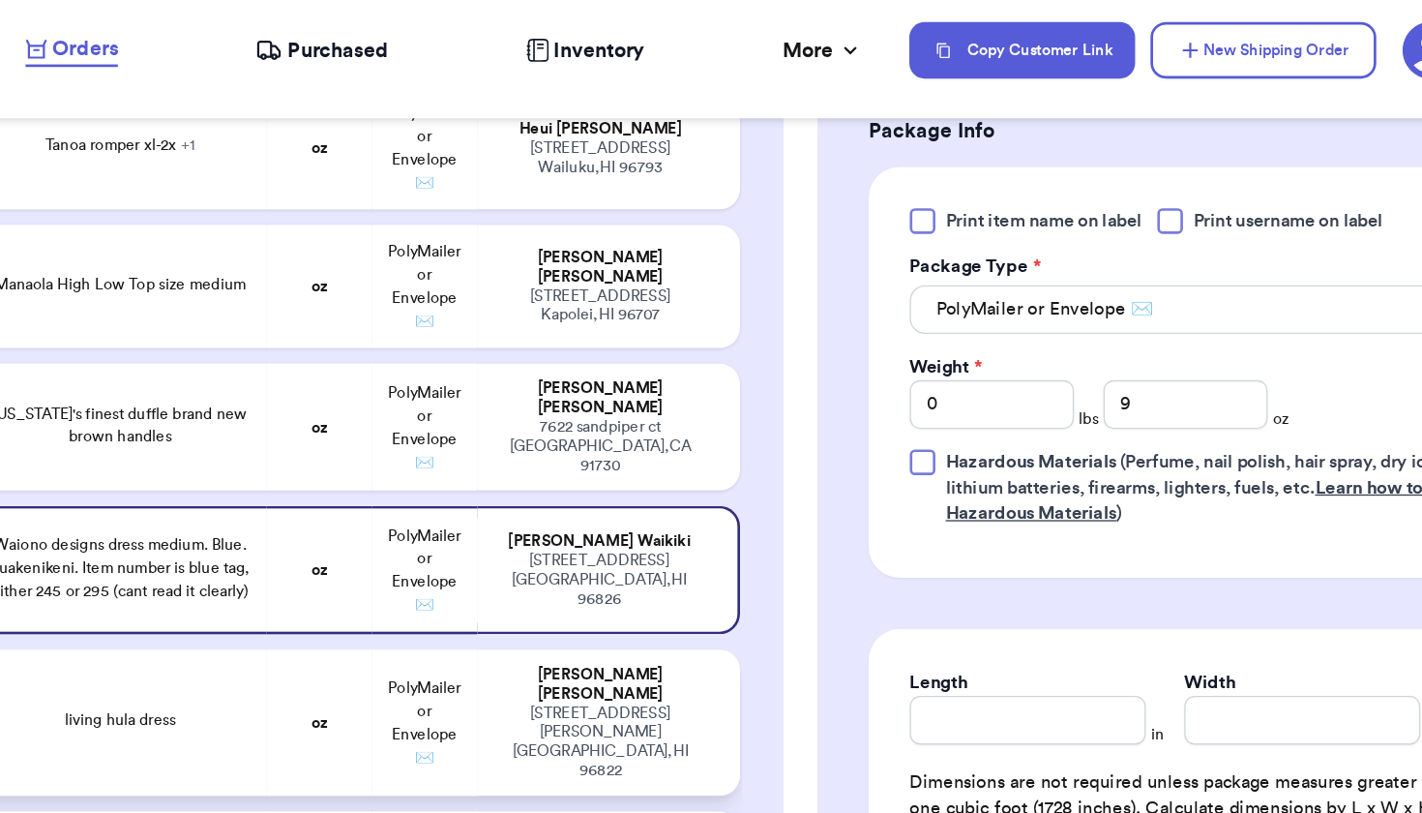
click at [518, 499] on td "PolyMailer or Envelope ✉️" at bounding box center [557, 554] width 79 height 110
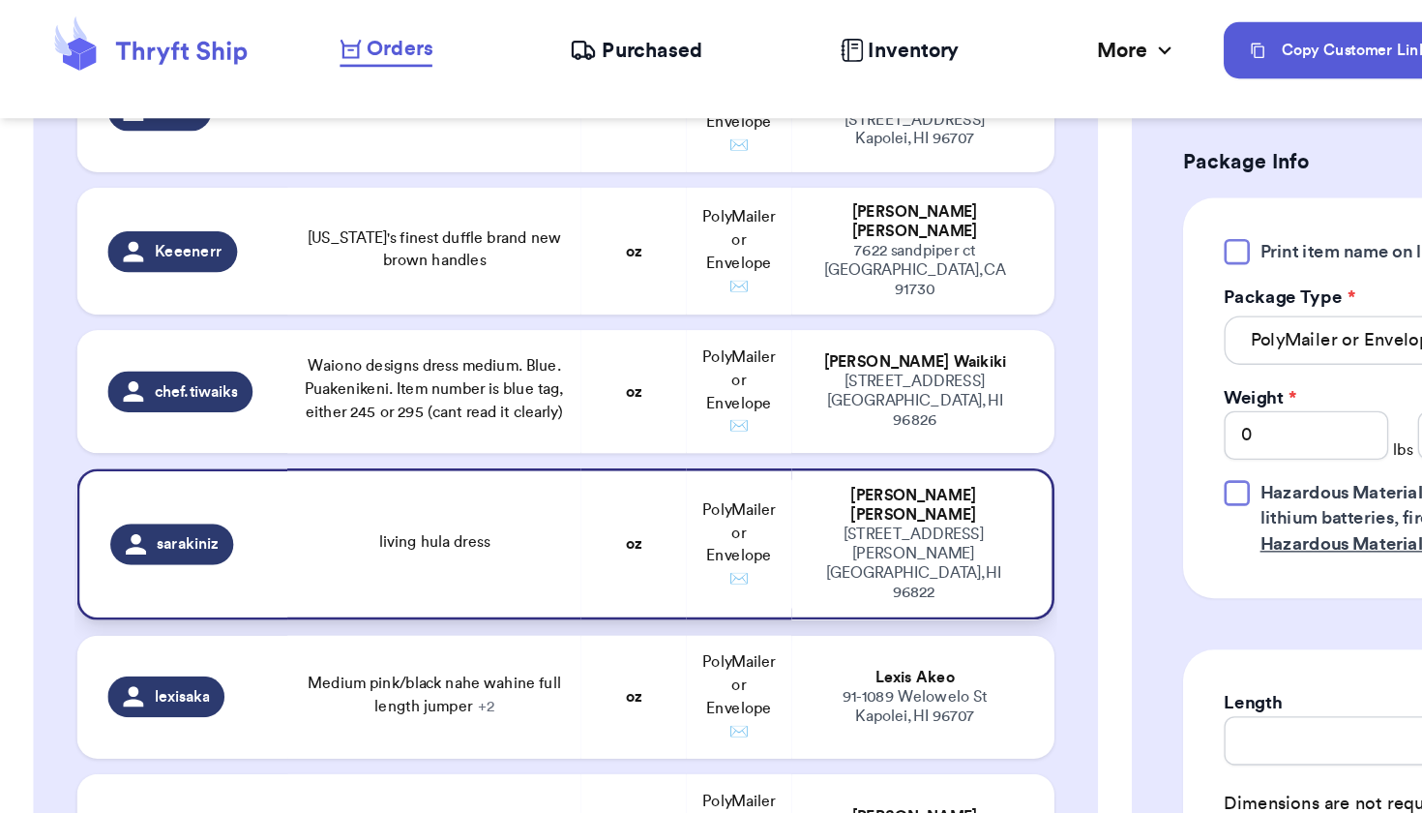
scroll to position [4833, 0]
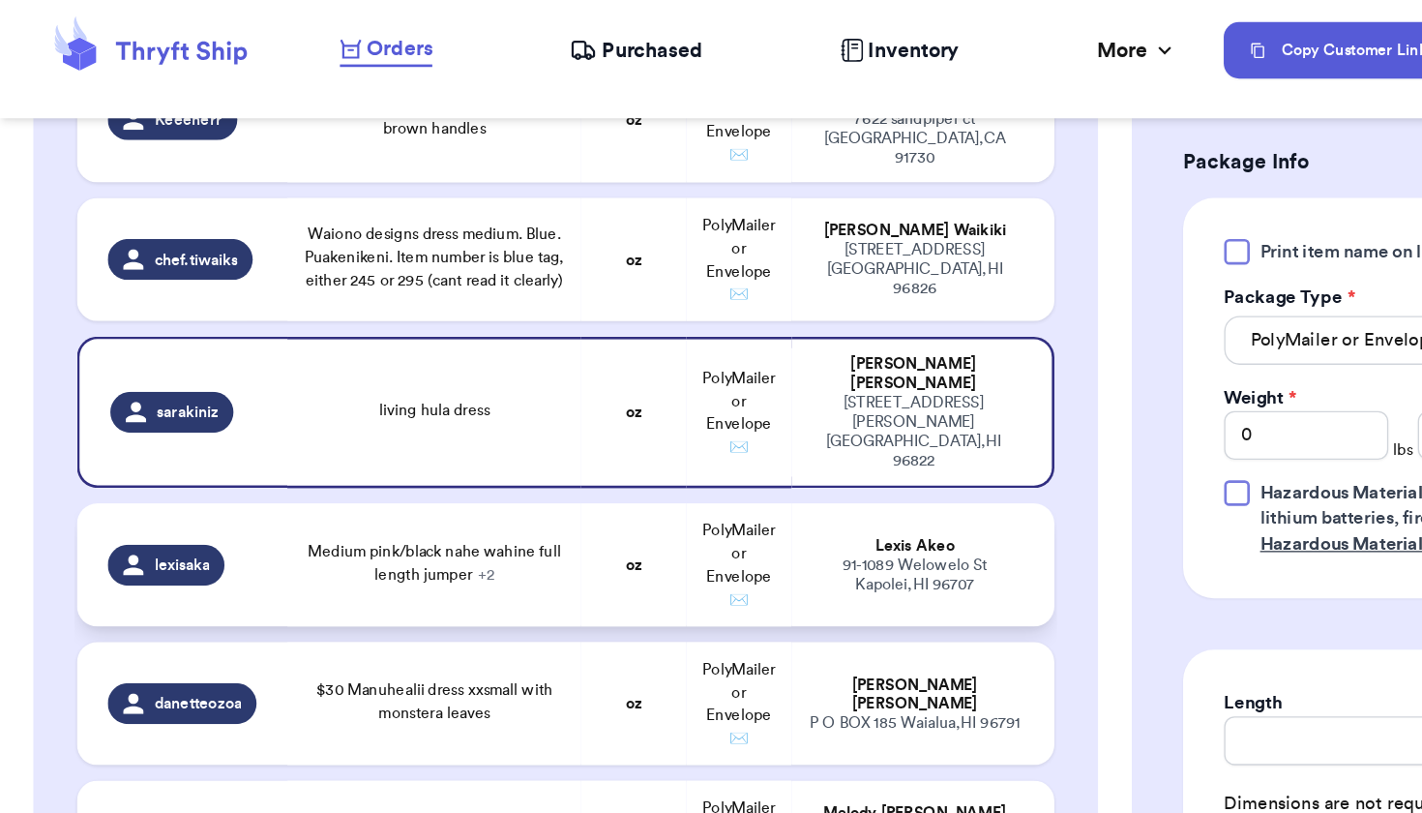
click at [411, 416] on div "Medium pink/black nahe wahine full length jumper + 2" at bounding box center [327, 433] width 198 height 35
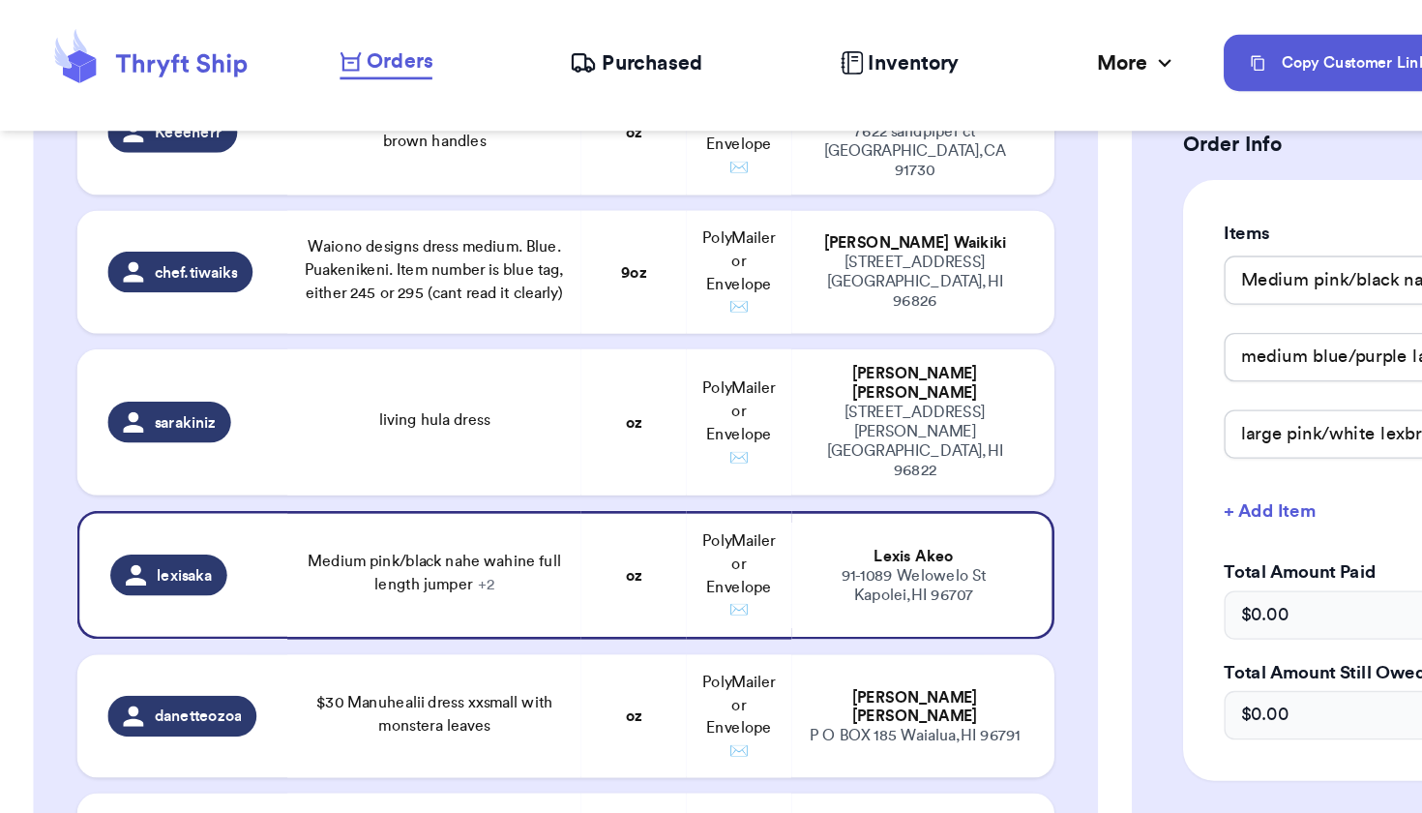
scroll to position [695, 0]
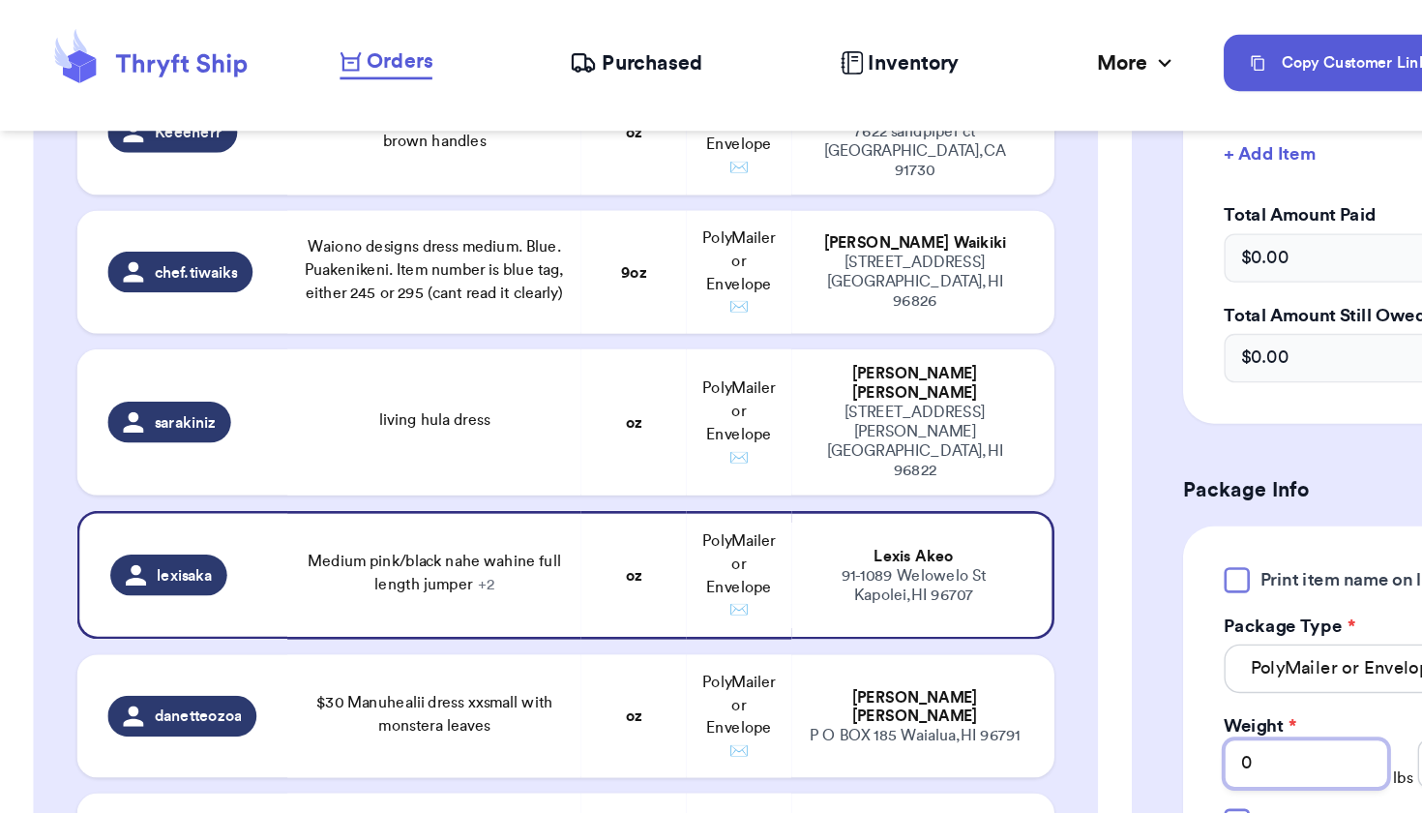
click at [961, 585] on input "0" at bounding box center [985, 575] width 124 height 37
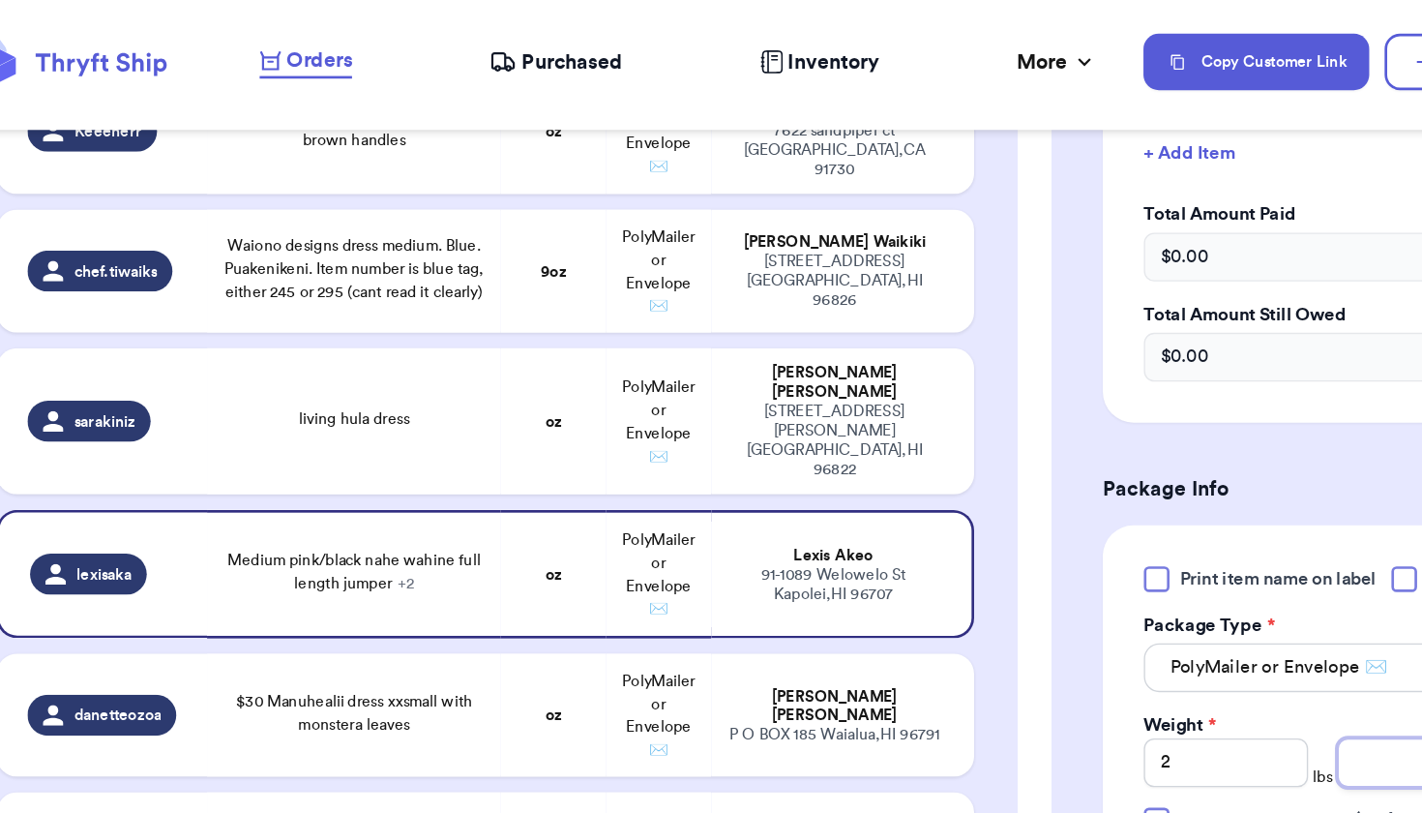
click at [1069, 583] on input "number" at bounding box center [1131, 575] width 124 height 37
click at [438, 494] on td "oz" at bounding box center [477, 540] width 79 height 93
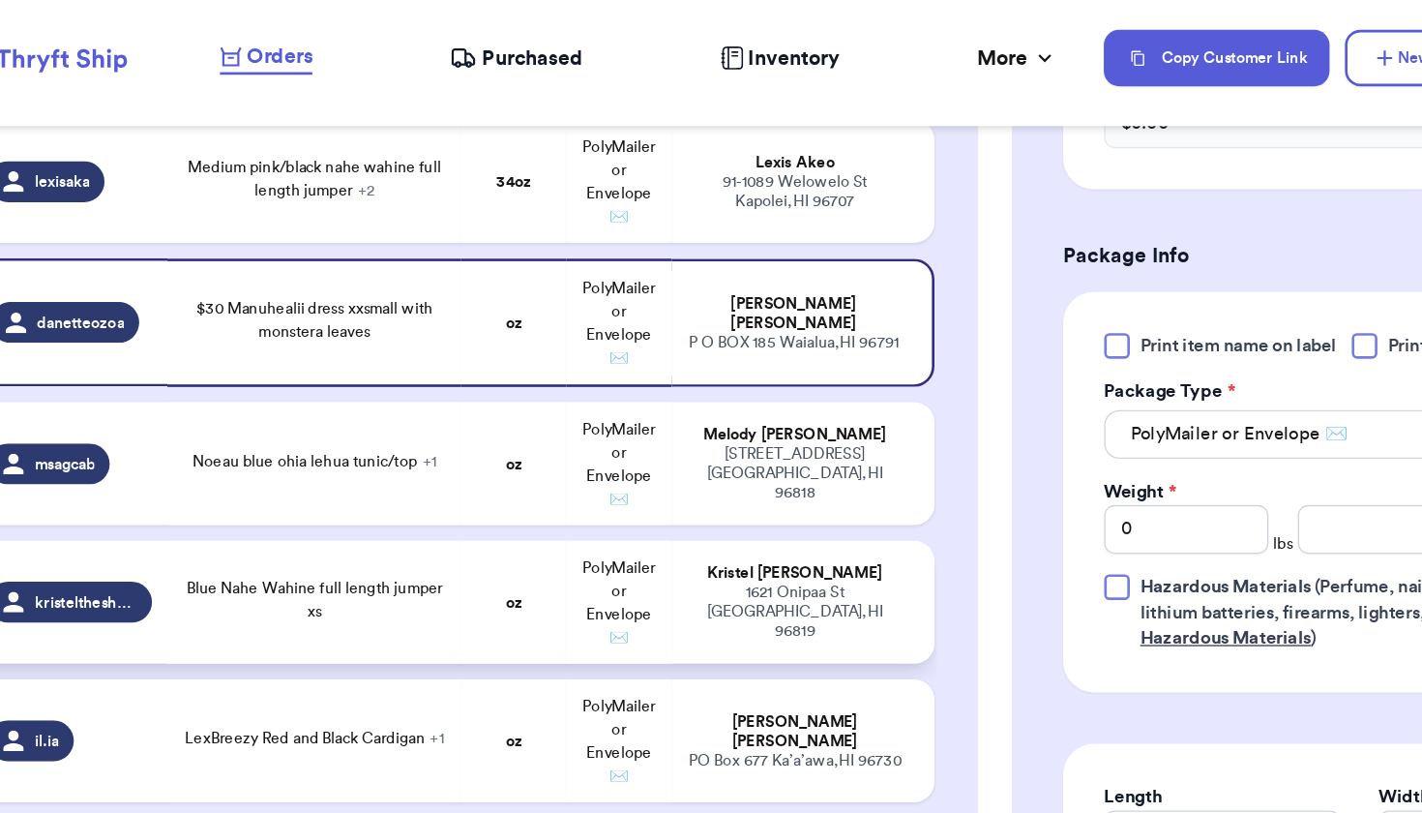
scroll to position [5125, 0]
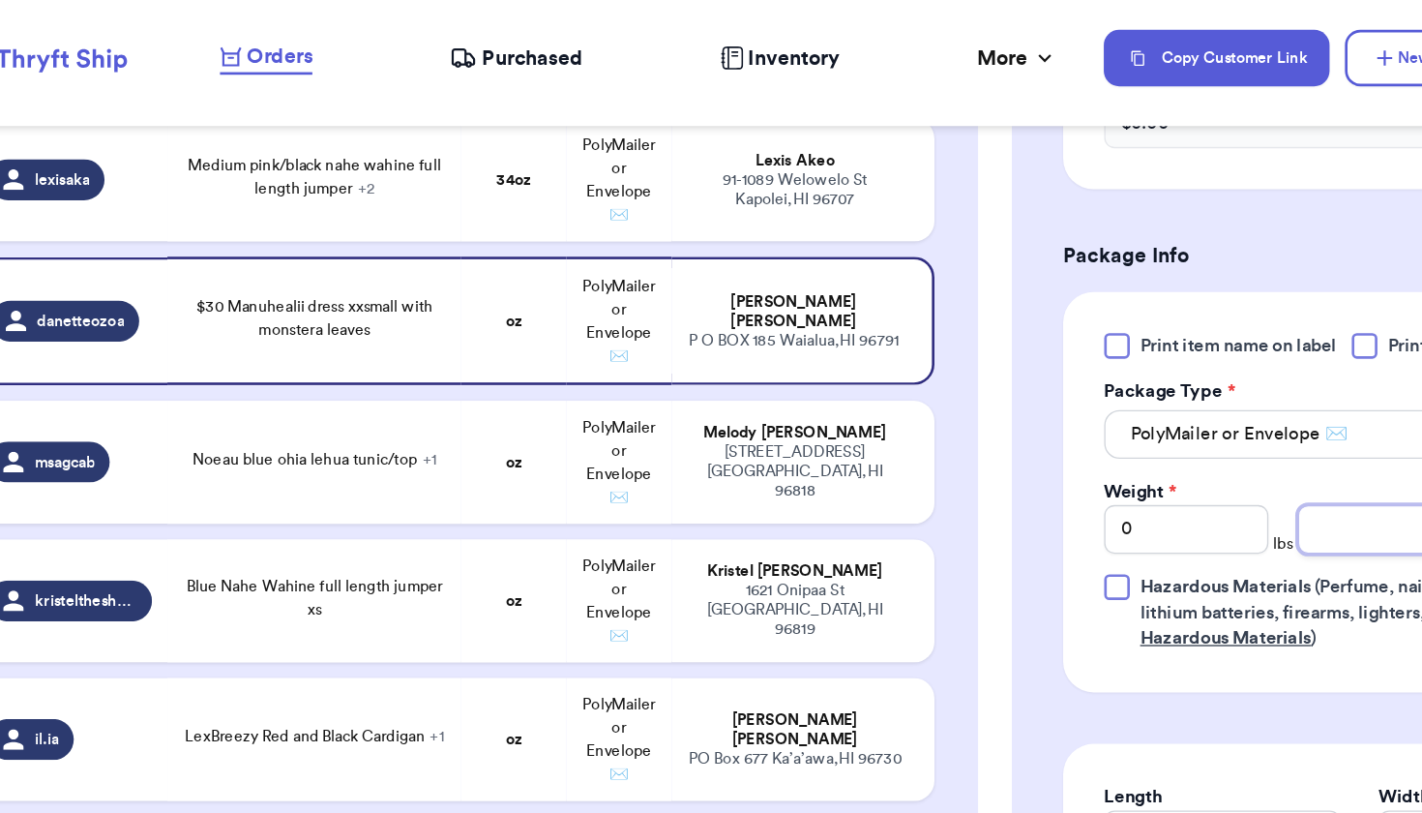
click at [1069, 406] on input "number" at bounding box center [1131, 402] width 124 height 37
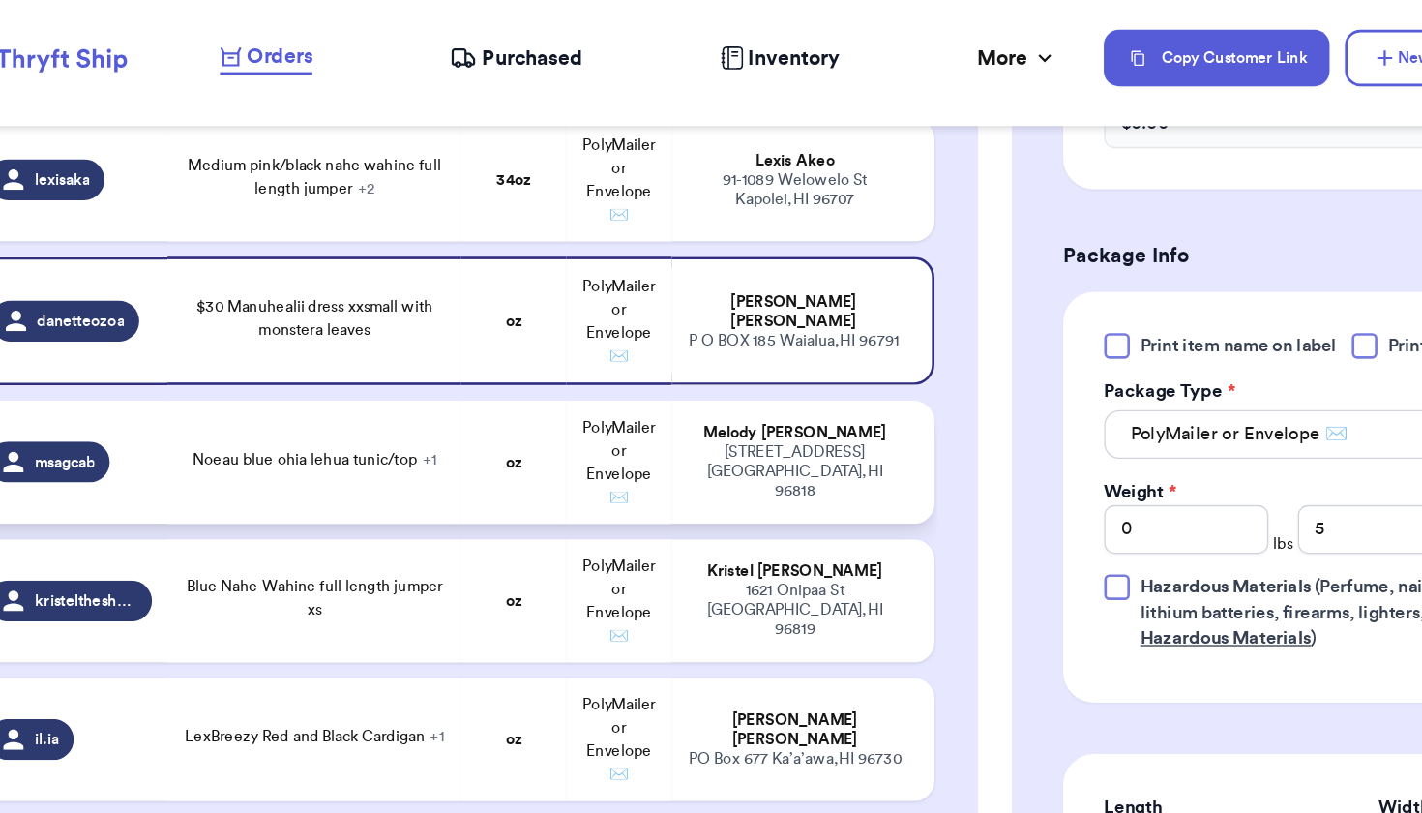
click at [328, 323] on td "Noeau blue ohia lehua tunic/top + 1" at bounding box center [328, 352] width 222 height 93
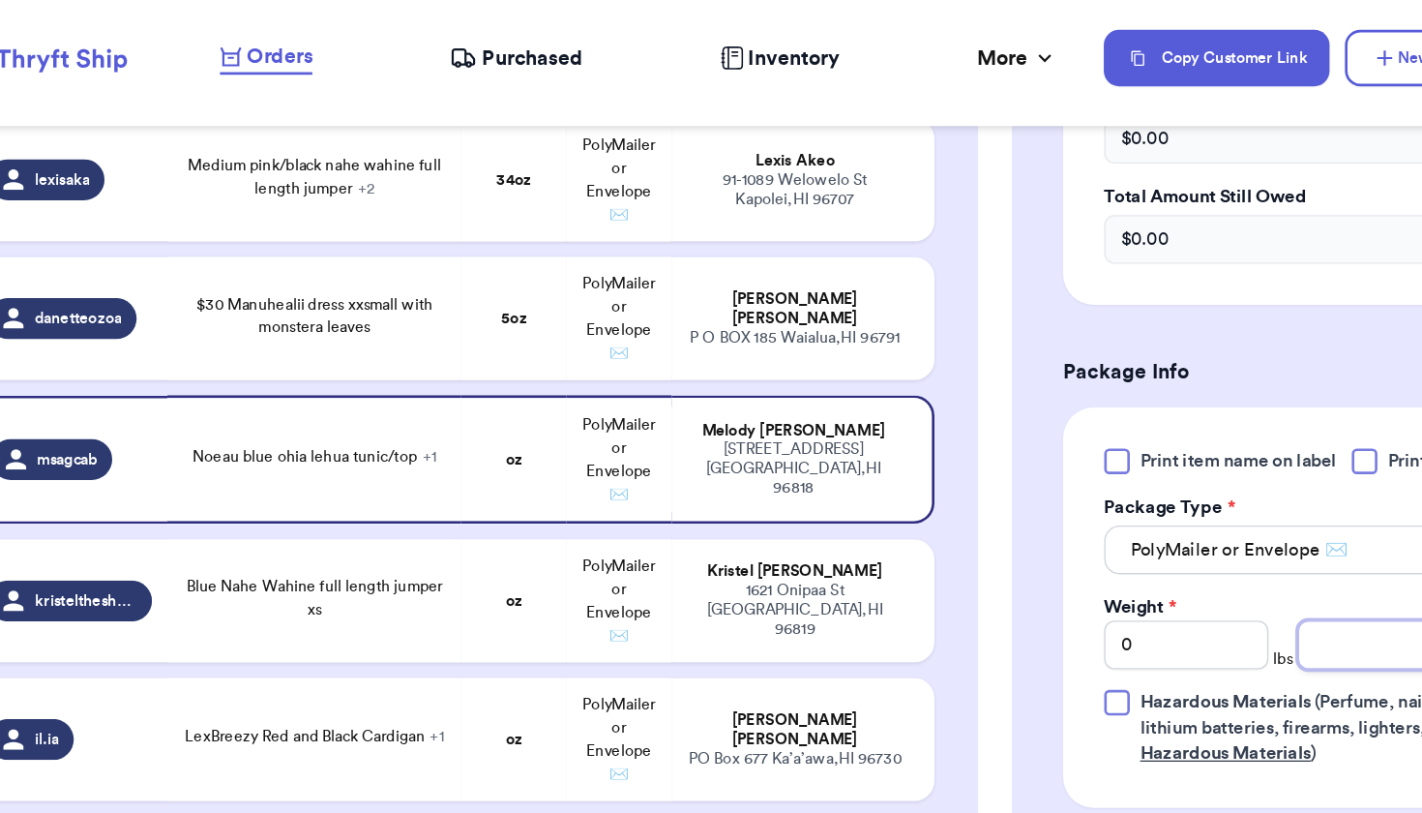
click at [1069, 493] on input "number" at bounding box center [1131, 489] width 124 height 37
click at [609, 428] on div "[PERSON_NAME]" at bounding box center [691, 435] width 164 height 15
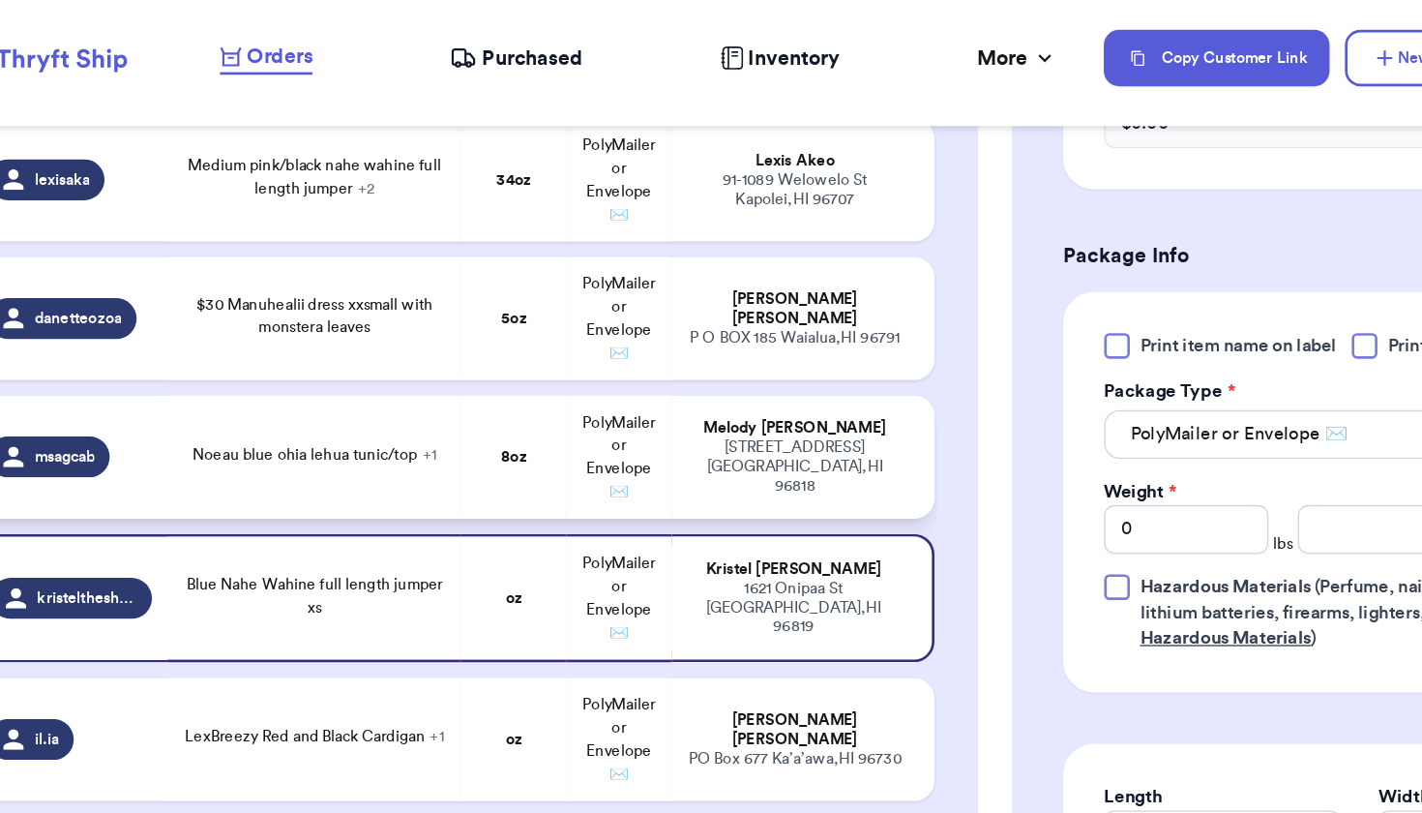
click at [609, 334] on div "[STREET_ADDRESS]" at bounding box center [691, 356] width 164 height 44
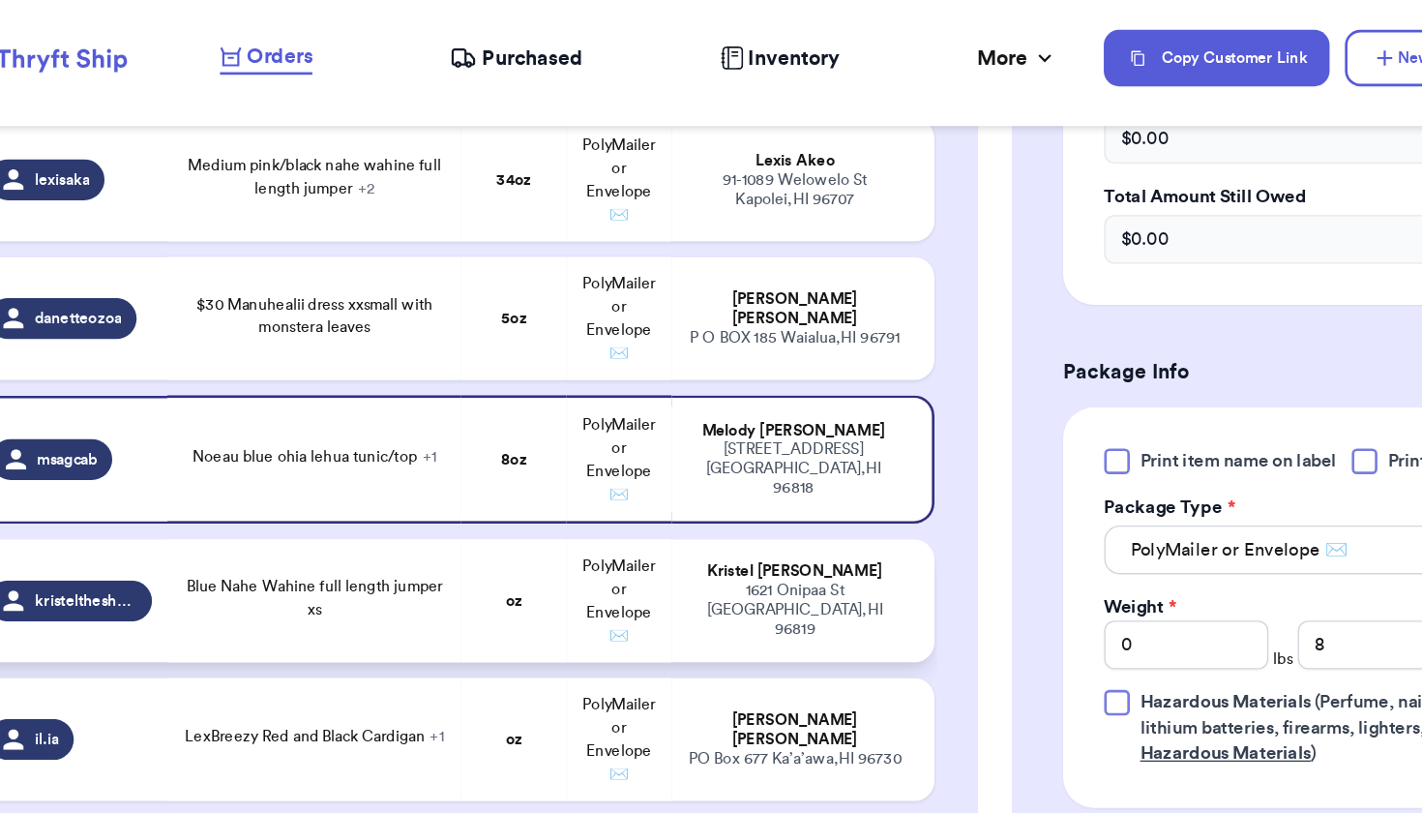
click at [438, 410] on td "oz" at bounding box center [477, 456] width 79 height 93
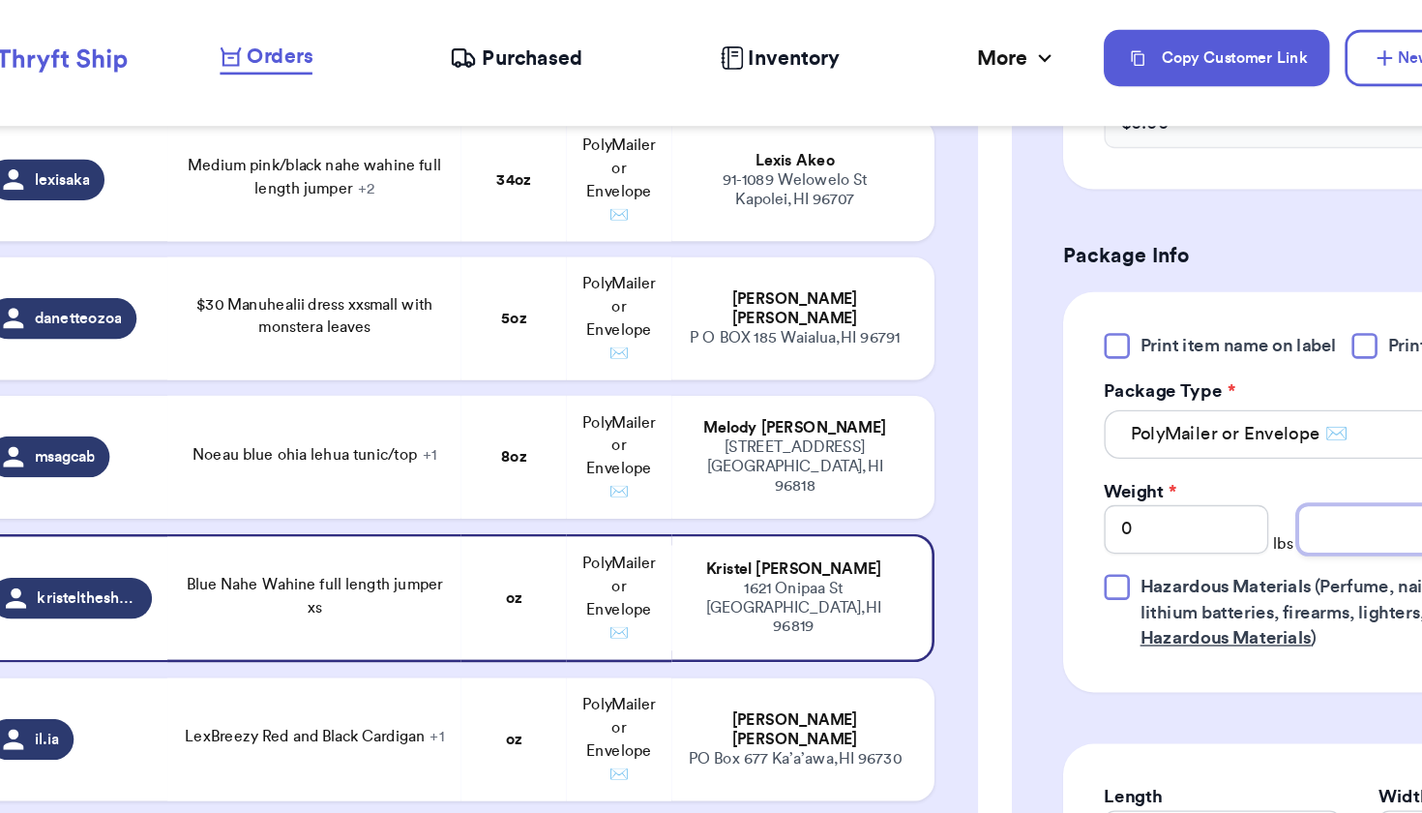
click at [1069, 401] on input "number" at bounding box center [1131, 402] width 124 height 37
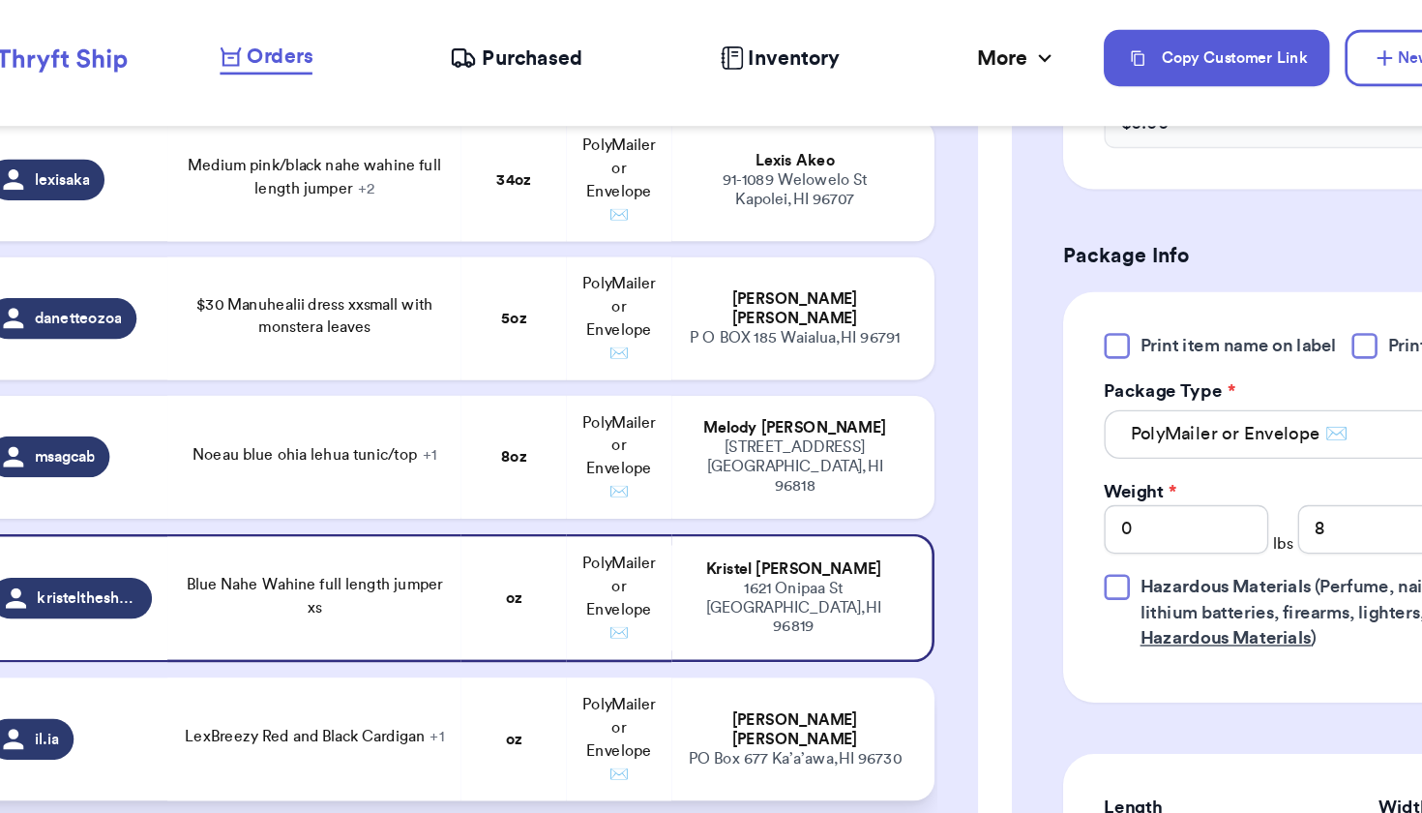
click at [438, 541] on td "oz" at bounding box center [477, 561] width 79 height 93
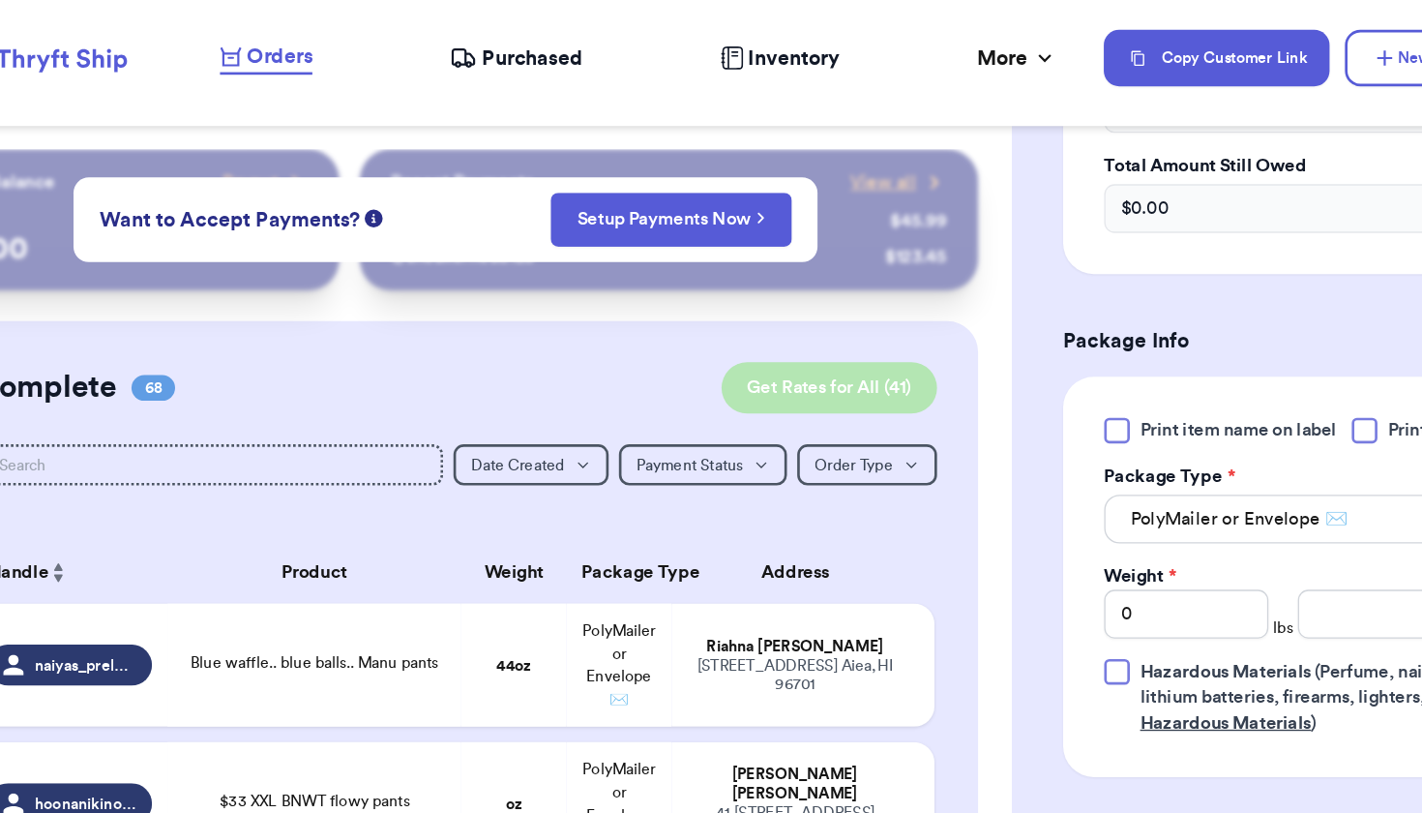
scroll to position [0, 0]
click at [635, 287] on button "Get Rates for All ( 41 )" at bounding box center [716, 296] width 163 height 39
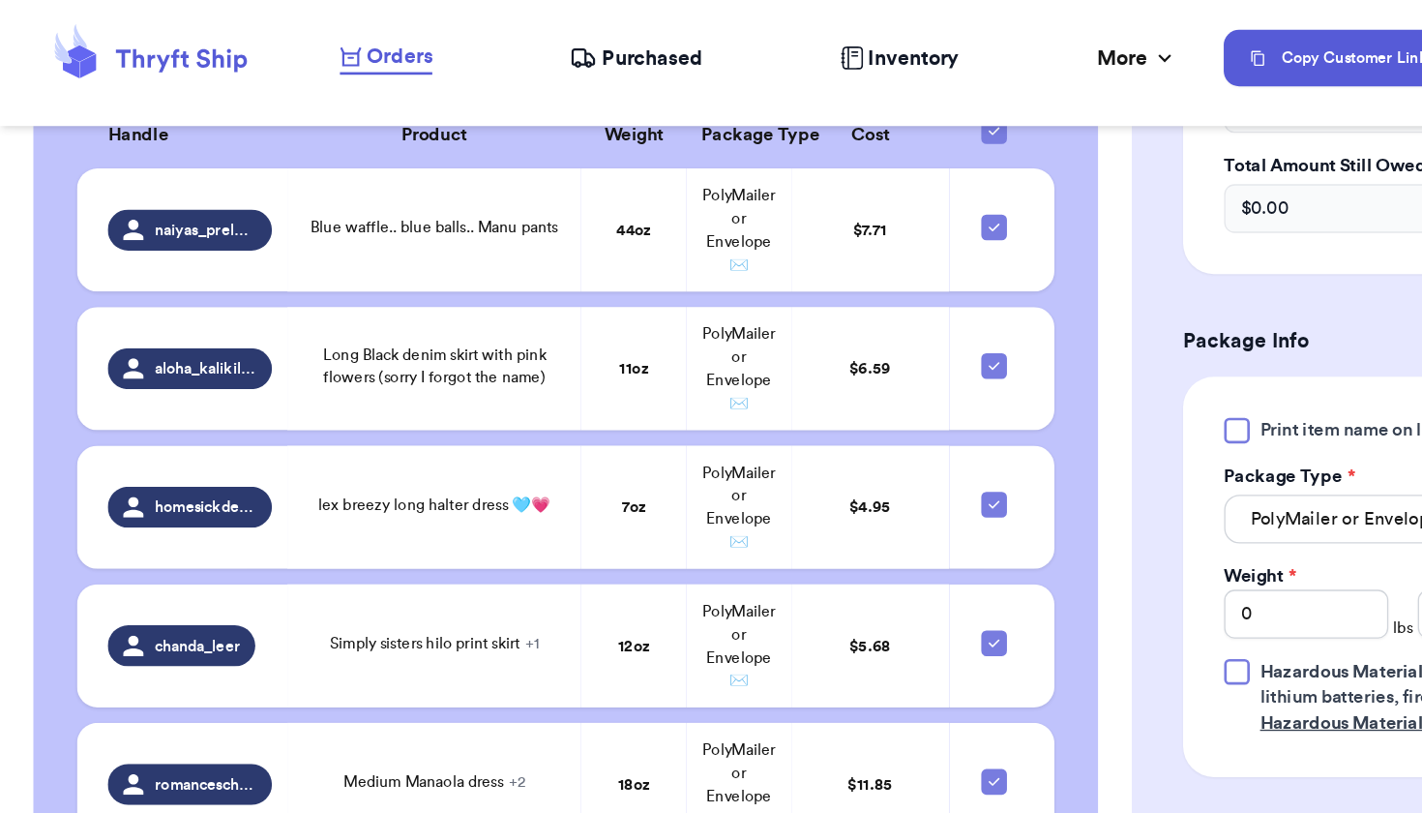
scroll to position [3286, 0]
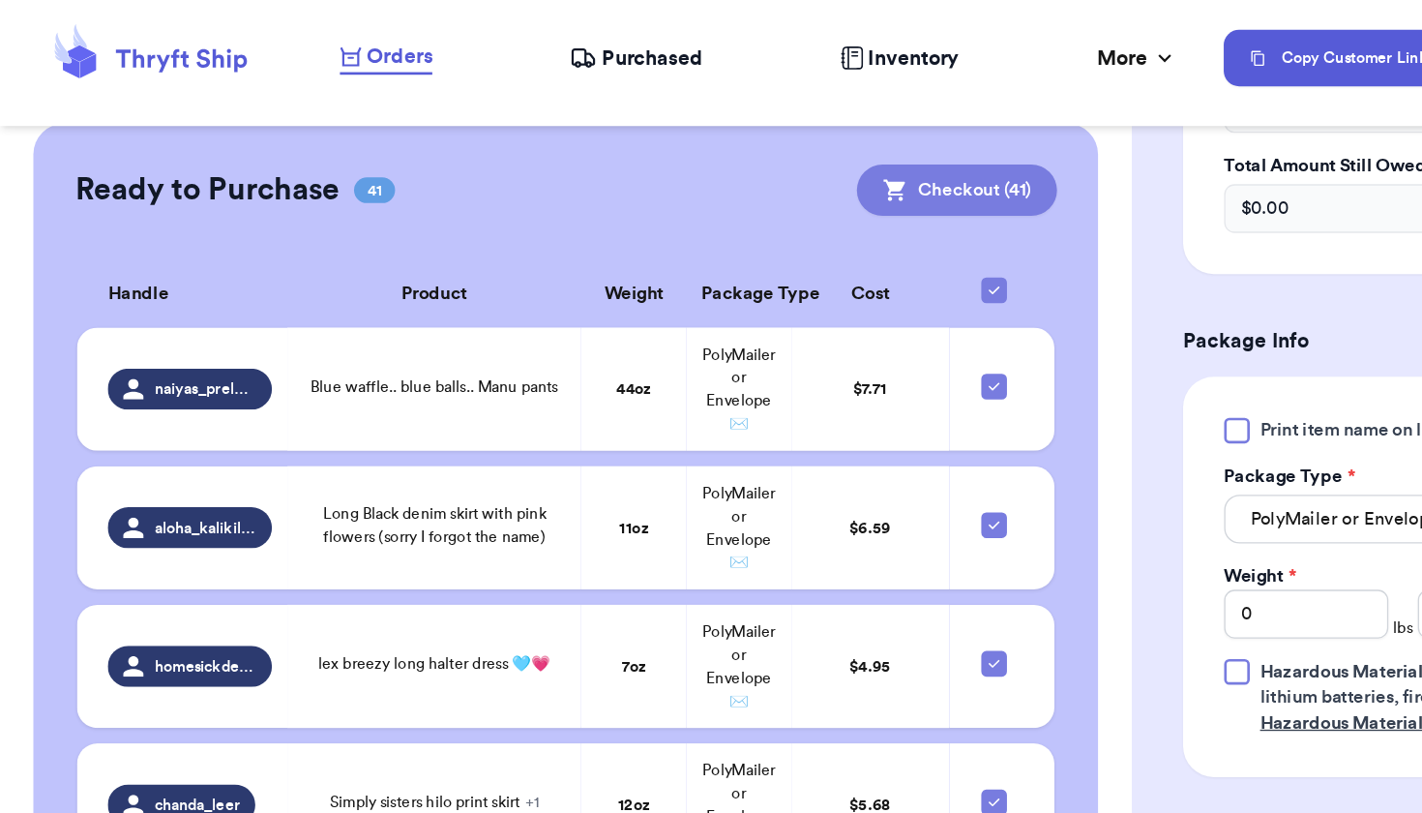
click at [739, 128] on button "Checkout ( 41 )" at bounding box center [721, 147] width 151 height 39
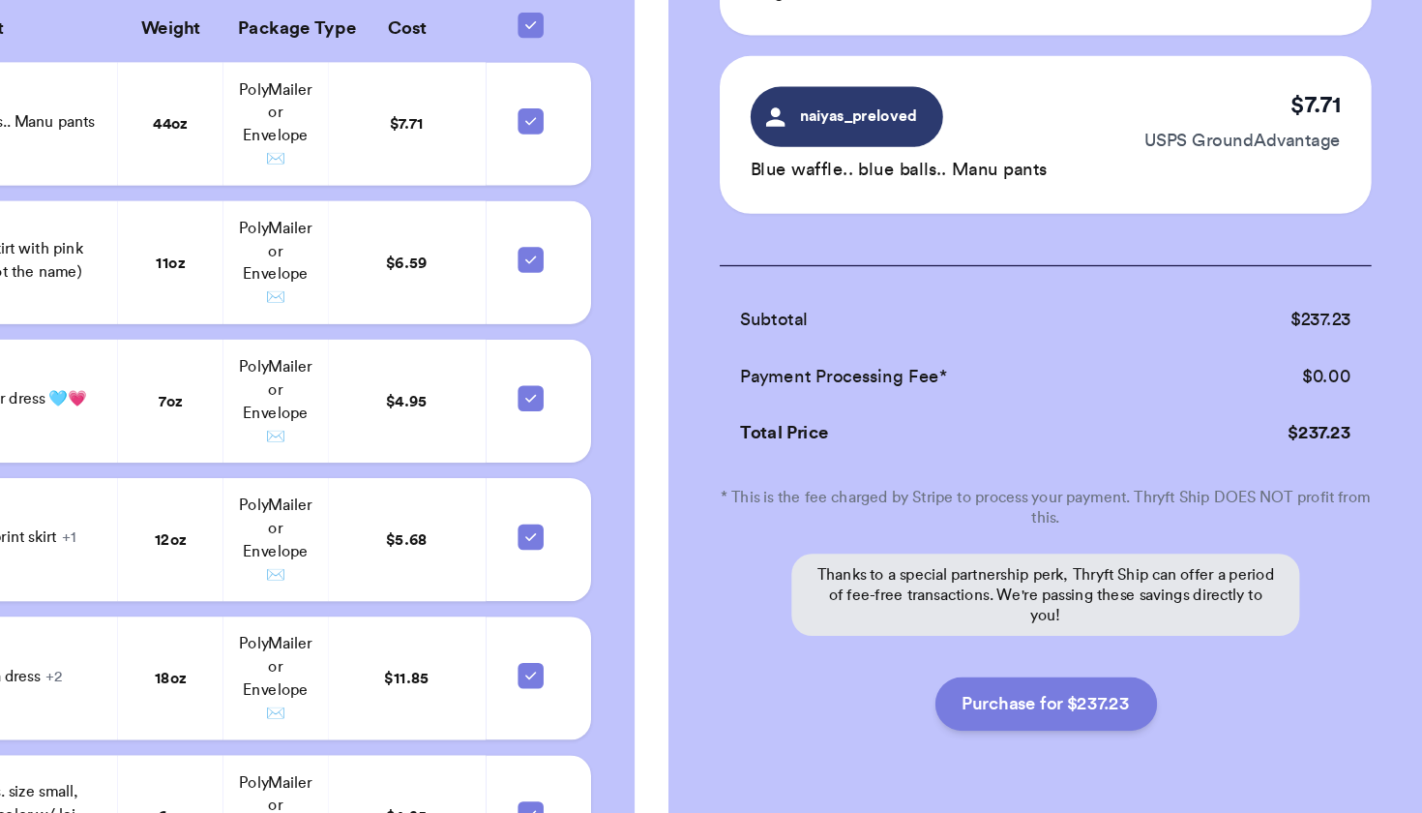
scroll to position [0, 0]
click at [1055, 710] on button "Purchase for $237.23" at bounding box center [1138, 730] width 167 height 41
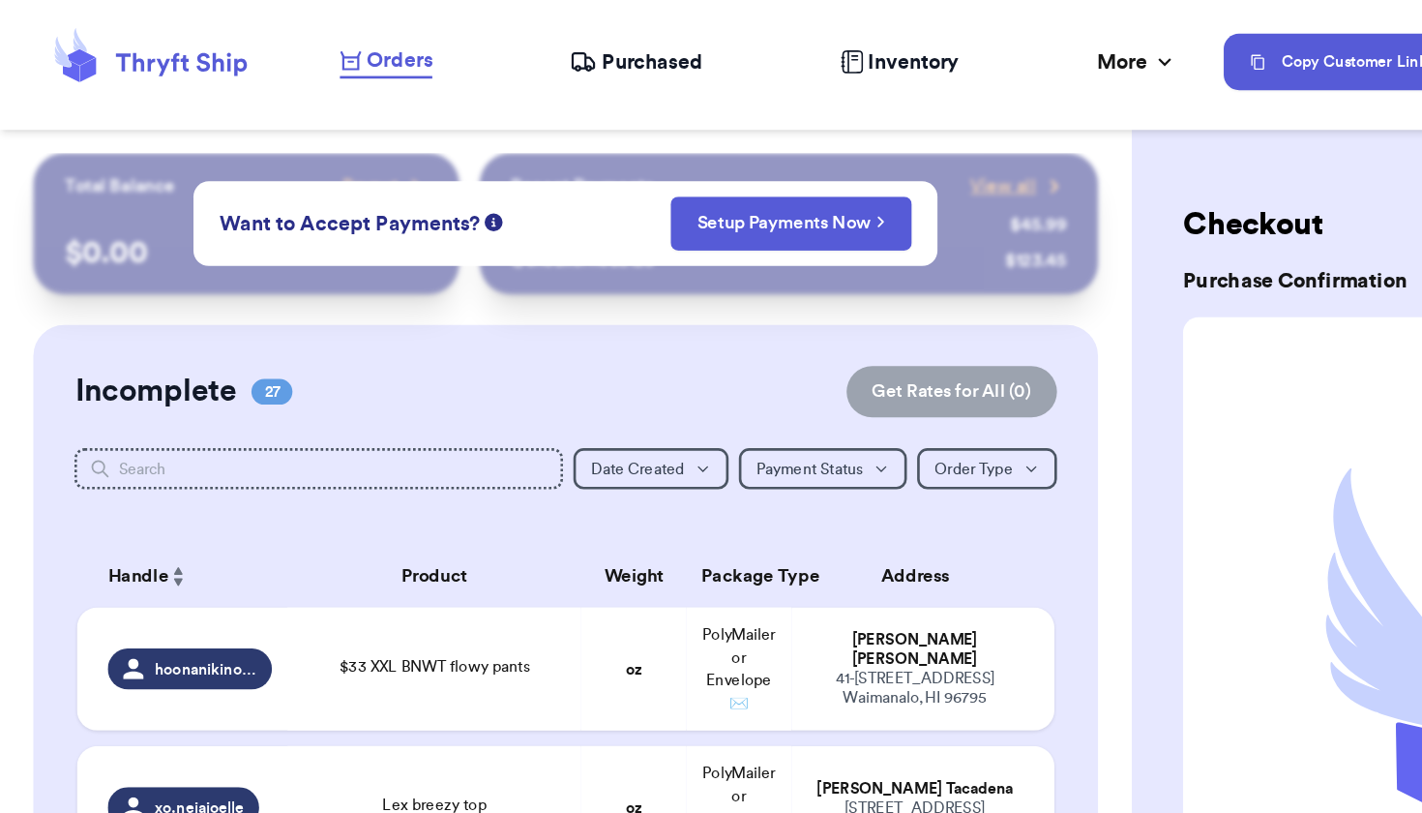
click at [517, 45] on span "Purchased" at bounding box center [491, 47] width 75 height 23
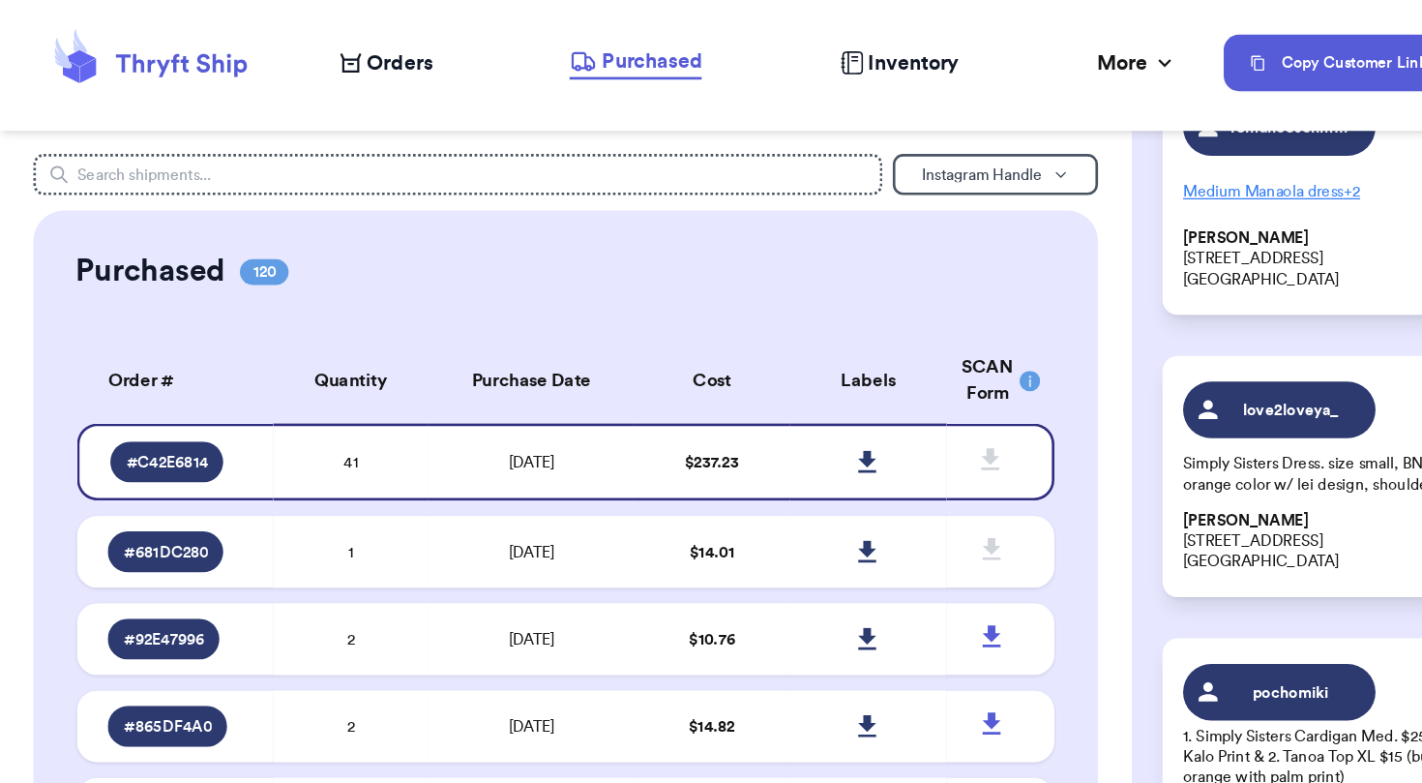
scroll to position [3134, 0]
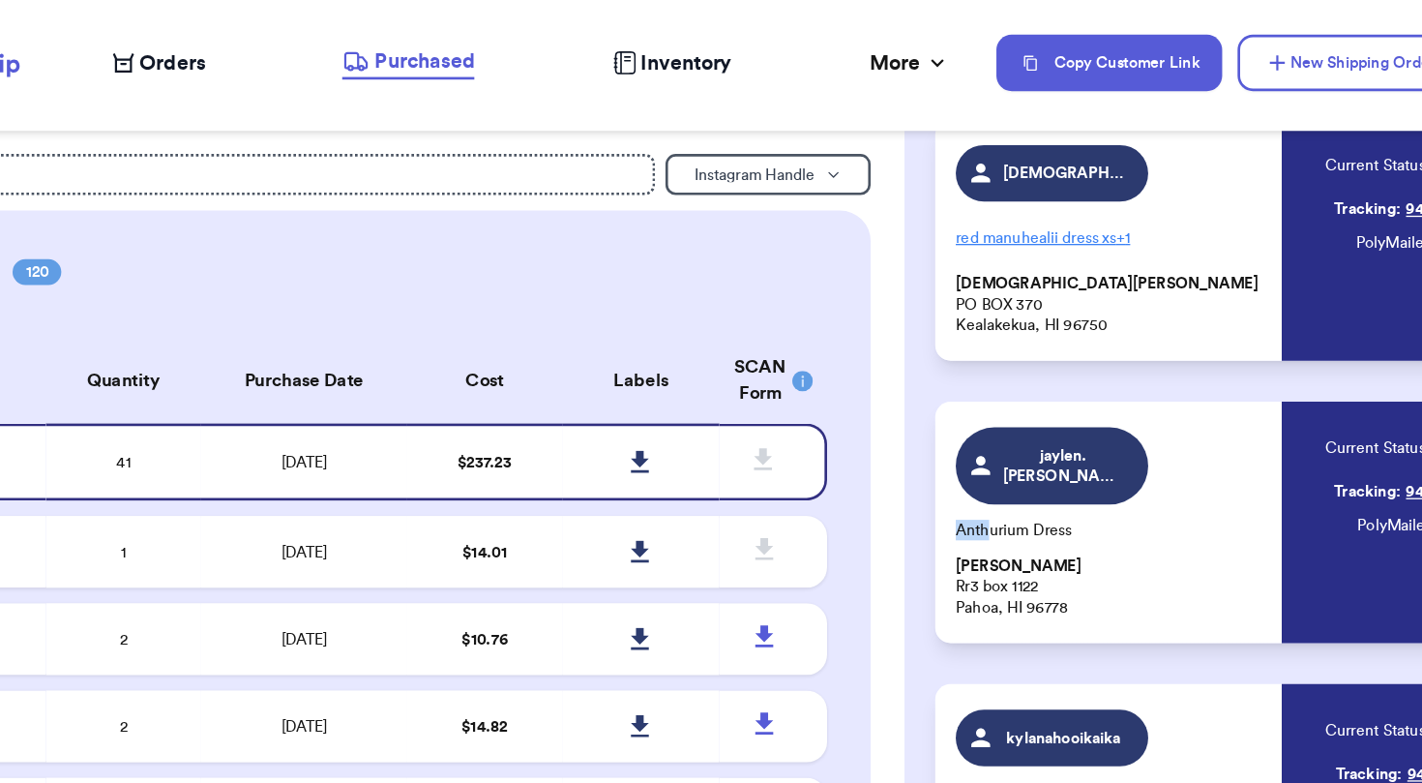
click at [277, 55] on span "Orders" at bounding box center [301, 47] width 49 height 23
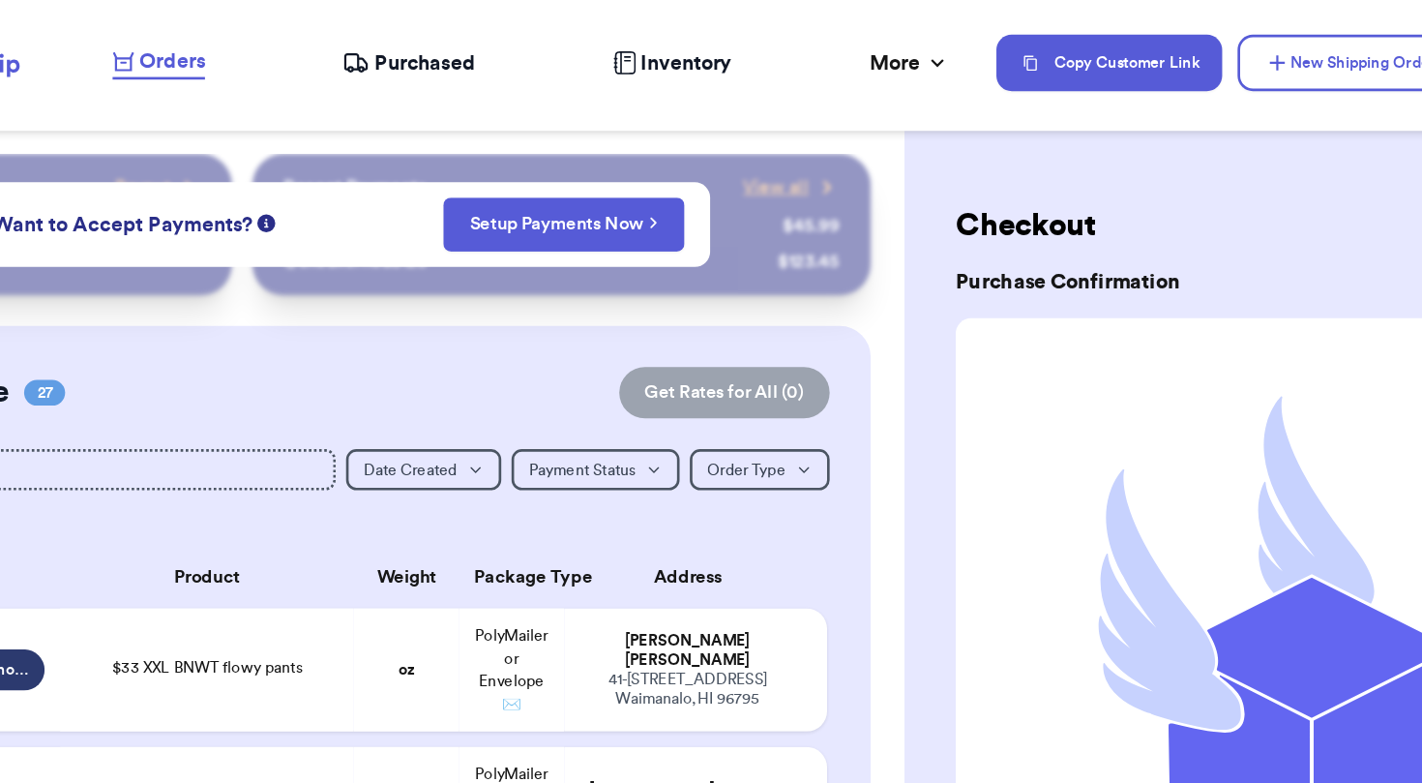
scroll to position [547, 0]
